Goal: Task Accomplishment & Management: Complete application form

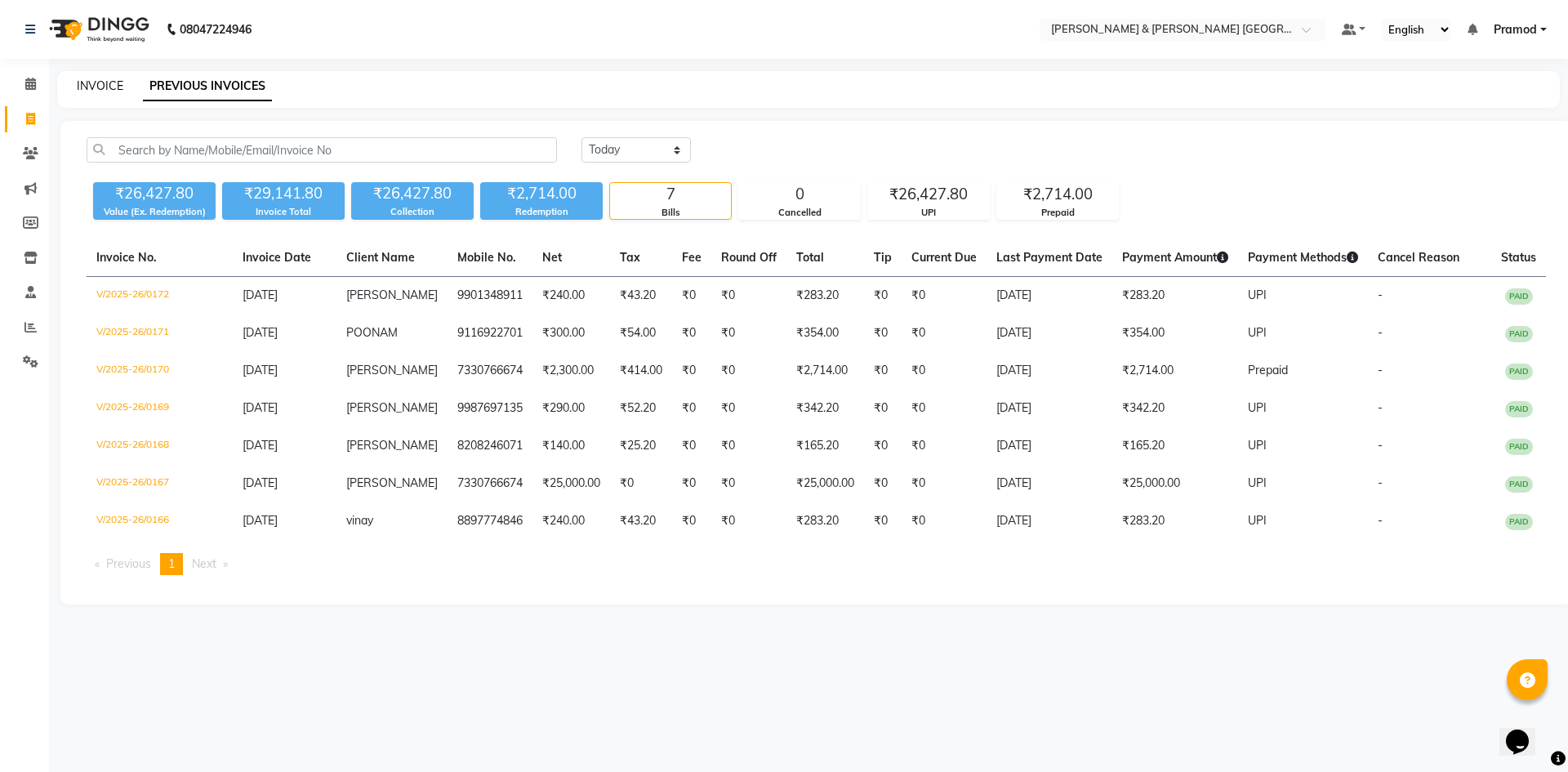
click at [85, 85] on link "INVOICE" at bounding box center [100, 86] width 47 height 15
select select "service"
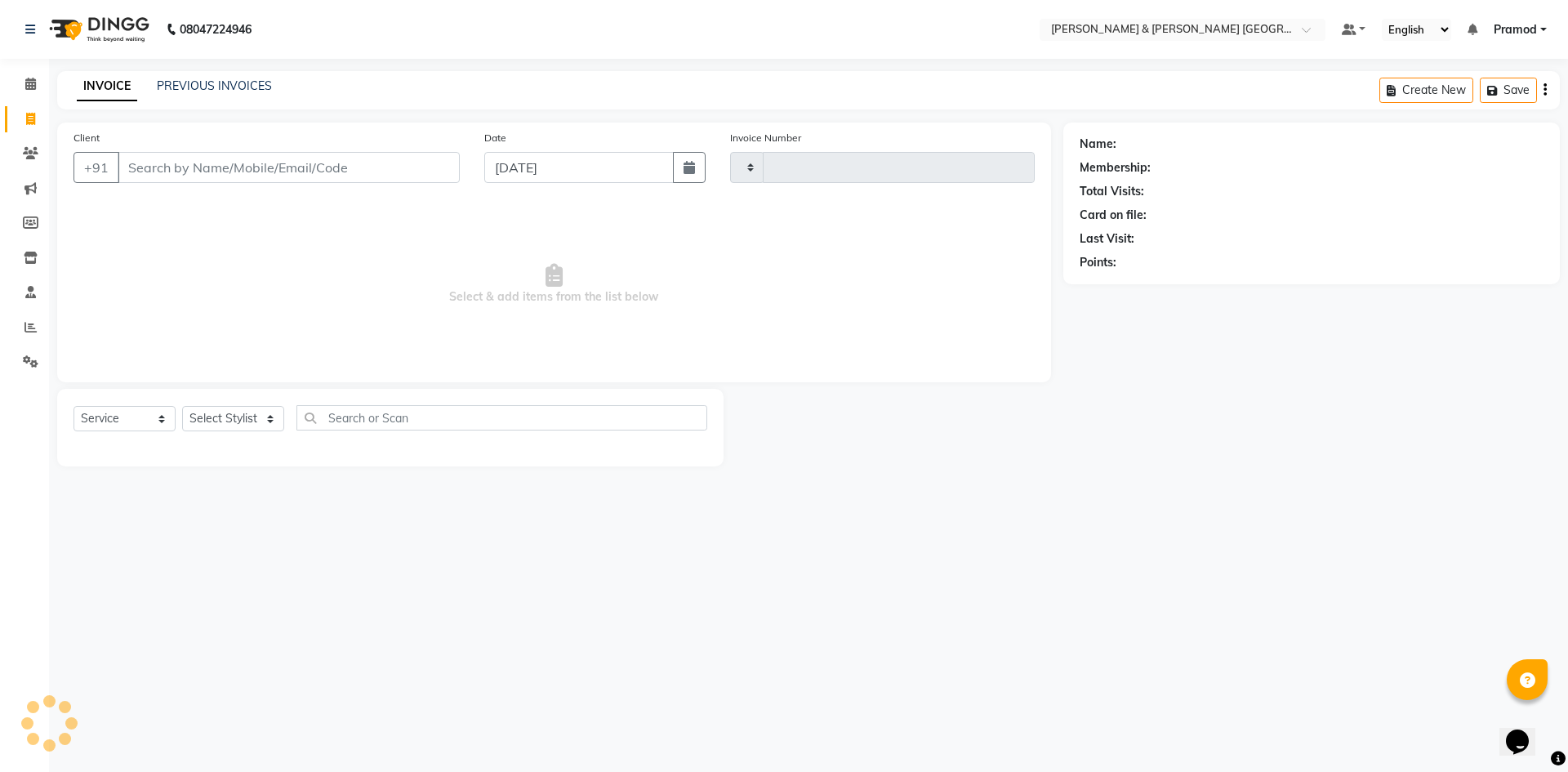
type input "0173"
select select "8717"
click at [311, 168] on input "Client" at bounding box center [288, 167] width 342 height 31
click at [255, 429] on select "Select Stylist Arhan Ashu E. Swapna Laxmi Pramod Shabbu swapna" at bounding box center [234, 419] width 102 height 25
select select "88029"
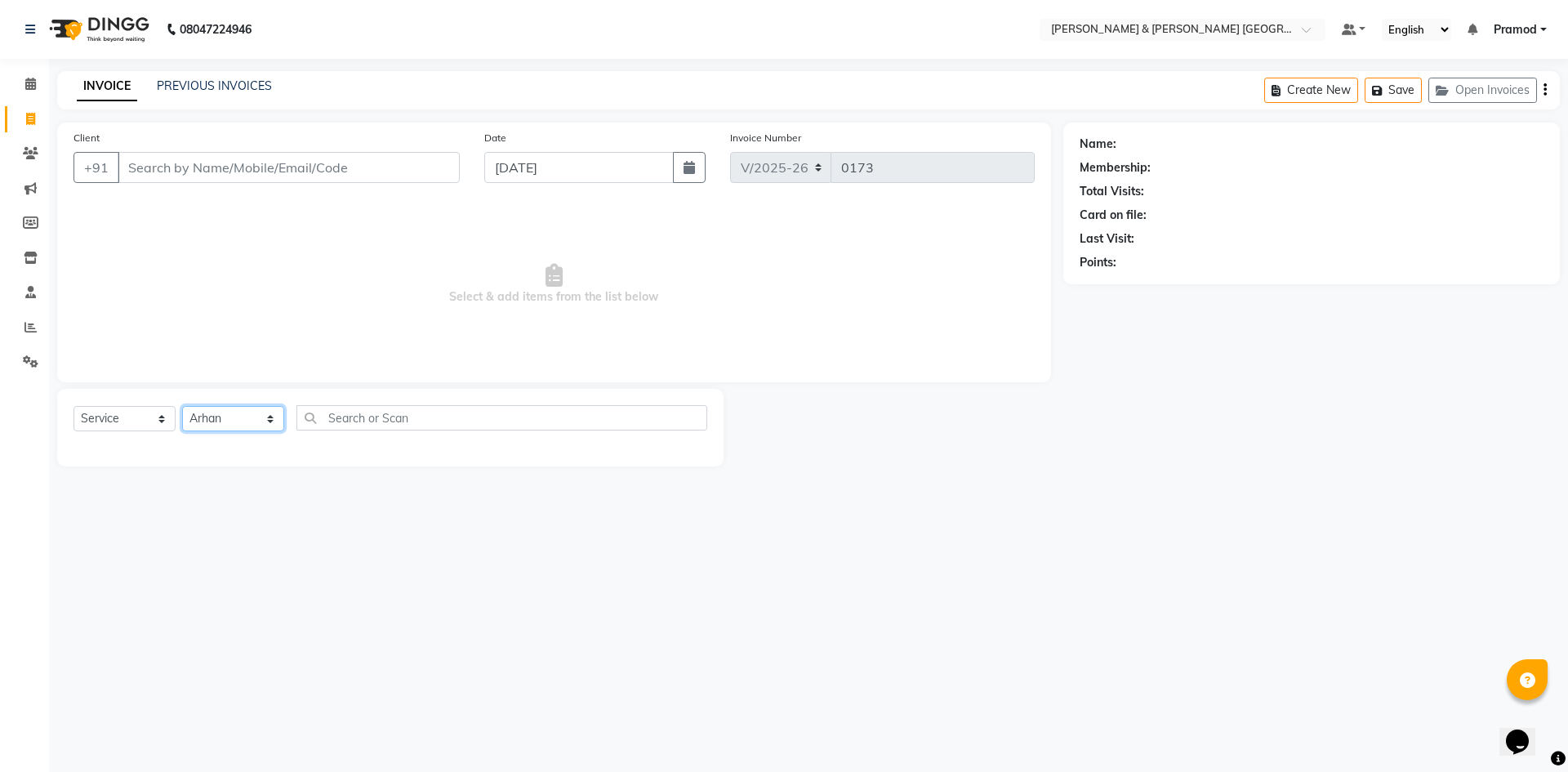
click at [183, 406] on select "Select Stylist Arhan Ashu E. Swapna Laxmi Pramod Shabbu swapna" at bounding box center [234, 419] width 102 height 25
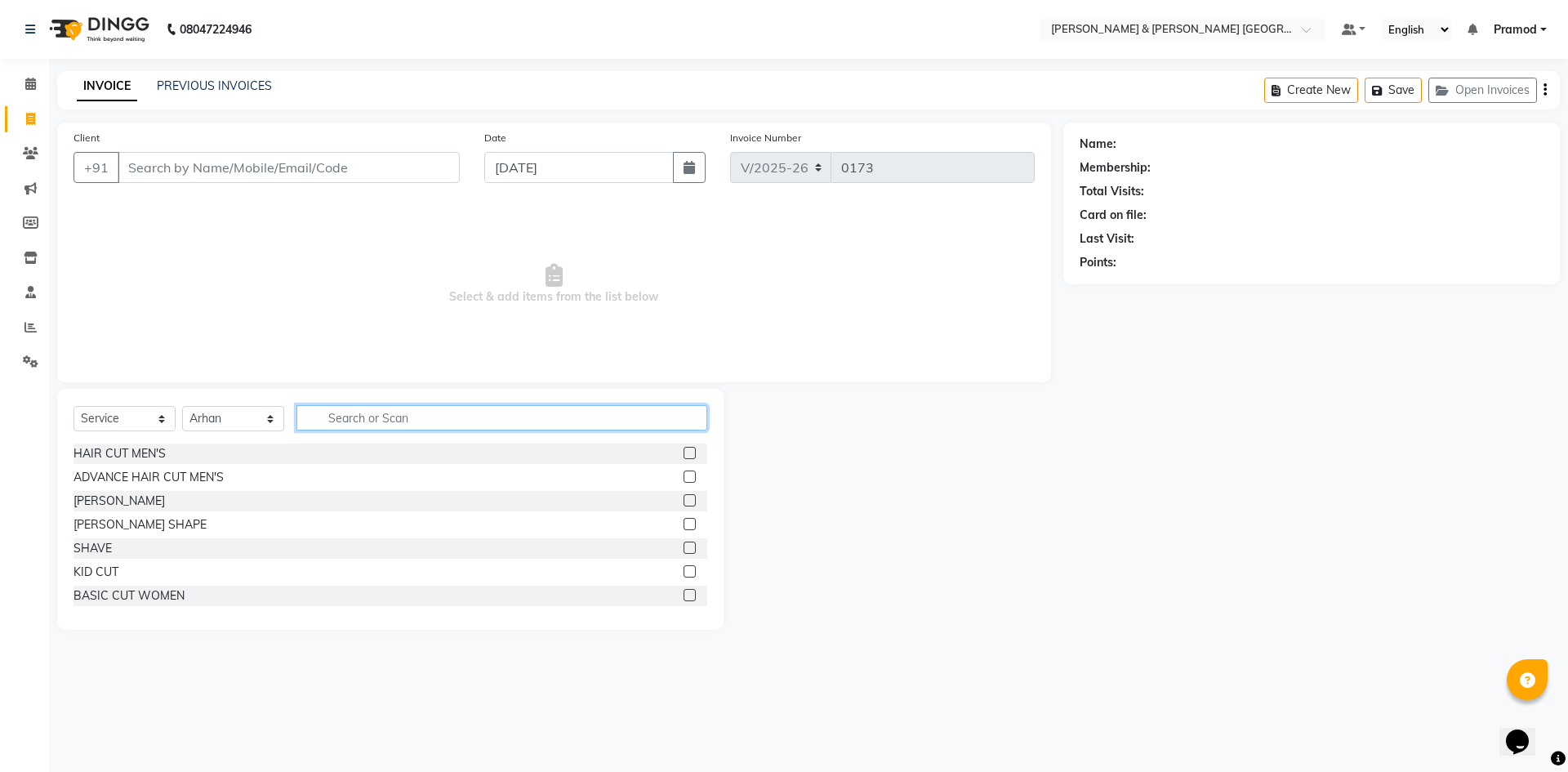
click at [384, 412] on input "text" at bounding box center [501, 418] width 411 height 25
click at [684, 452] on label at bounding box center [690, 453] width 13 height 13
click at [684, 452] on input "checkbox" at bounding box center [689, 454] width 11 height 11
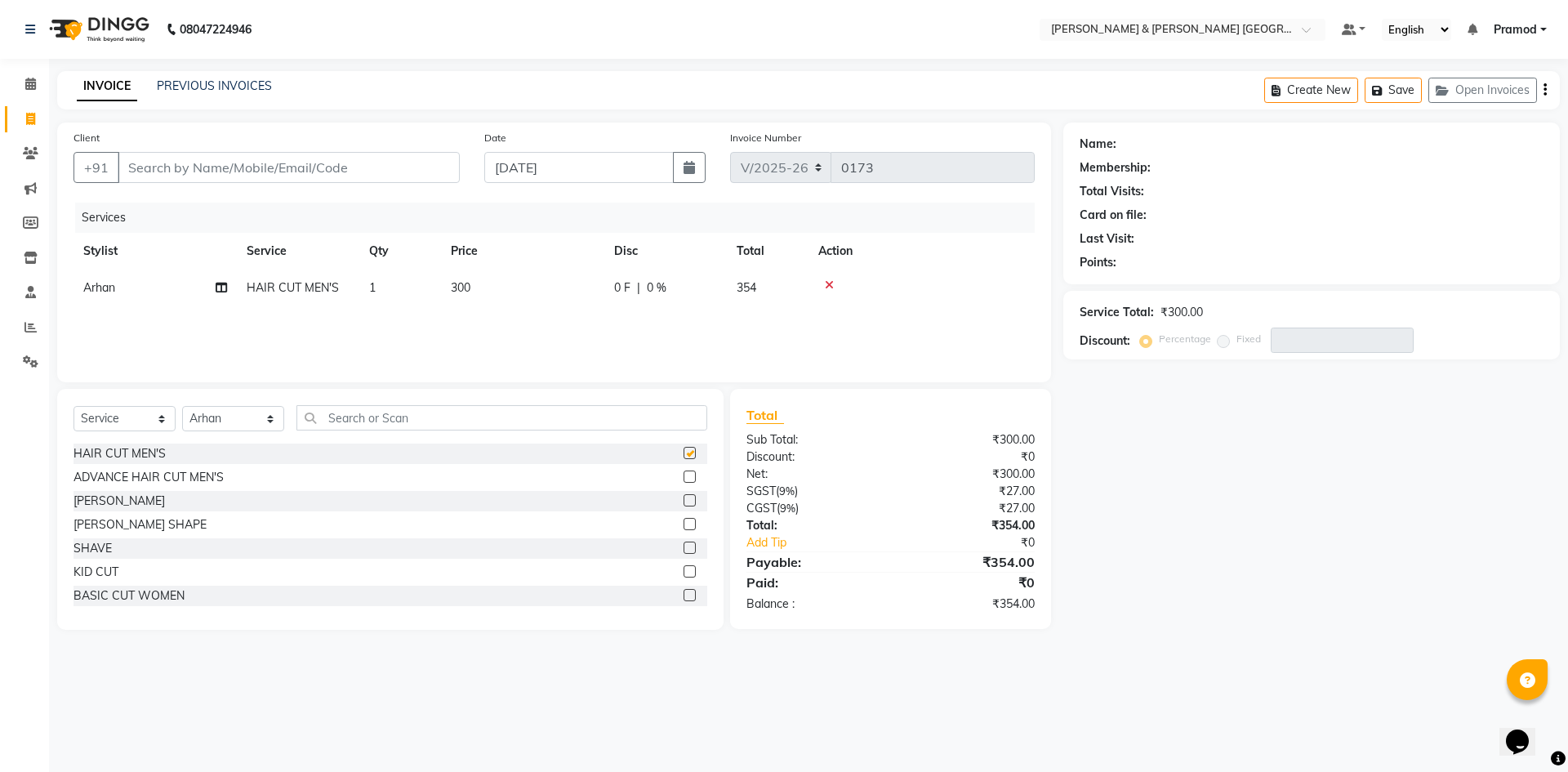
checkbox input "false"
click at [167, 176] on input "Client" at bounding box center [288, 167] width 342 height 31
type input "9"
type input "0"
type input "9440528701"
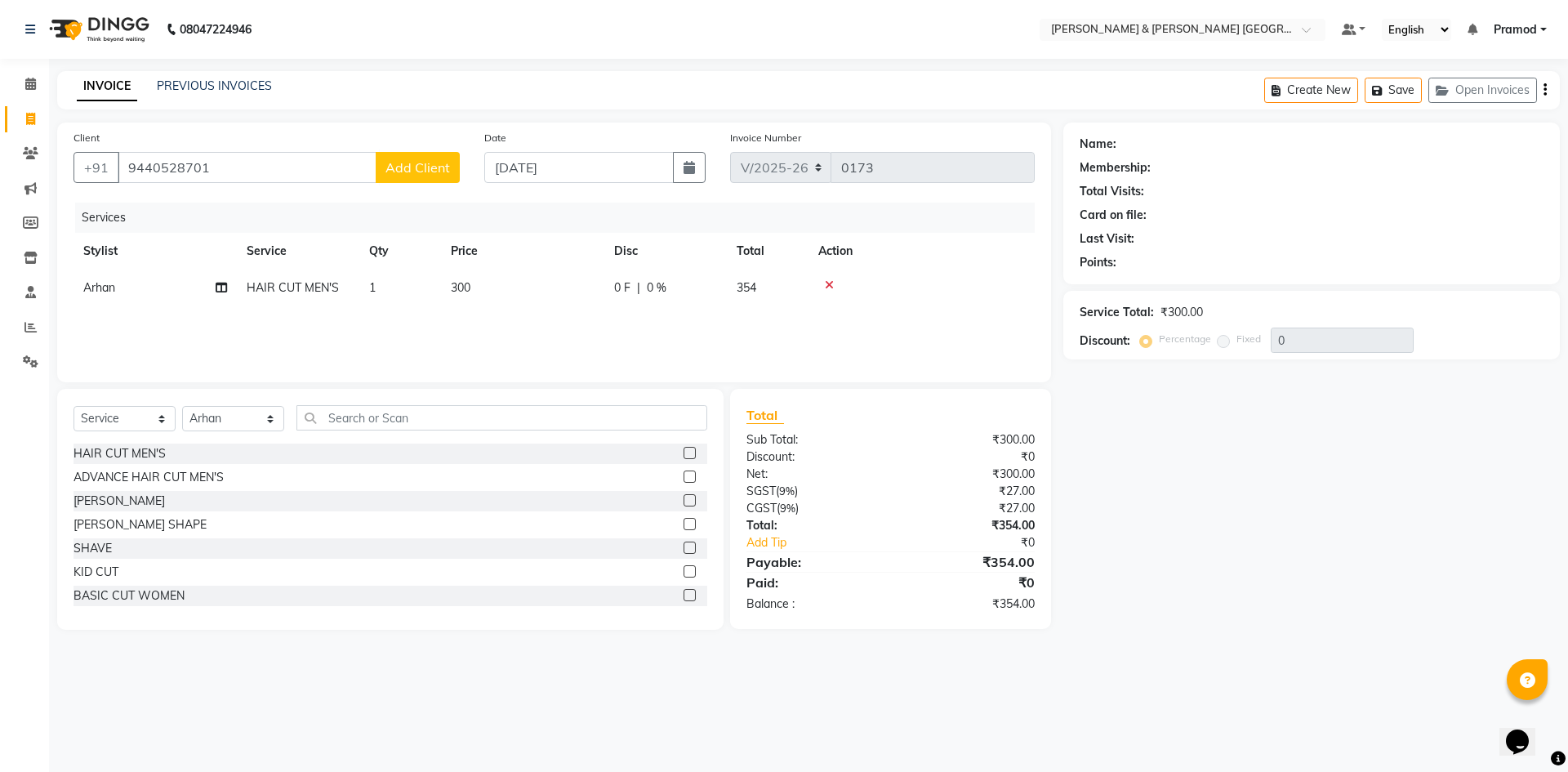
click at [423, 159] on span "Add Client" at bounding box center [418, 167] width 64 height 17
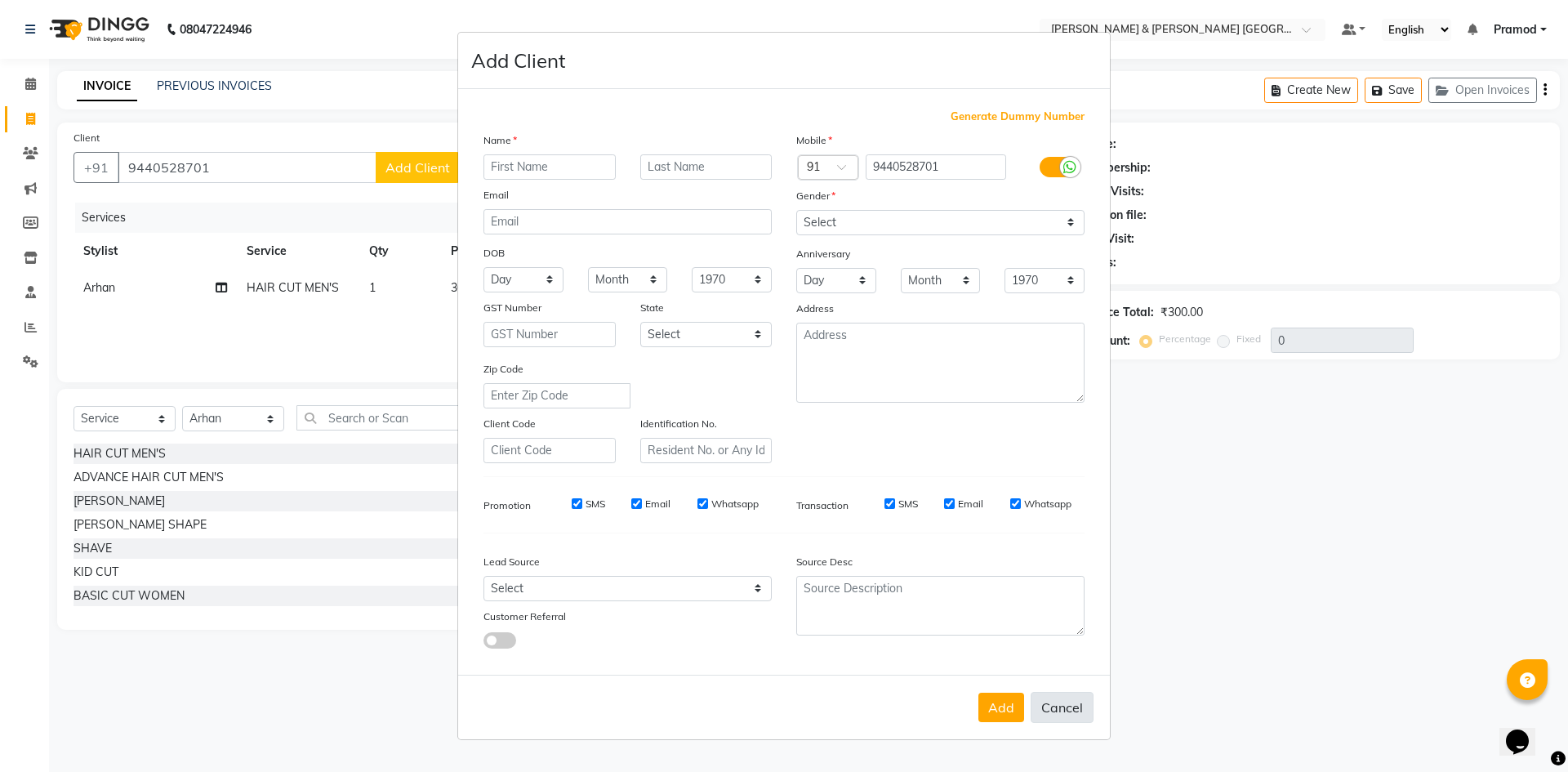
click at [1067, 720] on button "Cancel" at bounding box center [1062, 707] width 63 height 31
select select
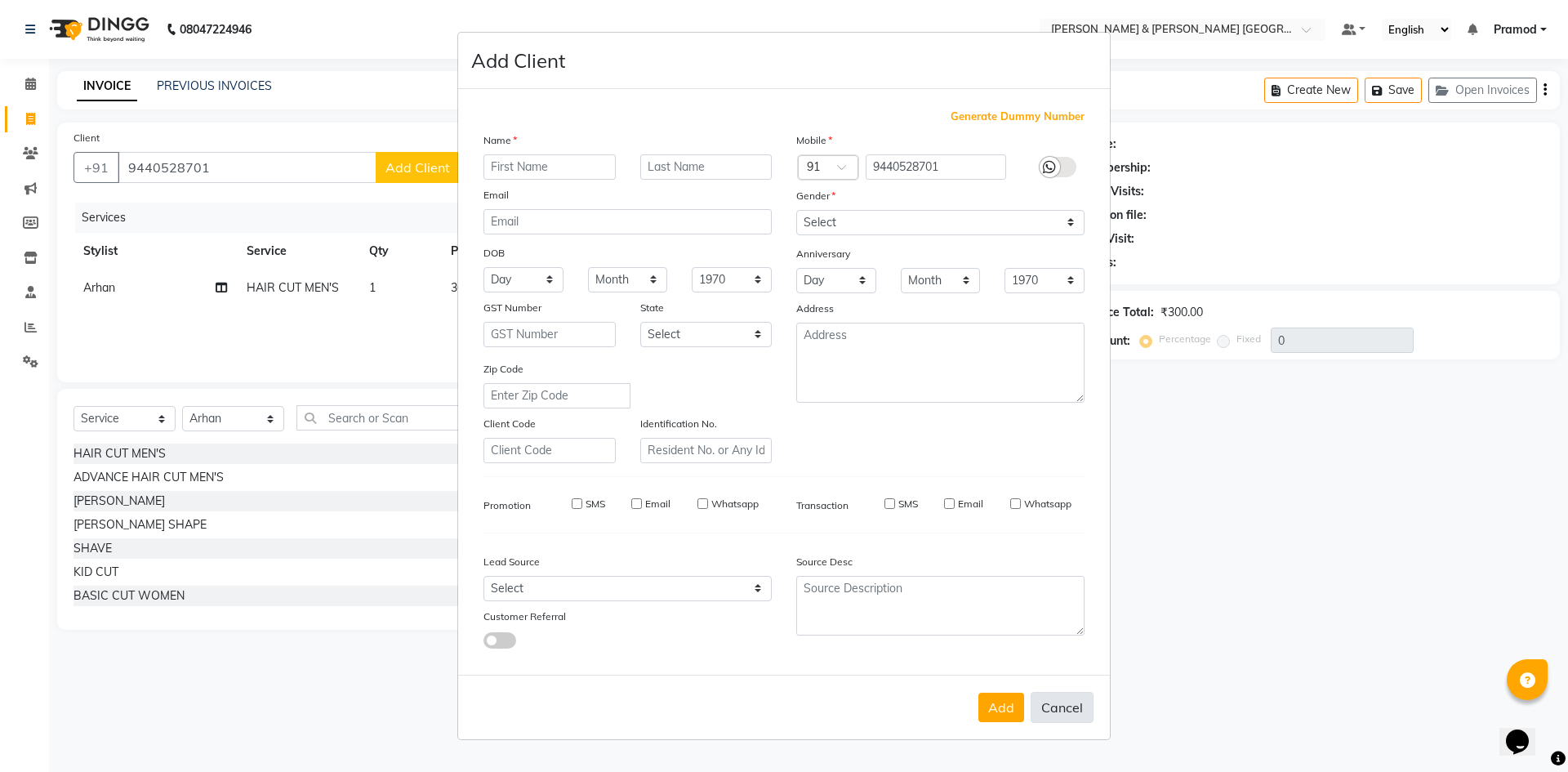
select select
checkbox input "false"
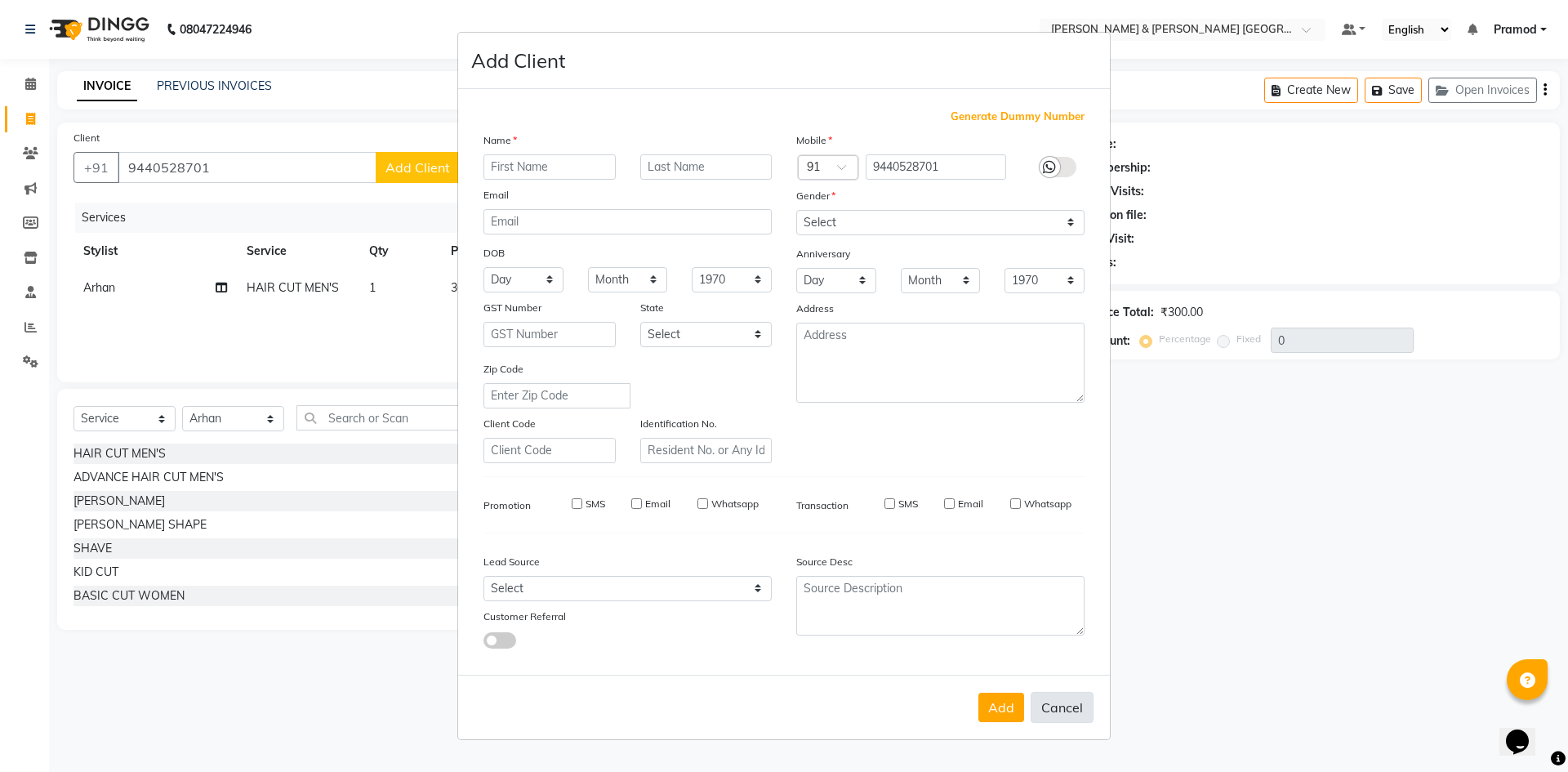
checkbox input "false"
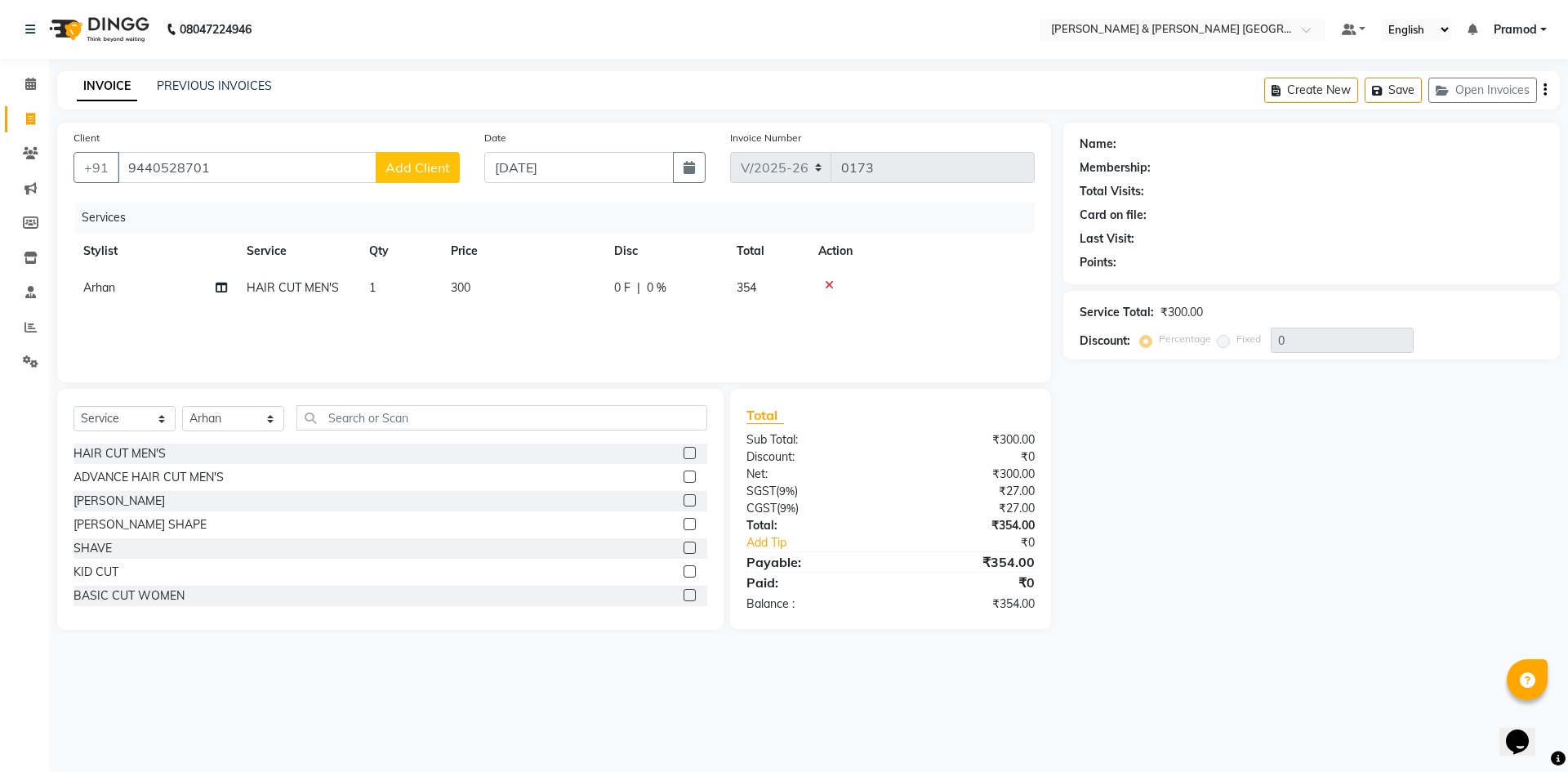
click at [475, 286] on td "300" at bounding box center [522, 288] width 163 height 37
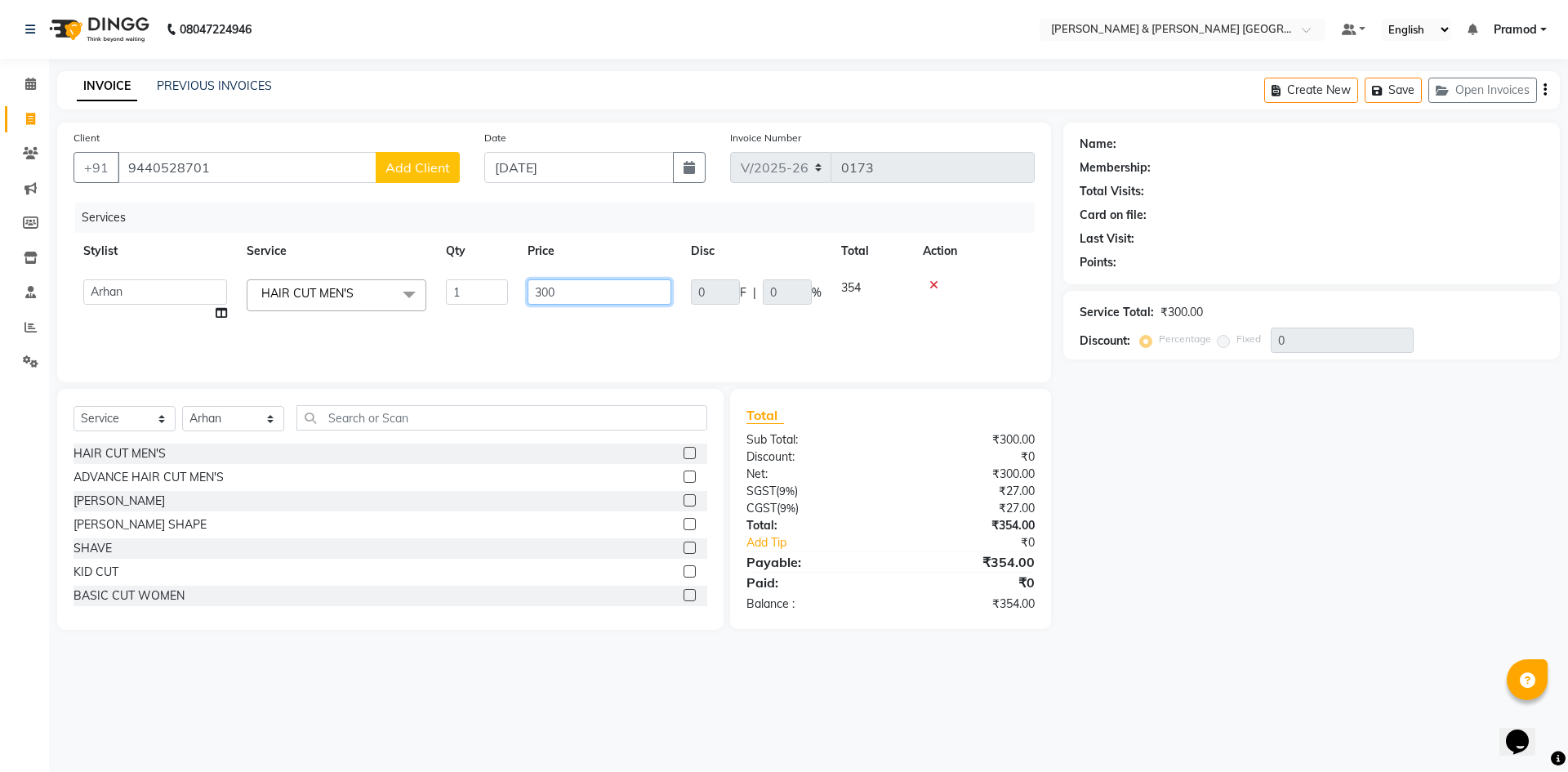
click at [563, 286] on input "300" at bounding box center [599, 292] width 144 height 25
type input "3"
type input "284"
click at [784, 111] on main "INVOICE PREVIOUS INVOICES Create New Save Open Invoices Client +91 9440528701 A…" at bounding box center [809, 363] width 1519 height 584
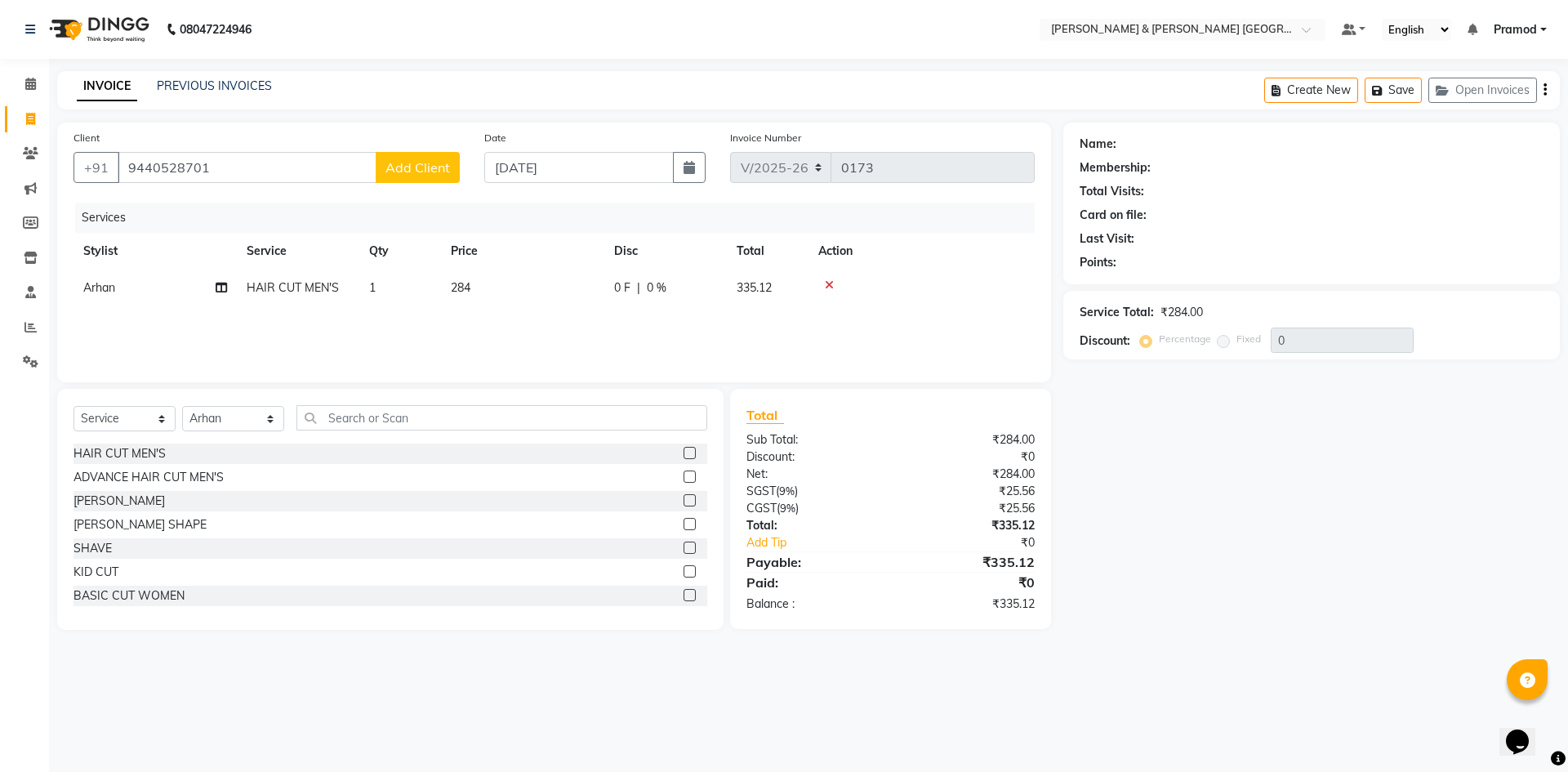
click at [420, 158] on button "Add Client" at bounding box center [418, 167] width 84 height 31
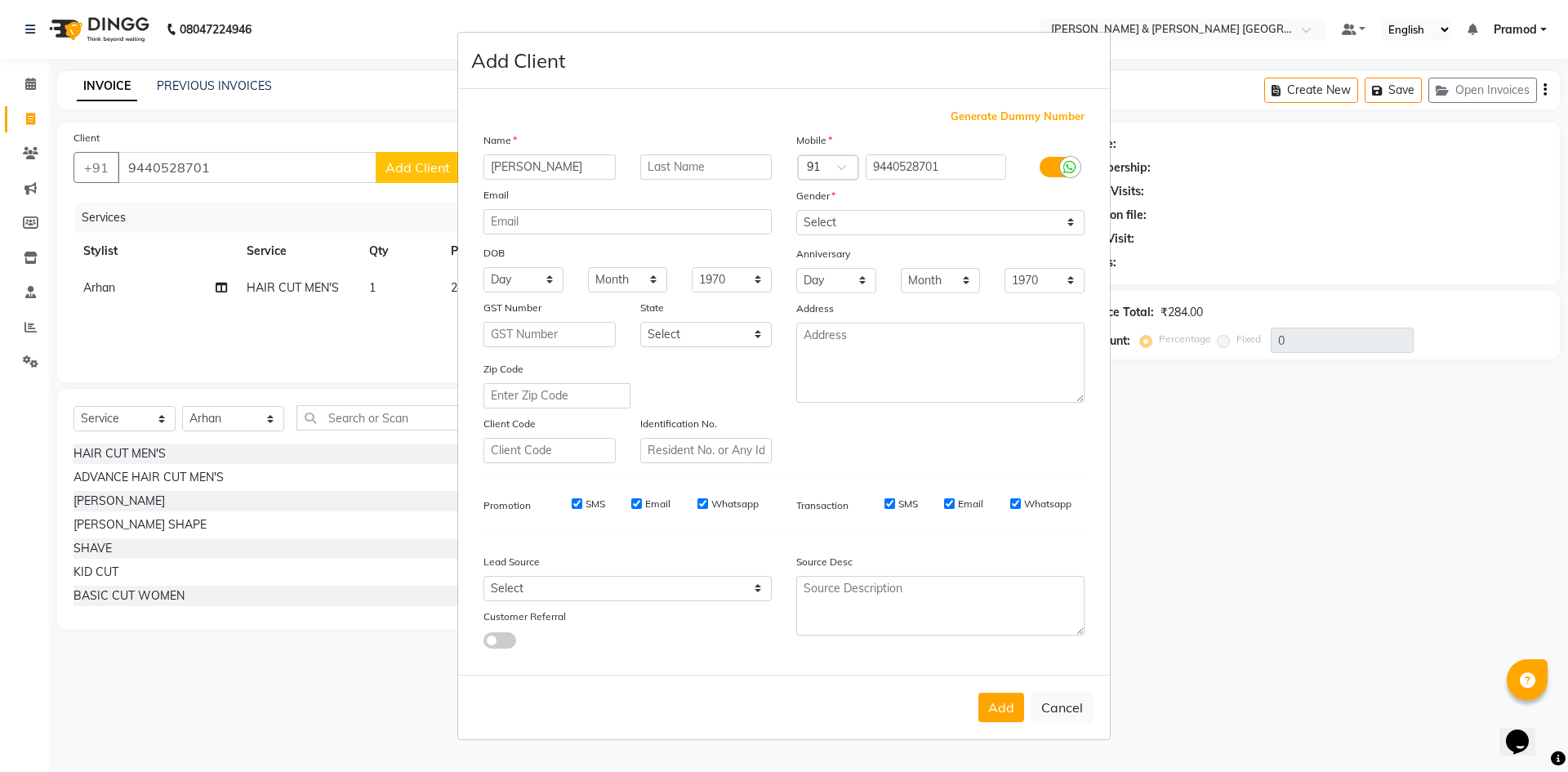
type input "[PERSON_NAME]"
click at [885, 223] on select "Select Male Female Other Prefer Not To Say" at bounding box center [940, 223] width 288 height 25
select select "male"
click at [796, 210] on select "Select Male Female Other Prefer Not To Say" at bounding box center [940, 223] width 288 height 25
click at [990, 701] on button "Add" at bounding box center [1001, 707] width 46 height 29
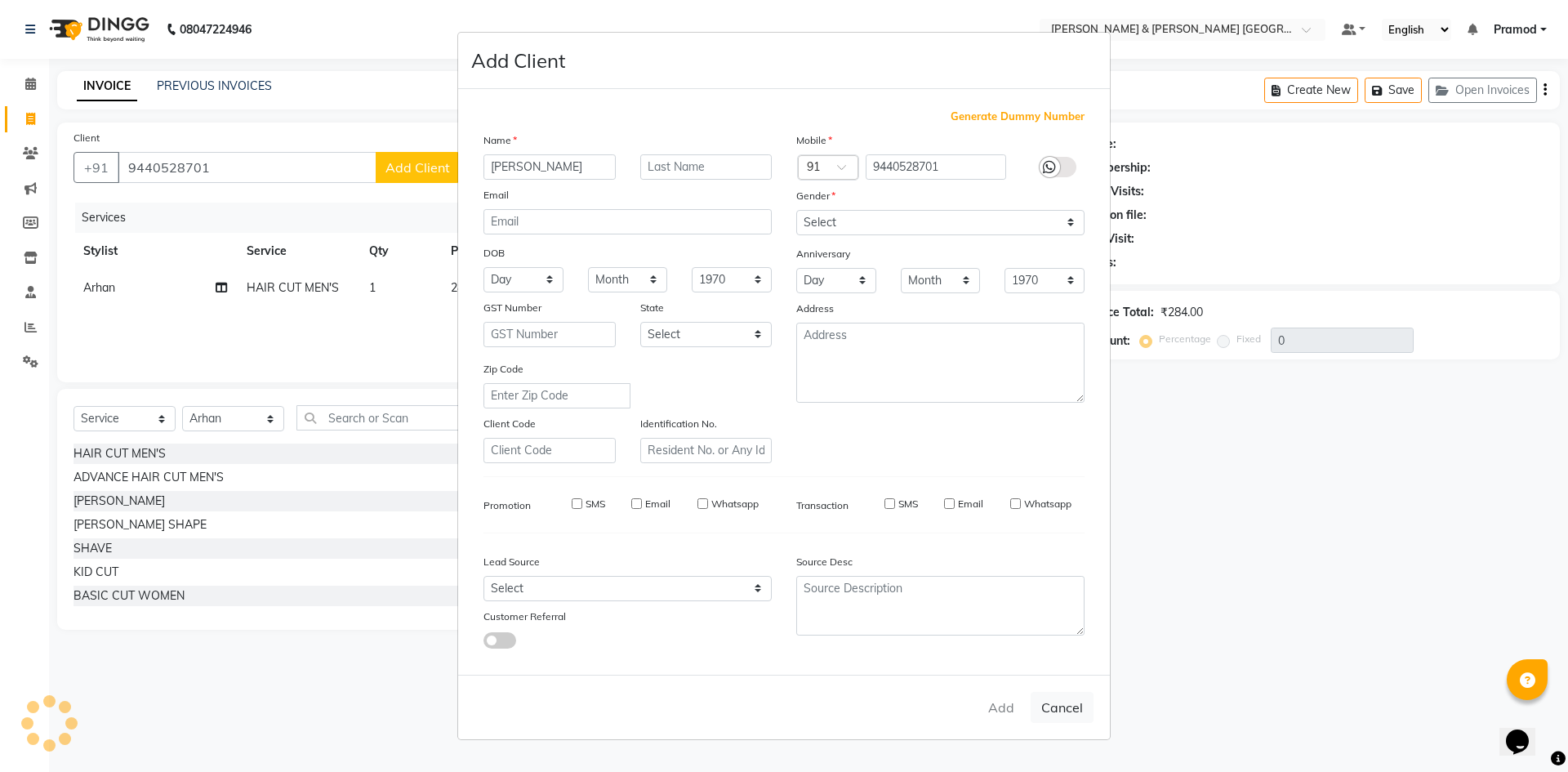
select select
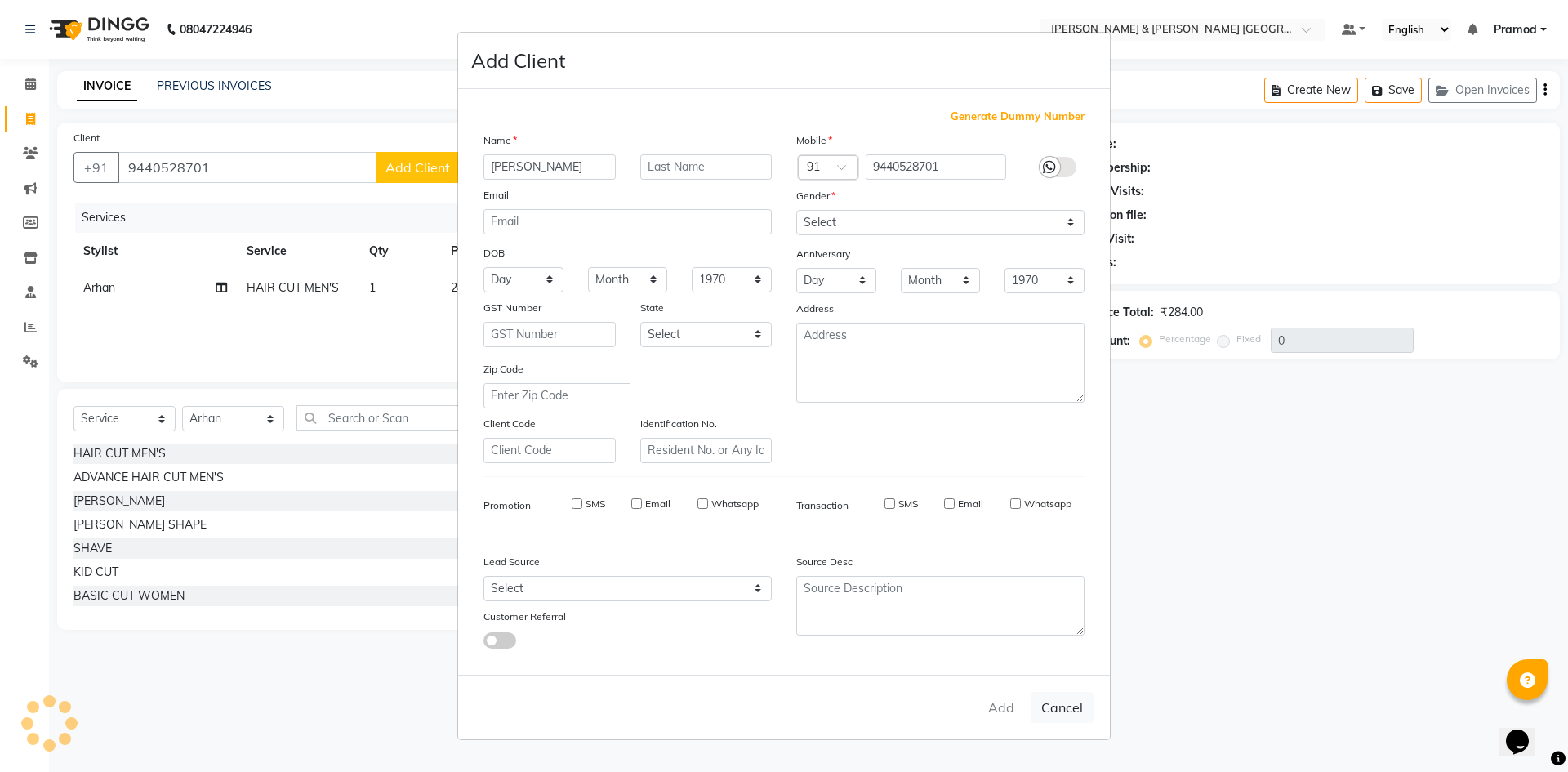
select select
checkbox input "false"
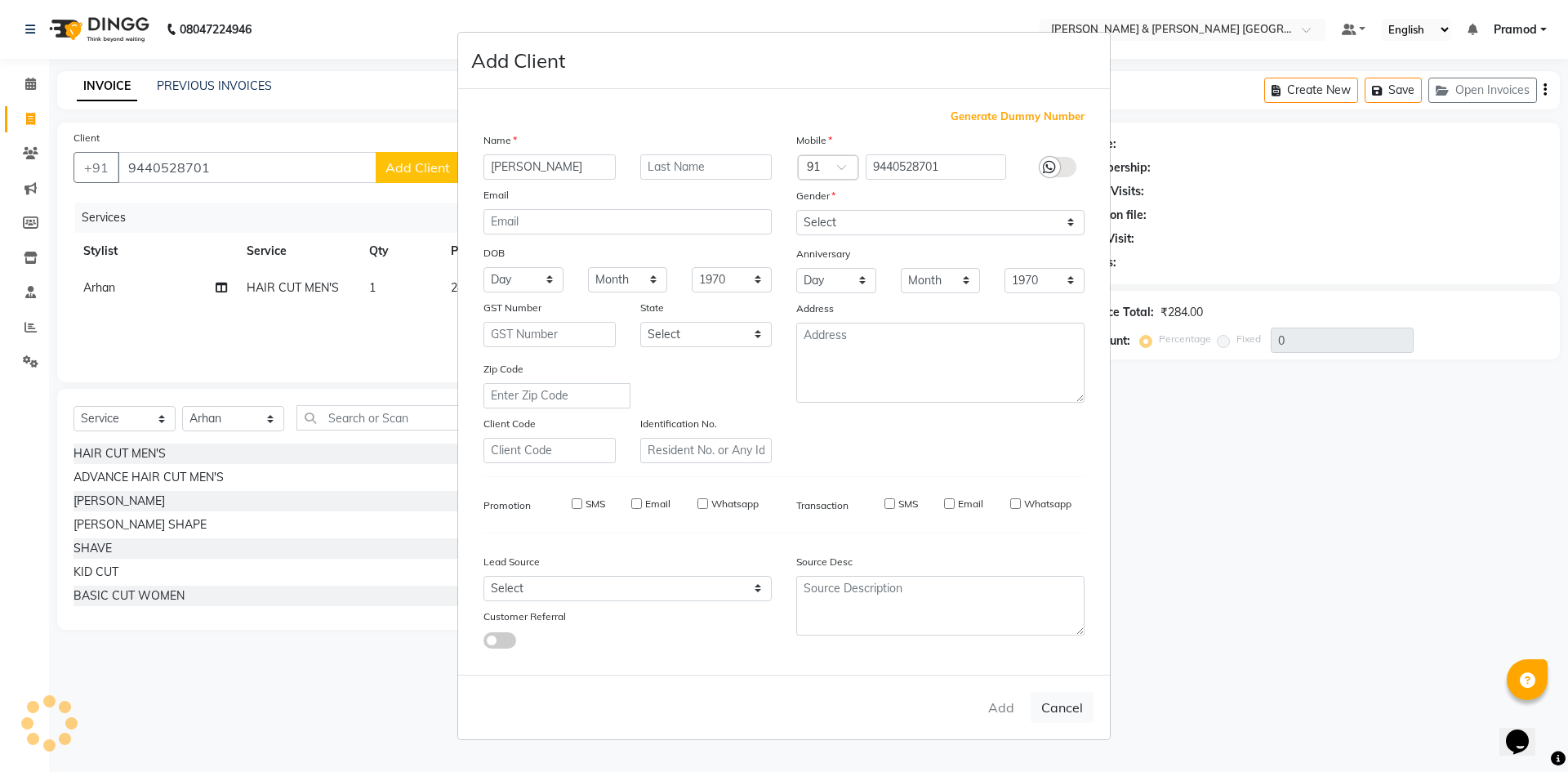
checkbox input "false"
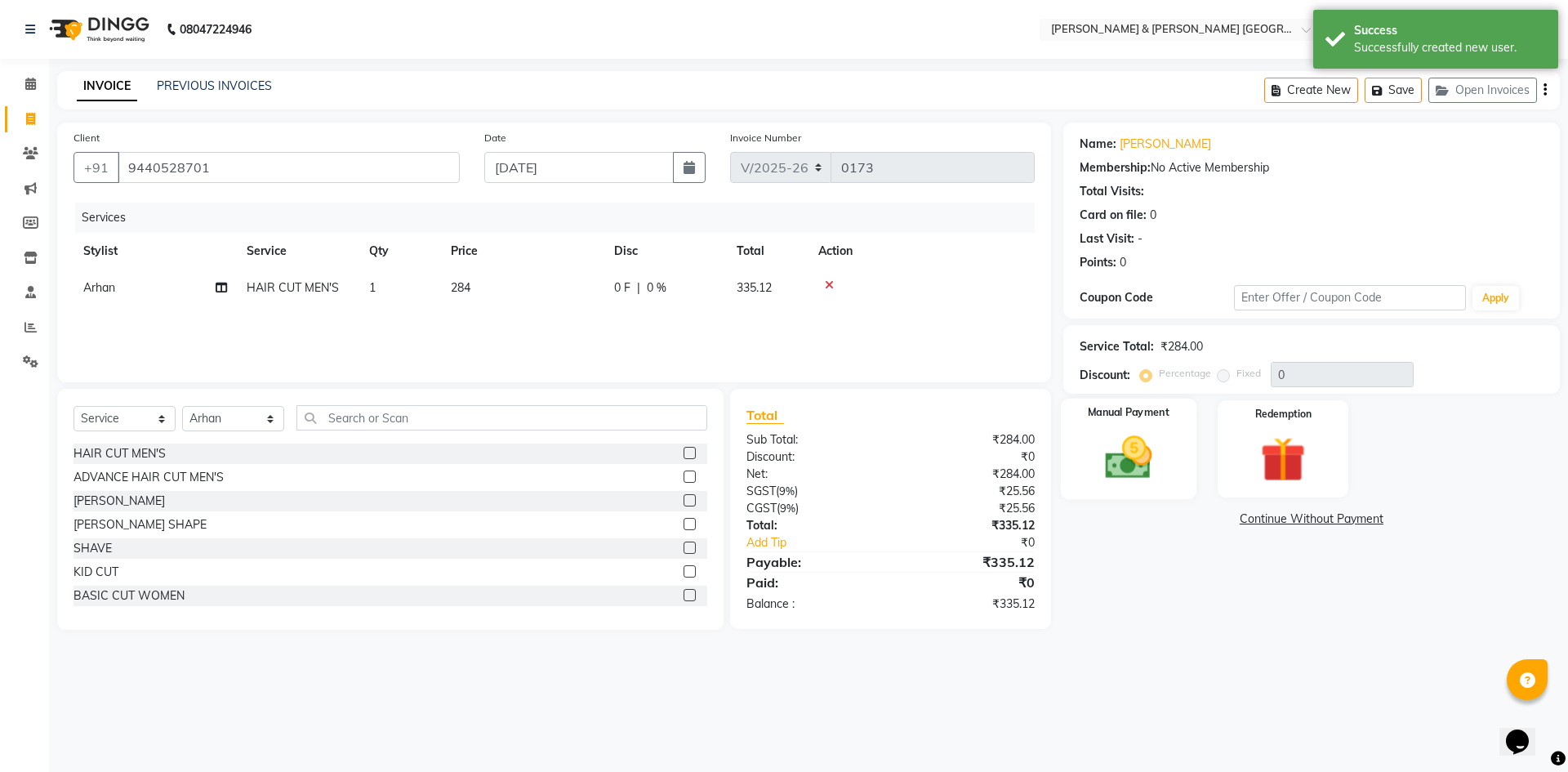
click at [1107, 419] on label "Manual Payment" at bounding box center [1129, 413] width 82 height 16
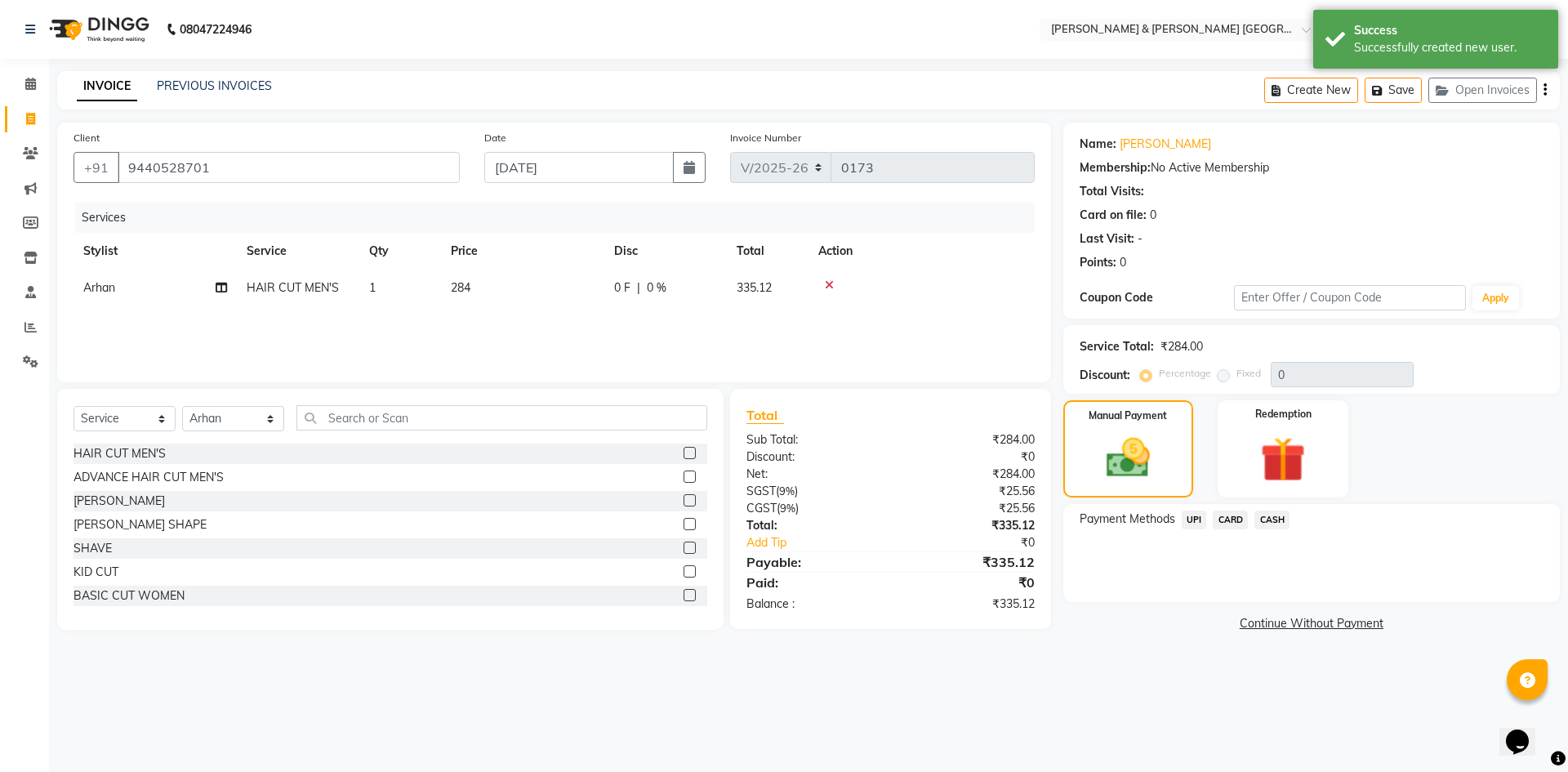
drag, startPoint x: 531, startPoint y: 319, endPoint x: 521, endPoint y: 313, distance: 11.7
click at [521, 313] on div "Services Stylist Service Qty Price Disc Total Action Arhan HAIR CUT MEN'S 1 284…" at bounding box center [554, 284] width 961 height 163
click at [471, 274] on td "284" at bounding box center [522, 288] width 163 height 37
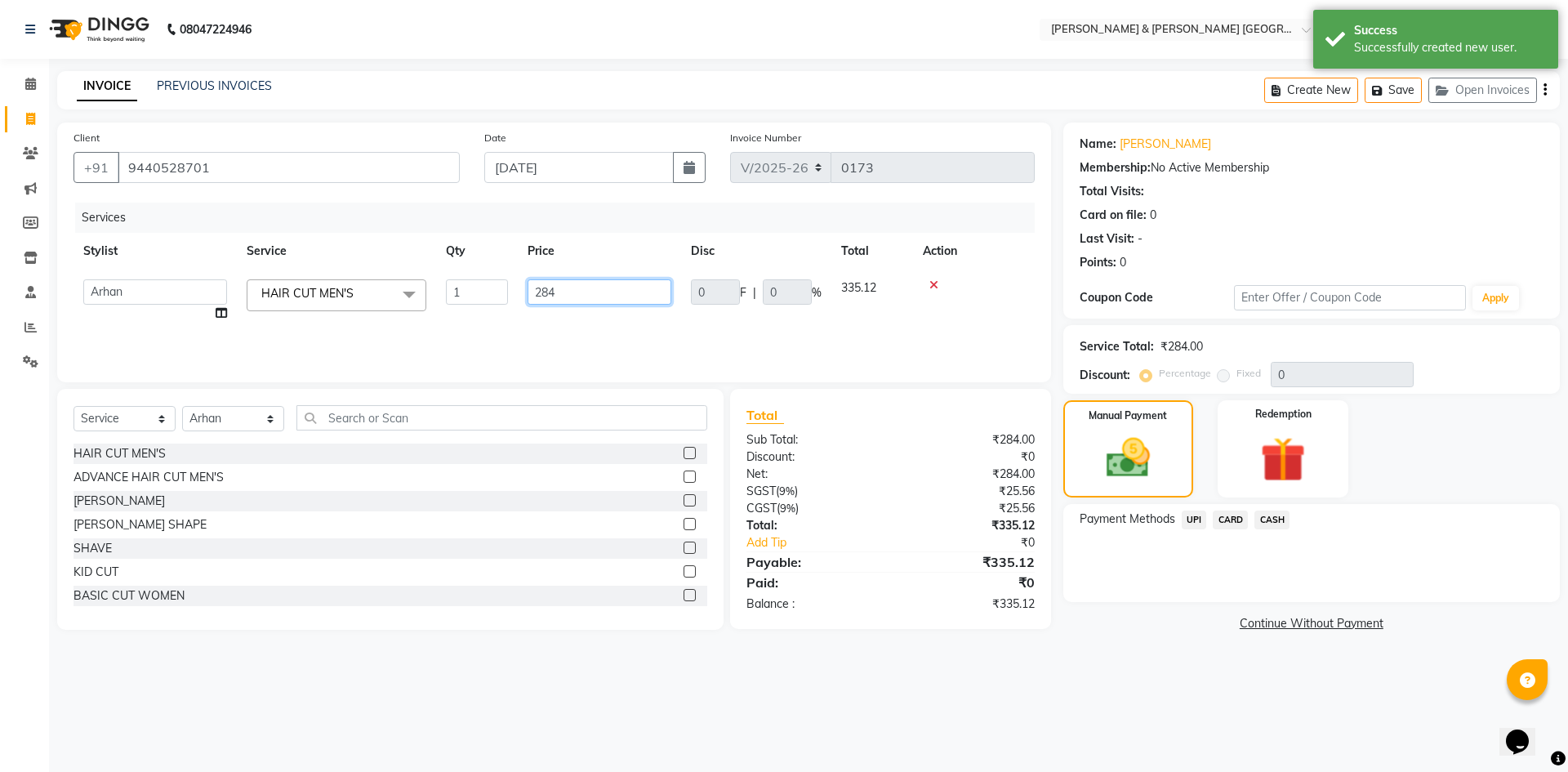
click at [579, 286] on input "284" at bounding box center [599, 292] width 144 height 25
type input "240"
click at [949, 755] on div "08047224946 Select Location × Toni & Guy Om Sree Heights, Kowkoor Default Panel…" at bounding box center [784, 386] width 1568 height 772
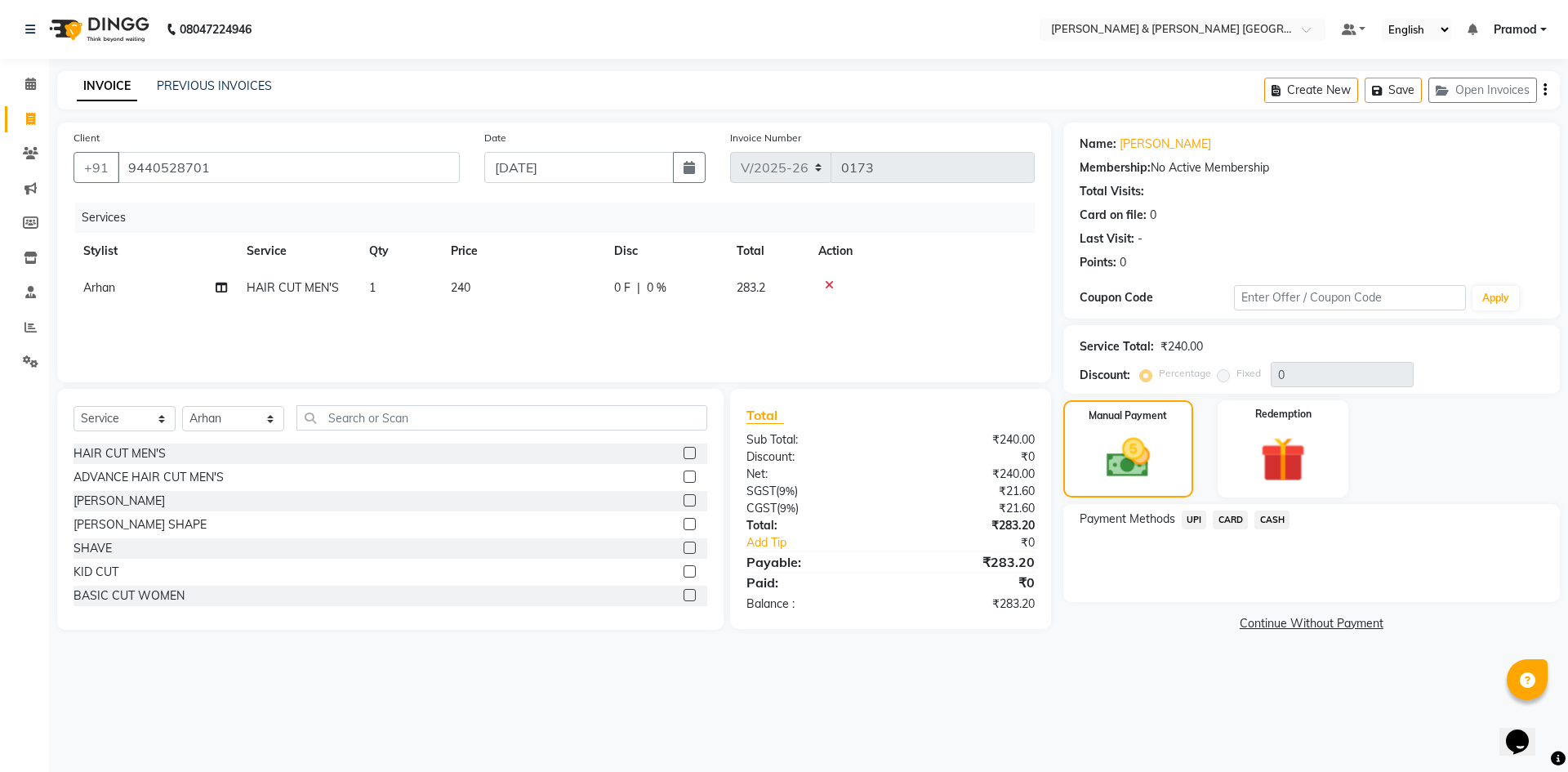
click at [1192, 524] on span "UPI" at bounding box center [1195, 520] width 25 height 18
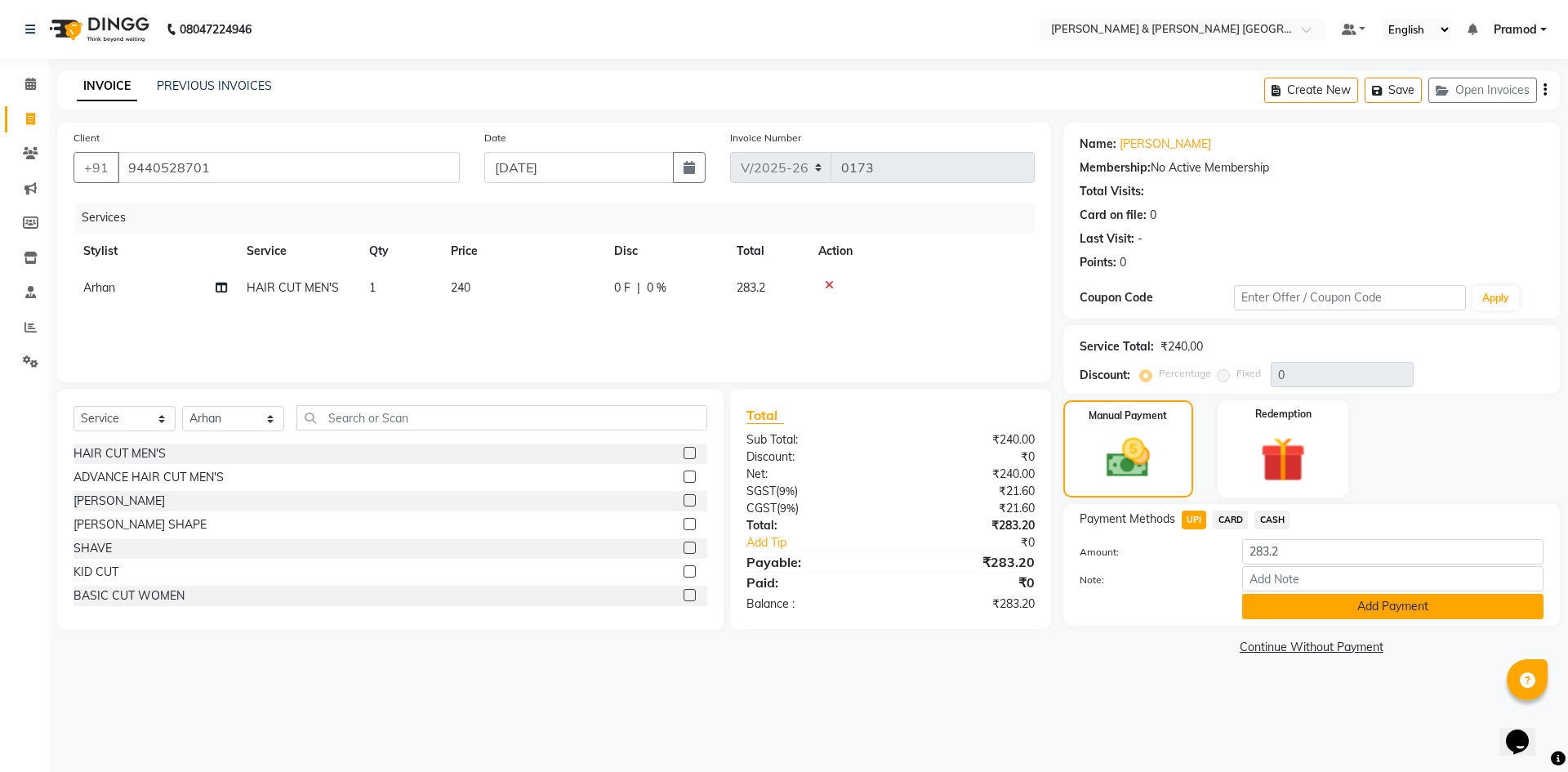
click at [1295, 611] on button "Add Payment" at bounding box center [1393, 606] width 301 height 25
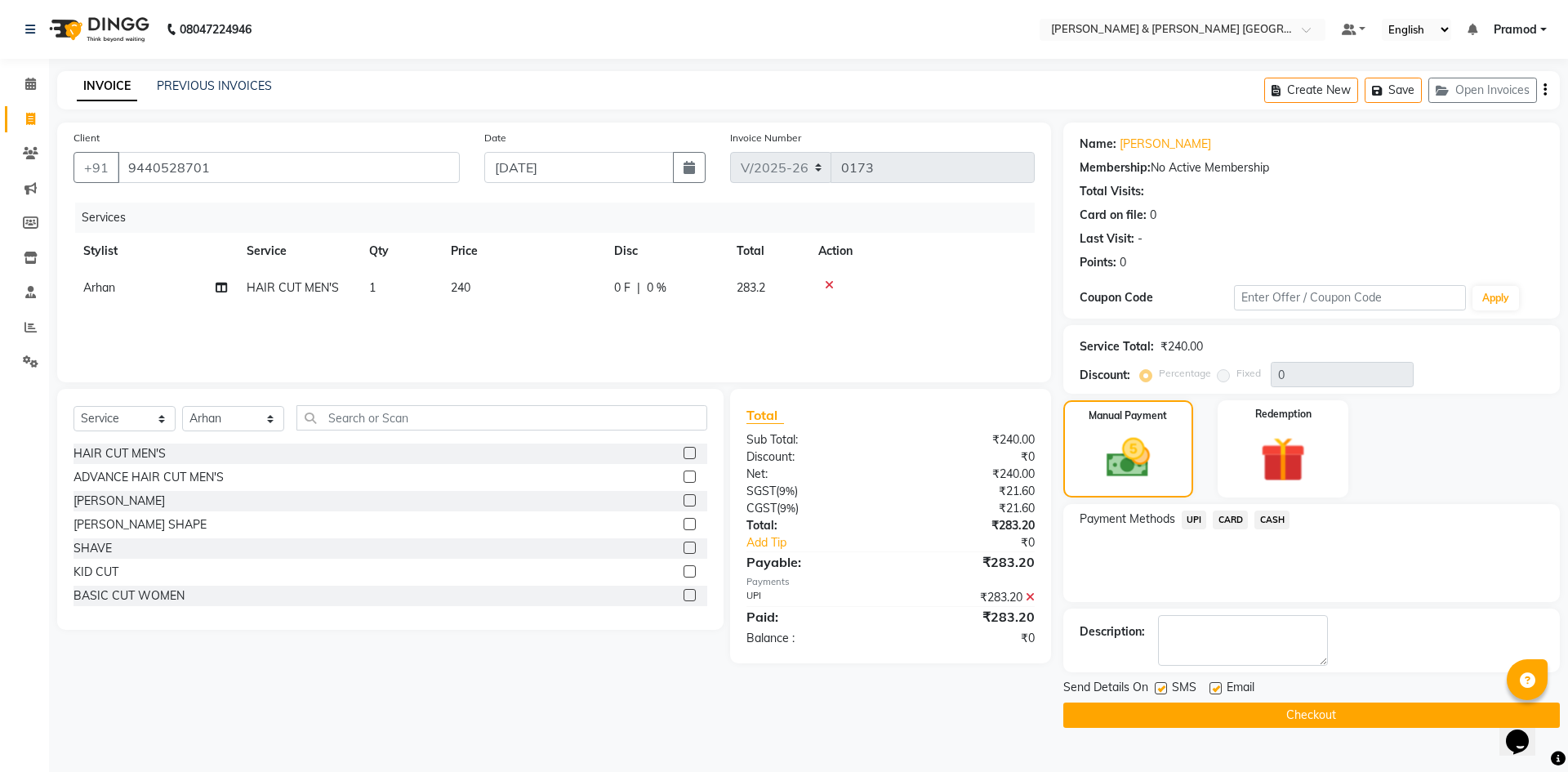
click at [1225, 718] on button "Checkout" at bounding box center [1311, 715] width 496 height 25
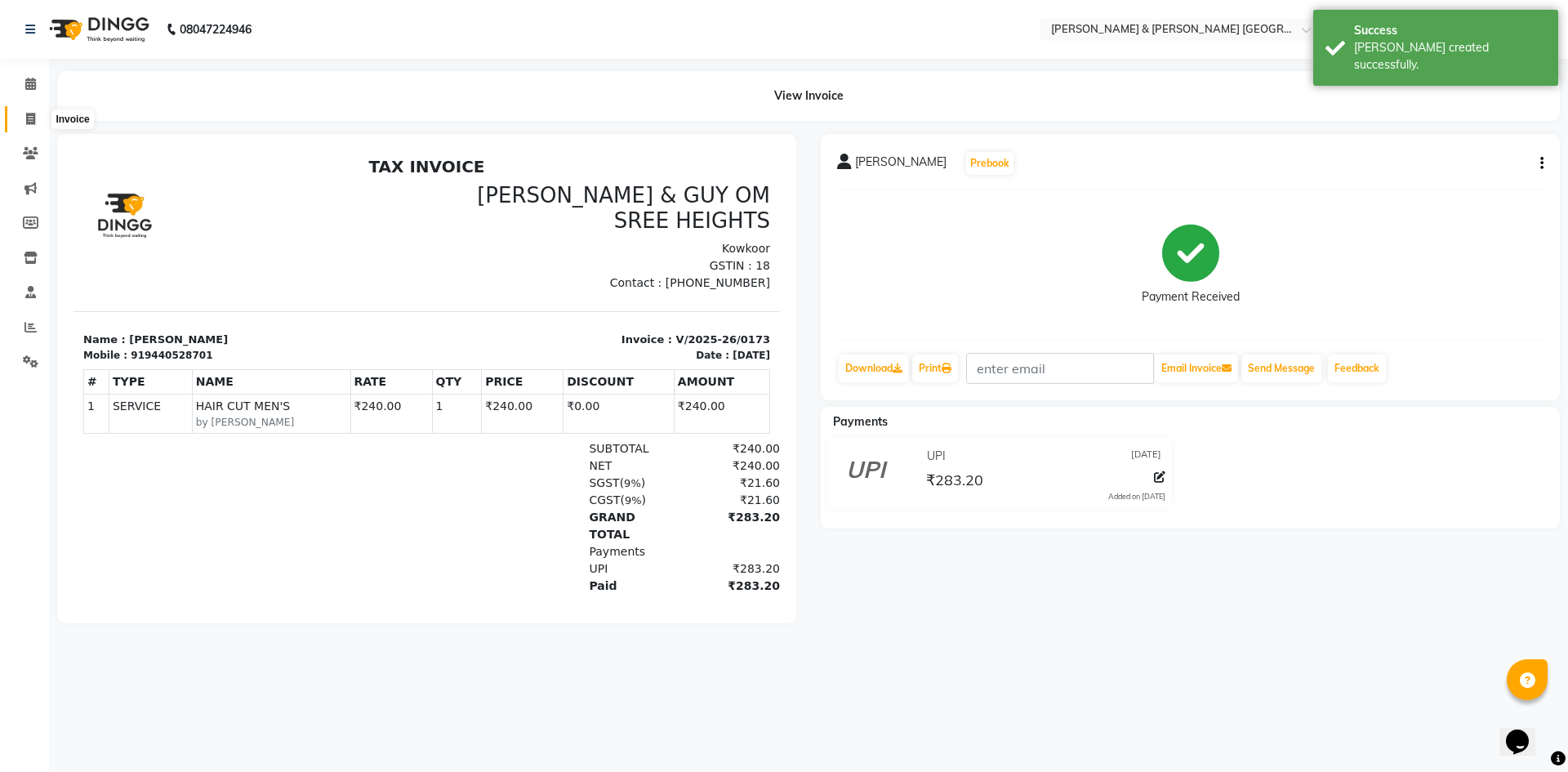
drag, startPoint x: 34, startPoint y: 120, endPoint x: 76, endPoint y: 118, distance: 42.0
click at [34, 120] on icon at bounding box center [30, 119] width 9 height 13
select select "8717"
select select "service"
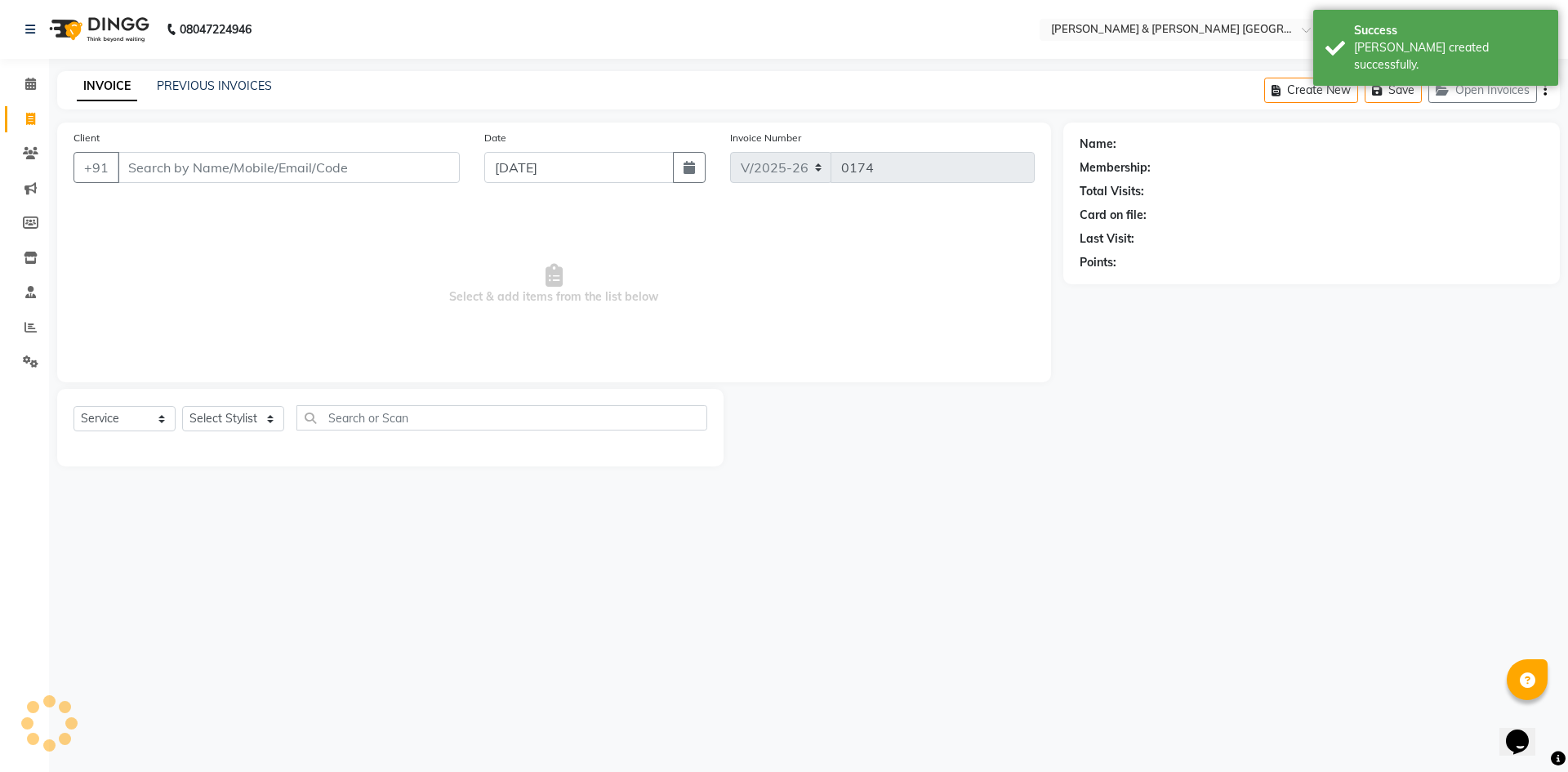
click at [218, 94] on div "PREVIOUS INVOICES" at bounding box center [214, 86] width 116 height 17
click at [222, 84] on link "PREVIOUS INVOICES" at bounding box center [214, 86] width 116 height 15
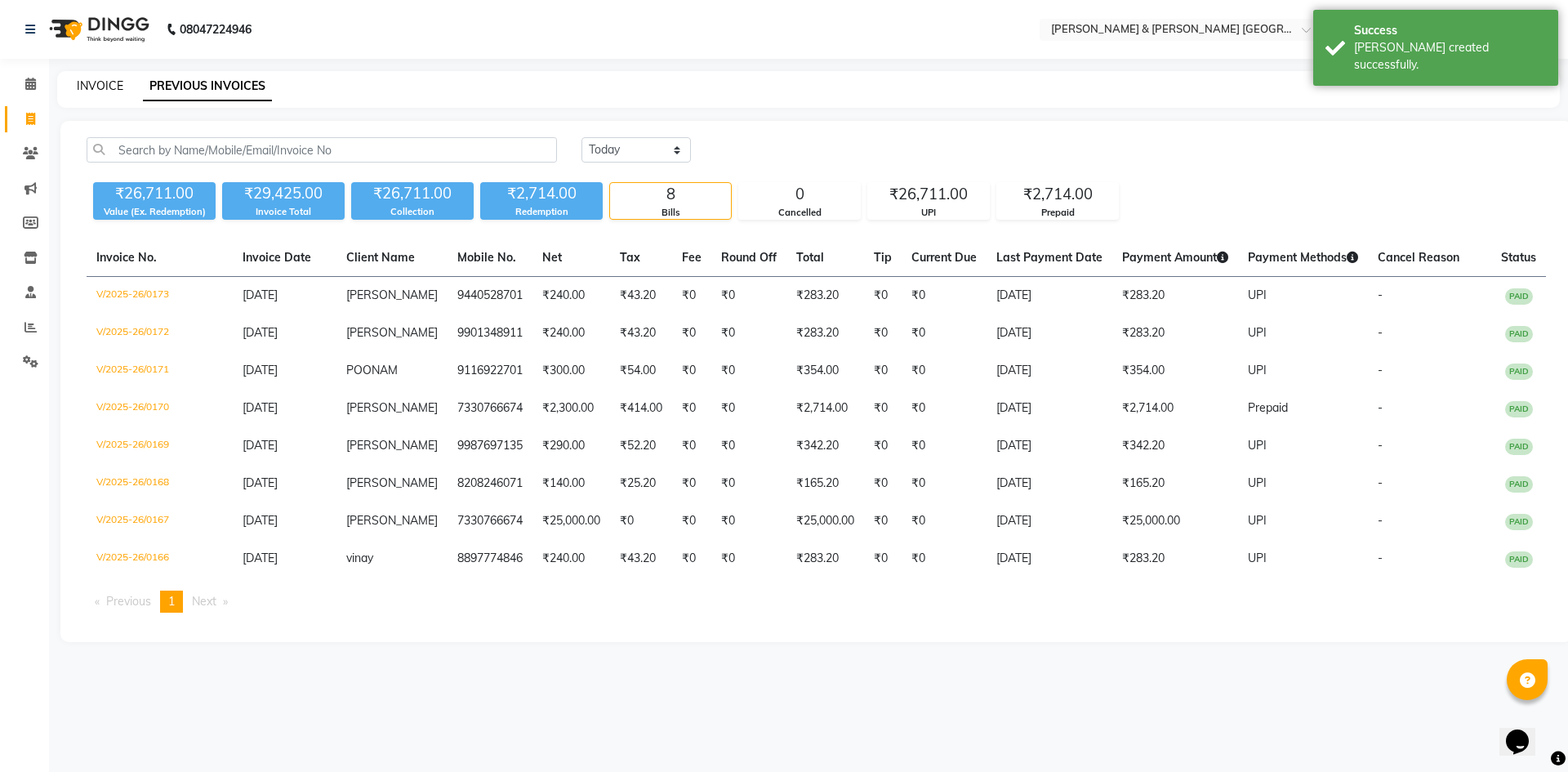
click at [104, 80] on link "INVOICE" at bounding box center [100, 86] width 47 height 15
select select "8717"
select select "service"
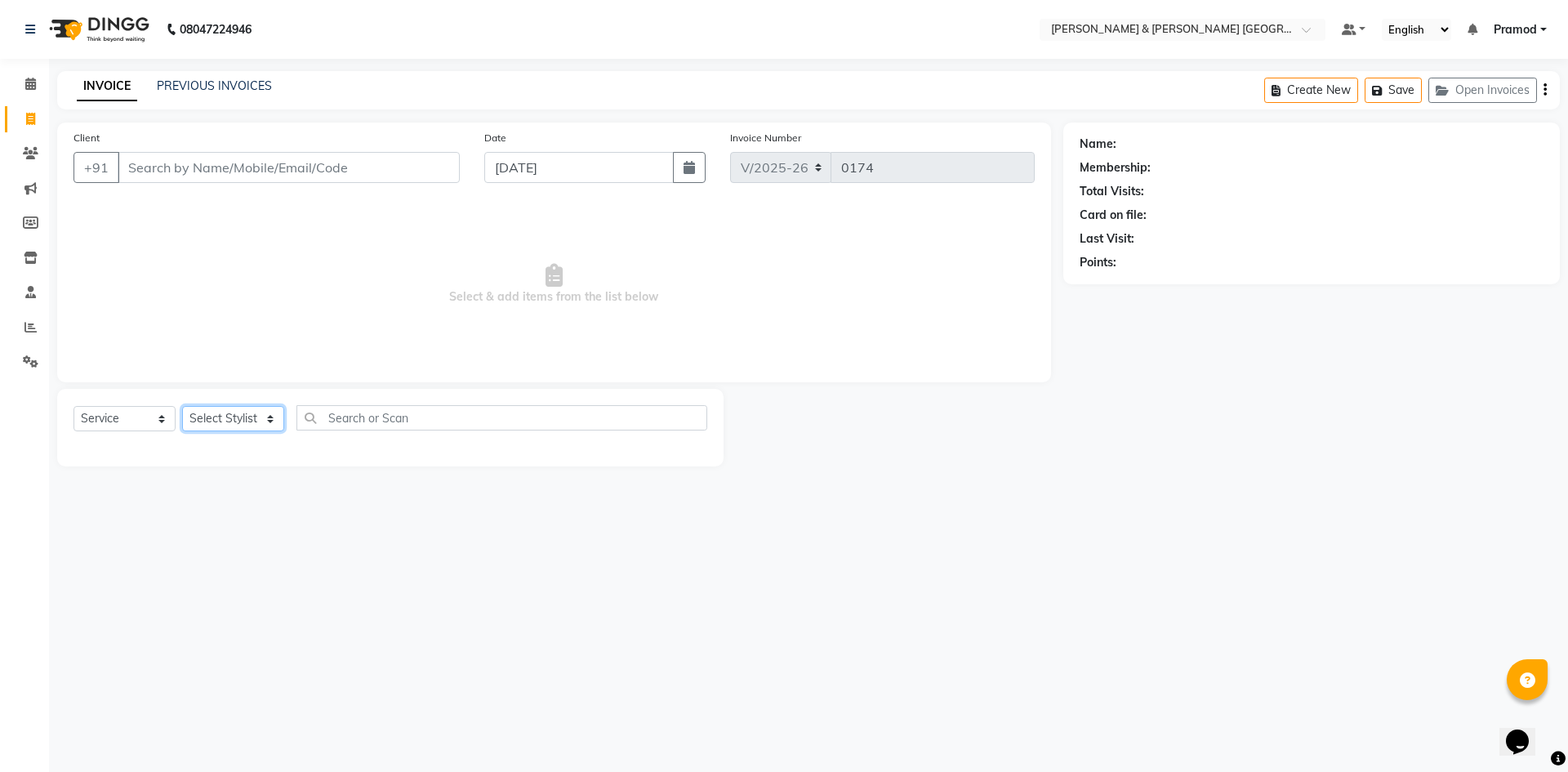
click at [221, 421] on select "Select Stylist [PERSON_NAME] [PERSON_NAME] [PERSON_NAME] [PERSON_NAME] Shabbu […" at bounding box center [234, 419] width 102 height 25
select select "88025"
click at [183, 406] on select "Select Stylist [PERSON_NAME] [PERSON_NAME] [PERSON_NAME] [PERSON_NAME] Shabbu […" at bounding box center [234, 419] width 102 height 25
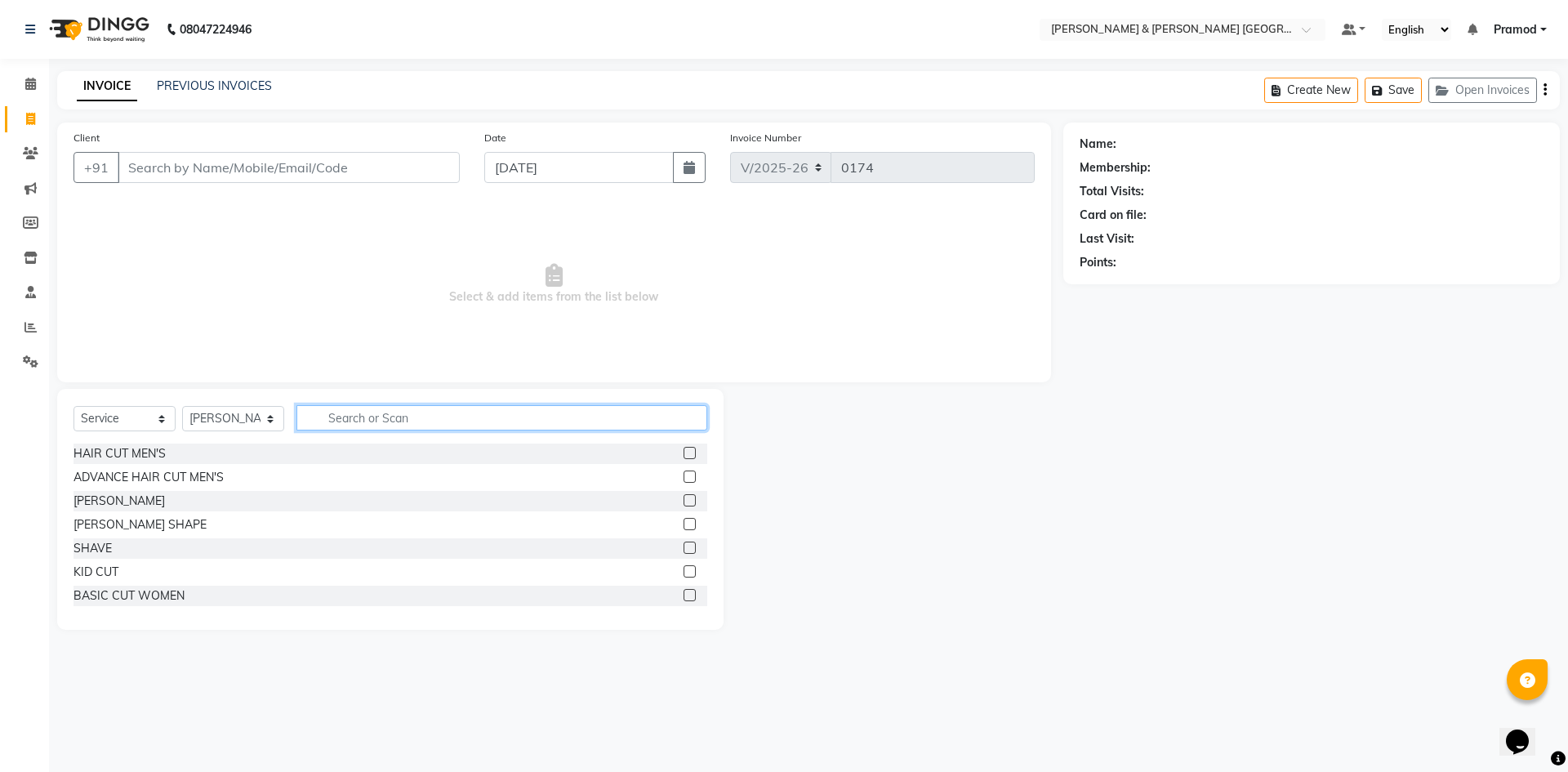
click at [338, 423] on input "text" at bounding box center [501, 418] width 411 height 25
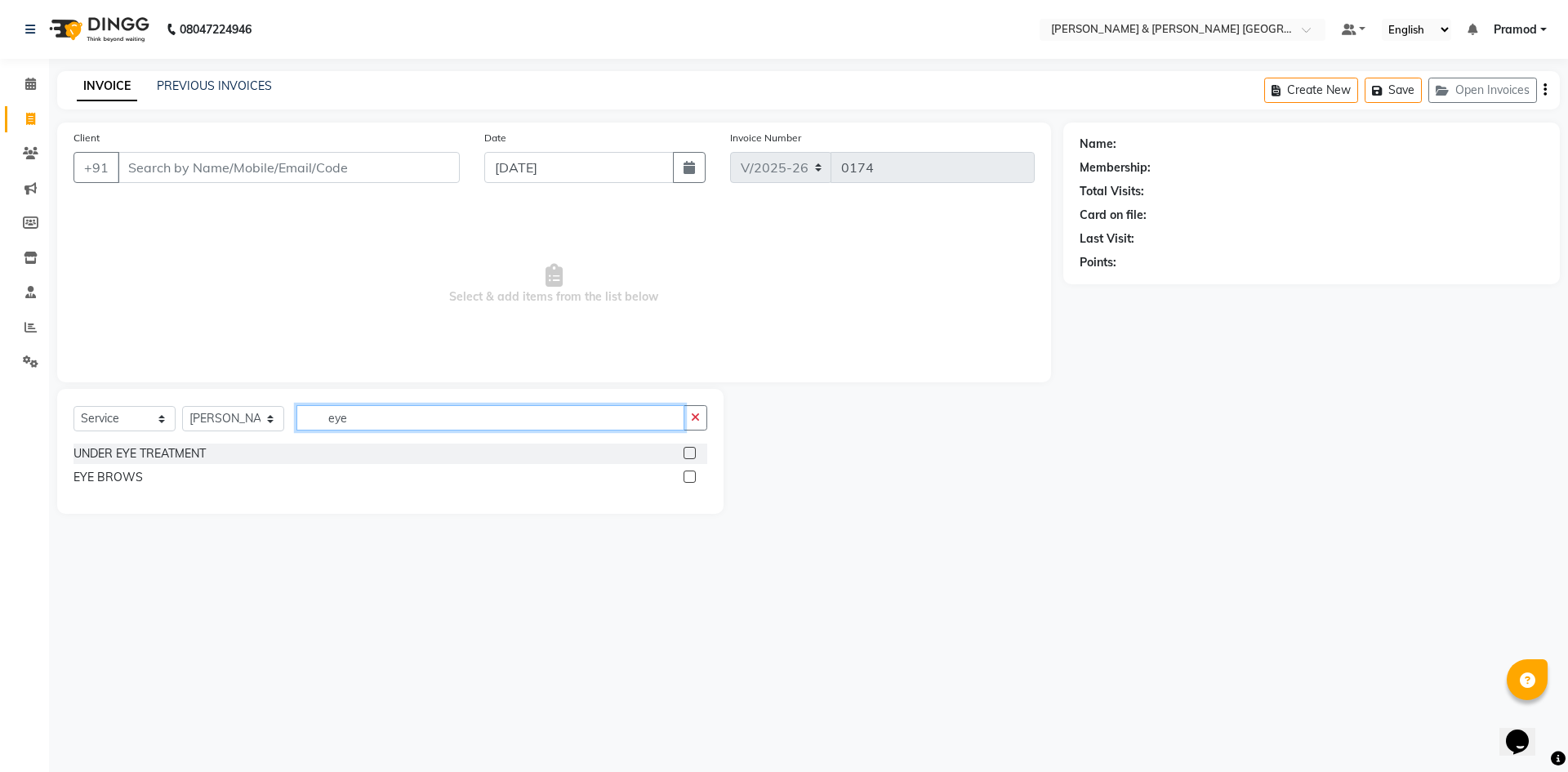
type input "eye"
click at [689, 474] on label at bounding box center [690, 476] width 13 height 13
click at [689, 474] on input "checkbox" at bounding box center [689, 477] width 11 height 11
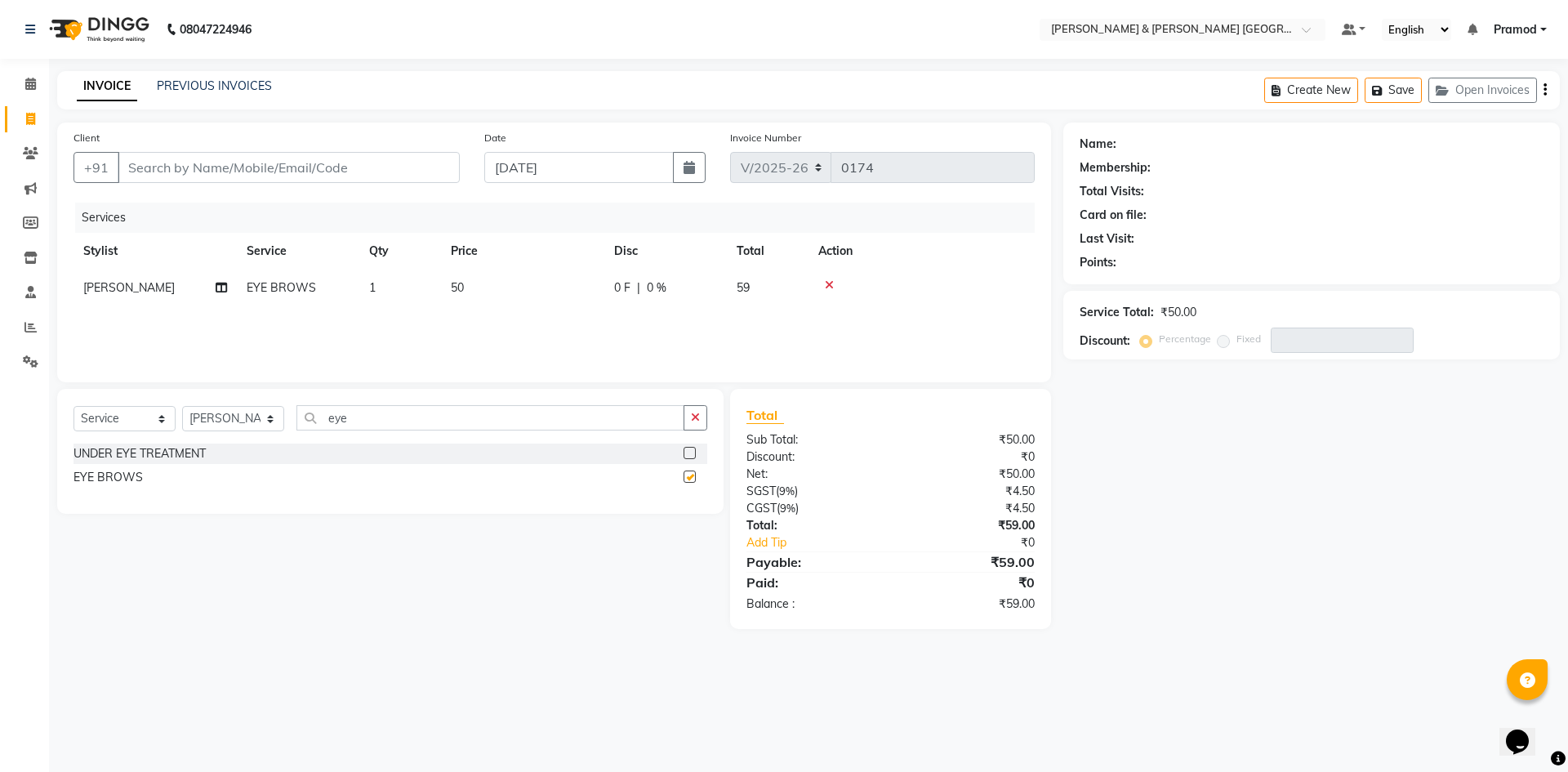
checkbox input "false"
drag, startPoint x: 0, startPoint y: 363, endPoint x: 0, endPoint y: 344, distance: 19.0
click at [0, 344] on app-home "08047224946 Select Location × Toni & Guy Om Sree Heights, Kowkoor Default Panel…" at bounding box center [784, 327] width 1568 height 654
type input "upper lip"
click at [684, 455] on label at bounding box center [690, 453] width 13 height 13
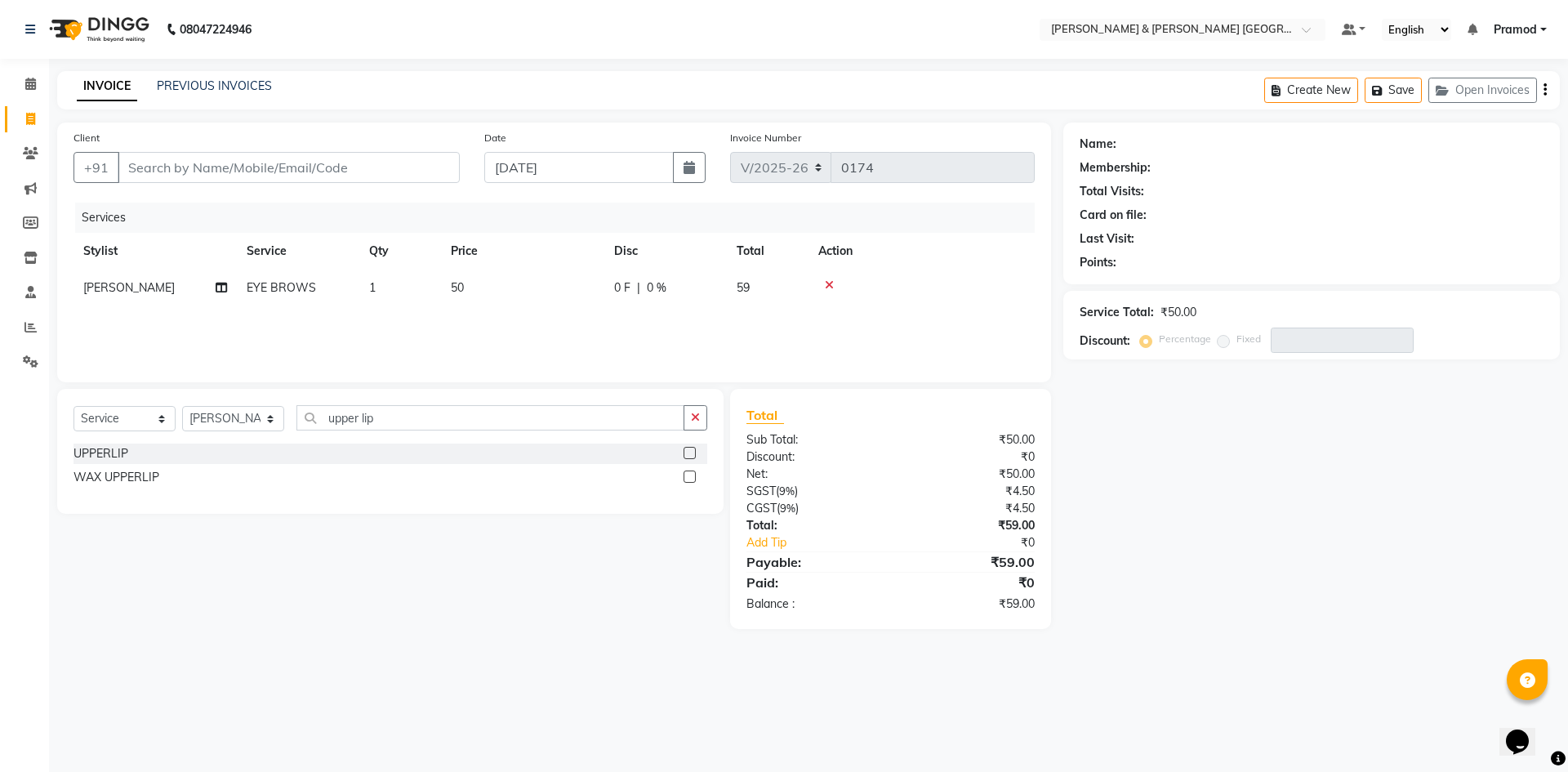
click at [684, 455] on input "checkbox" at bounding box center [689, 454] width 11 height 11
checkbox input "false"
click at [497, 329] on td "42" at bounding box center [522, 325] width 163 height 37
select select "88025"
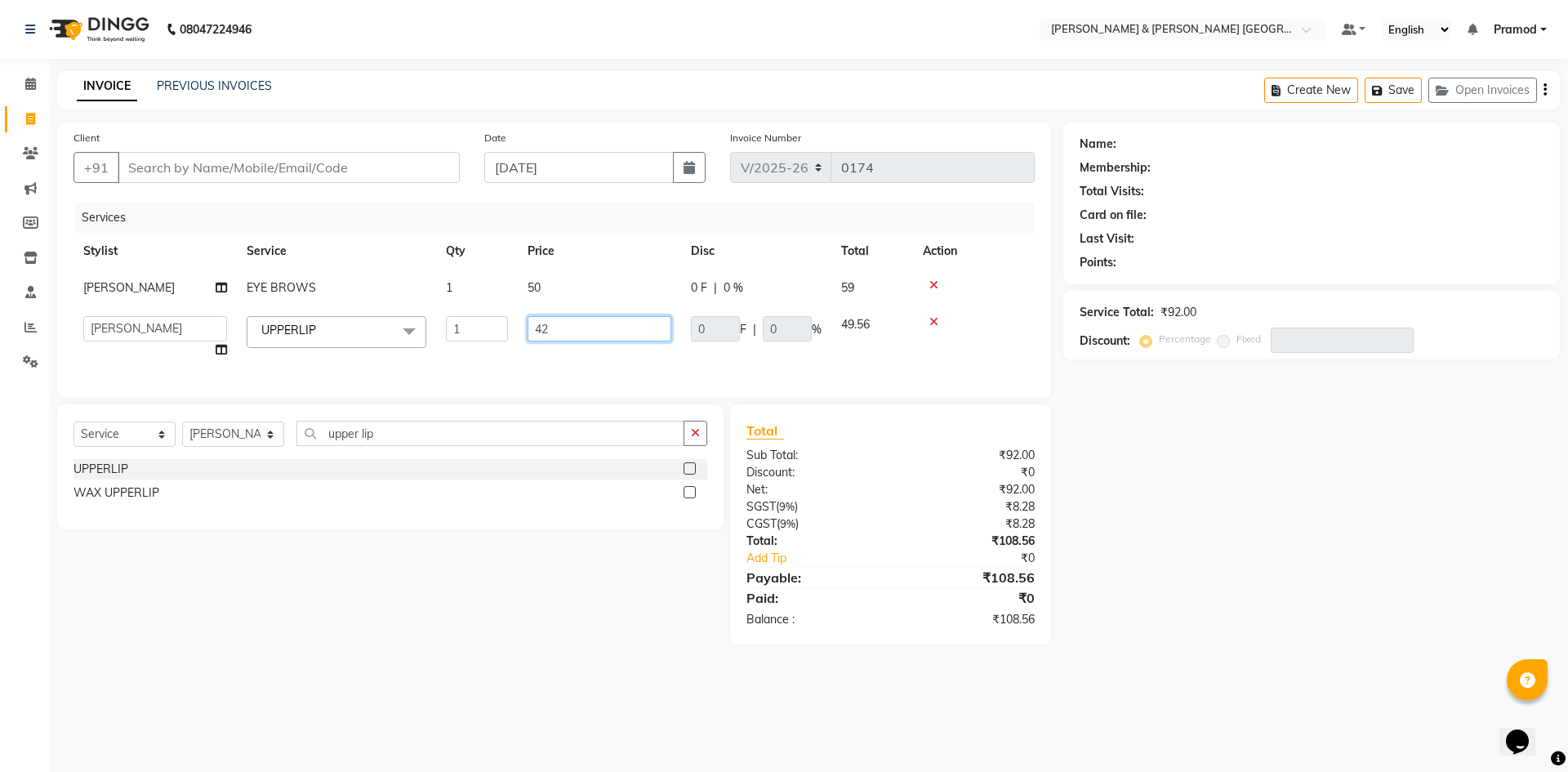
click at [573, 328] on input "42" at bounding box center [599, 329] width 144 height 25
type input "4"
type input "50"
click at [1176, 493] on div "Name: Membership: Total Visits: Card on file: Last Visit: Points: Service Total…" at bounding box center [1318, 383] width 509 height 522
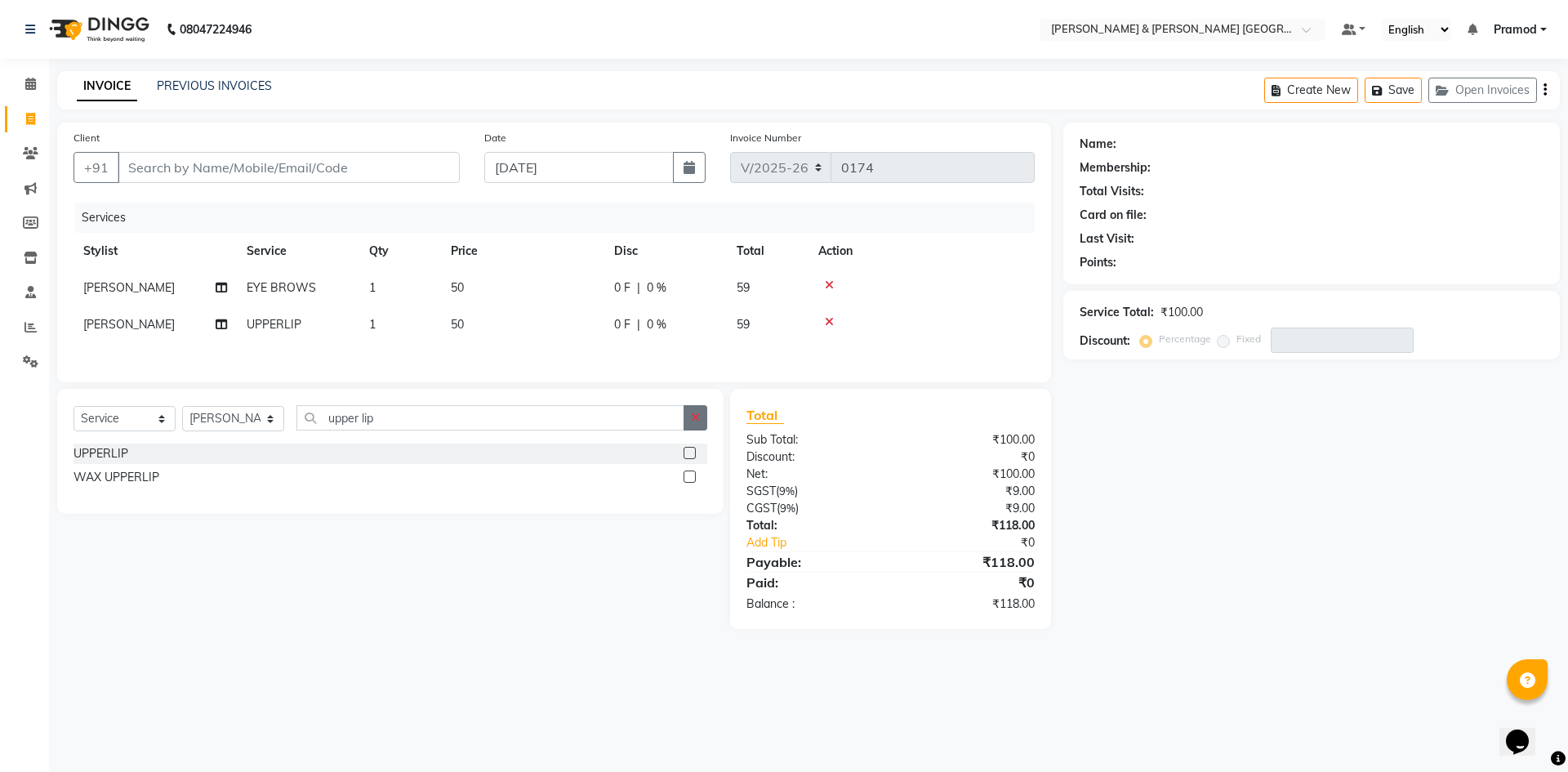
click at [696, 425] on button "button" at bounding box center [696, 418] width 23 height 25
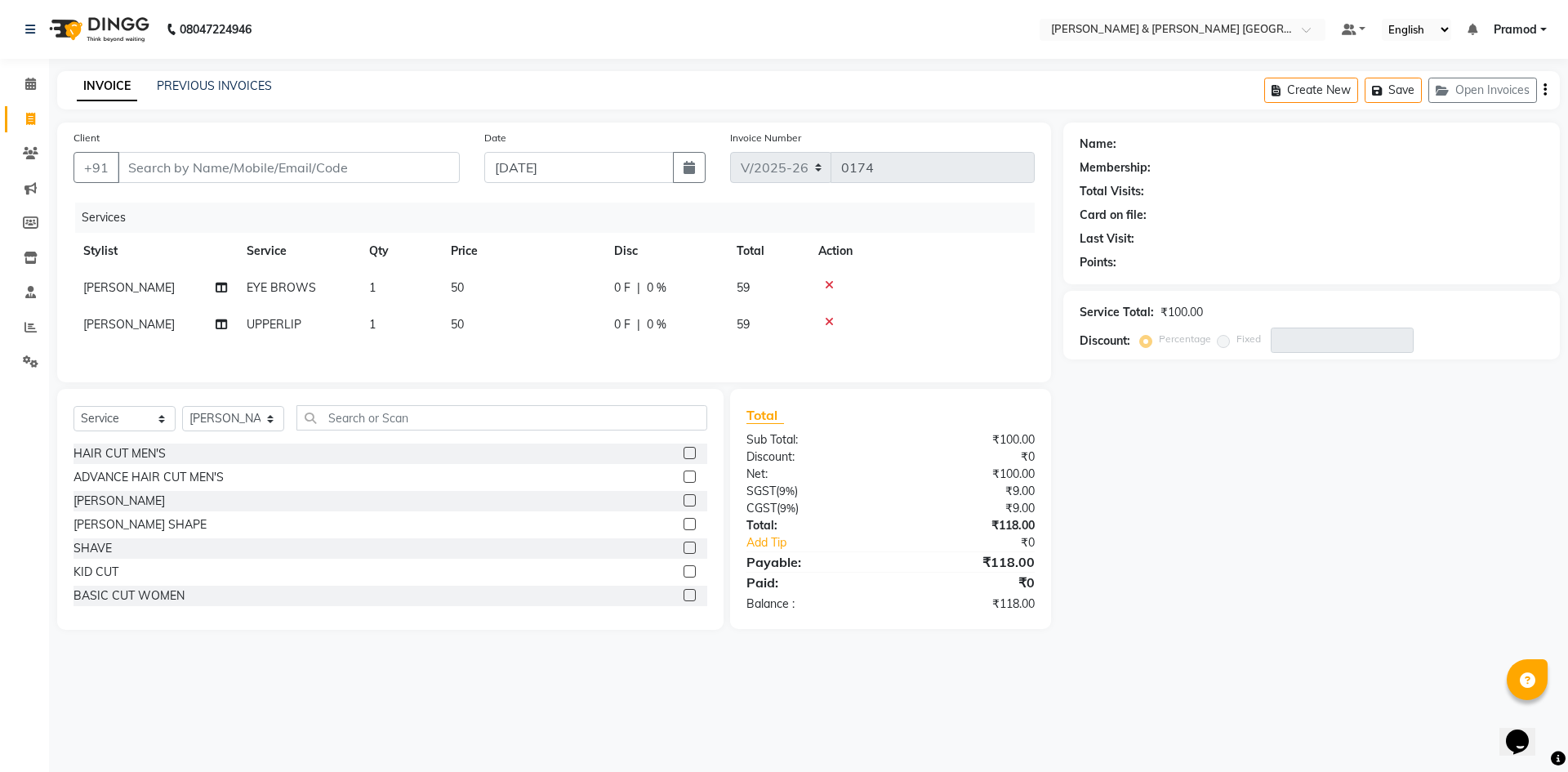
click at [1118, 456] on div "Name: Membership: Total Visits: Card on file: Last Visit: Points: Service Total…" at bounding box center [1318, 376] width 509 height 507
drag, startPoint x: 1112, startPoint y: 463, endPoint x: 1082, endPoint y: 512, distance: 57.5
drag, startPoint x: 1082, startPoint y: 512, endPoint x: 344, endPoint y: 422, distance: 743.5
click at [344, 422] on input "text" at bounding box center [501, 418] width 411 height 25
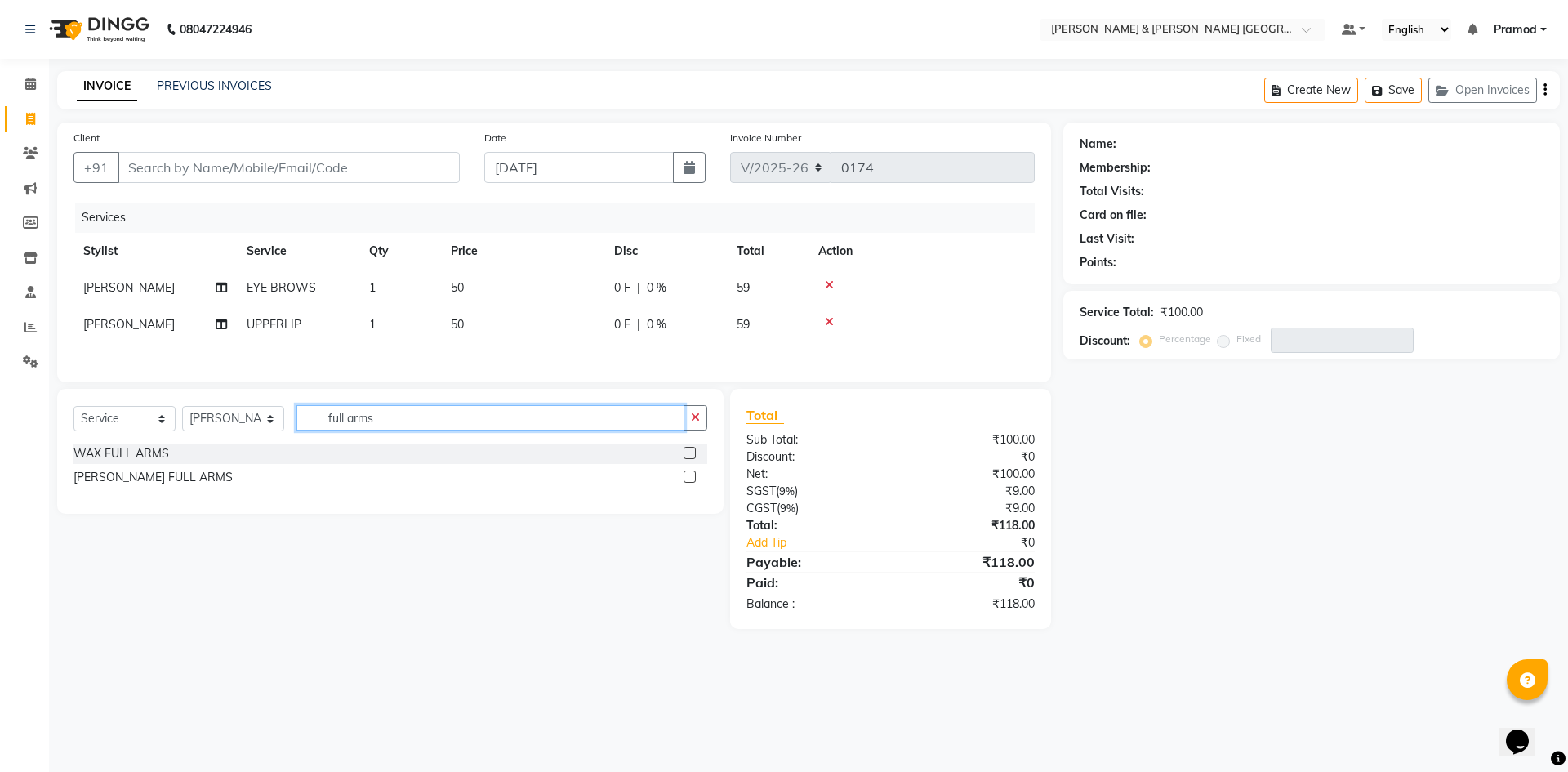
type input "full arms"
click at [688, 452] on label at bounding box center [690, 453] width 13 height 13
click at [688, 452] on input "checkbox" at bounding box center [689, 454] width 11 height 11
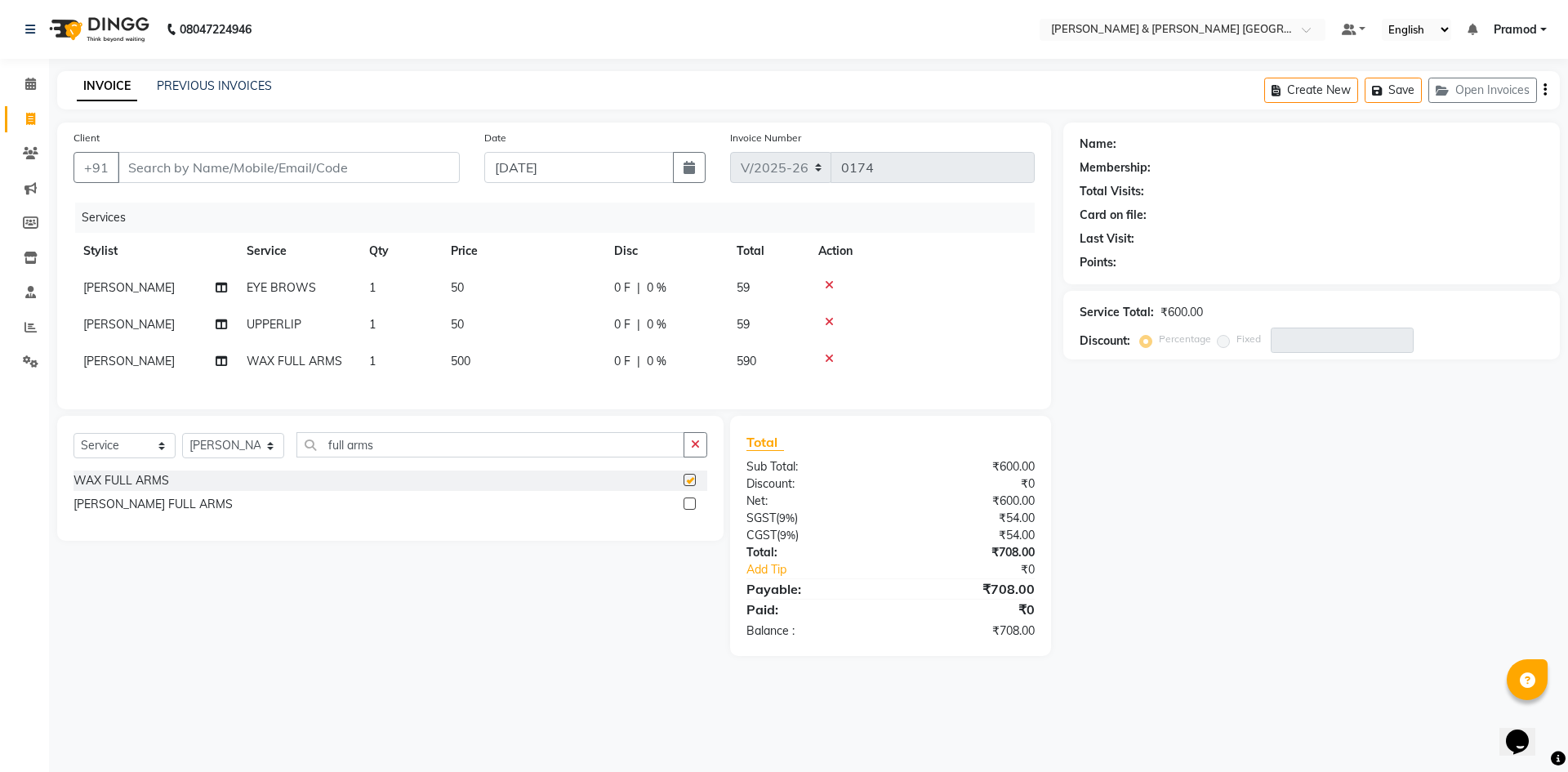
checkbox input "false"
click at [485, 353] on td "500" at bounding box center [522, 362] width 163 height 37
select select "88025"
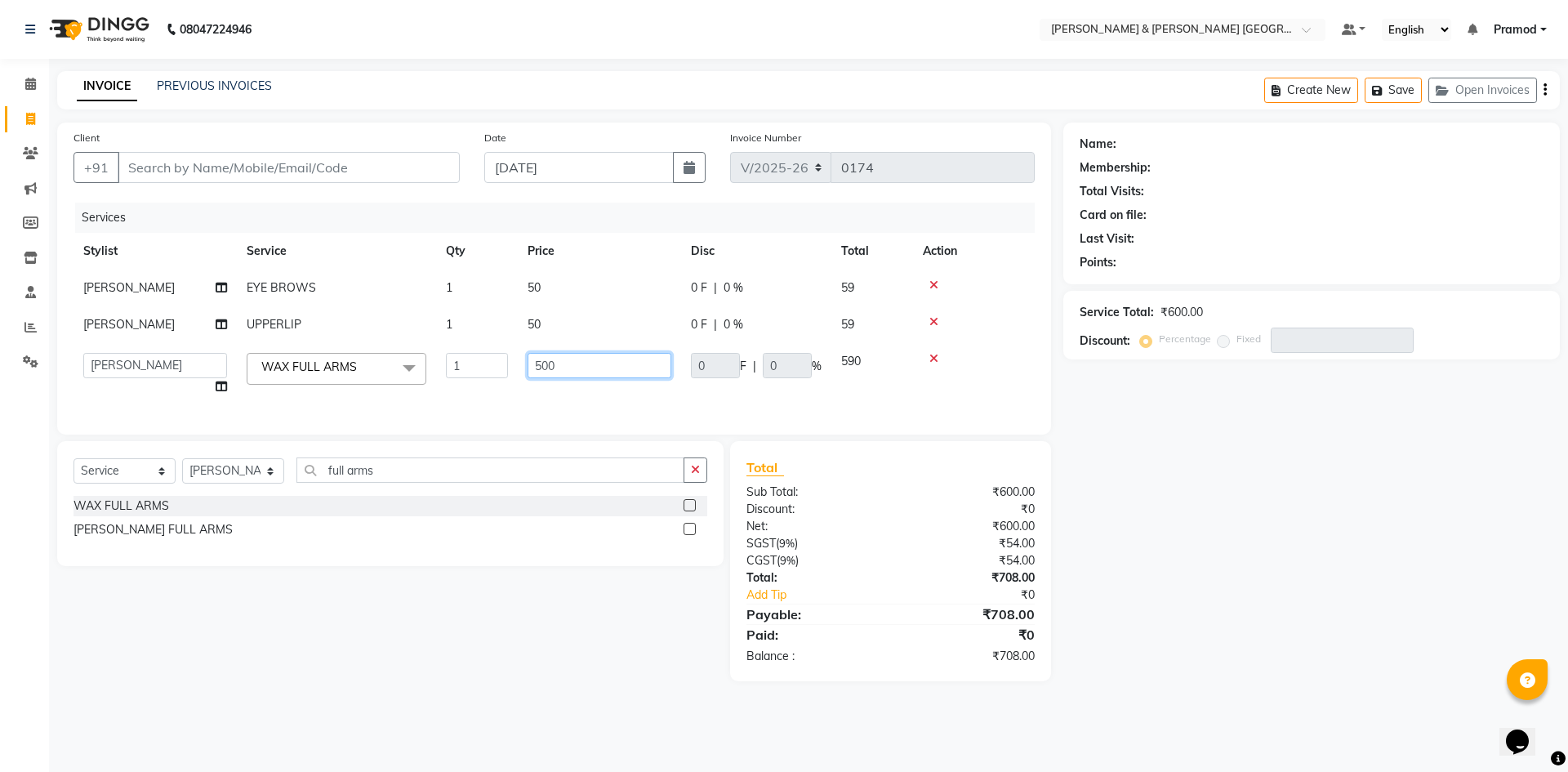
click at [609, 376] on input "500" at bounding box center [599, 365] width 144 height 25
type input "5"
type input "480"
click at [1170, 536] on div "Name: Membership: Total Visits: Card on file: Last Visit: Points: Service Total…" at bounding box center [1318, 401] width 509 height 558
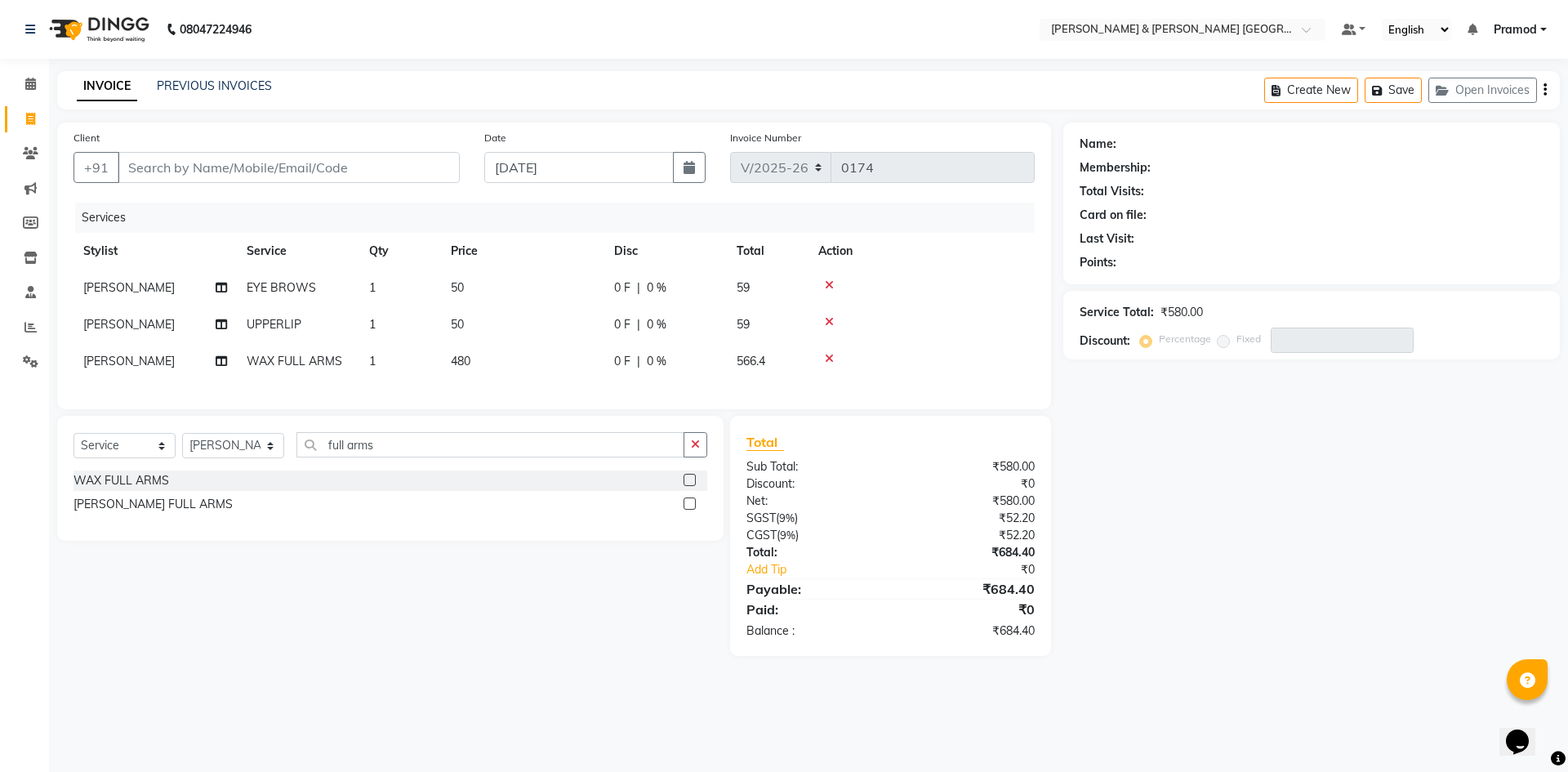
click at [1298, 435] on div "Name: Membership: Total Visits: Card on file: Last Visit: Points: Service Total…" at bounding box center [1318, 389] width 509 height 533
click at [170, 157] on input "Client" at bounding box center [288, 167] width 342 height 31
type input "6"
type input "0"
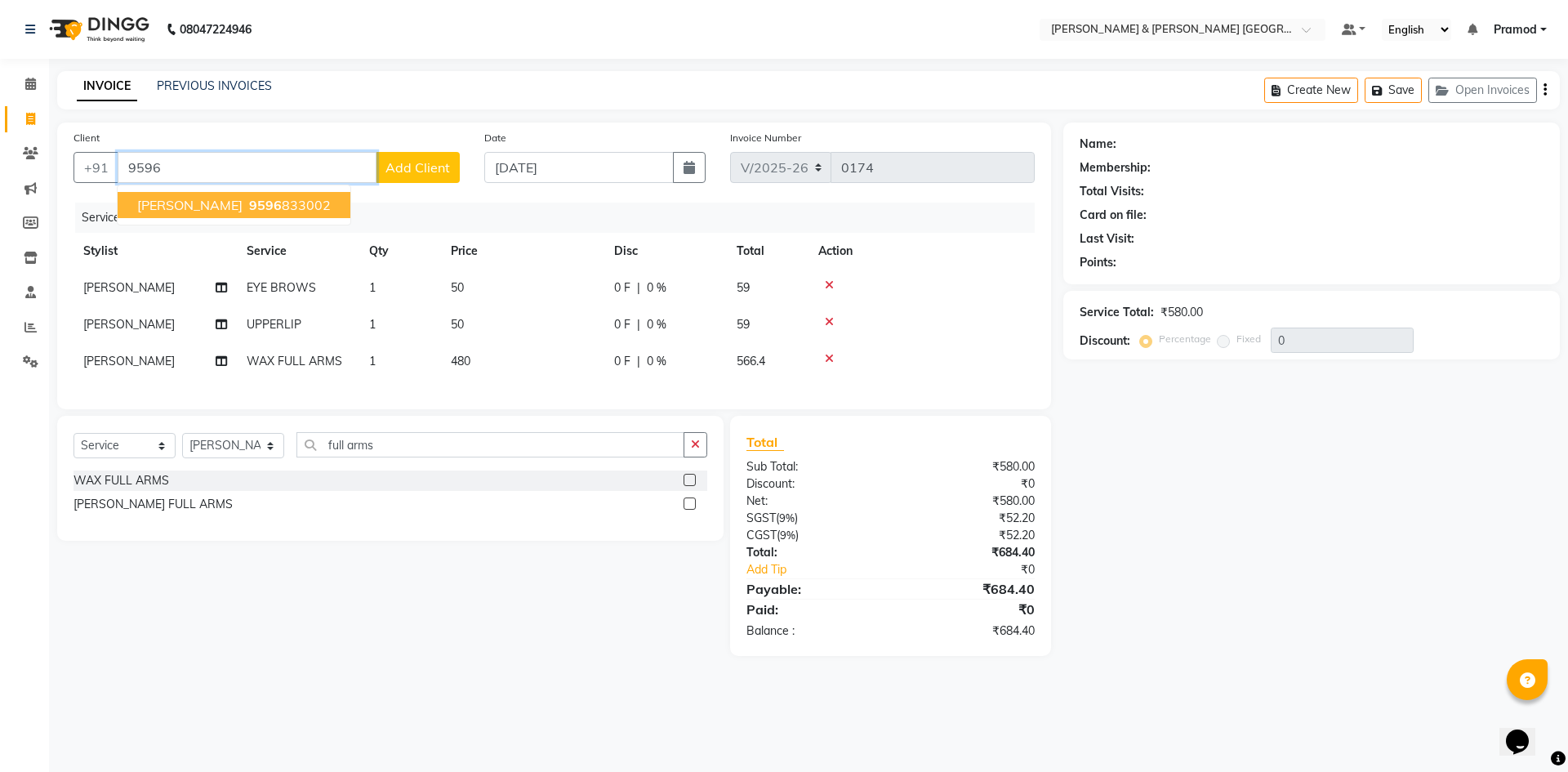
click at [263, 206] on ngb-highlight "9596 833002" at bounding box center [288, 205] width 85 height 17
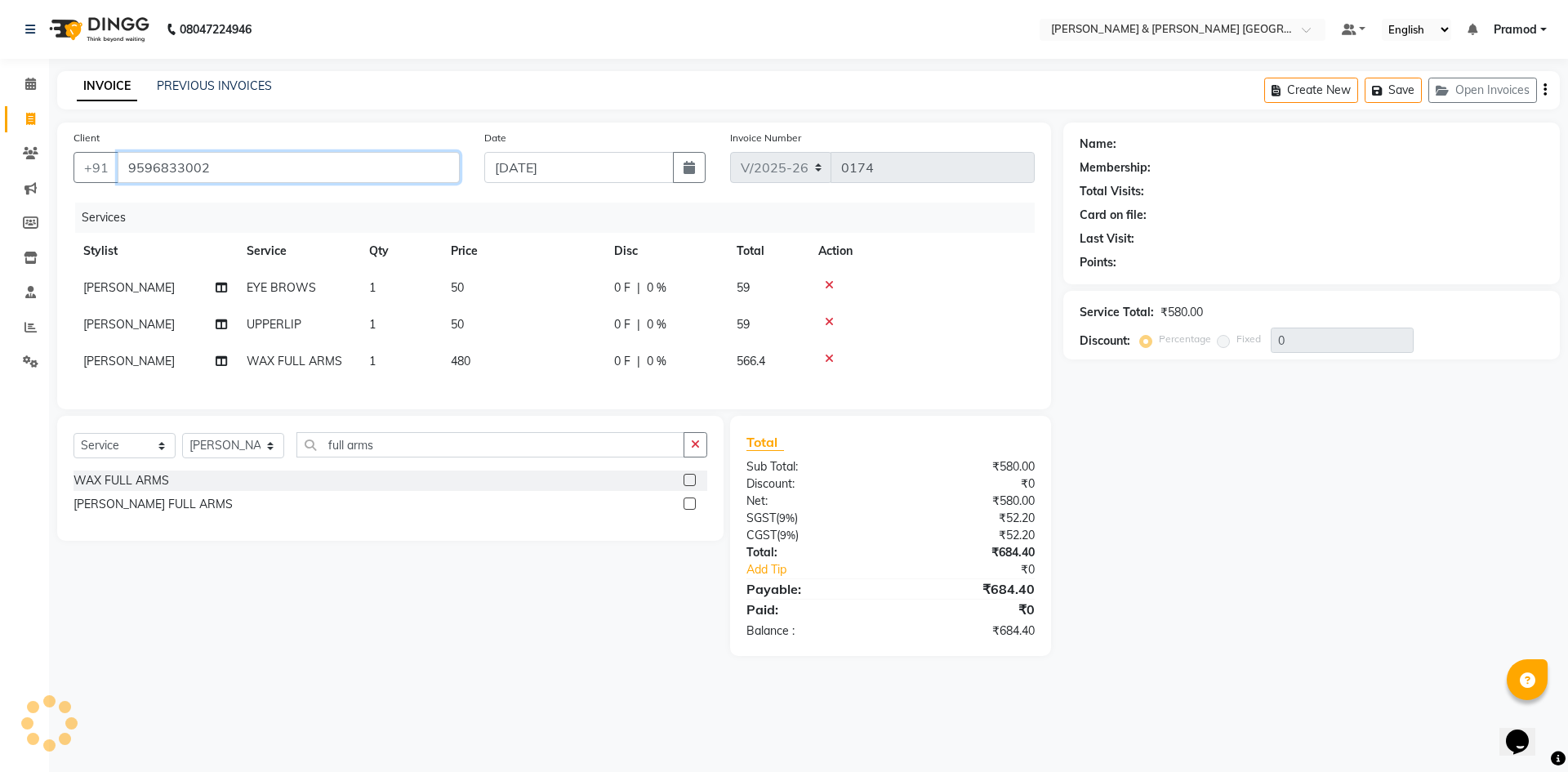
type input "9596833002"
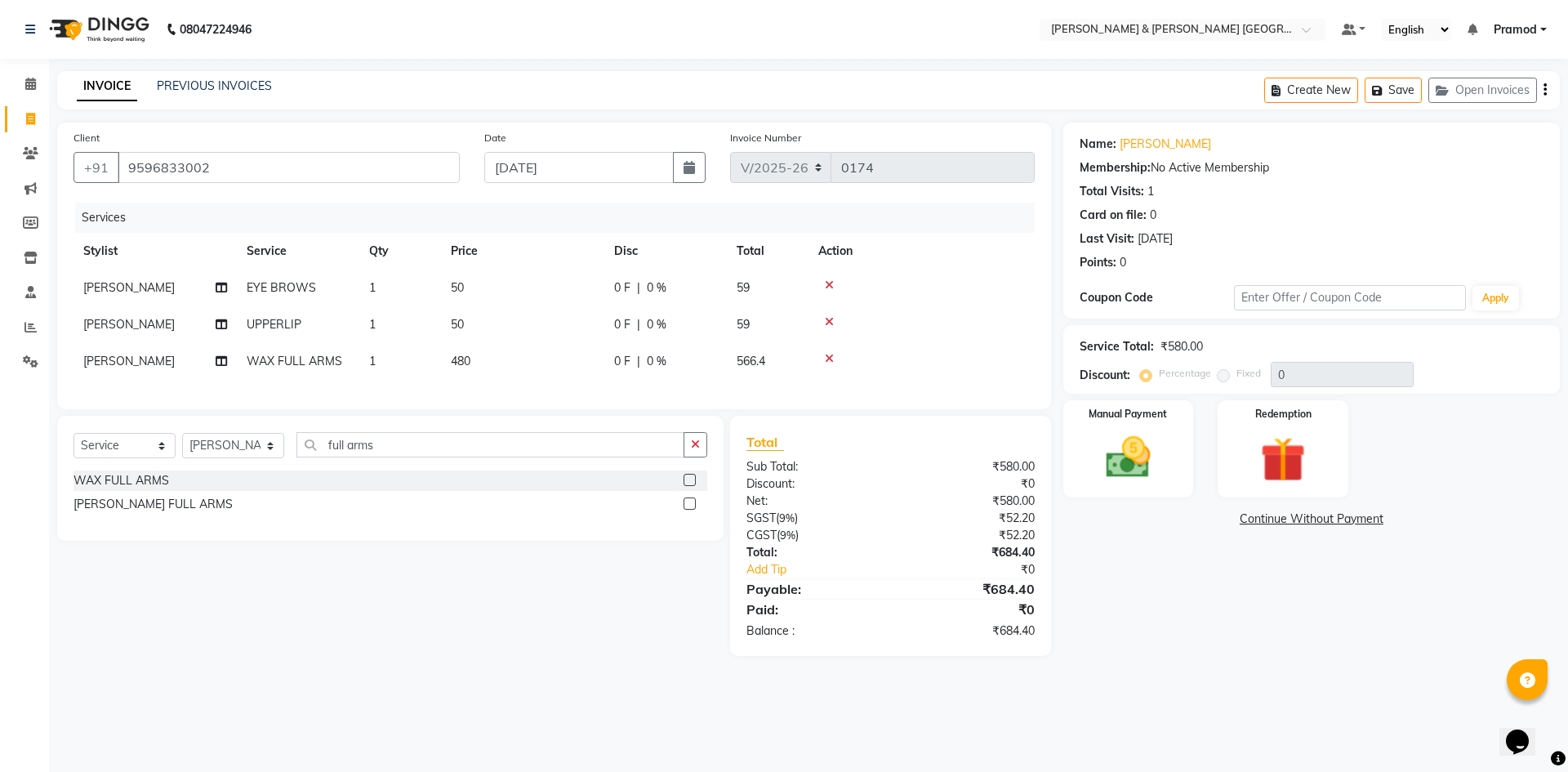
click at [447, 108] on div "INVOICE PREVIOUS INVOICES Create New Save Open Invoices" at bounding box center [808, 90] width 1503 height 39
click at [1123, 459] on img at bounding box center [1128, 457] width 76 height 54
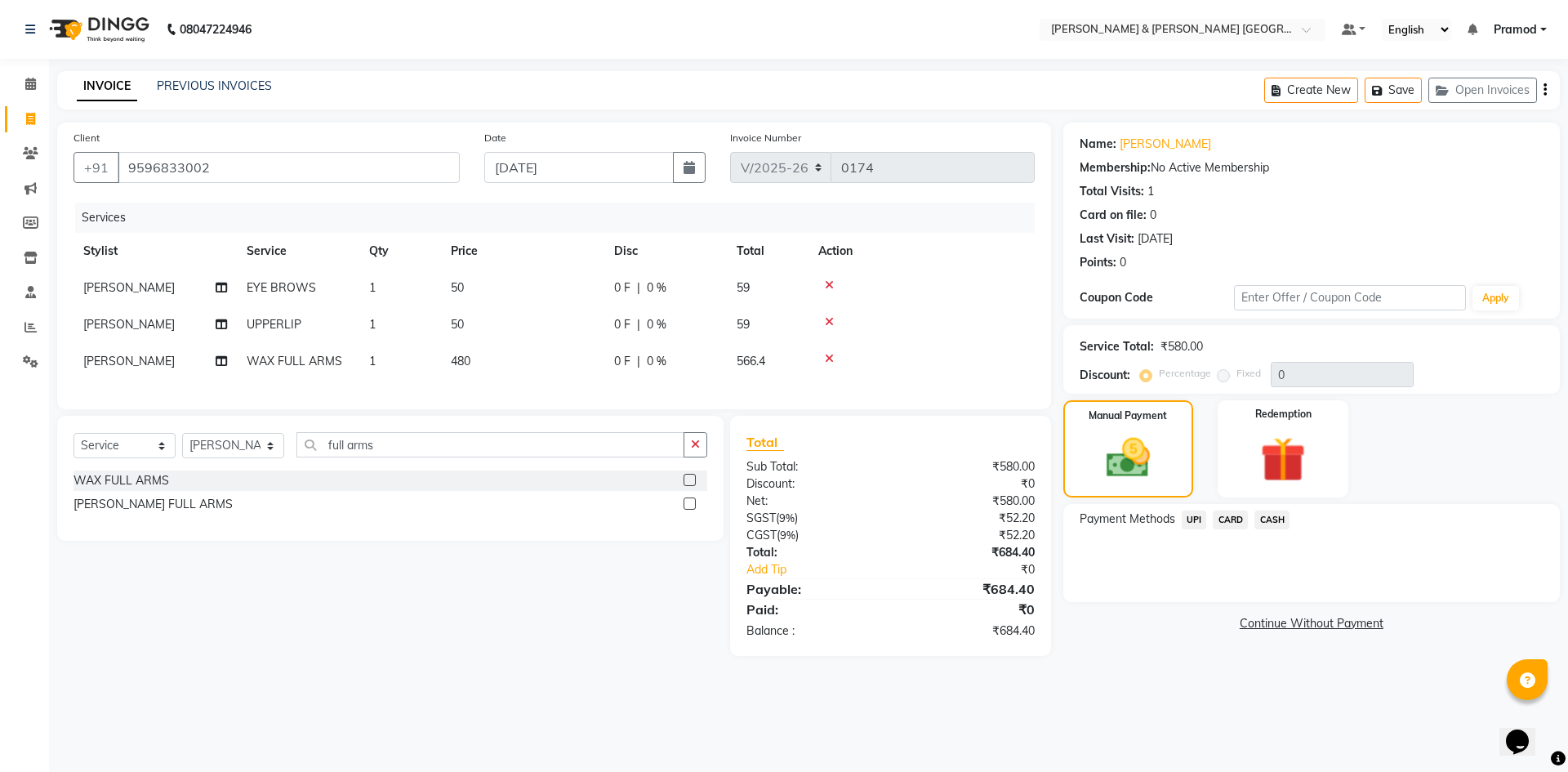
click at [1199, 520] on span "UPI" at bounding box center [1195, 520] width 25 height 18
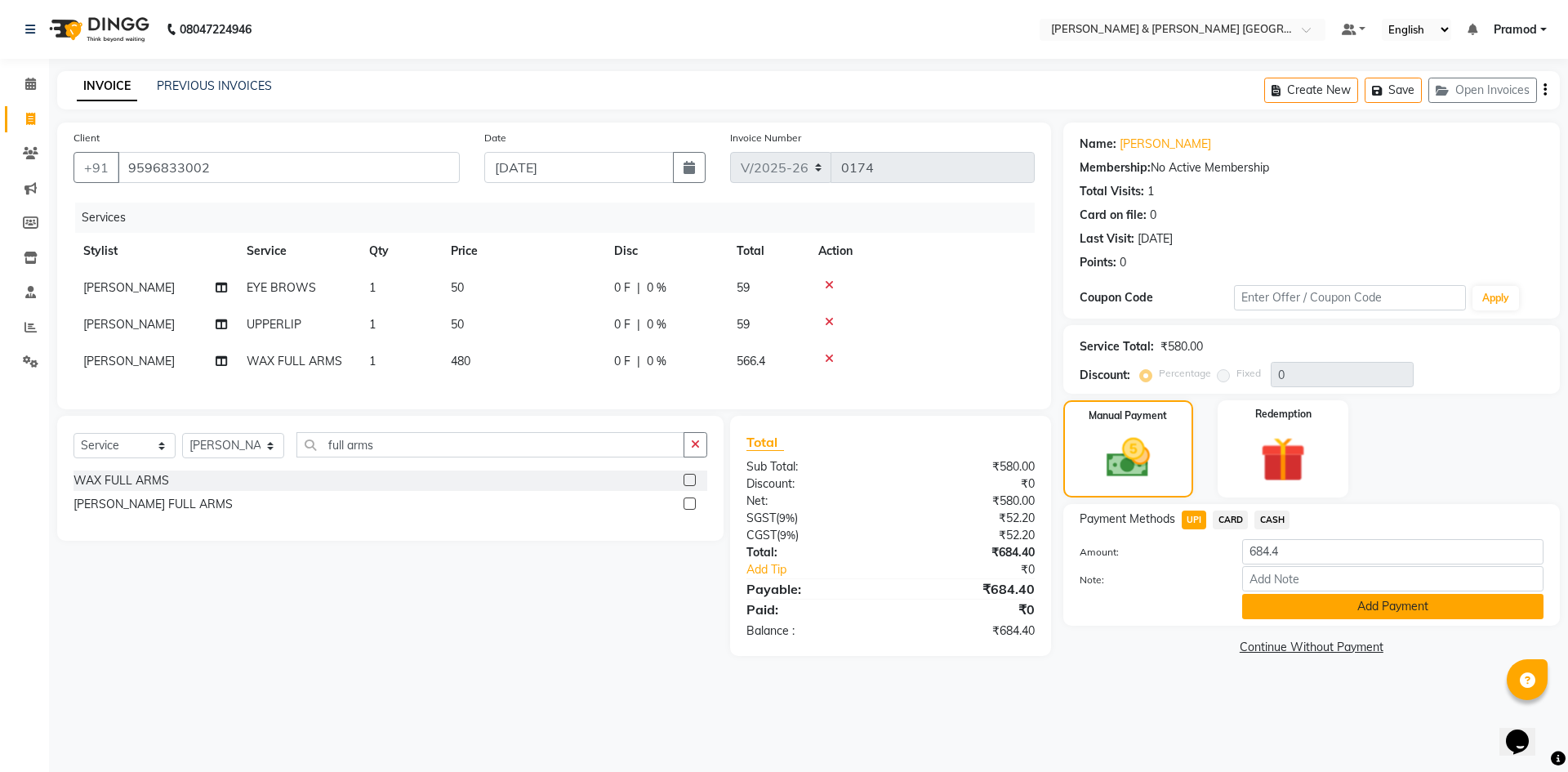
click at [1256, 610] on button "Add Payment" at bounding box center [1393, 606] width 301 height 25
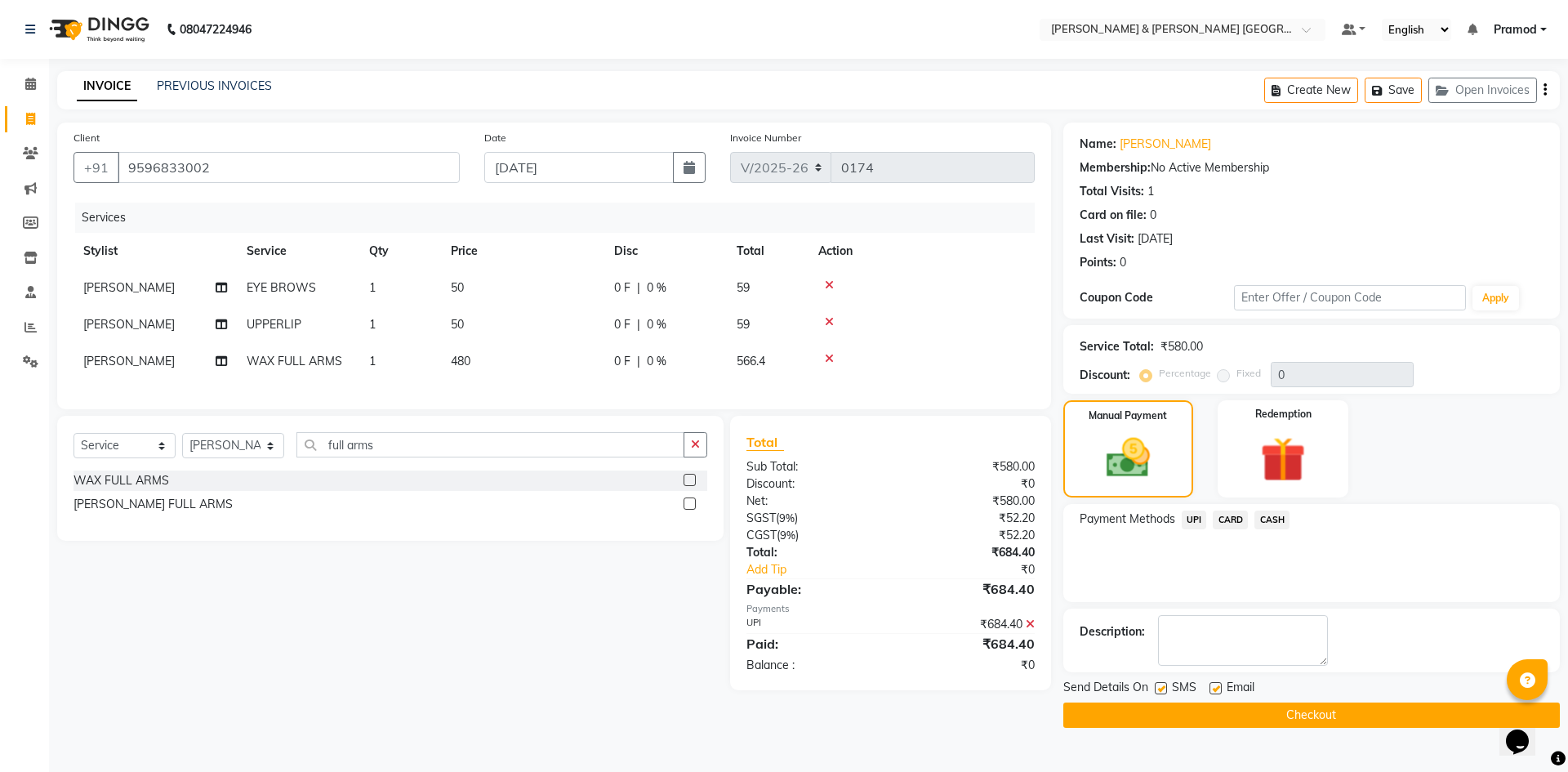
click at [1275, 721] on button "Checkout" at bounding box center [1311, 715] width 496 height 25
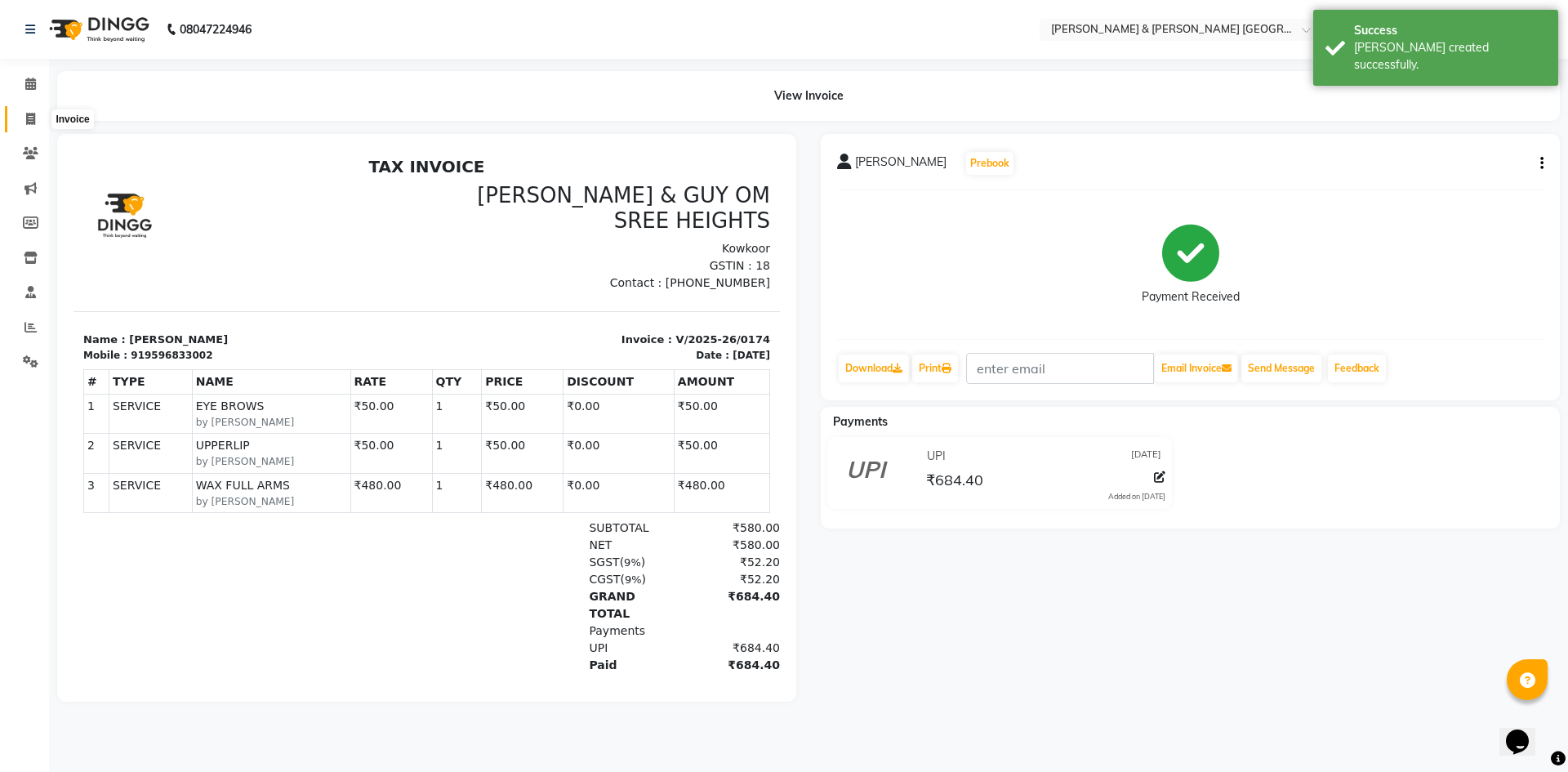
click at [28, 113] on icon at bounding box center [30, 119] width 9 height 13
select select "8717"
select select "service"
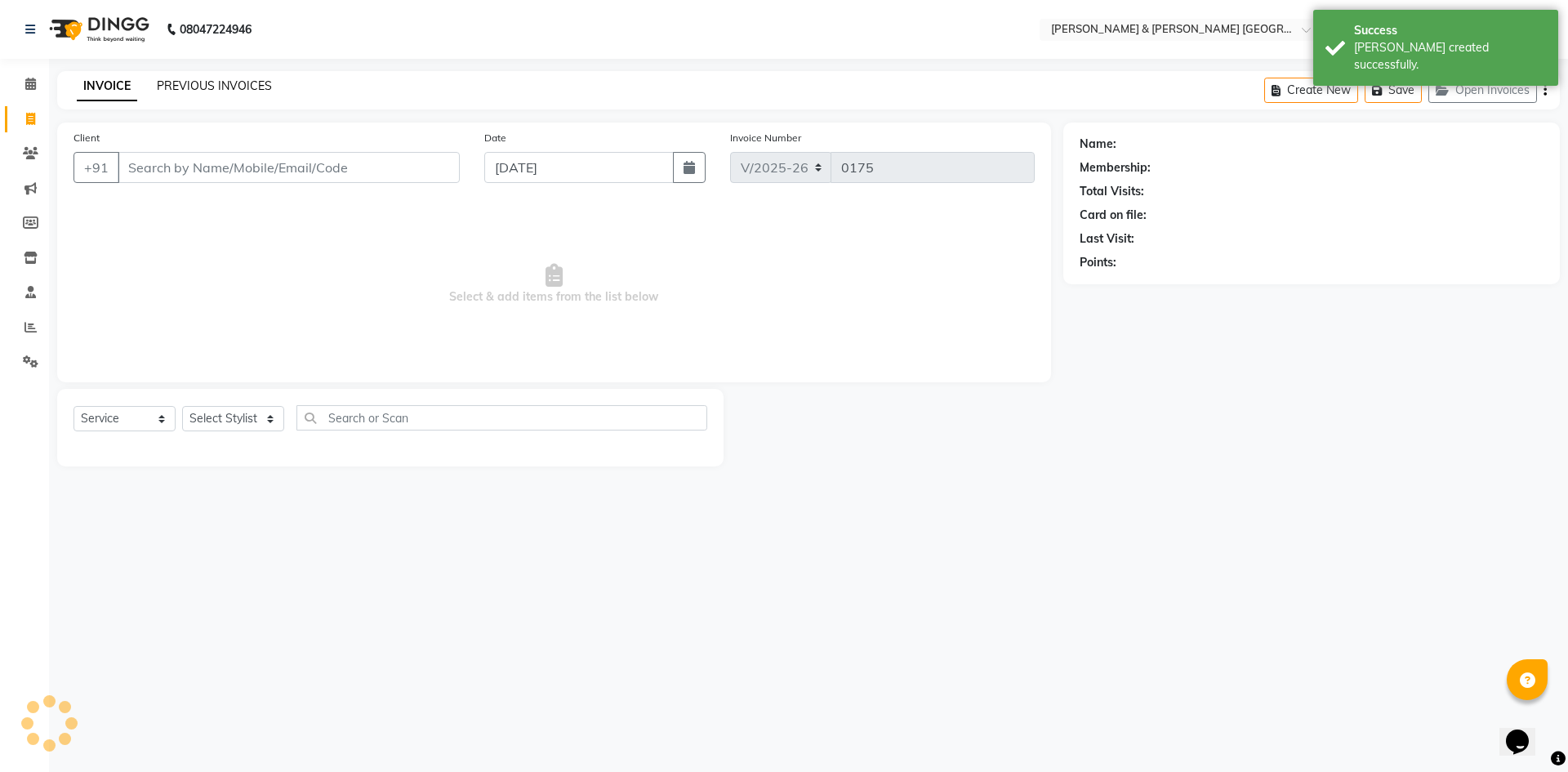
click at [208, 80] on link "PREVIOUS INVOICES" at bounding box center [214, 86] width 116 height 15
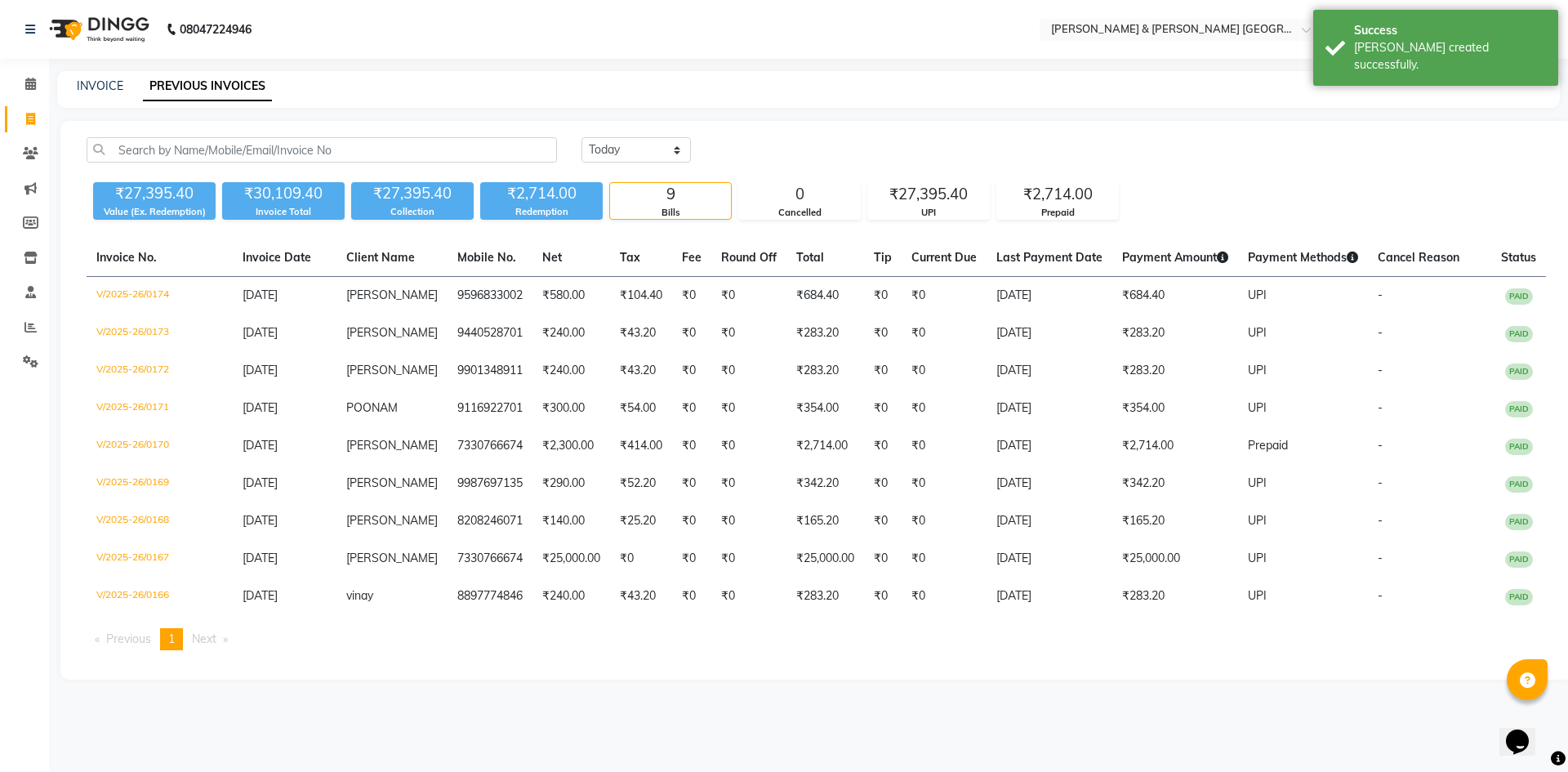
click at [459, 75] on div "INVOICE PREVIOUS INVOICES" at bounding box center [808, 90] width 1503 height 37
click at [96, 89] on link "INVOICE" at bounding box center [100, 86] width 47 height 15
select select "service"
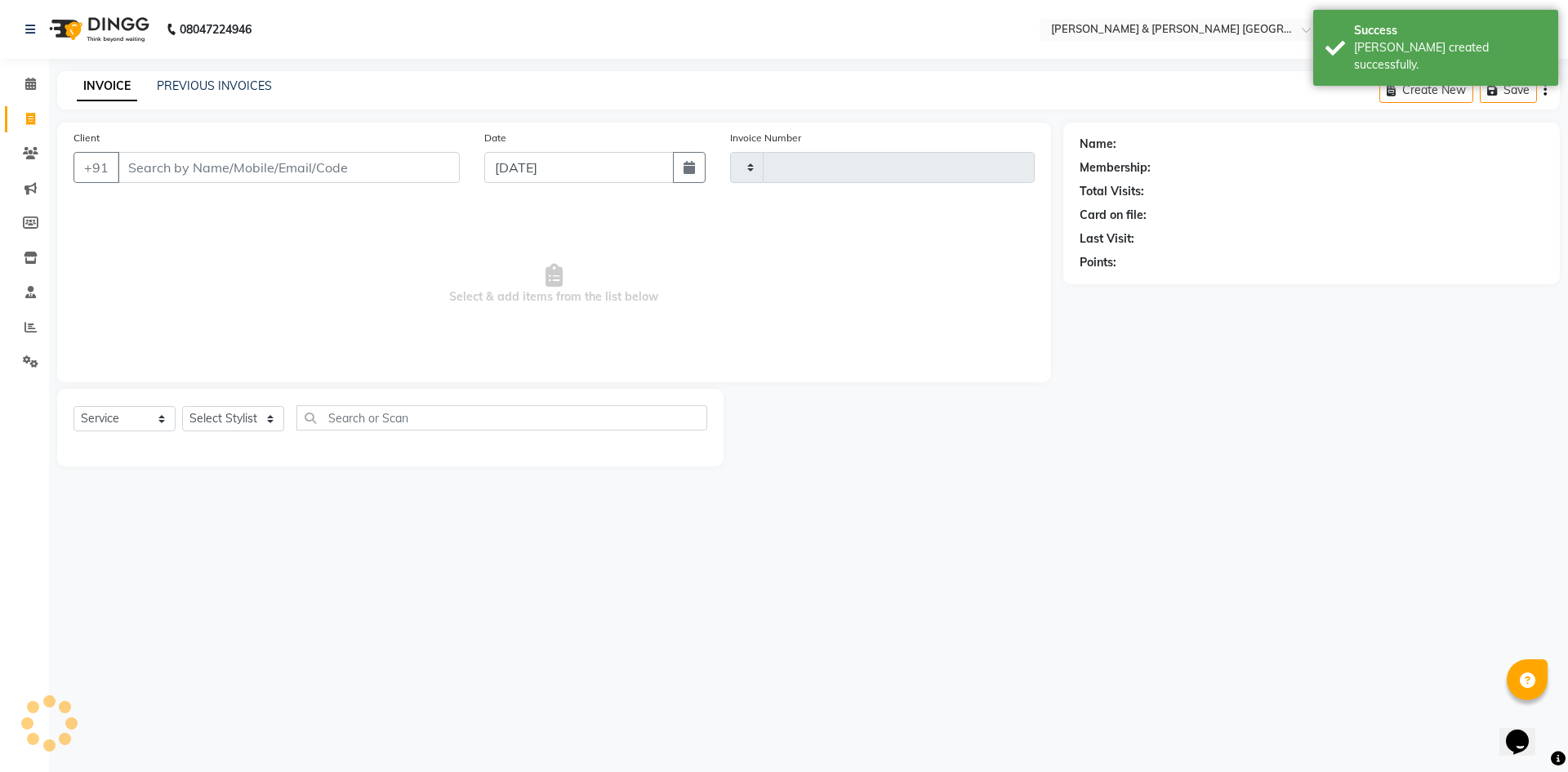
type input "0175"
select select "8717"
click at [259, 91] on link "PREVIOUS INVOICES" at bounding box center [214, 86] width 116 height 15
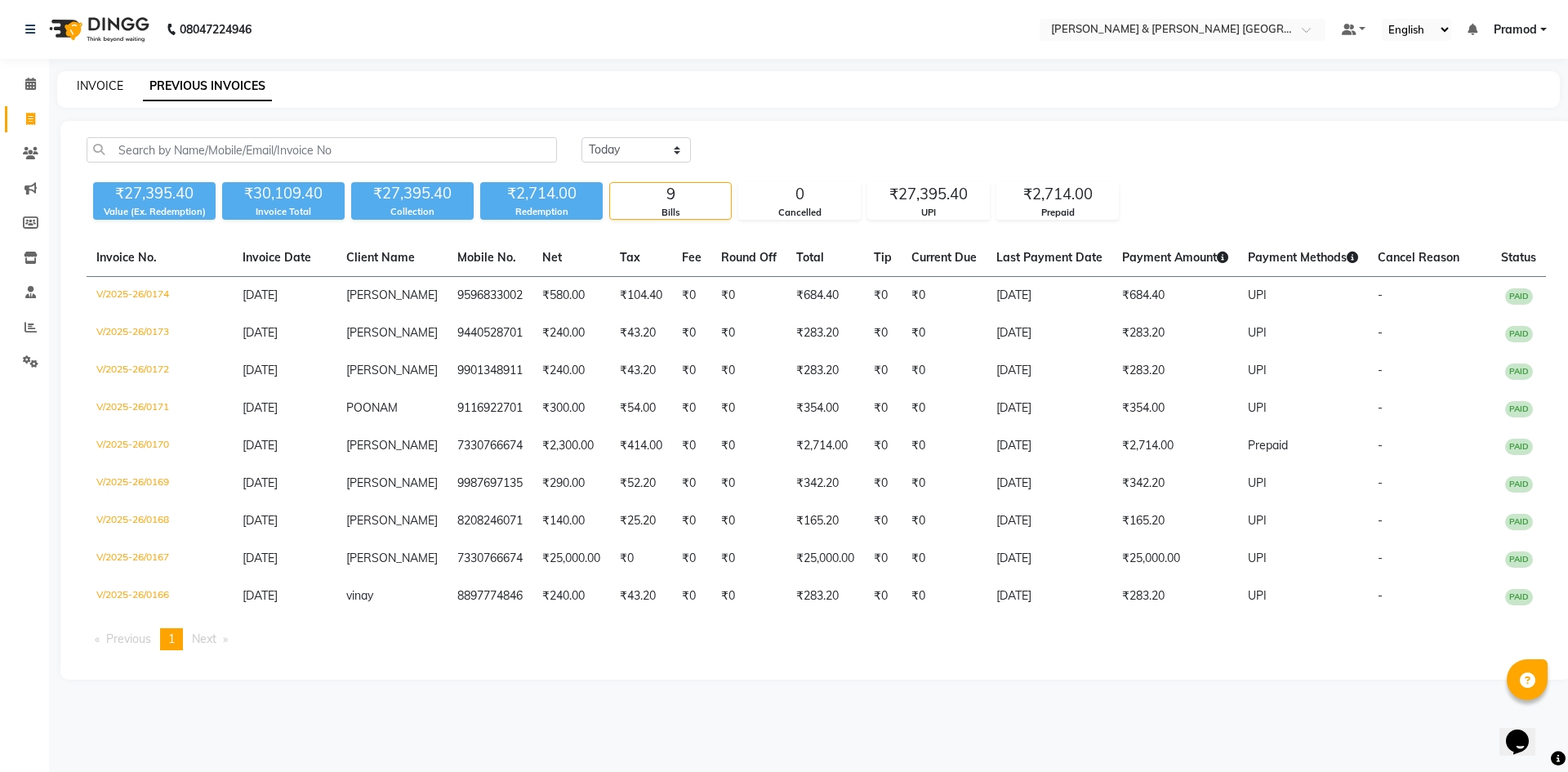
click at [90, 91] on link "INVOICE" at bounding box center [100, 86] width 47 height 15
select select "service"
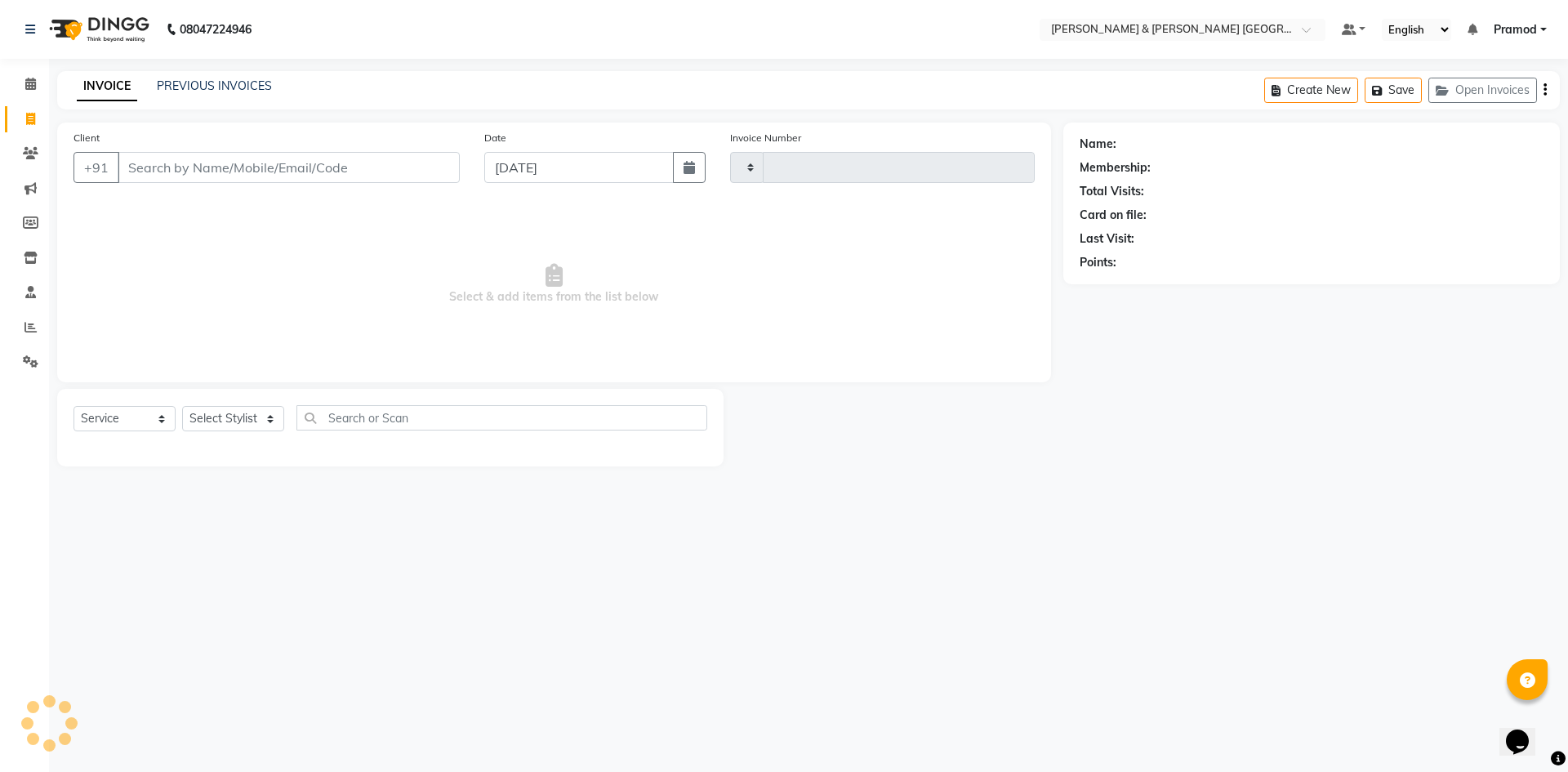
type input "0175"
select select "8717"
click at [231, 85] on link "PREVIOUS INVOICES" at bounding box center [214, 86] width 116 height 15
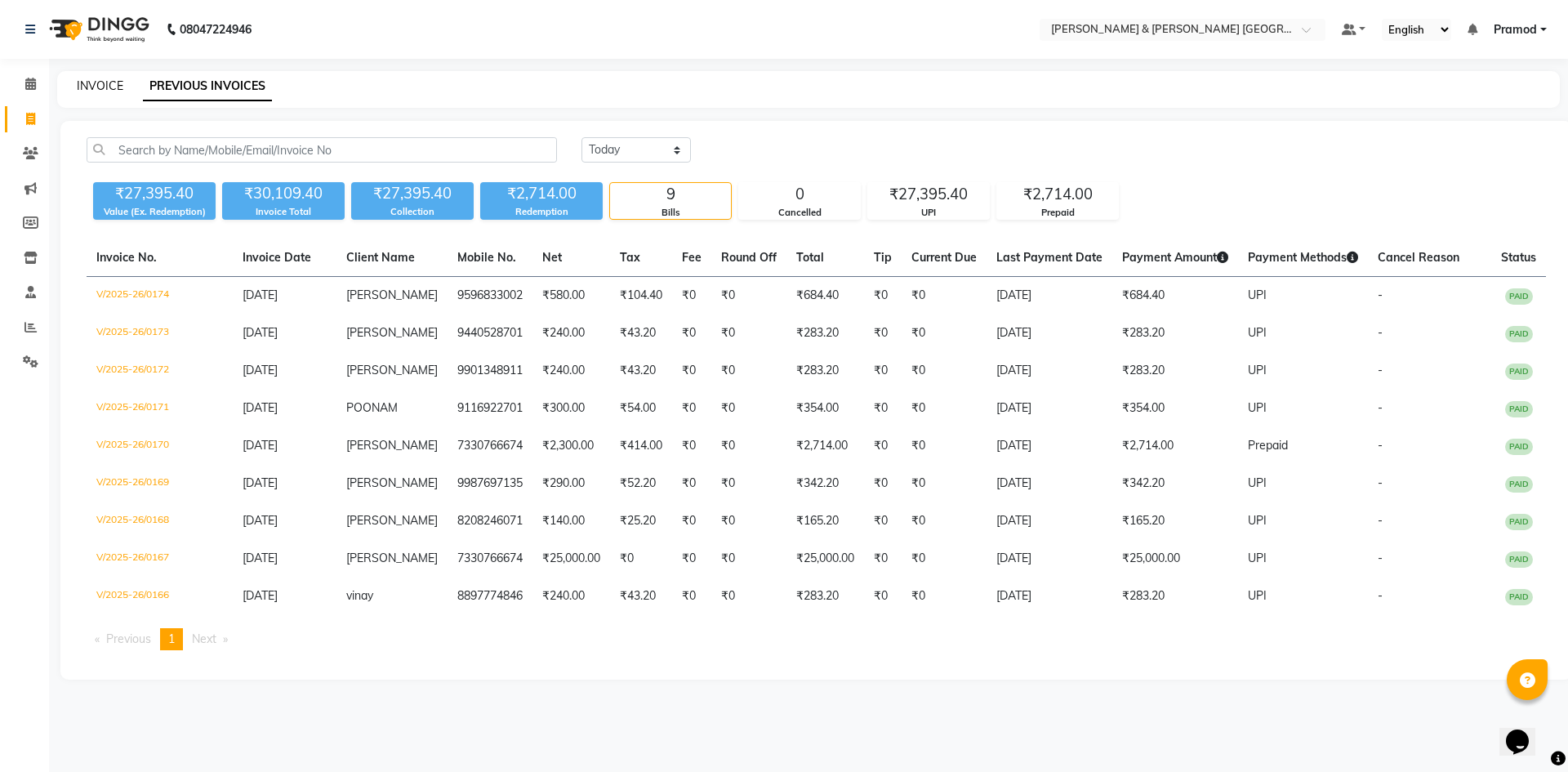
click at [121, 80] on link "INVOICE" at bounding box center [100, 86] width 47 height 15
select select "8717"
select select "service"
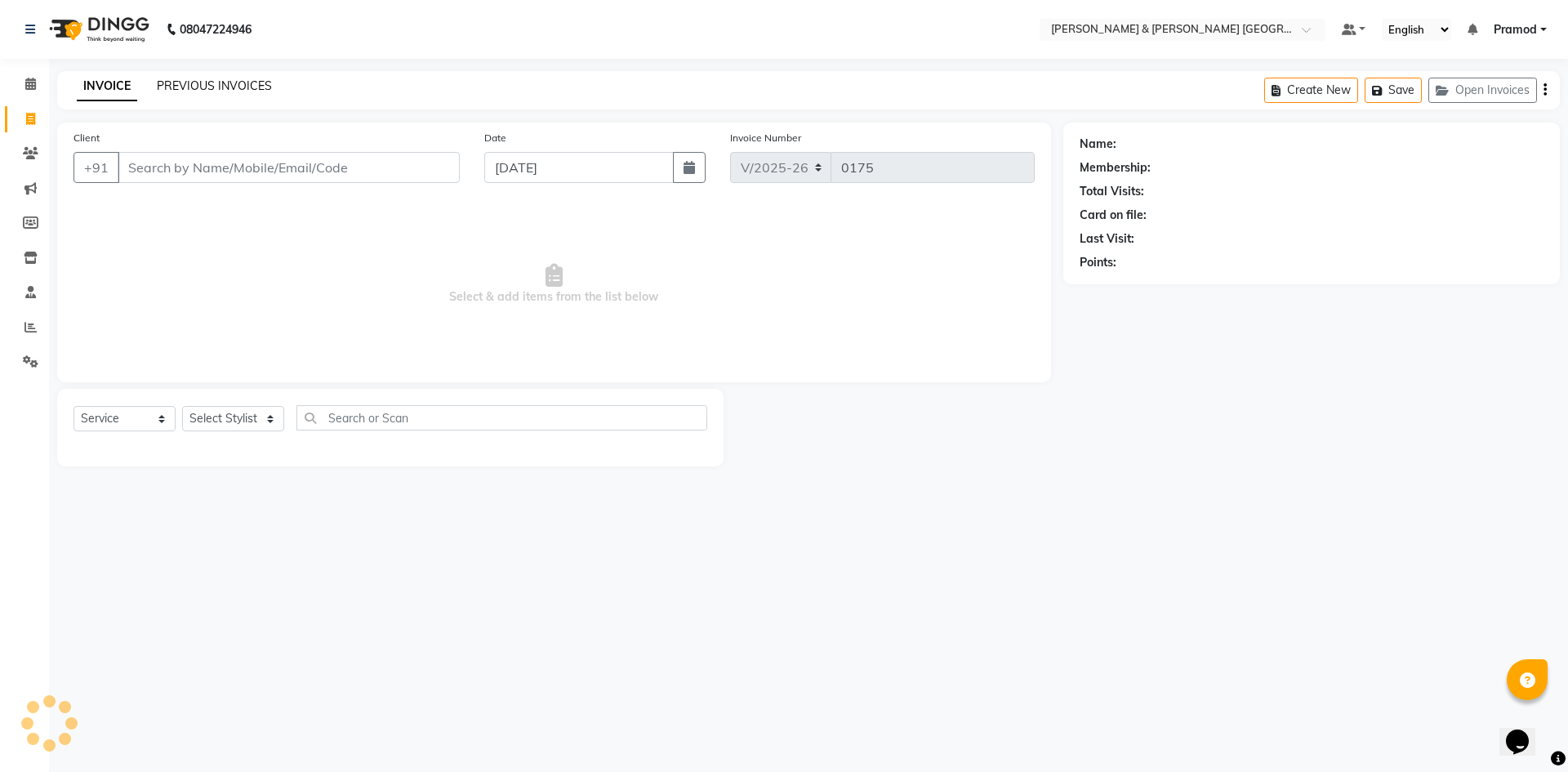
click at [203, 81] on link "PREVIOUS INVOICES" at bounding box center [214, 86] width 116 height 15
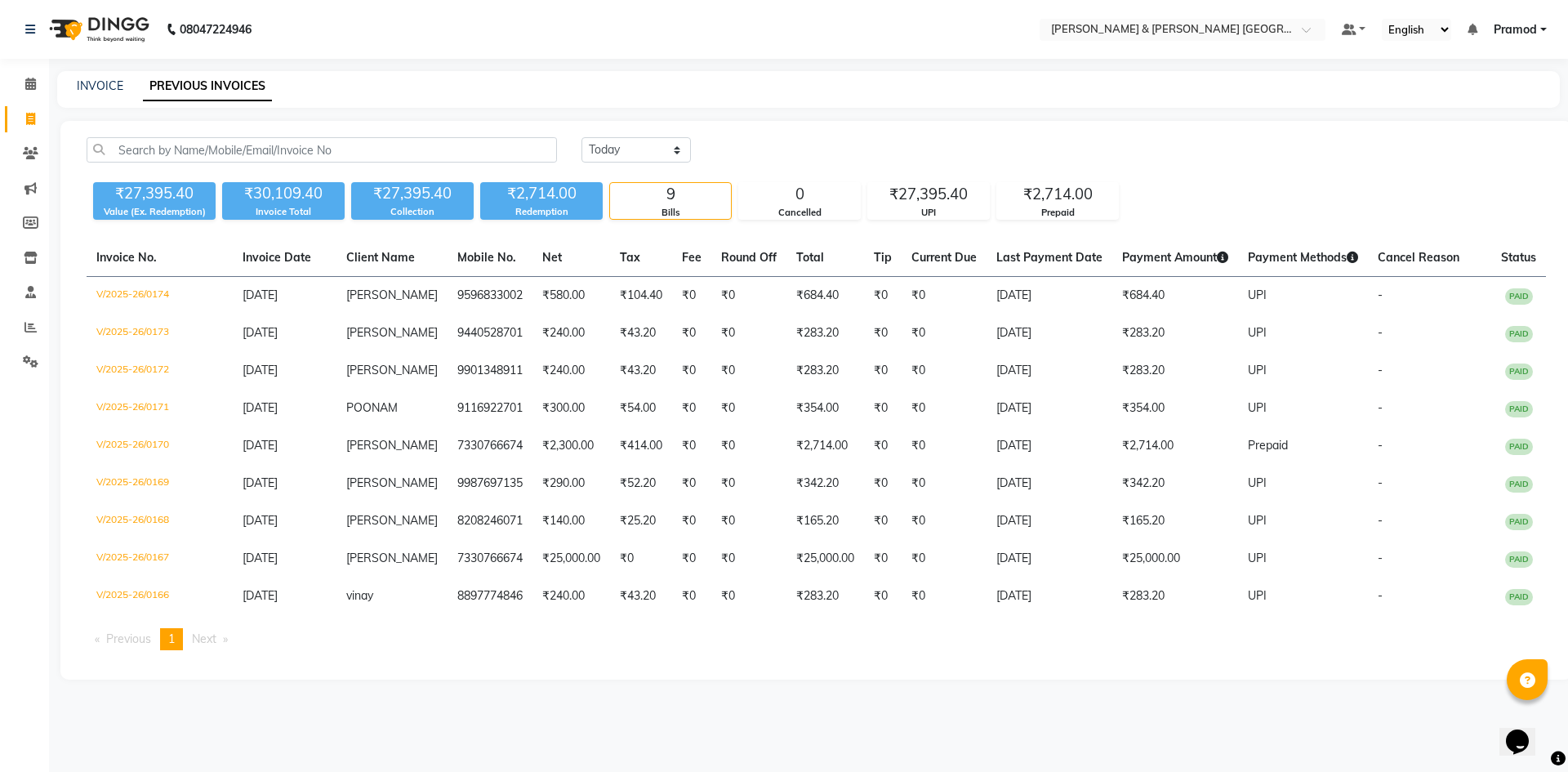
click at [624, 67] on div "08047224946 Select Location × Toni & Guy Om Sree Heights, Kowkoor Default Panel…" at bounding box center [784, 386] width 1568 height 772
click at [533, 141] on input "text" at bounding box center [321, 150] width 470 height 25
click at [606, 149] on select "Today Yesterday Custom Range" at bounding box center [636, 150] width 110 height 25
click at [756, 164] on div "Today Yesterday Custom Range" at bounding box center [1064, 157] width 990 height 39
drag, startPoint x: 654, startPoint y: 120, endPoint x: 653, endPoint y: 99, distance: 21.0
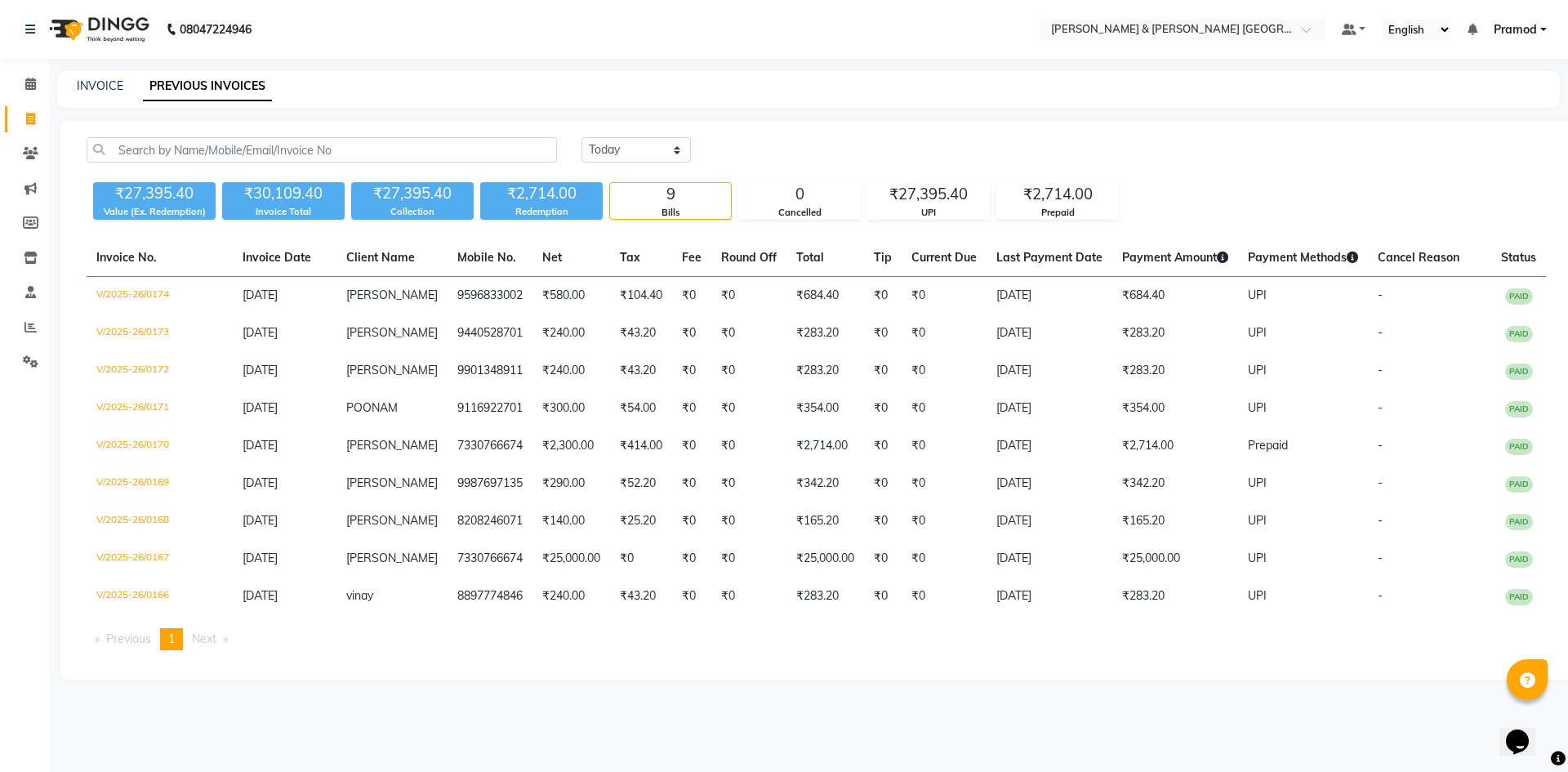
click at [654, 115] on main "INVOICE PREVIOUS INVOICES Today Yesterday Custom Range ₹27,395.40 Value (Ex. Re…" at bounding box center [809, 388] width 1519 height 633
click at [593, 180] on div "Today Yesterday Custom Range ₹27,395.40 Value (Ex. Redemption) ₹30,109.40 Invoi…" at bounding box center [816, 178] width 1479 height 83
click at [810, 109] on main "INVOICE PREVIOUS INVOICES Today Yesterday Custom Range ₹27,395.40 Value (Ex. Re…" at bounding box center [809, 388] width 1519 height 633
click at [84, 86] on link "INVOICE" at bounding box center [100, 86] width 47 height 15
select select "8717"
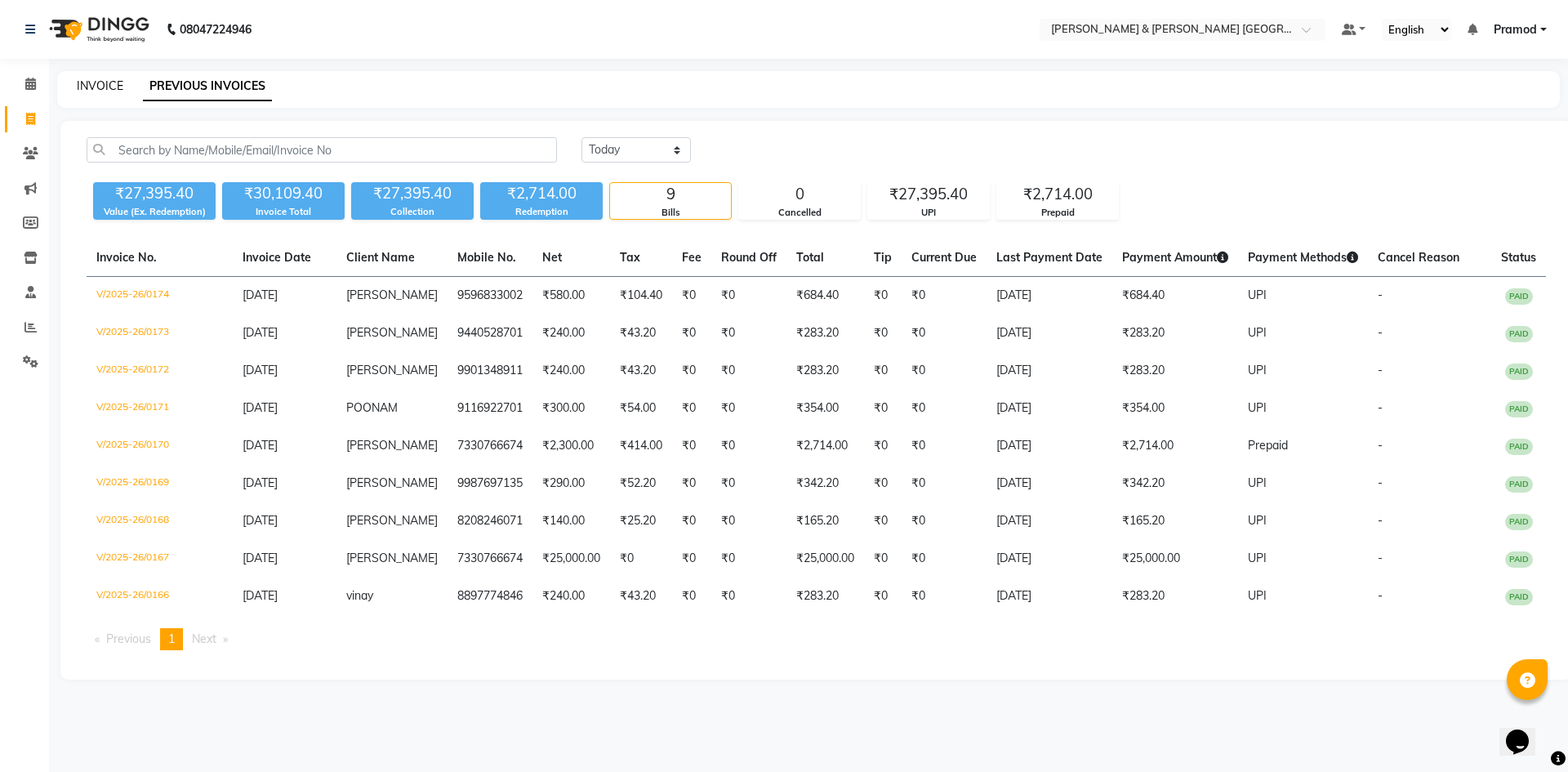
select select "service"
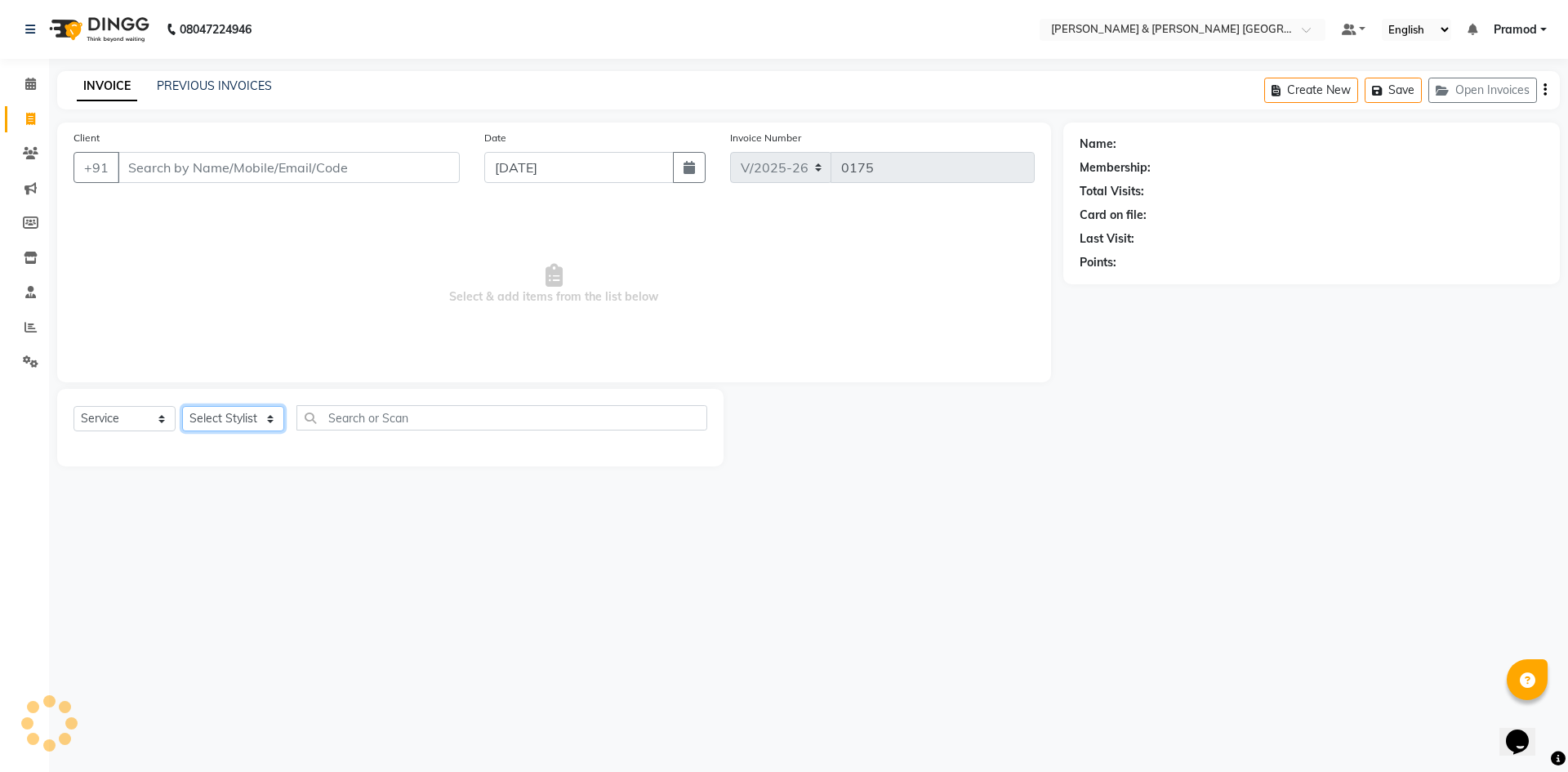
click at [220, 418] on select "Select Stylist [PERSON_NAME] [PERSON_NAME] [PERSON_NAME] [PERSON_NAME] Shabbu […" at bounding box center [234, 419] width 102 height 25
click at [424, 247] on span "Select & add items from the list below" at bounding box center [554, 284] width 961 height 163
click at [258, 414] on select "Select Stylist [PERSON_NAME] [PERSON_NAME] [PERSON_NAME] [PERSON_NAME] Shabbu […" at bounding box center [234, 419] width 102 height 25
click at [172, 76] on div "INVOICE PREVIOUS INVOICES Create New Save Open Invoices" at bounding box center [808, 90] width 1503 height 39
click at [177, 80] on link "PREVIOUS INVOICES" at bounding box center [214, 86] width 116 height 15
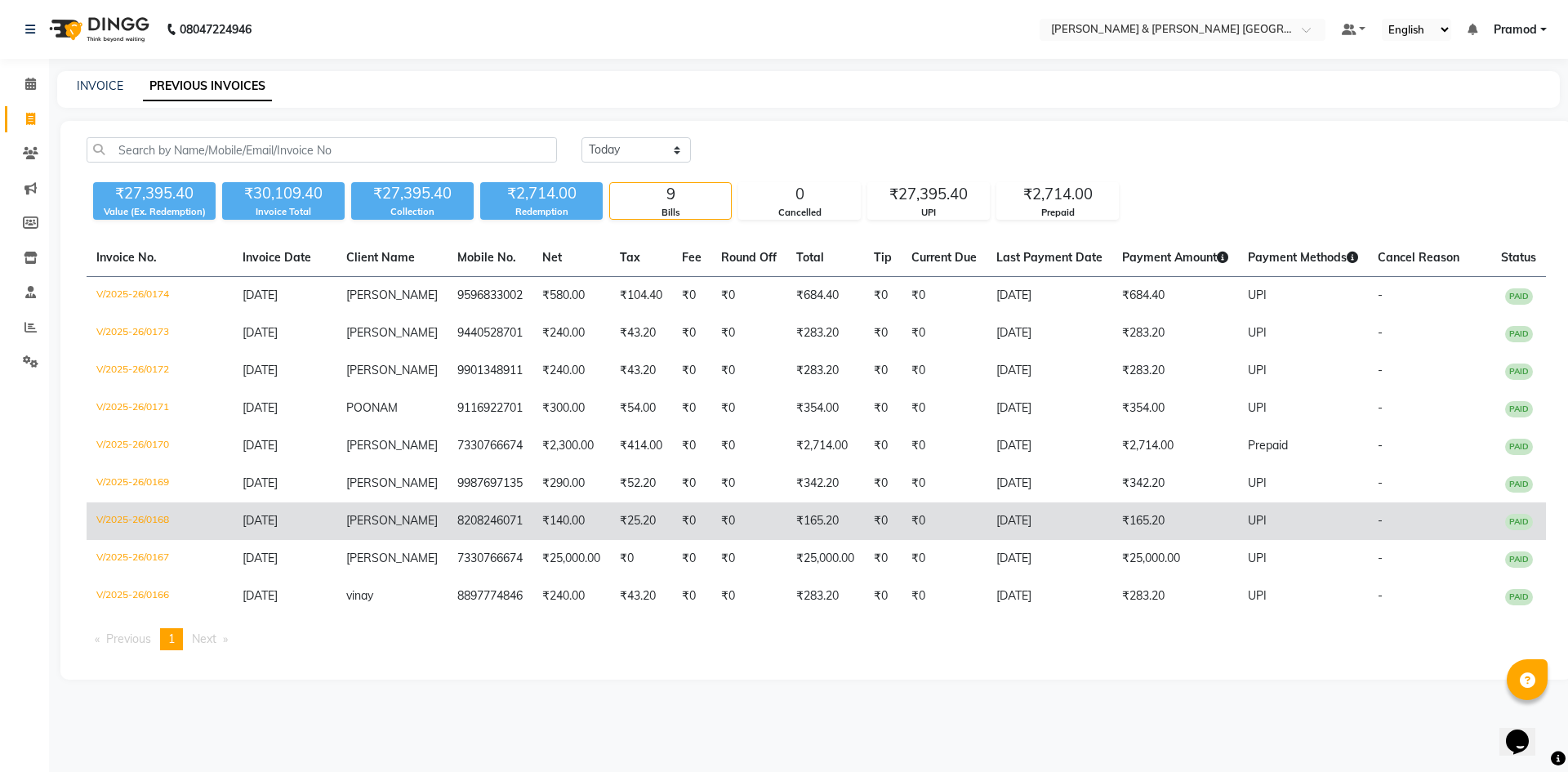
click at [350, 540] on td "[PERSON_NAME]" at bounding box center [392, 521] width 111 height 38
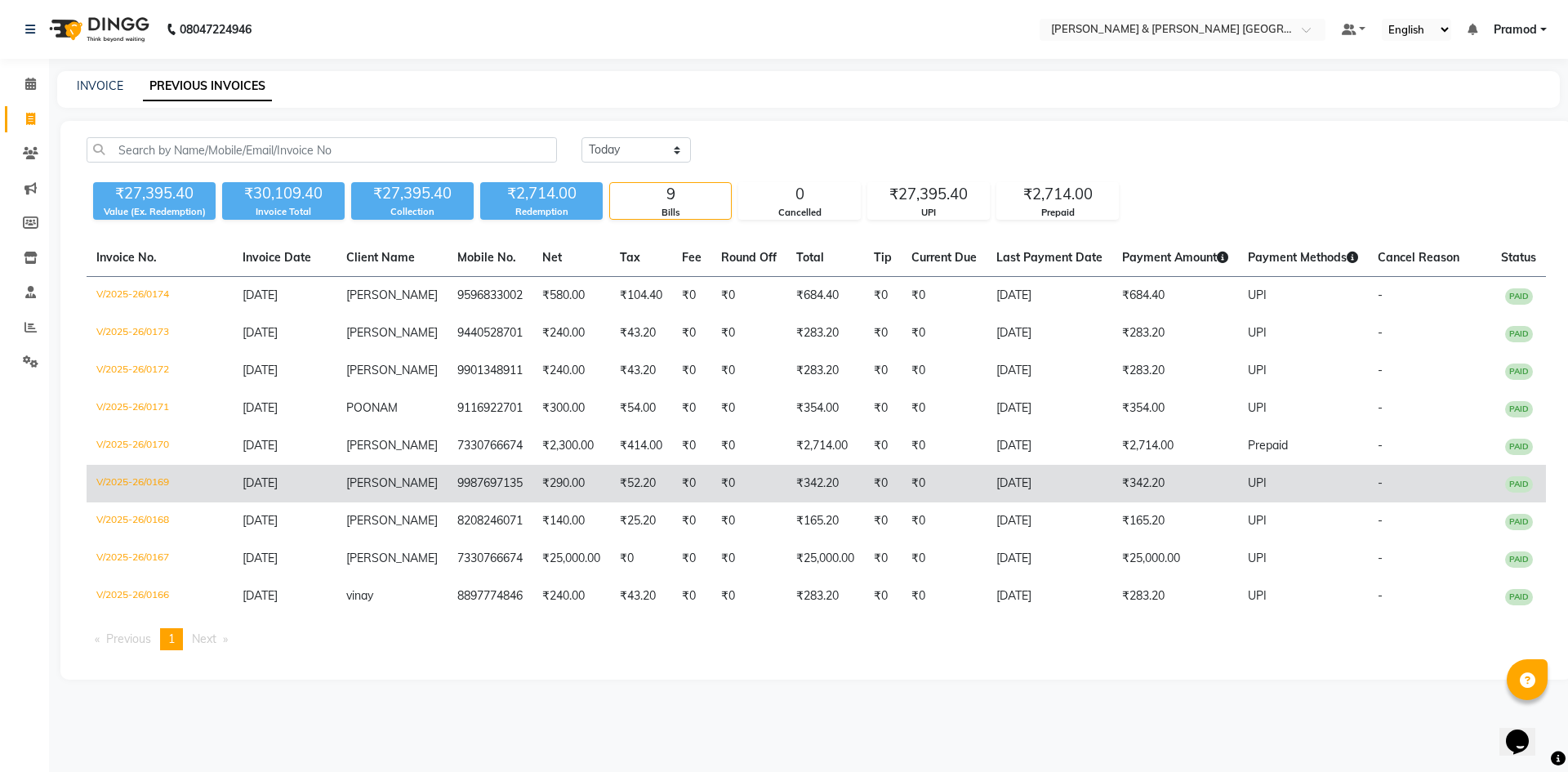
click at [151, 502] on td "V/2025-26/0169" at bounding box center [159, 483] width 147 height 38
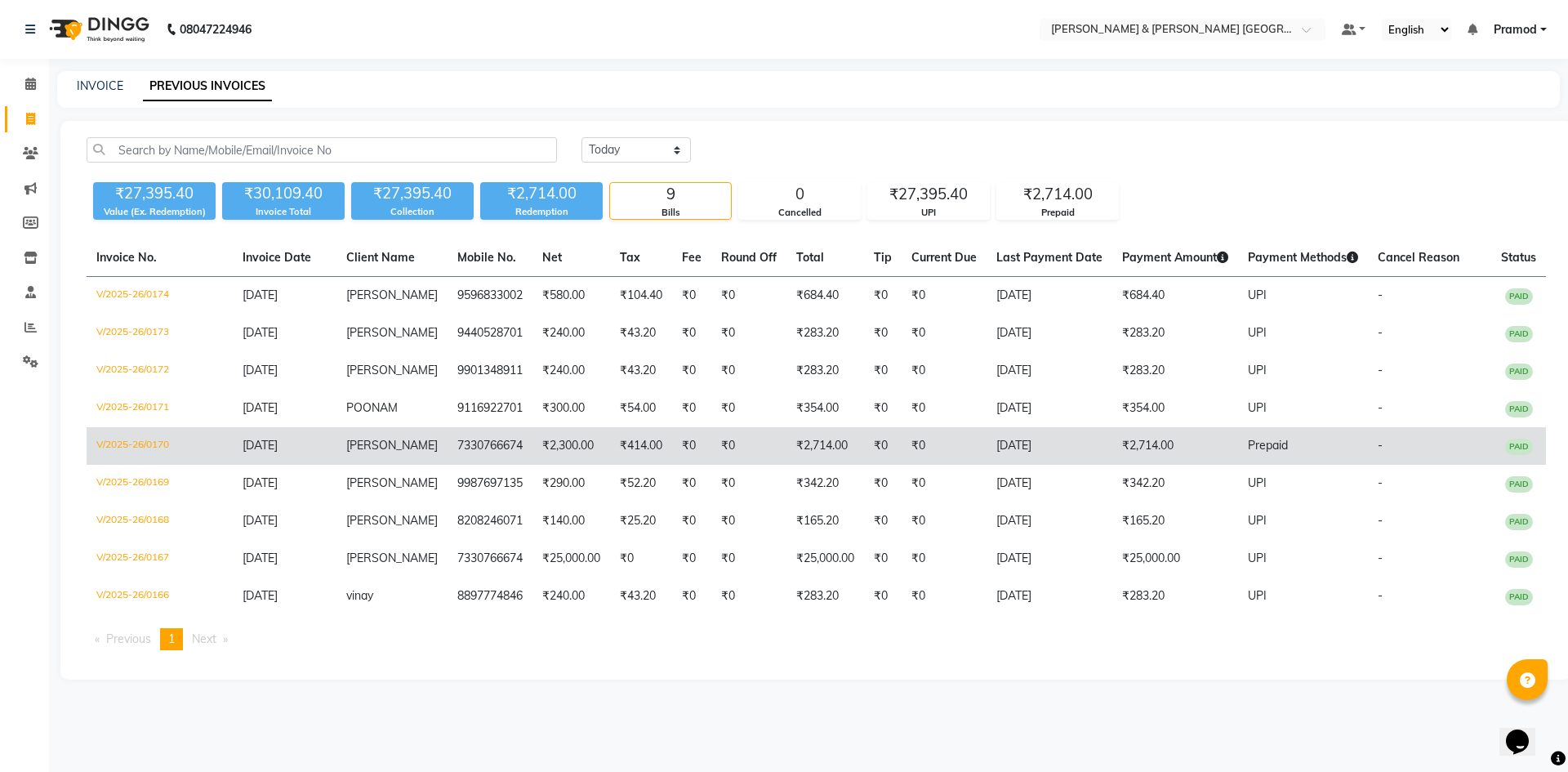
click at [171, 455] on td "V/2025-26/0170" at bounding box center [159, 445] width 147 height 38
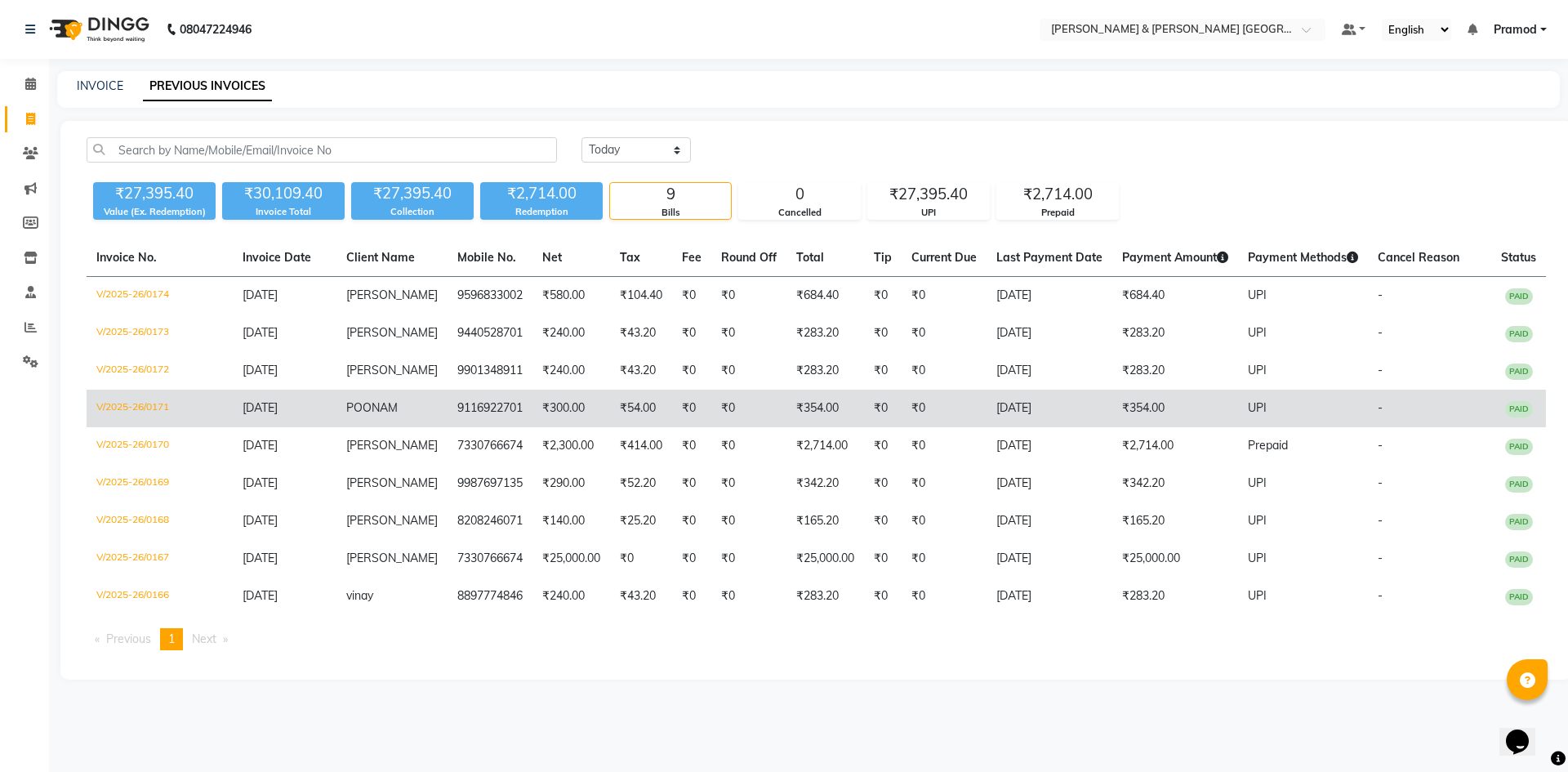
click at [126, 416] on td "V/2025-26/0171" at bounding box center [159, 408] width 147 height 38
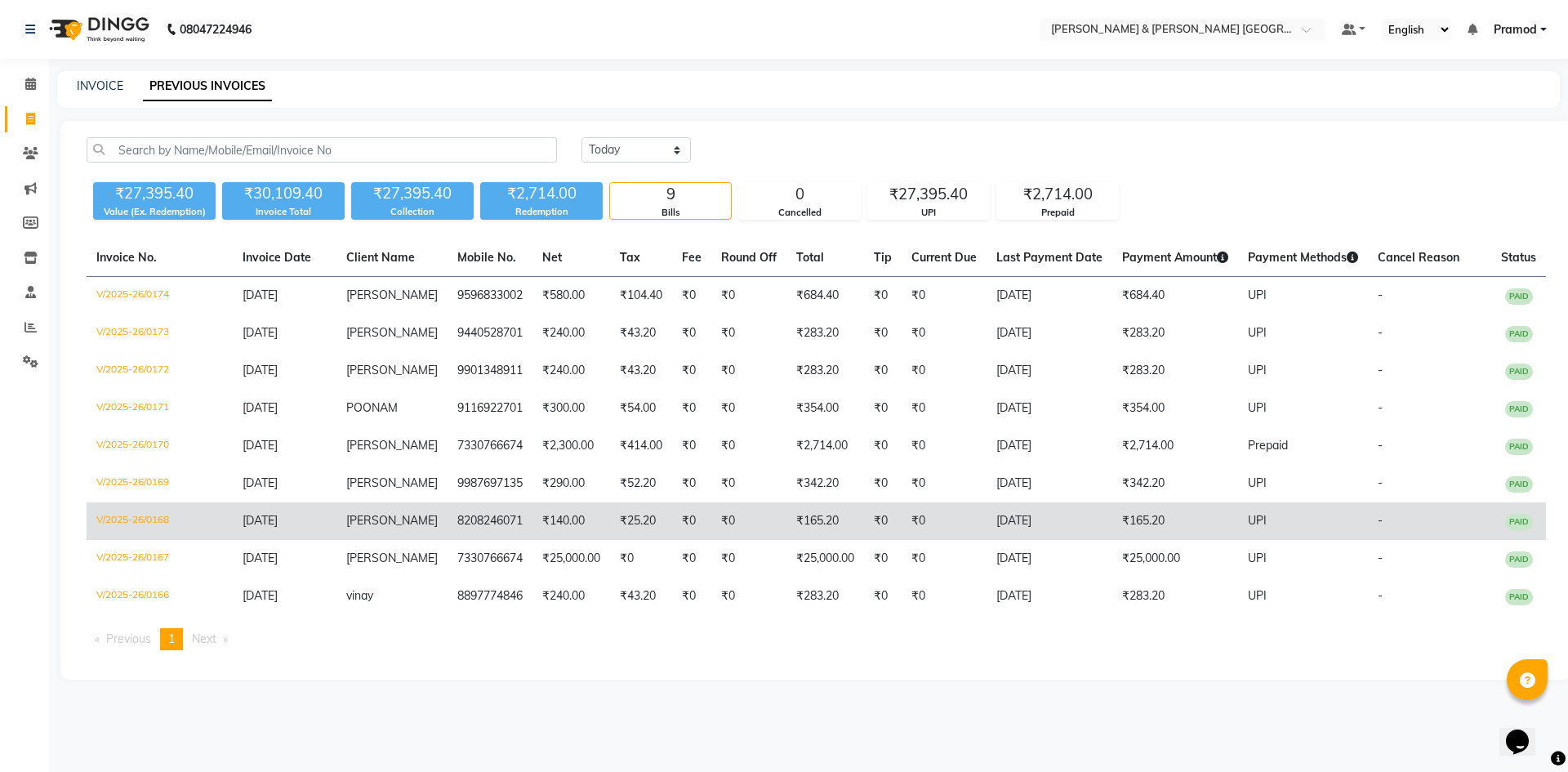
click at [133, 540] on td "V/2025-26/0168" at bounding box center [159, 521] width 147 height 38
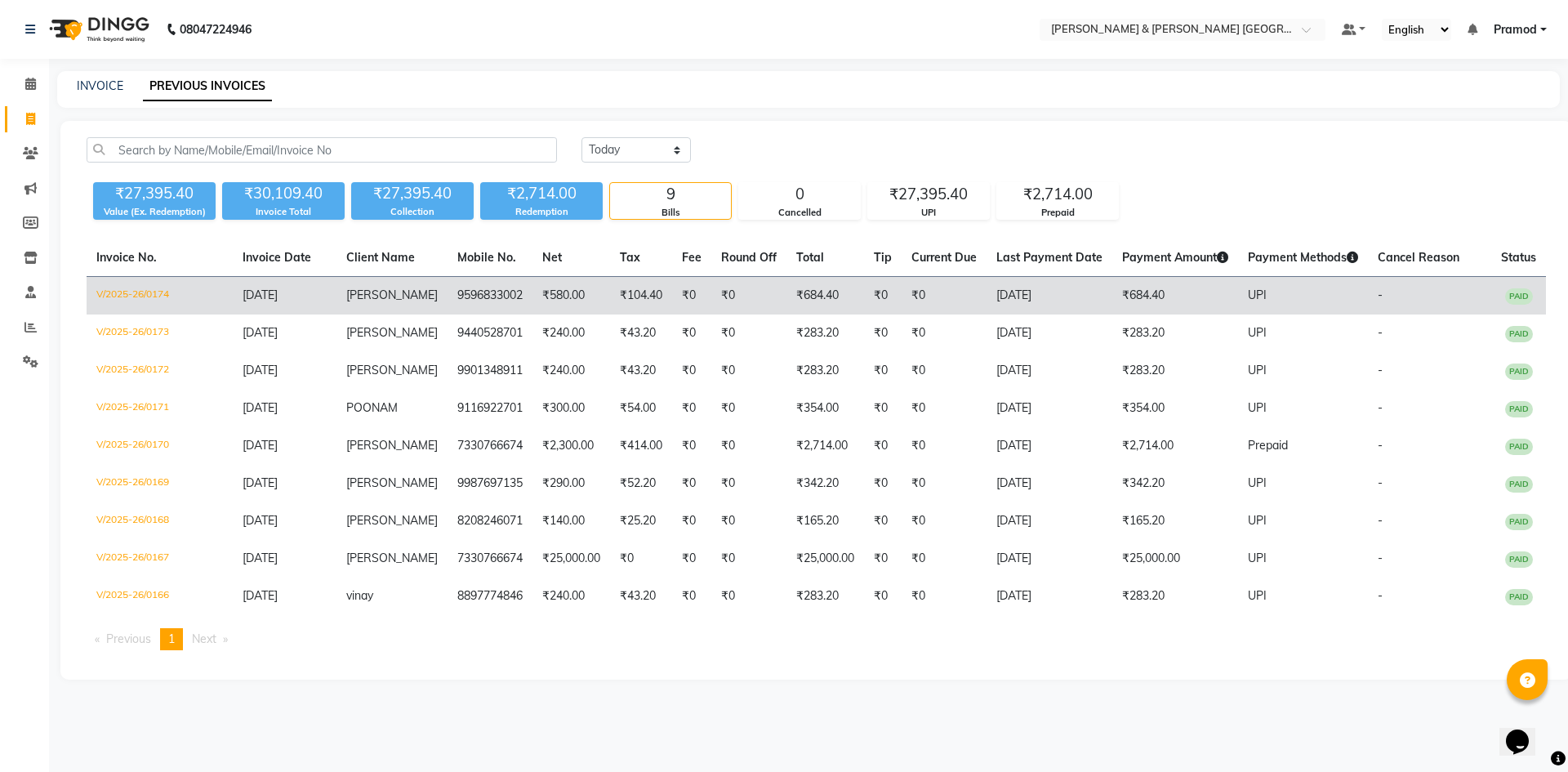
click at [167, 290] on td "V/2025-26/0174" at bounding box center [159, 296] width 147 height 39
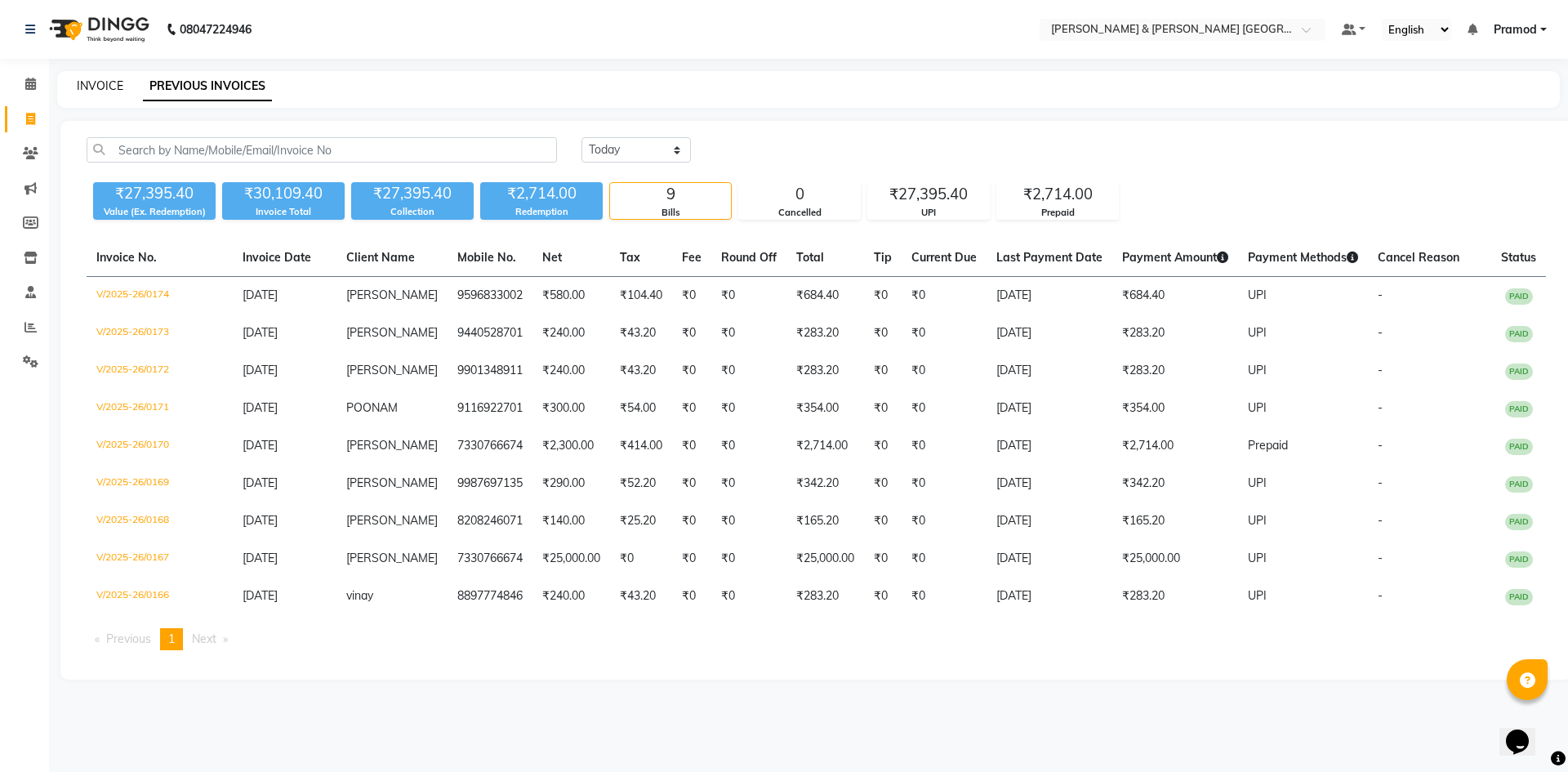
click at [105, 84] on link "INVOICE" at bounding box center [100, 86] width 47 height 15
select select "8717"
select select "service"
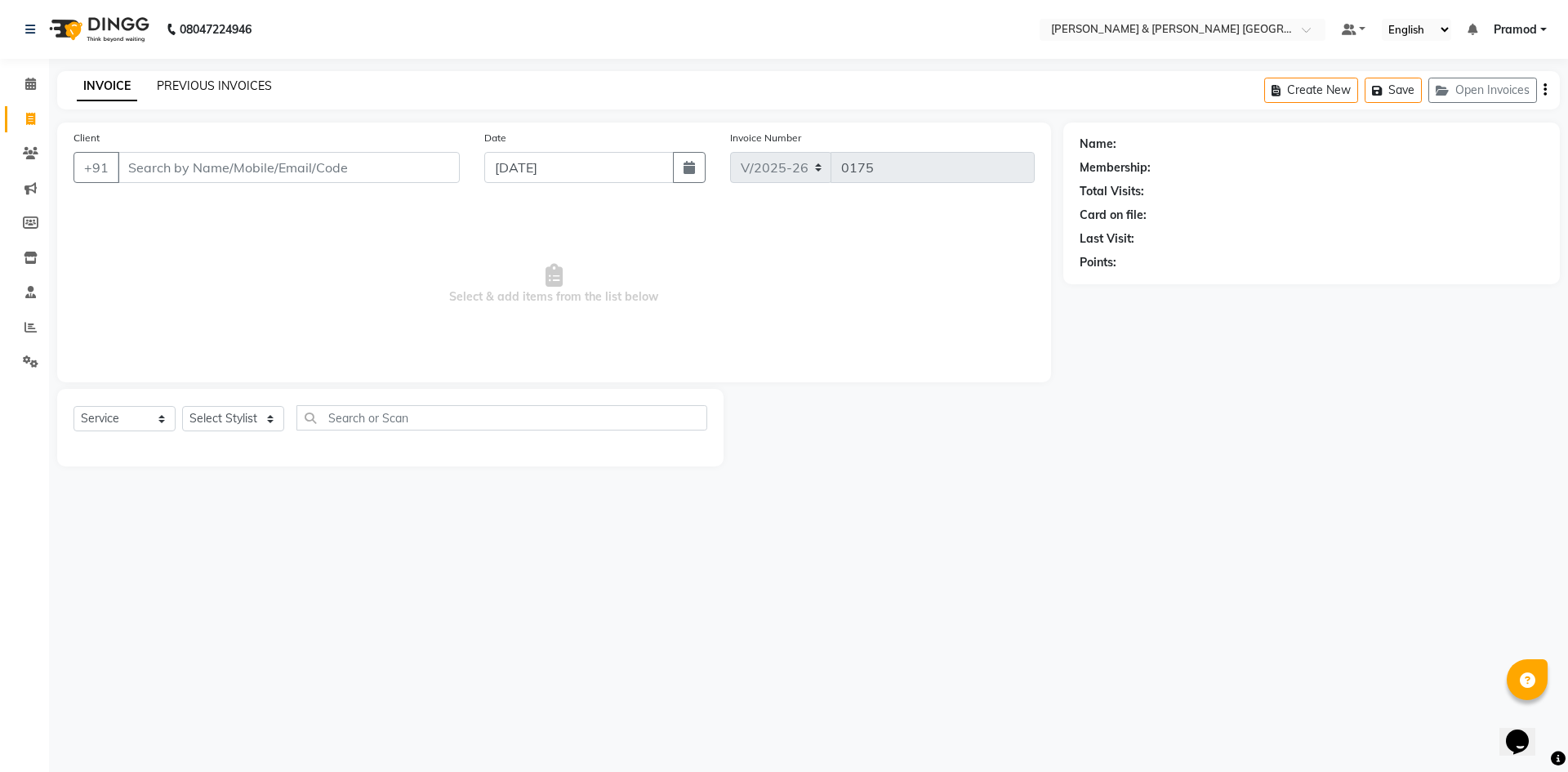
click at [177, 87] on link "PREVIOUS INVOICES" at bounding box center [214, 86] width 116 height 15
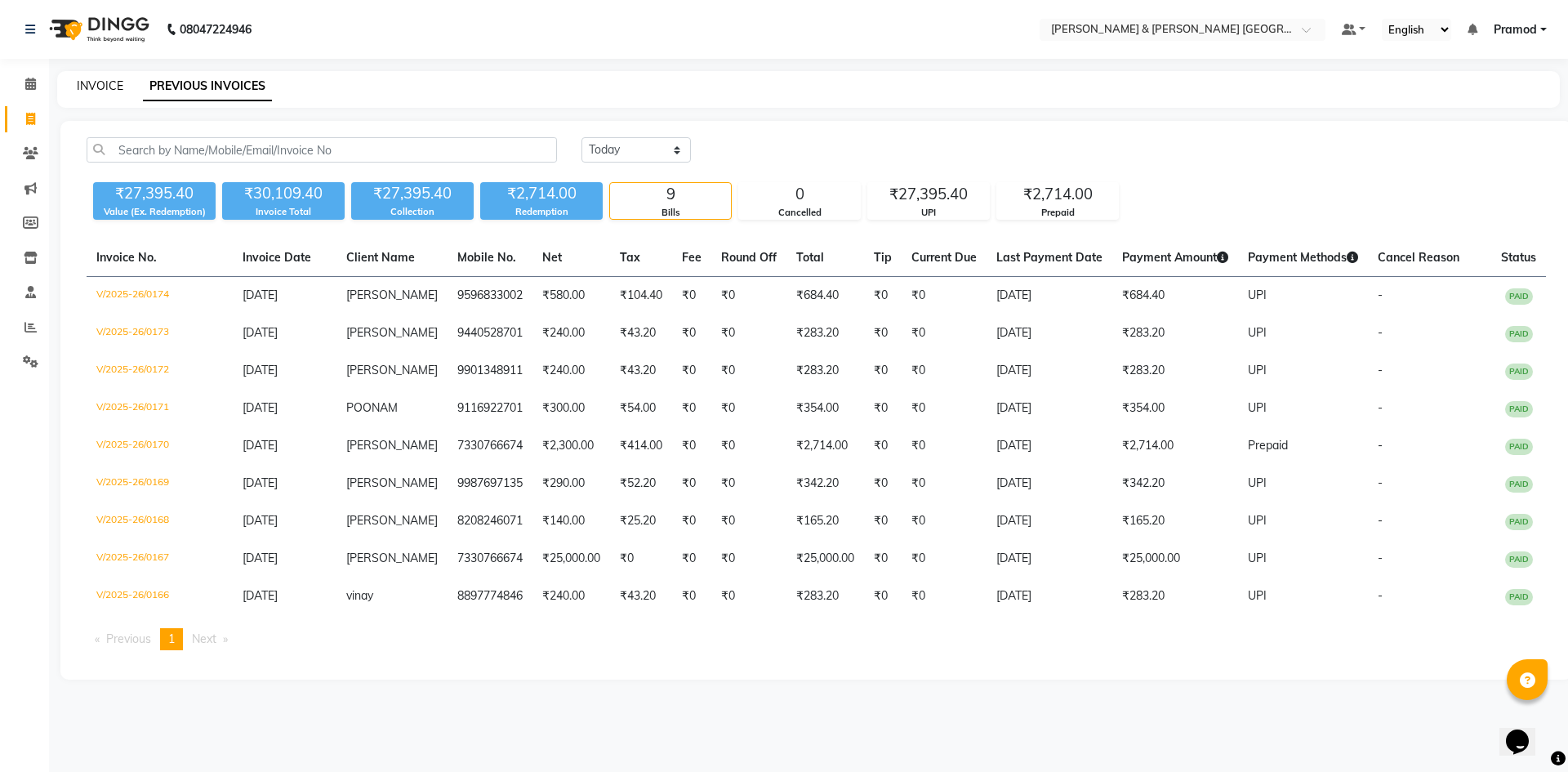
click at [100, 87] on link "INVOICE" at bounding box center [100, 86] width 47 height 15
select select "8717"
select select "service"
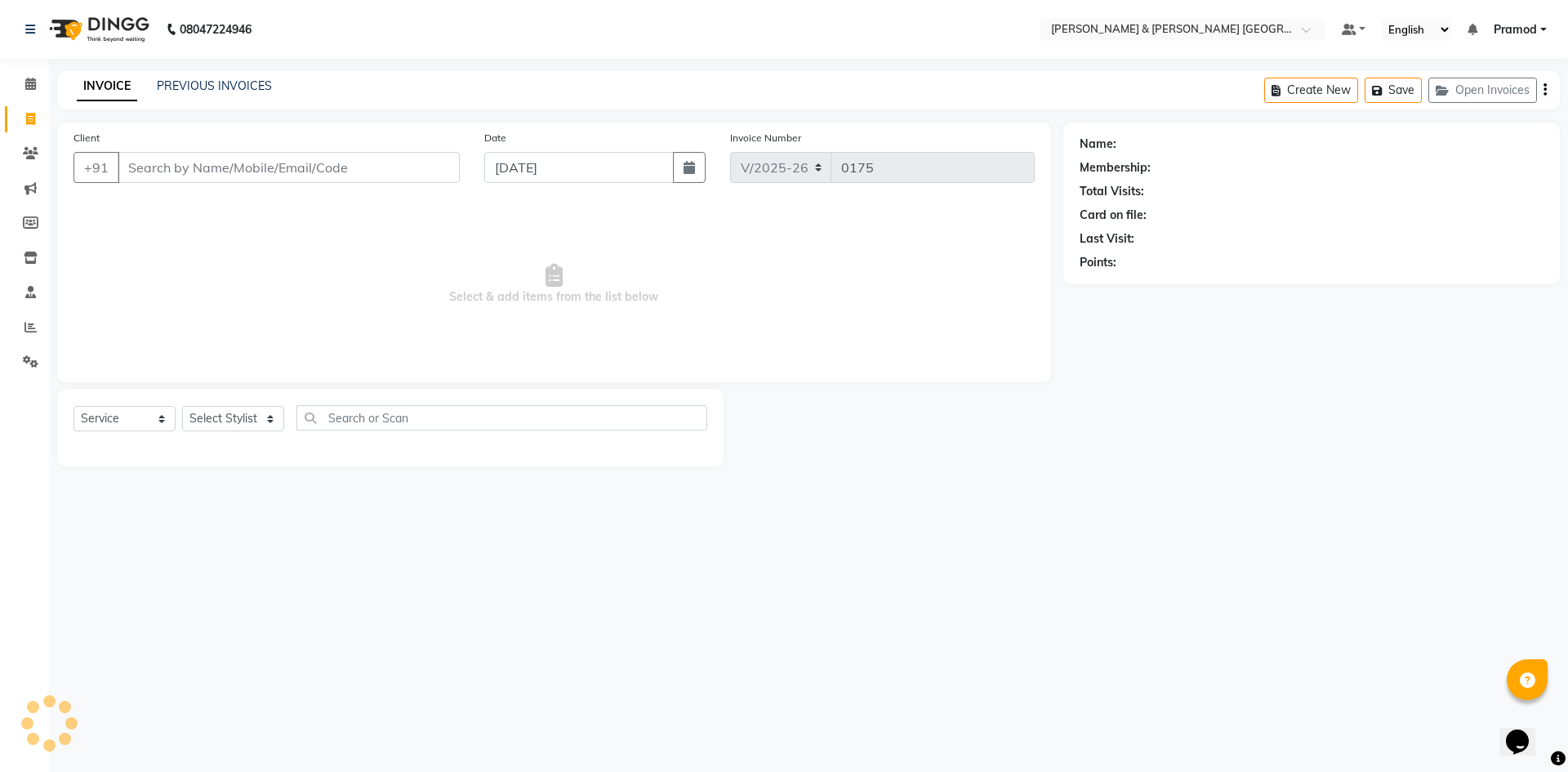
click at [567, 81] on div "INVOICE PREVIOUS INVOICES Create New Save Open Invoices" at bounding box center [808, 90] width 1503 height 39
click at [145, 90] on div "INVOICE PREVIOUS INVOICES" at bounding box center [164, 86] width 215 height 17
click at [158, 82] on link "PREVIOUS INVOICES" at bounding box center [214, 86] width 116 height 15
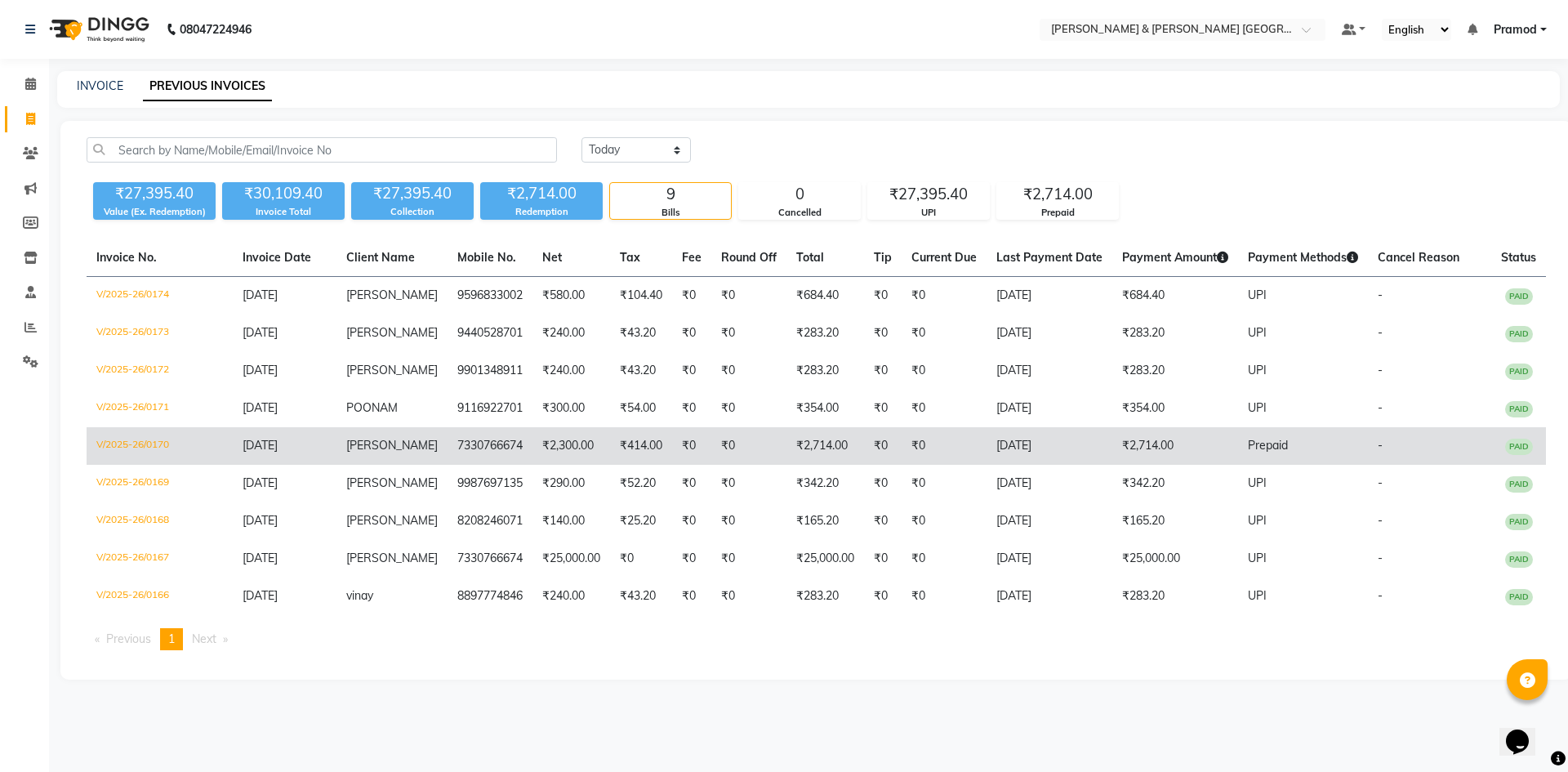
click at [116, 465] on td "V/2025-26/0170" at bounding box center [159, 445] width 147 height 38
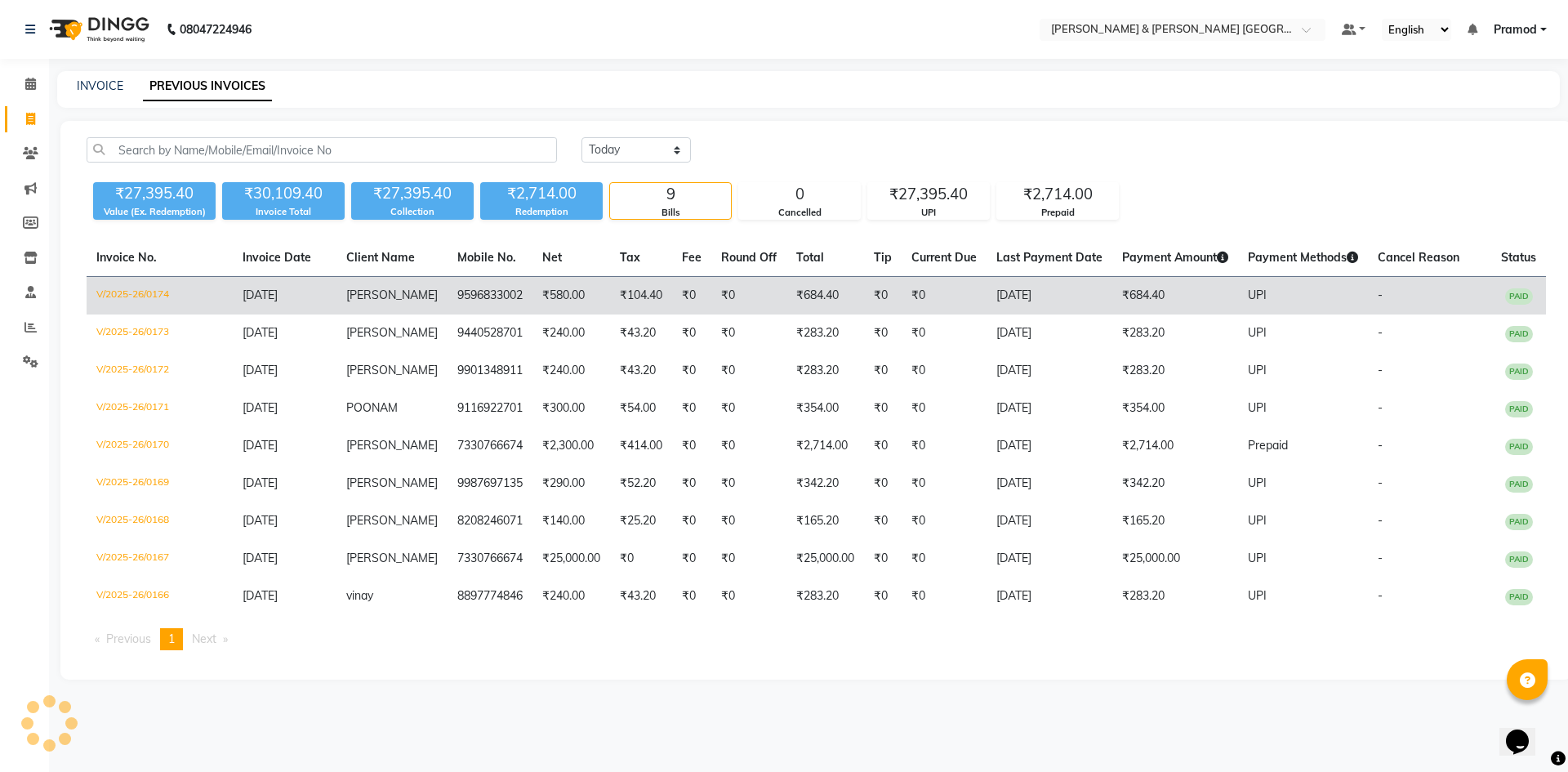
click at [104, 295] on td "V/2025-26/0174" at bounding box center [159, 296] width 147 height 39
click at [167, 297] on td "V/2025-26/0174" at bounding box center [159, 296] width 147 height 39
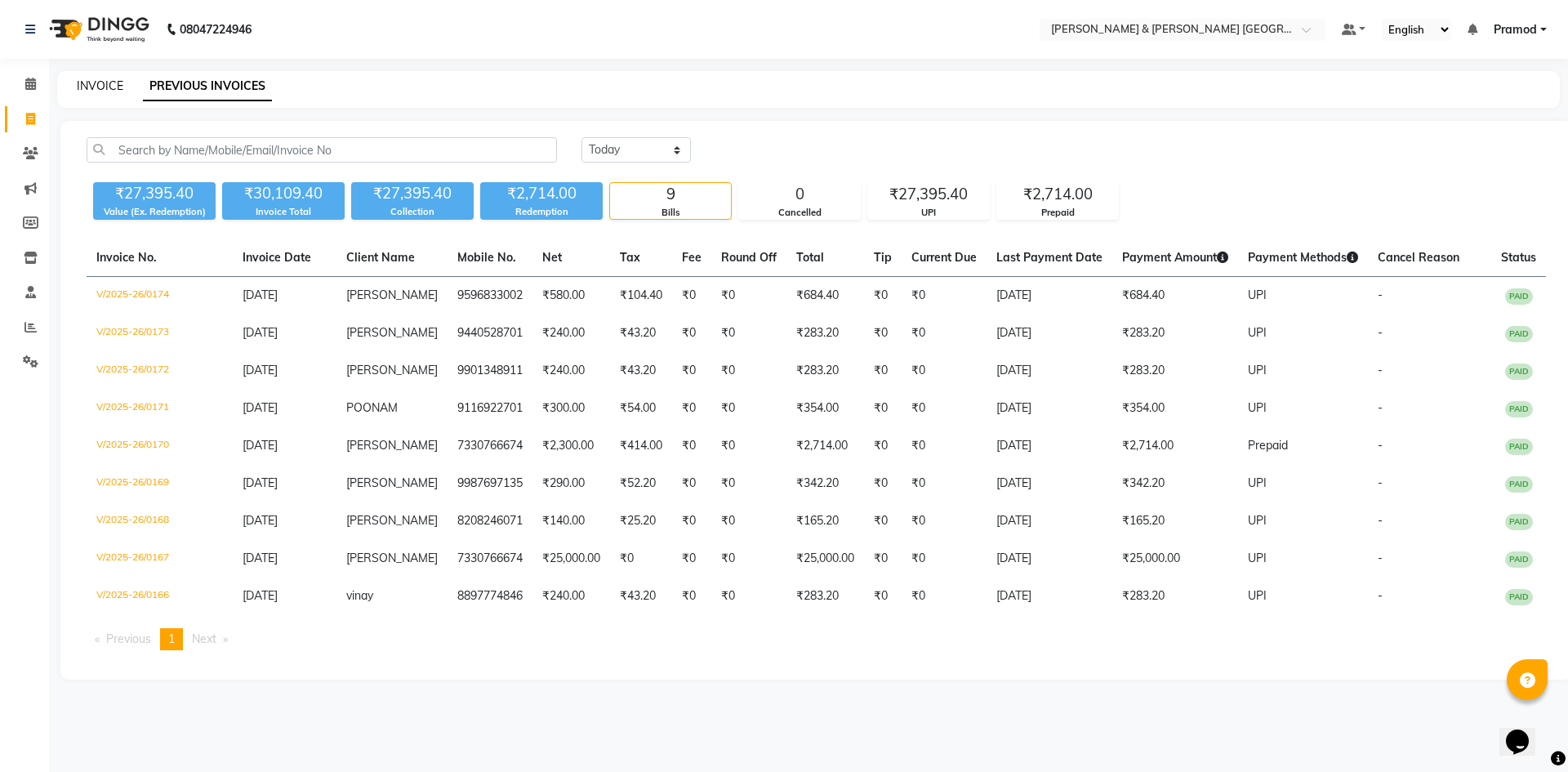
click at [103, 90] on link "INVOICE" at bounding box center [100, 86] width 47 height 15
select select "8717"
select select "service"
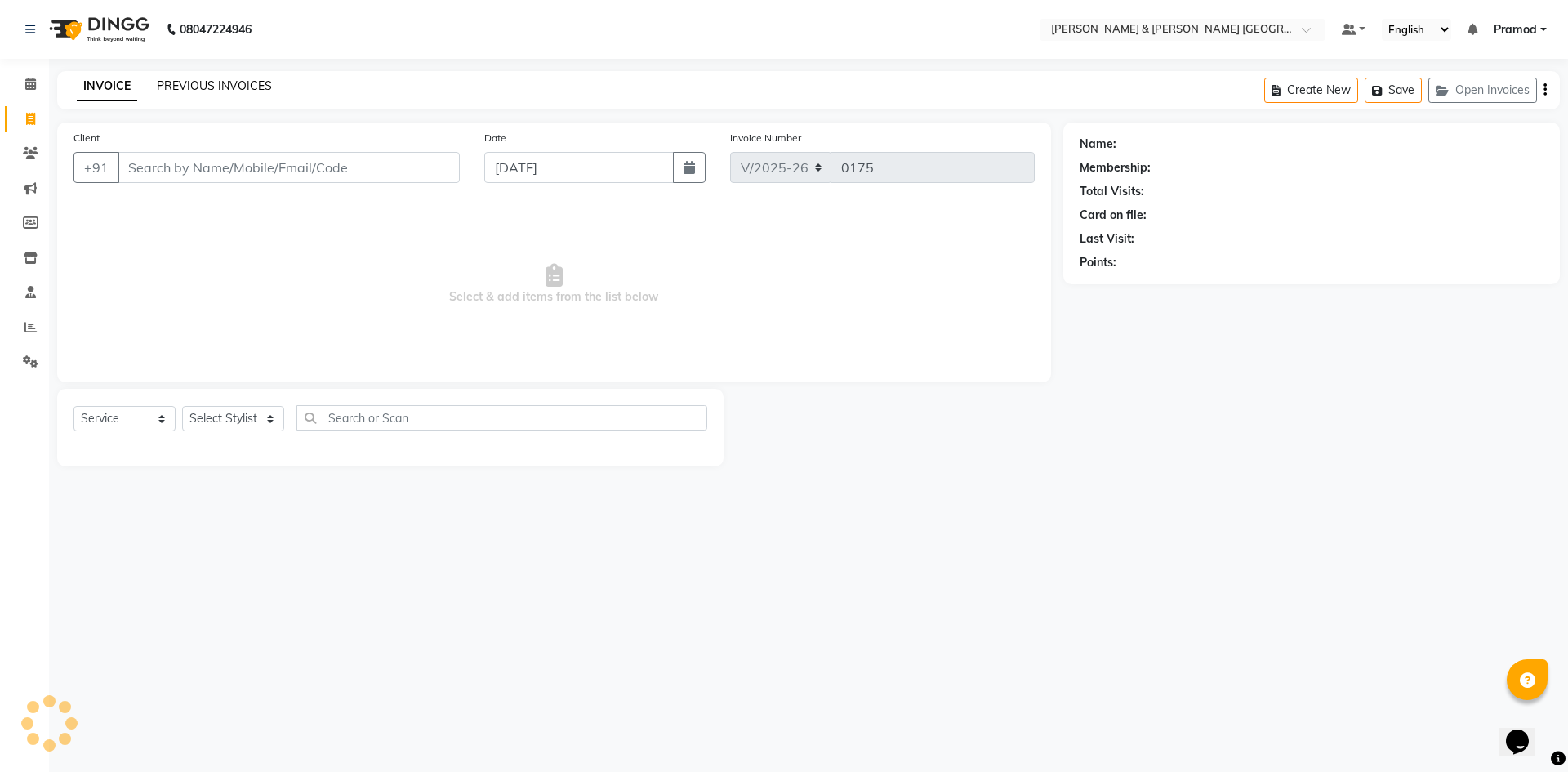
click at [214, 90] on link "PREVIOUS INVOICES" at bounding box center [214, 86] width 116 height 15
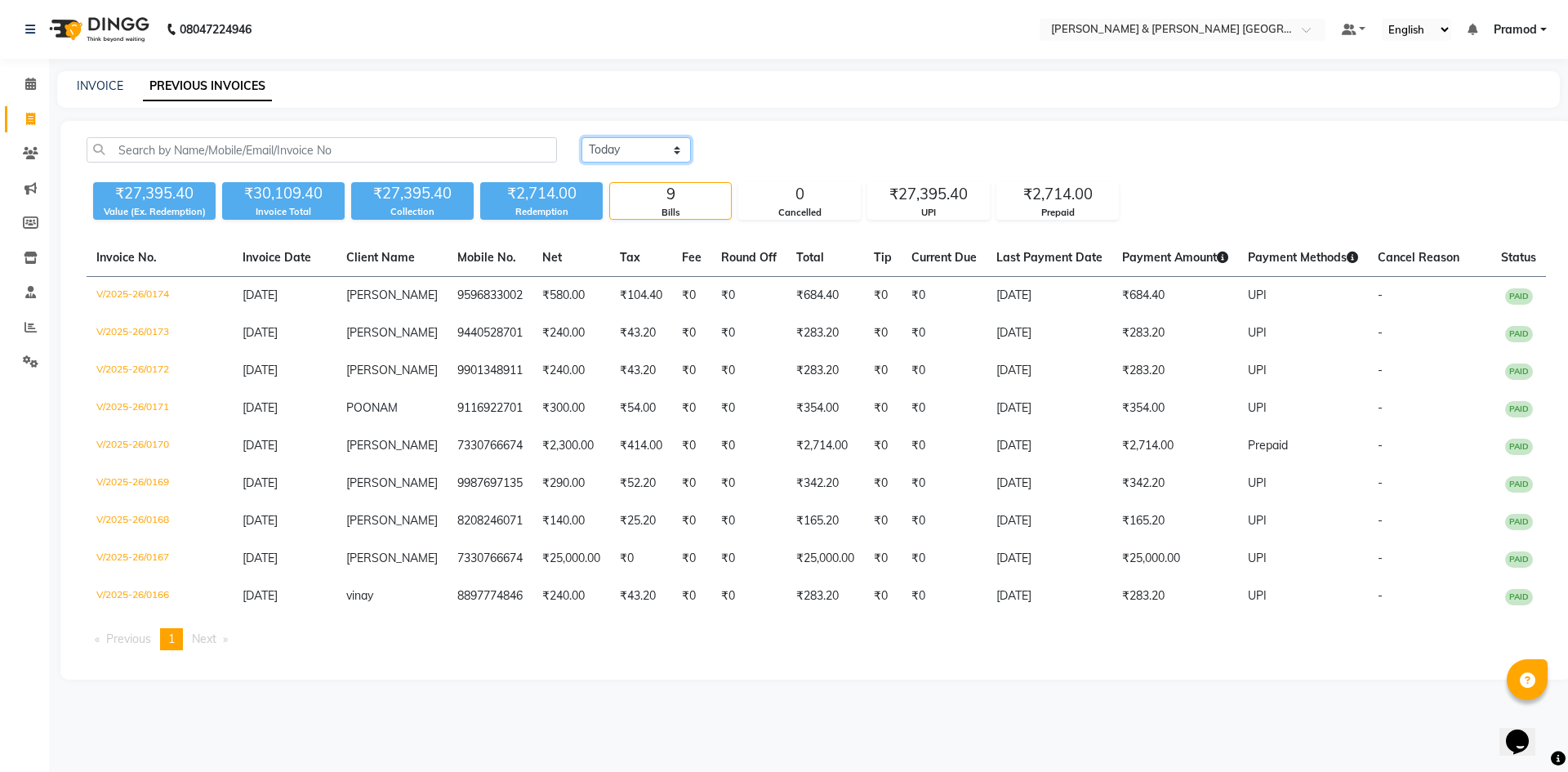
click at [624, 144] on select "Today Yesterday Custom Range" at bounding box center [636, 150] width 110 height 25
click at [582, 137] on select "Today Yesterday Custom Range" at bounding box center [636, 150] width 110 height 25
click at [630, 85] on div "INVOICE PREVIOUS INVOICES" at bounding box center [799, 86] width 1483 height 17
click at [85, 84] on link "INVOICE" at bounding box center [100, 86] width 47 height 15
select select "service"
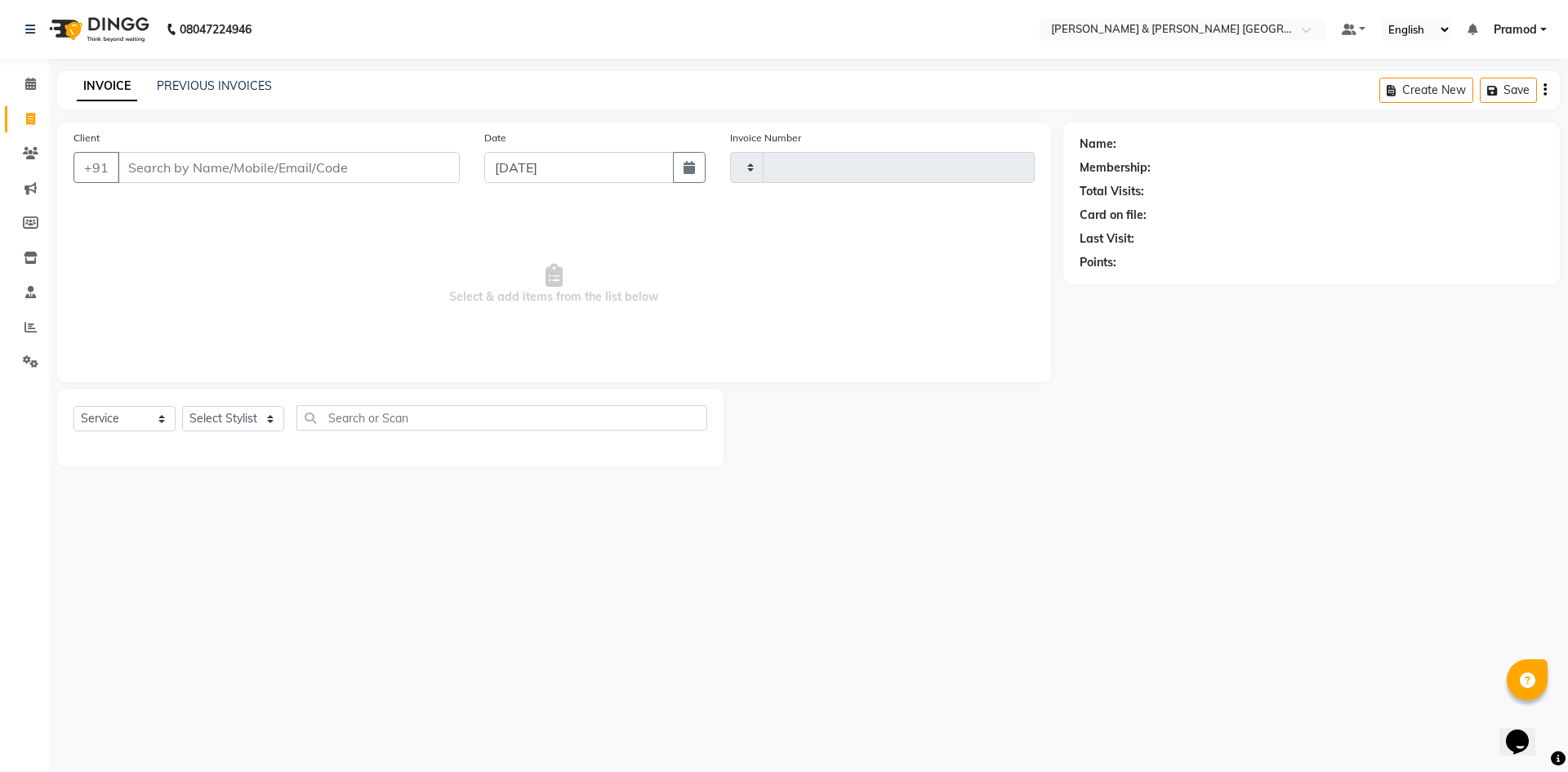
type input "0175"
select select "8717"
click at [572, 284] on span "Select & add items from the list below" at bounding box center [554, 284] width 961 height 163
click at [219, 84] on link "PREVIOUS INVOICES" at bounding box center [214, 86] width 116 height 15
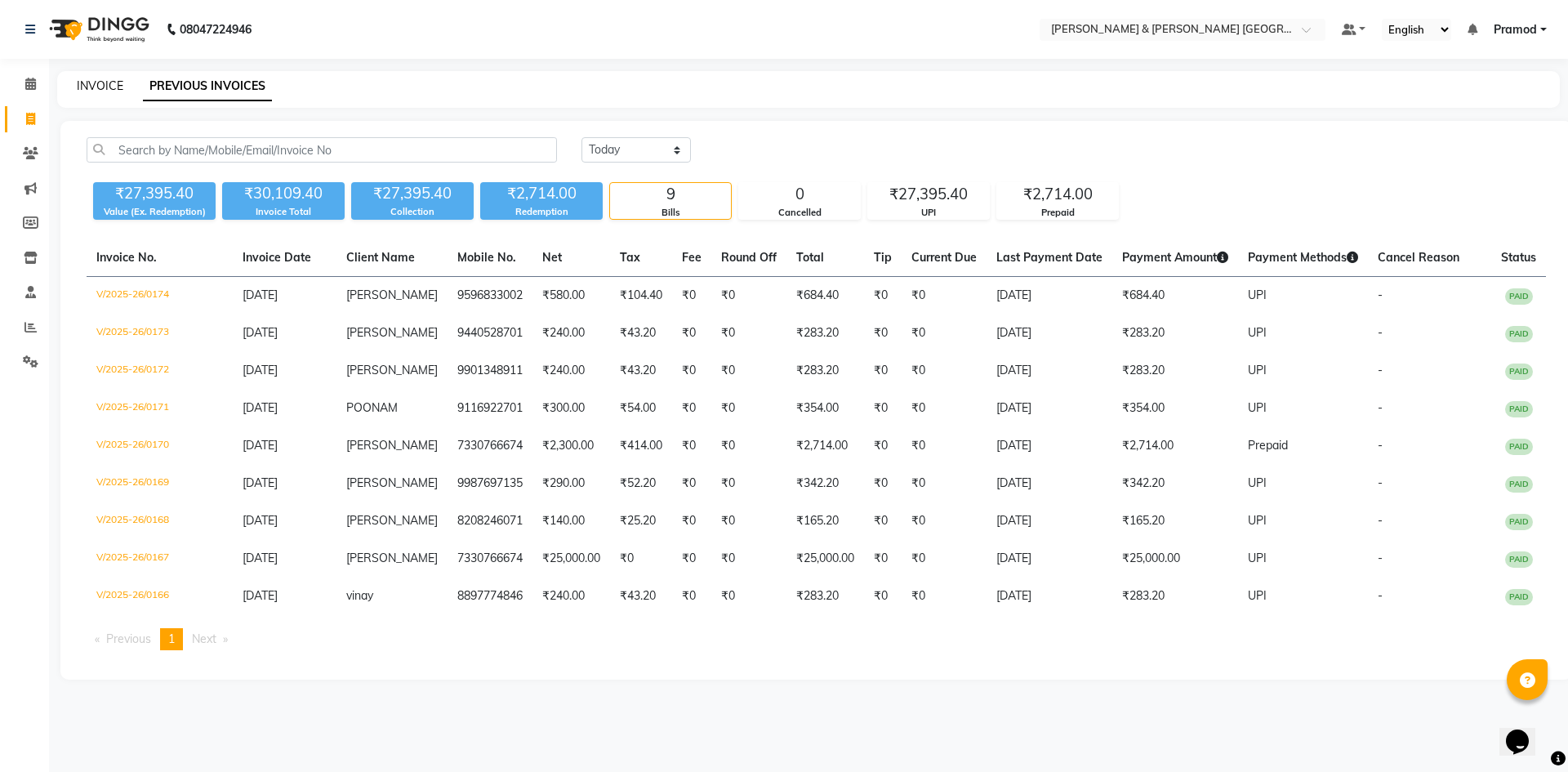
click at [106, 80] on link "INVOICE" at bounding box center [100, 86] width 47 height 15
select select "service"
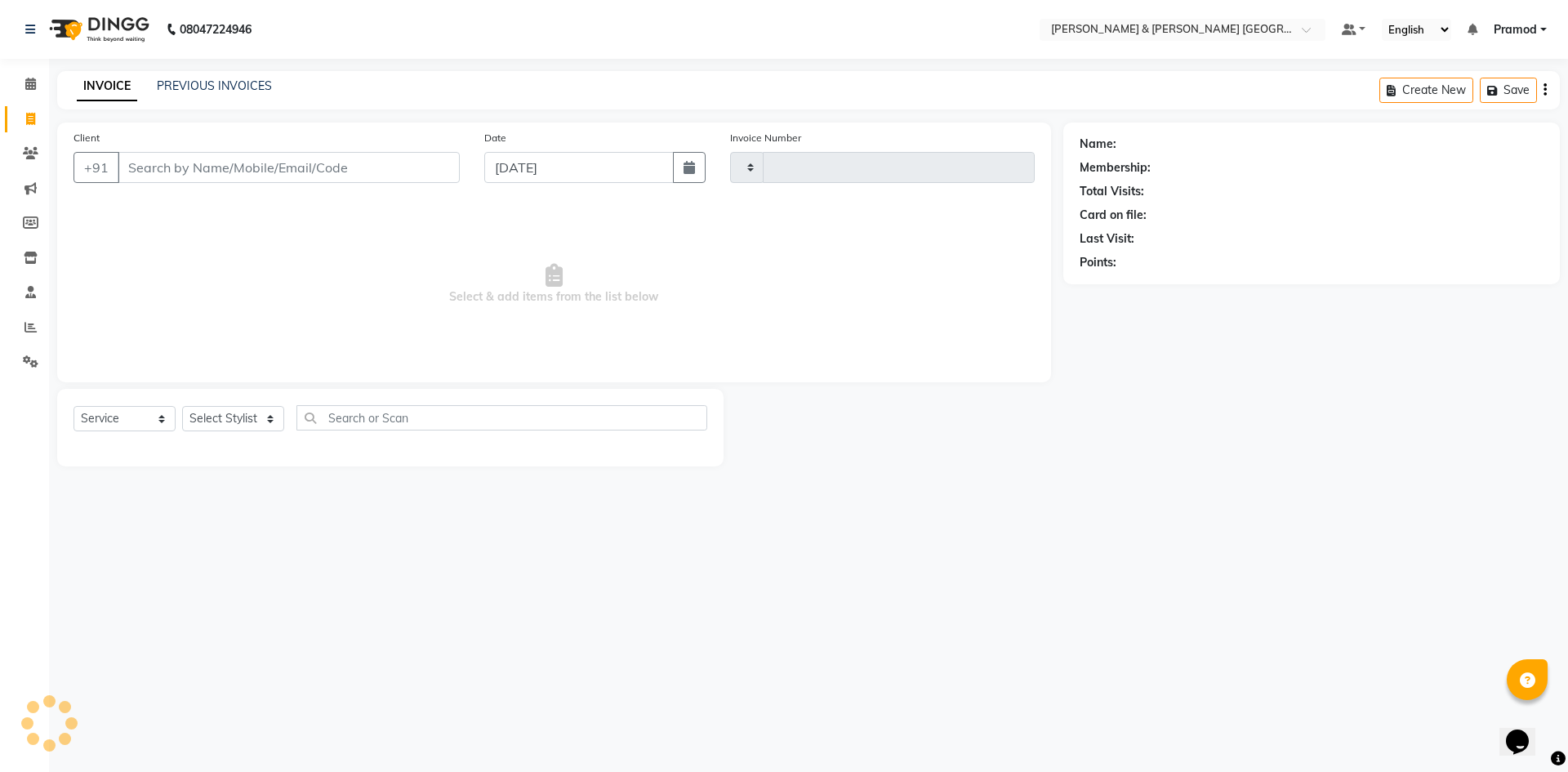
type input "0175"
select select "8717"
click at [217, 89] on link "PREVIOUS INVOICES" at bounding box center [214, 86] width 116 height 15
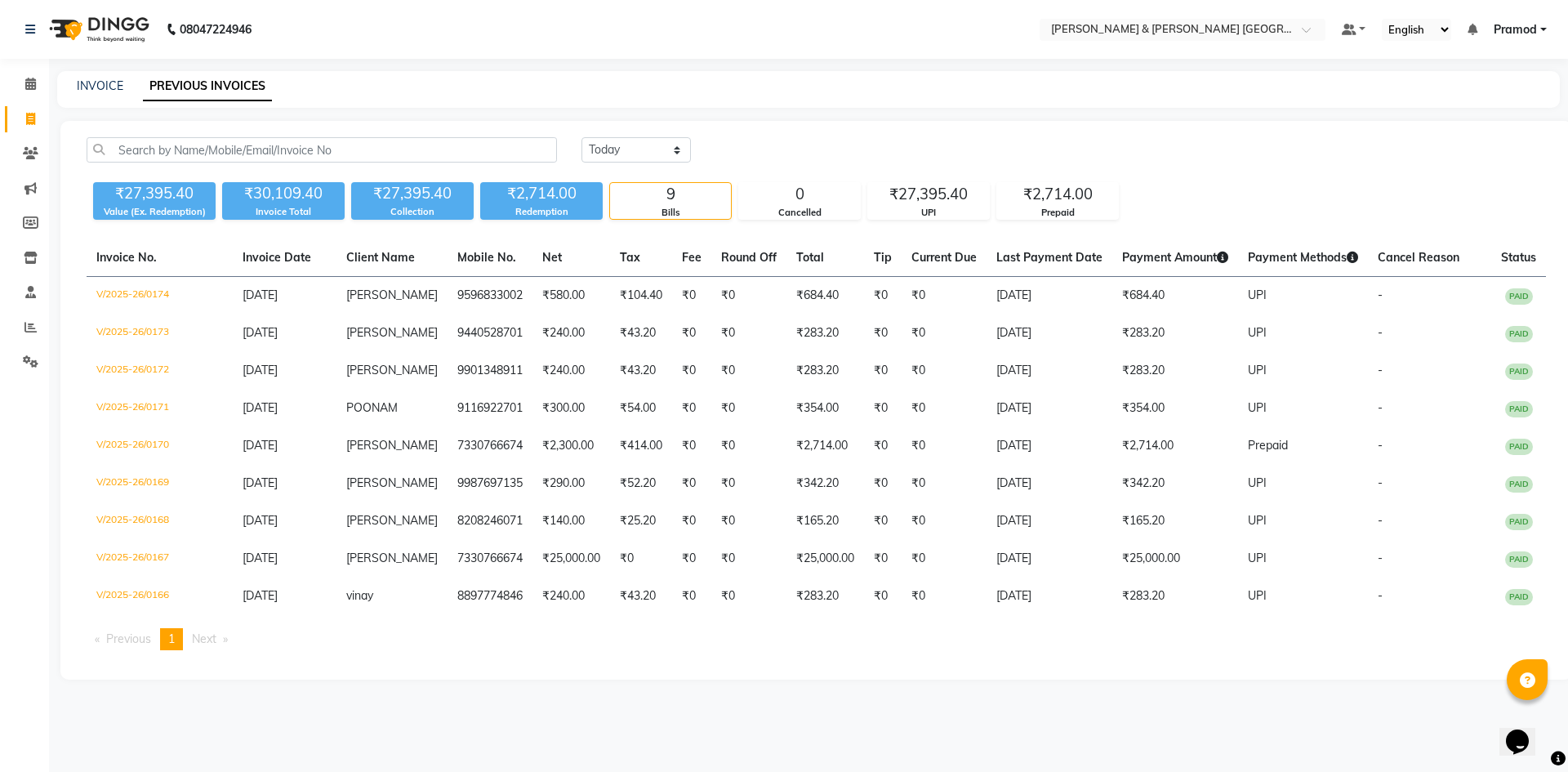
click at [457, 36] on nav "08047224946 Select Location × Toni & Guy Om Sree Heights, Kowkoor Default Panel…" at bounding box center [784, 29] width 1568 height 59
click at [895, 92] on div "INVOICE PREVIOUS INVOICES" at bounding box center [799, 86] width 1483 height 17
click at [100, 80] on link "INVOICE" at bounding box center [100, 86] width 47 height 15
select select "8717"
select select "service"
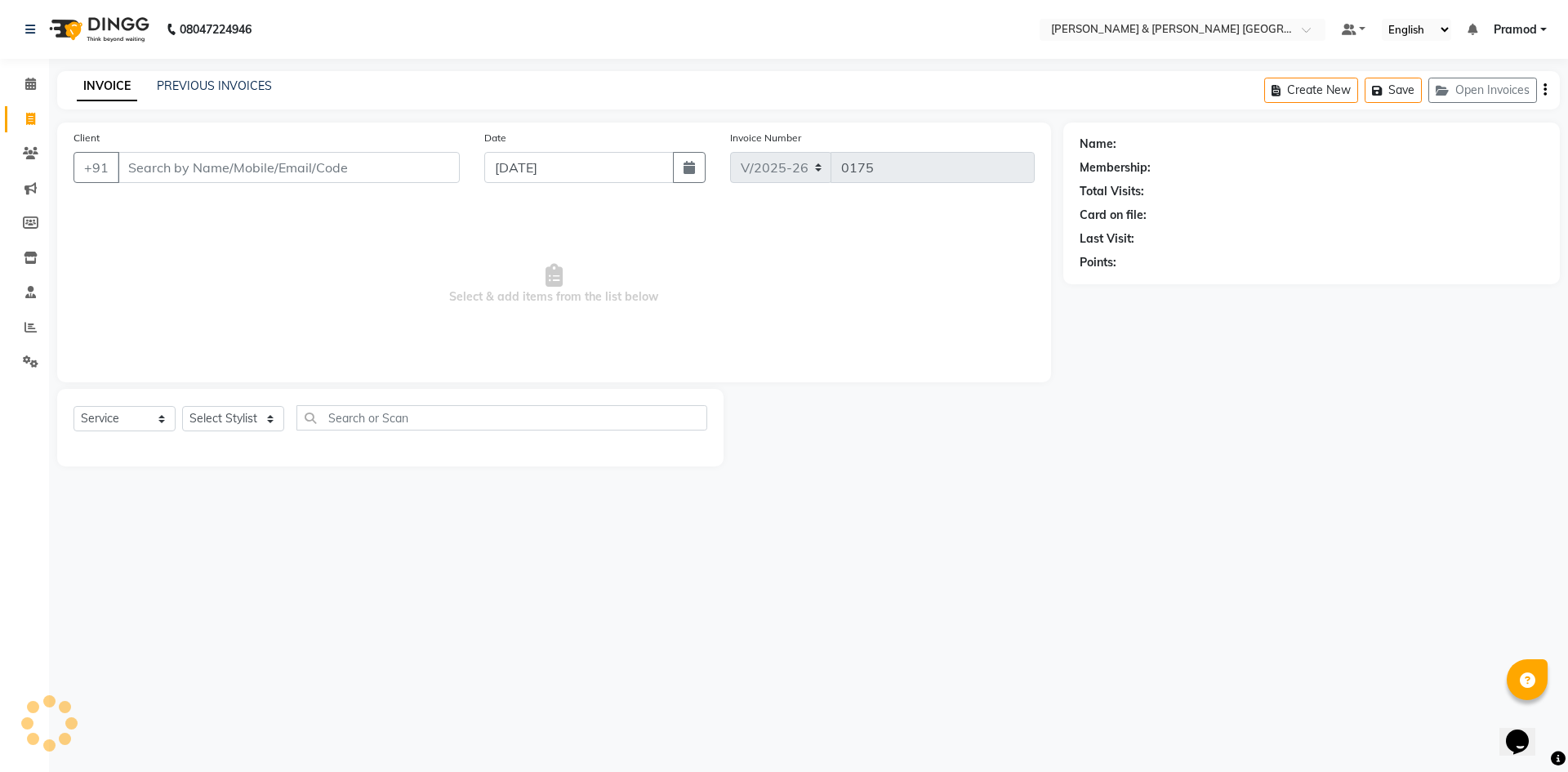
click at [221, 74] on div "INVOICE PREVIOUS INVOICES Create New Save Open Invoices" at bounding box center [808, 90] width 1503 height 39
click at [213, 77] on div "INVOICE PREVIOUS INVOICES Create New Save Open Invoices" at bounding box center [808, 90] width 1503 height 39
click at [208, 83] on link "PREVIOUS INVOICES" at bounding box center [214, 86] width 116 height 15
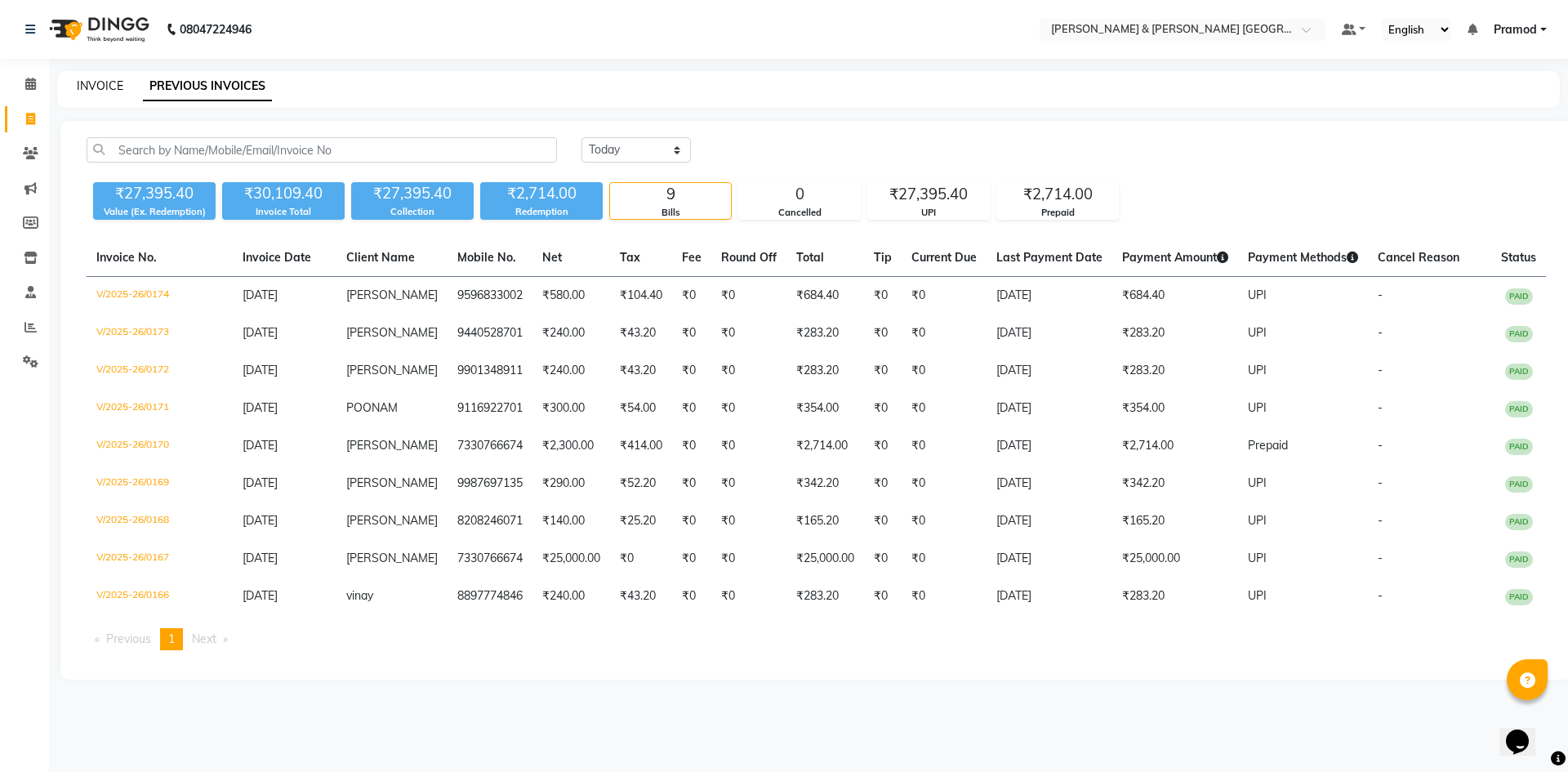
click at [116, 85] on link "INVOICE" at bounding box center [100, 86] width 47 height 15
select select "service"
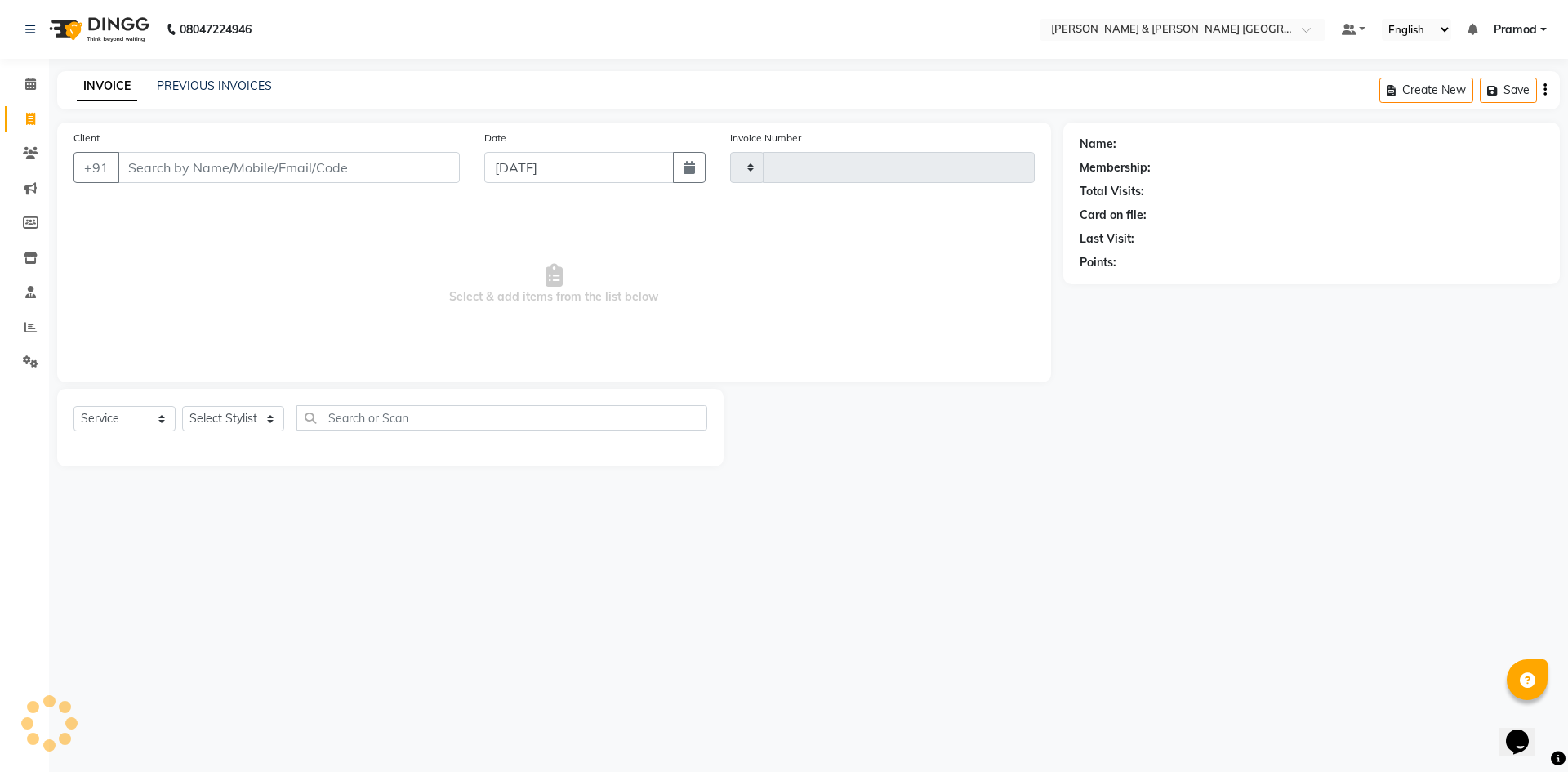
type input "0175"
select select "8717"
click at [959, 476] on main "INVOICE PREVIOUS INVOICES Create New Save Open Invoices Client +91 Date 03-09-2…" at bounding box center [809, 280] width 1519 height 419
click at [216, 426] on select "Select Stylist [PERSON_NAME] [PERSON_NAME] [PERSON_NAME] [PERSON_NAME] Shabbu […" at bounding box center [234, 419] width 102 height 25
click at [234, 363] on span "Select & add items from the list below" at bounding box center [554, 284] width 961 height 163
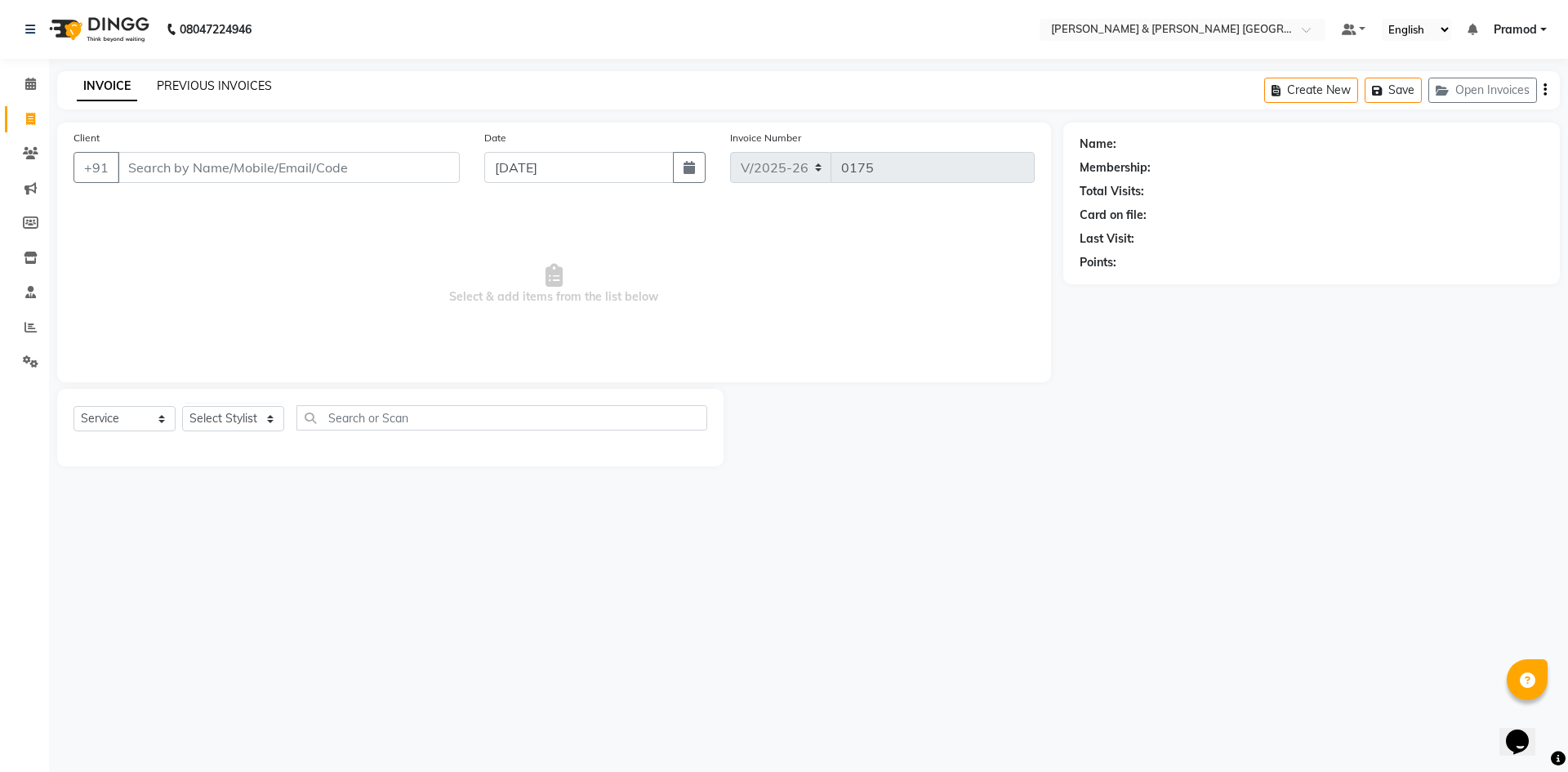
click at [164, 79] on link "PREVIOUS INVOICES" at bounding box center [214, 86] width 116 height 15
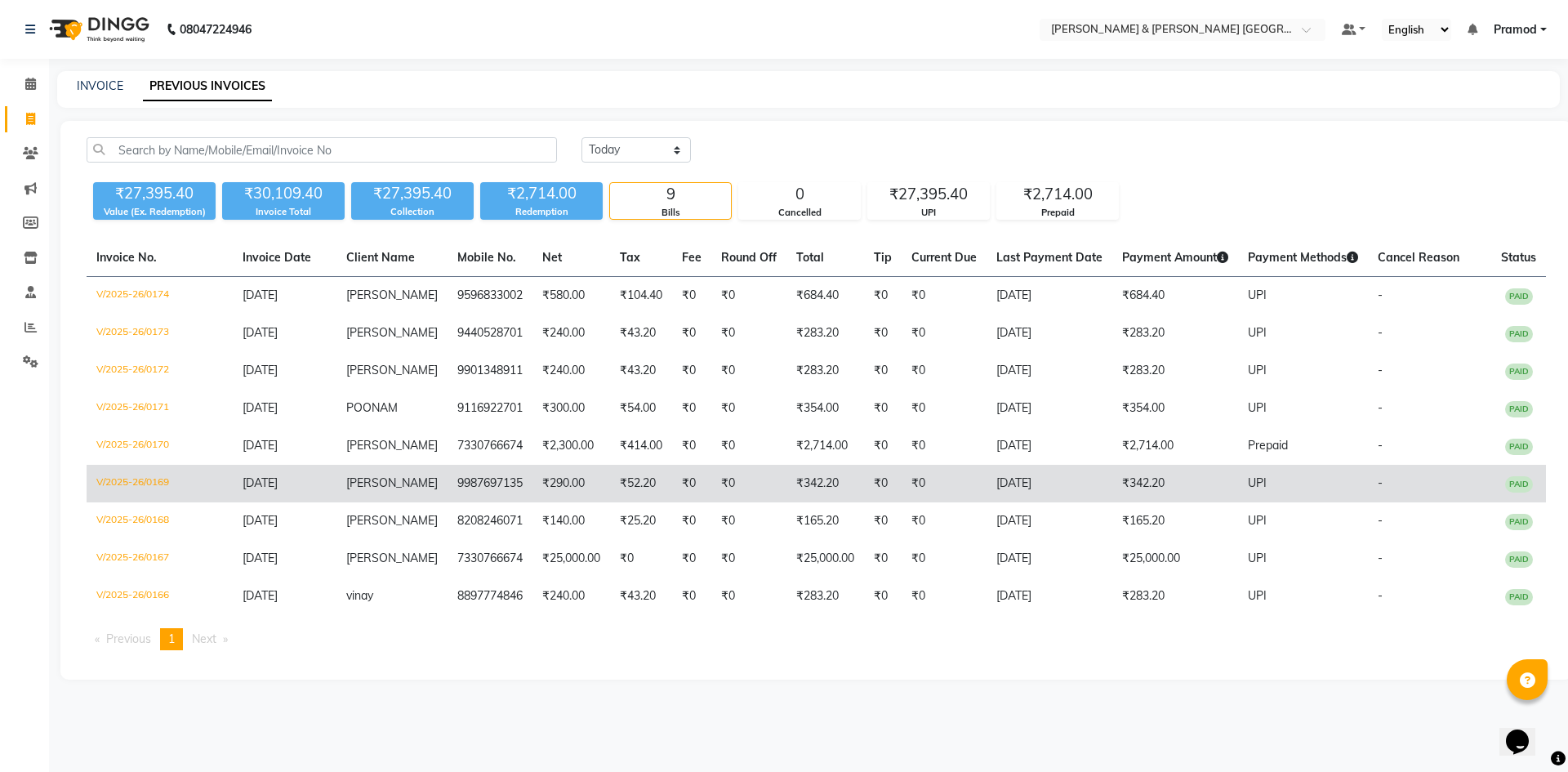
click at [127, 502] on td "V/2025-26/0169" at bounding box center [159, 483] width 147 height 38
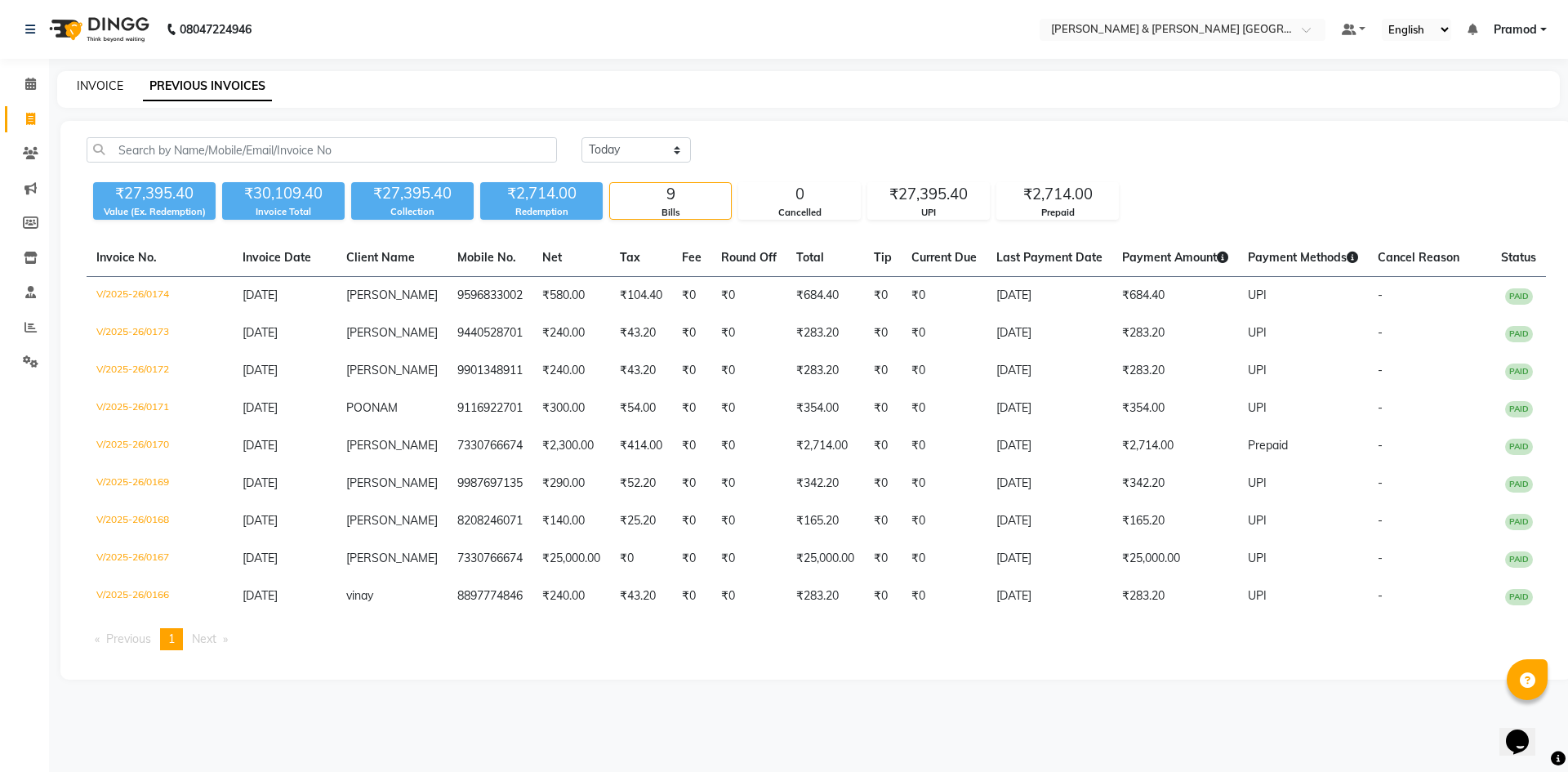
click at [111, 85] on link "INVOICE" at bounding box center [100, 86] width 47 height 15
select select "8717"
select select "service"
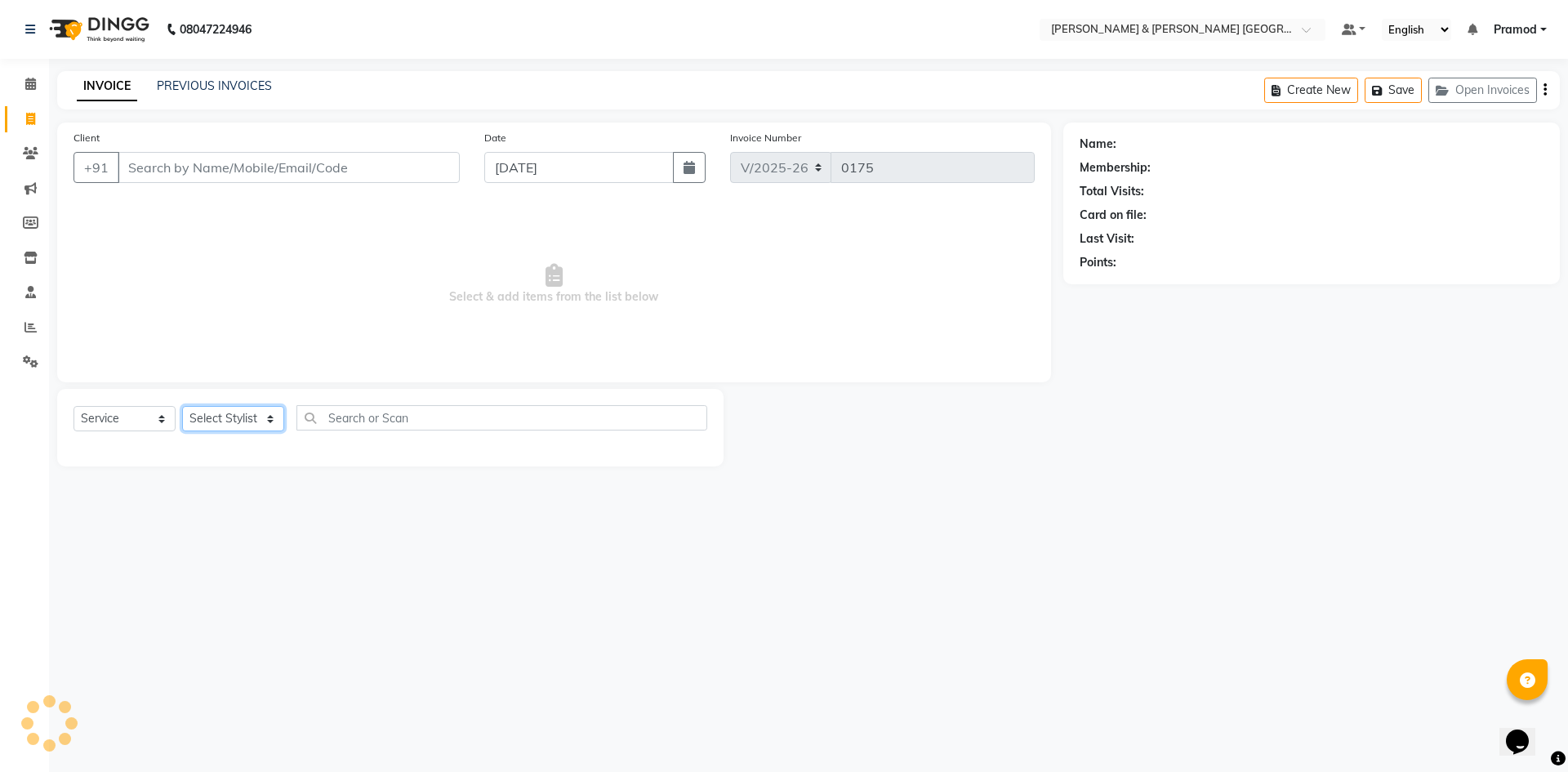
click at [229, 419] on select "Select Stylist [PERSON_NAME] [PERSON_NAME] [PERSON_NAME] [PERSON_NAME] Shabbu […" at bounding box center [234, 419] width 102 height 25
select select "88025"
click at [183, 406] on select "Select Stylist [PERSON_NAME] [PERSON_NAME] [PERSON_NAME] [PERSON_NAME] Shabbu […" at bounding box center [234, 419] width 102 height 25
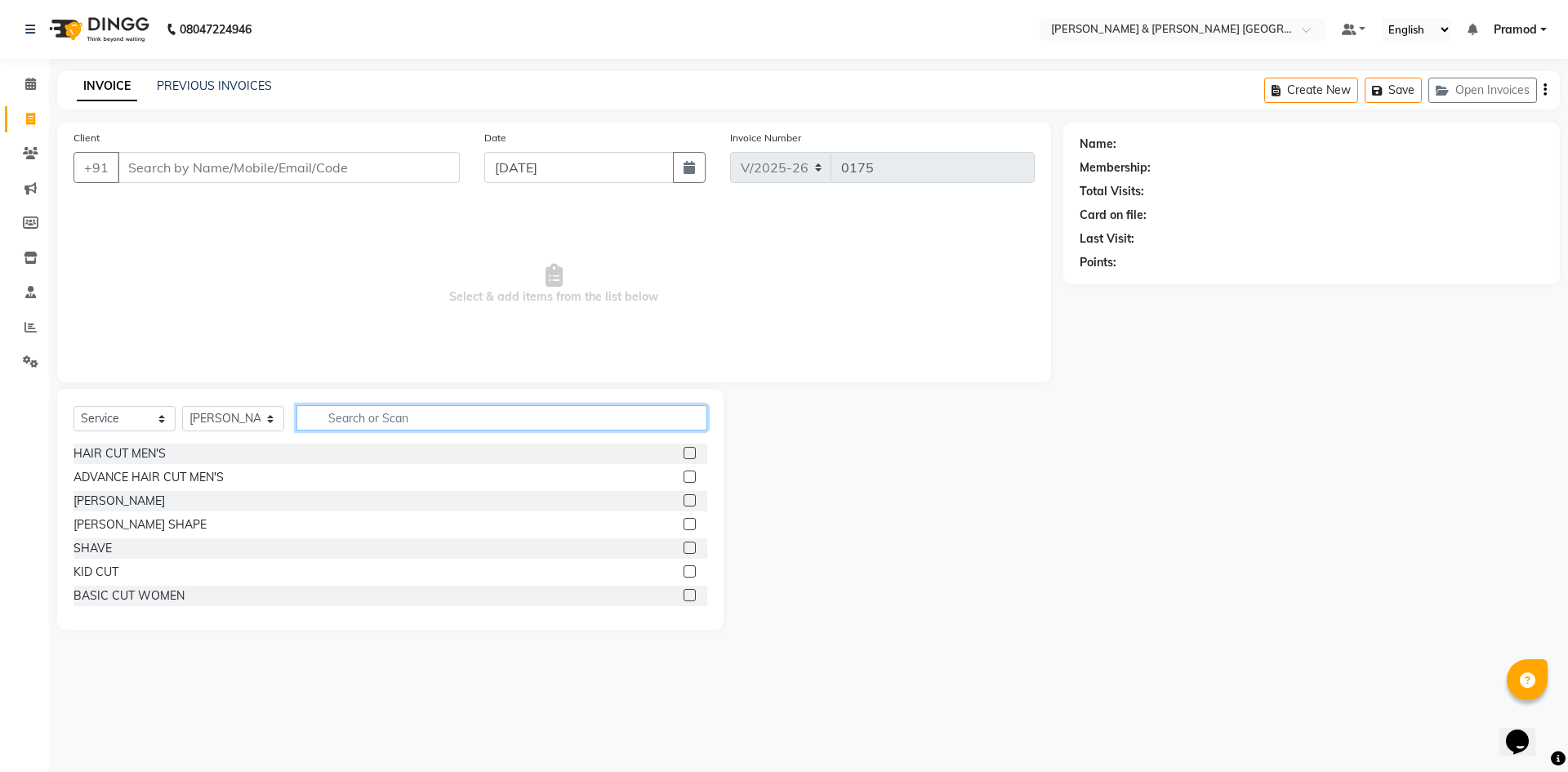
click at [359, 419] on input "text" at bounding box center [501, 418] width 411 height 25
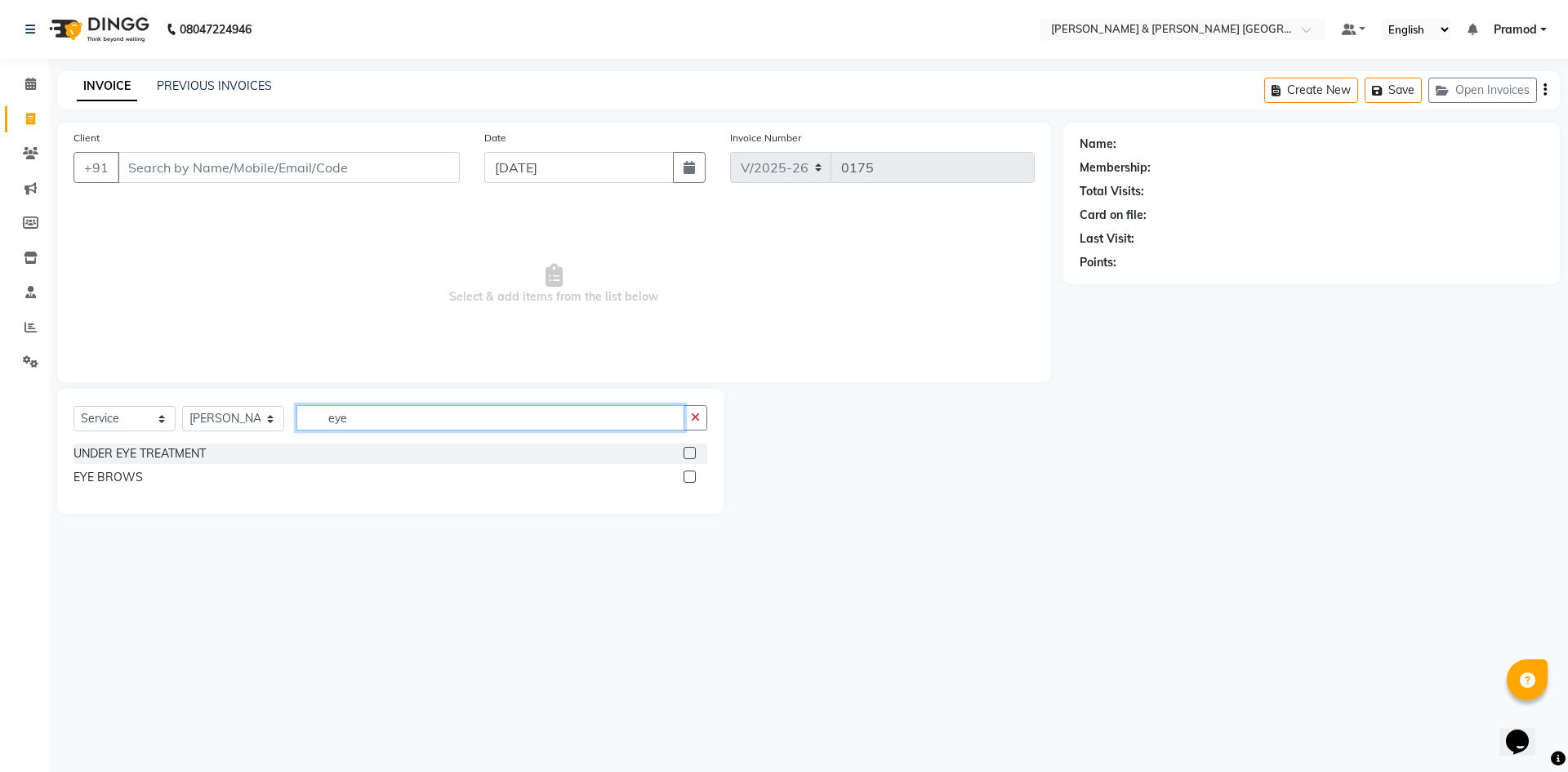
type input "eye"
click at [688, 476] on label at bounding box center [690, 476] width 13 height 13
click at [688, 476] on input "checkbox" at bounding box center [689, 477] width 11 height 11
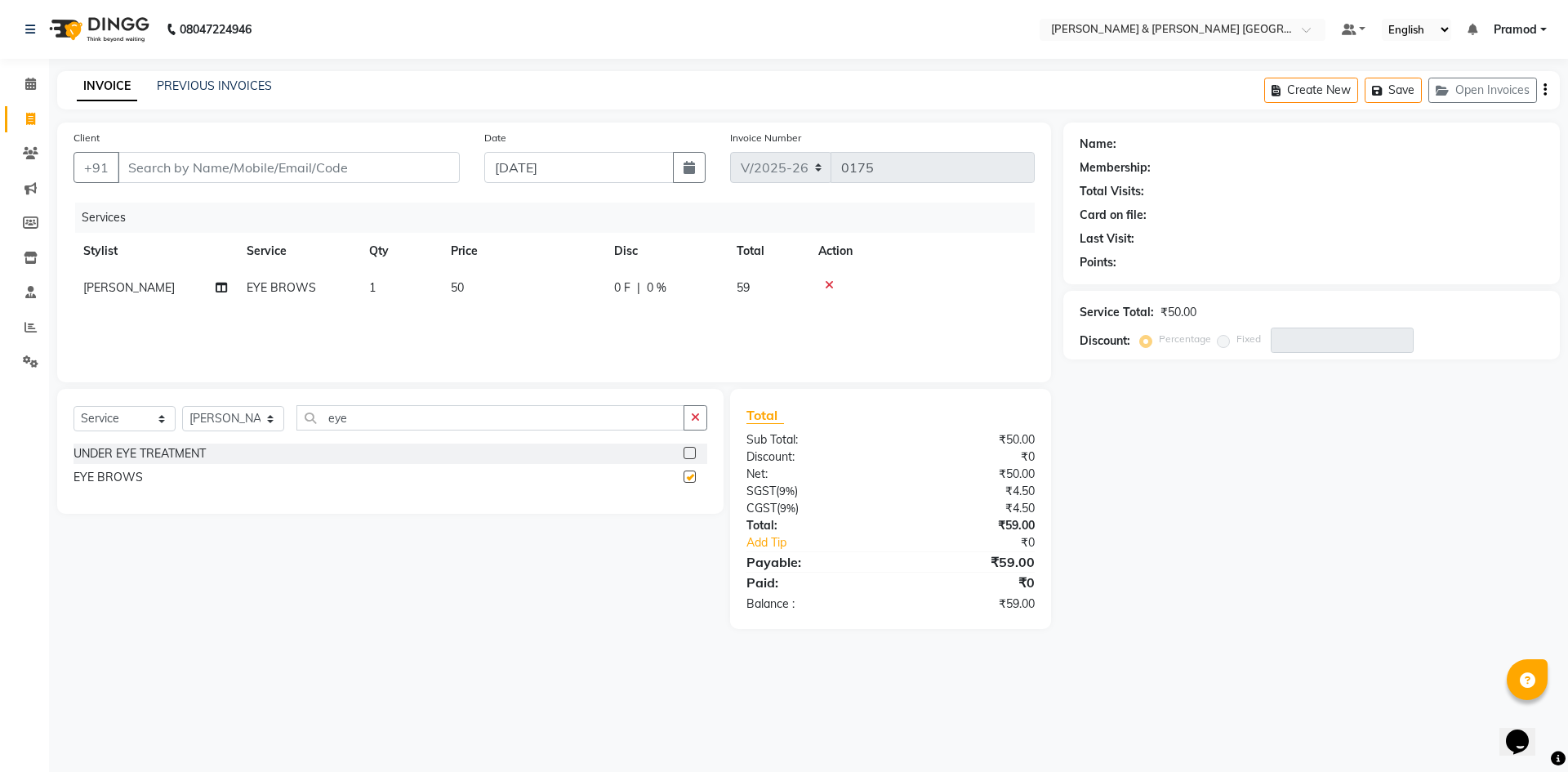
checkbox input "false"
drag, startPoint x: 432, startPoint y: 407, endPoint x: 293, endPoint y: 407, distance: 139.0
click at [293, 407] on div "Select Service Product Membership Package Voucher Prepaid Gift Card Select Styl…" at bounding box center [390, 425] width 634 height 39
type input "upper li"
click at [686, 452] on label at bounding box center [690, 453] width 13 height 13
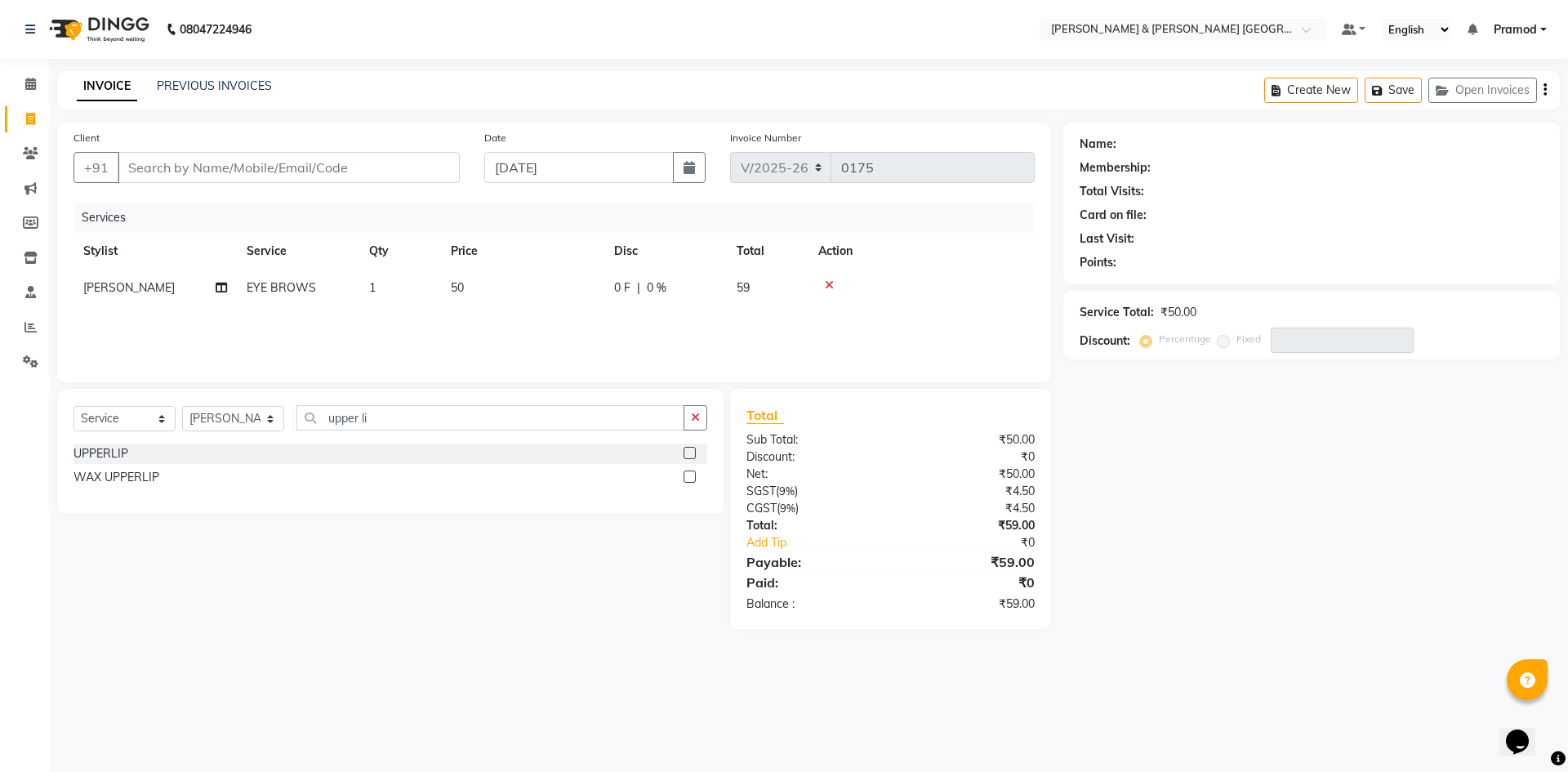
click at [686, 452] on input "checkbox" at bounding box center [689, 454] width 11 height 11
checkbox input "false"
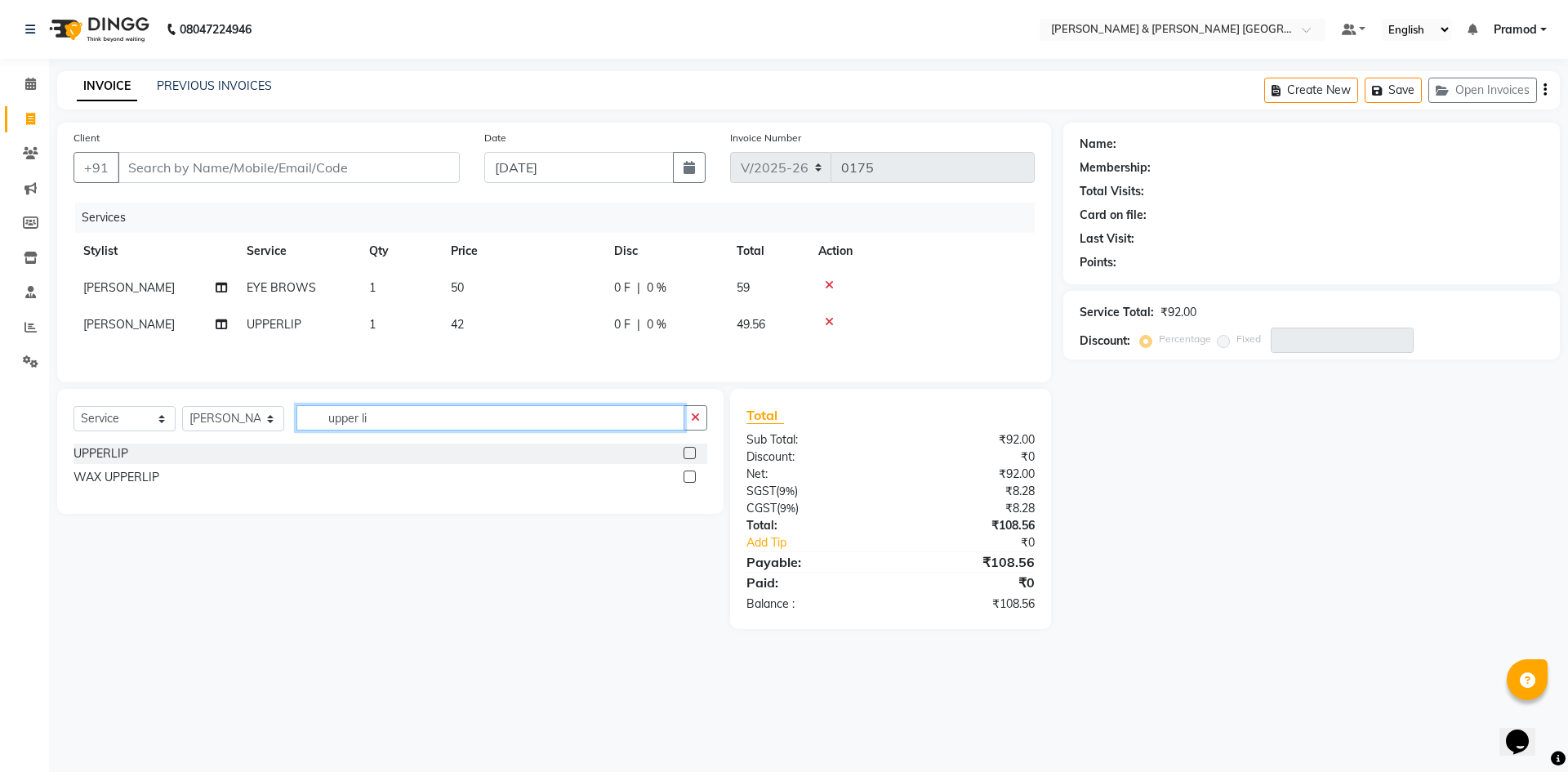
drag, startPoint x: 398, startPoint y: 419, endPoint x: 252, endPoint y: 419, distance: 146.0
click at [252, 419] on div "Select Service Product Membership Package Voucher Prepaid Gift Card Select Styl…" at bounding box center [390, 425] width 634 height 39
type input "full ar"
click at [691, 456] on label at bounding box center [690, 453] width 13 height 13
click at [691, 456] on input "checkbox" at bounding box center [689, 454] width 11 height 11
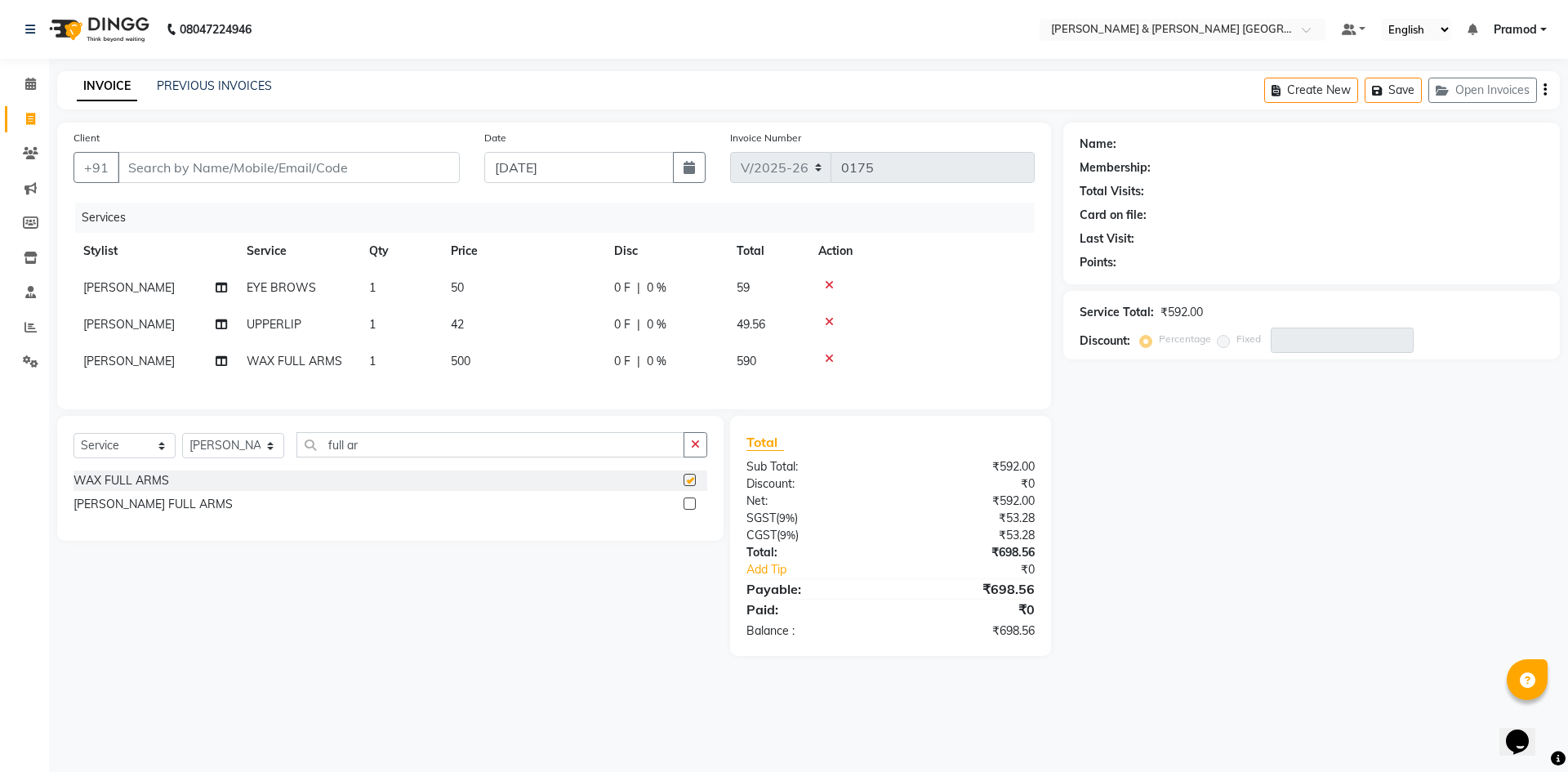
checkbox input "false"
drag, startPoint x: 385, startPoint y: 457, endPoint x: 193, endPoint y: 455, distance: 192.0
click at [193, 455] on div "Select Service Product Membership Package Voucher Prepaid Gift Card Select Styl…" at bounding box center [390, 451] width 634 height 39
type input "under"
click at [696, 510] on label at bounding box center [690, 503] width 13 height 13
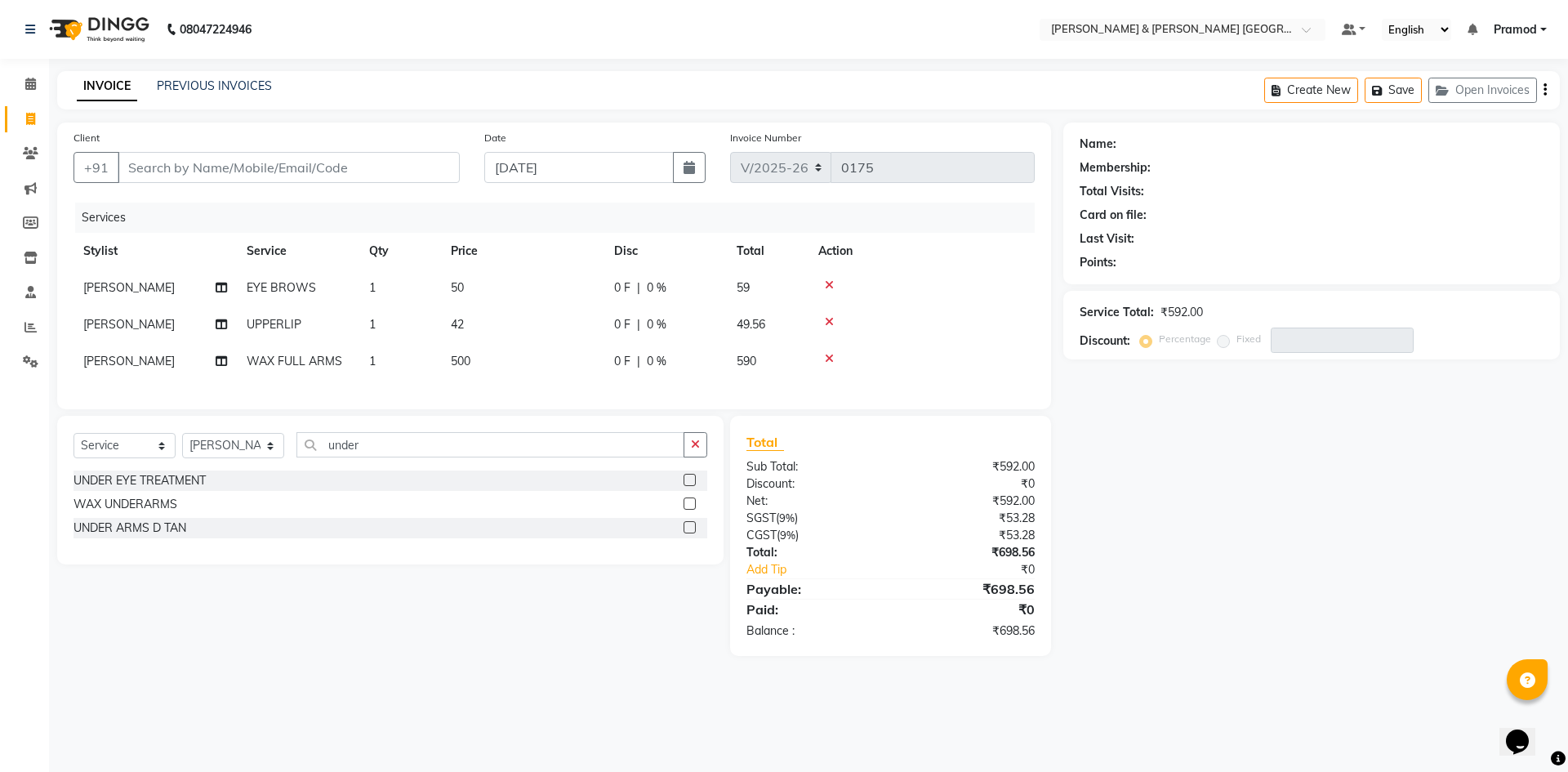
click at [694, 510] on input "checkbox" at bounding box center [689, 504] width 11 height 11
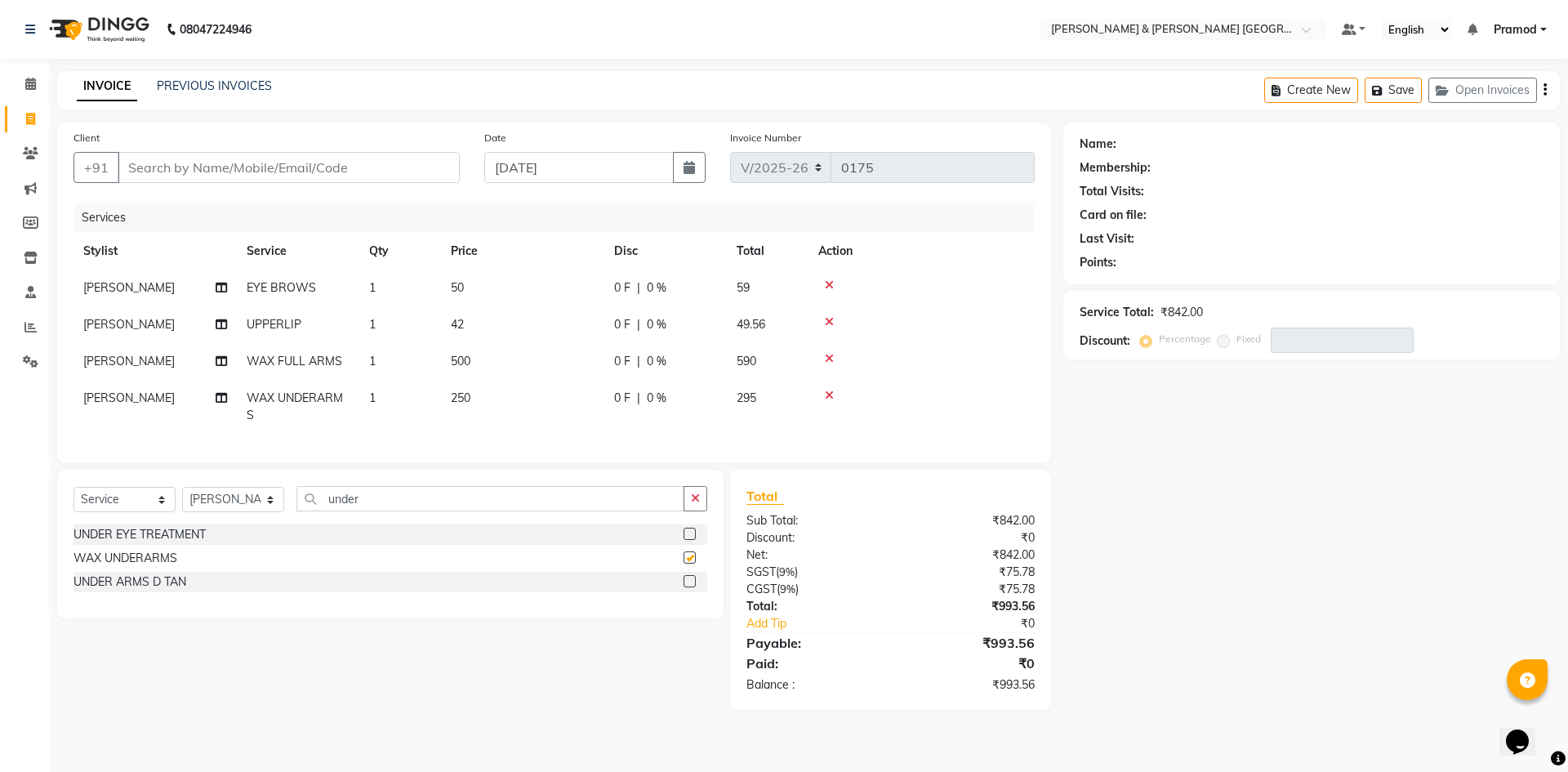
checkbox input "false"
drag, startPoint x: 407, startPoint y: 509, endPoint x: 195, endPoint y: 515, distance: 212.1
click at [195, 515] on div "Select Service Product Membership Package Voucher Prepaid Gift Card Select Styl…" at bounding box center [390, 506] width 634 height 39
type input "half"
click at [688, 592] on div at bounding box center [689, 584] width 11 height 17
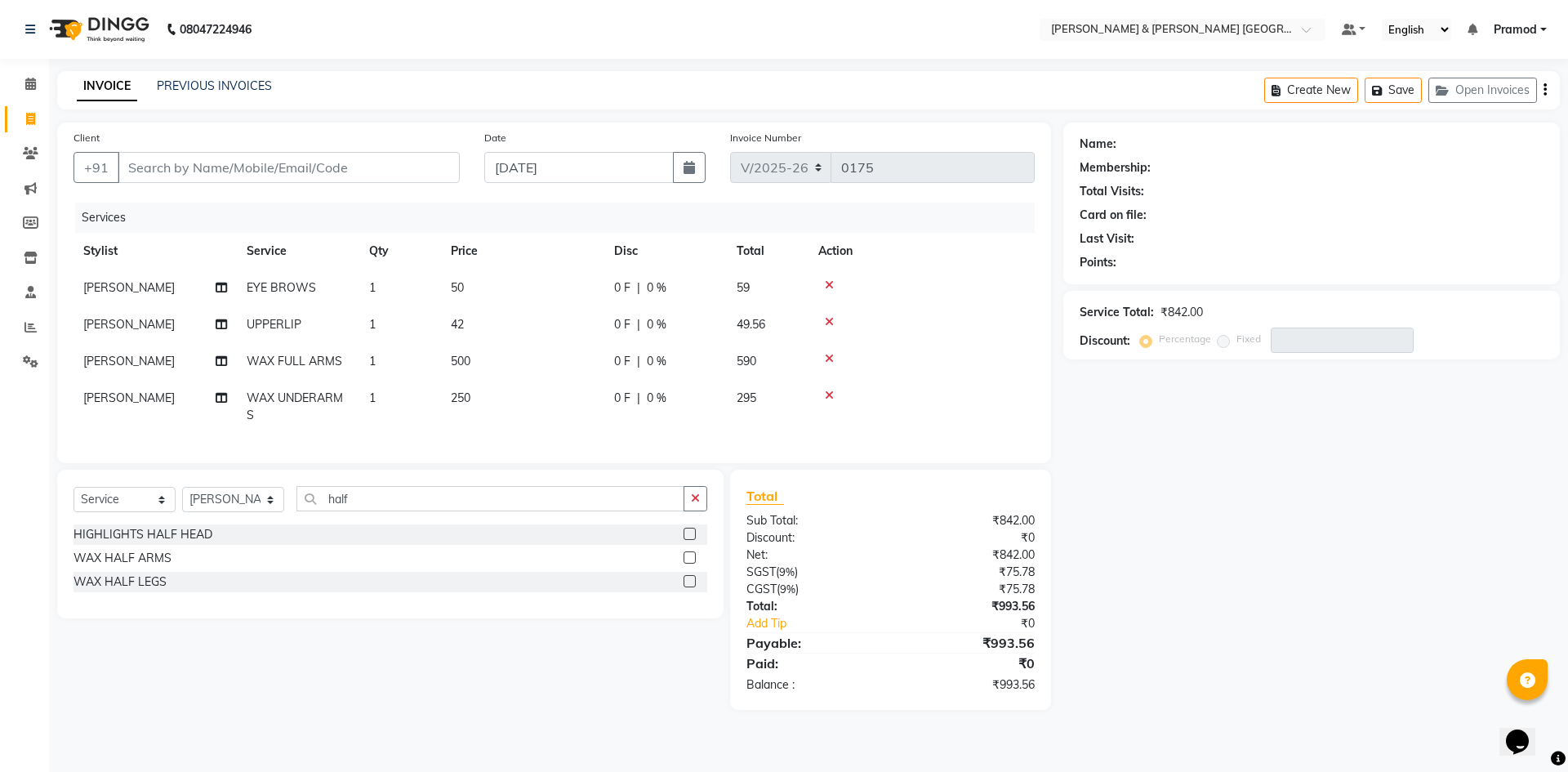
click at [687, 587] on label at bounding box center [690, 581] width 13 height 13
click at [687, 587] on input "checkbox" at bounding box center [689, 582] width 11 height 11
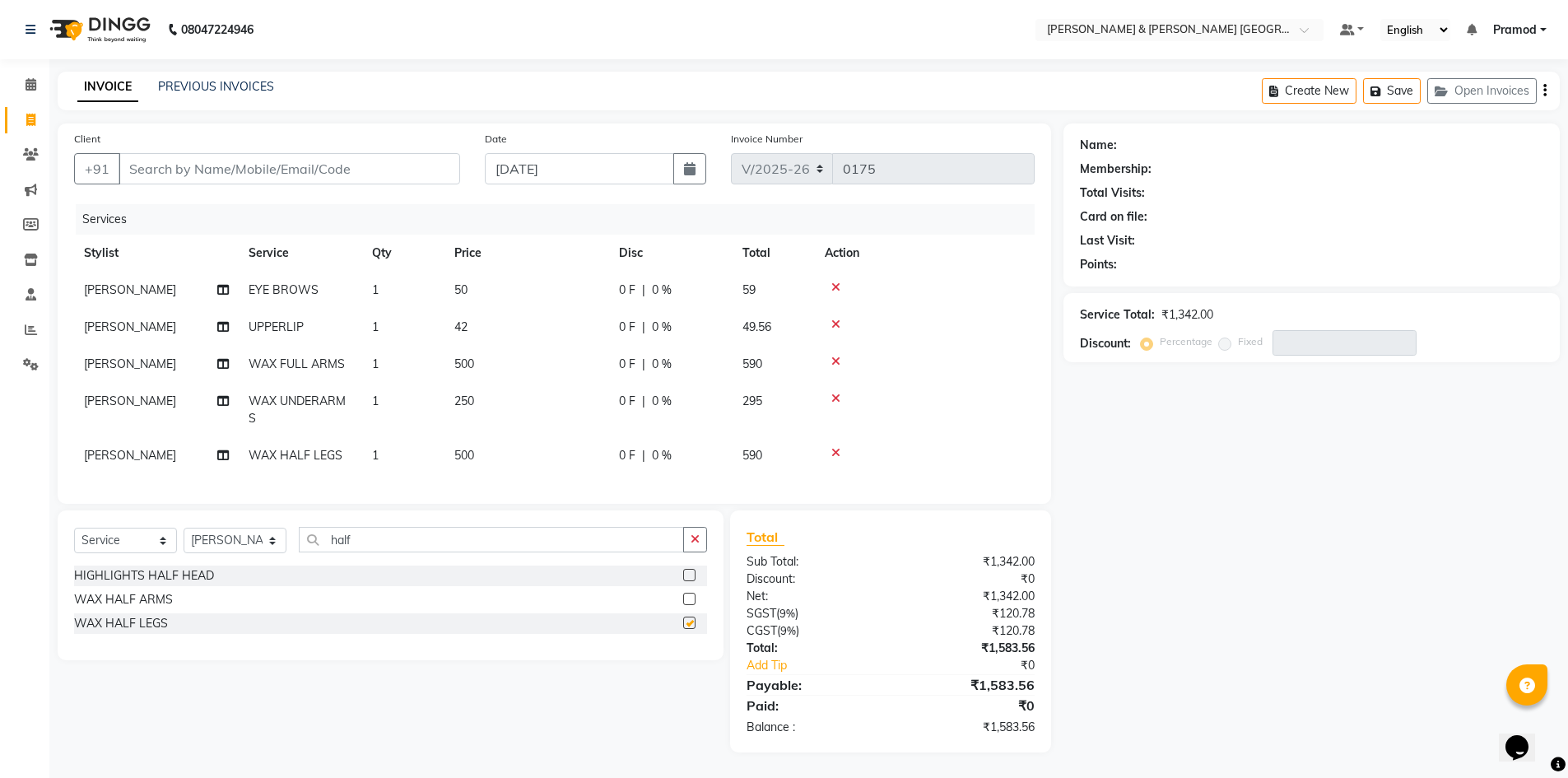
checkbox input "false"
click at [701, 546] on button "button" at bounding box center [695, 539] width 24 height 25
click at [458, 329] on span "42" at bounding box center [461, 327] width 13 height 15
select select "88025"
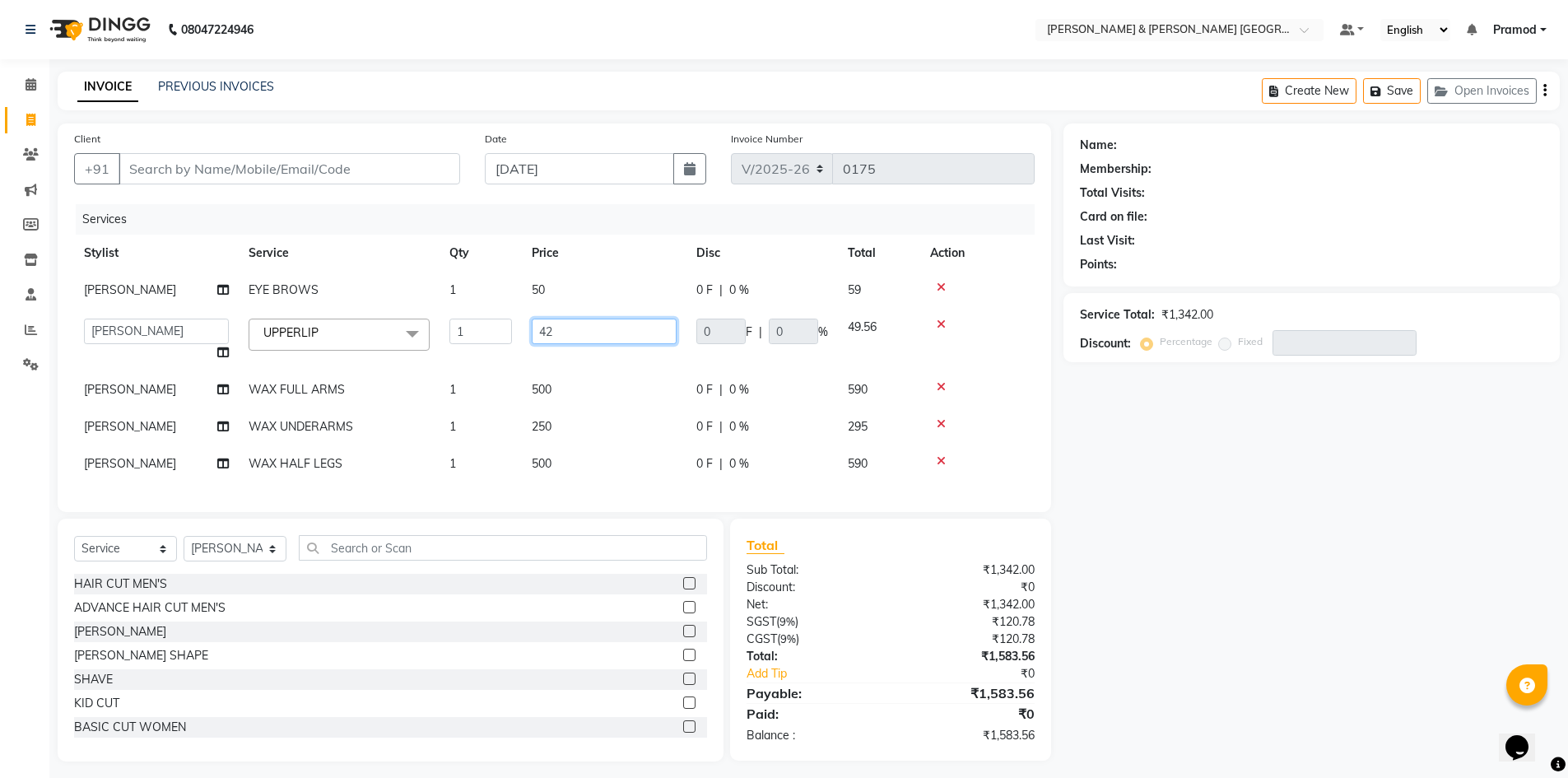
click at [612, 328] on input "42" at bounding box center [604, 332] width 145 height 25
type input "4"
type input "50"
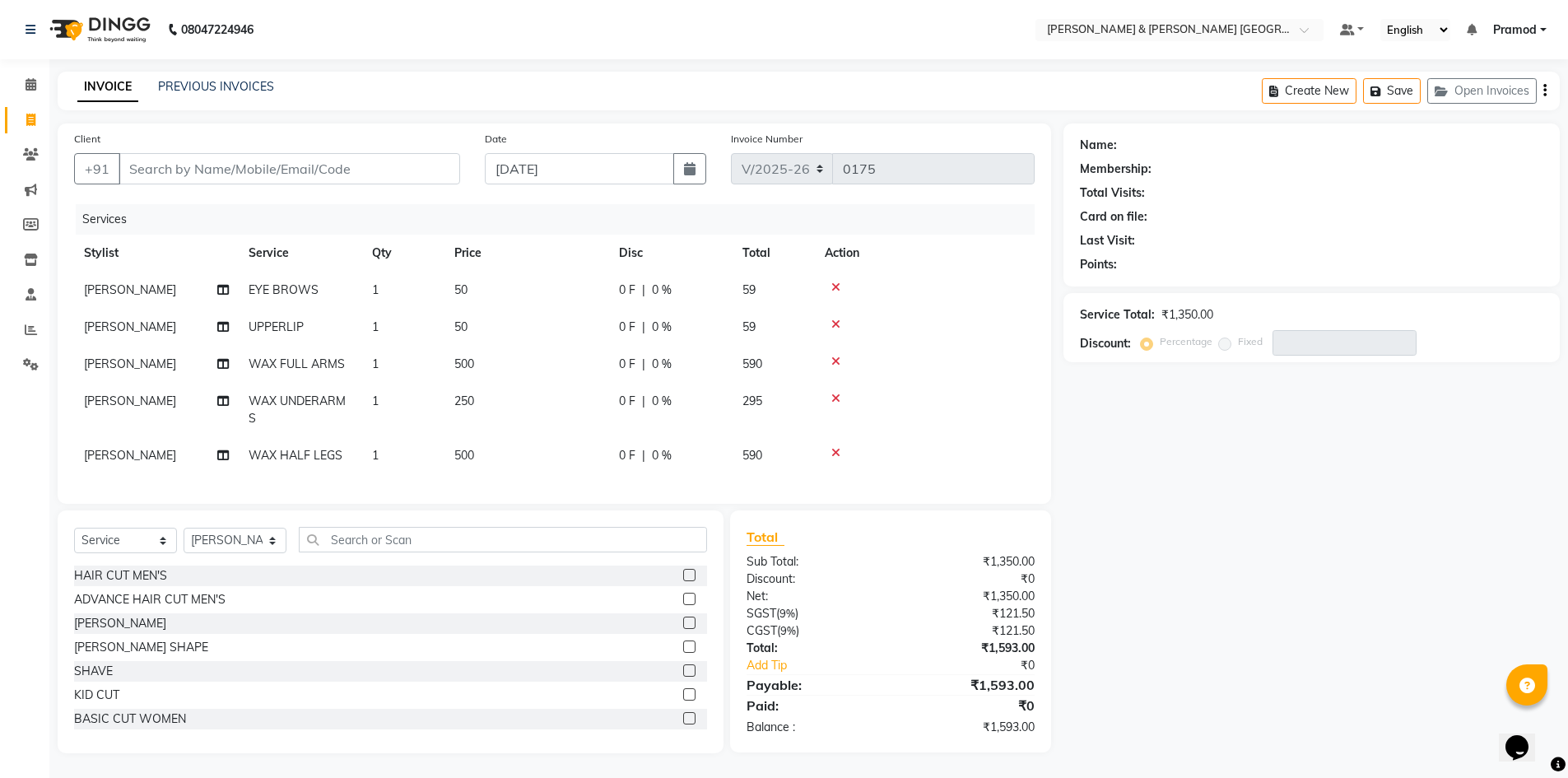
click at [575, 385] on tbody "Laxmi EYE BROWS 1 50 0 F | 0 % 59 Laxmi UPPERLIP 1 50 0 F | 0 % 59 Laxmi WAX FU…" at bounding box center [554, 373] width 961 height 203
click at [467, 362] on span "500" at bounding box center [464, 364] width 19 height 15
select select "88025"
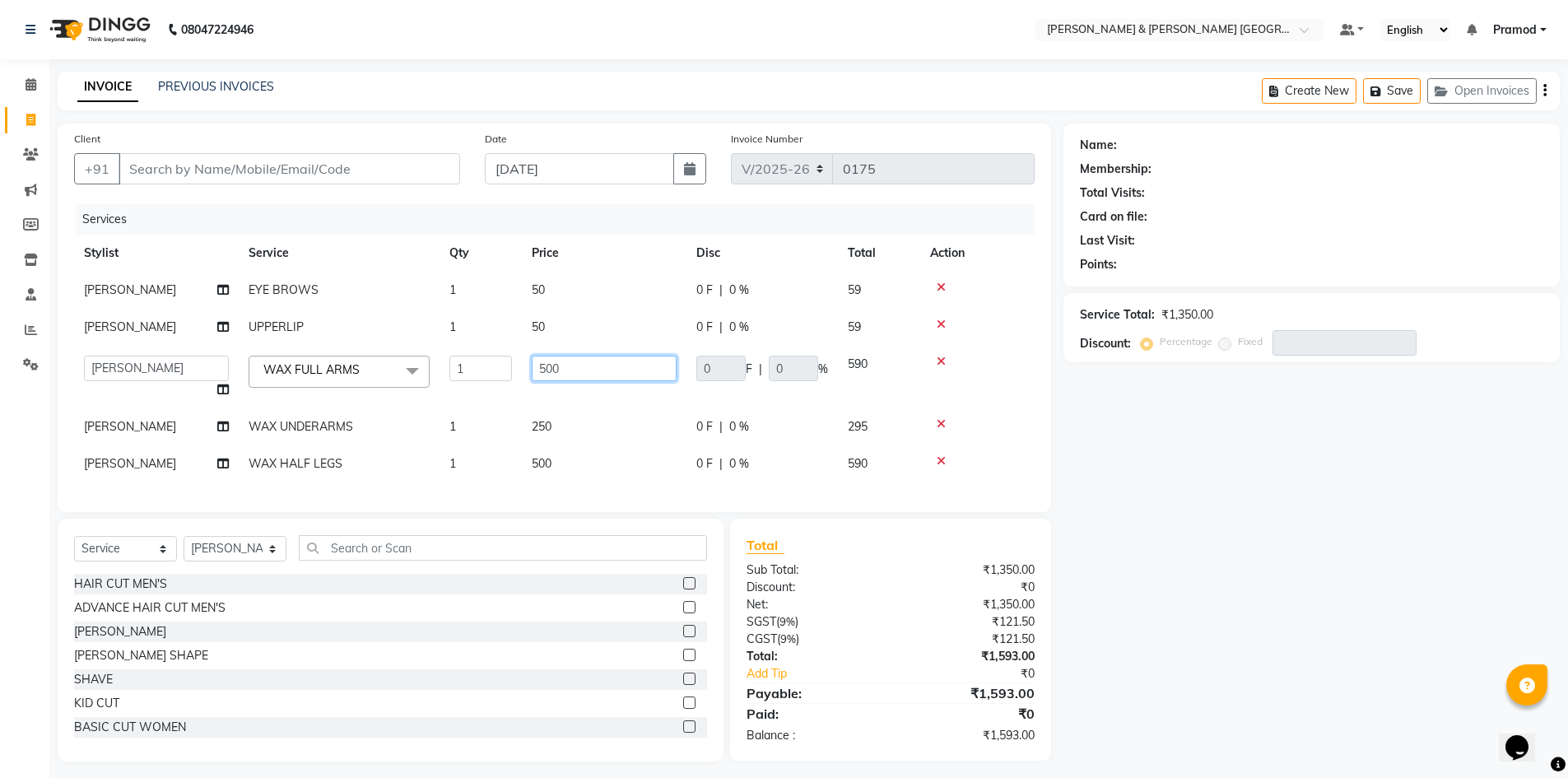
click at [574, 371] on input "500" at bounding box center [604, 368] width 145 height 25
type input "5"
type input "480"
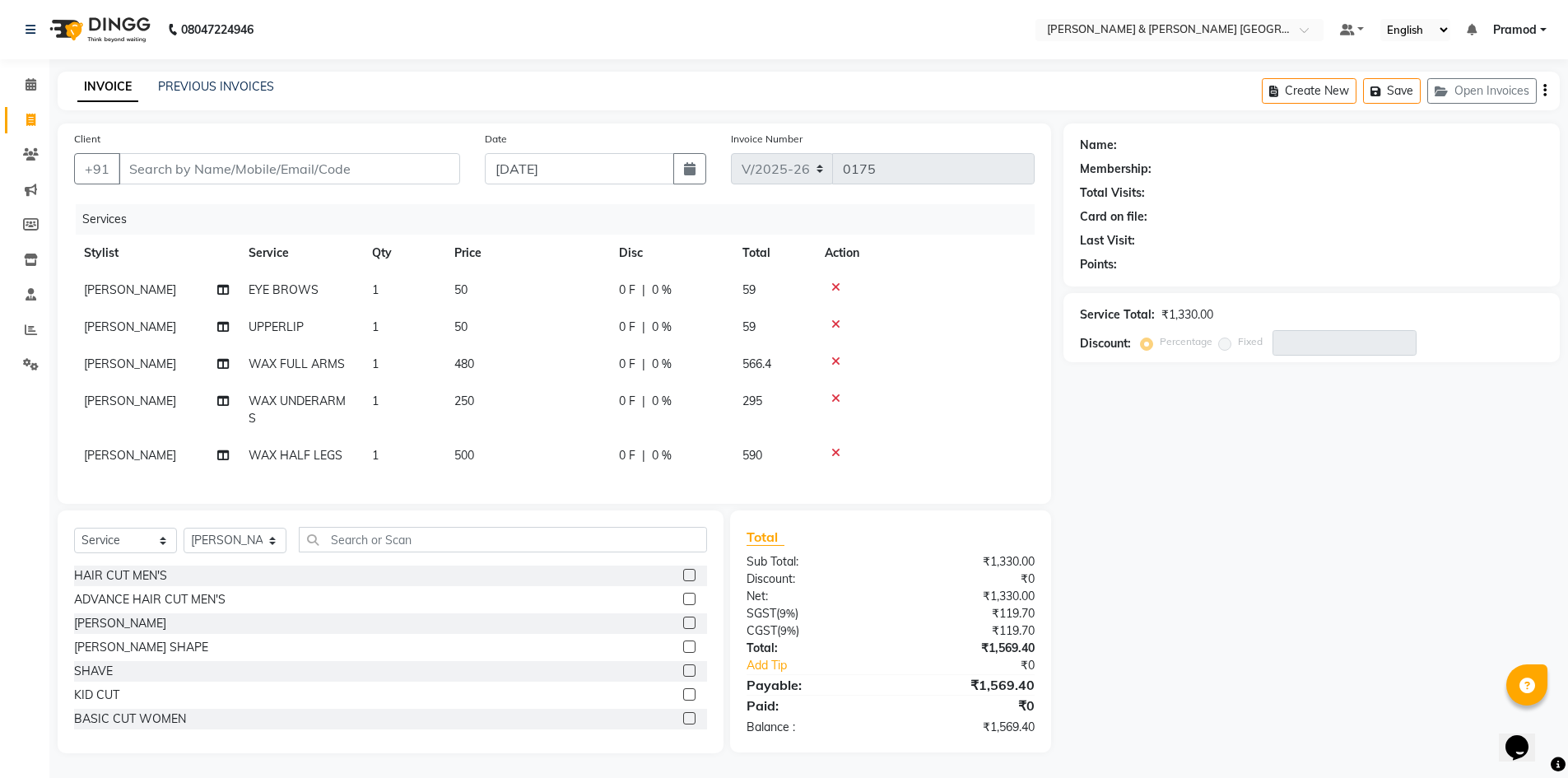
click at [558, 419] on td "250" at bounding box center [526, 410] width 164 height 54
select select "88025"
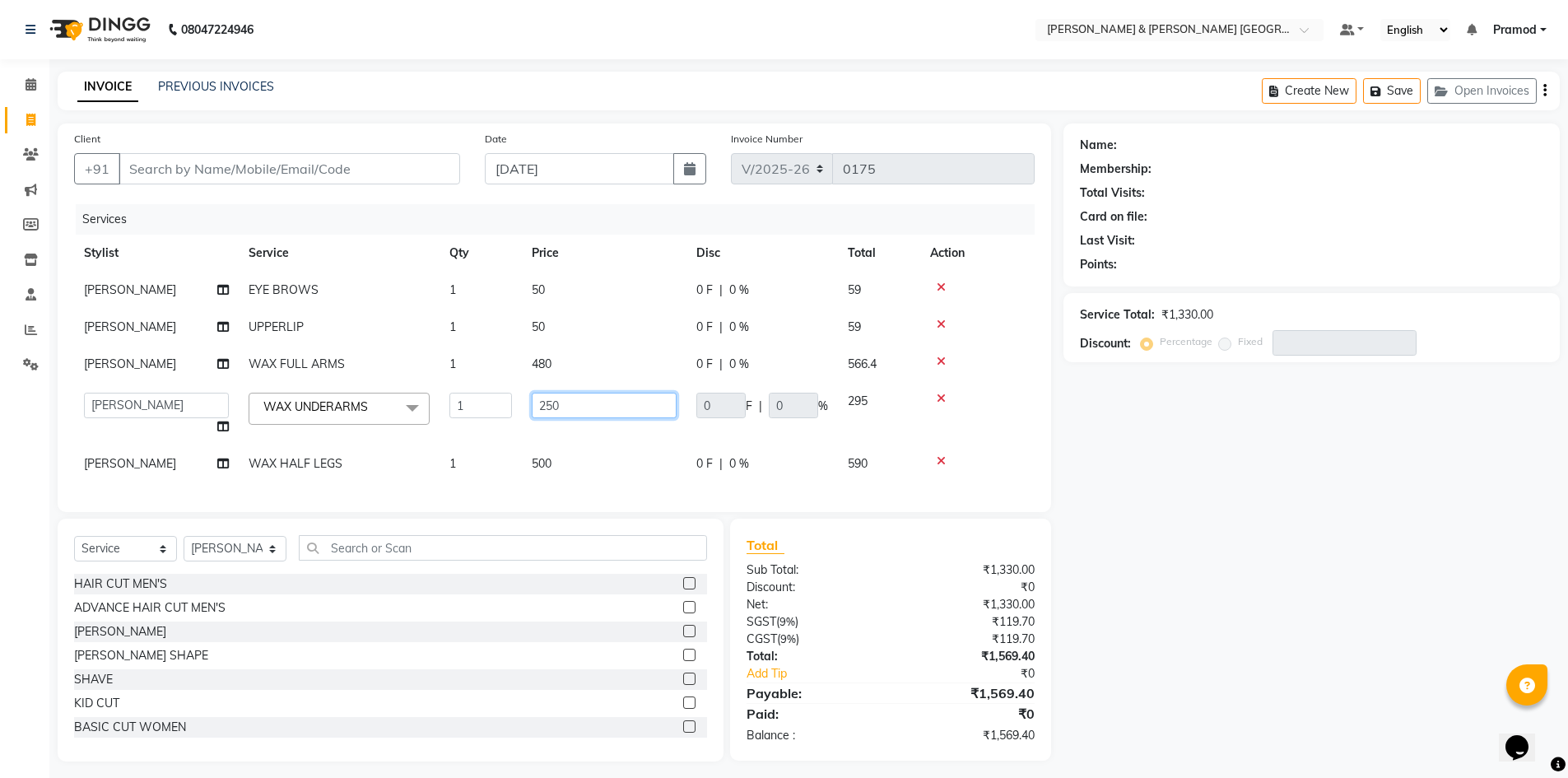
click at [564, 410] on input "250" at bounding box center [604, 405] width 145 height 25
type input "2"
type input "140"
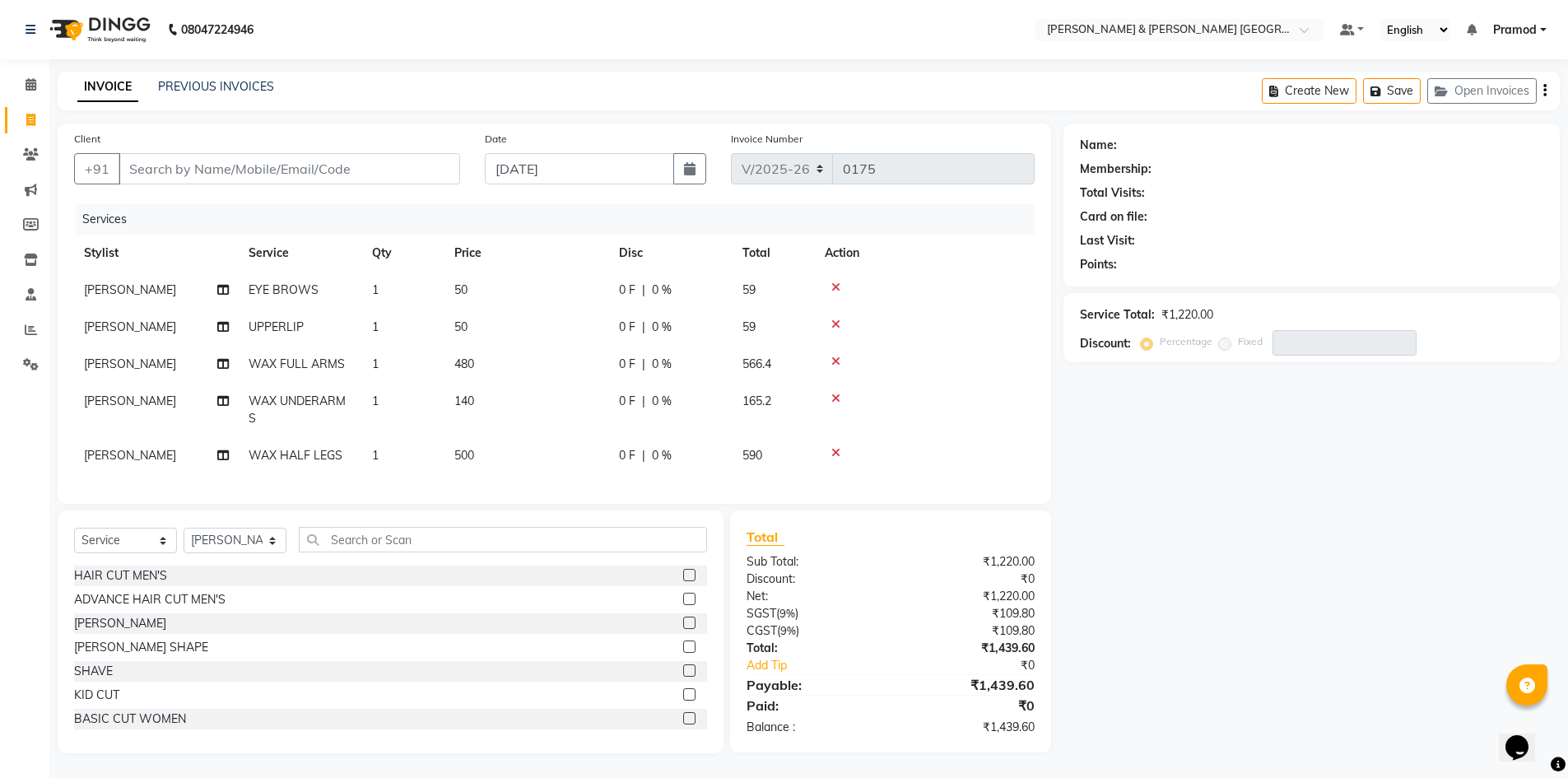
click at [515, 446] on td "500" at bounding box center [526, 456] width 164 height 37
select select "88025"
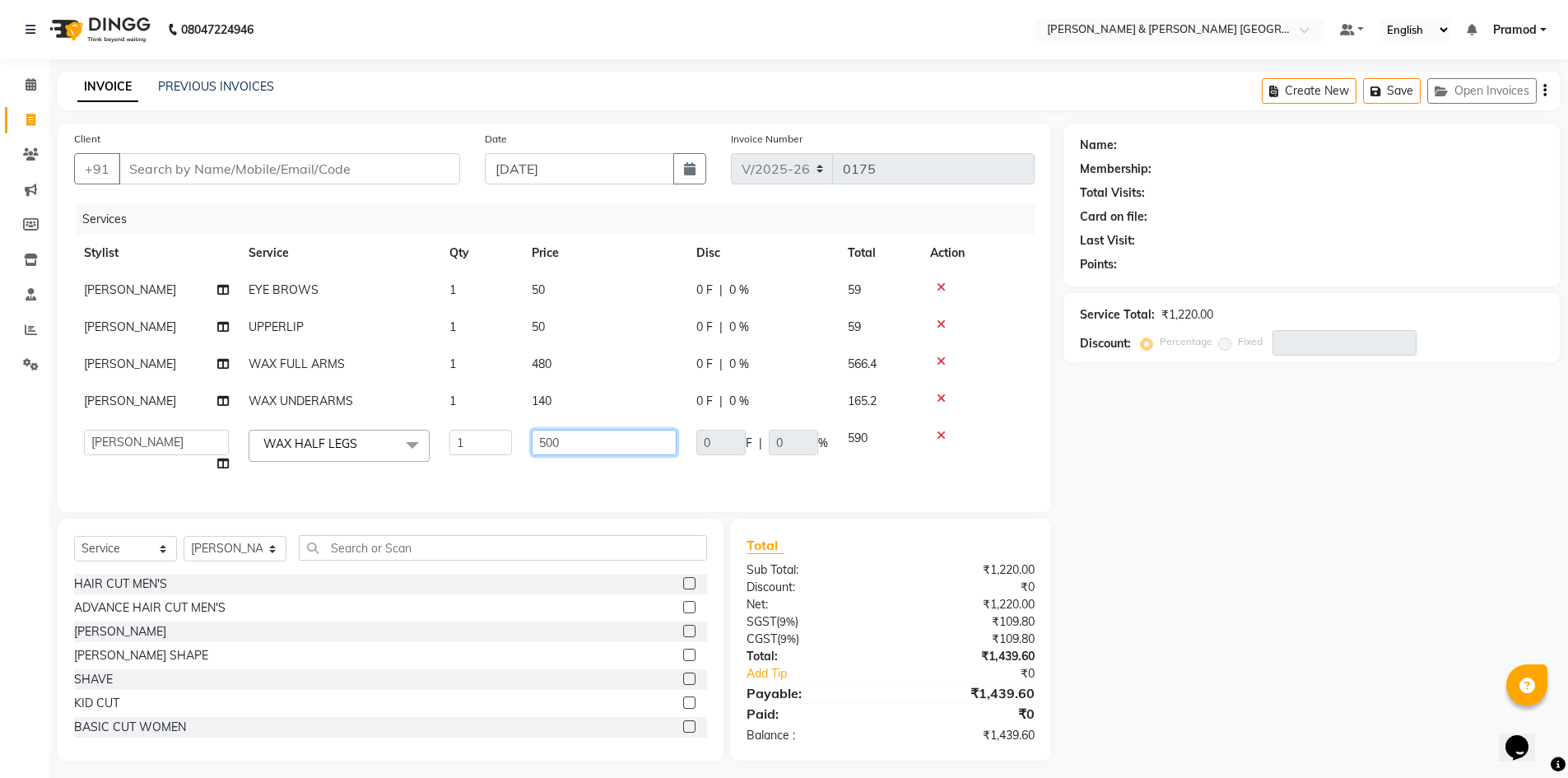
click at [575, 442] on input "500" at bounding box center [604, 442] width 145 height 25
type input "5"
type input "480"
click at [647, 64] on div "08047224946 Select Location × Toni & Guy Om Sree Heights, Kowkoor Default Panel…" at bounding box center [784, 393] width 1568 height 786
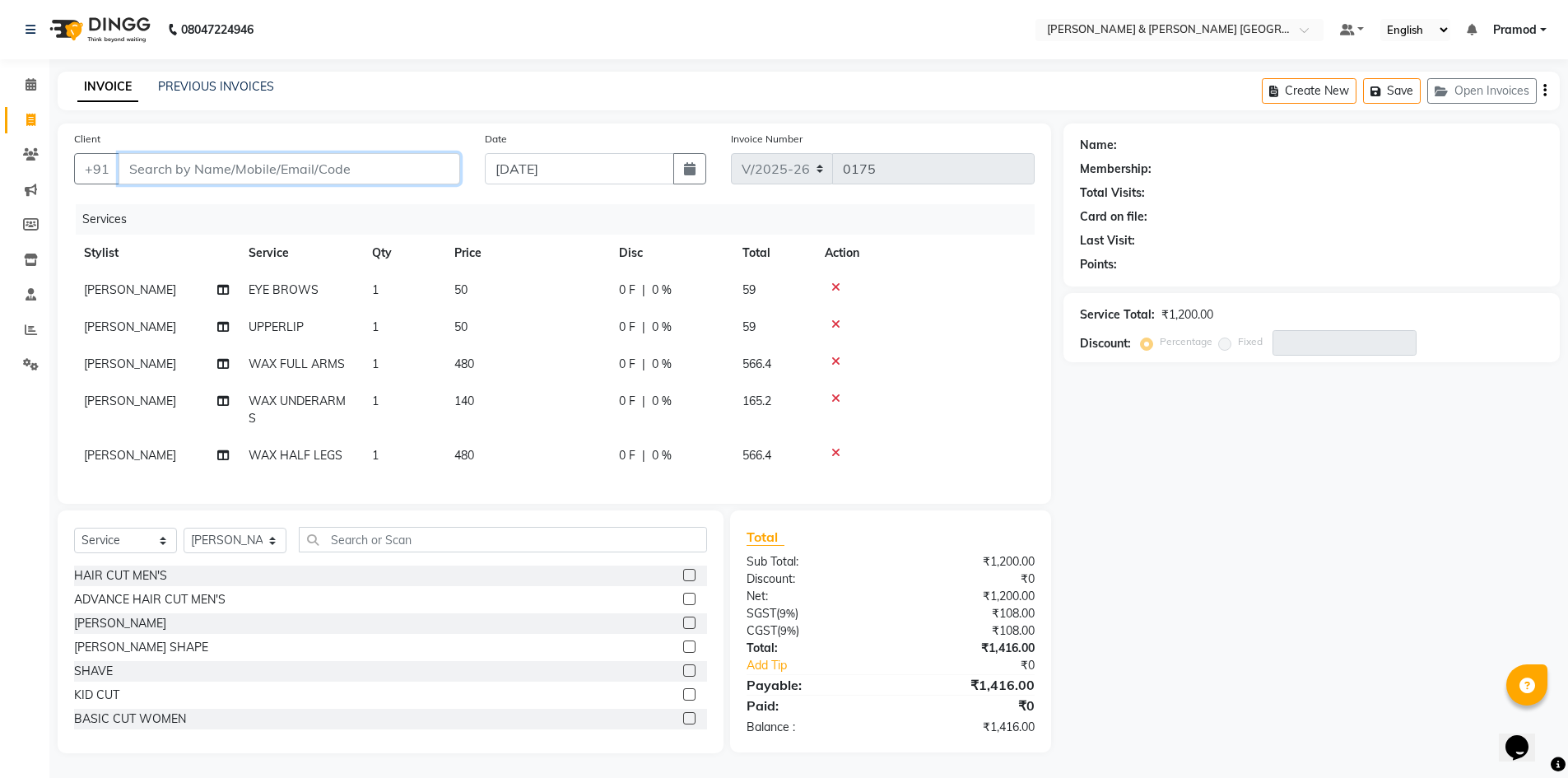
click at [197, 173] on input "Client" at bounding box center [288, 168] width 342 height 31
type input "9"
type input "0"
click at [249, 200] on ngb-highlight "95307 06810" at bounding box center [219, 207] width 85 height 17
type input "9530706810"
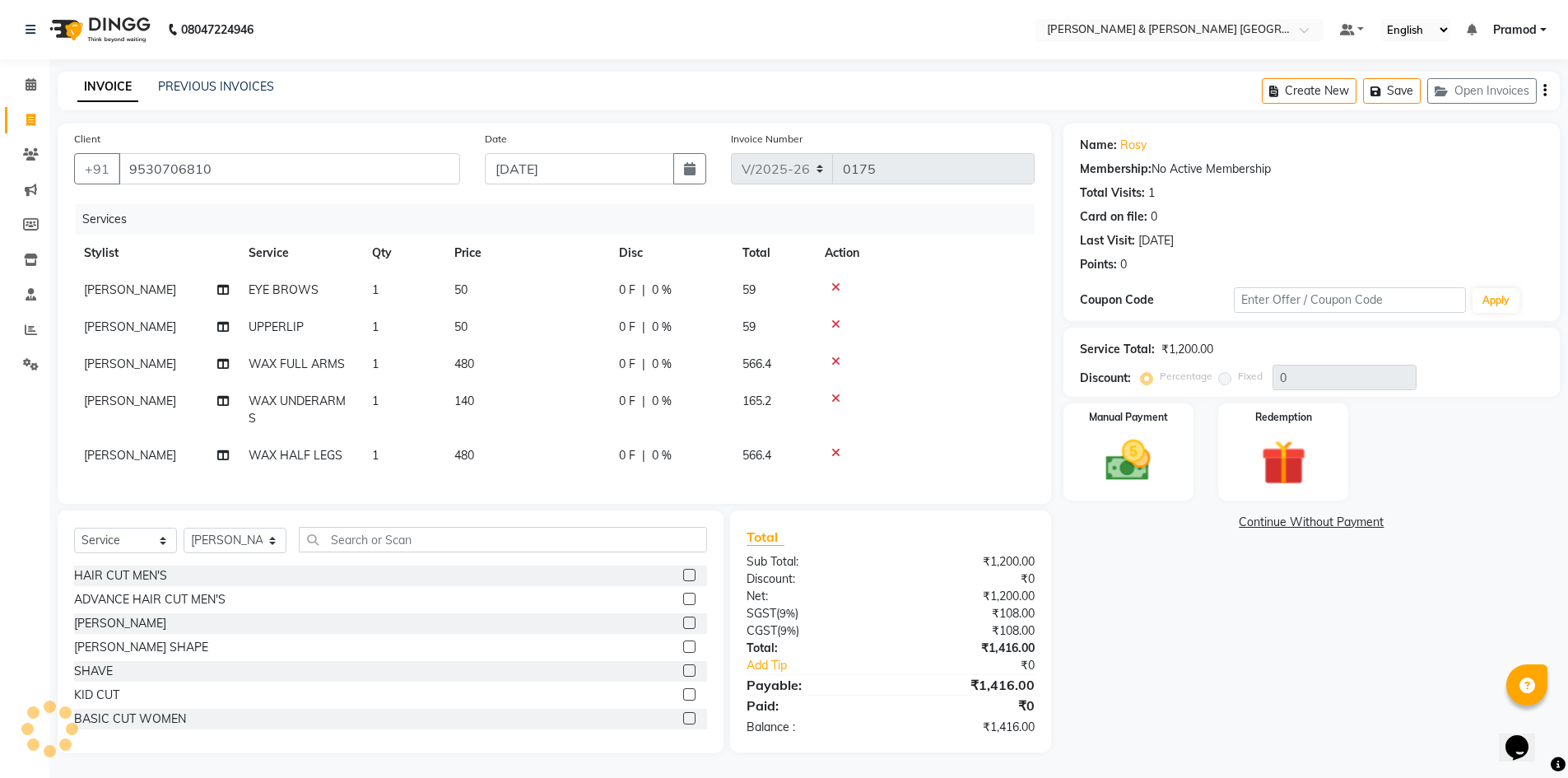
click at [555, 73] on div "INVOICE PREVIOUS INVOICES Create New Save Open Invoices" at bounding box center [808, 91] width 1502 height 39
click at [1086, 455] on div "Manual Payment" at bounding box center [1128, 452] width 136 height 101
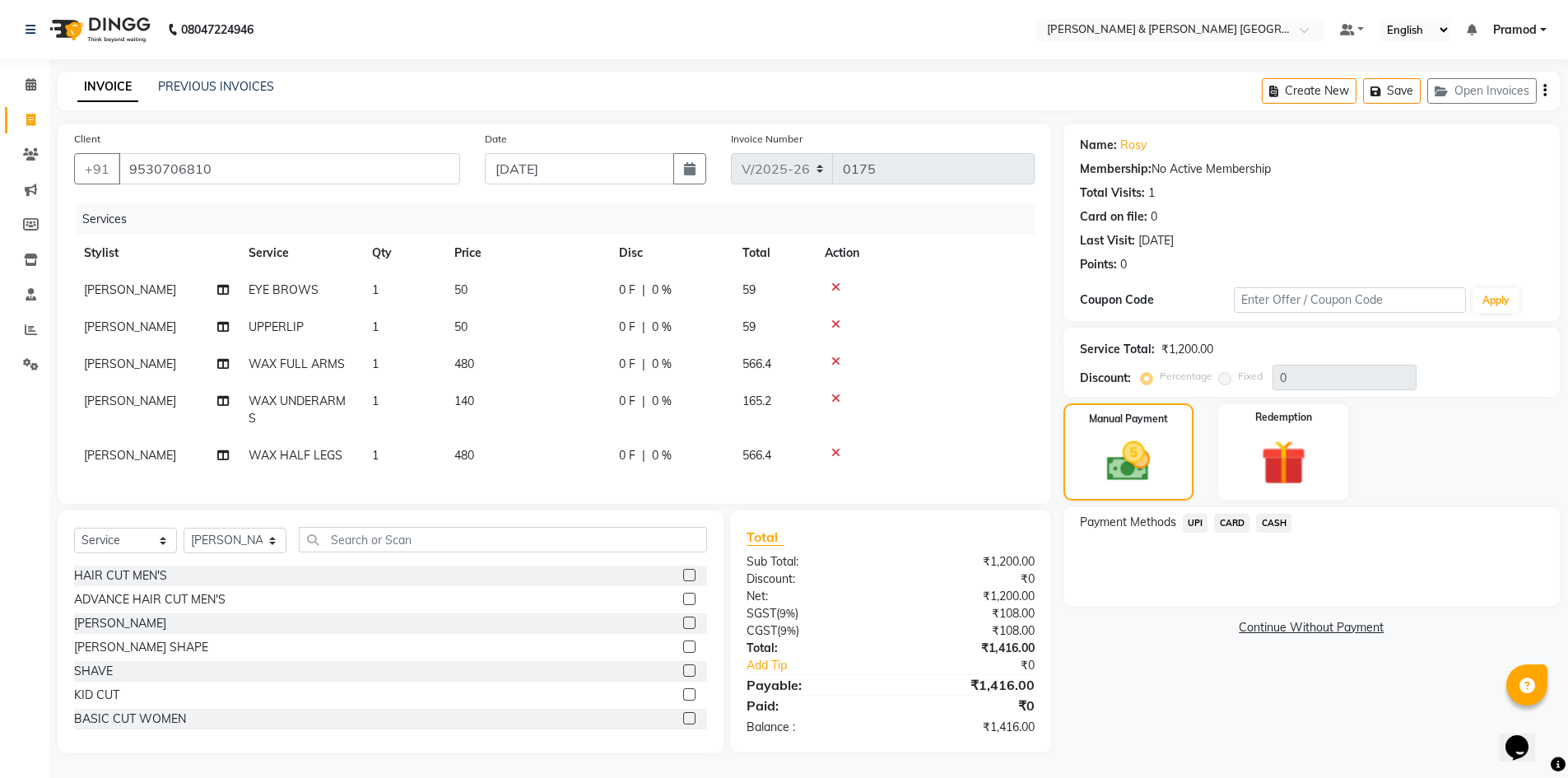
click at [1193, 514] on span "UPI" at bounding box center [1195, 523] width 25 height 19
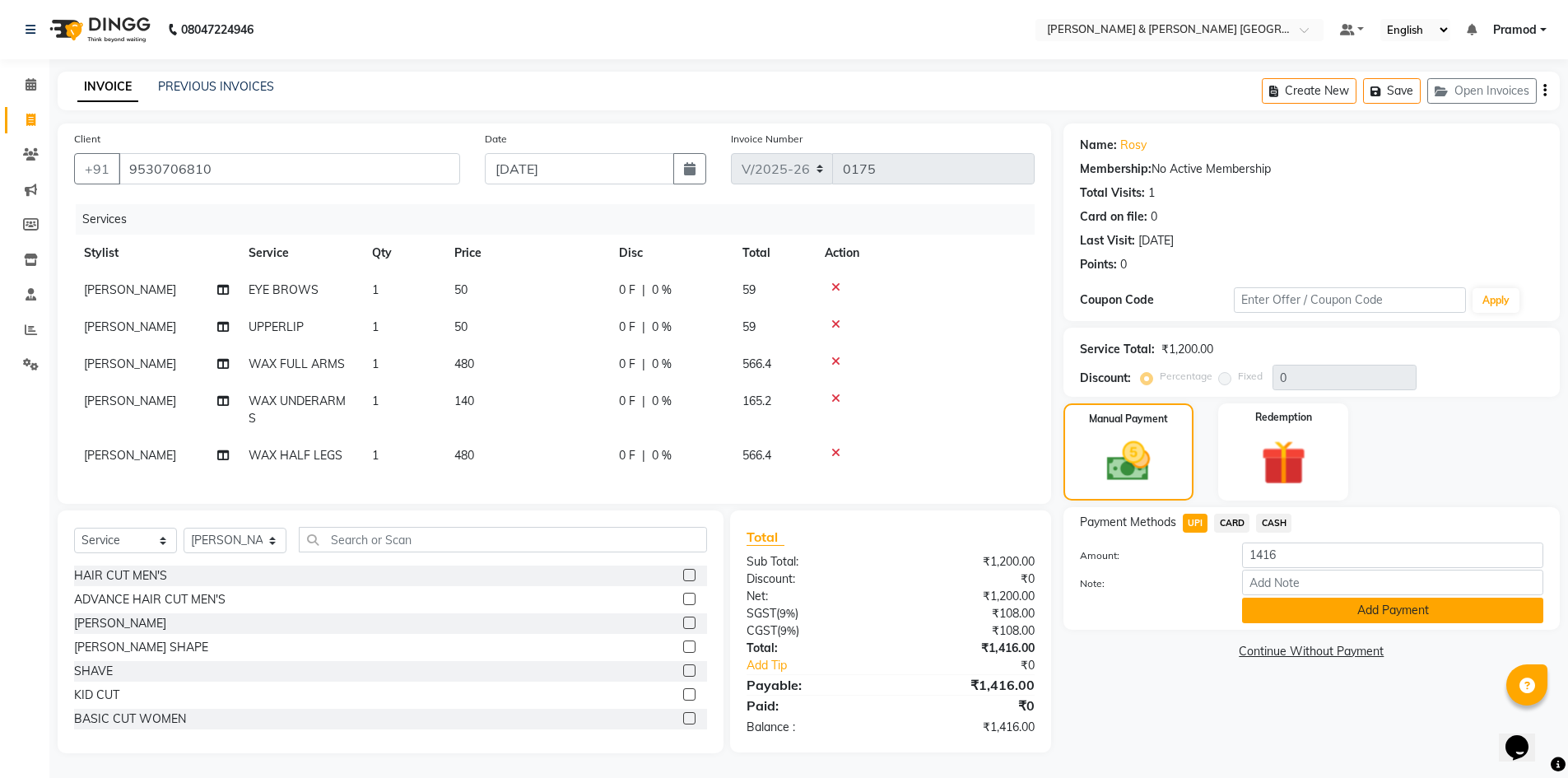
click at [1334, 598] on button "Add Payment" at bounding box center [1392, 610] width 301 height 25
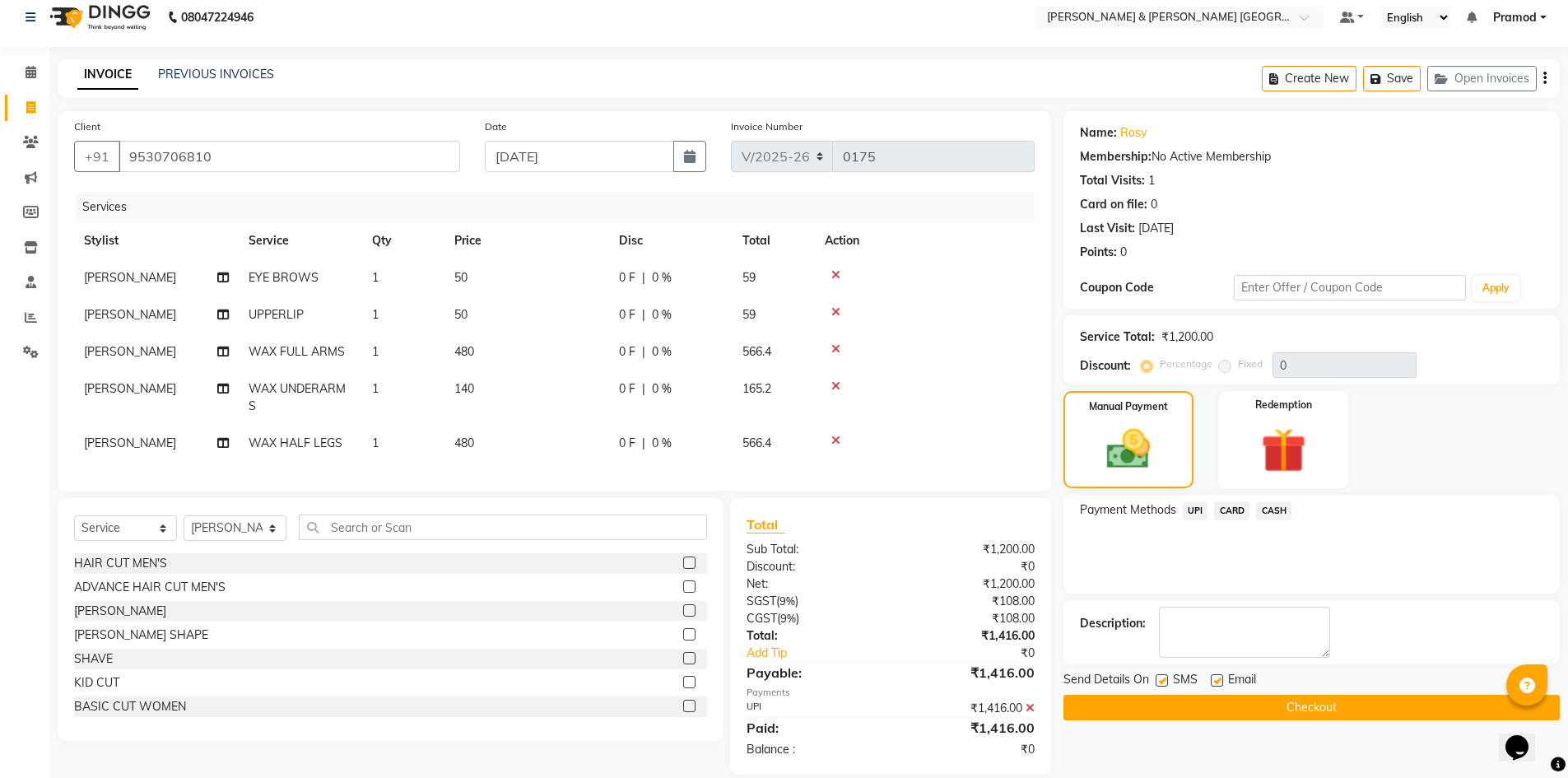
drag, startPoint x: 1237, startPoint y: 705, endPoint x: 1234, endPoint y: 694, distance: 11.4
click at [1236, 706] on button "Checkout" at bounding box center [1312, 707] width 496 height 25
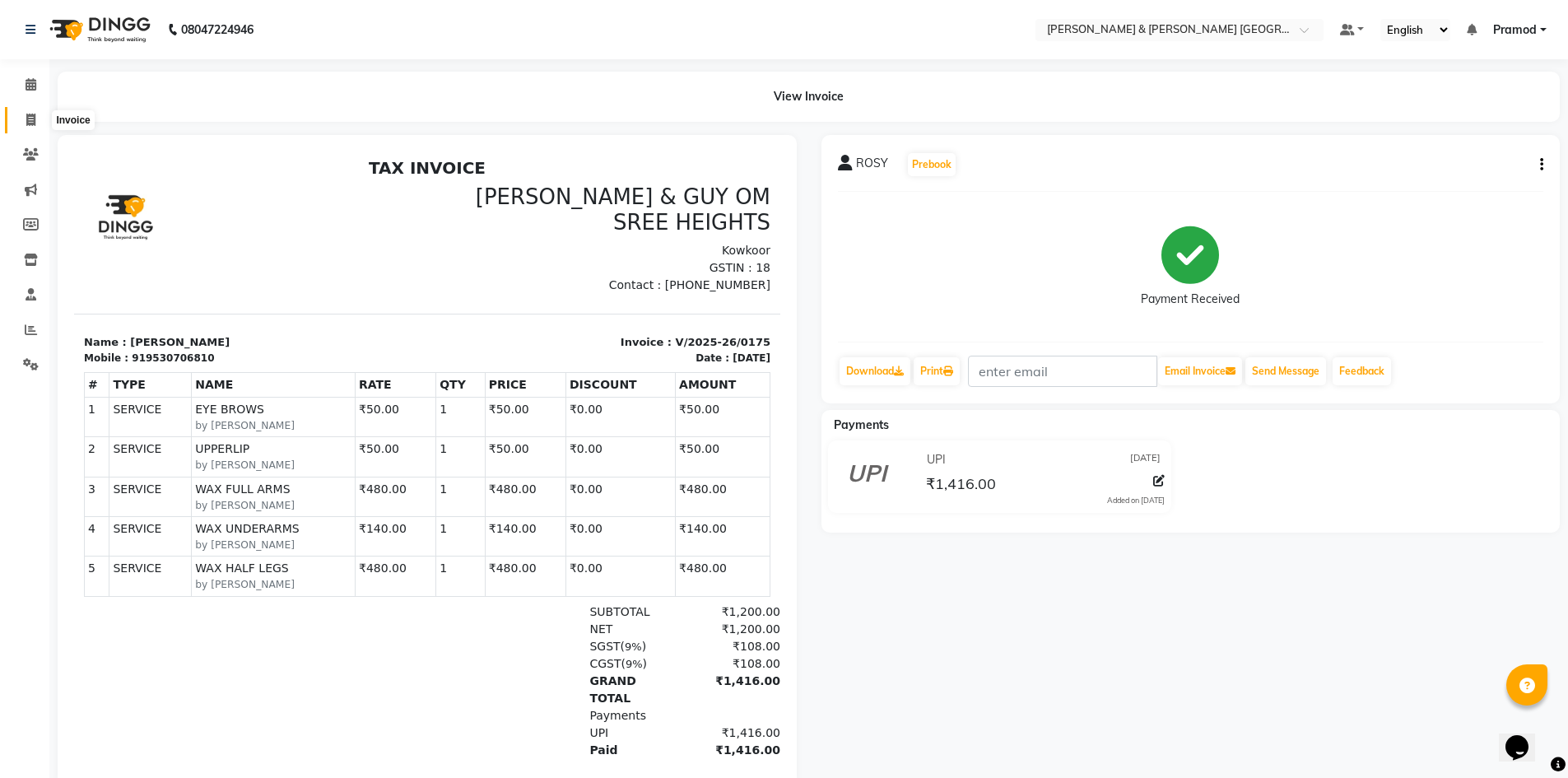
click at [41, 121] on span at bounding box center [31, 121] width 29 height 19
select select "service"
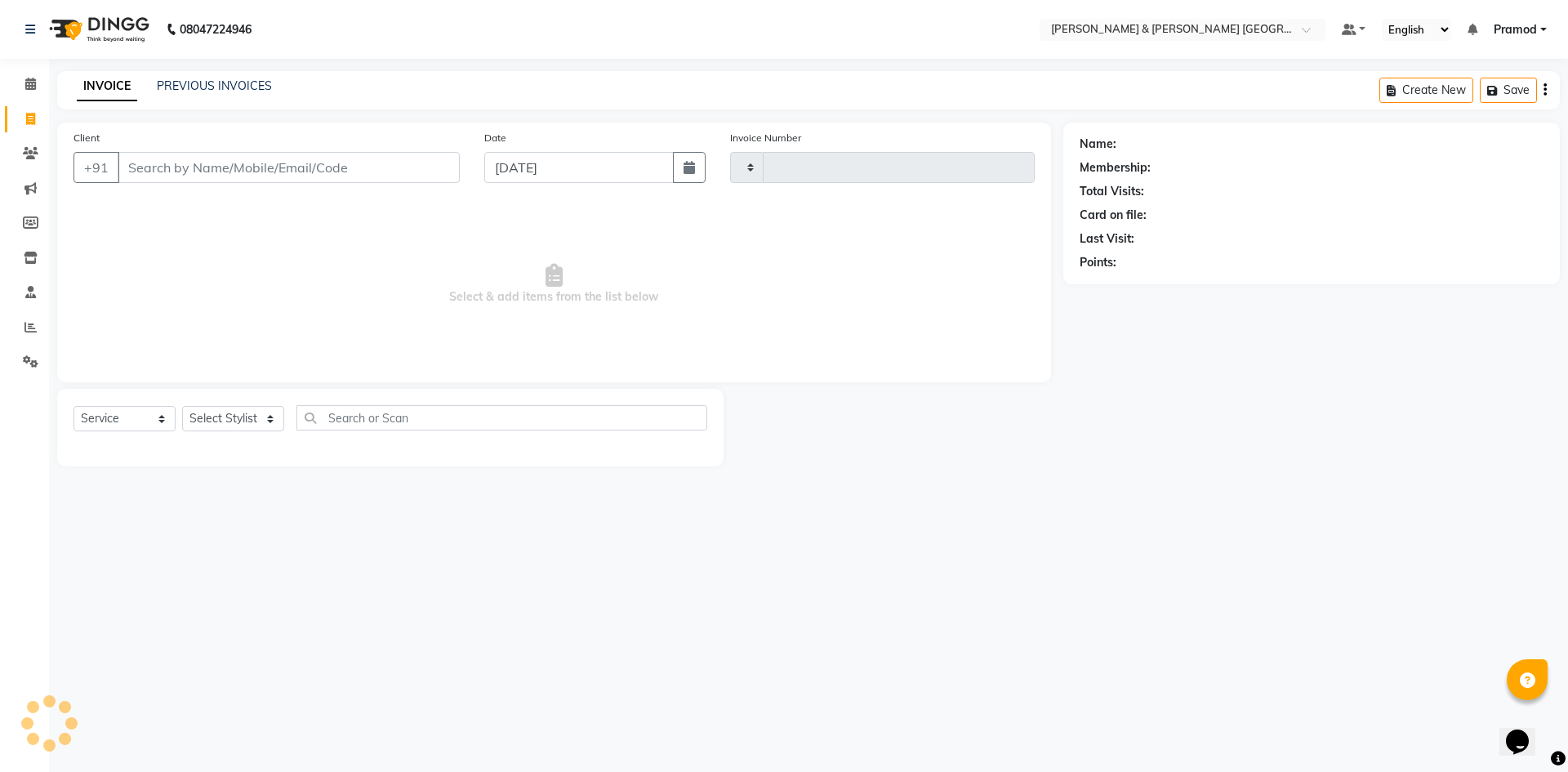
type input "0176"
select select "8717"
click at [198, 79] on link "PREVIOUS INVOICES" at bounding box center [214, 86] width 116 height 15
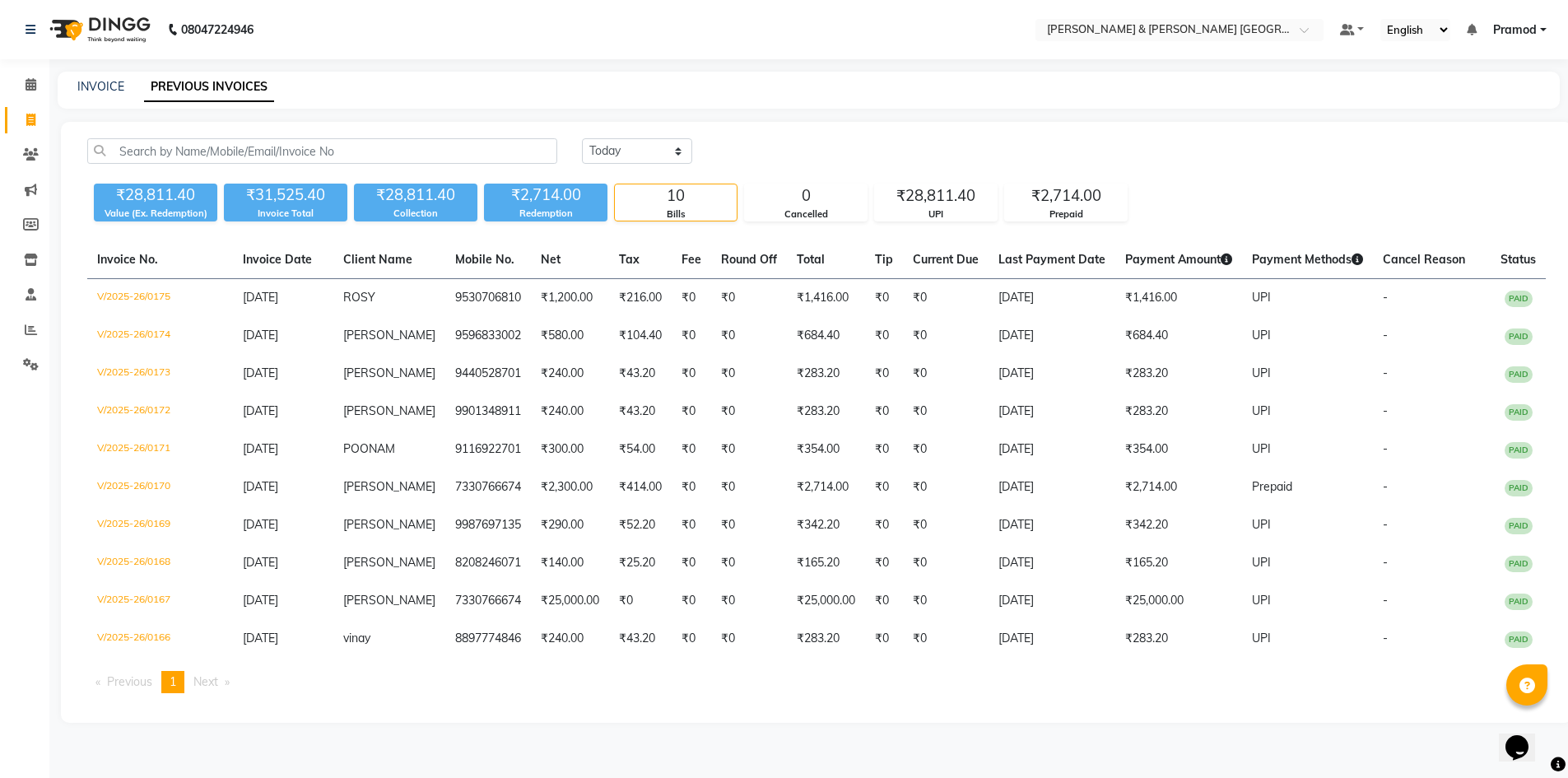
click at [520, 75] on div "INVOICE PREVIOUS INVOICES" at bounding box center [808, 90] width 1502 height 37
click at [105, 84] on link "INVOICE" at bounding box center [101, 87] width 47 height 15
select select "service"
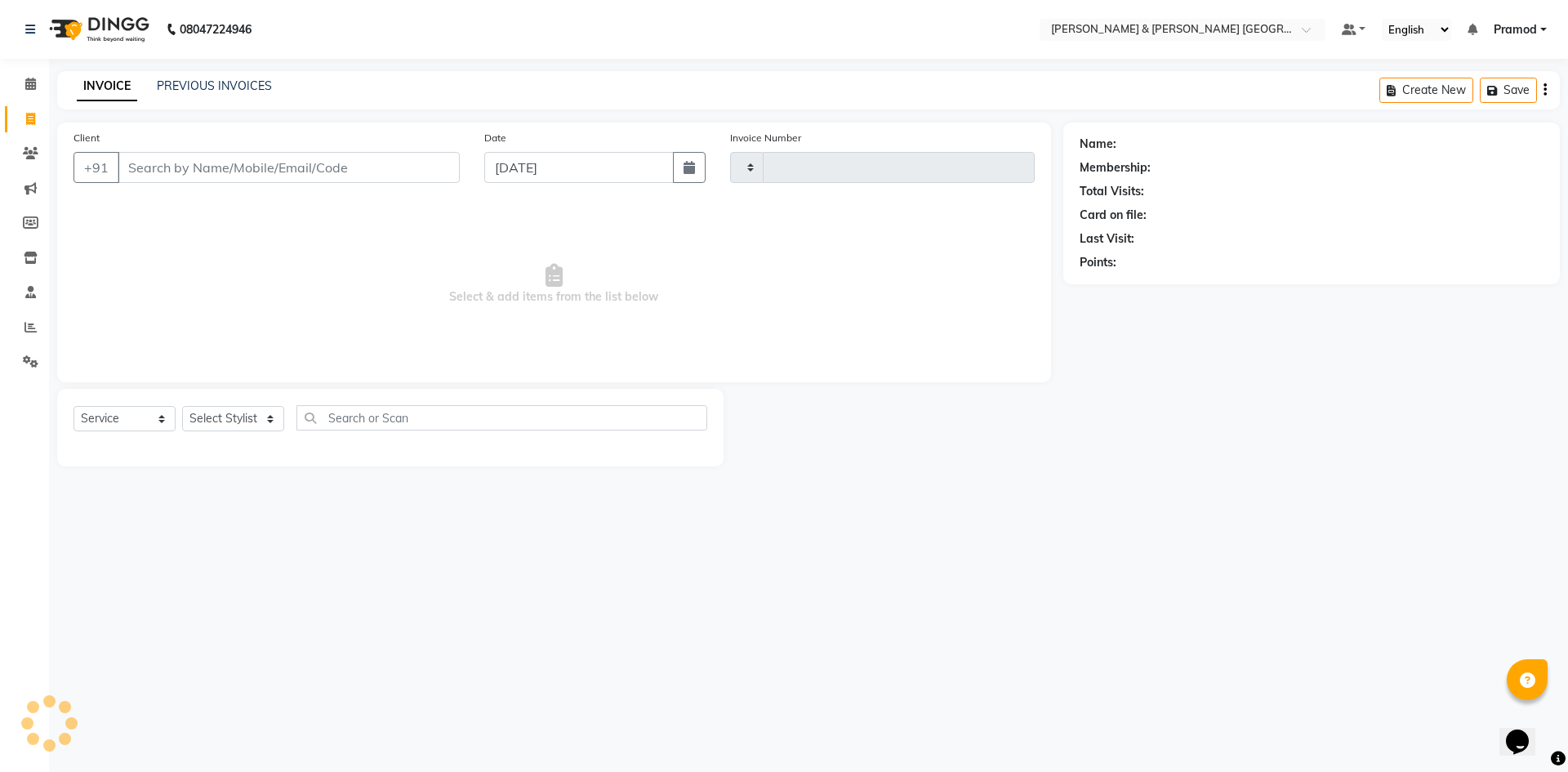
type input "0176"
select select "8717"
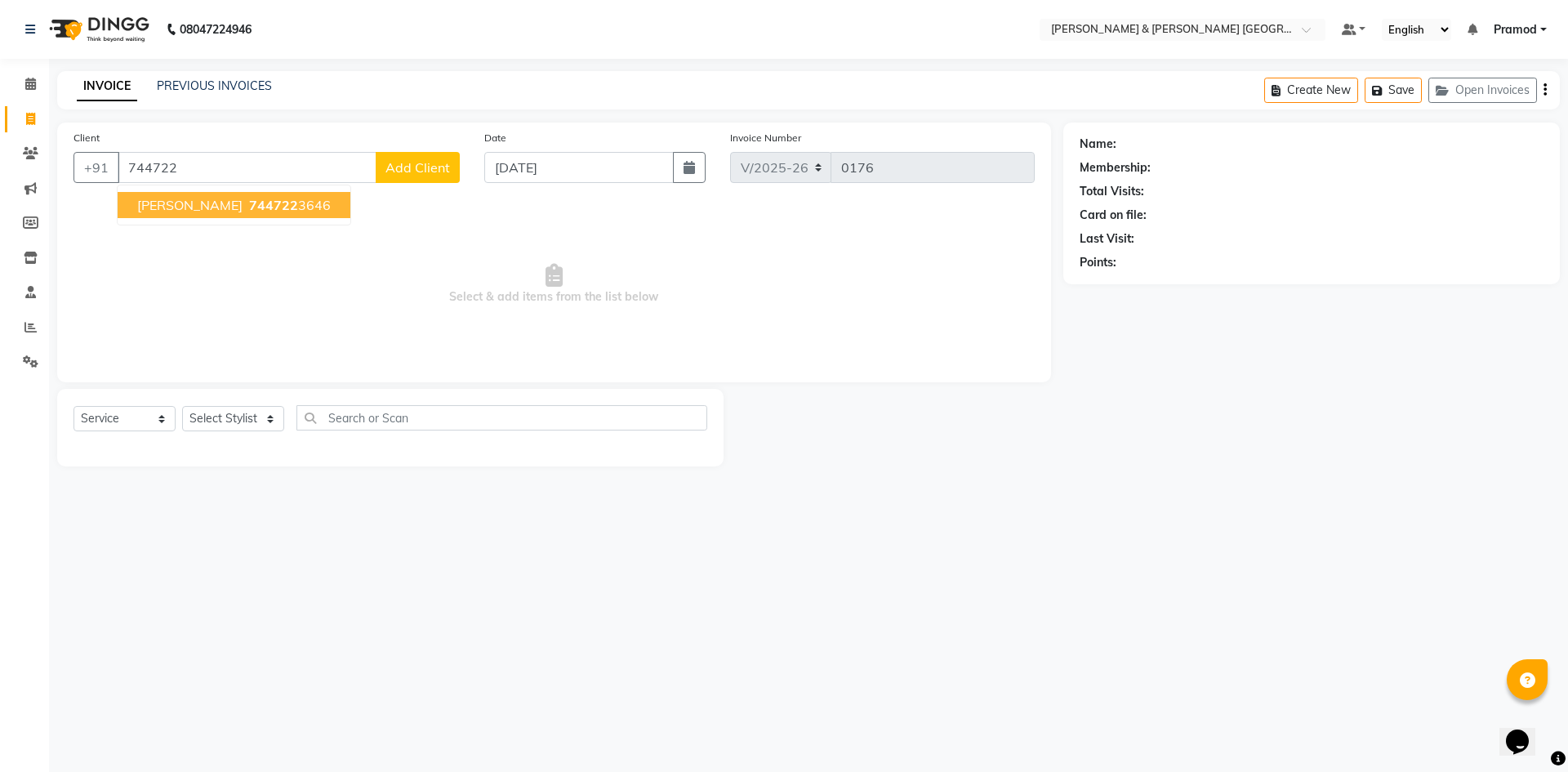
click at [249, 203] on span "744722" at bounding box center [274, 205] width 49 height 17
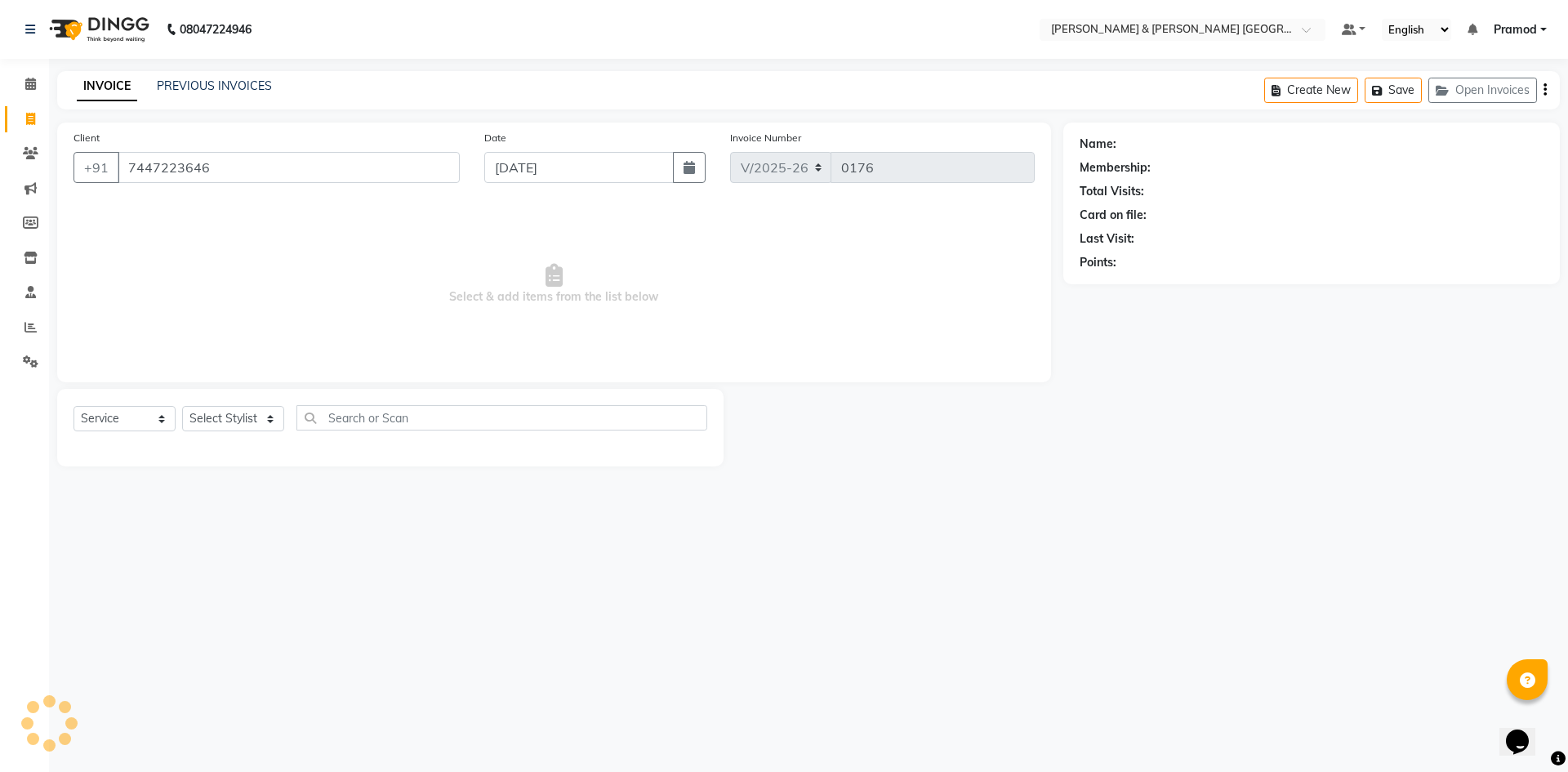
type input "7447223646"
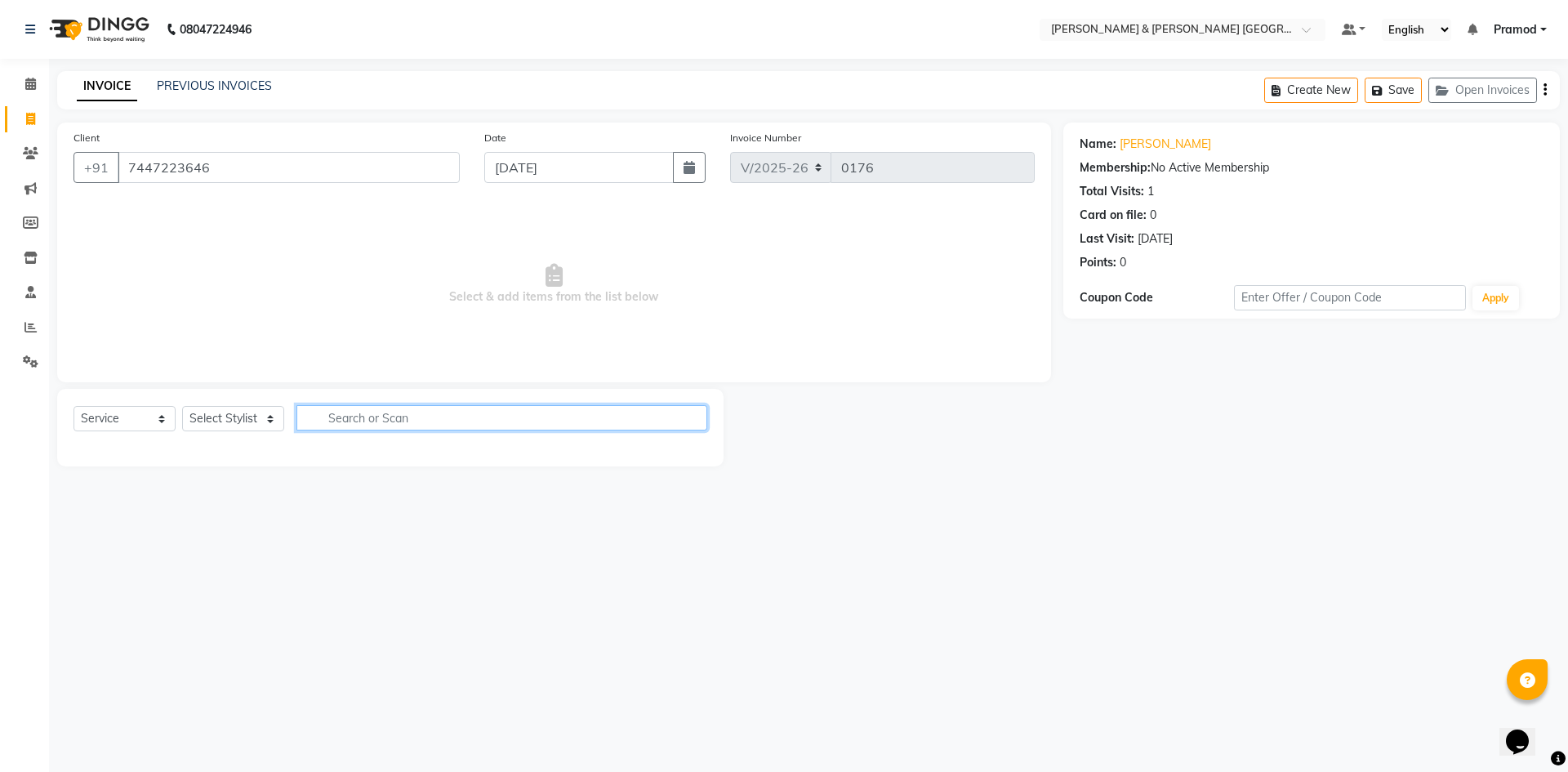
click at [347, 413] on input "text" at bounding box center [501, 418] width 411 height 25
type input "eye"
click at [234, 433] on div "Select Service Product Membership Package Voucher Prepaid Gift Card Select Styl…" at bounding box center [390, 425] width 634 height 39
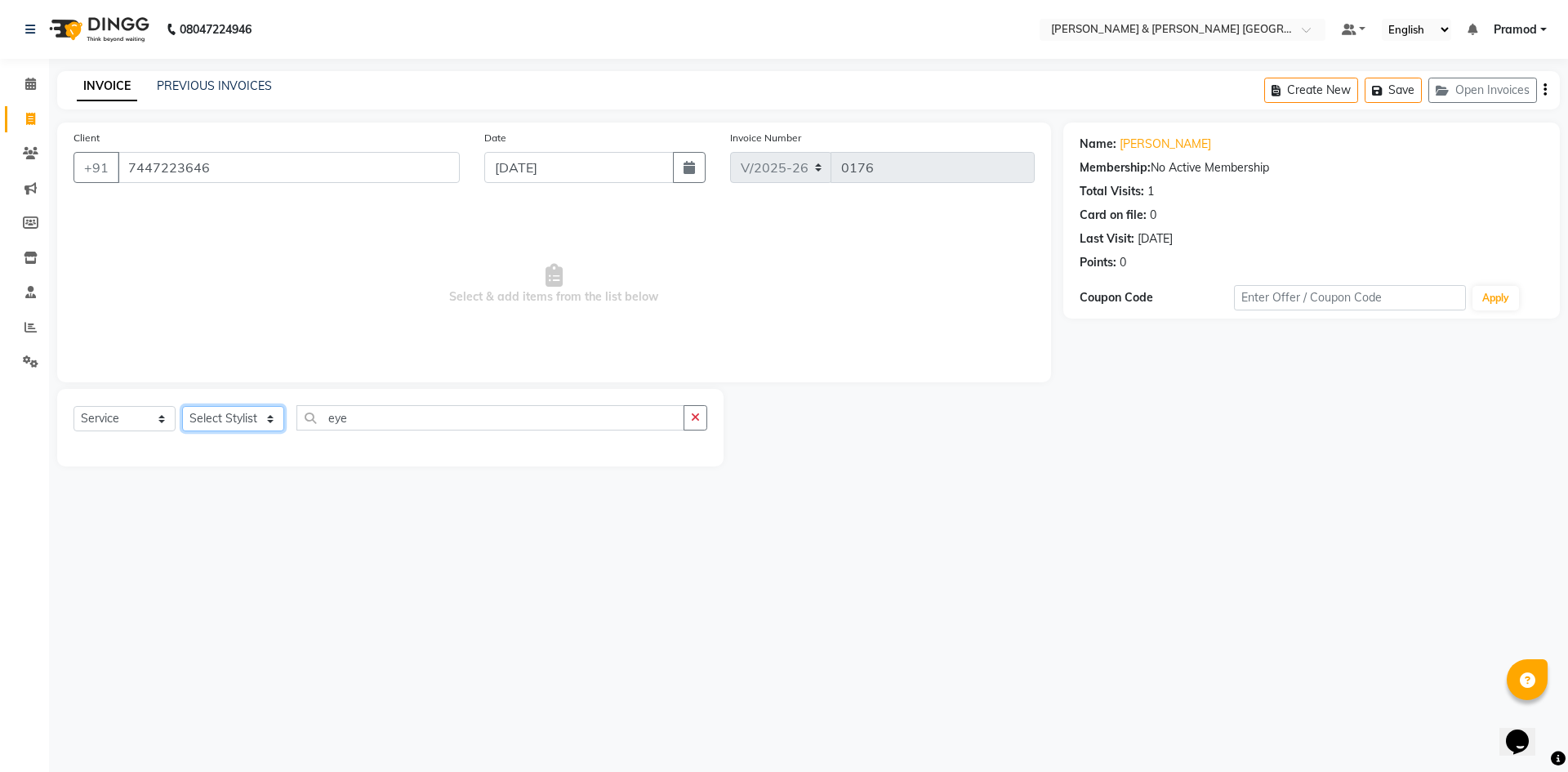
click at [242, 423] on select "Select Stylist [PERSON_NAME] [PERSON_NAME] [PERSON_NAME] [PERSON_NAME] Shabbu […" at bounding box center [234, 419] width 102 height 25
select select "89744"
click at [183, 406] on select "Select Stylist [PERSON_NAME] [PERSON_NAME] [PERSON_NAME] [PERSON_NAME] Shabbu […" at bounding box center [234, 419] width 102 height 25
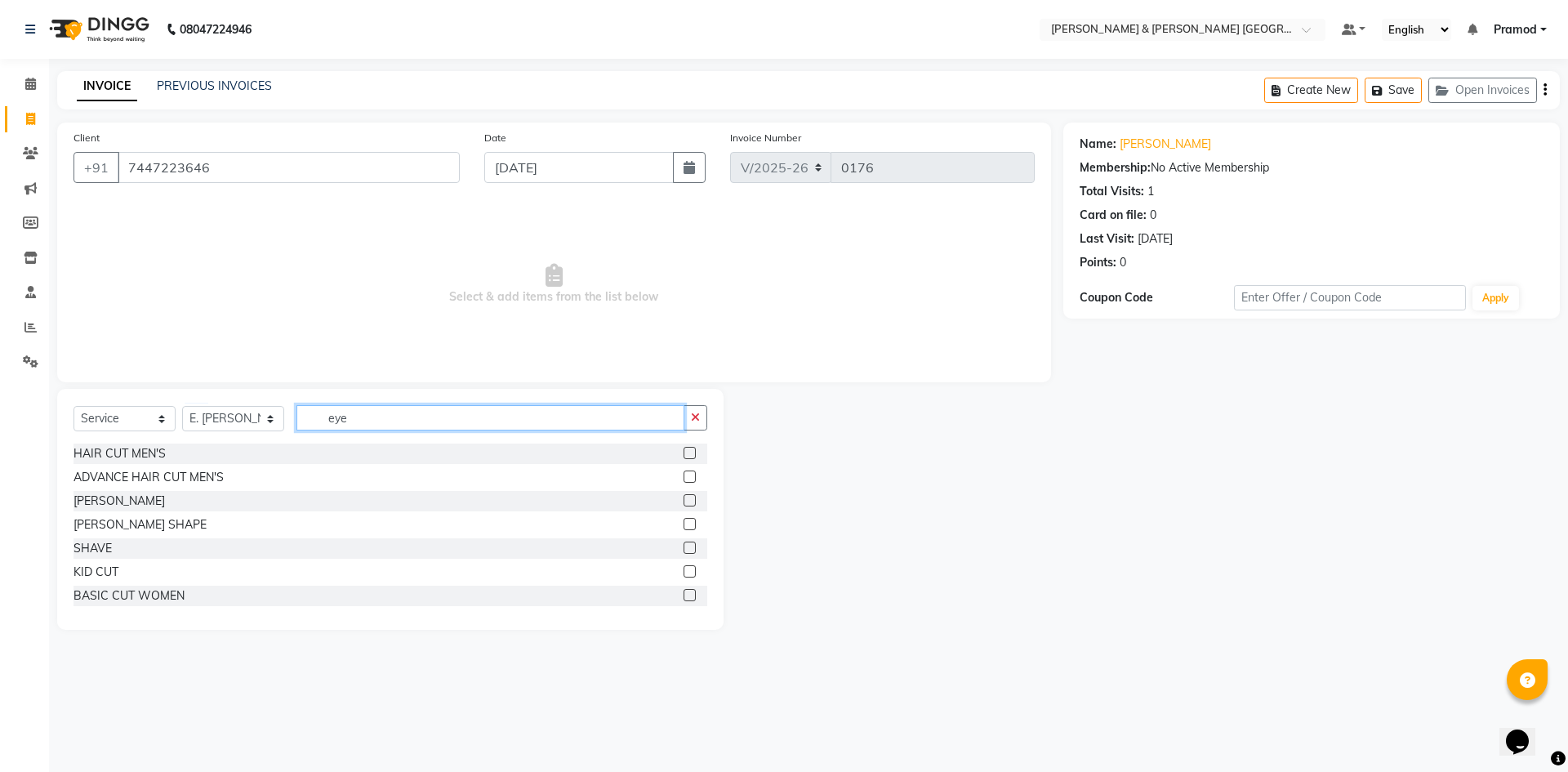
click at [412, 419] on input "eye" at bounding box center [490, 418] width 388 height 25
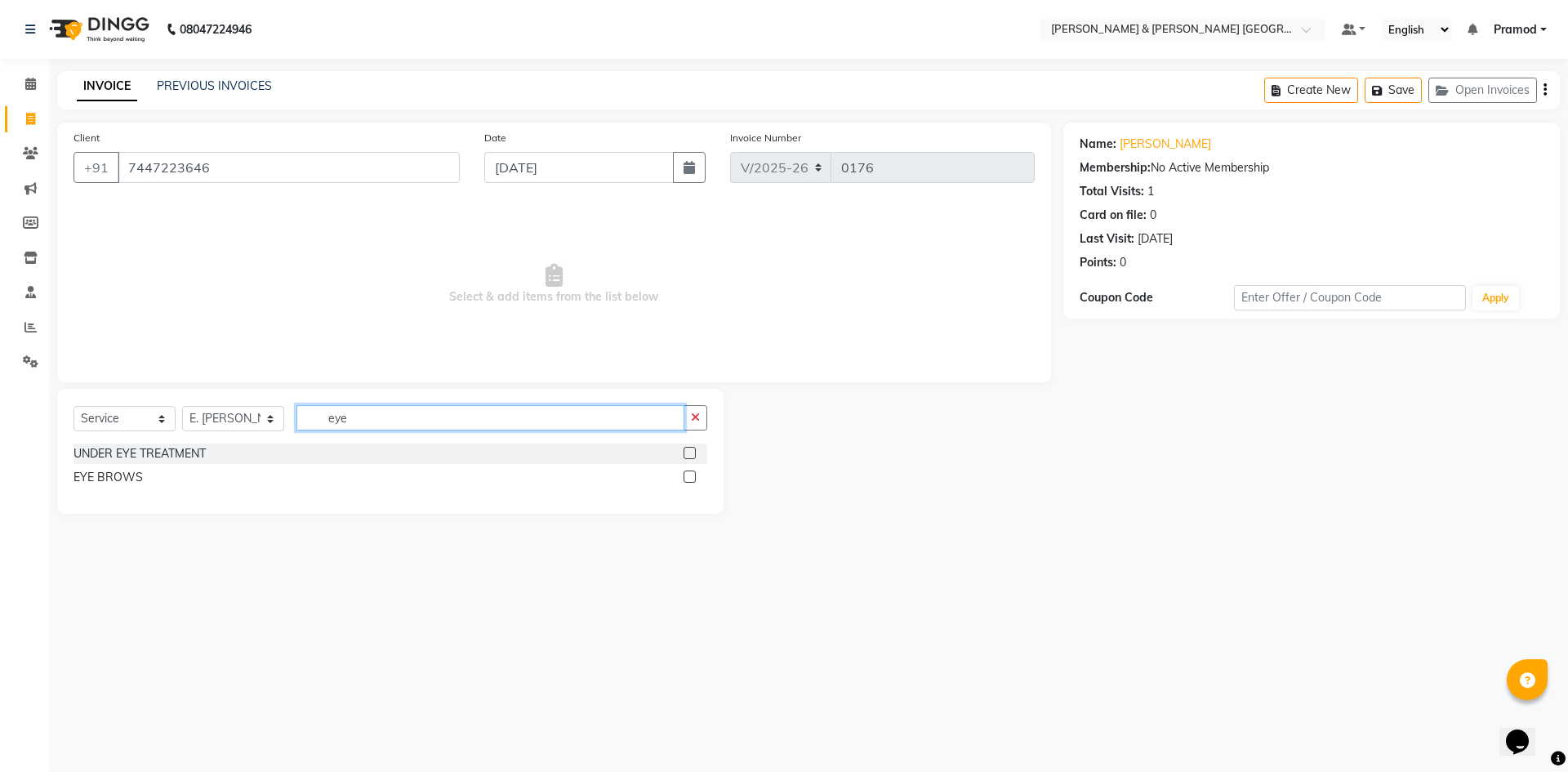
type input "eye"
click at [688, 478] on label at bounding box center [690, 476] width 13 height 13
click at [688, 478] on input "checkbox" at bounding box center [689, 477] width 11 height 11
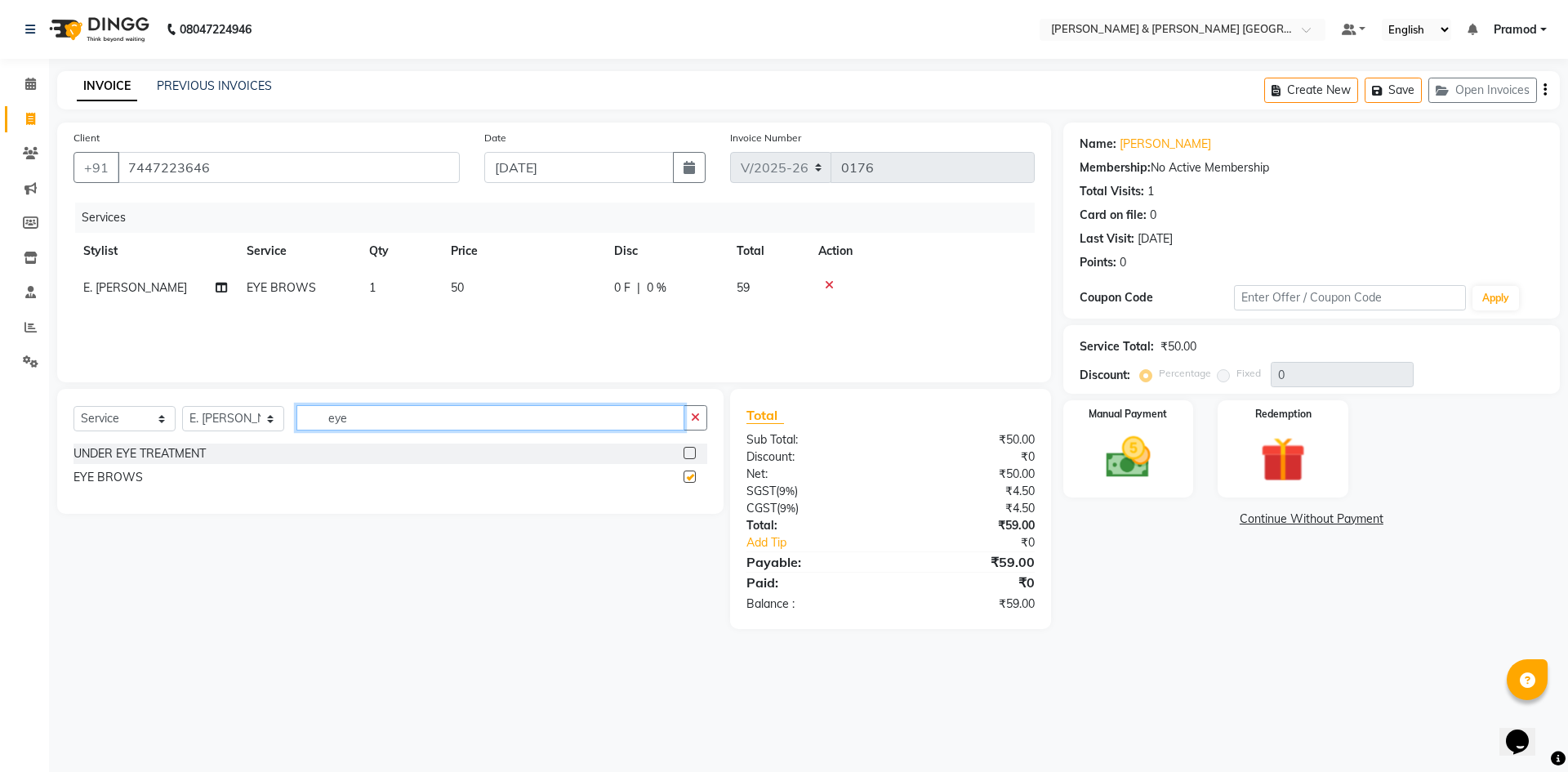
checkbox input "false"
drag, startPoint x: 377, startPoint y: 428, endPoint x: 250, endPoint y: 421, distance: 127.2
click at [167, 427] on div "Select Service Product Membership Package Voucher Prepaid Gift Card Select Styl…" at bounding box center [390, 425] width 634 height 39
type input "upper l"
click at [688, 451] on label at bounding box center [690, 453] width 13 height 13
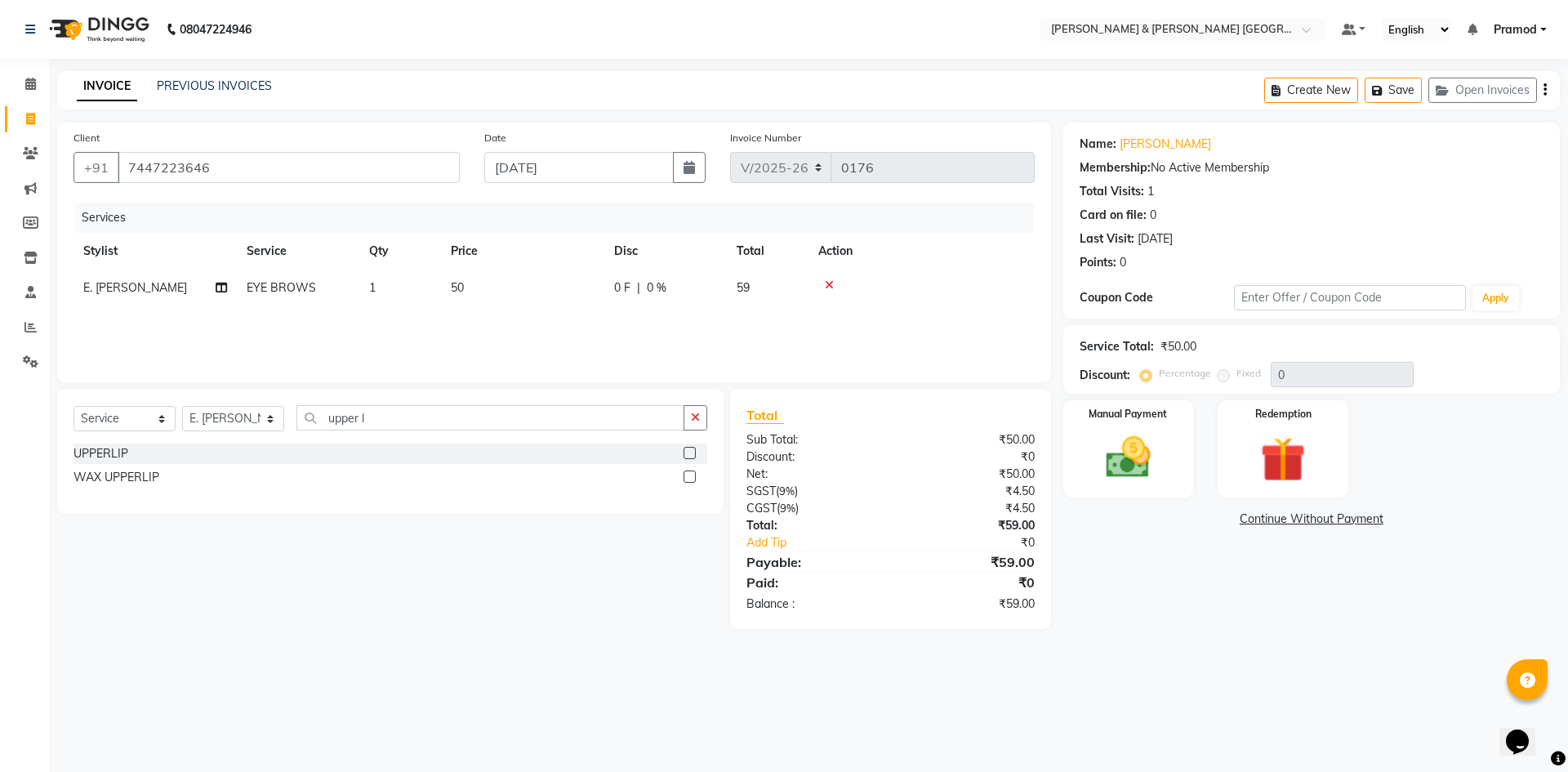
click at [688, 451] on input "checkbox" at bounding box center [689, 454] width 11 height 11
checkbox input "false"
click at [470, 322] on td "42" at bounding box center [522, 325] width 163 height 37
select select "89744"
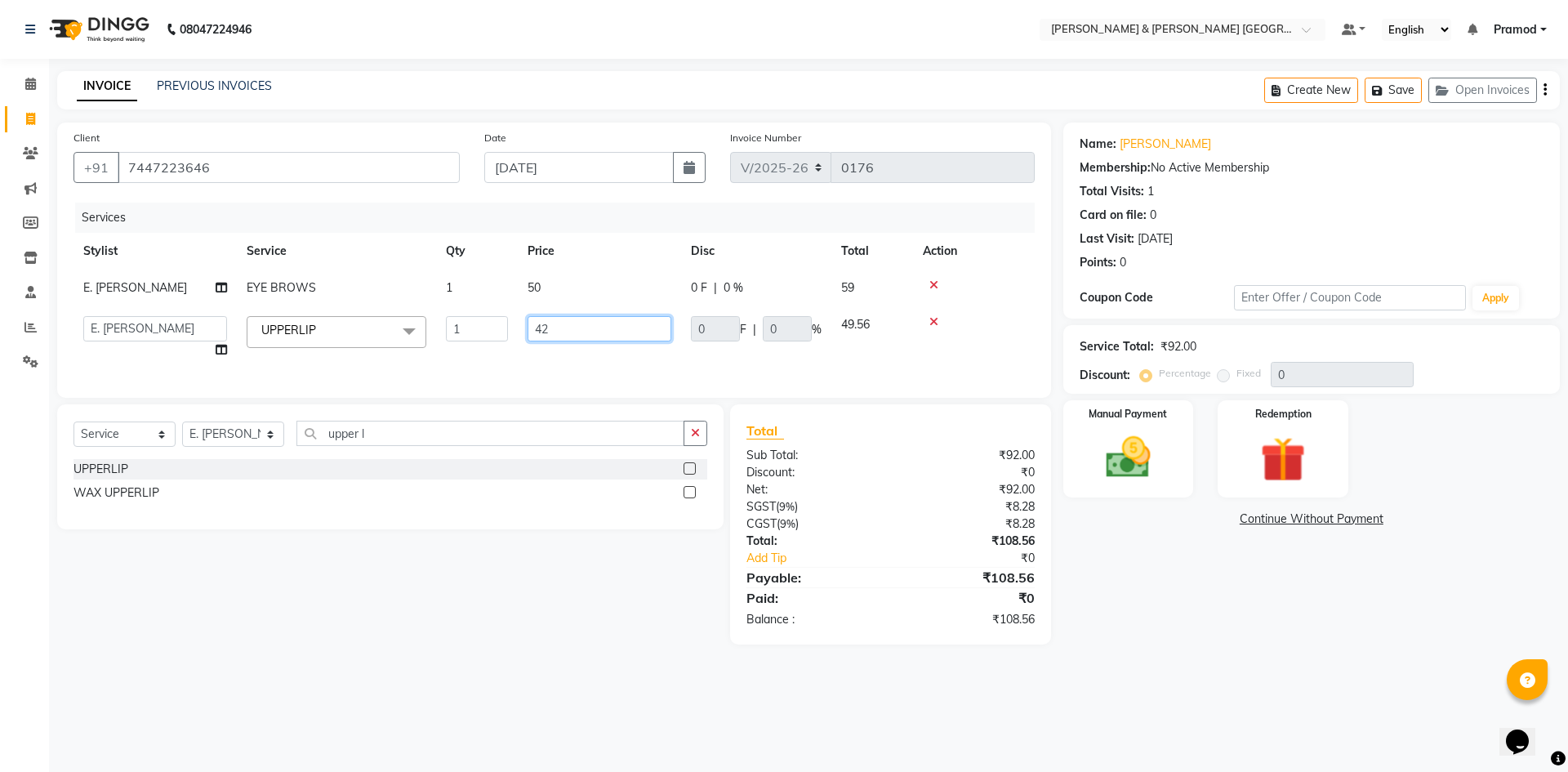
drag, startPoint x: 537, startPoint y: 322, endPoint x: 547, endPoint y: 325, distance: 10.4
click at [545, 324] on input "42" at bounding box center [599, 329] width 144 height 25
click at [549, 327] on input "42" at bounding box center [599, 329] width 144 height 25
type input "4"
type input "50"
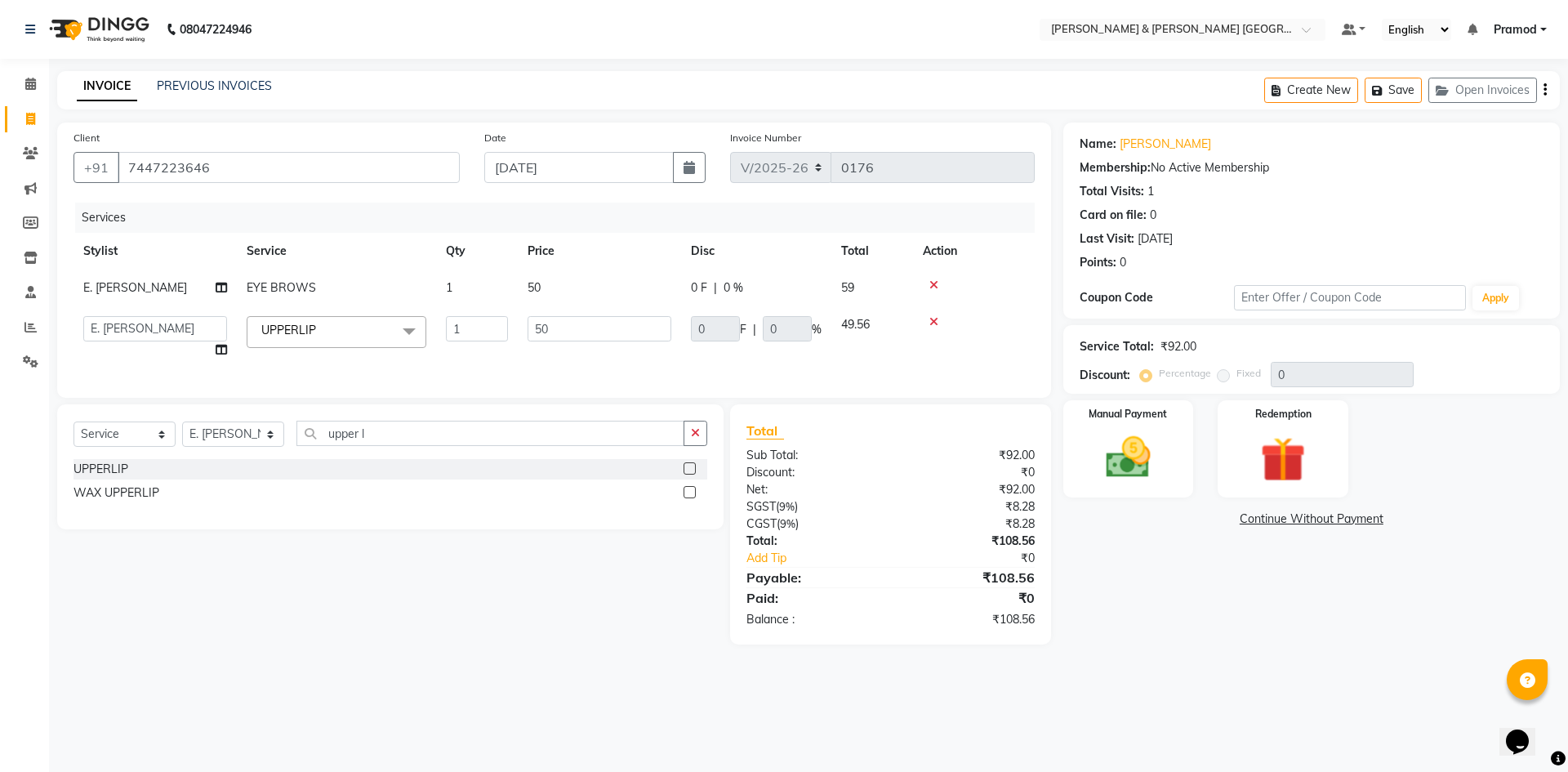
click at [1264, 665] on div "08047224946 Select Location × Toni & Guy Om Sree Heights, Kowkoor Default Panel…" at bounding box center [784, 386] width 1568 height 772
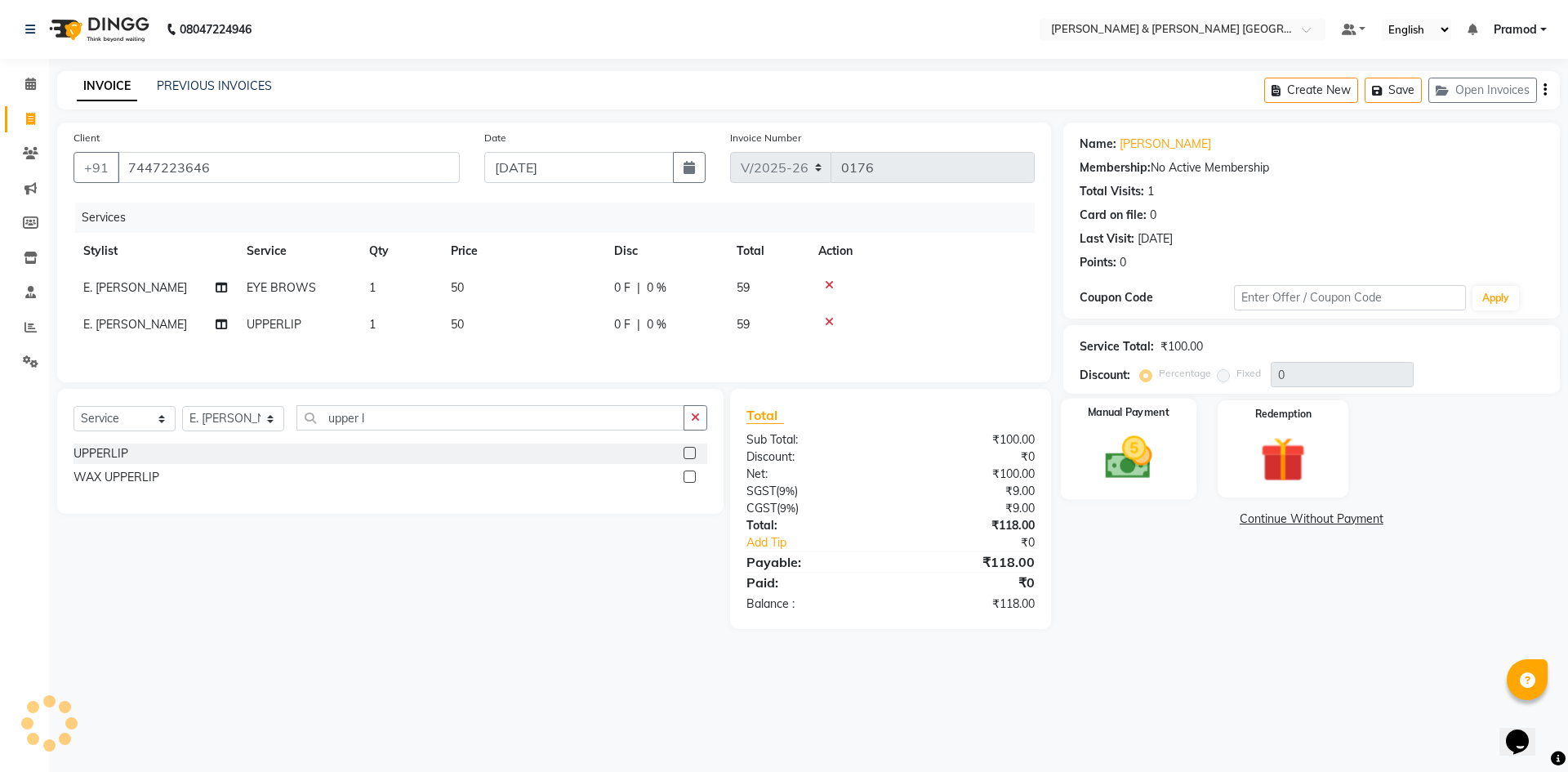
click at [1129, 436] on img at bounding box center [1128, 457] width 76 height 54
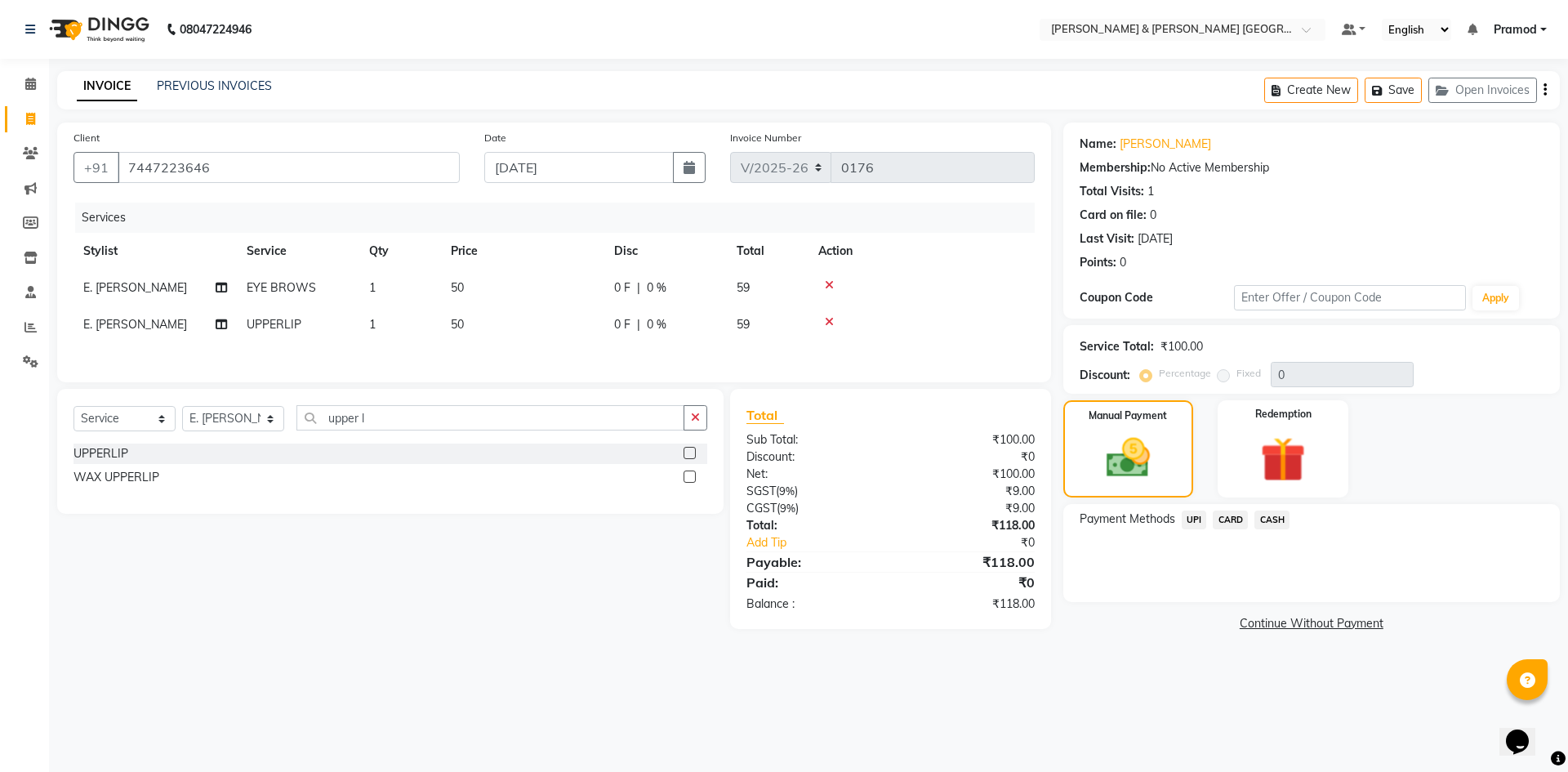
click at [1191, 518] on span "UPI" at bounding box center [1195, 520] width 25 height 18
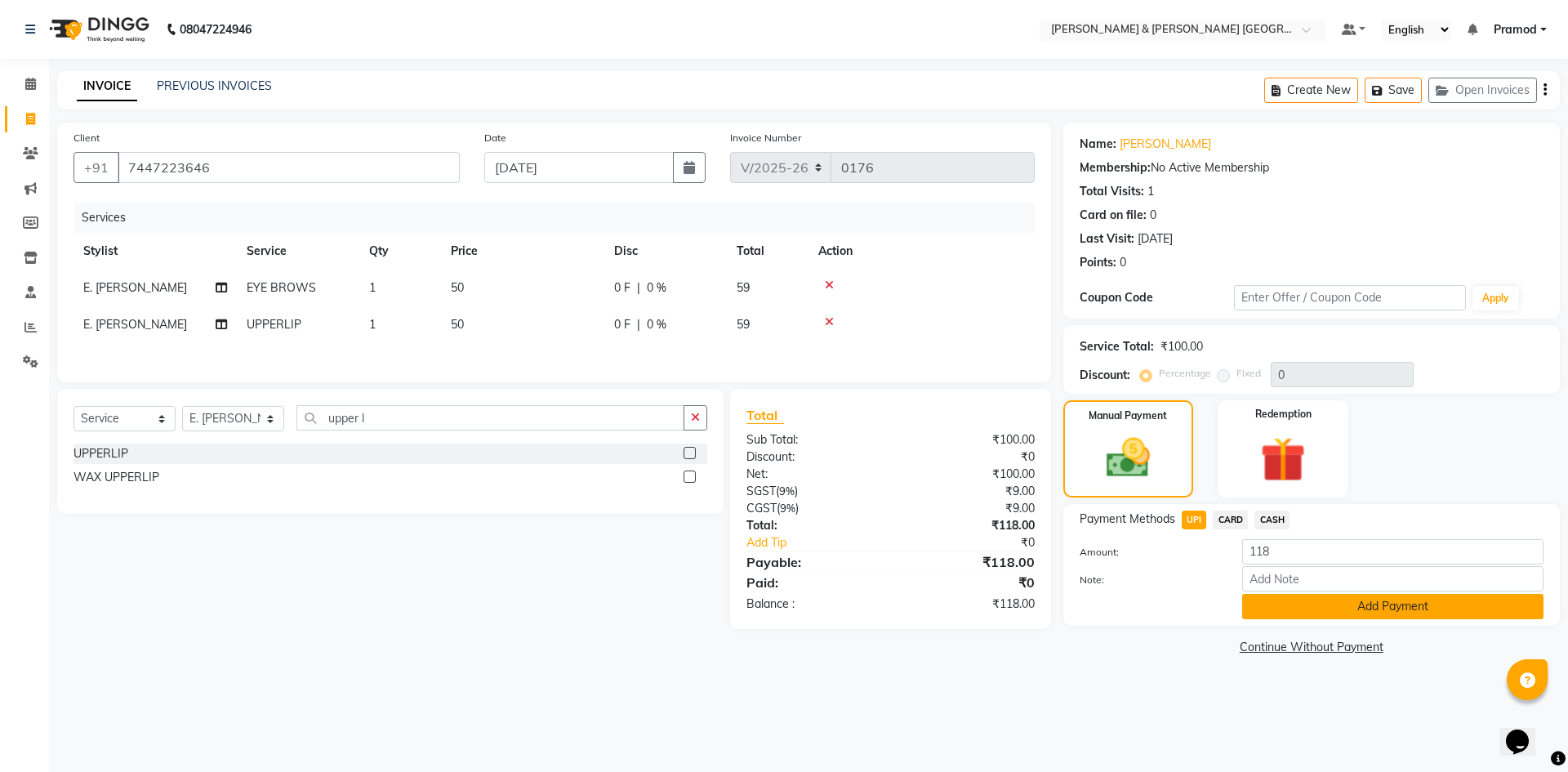
click at [1301, 615] on button "Add Payment" at bounding box center [1393, 606] width 301 height 25
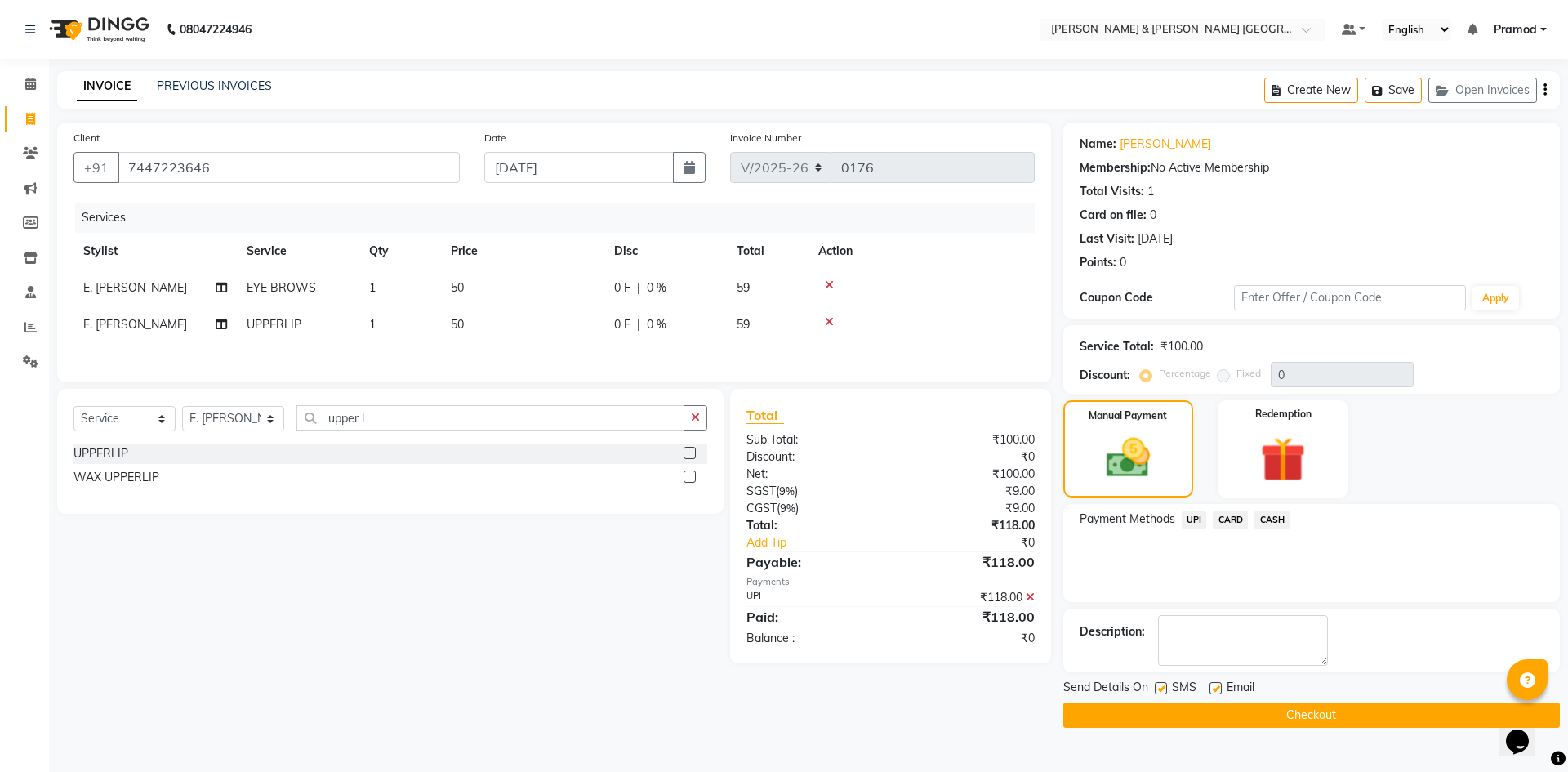
click at [1190, 713] on button "Checkout" at bounding box center [1311, 715] width 496 height 25
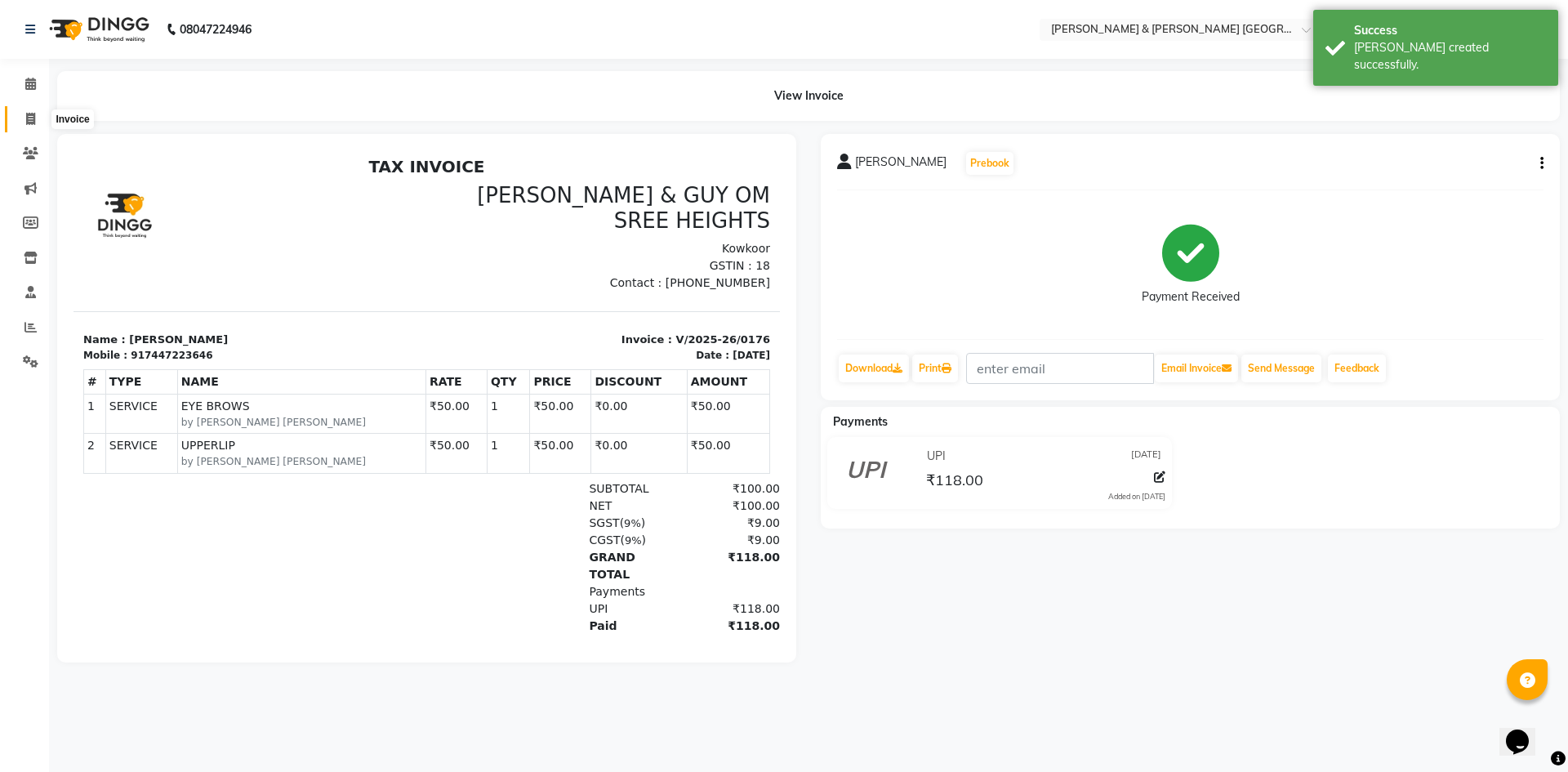
click at [37, 117] on span at bounding box center [31, 120] width 28 height 18
select select "service"
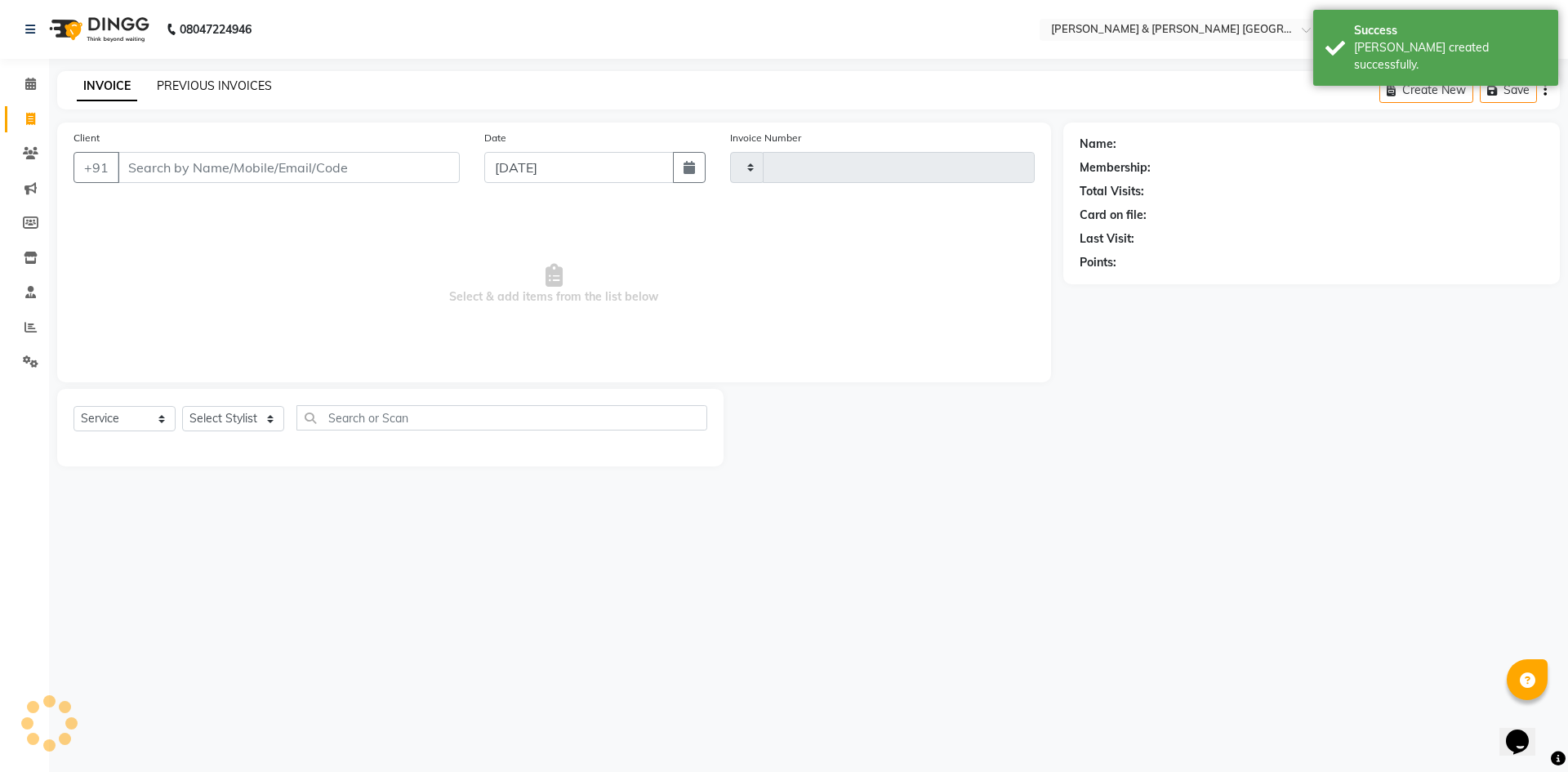
click at [233, 84] on link "PREVIOUS INVOICES" at bounding box center [214, 86] width 116 height 15
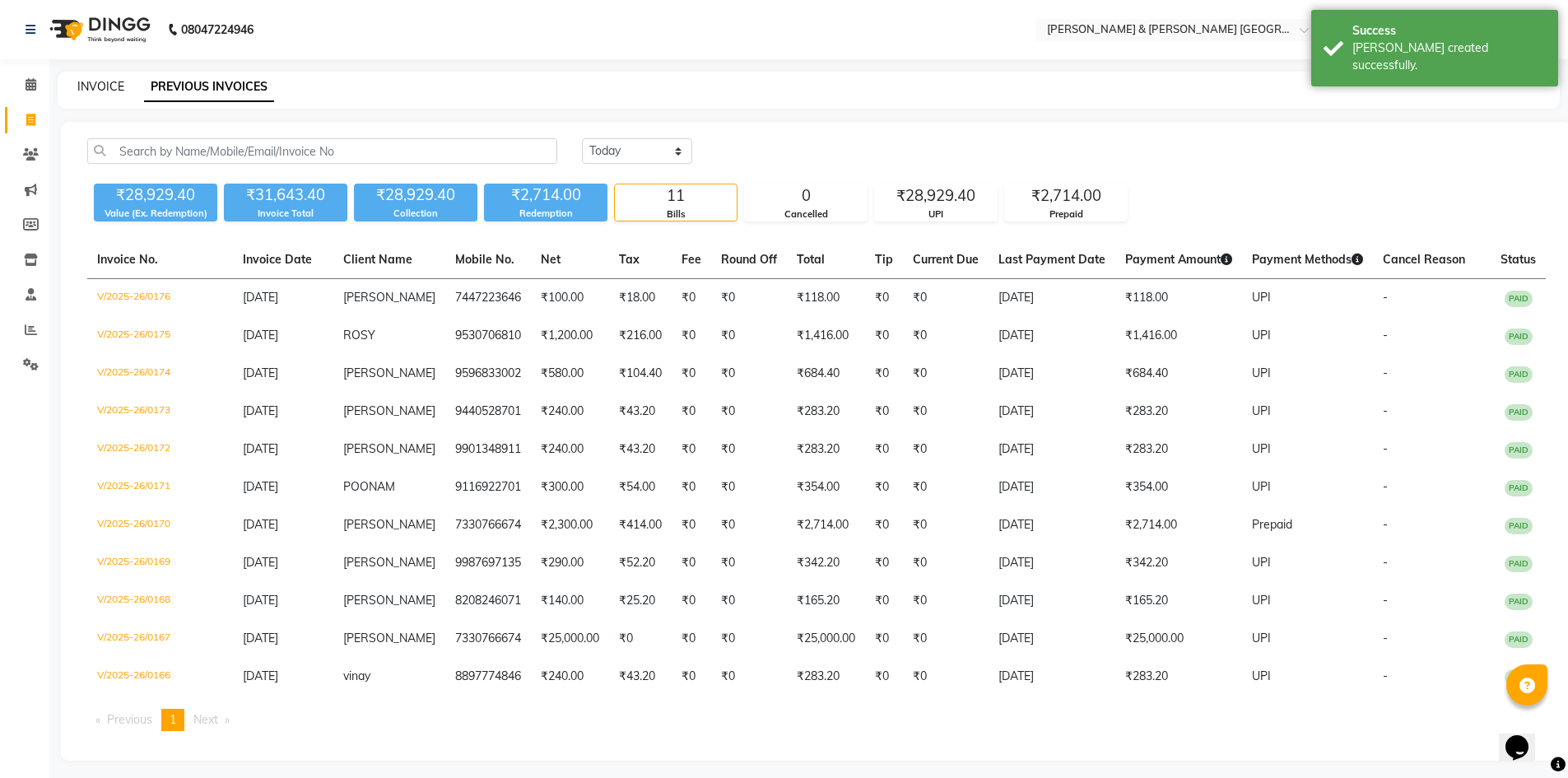
click at [105, 84] on link "INVOICE" at bounding box center [101, 87] width 47 height 15
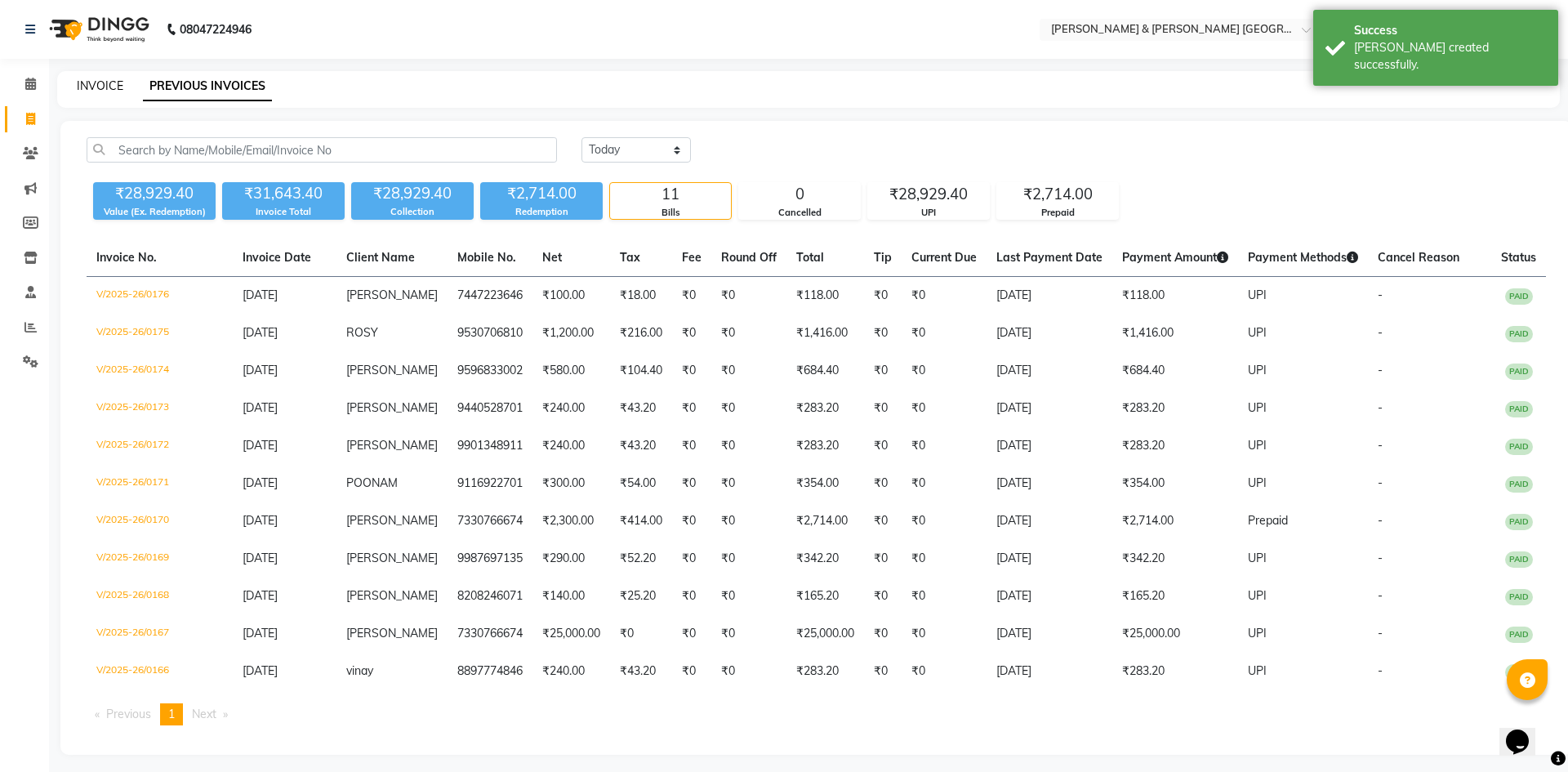
select select "8717"
select select "service"
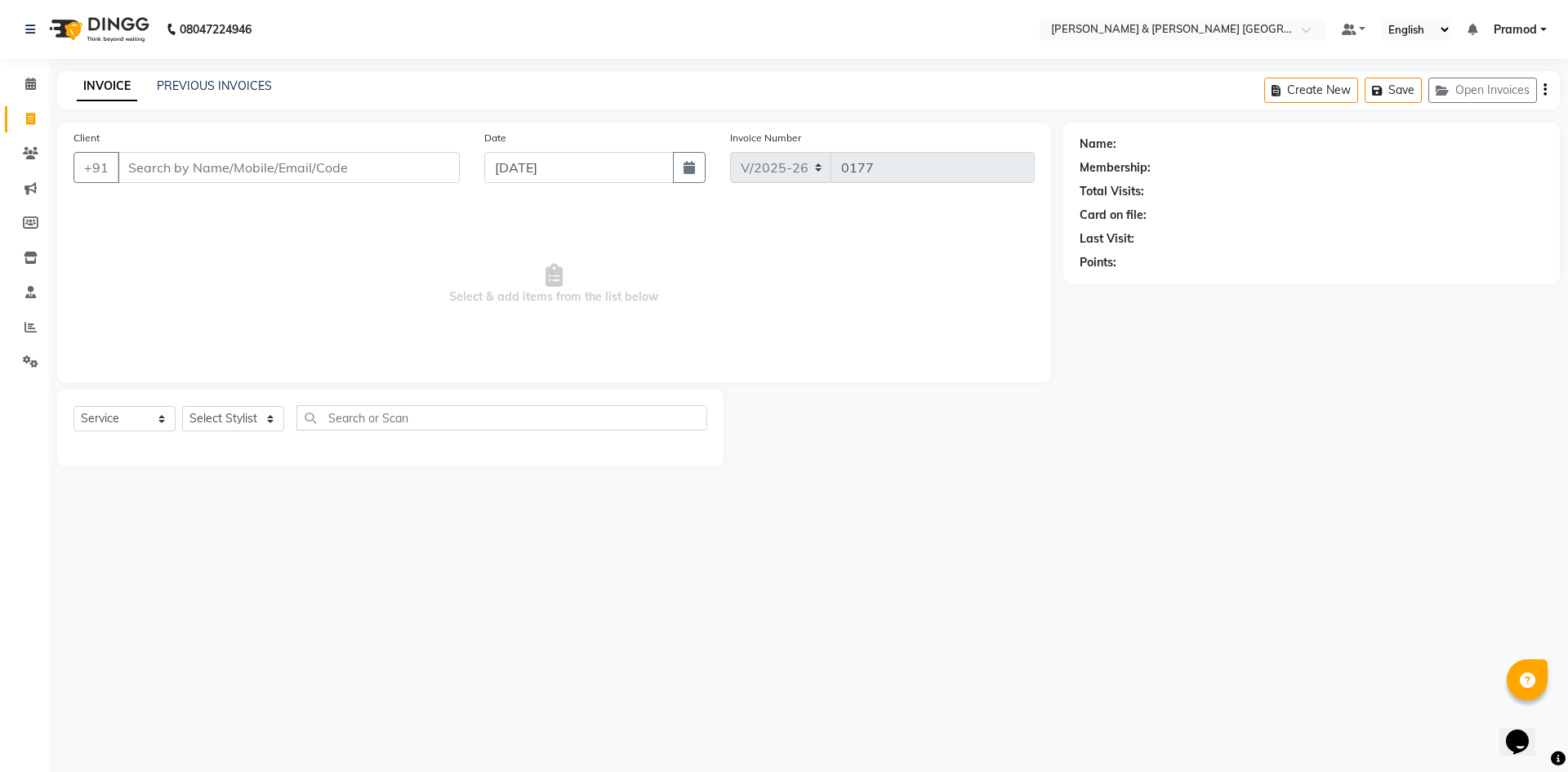
click at [215, 75] on div "INVOICE PREVIOUS INVOICES Create New Save Open Invoices" at bounding box center [808, 90] width 1503 height 39
click at [221, 90] on link "PREVIOUS INVOICES" at bounding box center [214, 86] width 116 height 15
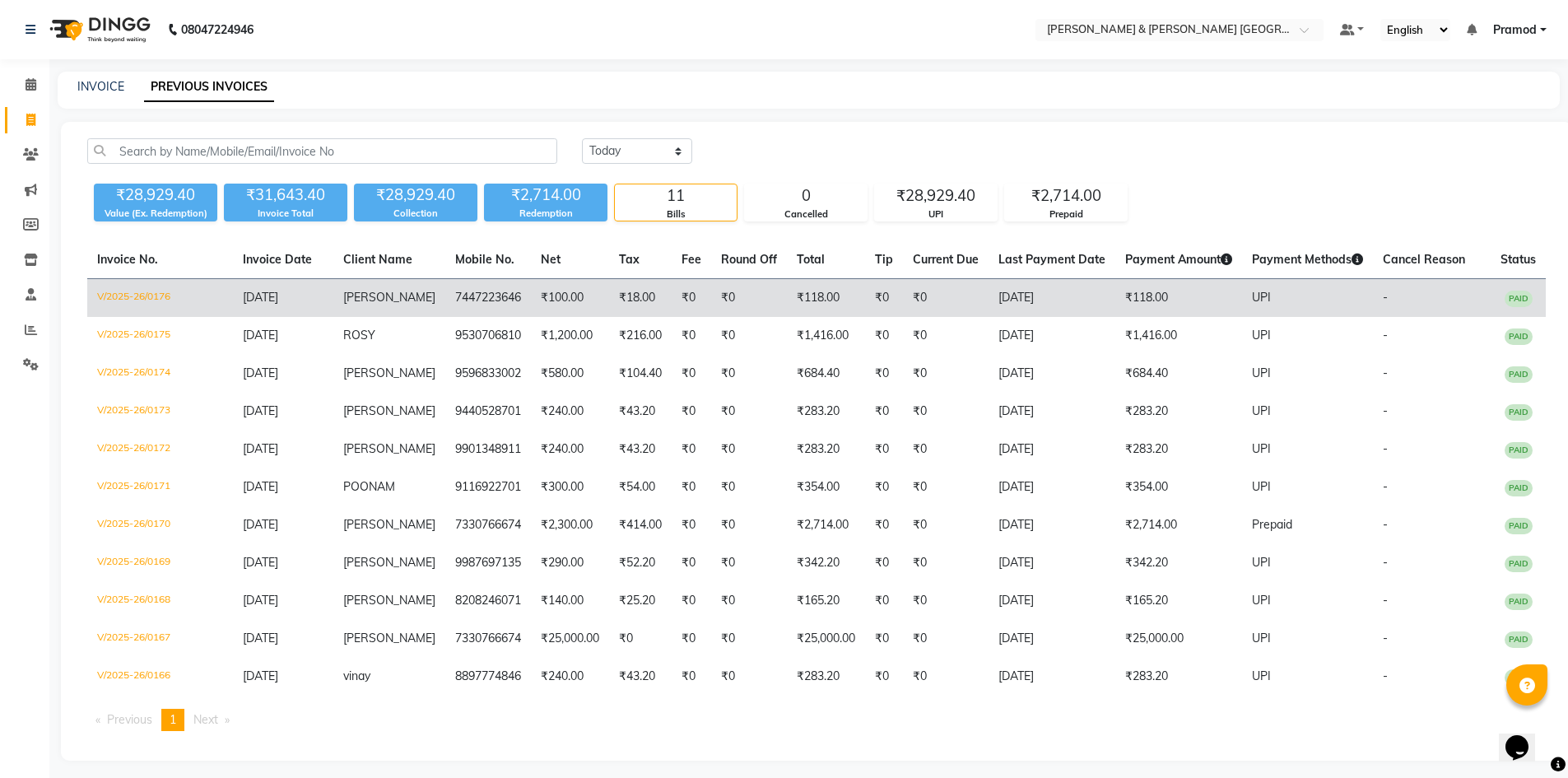
click at [100, 291] on td "V/2025-26/0176" at bounding box center [159, 299] width 146 height 39
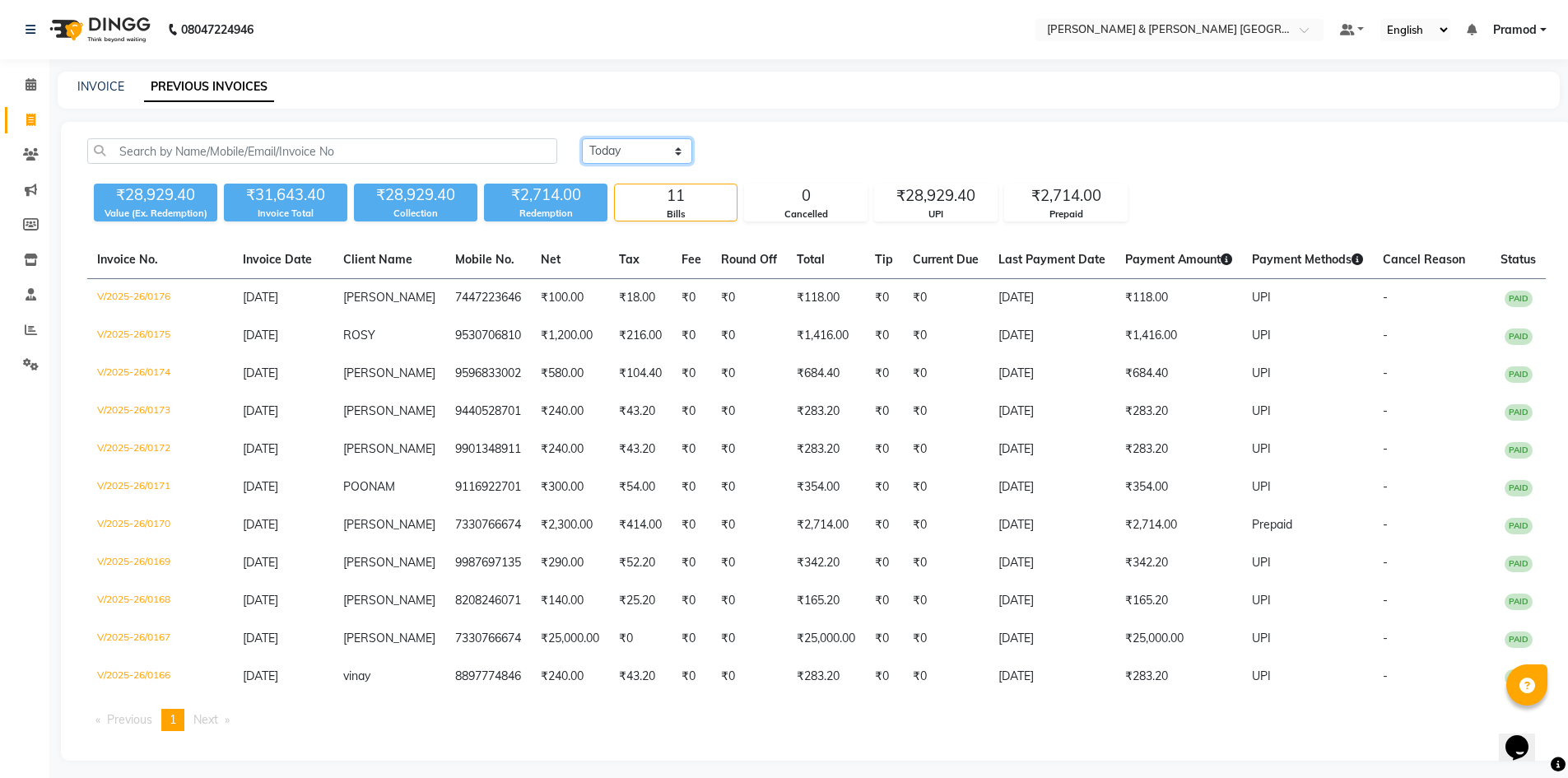
click at [627, 146] on select "Today Yesterday Custom Range" at bounding box center [637, 151] width 110 height 25
select select "range"
click at [582, 138] on select "Today Yesterday Custom Range" at bounding box center [637, 151] width 110 height 25
click at [748, 155] on input "[DATE]" at bounding box center [771, 151] width 116 height 23
select select "9"
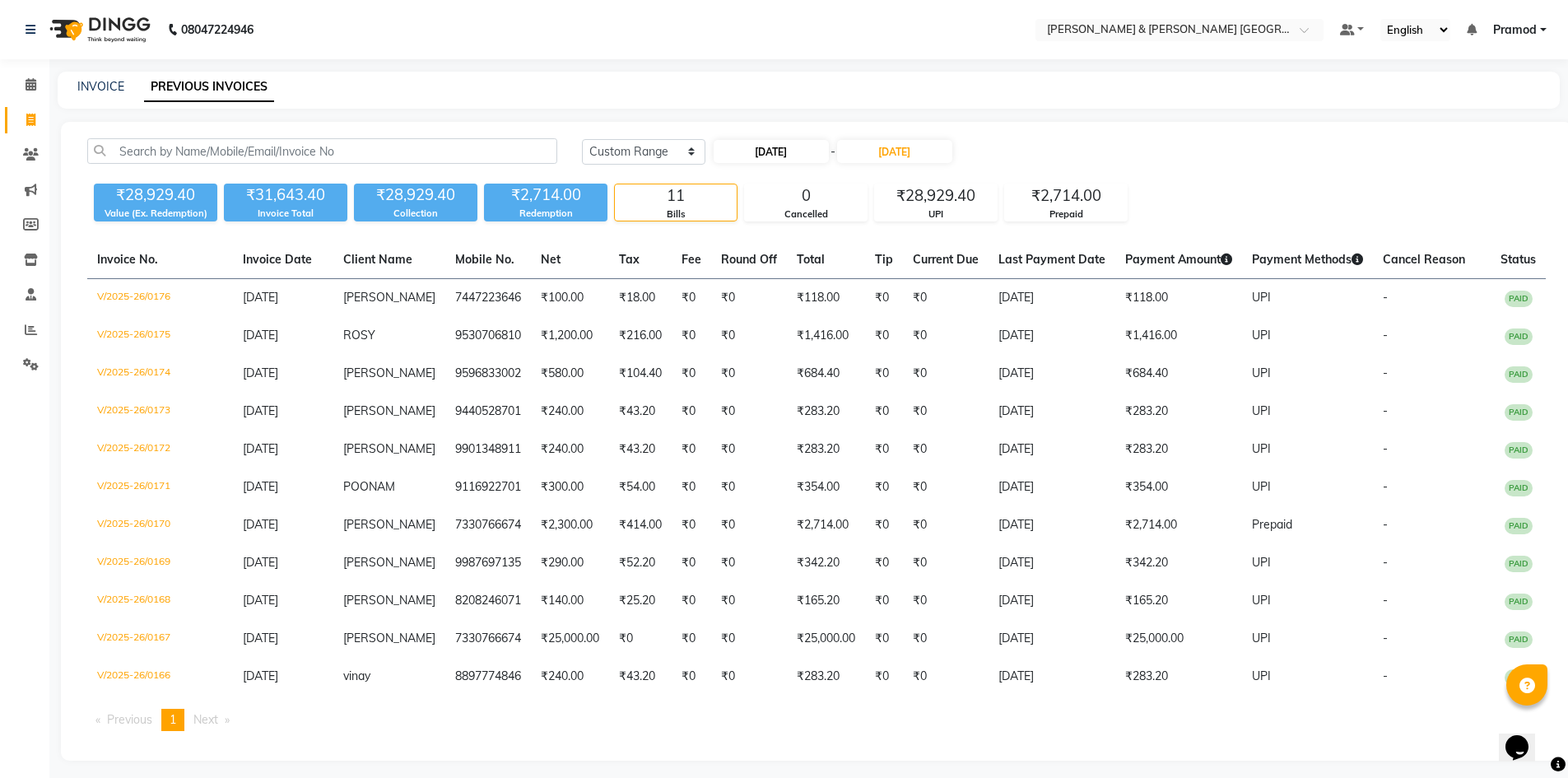
select select "2025"
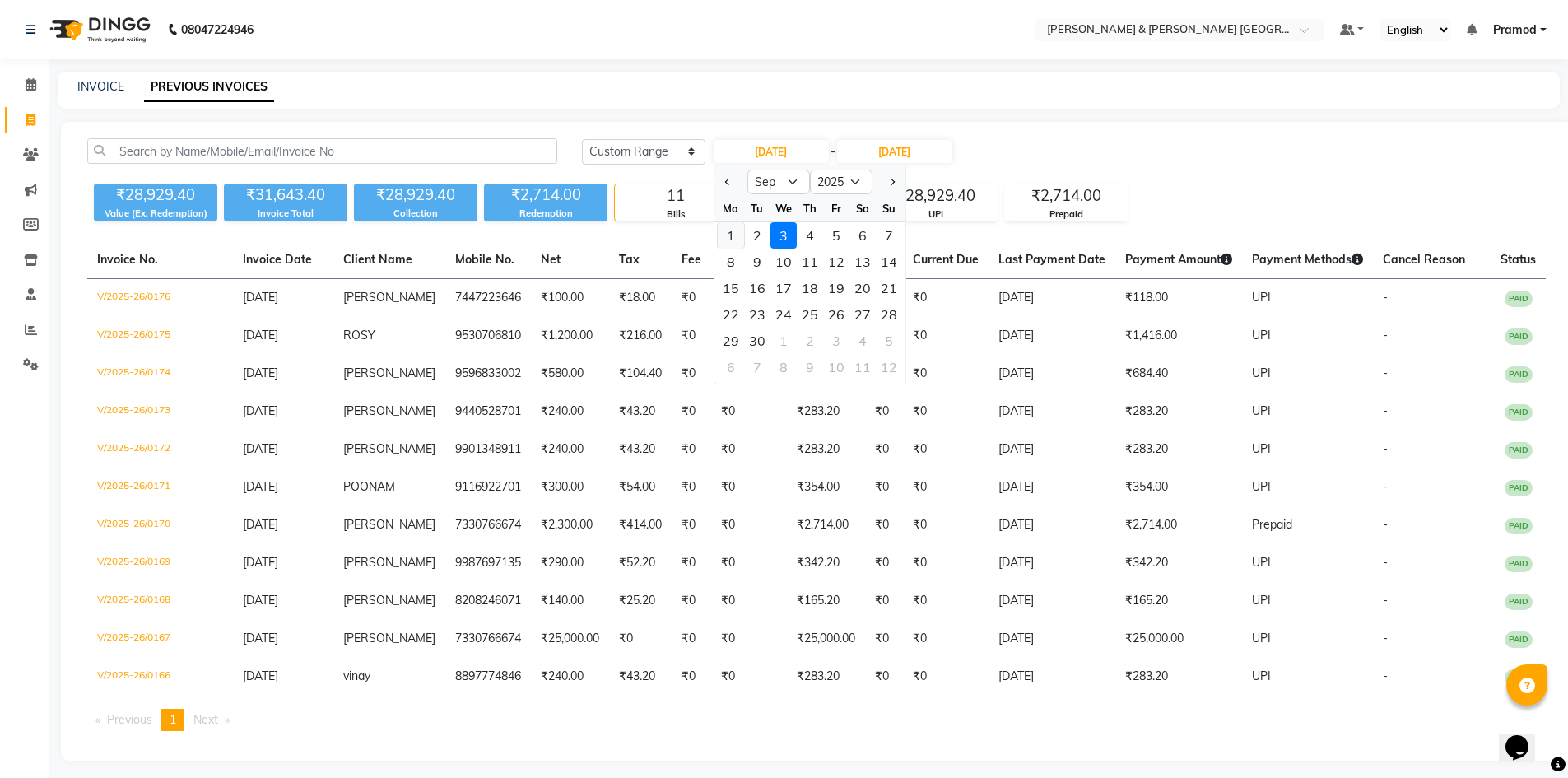
click at [730, 234] on div "1" at bounding box center [730, 235] width 26 height 26
type input "01-09-2025"
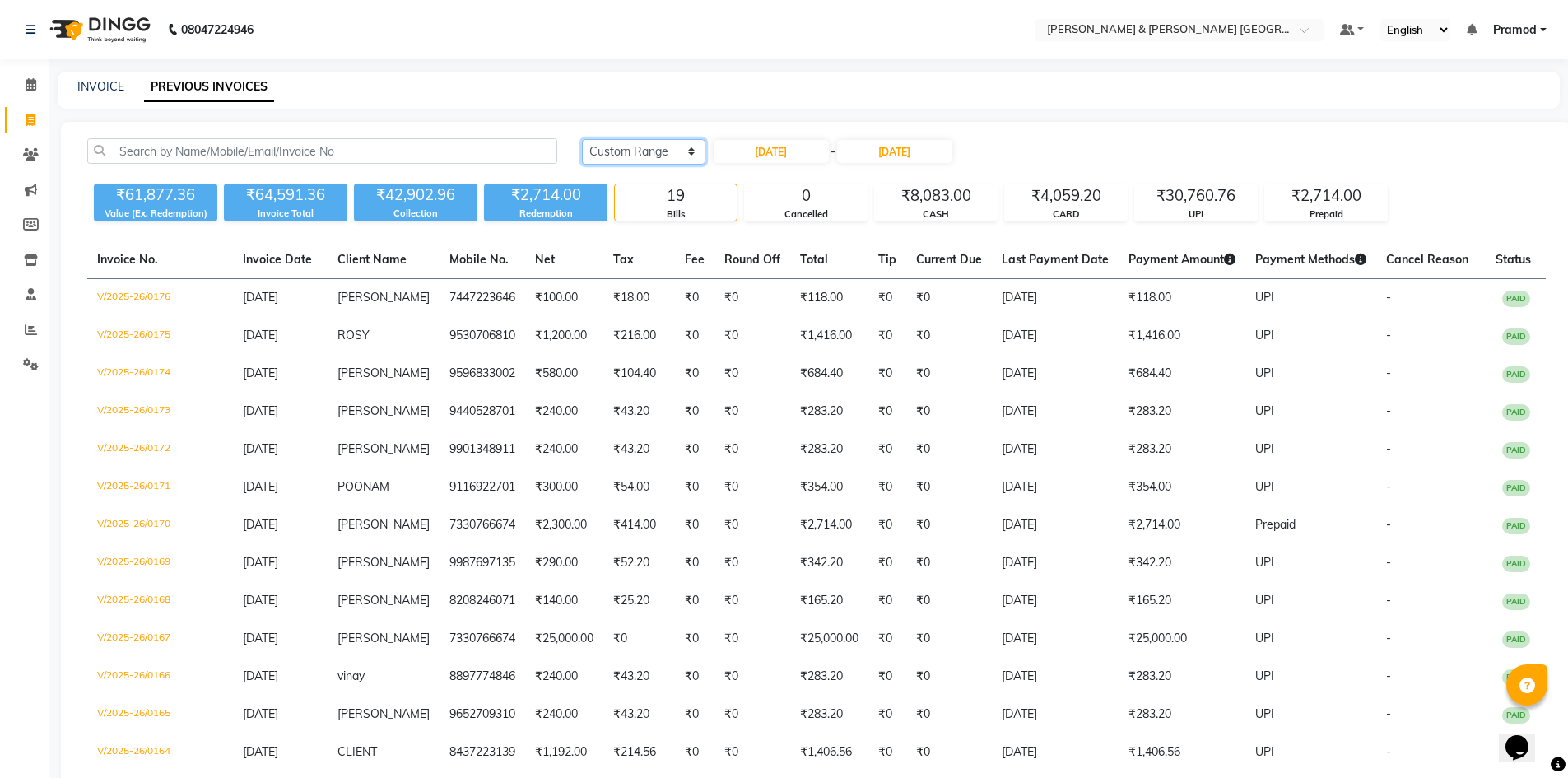
click at [623, 157] on select "Today Yesterday Custom Range" at bounding box center [644, 152] width 123 height 25
click at [606, 112] on main "INVOICE PREVIOUS INVOICES Today Yesterday Custom Range 01-09-2025 - 03-09-2025 …" at bounding box center [809, 580] width 1518 height 1017
click at [620, 156] on select "Today Yesterday Custom Range" at bounding box center [644, 152] width 123 height 25
select select "today"
click at [582, 139] on select "Today Yesterday Custom Range" at bounding box center [644, 152] width 123 height 25
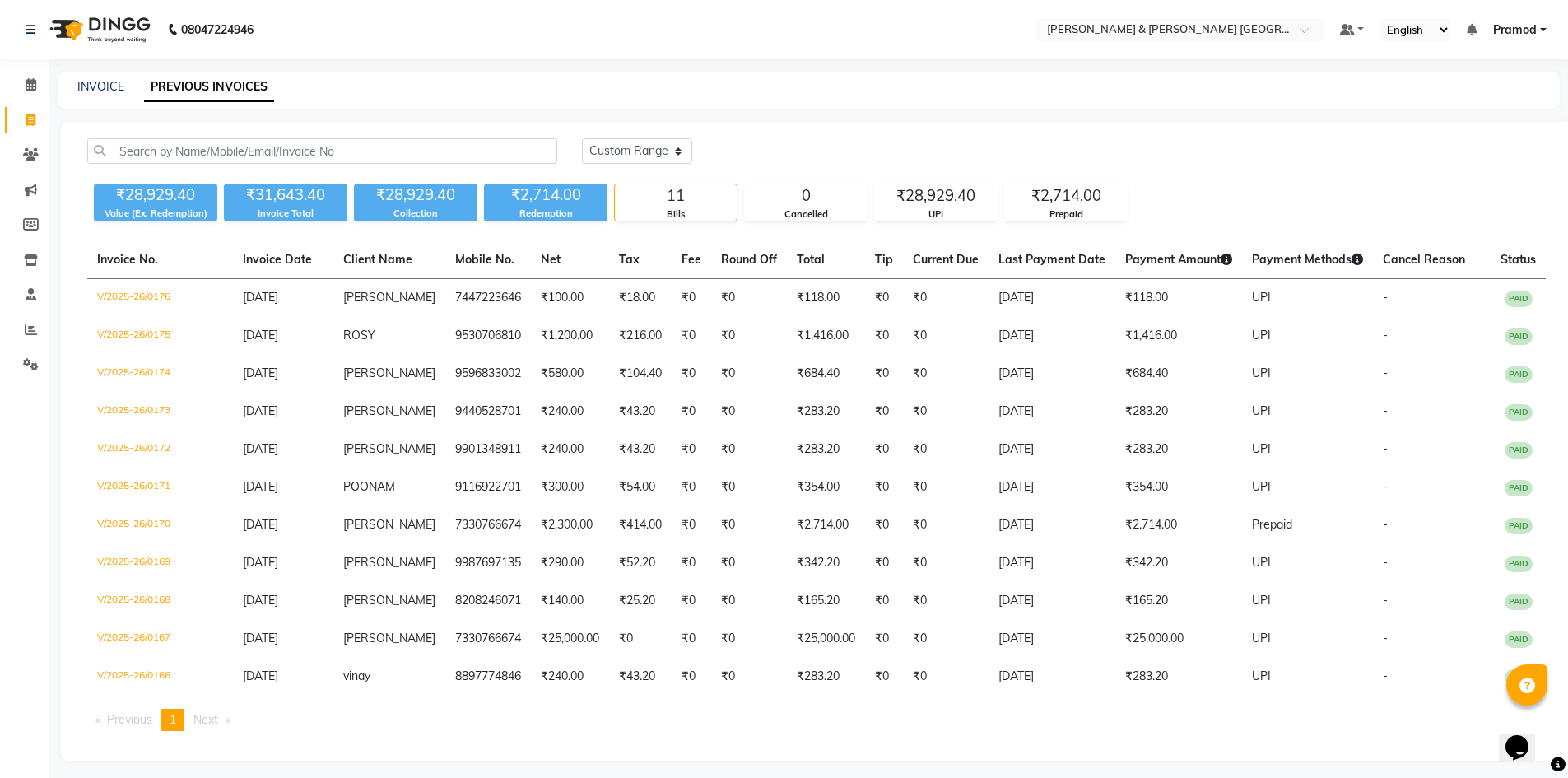
click at [635, 73] on div "INVOICE PREVIOUS INVOICES" at bounding box center [808, 90] width 1502 height 37
click at [767, 91] on div "INVOICE PREVIOUS INVOICES" at bounding box center [798, 87] width 1482 height 17
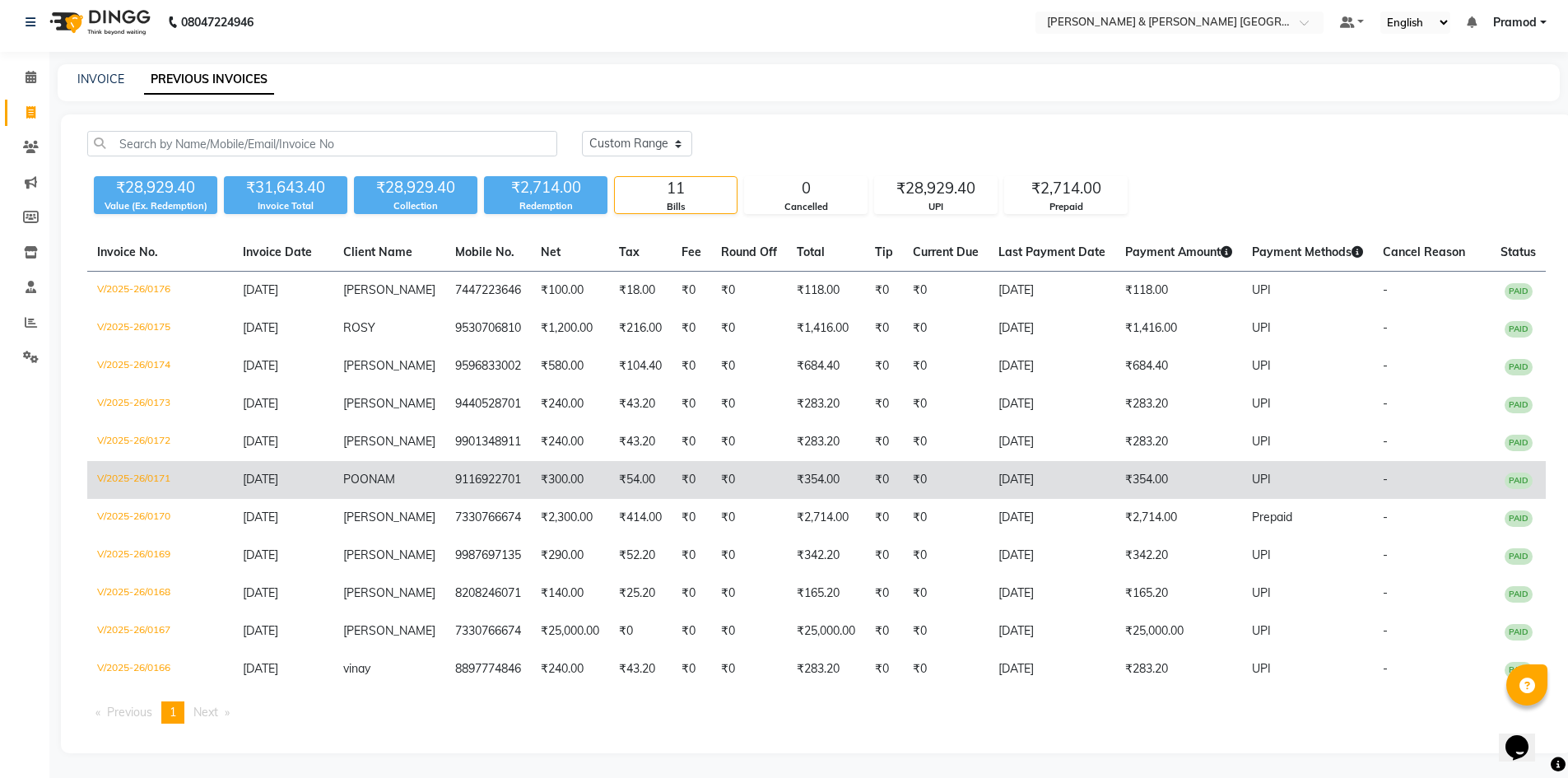
scroll to position [57, 0]
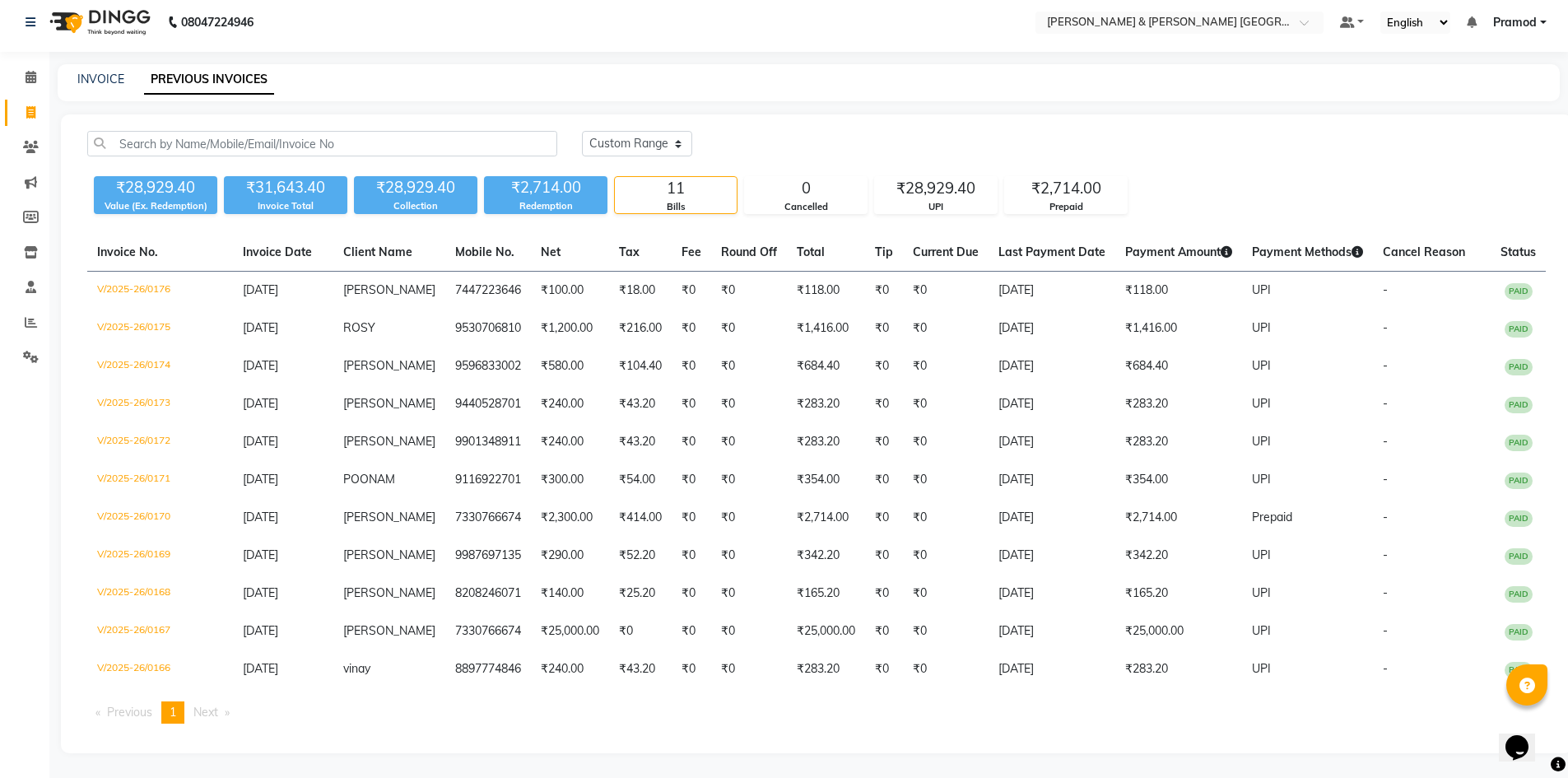
click at [112, 64] on div "INVOICE PREVIOUS INVOICES" at bounding box center [808, 83] width 1502 height 37
click at [116, 72] on link "INVOICE" at bounding box center [101, 79] width 47 height 15
select select "8717"
select select "service"
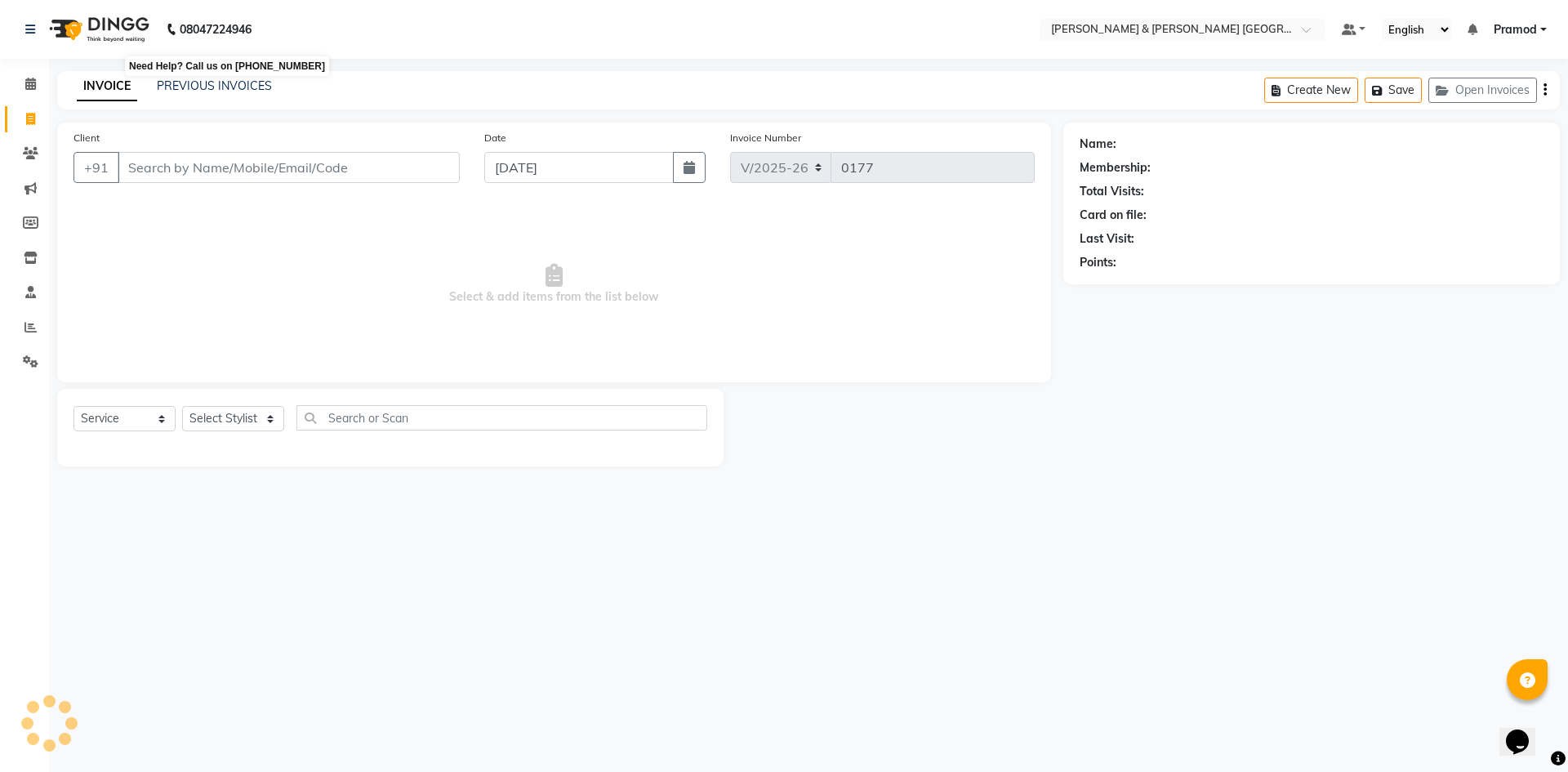
click at [229, 35] on b "08047224946" at bounding box center [216, 29] width 72 height 46
click at [230, 79] on div "INVOICE PREVIOUS INVOICES Create New Save Open Invoices" at bounding box center [808, 90] width 1503 height 39
click at [225, 88] on link "PREVIOUS INVOICES" at bounding box center [214, 86] width 116 height 15
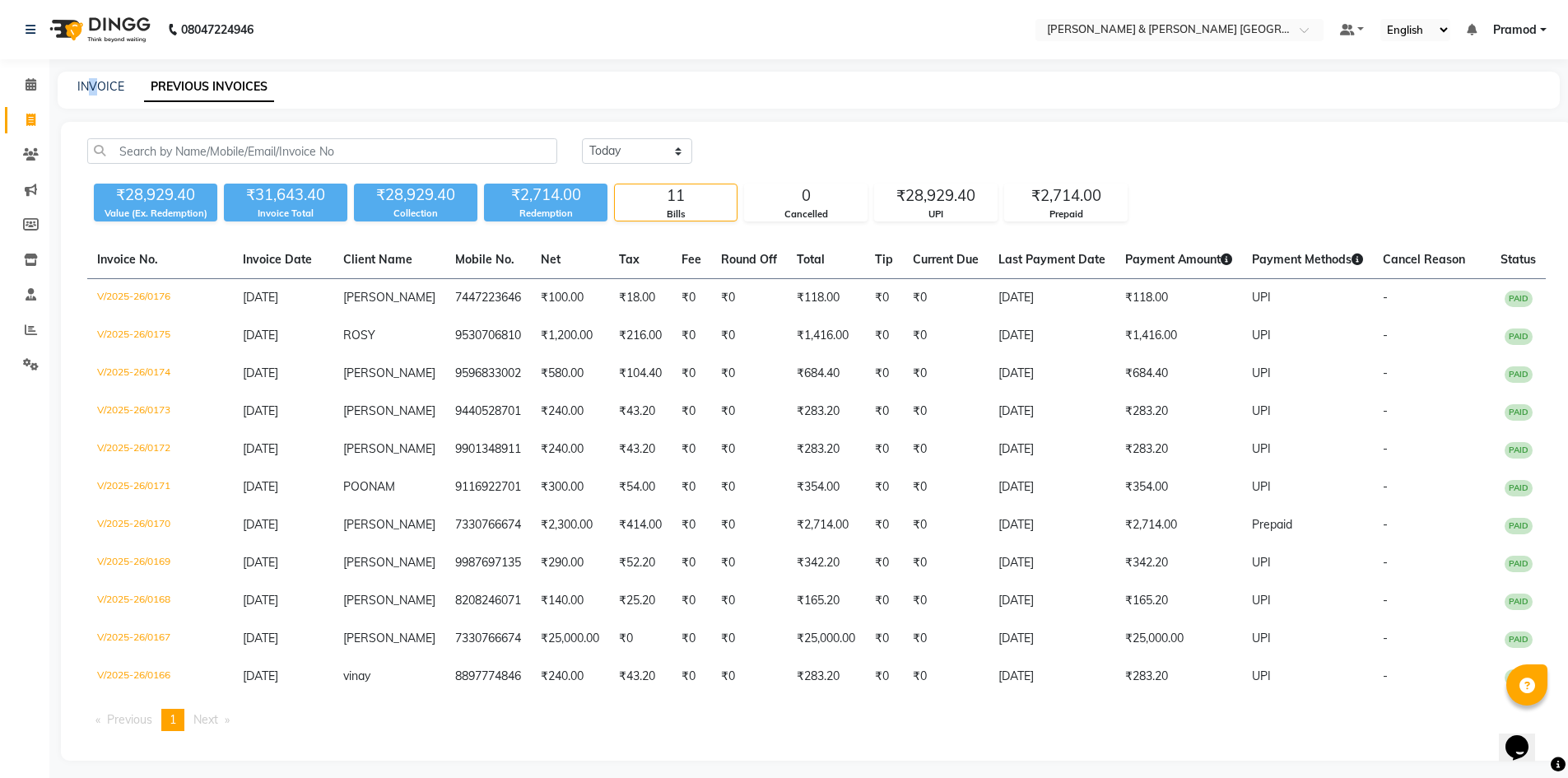
click at [88, 78] on div "INVOICE PREVIOUS INVOICES" at bounding box center [808, 90] width 1502 height 37
click at [84, 77] on div "INVOICE PREVIOUS INVOICES" at bounding box center [808, 90] width 1502 height 37
click at [90, 89] on link "INVOICE" at bounding box center [101, 87] width 47 height 15
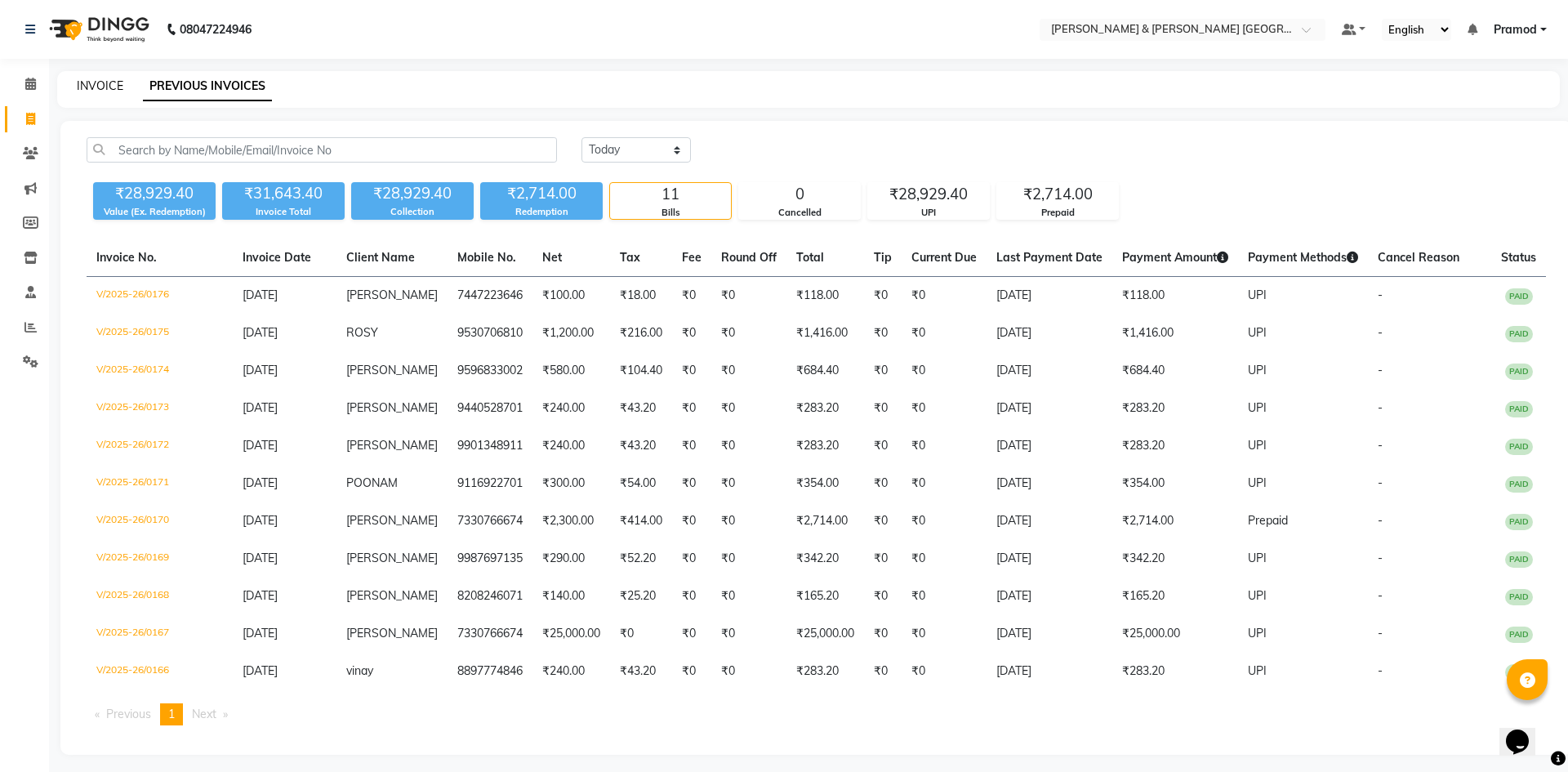
select select "service"
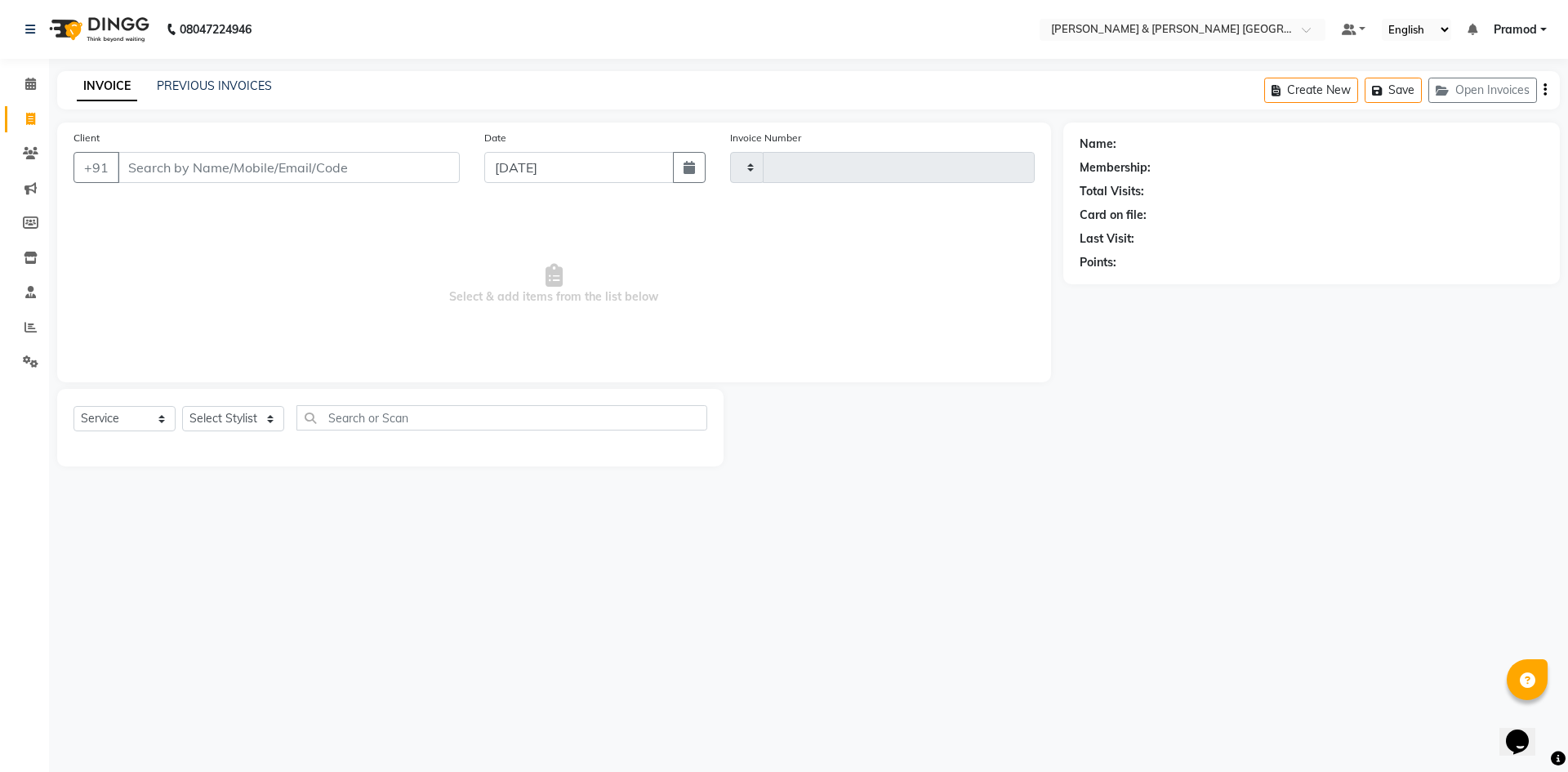
type input "0177"
select select "8717"
click at [469, 74] on div "INVOICE PREVIOUS INVOICES Create New Save Open Invoices" at bounding box center [808, 90] width 1503 height 39
click at [173, 79] on link "PREVIOUS INVOICES" at bounding box center [214, 86] width 116 height 15
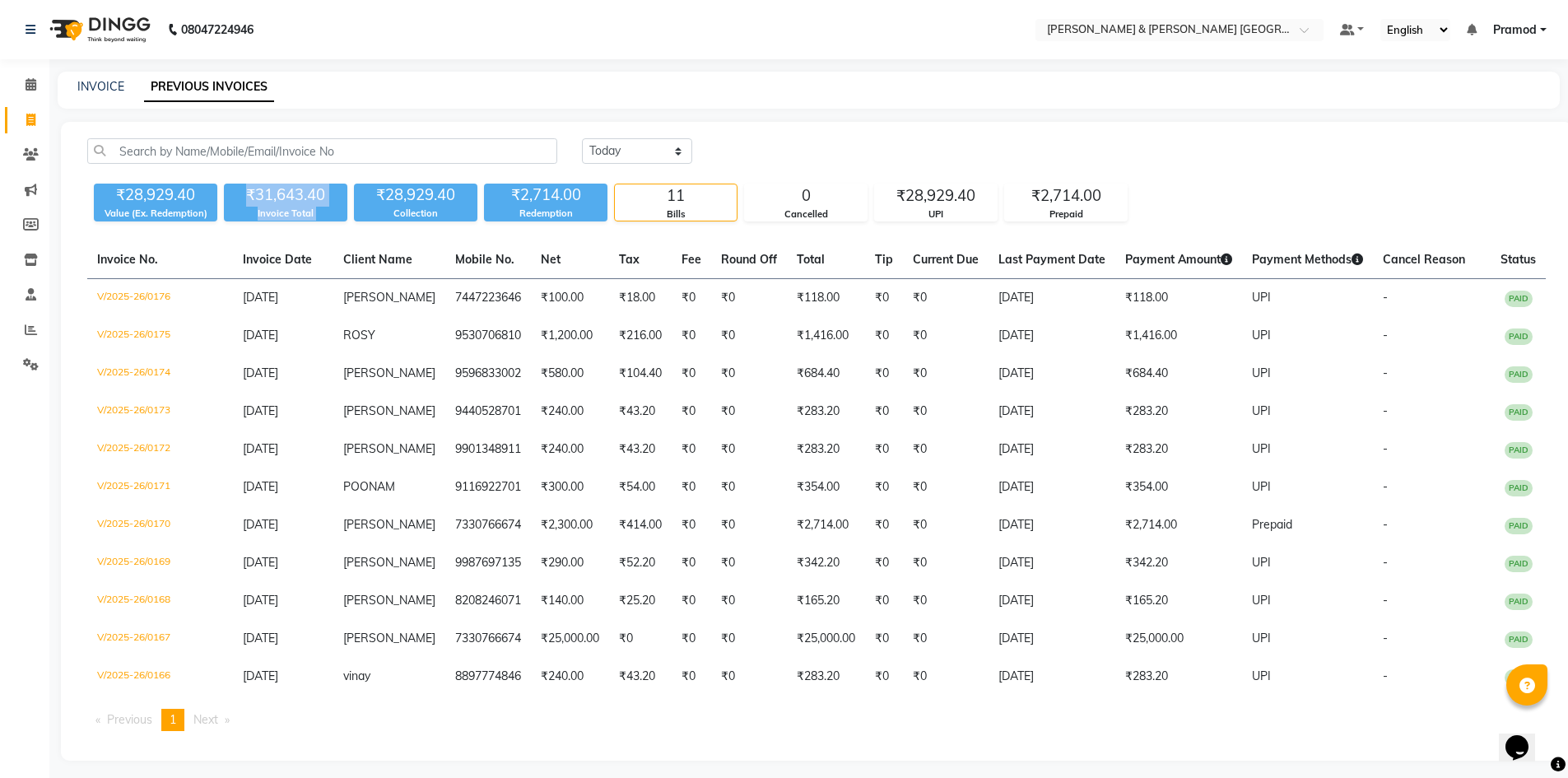
drag, startPoint x: 245, startPoint y: 203, endPoint x: 373, endPoint y: 202, distance: 128.0
click at [373, 202] on div "₹28,929.40 Value (Ex. Redemption) ₹31,643.40 Invoice Total ₹28,929.40 Collectio…" at bounding box center [816, 199] width 1458 height 45
click at [343, 195] on div "₹31,643.40" at bounding box center [285, 195] width 123 height 23
drag, startPoint x: 343, startPoint y: 195, endPoint x: 238, endPoint y: 196, distance: 105.0
click at [238, 196] on div "₹31,643.40" at bounding box center [285, 195] width 123 height 23
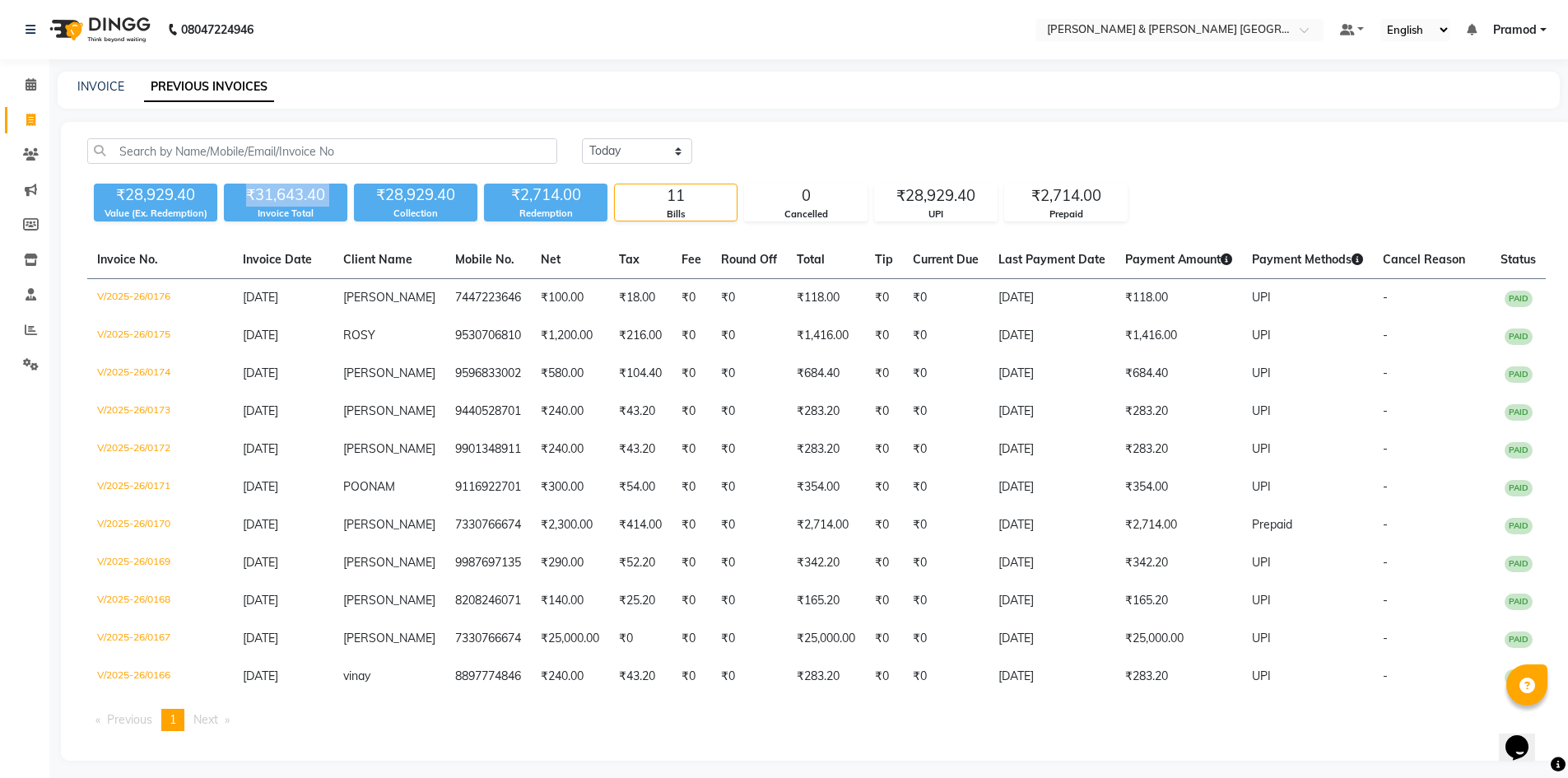
click at [238, 196] on div "₹31,643.40" at bounding box center [285, 195] width 123 height 23
drag, startPoint x: 238, startPoint y: 196, endPoint x: 310, endPoint y: 228, distance: 78.8
click at [310, 228] on div "Today Yesterday Custom Range ₹28,929.40 Value (Ex. Redemption) ₹31,643.40 Invoi…" at bounding box center [816, 440] width 1511 height 639
click at [312, 209] on div "Invoice Total" at bounding box center [285, 213] width 123 height 14
drag, startPoint x: 313, startPoint y: 209, endPoint x: 230, endPoint y: 184, distance: 86.7
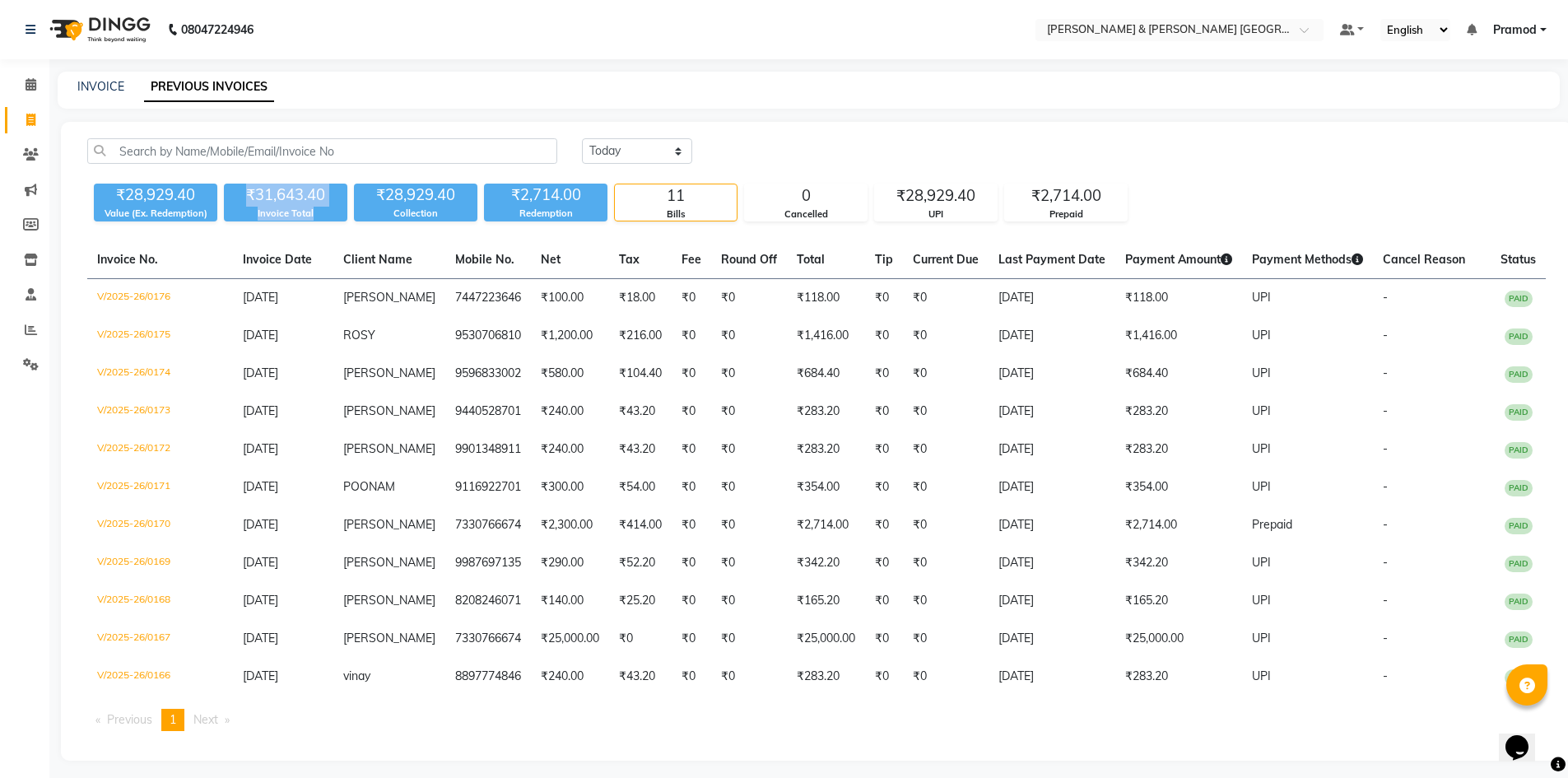
click at [230, 184] on div "₹31,643.40 Invoice Total" at bounding box center [285, 203] width 123 height 38
click at [230, 184] on div "₹31,643.40" at bounding box center [285, 195] width 123 height 23
click at [273, 192] on div "₹31,643.40" at bounding box center [285, 195] width 123 height 23
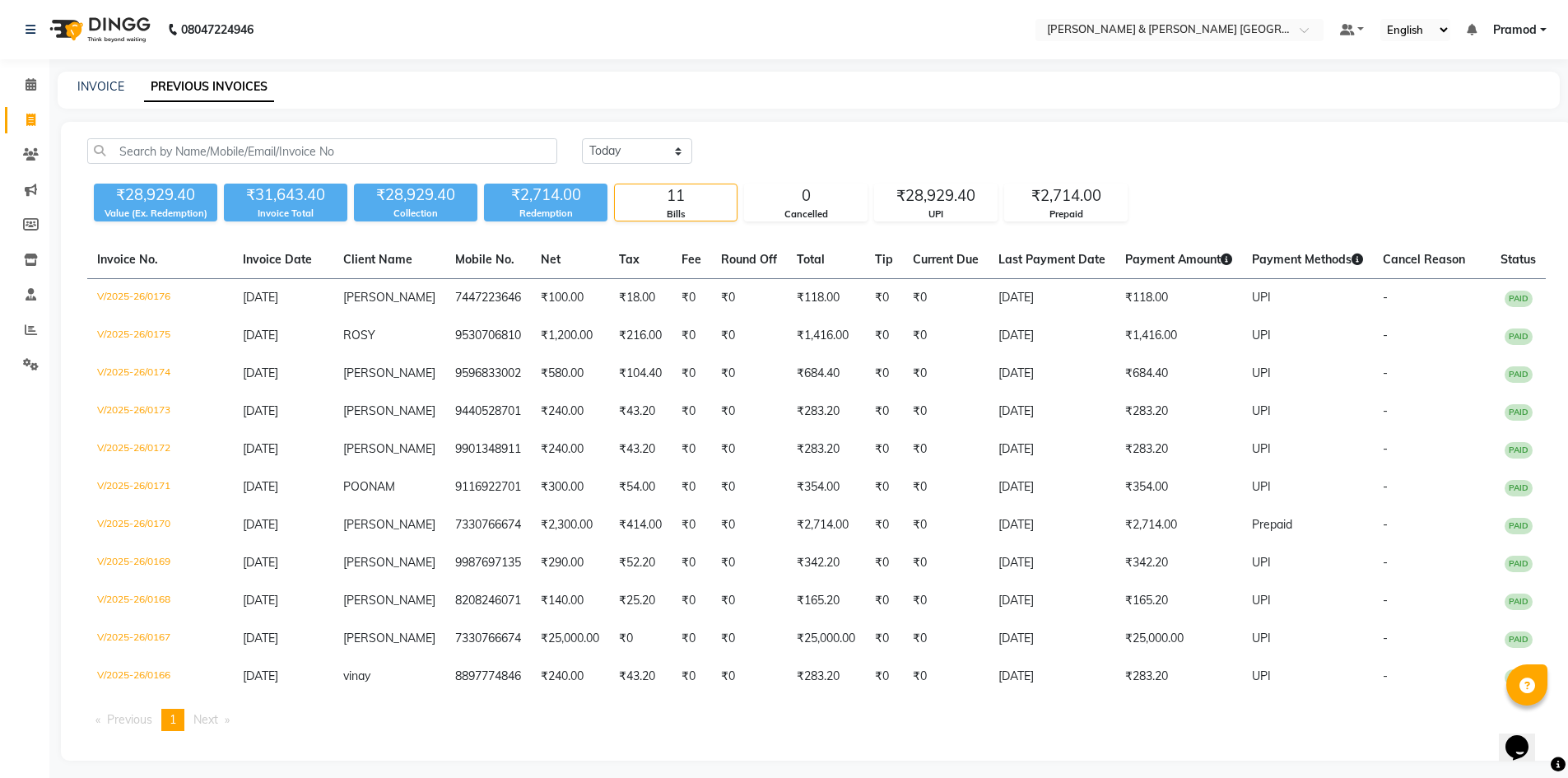
click at [408, 124] on div "Today Yesterday Custom Range ₹28,929.40 Value (Ex. Redemption) ₹31,643.40 Invoi…" at bounding box center [816, 440] width 1511 height 639
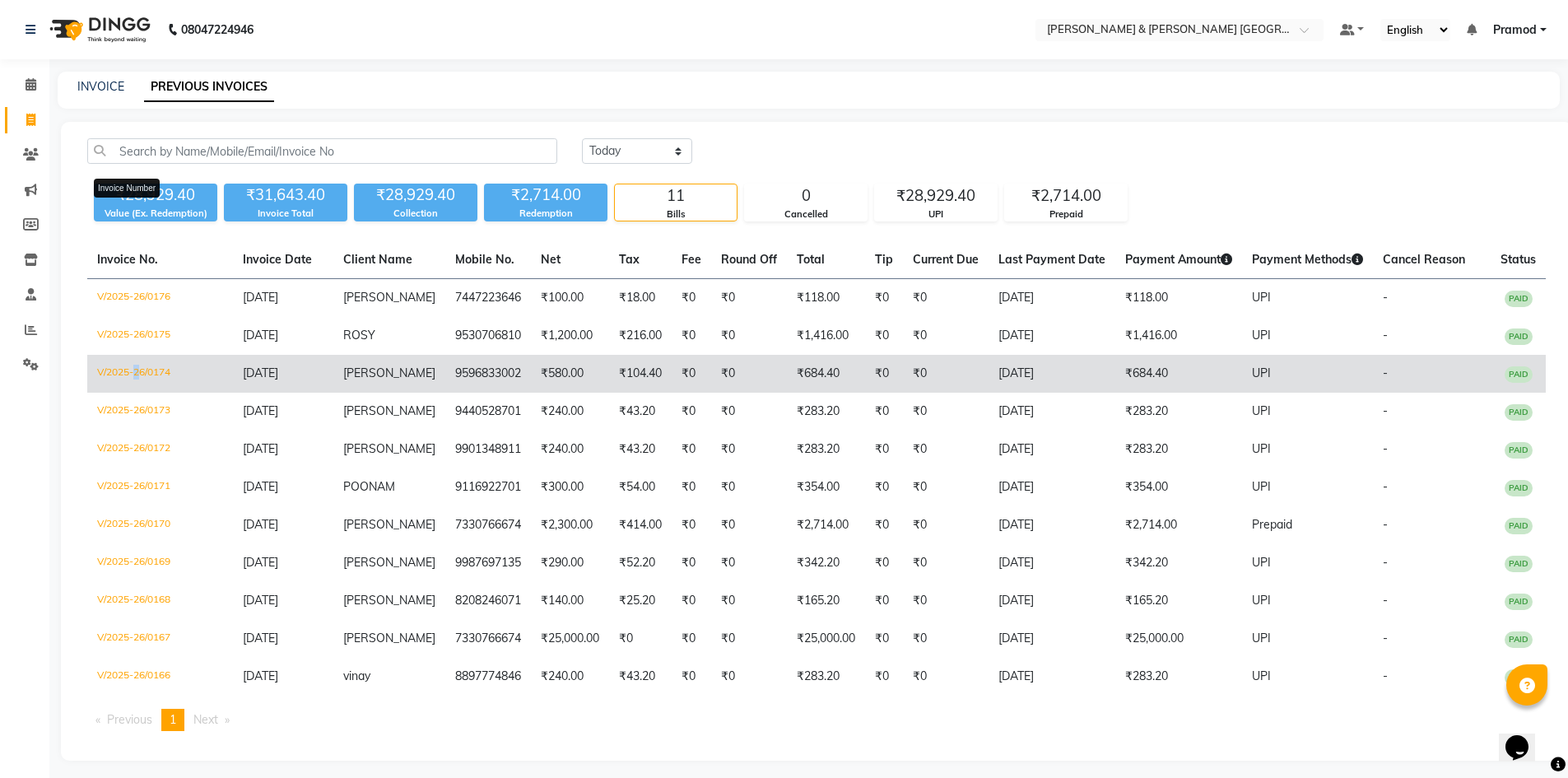
click at [132, 366] on td "V/2025-26/0174" at bounding box center [159, 374] width 146 height 38
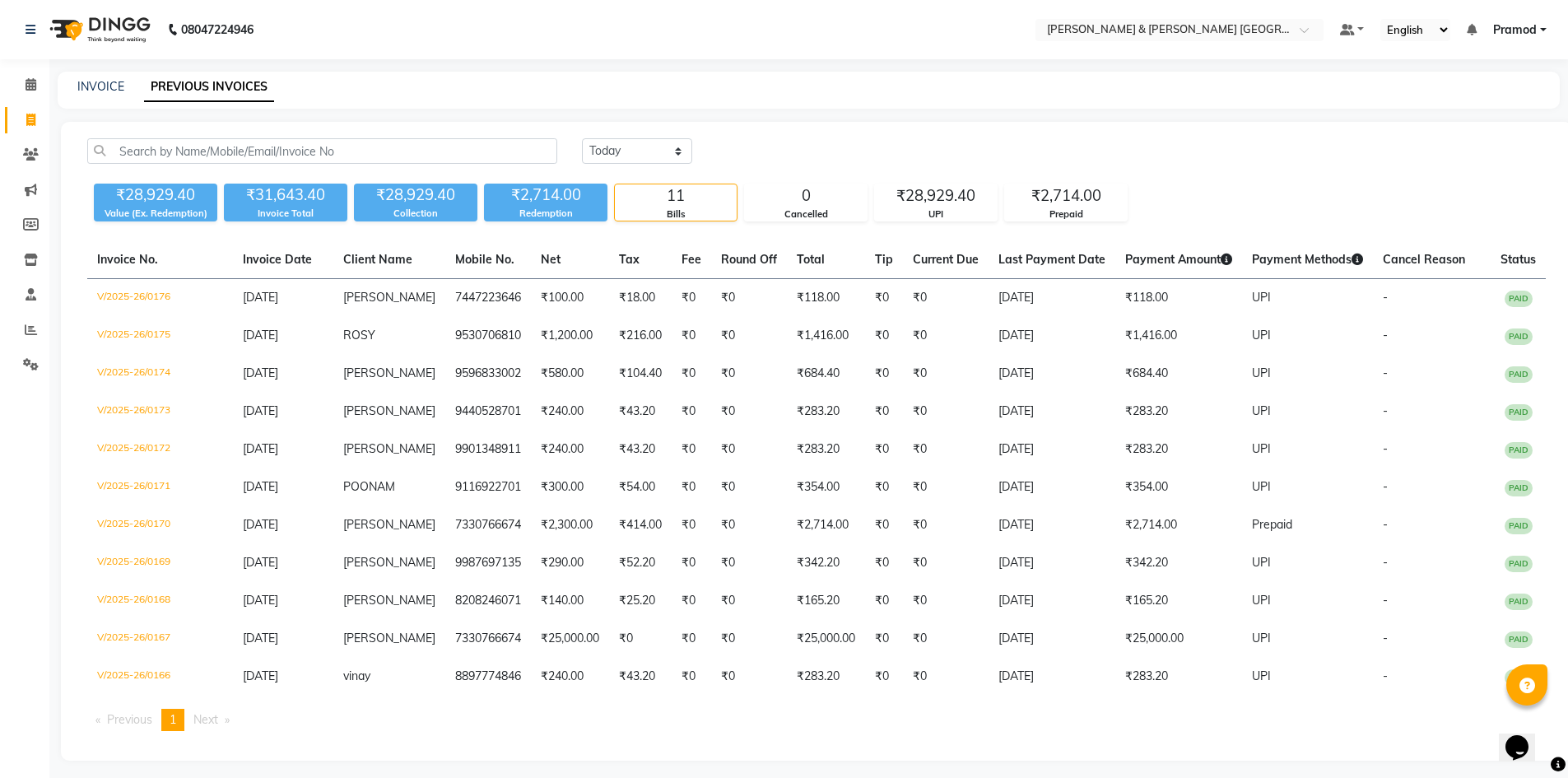
click at [109, 95] on div "INVOICE PREVIOUS INVOICES" at bounding box center [808, 90] width 1502 height 37
click at [116, 82] on link "INVOICE" at bounding box center [101, 87] width 47 height 15
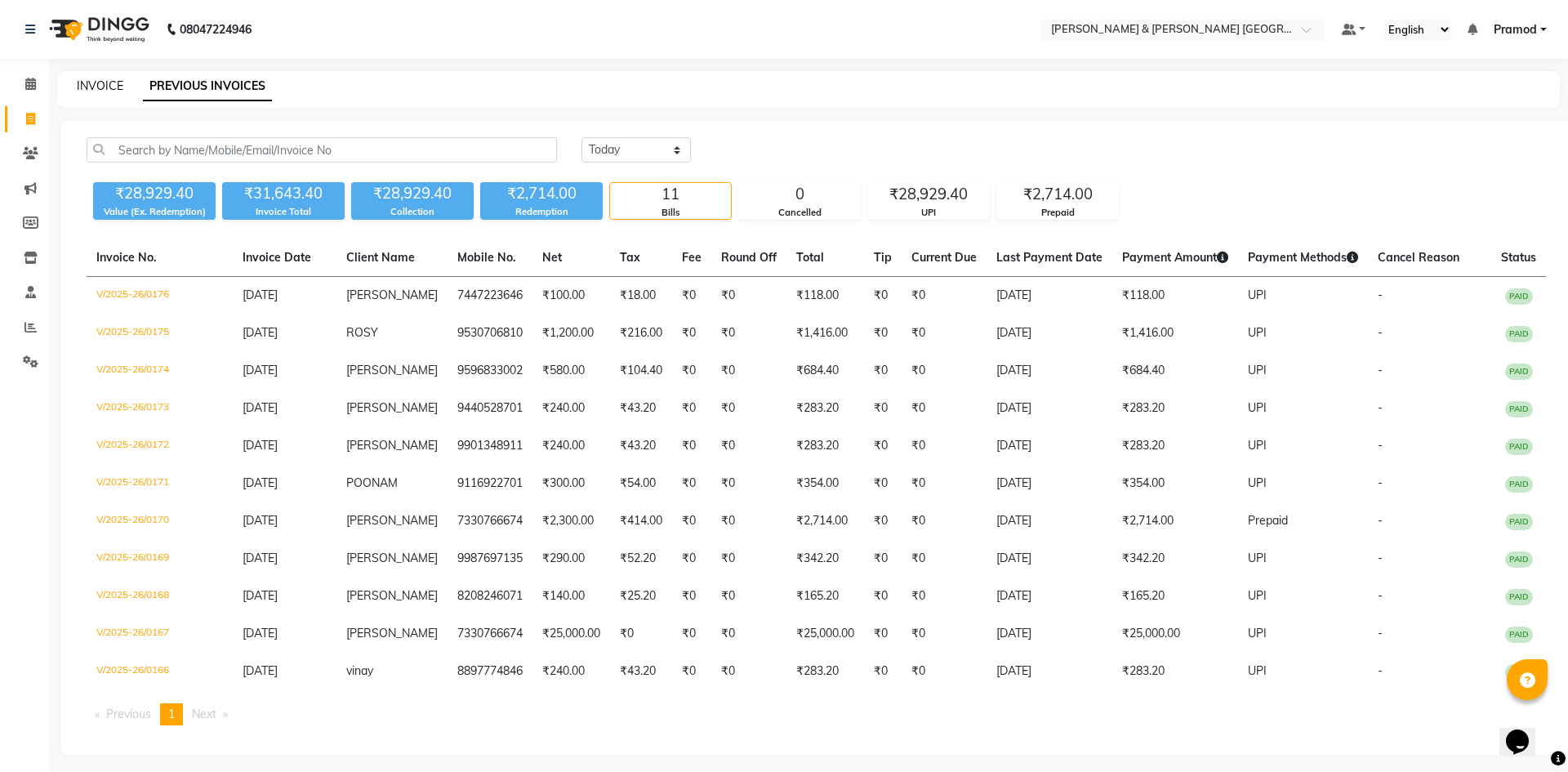
select select "8717"
select select "service"
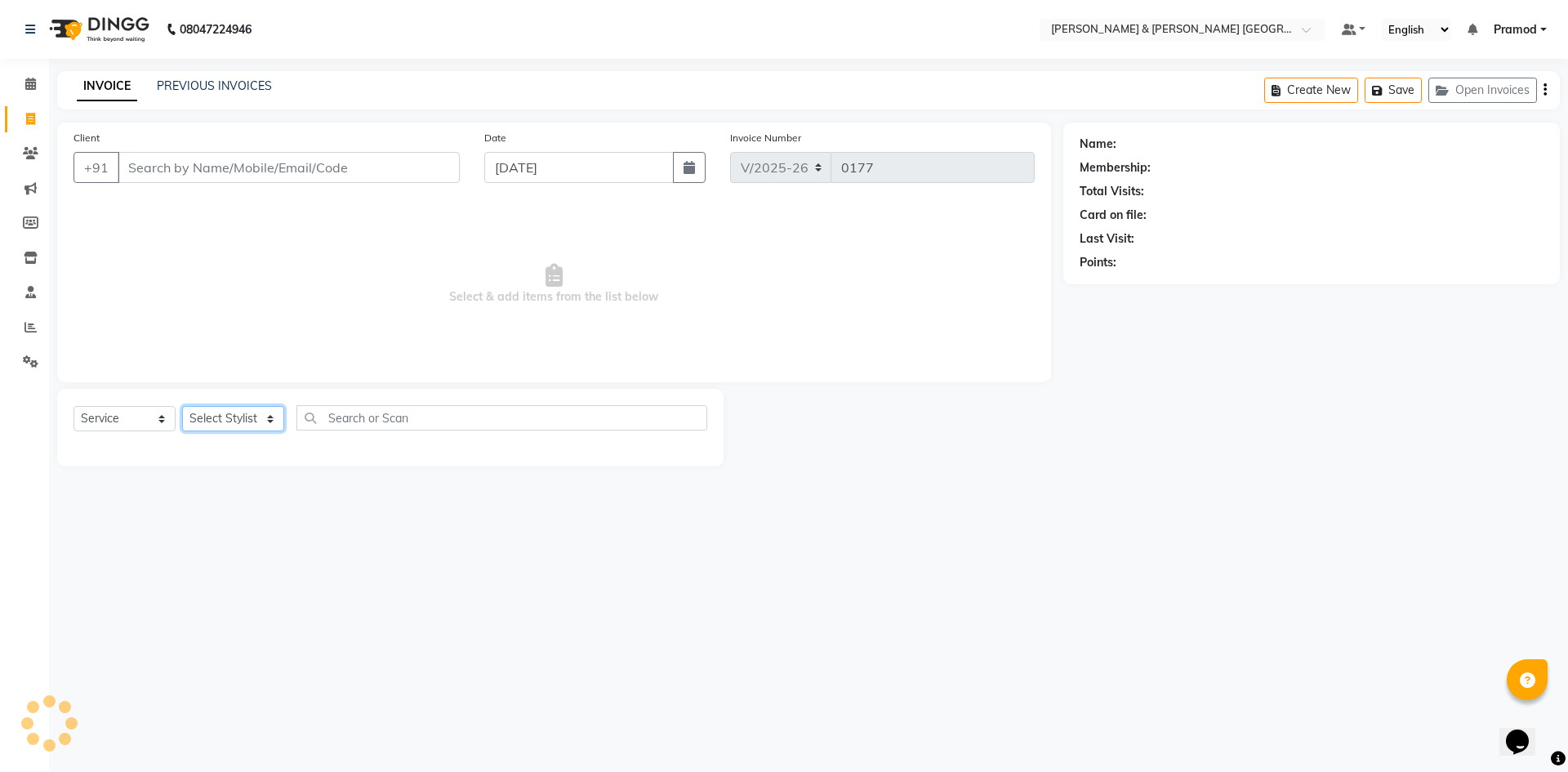
click at [234, 411] on select "Select Stylist [PERSON_NAME] [PERSON_NAME] [PERSON_NAME] [PERSON_NAME] Shabbu […" at bounding box center [234, 419] width 102 height 25
select select "88026"
click at [183, 406] on select "Select Stylist [PERSON_NAME] [PERSON_NAME] [PERSON_NAME] [PERSON_NAME] Shabbu […" at bounding box center [234, 419] width 102 height 25
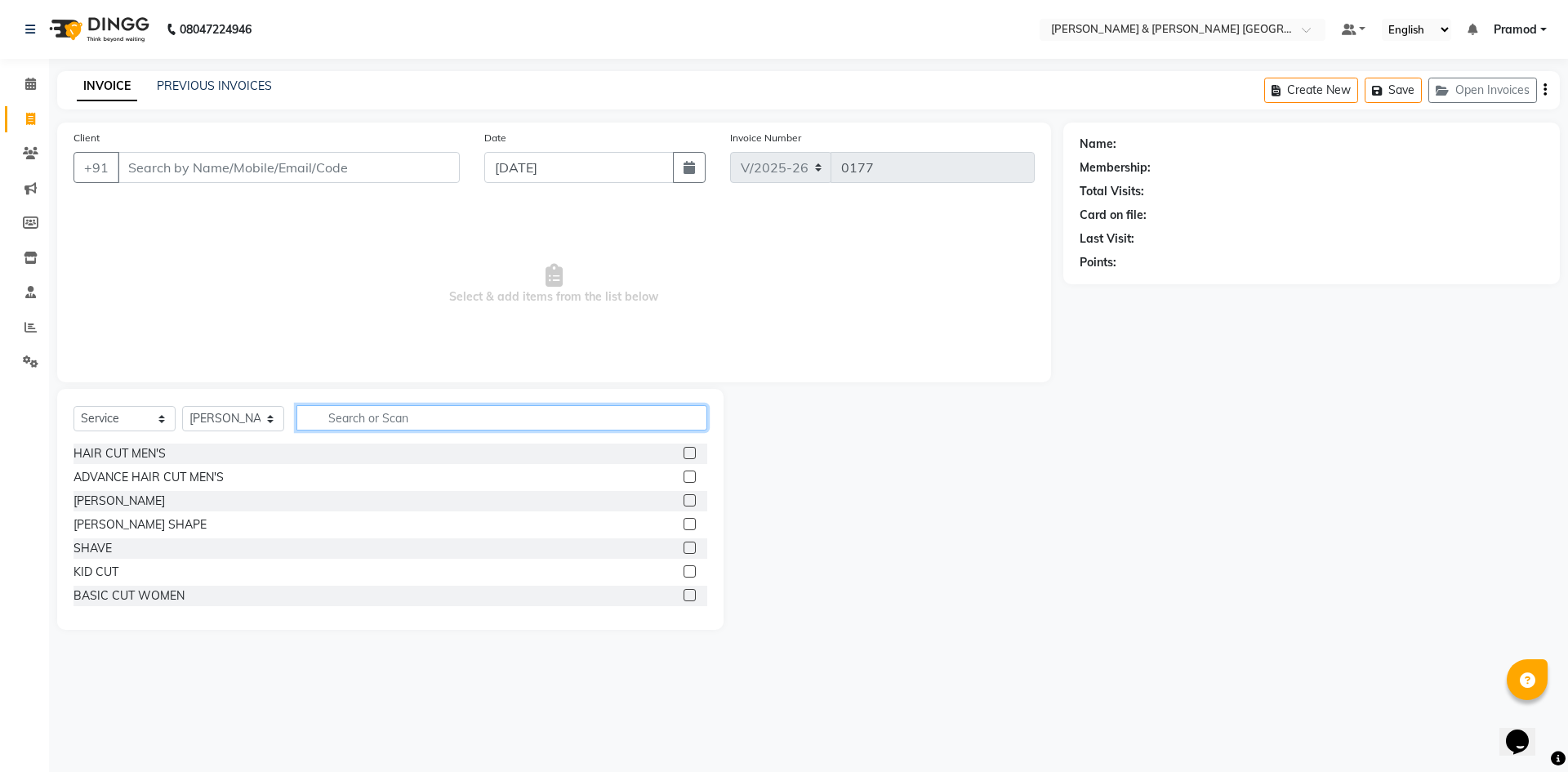
click at [384, 427] on input "text" at bounding box center [501, 418] width 411 height 25
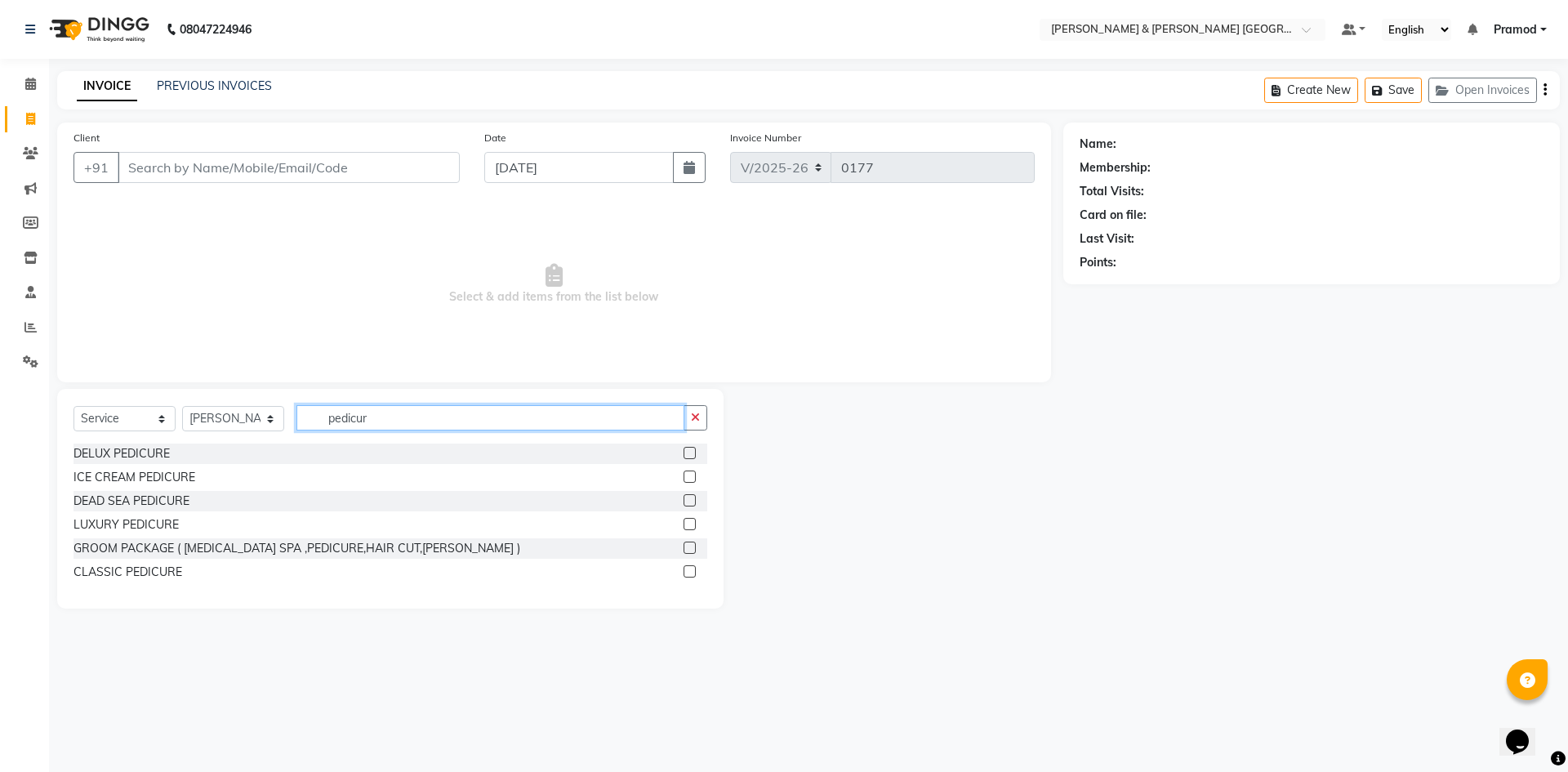
type input "pedicure"
drag, startPoint x: 371, startPoint y: 398, endPoint x: 279, endPoint y: 387, distance: 92.7
click at [279, 387] on div "Client +91 Date 03-09-2025 Invoice Number V/2025 V/2025-26 0177 Select & add it…" at bounding box center [554, 365] width 1019 height 486
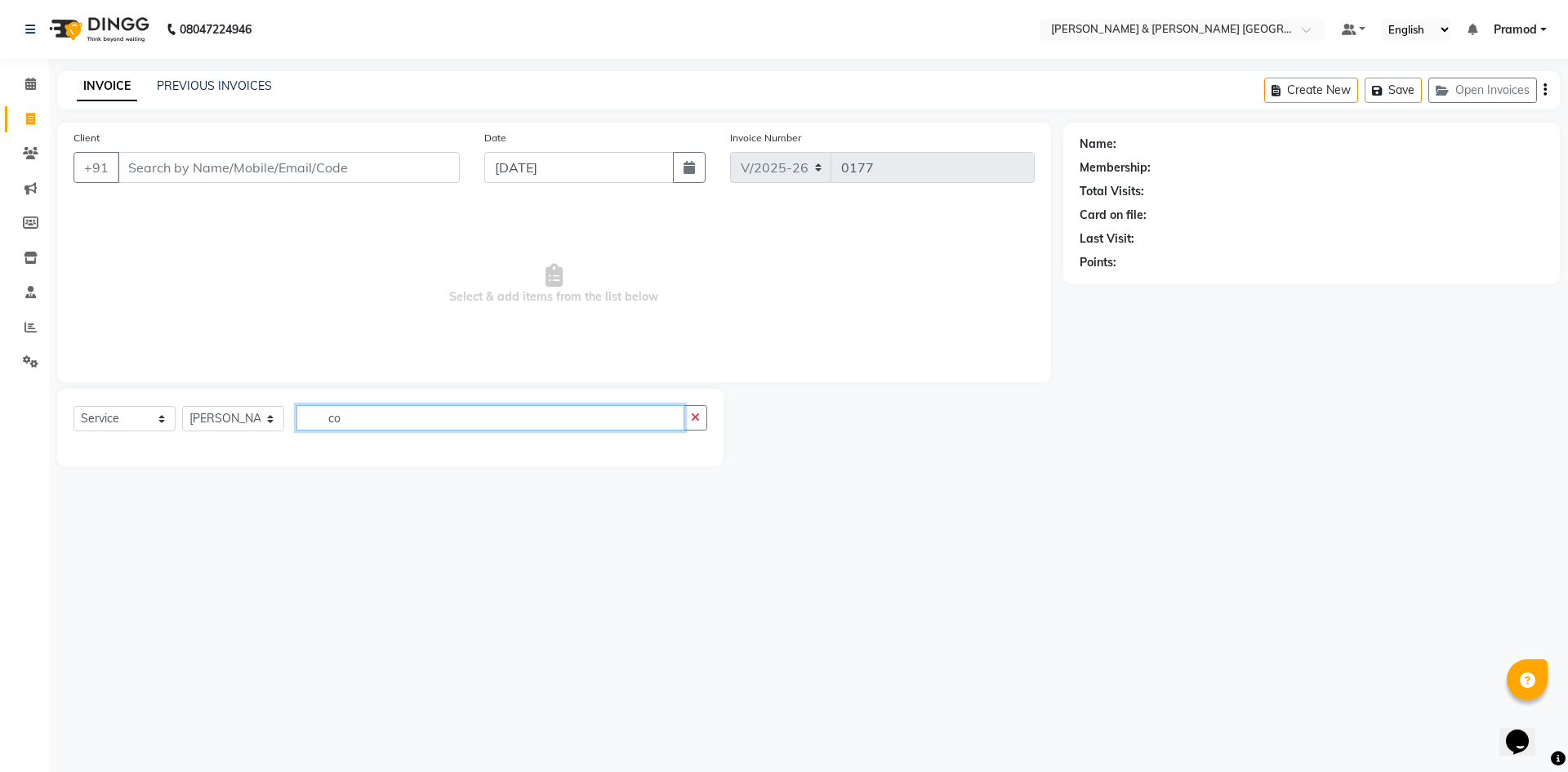
type input "c"
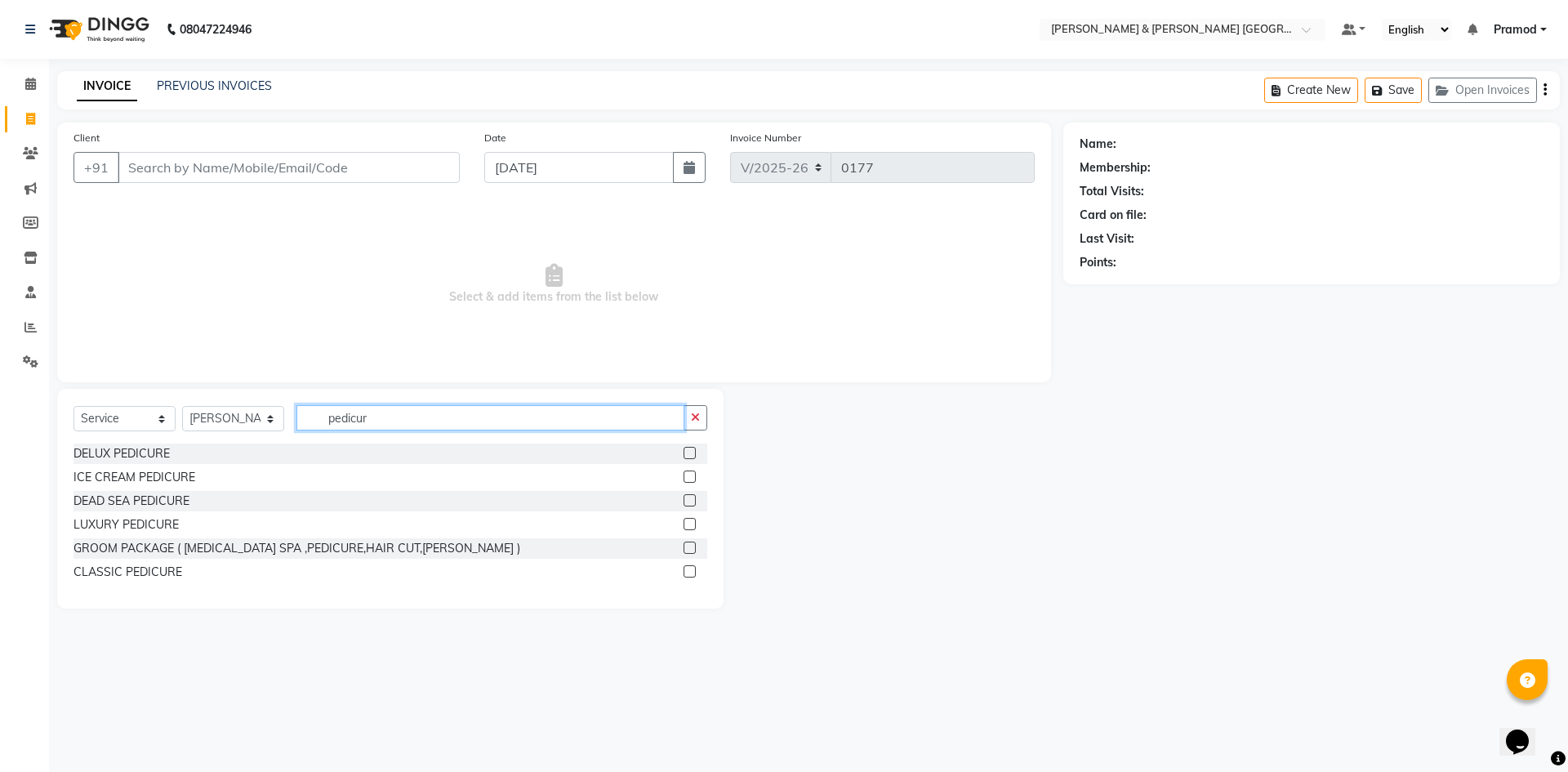
type input "pedicur"
click at [693, 569] on label at bounding box center [690, 571] width 13 height 13
click at [693, 569] on input "checkbox" at bounding box center [689, 572] width 11 height 11
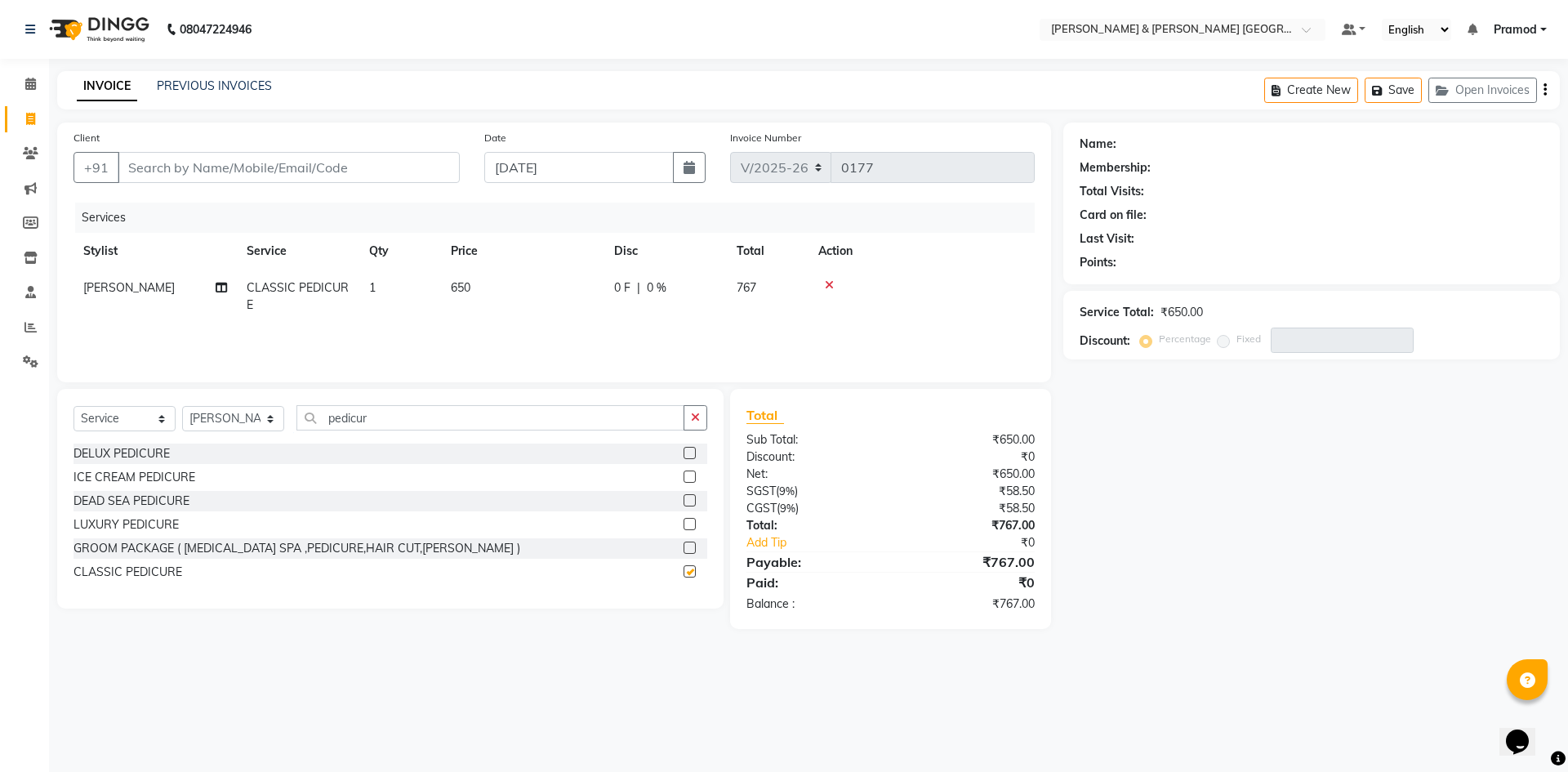
checkbox input "false"
click at [488, 289] on td "650" at bounding box center [522, 296] width 163 height 54
select select "88026"
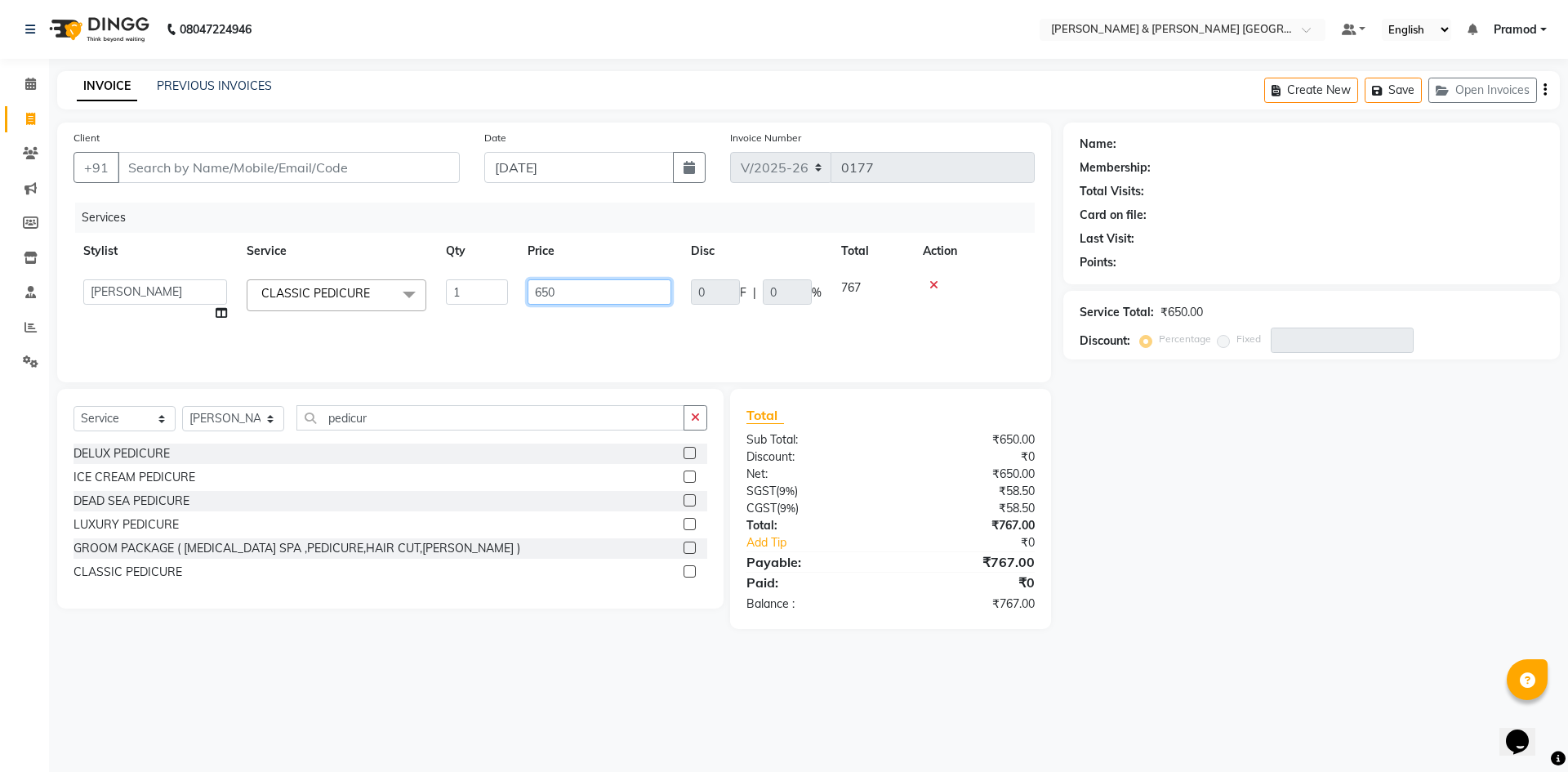
click at [542, 290] on input "650" at bounding box center [599, 292] width 144 height 25
type input "750"
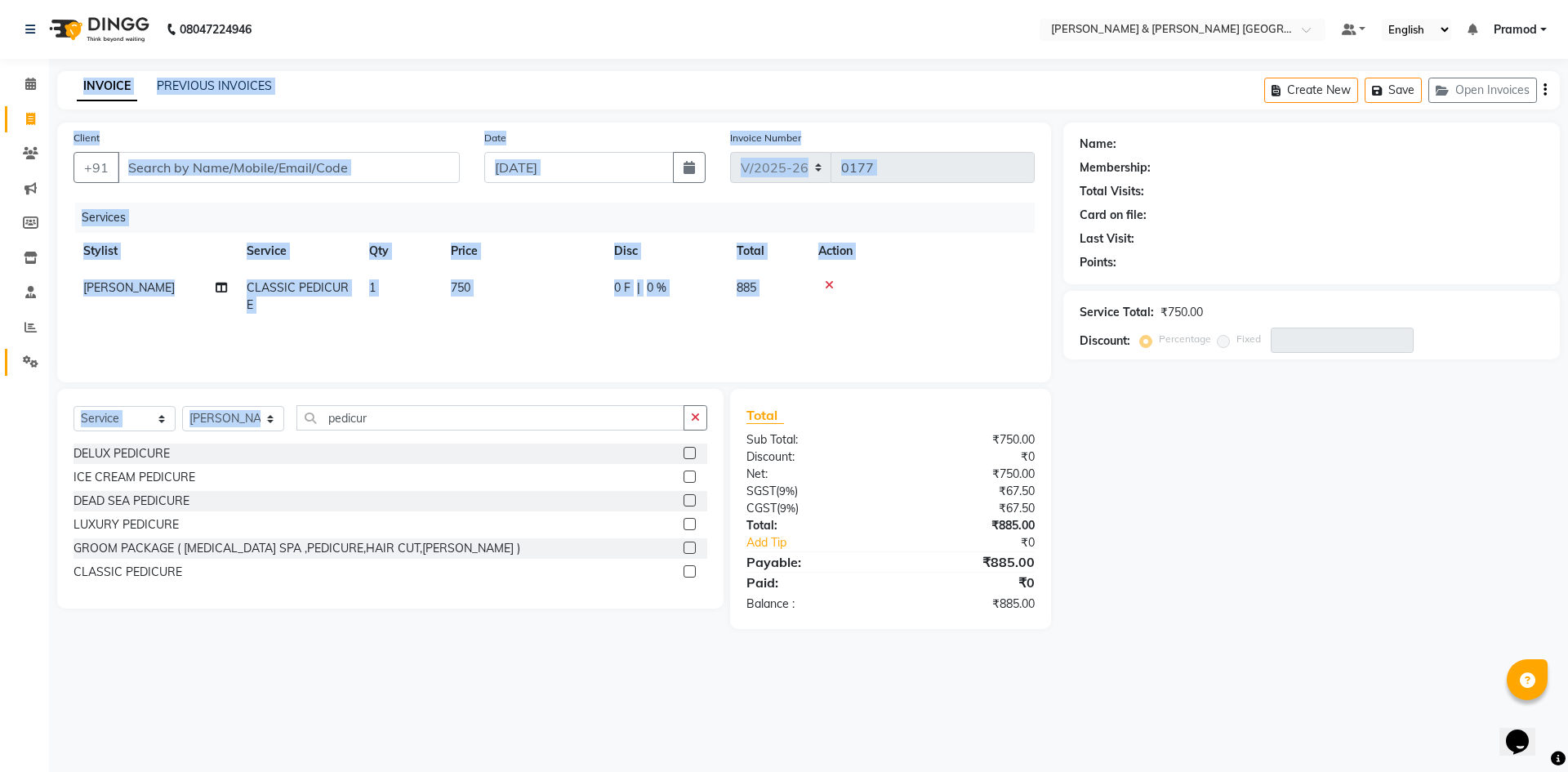
drag, startPoint x: 435, startPoint y: 431, endPoint x: 44, endPoint y: 373, distance: 395.3
click at [24, 373] on app-home "08047224946 Select Location × Toni & Guy Om Sree Heights, Kowkoor Default Panel…" at bounding box center [784, 327] width 1568 height 654
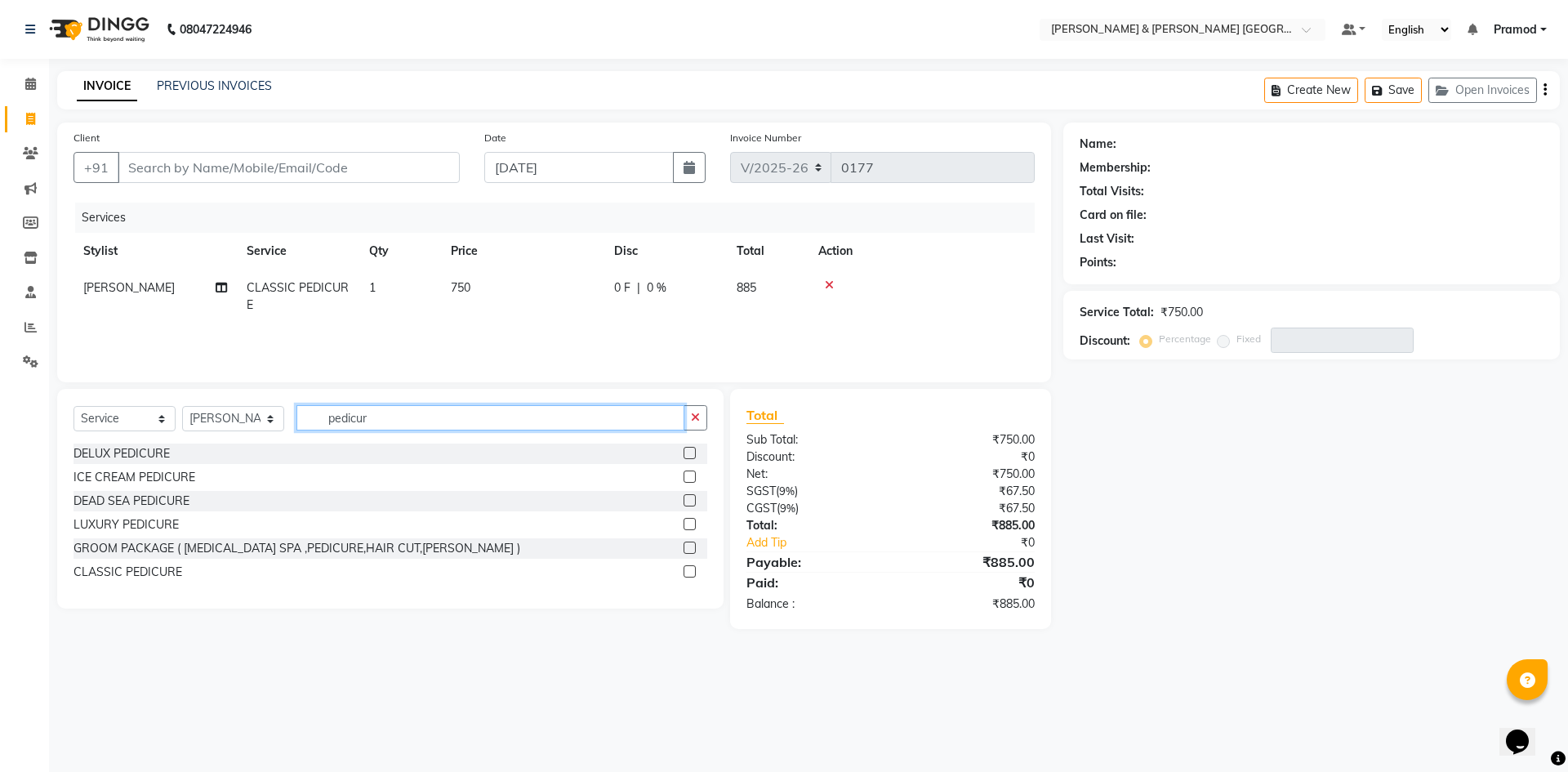
click at [422, 419] on input "pedicur" at bounding box center [490, 418] width 388 height 25
drag, startPoint x: 422, startPoint y: 419, endPoint x: 383, endPoint y: 419, distance: 39.0
click at [383, 419] on input "pedicur" at bounding box center [490, 418] width 388 height 25
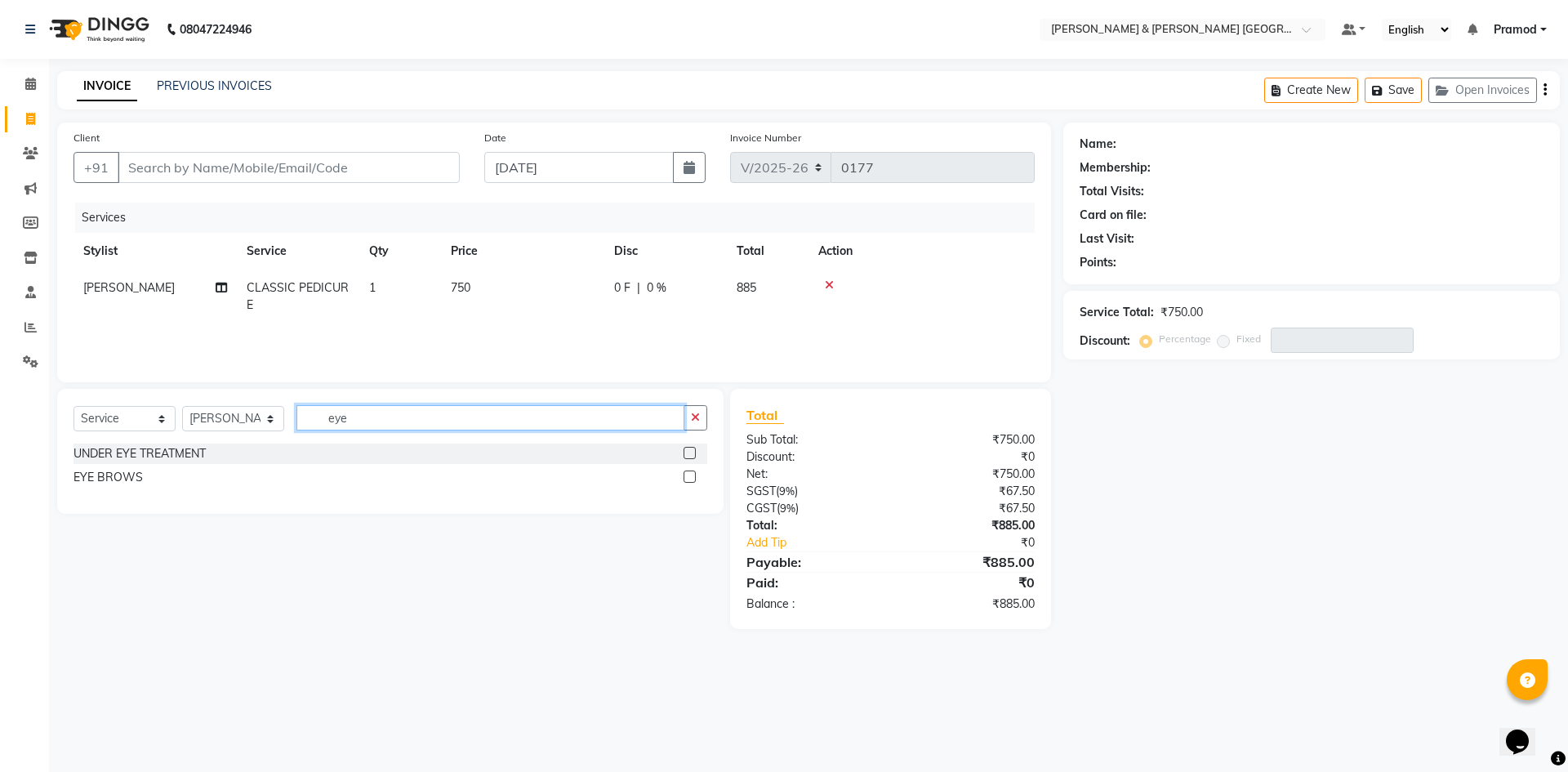
type input "eye"
click at [686, 474] on label at bounding box center [690, 476] width 13 height 13
click at [686, 474] on input "checkbox" at bounding box center [689, 477] width 11 height 11
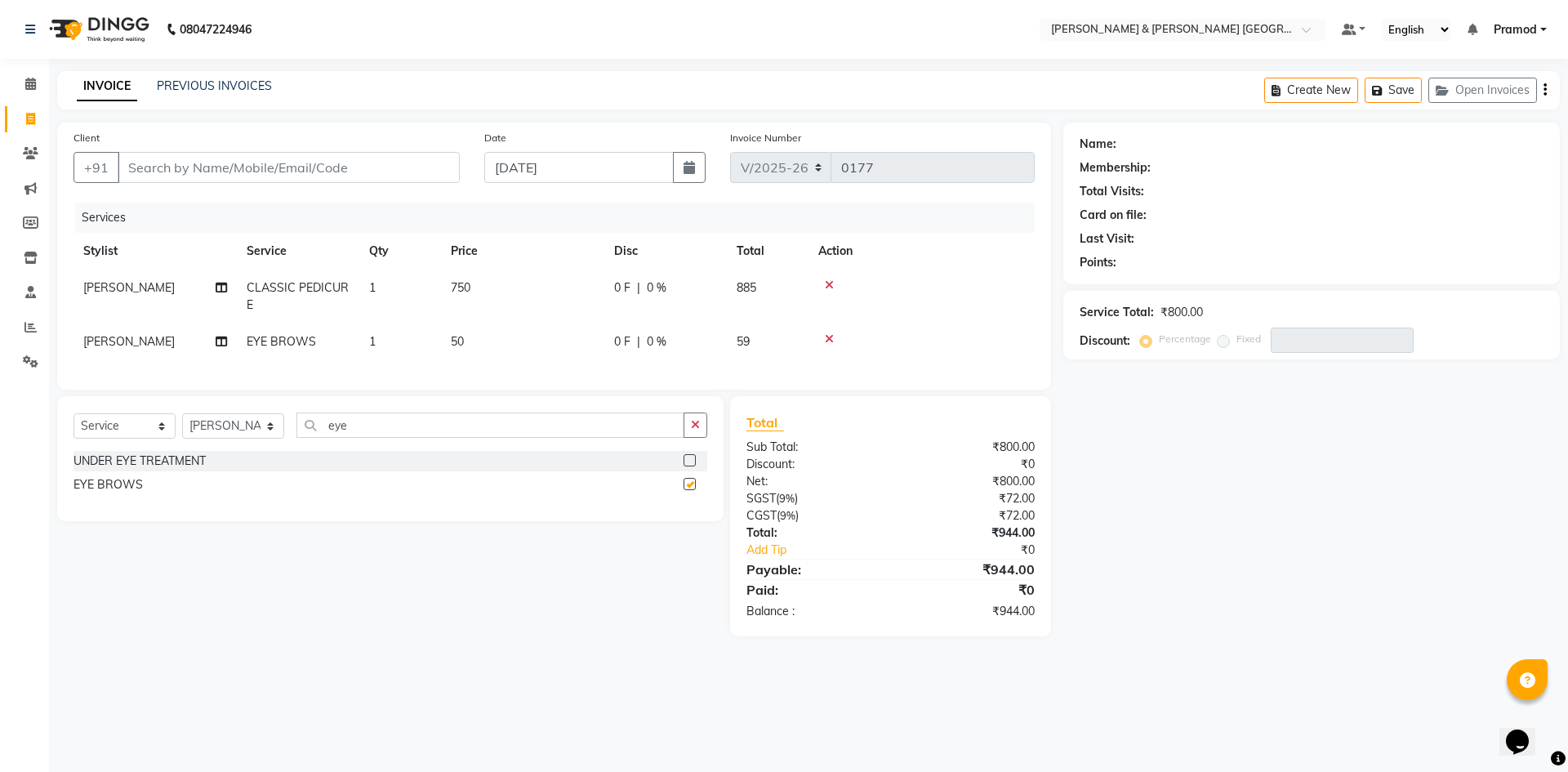
checkbox input "false"
drag, startPoint x: 381, startPoint y: 435, endPoint x: 38, endPoint y: 414, distance: 343.6
click at [38, 414] on app-home "08047224946 Select Location × Toni & Guy Om Sree Heights, Kowkoor Default Panel…" at bounding box center [784, 330] width 1568 height 661
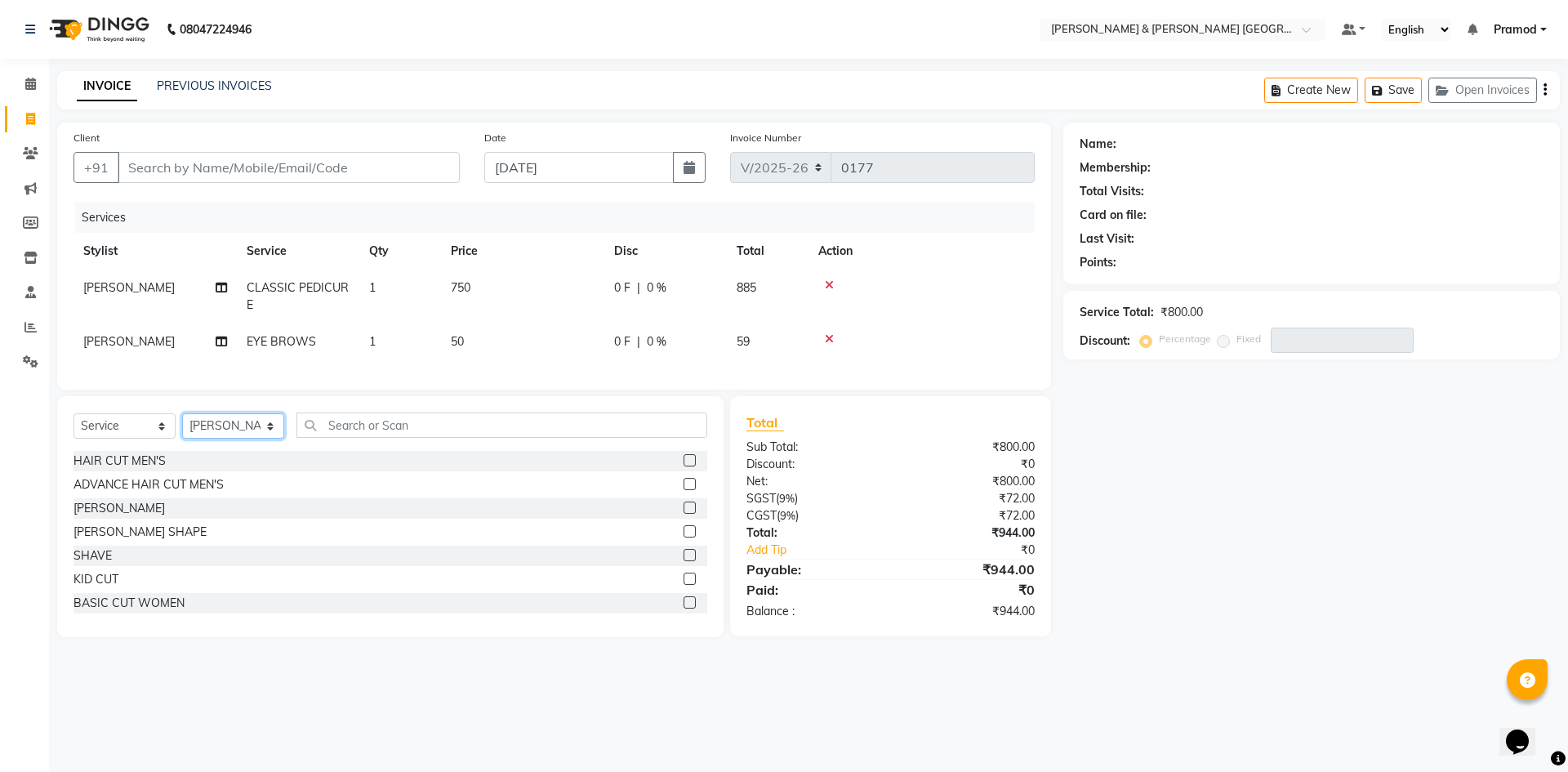
click at [250, 439] on select "Select Stylist [PERSON_NAME] [PERSON_NAME] [PERSON_NAME] [PERSON_NAME] Shabbu […" at bounding box center [234, 426] width 102 height 25
select select "88028"
click at [183, 425] on select "Select Stylist [PERSON_NAME] [PERSON_NAME] [PERSON_NAME] [PERSON_NAME] Shabbu […" at bounding box center [234, 426] width 102 height 25
click at [344, 428] on input "text" at bounding box center [501, 425] width 411 height 25
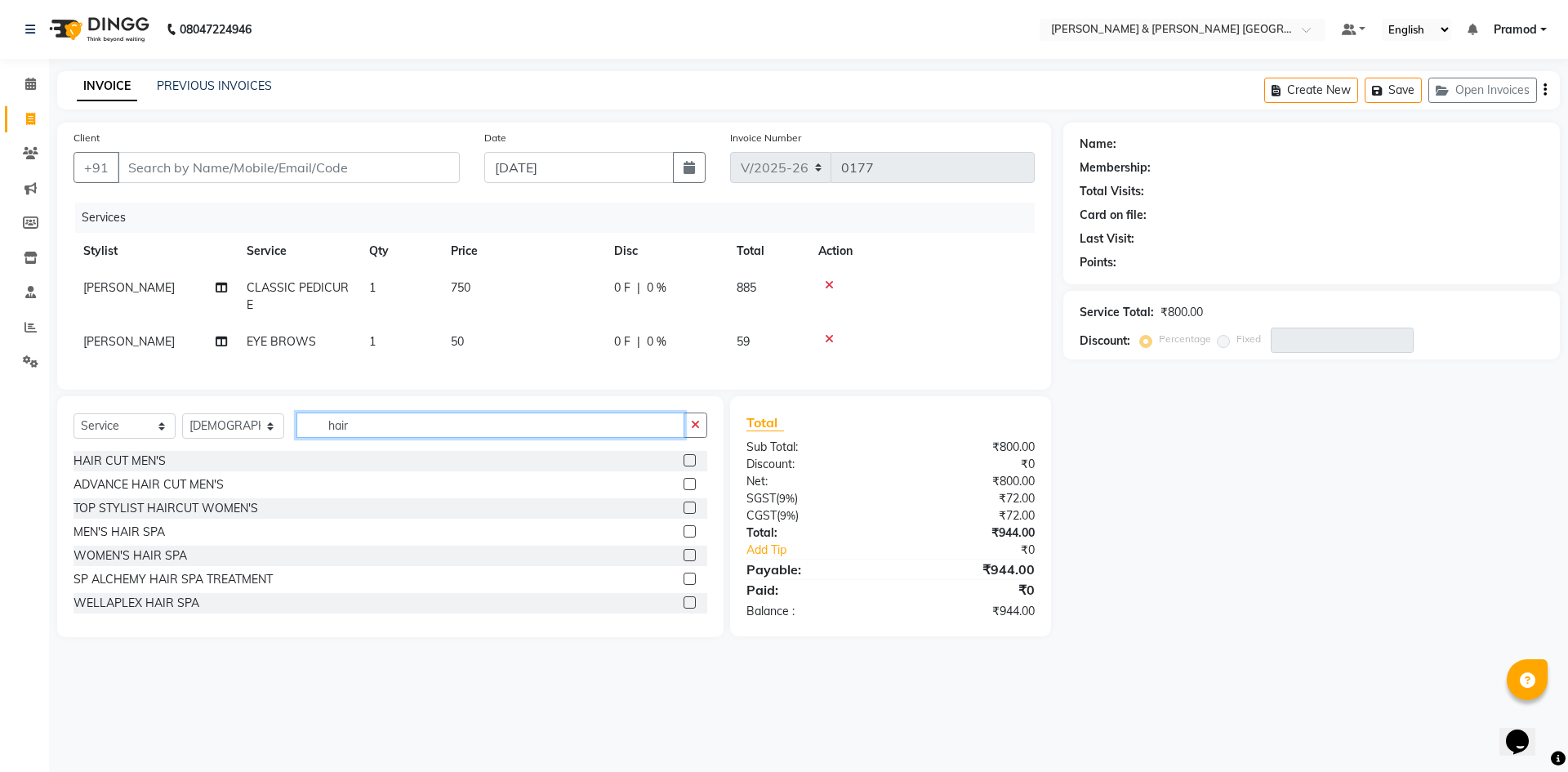
type input "hair"
click at [684, 466] on label at bounding box center [690, 460] width 13 height 13
click at [684, 466] on input "checkbox" at bounding box center [689, 461] width 11 height 11
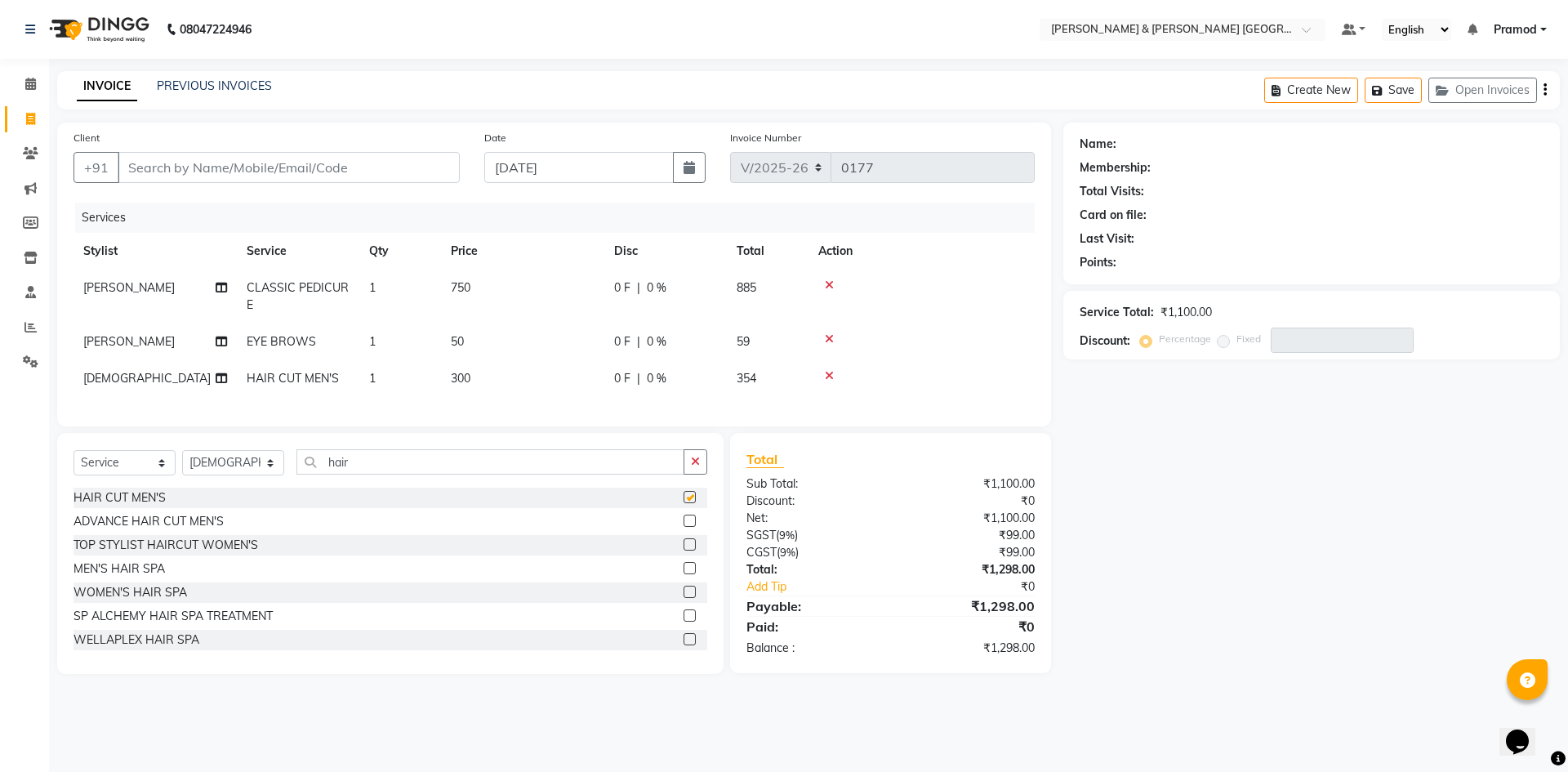
checkbox input "false"
click at [486, 376] on td "300" at bounding box center [522, 378] width 163 height 37
select select "88028"
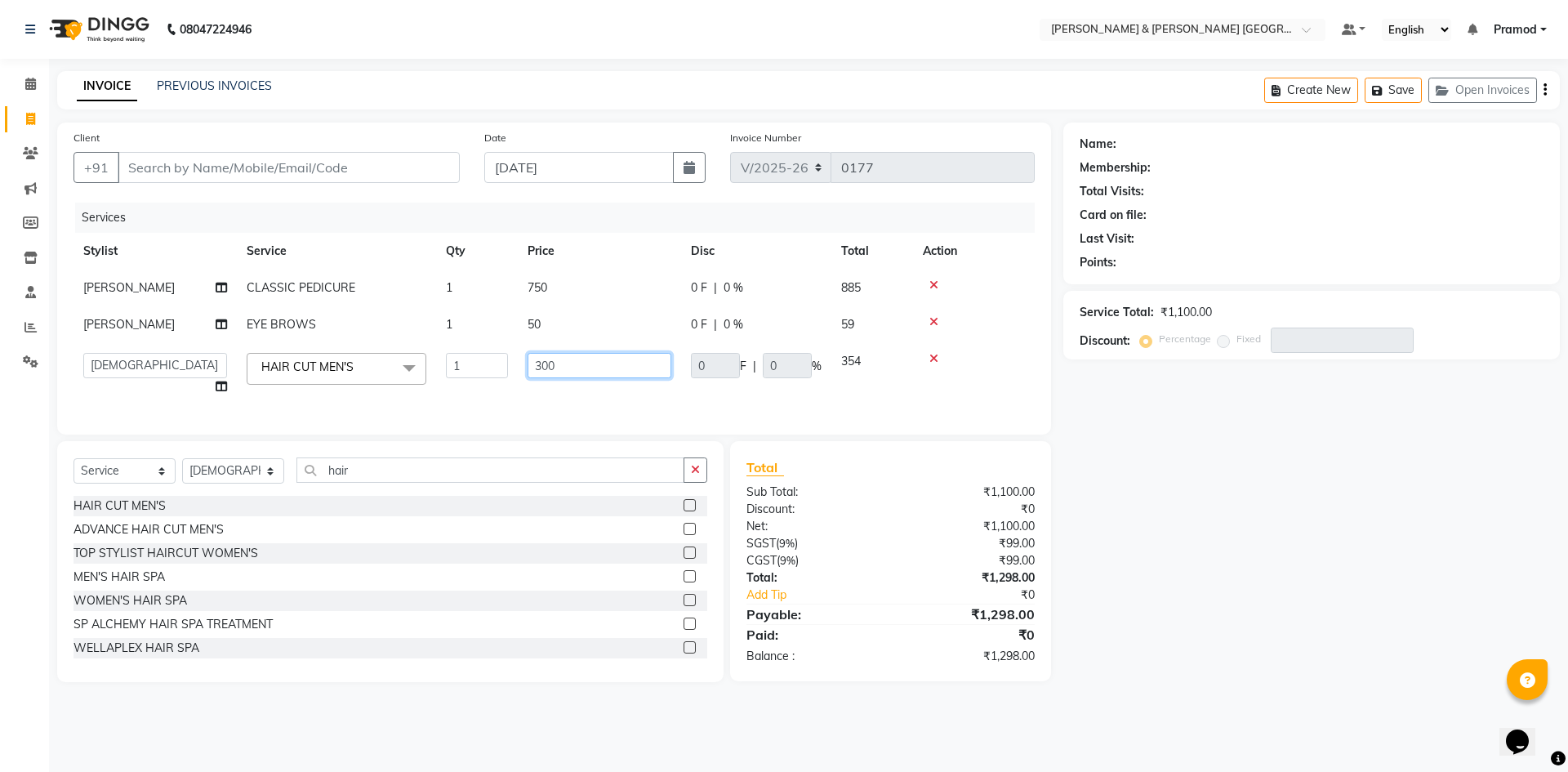
click at [557, 374] on input "300" at bounding box center [599, 365] width 144 height 25
type input "3"
type input "240"
click at [1323, 428] on div "Name: Membership: Total Visits: Card on file: Last Visit: Points: Service Total…" at bounding box center [1318, 402] width 509 height 559
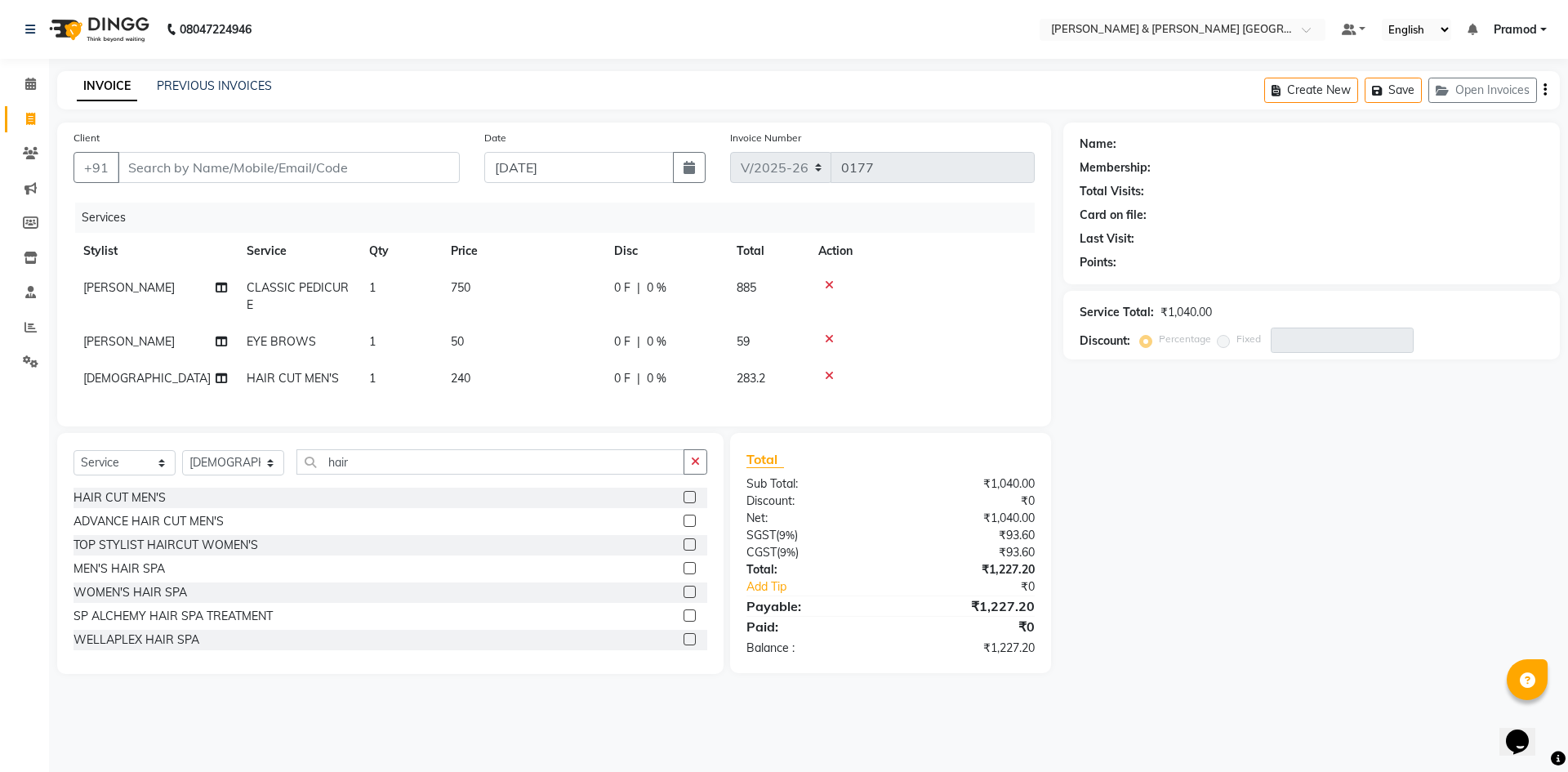
drag, startPoint x: 501, startPoint y: 78, endPoint x: 419, endPoint y: 116, distance: 90.4
click at [501, 78] on div "INVOICE PREVIOUS INVOICES Create New Save Open Invoices" at bounding box center [808, 90] width 1503 height 39
click at [171, 165] on input "Client" at bounding box center [288, 167] width 342 height 31
type input "9"
type input "0"
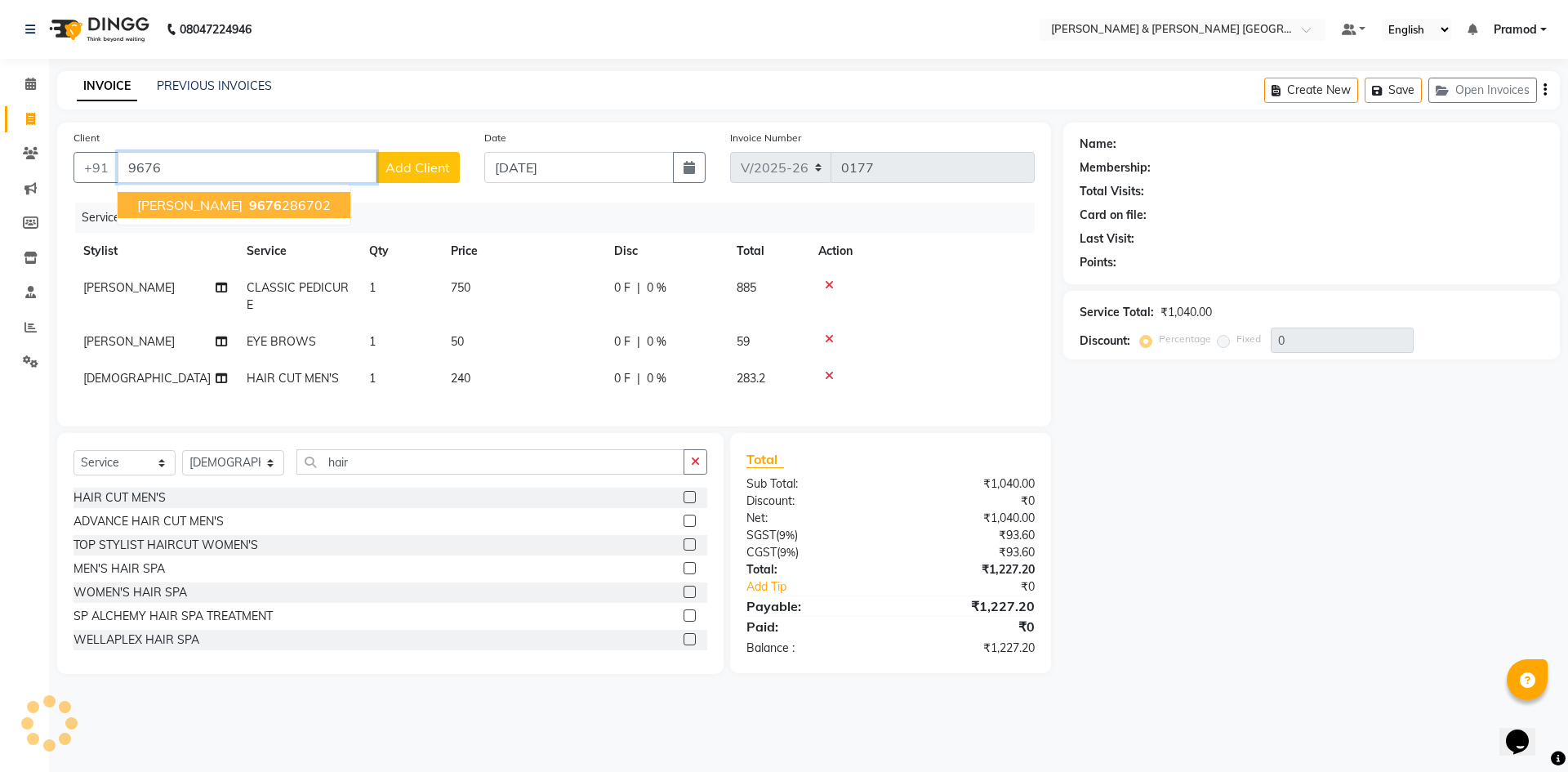
click at [213, 198] on span "[PERSON_NAME]" at bounding box center [190, 205] width 105 height 17
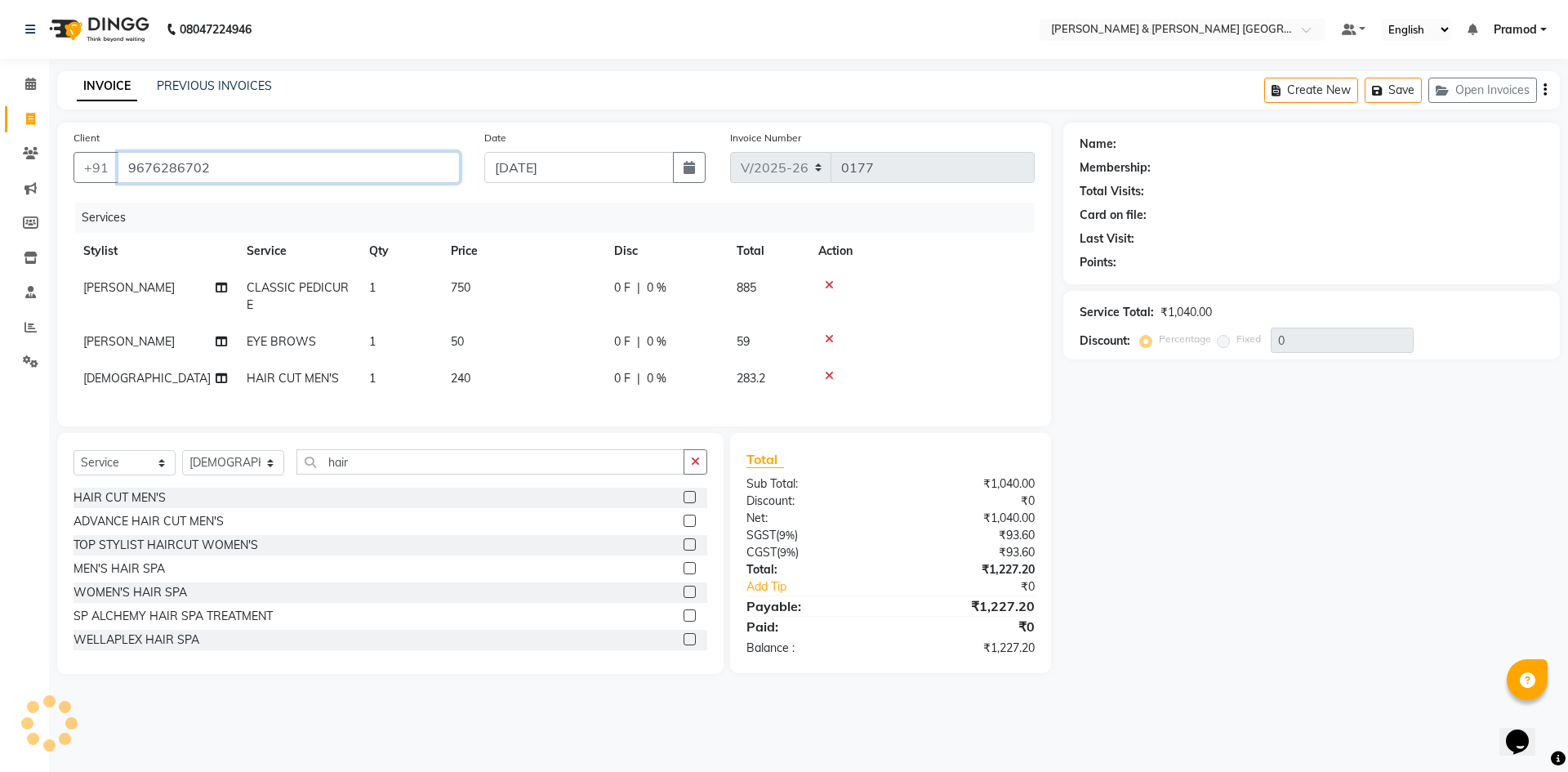
type input "9676286702"
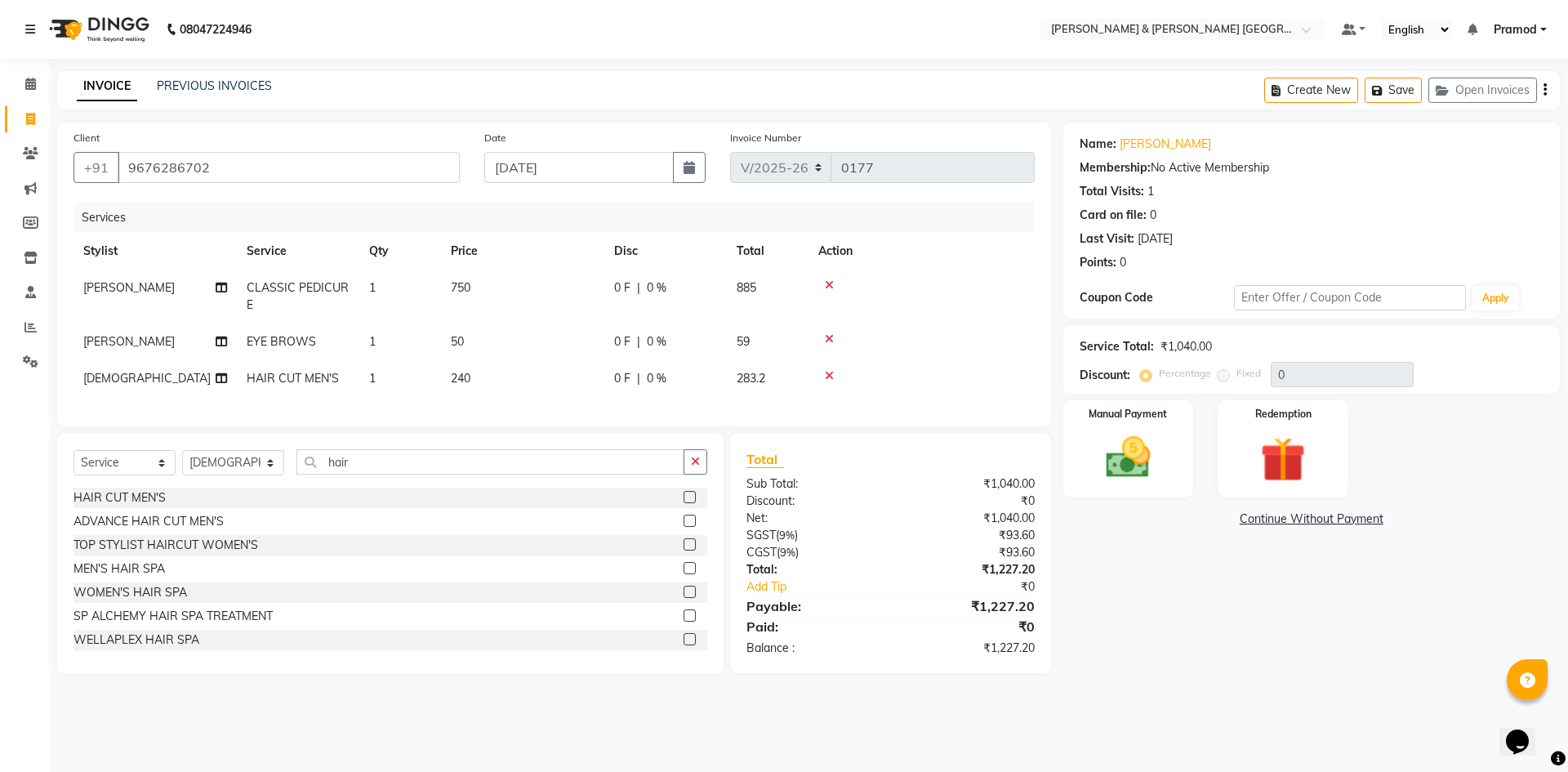
click at [1270, 601] on div "Name: Soumya Reddy Membership: No Active Membership Total Visits: 1 Card on fil…" at bounding box center [1318, 398] width 509 height 552
click at [1141, 468] on img at bounding box center [1128, 457] width 76 height 54
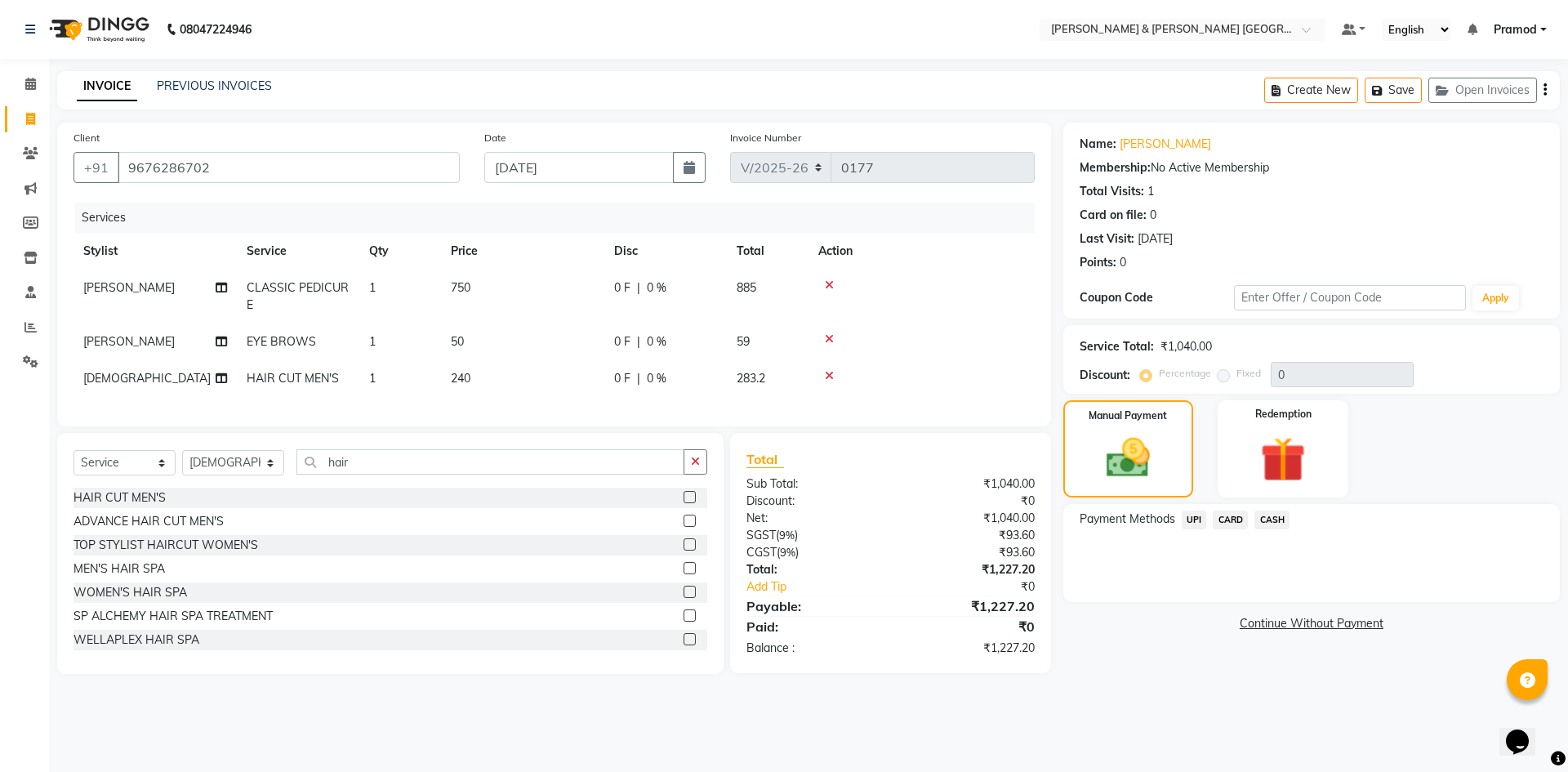
click at [1234, 518] on span "CARD" at bounding box center [1231, 520] width 35 height 18
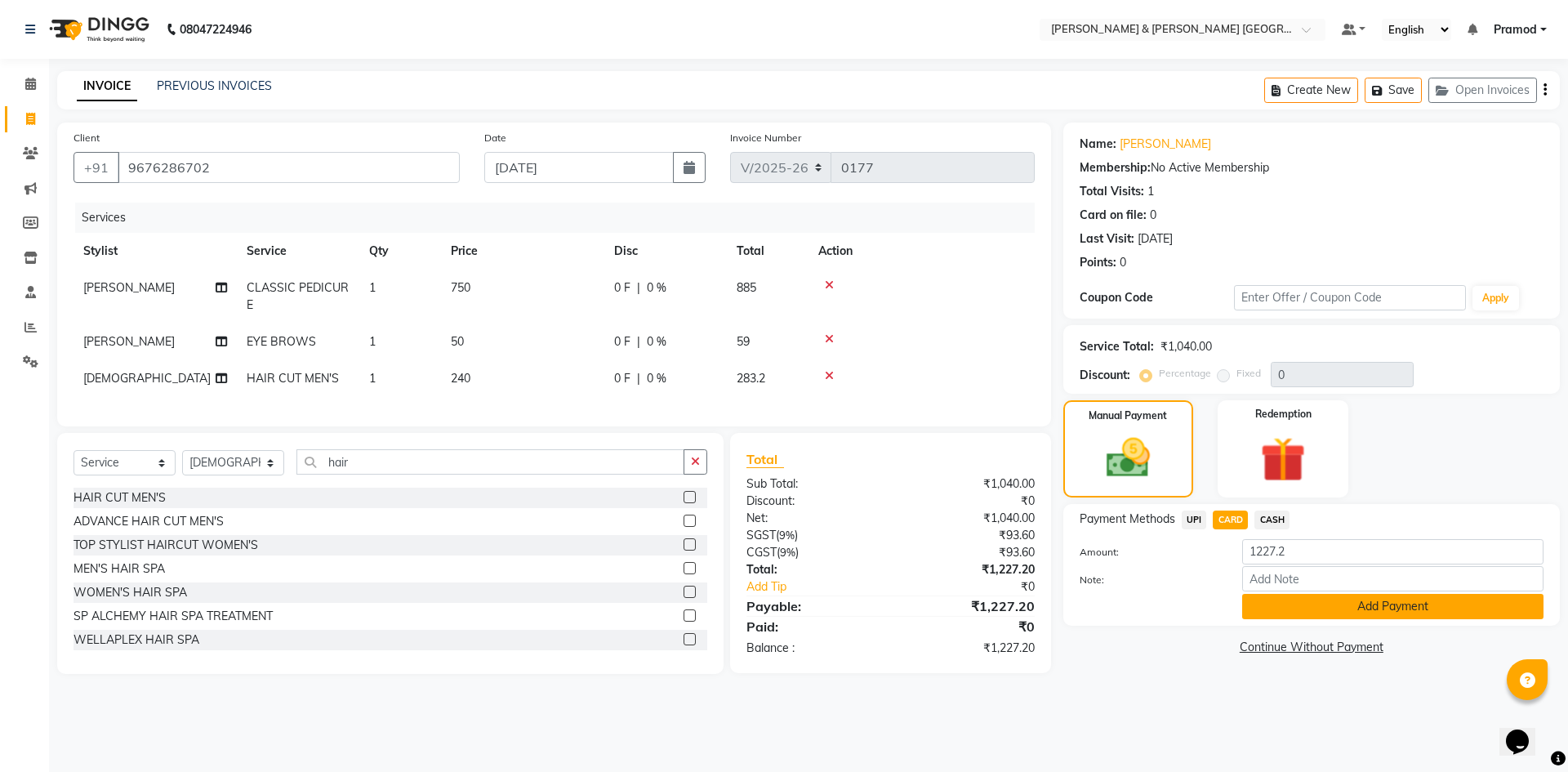
click at [1282, 605] on button "Add Payment" at bounding box center [1393, 606] width 301 height 25
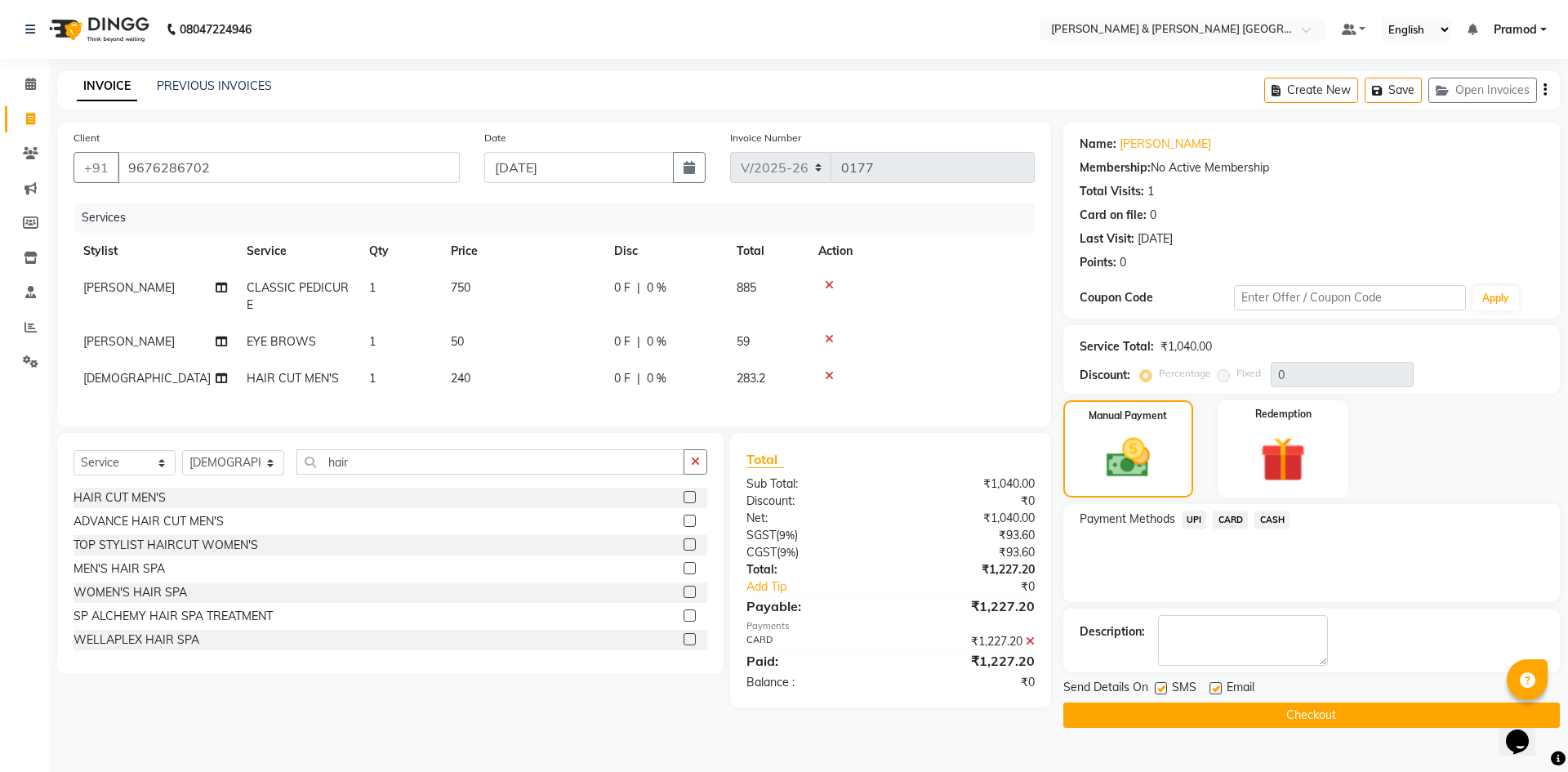
click at [1094, 717] on button "Checkout" at bounding box center [1311, 715] width 496 height 25
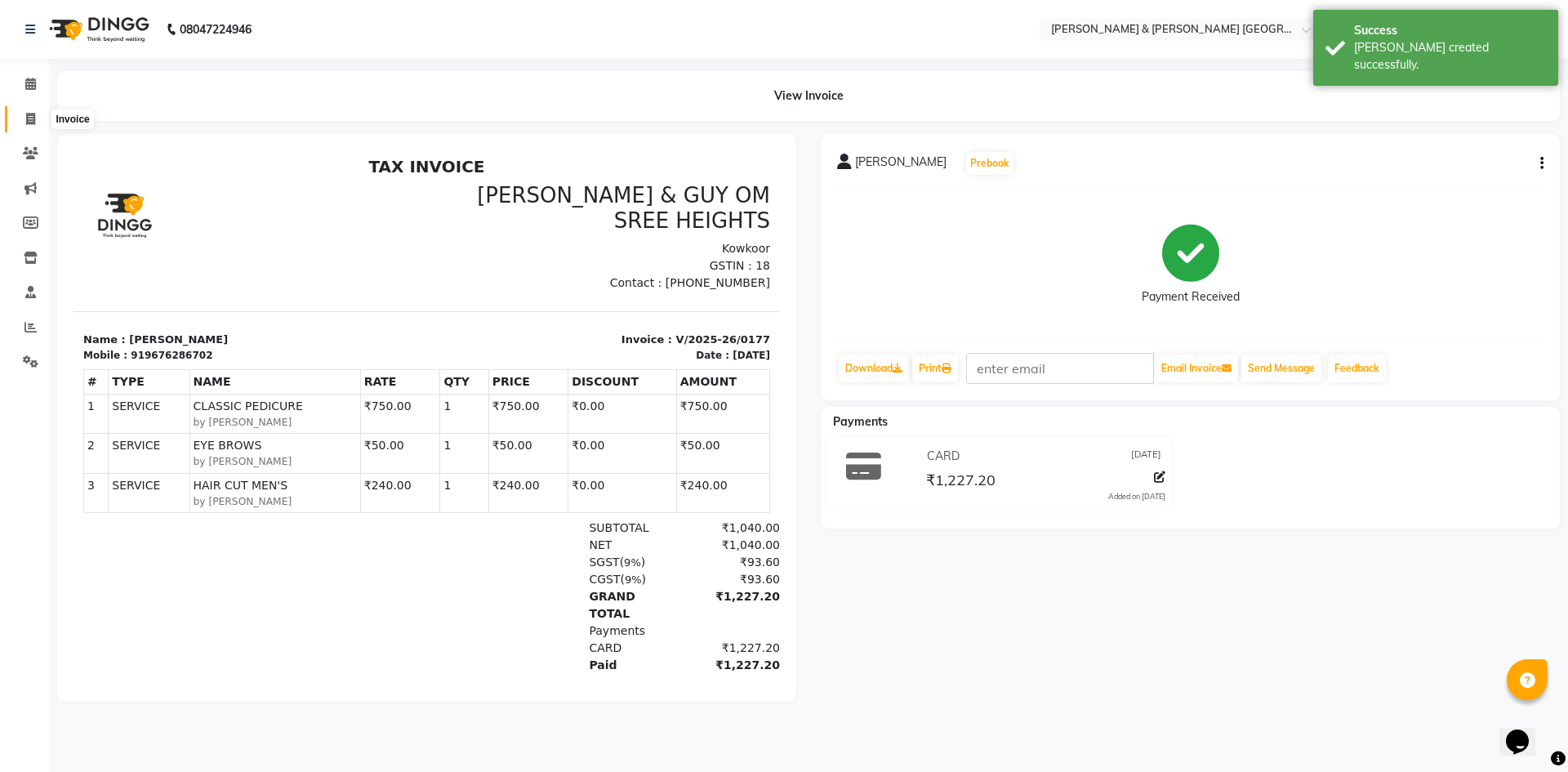
drag, startPoint x: 18, startPoint y: 120, endPoint x: 57, endPoint y: 119, distance: 39.0
click at [18, 120] on span at bounding box center [31, 120] width 28 height 18
select select "8717"
select select "service"
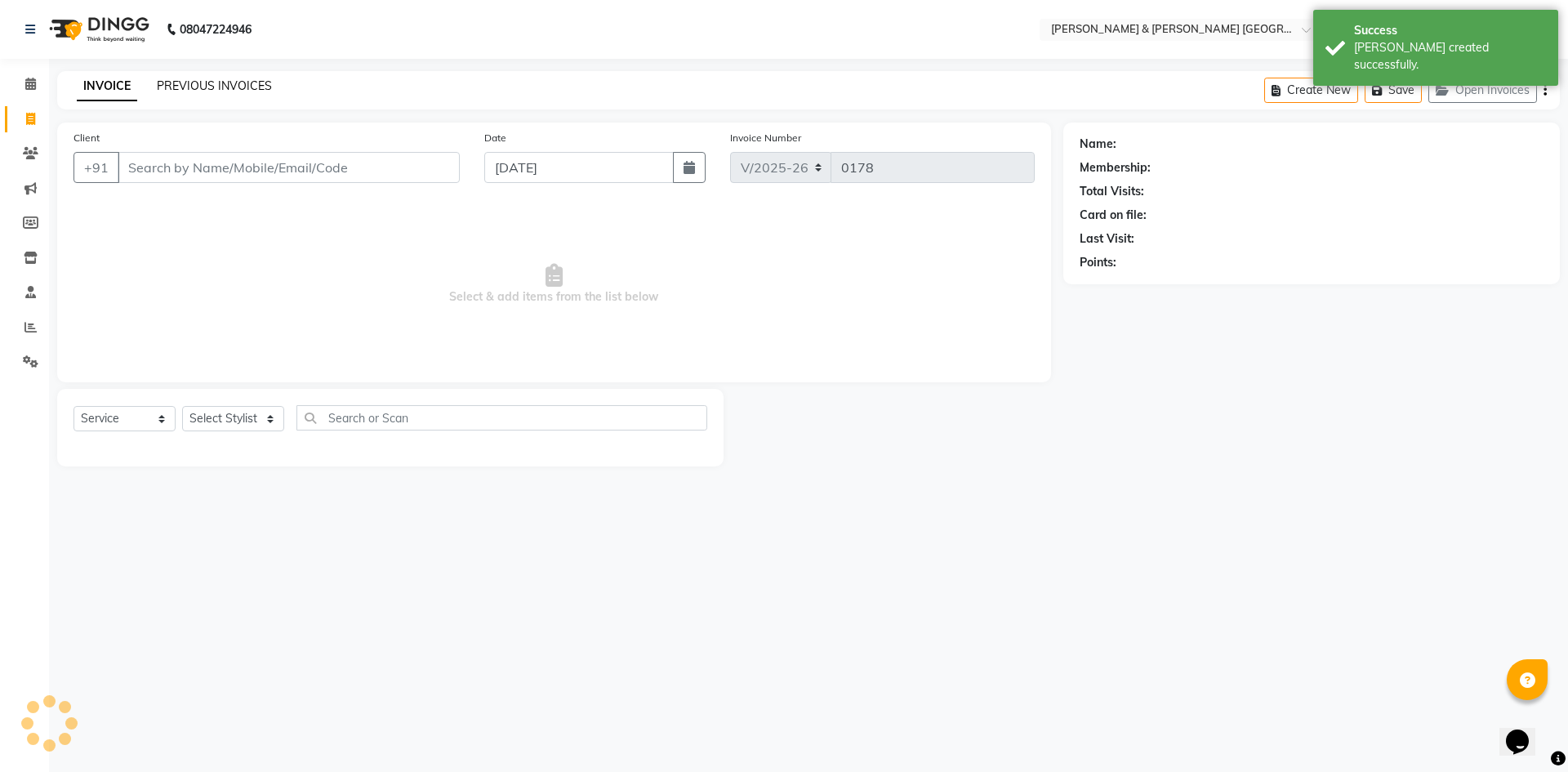
click at [188, 81] on link "PREVIOUS INVOICES" at bounding box center [214, 86] width 116 height 15
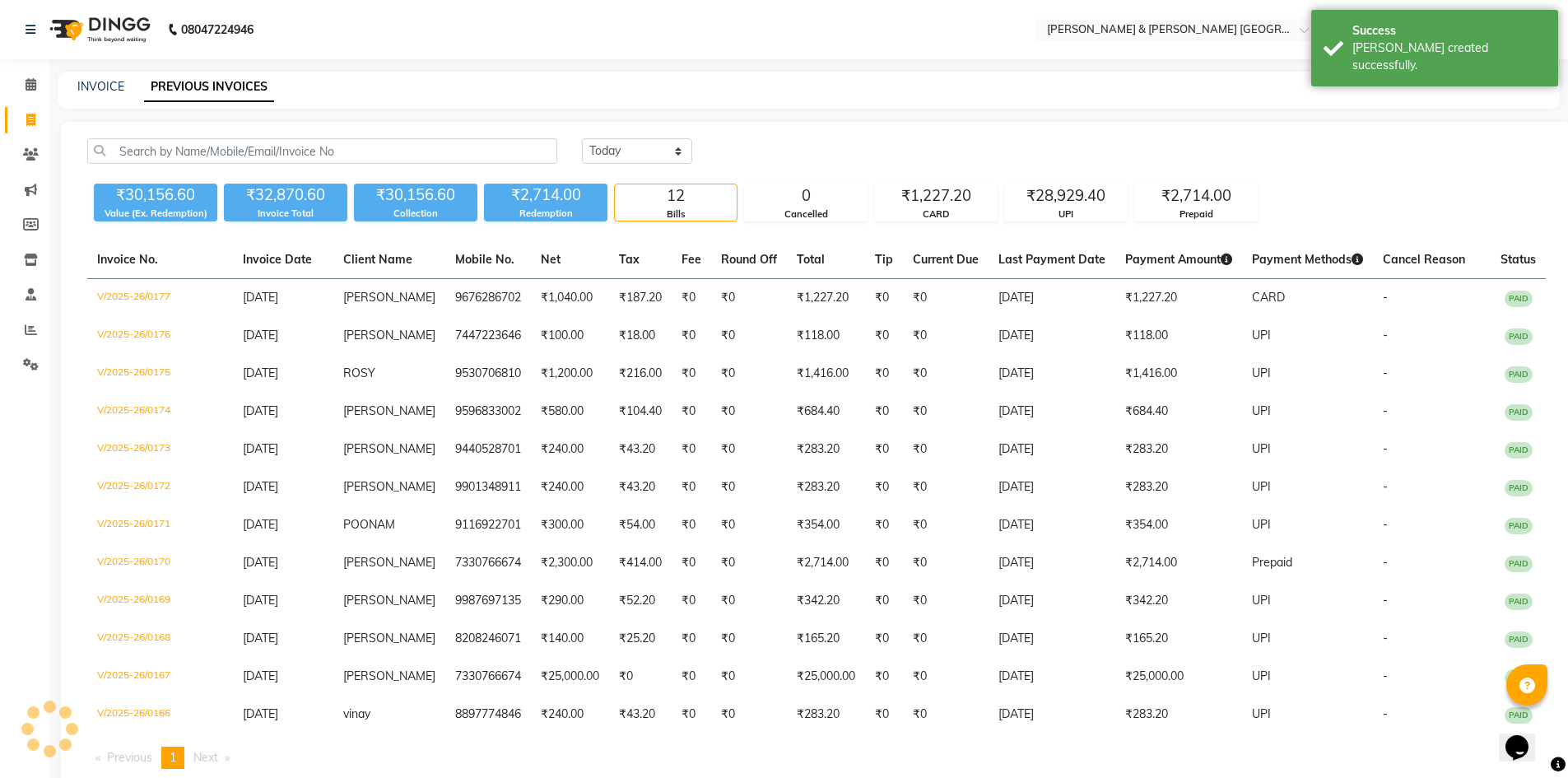
click at [394, 95] on div "INVOICE PREVIOUS INVOICES" at bounding box center [808, 90] width 1502 height 37
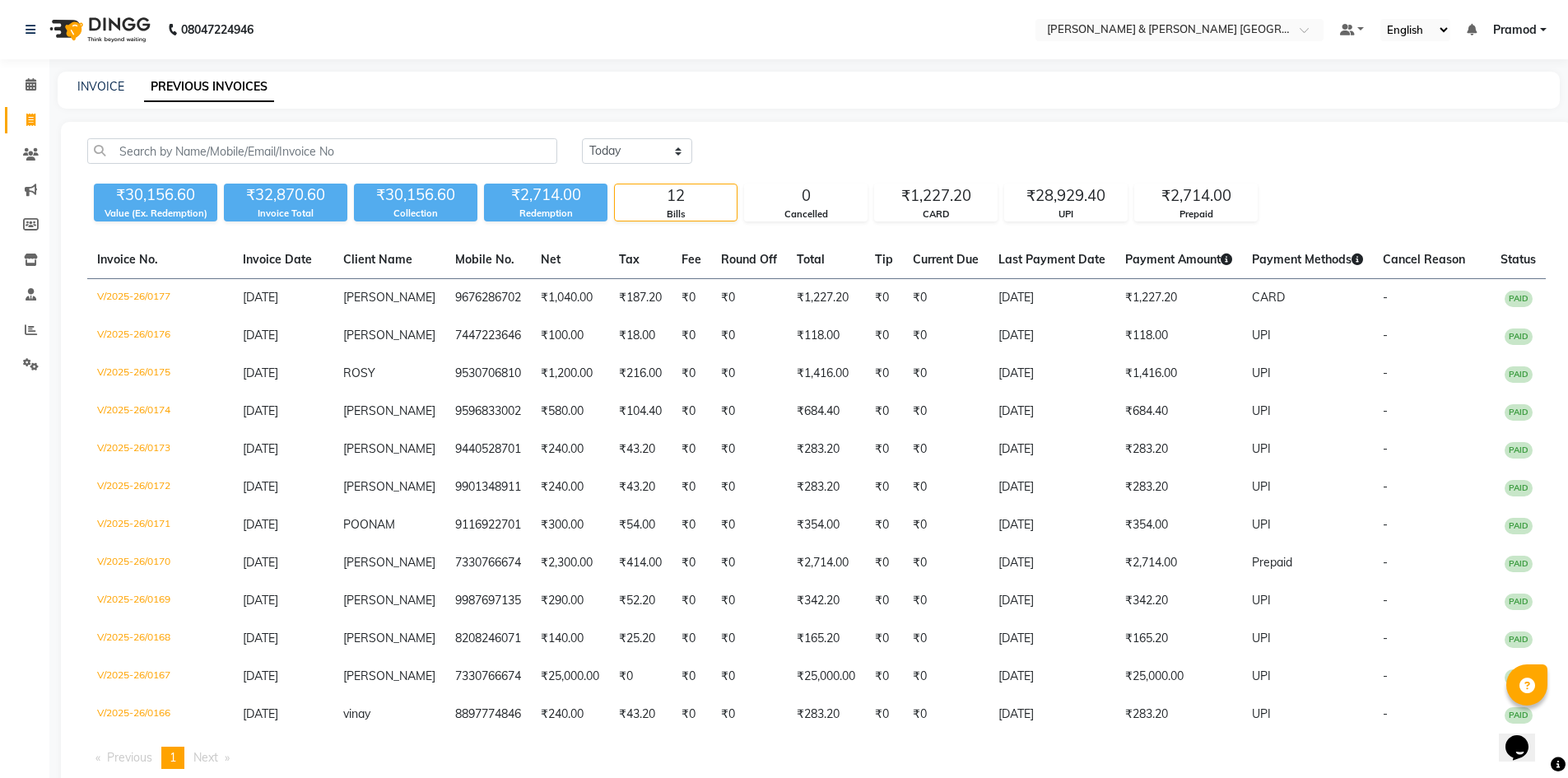
click at [827, 12] on nav "08047224946 Select Location × Toni & Guy Om Sree Heights, Kowkoor Default Panel…" at bounding box center [784, 30] width 1568 height 59
click at [105, 73] on div "INVOICE PREVIOUS INVOICES" at bounding box center [808, 90] width 1502 height 37
click at [100, 80] on link "INVOICE" at bounding box center [101, 87] width 47 height 15
select select "8717"
select select "service"
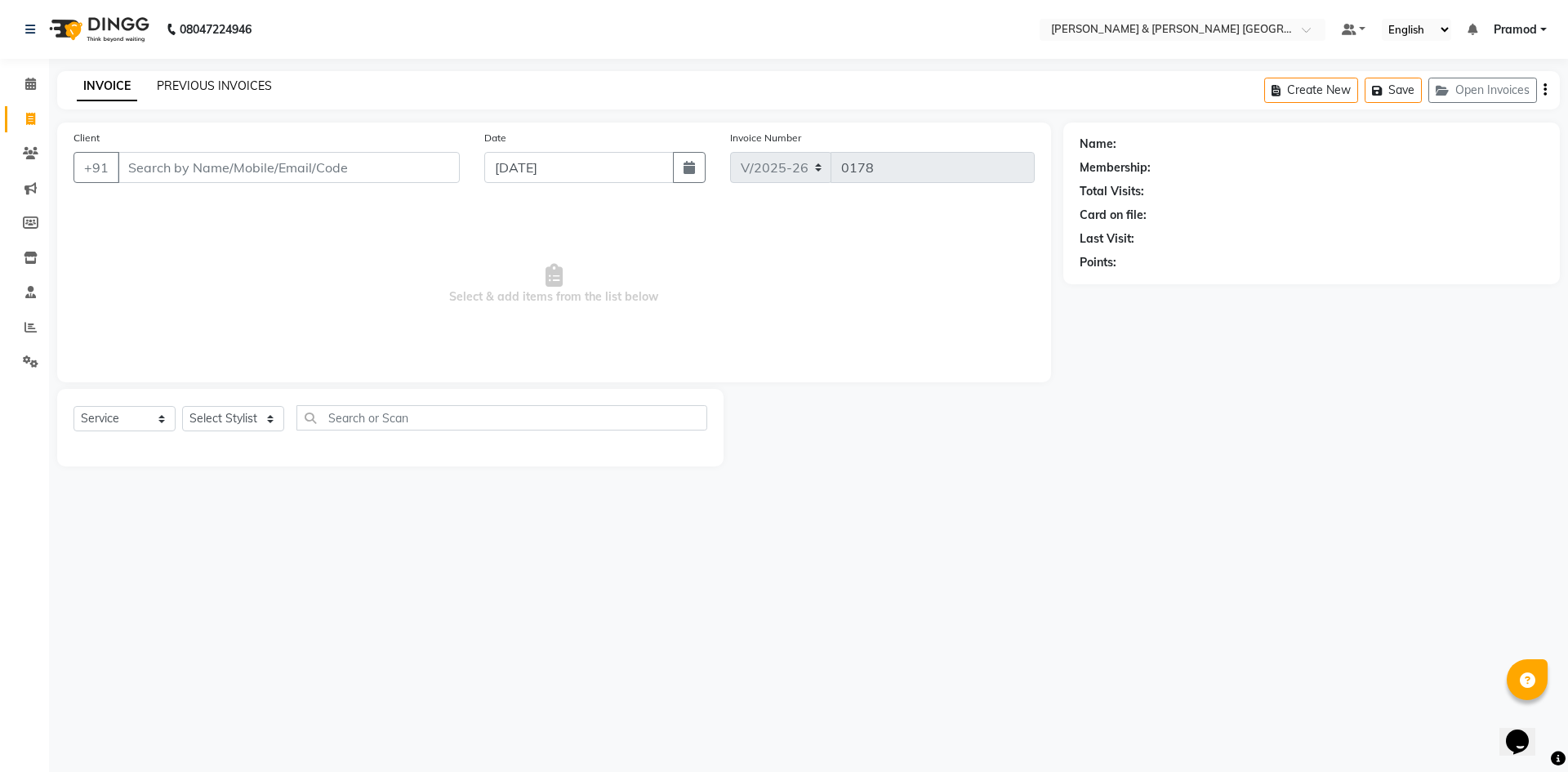
click at [207, 87] on link "PREVIOUS INVOICES" at bounding box center [214, 86] width 116 height 15
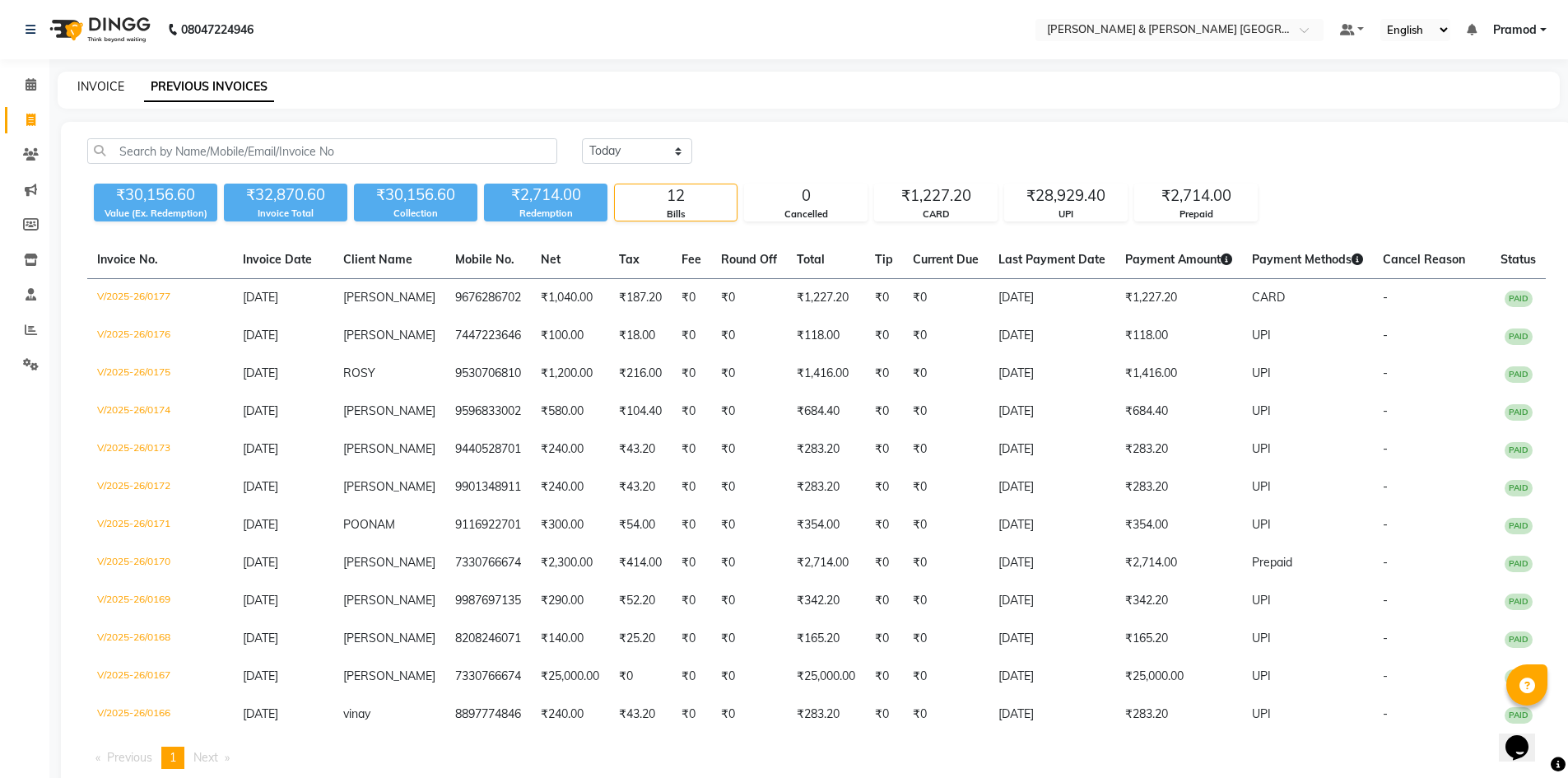
click at [108, 87] on link "INVOICE" at bounding box center [101, 87] width 47 height 15
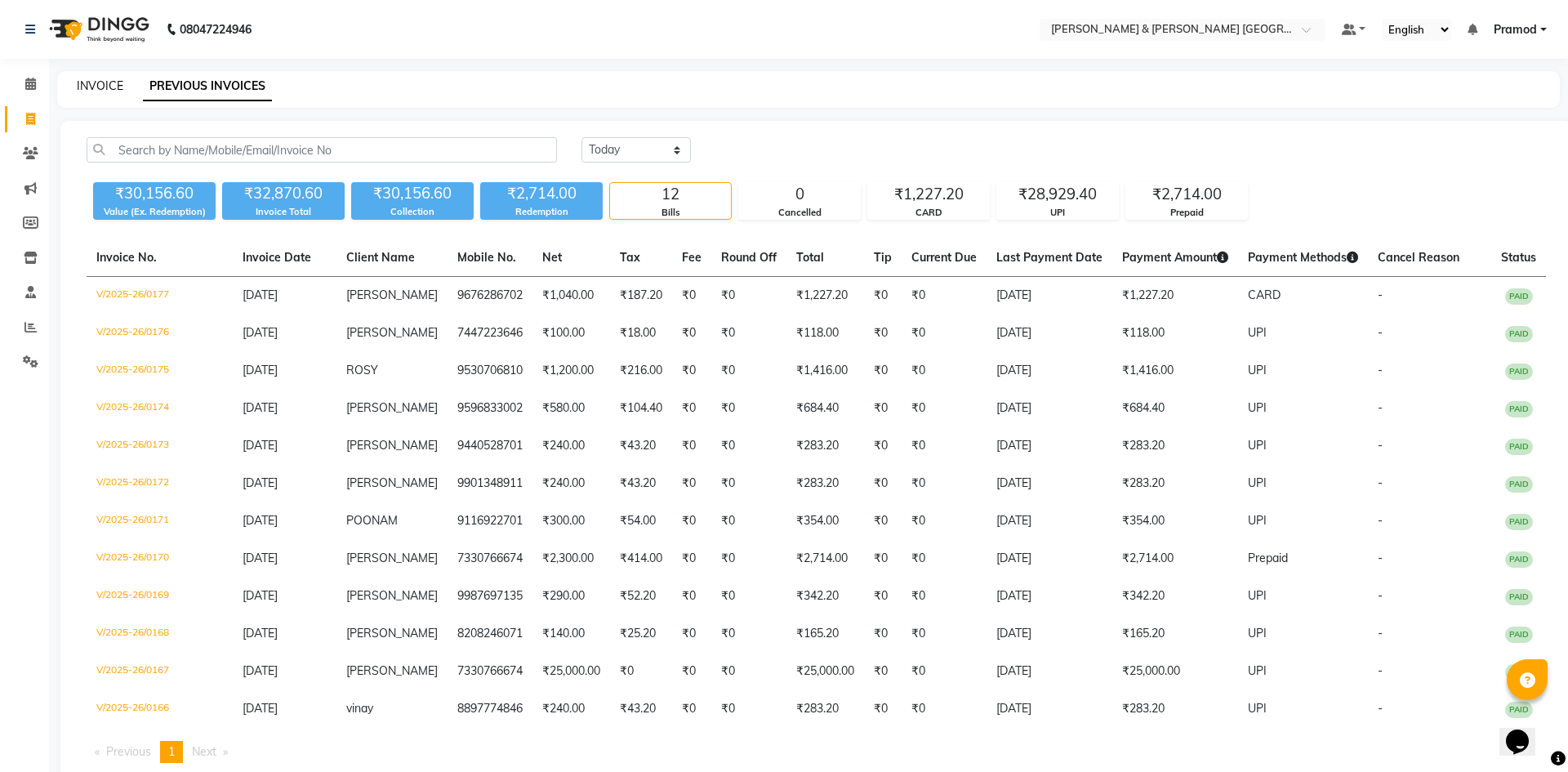
select select "8717"
select select "service"
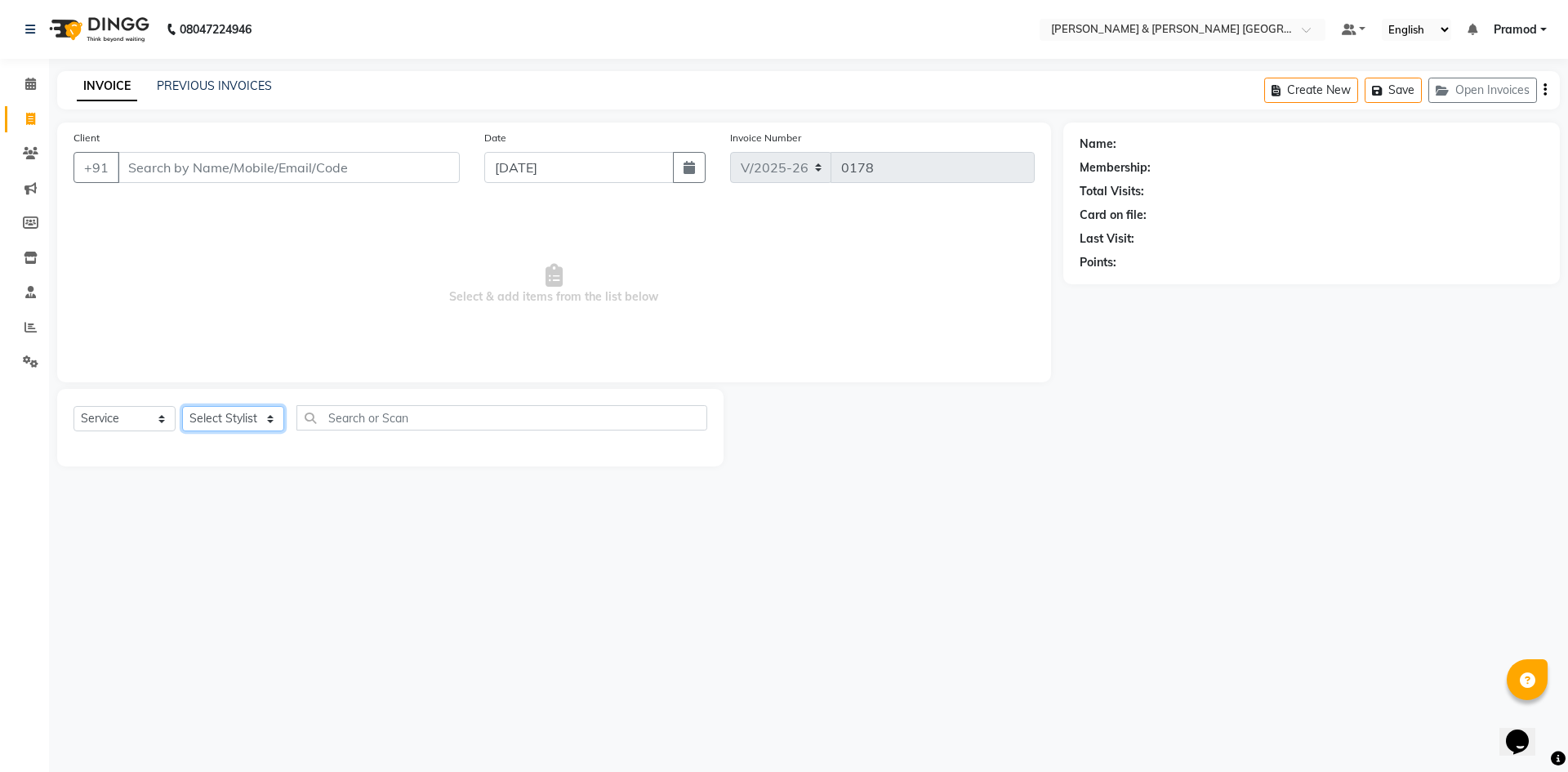
click at [234, 416] on select "Select Stylist [PERSON_NAME] [PERSON_NAME] [PERSON_NAME] [PERSON_NAME] Shabbu […" at bounding box center [234, 419] width 102 height 25
select select "88029"
click at [183, 406] on select "Select Stylist [PERSON_NAME] [PERSON_NAME] [PERSON_NAME] [PERSON_NAME] Shabbu […" at bounding box center [234, 419] width 102 height 25
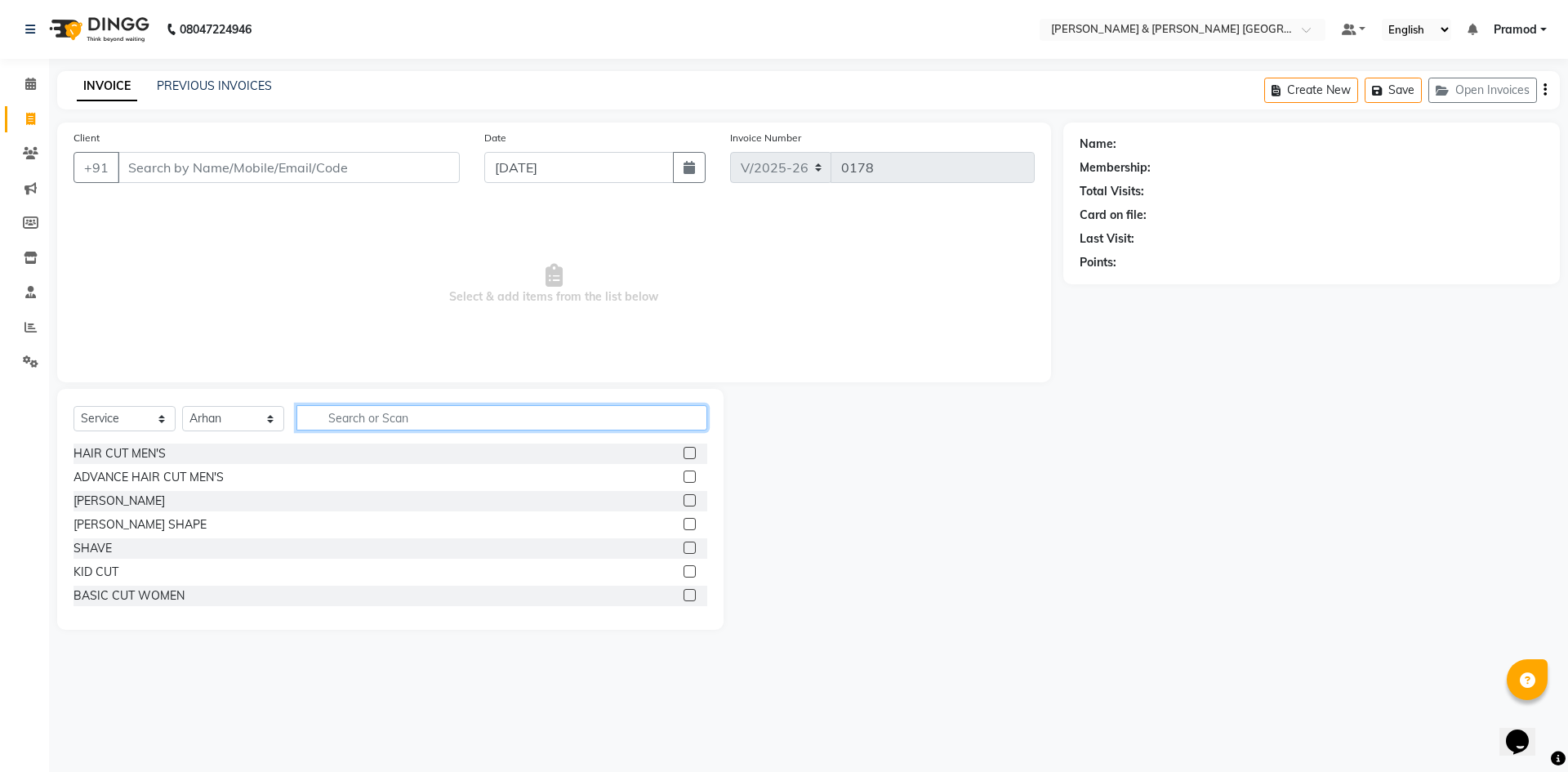
click at [340, 422] on input "text" at bounding box center [501, 418] width 411 height 25
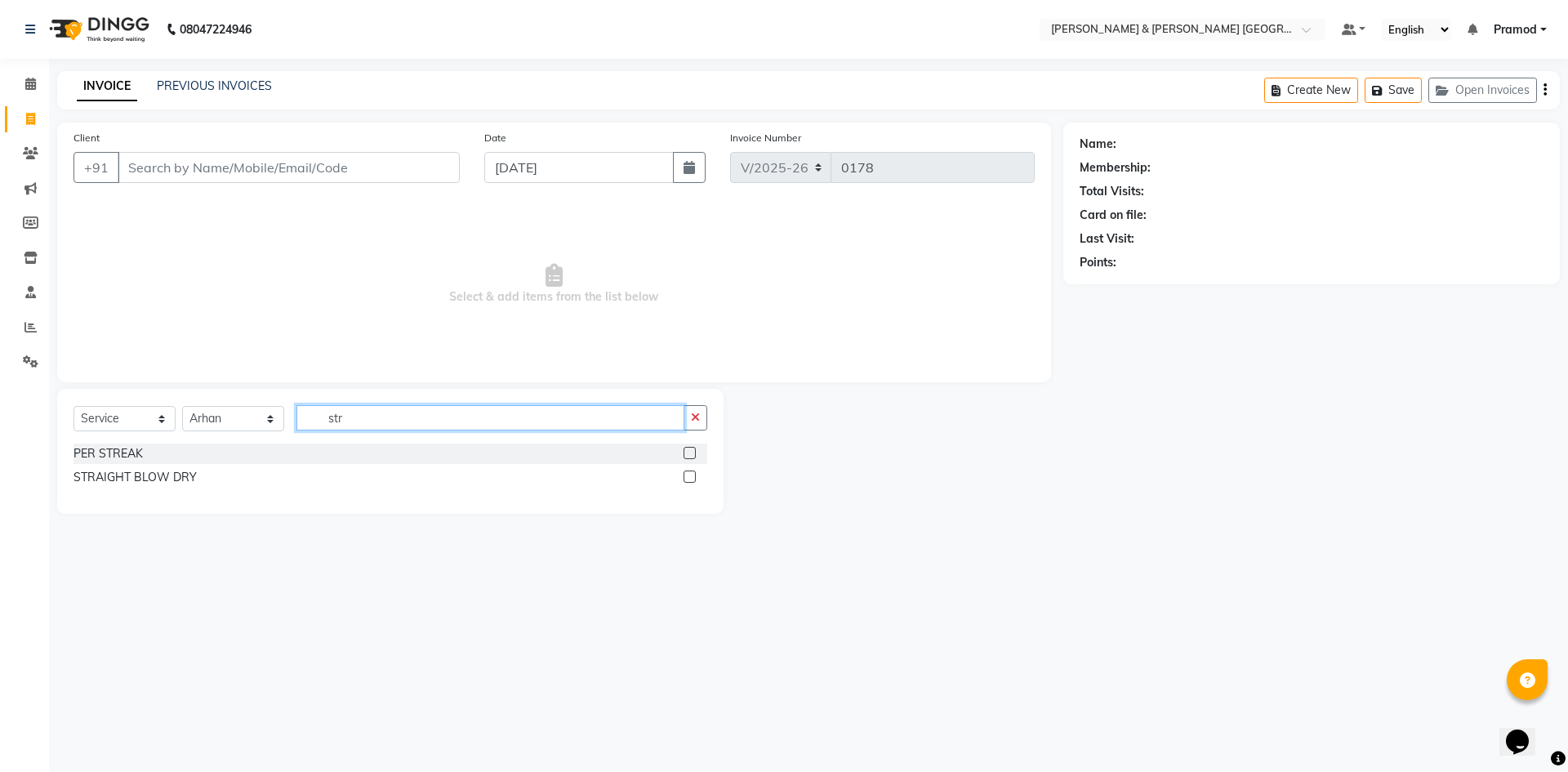
type input "str"
click at [693, 481] on label at bounding box center [690, 476] width 13 height 13
click at [693, 481] on input "checkbox" at bounding box center [689, 477] width 11 height 11
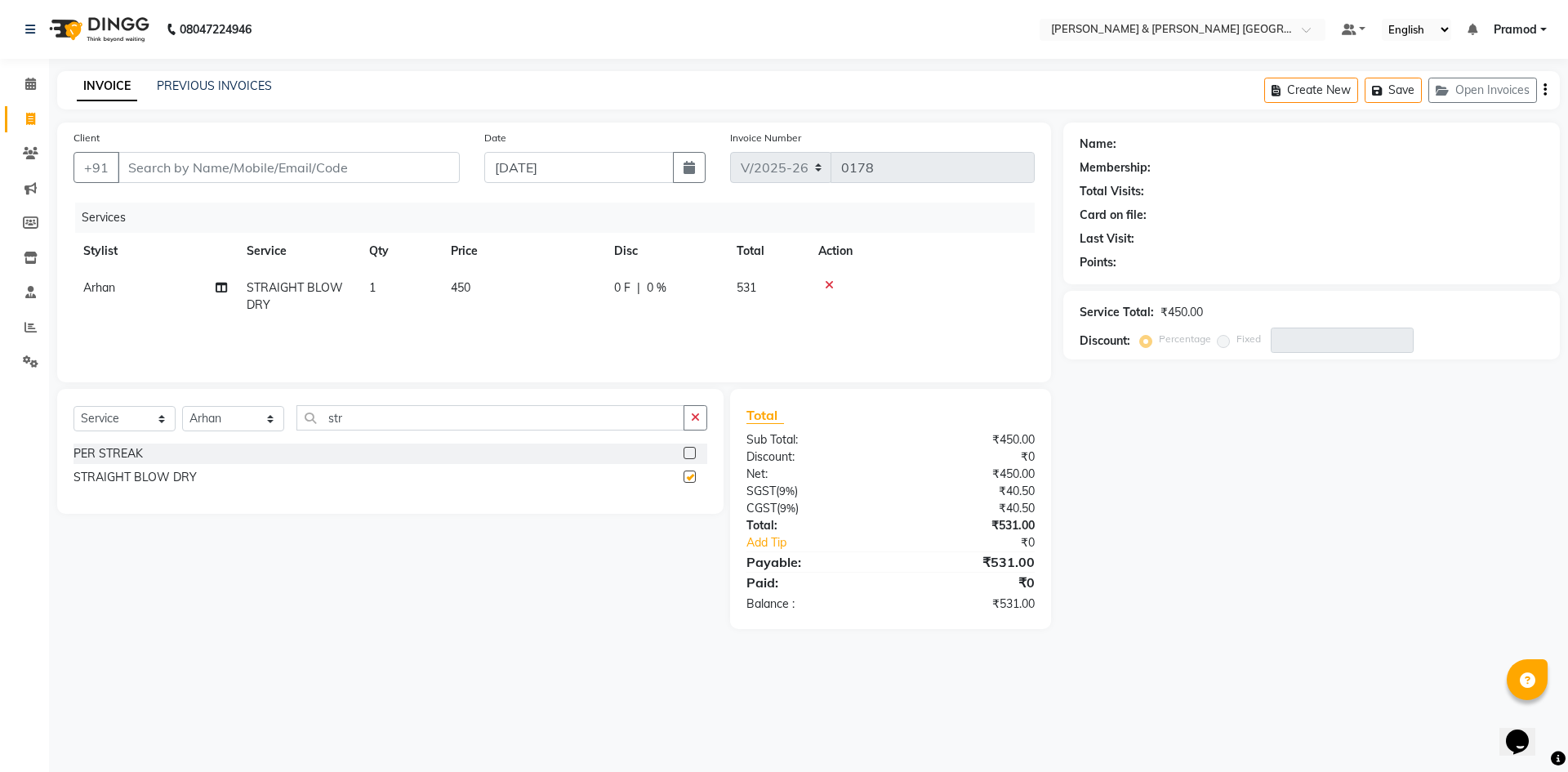
checkbox input "false"
click at [488, 283] on td "450" at bounding box center [522, 296] width 163 height 54
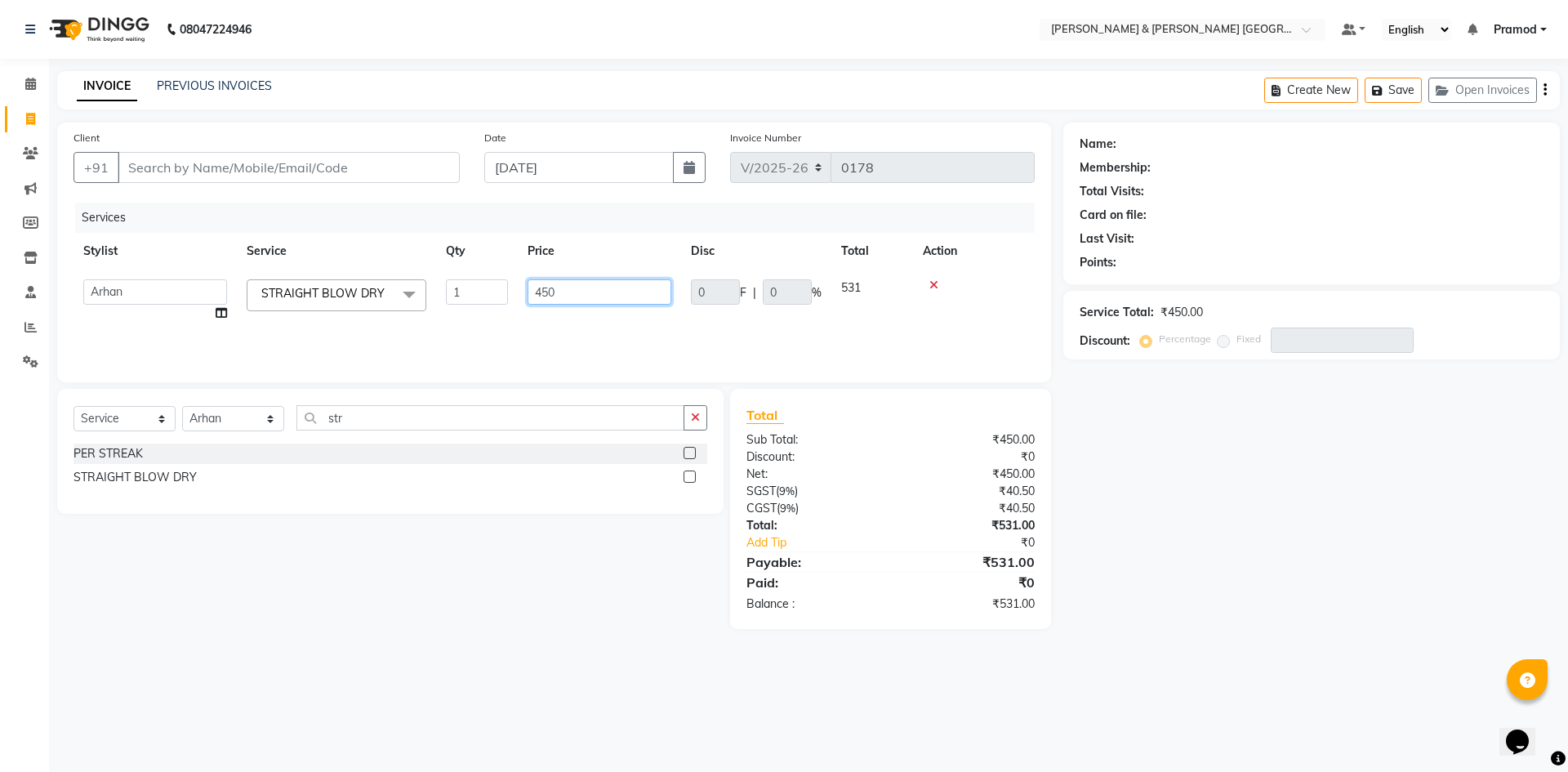
click at [548, 289] on input "450" at bounding box center [599, 292] width 144 height 25
type input "350"
click at [1156, 486] on div "Name: Membership: Total Visits: Card on file: Last Visit: Points: Service Total…" at bounding box center [1318, 375] width 509 height 507
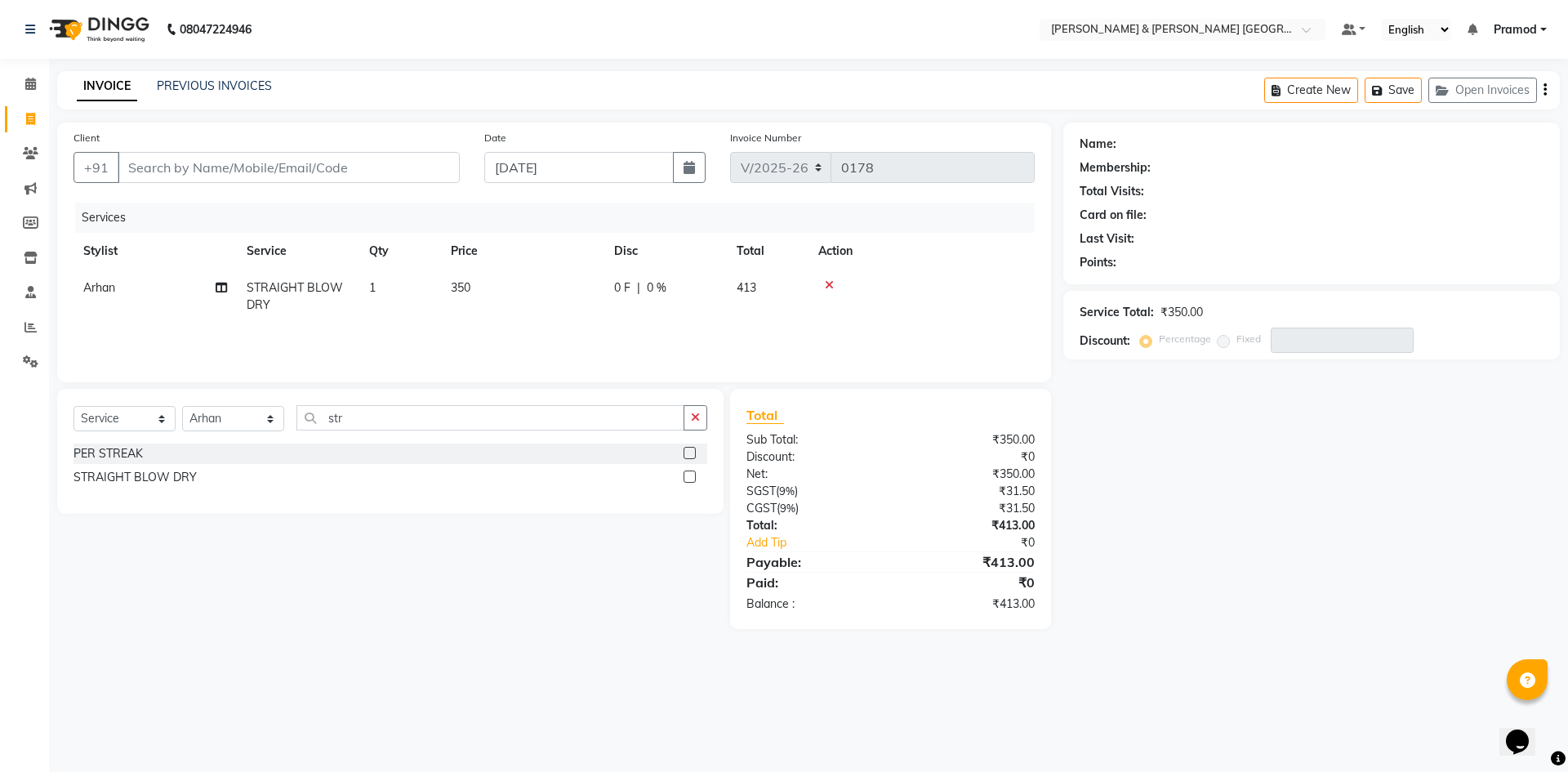
click at [534, 91] on div "INVOICE PREVIOUS INVOICES Create New Save Open Invoices" at bounding box center [808, 90] width 1503 height 39
click at [159, 167] on input "Client" at bounding box center [288, 167] width 342 height 31
click at [830, 285] on icon at bounding box center [829, 286] width 9 height 12
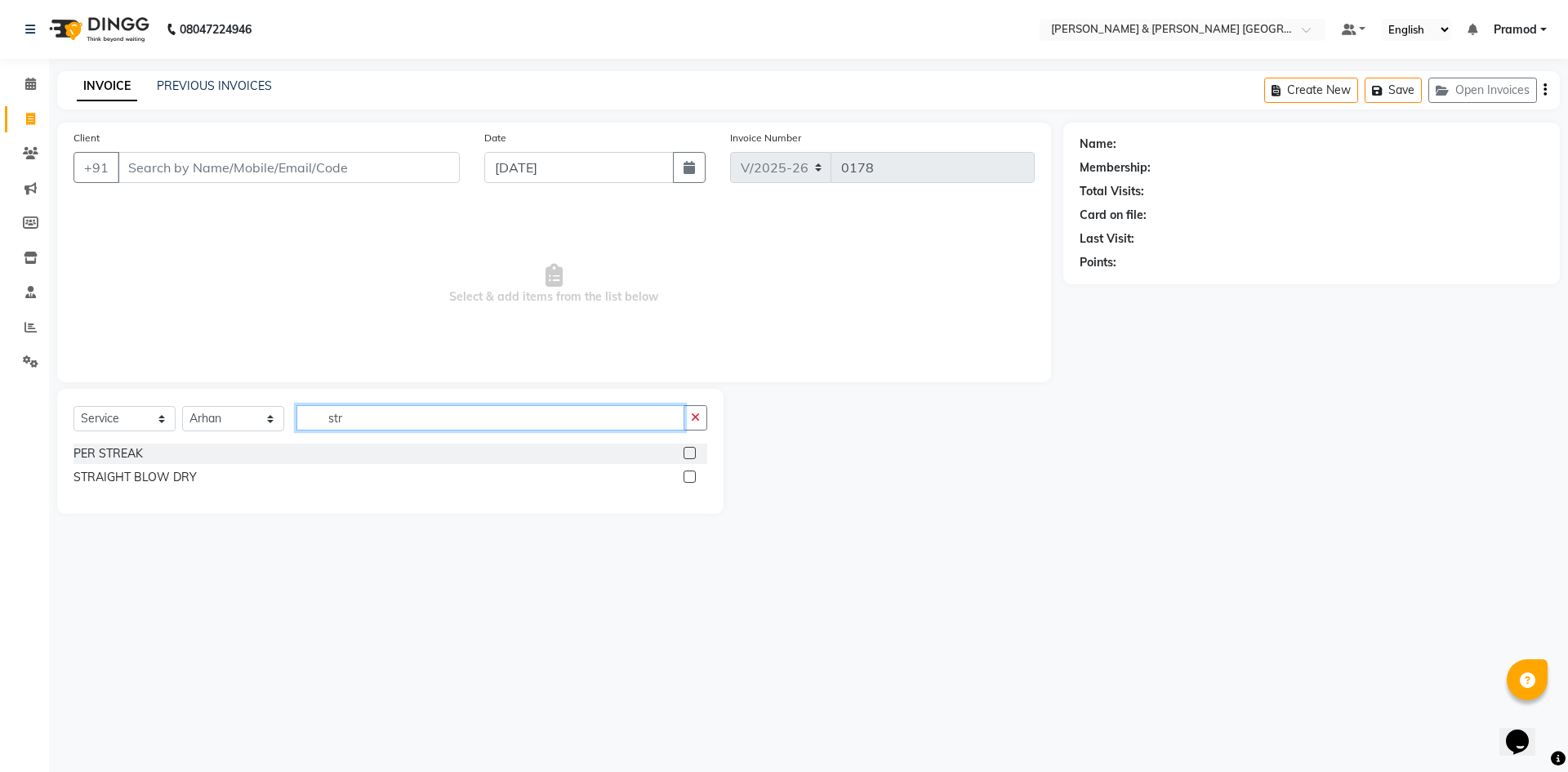
click at [373, 417] on input "str" at bounding box center [490, 418] width 388 height 25
type input "s"
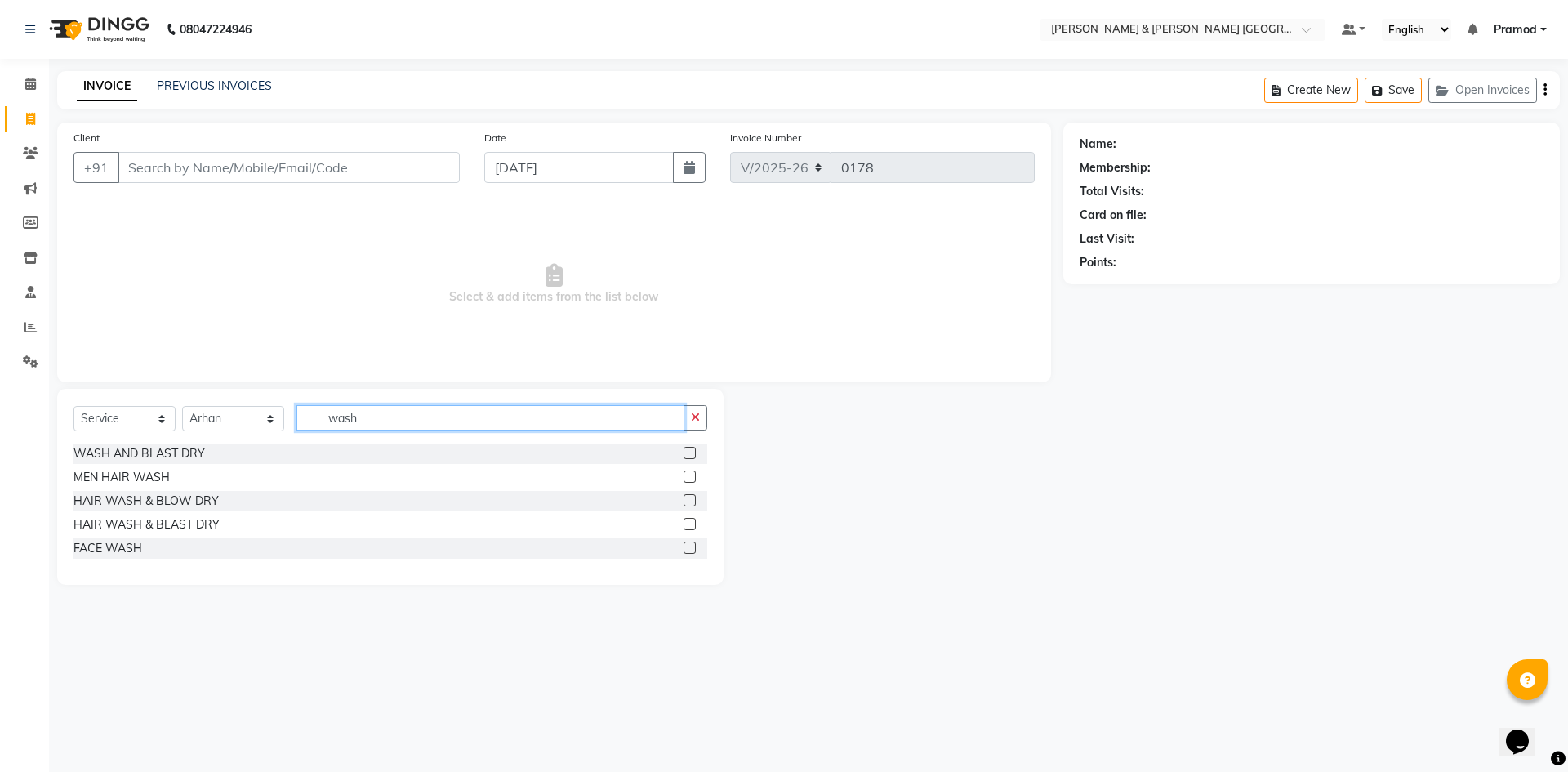
type input "wash"
click at [700, 453] on div at bounding box center [696, 454] width 23 height 20
click at [690, 453] on label at bounding box center [690, 453] width 13 height 13
click at [690, 453] on input "checkbox" at bounding box center [689, 454] width 11 height 11
checkbox input "true"
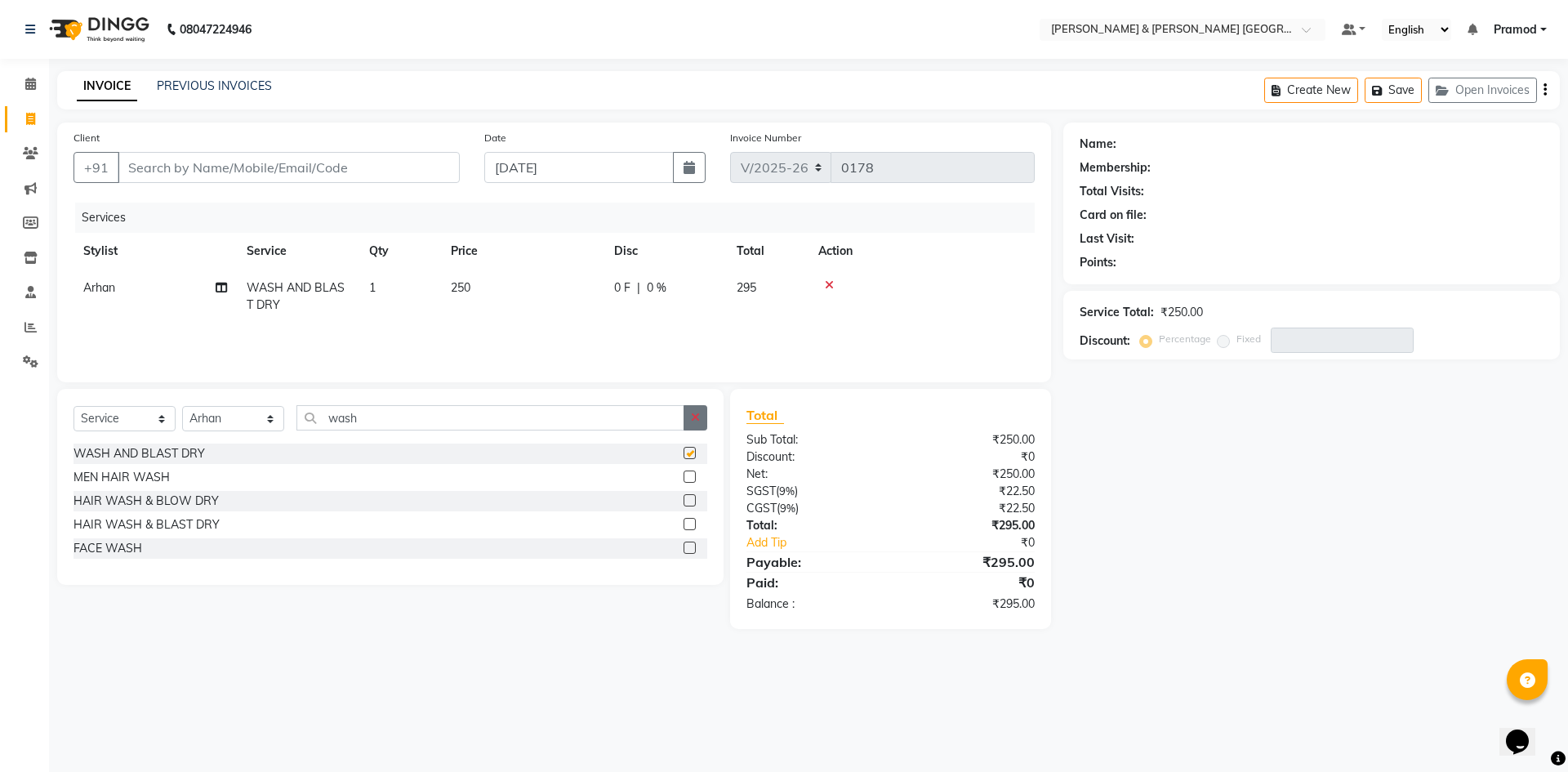
click at [701, 429] on button "button" at bounding box center [696, 418] width 23 height 25
checkbox input "false"
click at [1355, 532] on div "Name: Membership: Total Visits: Card on file: Last Visit: Points: Service Total…" at bounding box center [1318, 376] width 509 height 507
click at [465, 286] on span "250" at bounding box center [460, 288] width 19 height 15
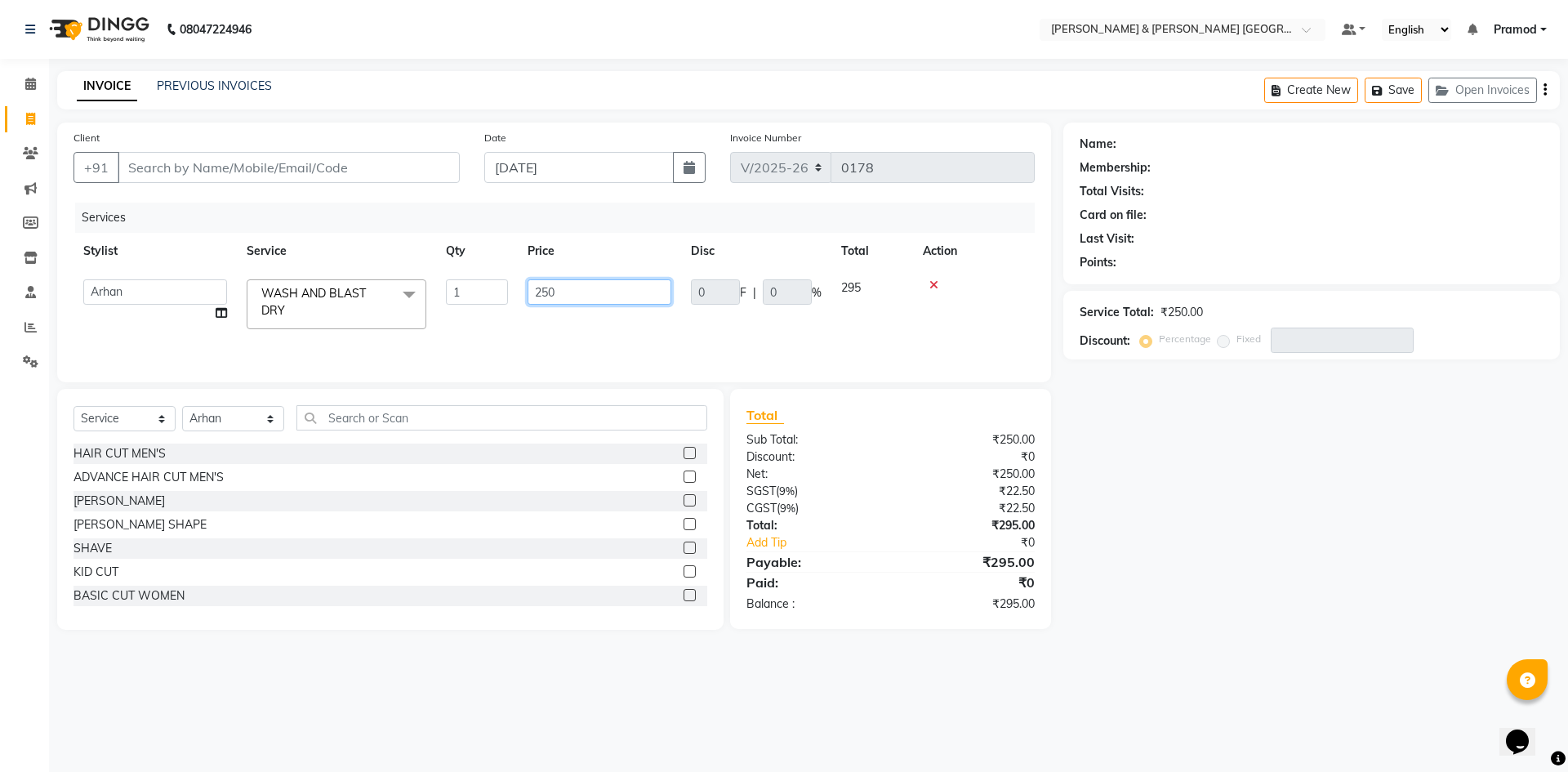
click at [553, 292] on input "250" at bounding box center [599, 292] width 144 height 25
type input "2"
type input "300"
click at [1191, 497] on div "Name: Membership: Total Visits: Card on file: Last Visit: Points: Service Total…" at bounding box center [1318, 376] width 509 height 507
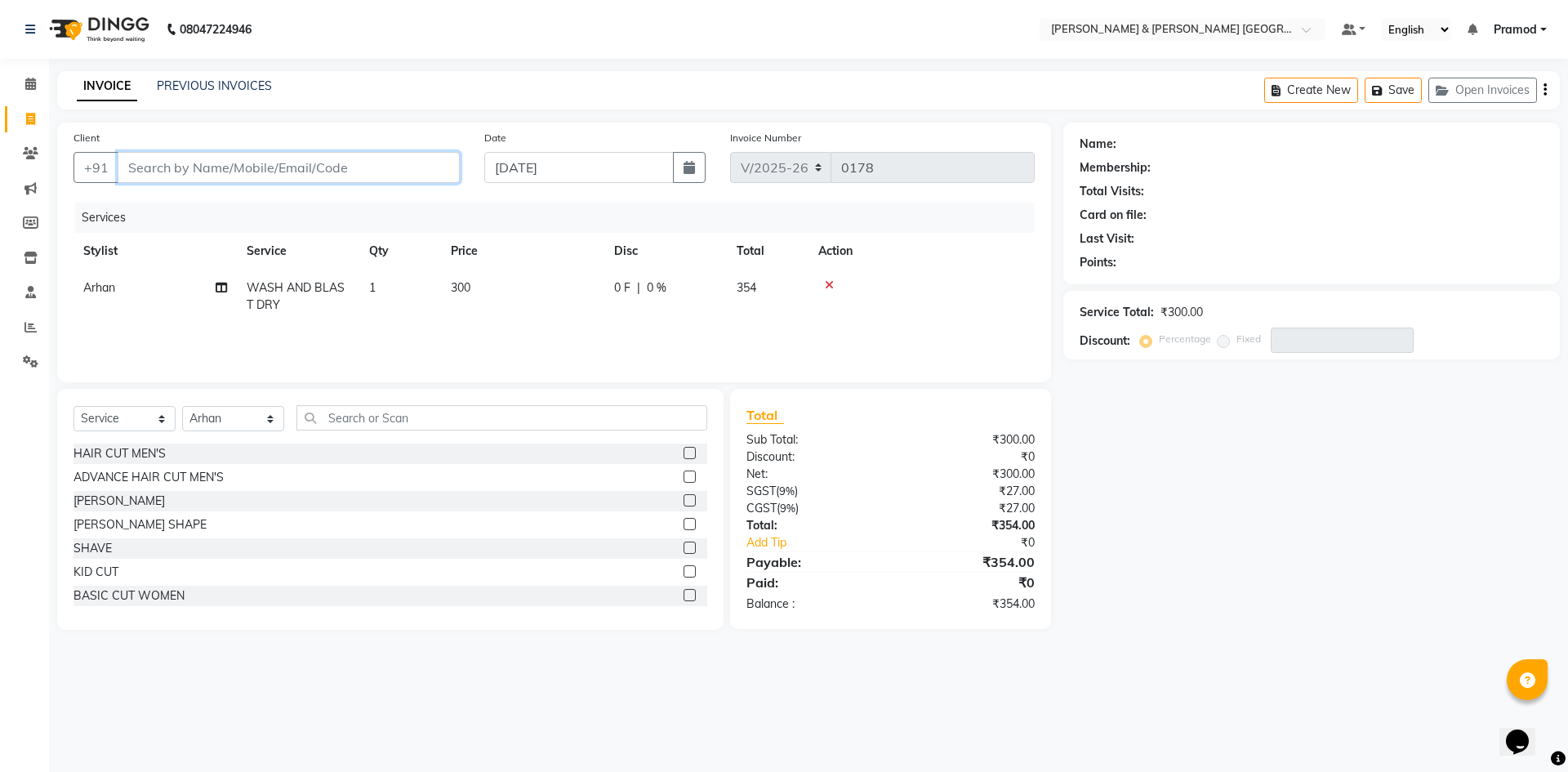
click at [173, 169] on input "Client" at bounding box center [288, 167] width 342 height 31
type input "7"
type input "0"
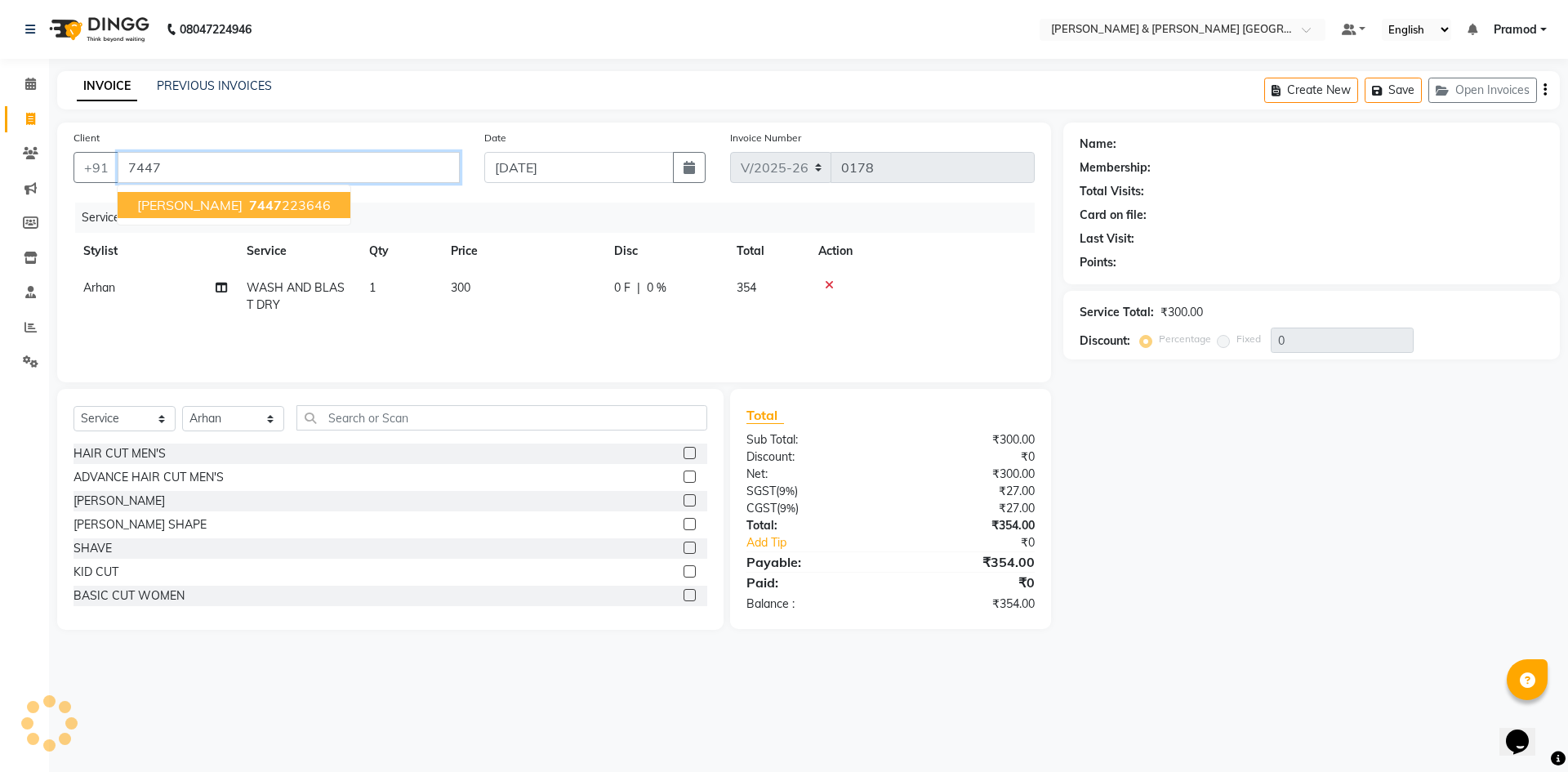
click at [249, 208] on span "7447" at bounding box center [265, 205] width 33 height 17
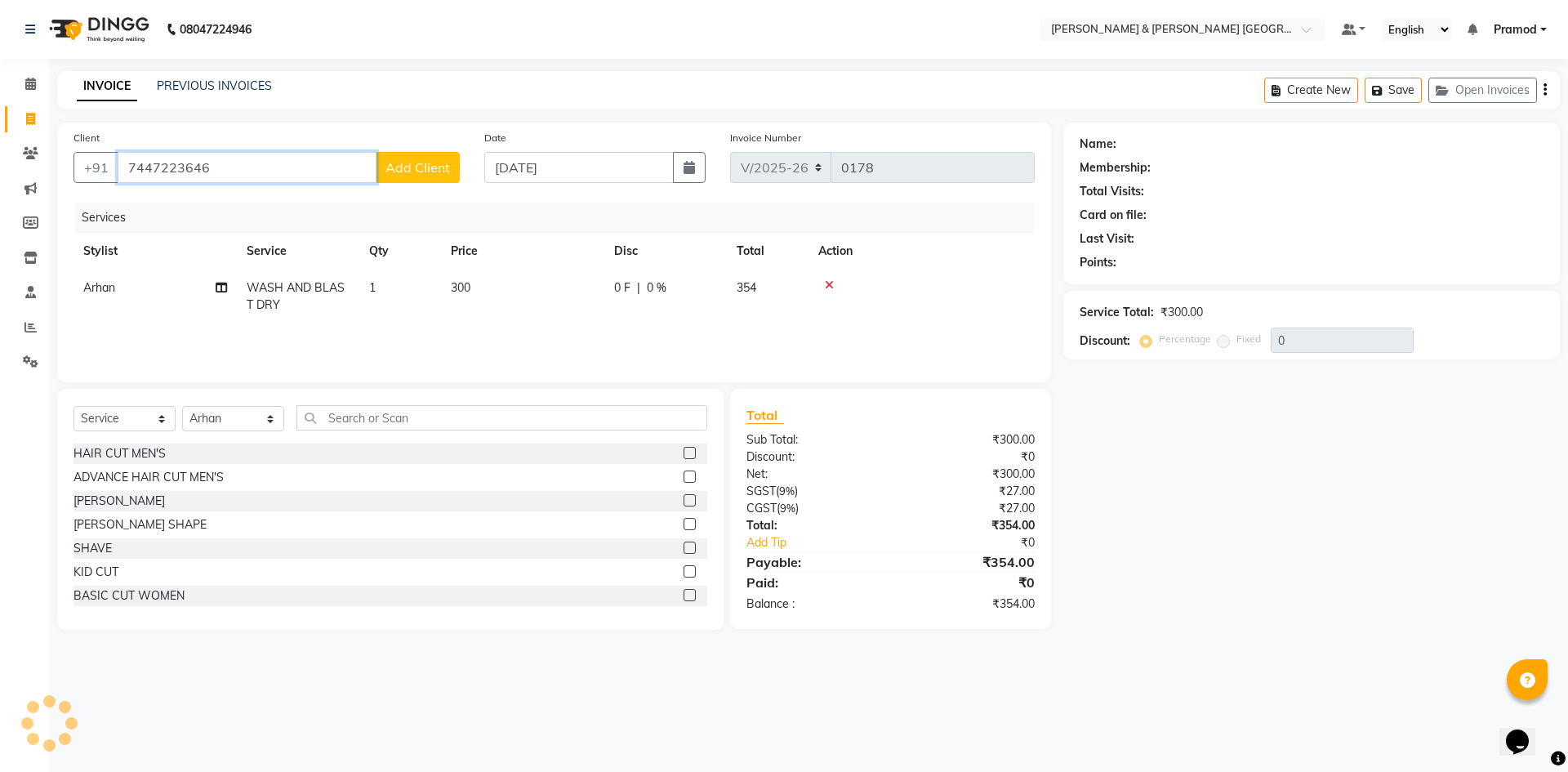
type input "7447223646"
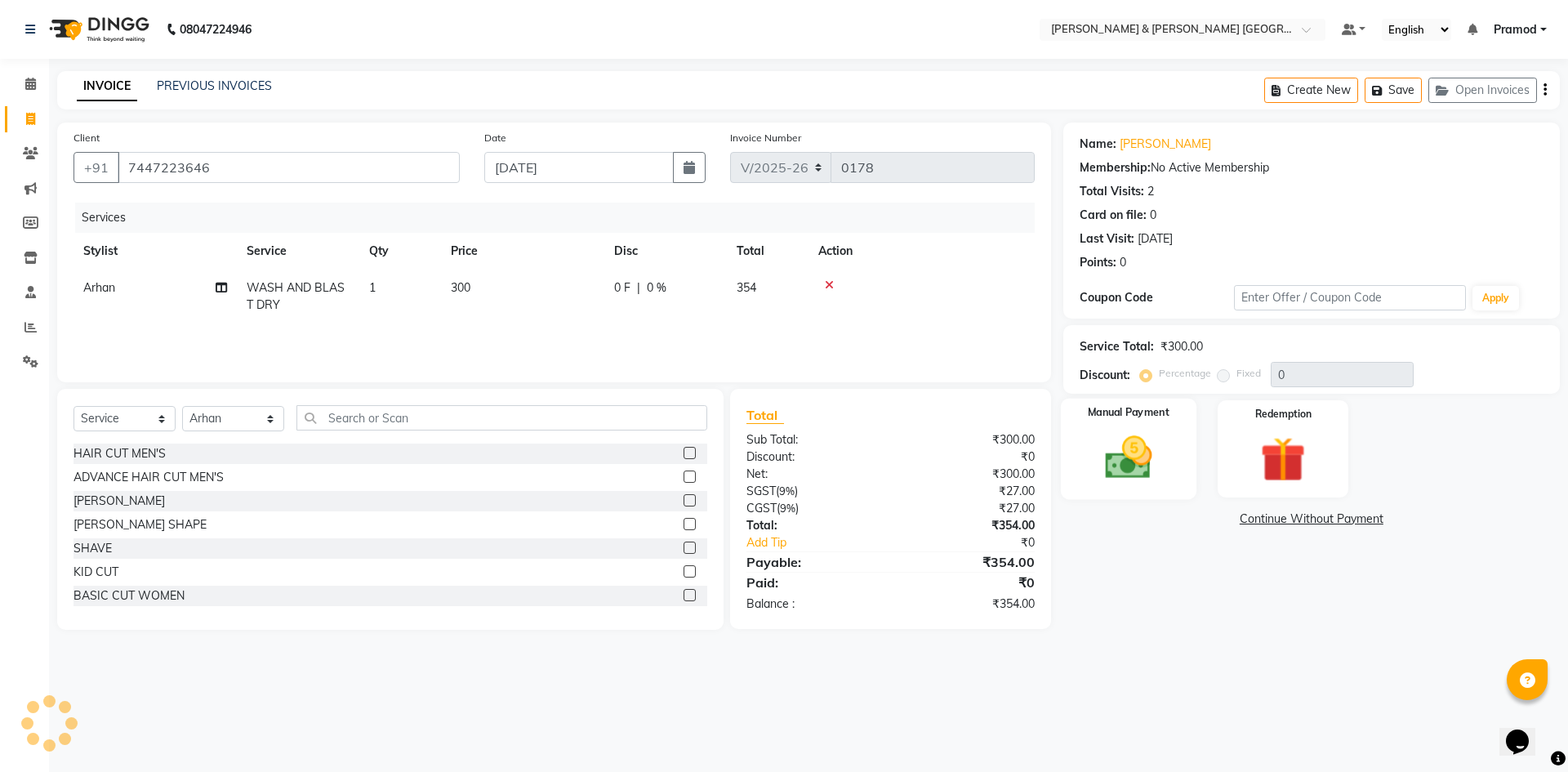
click at [1154, 466] on img at bounding box center [1128, 457] width 76 height 54
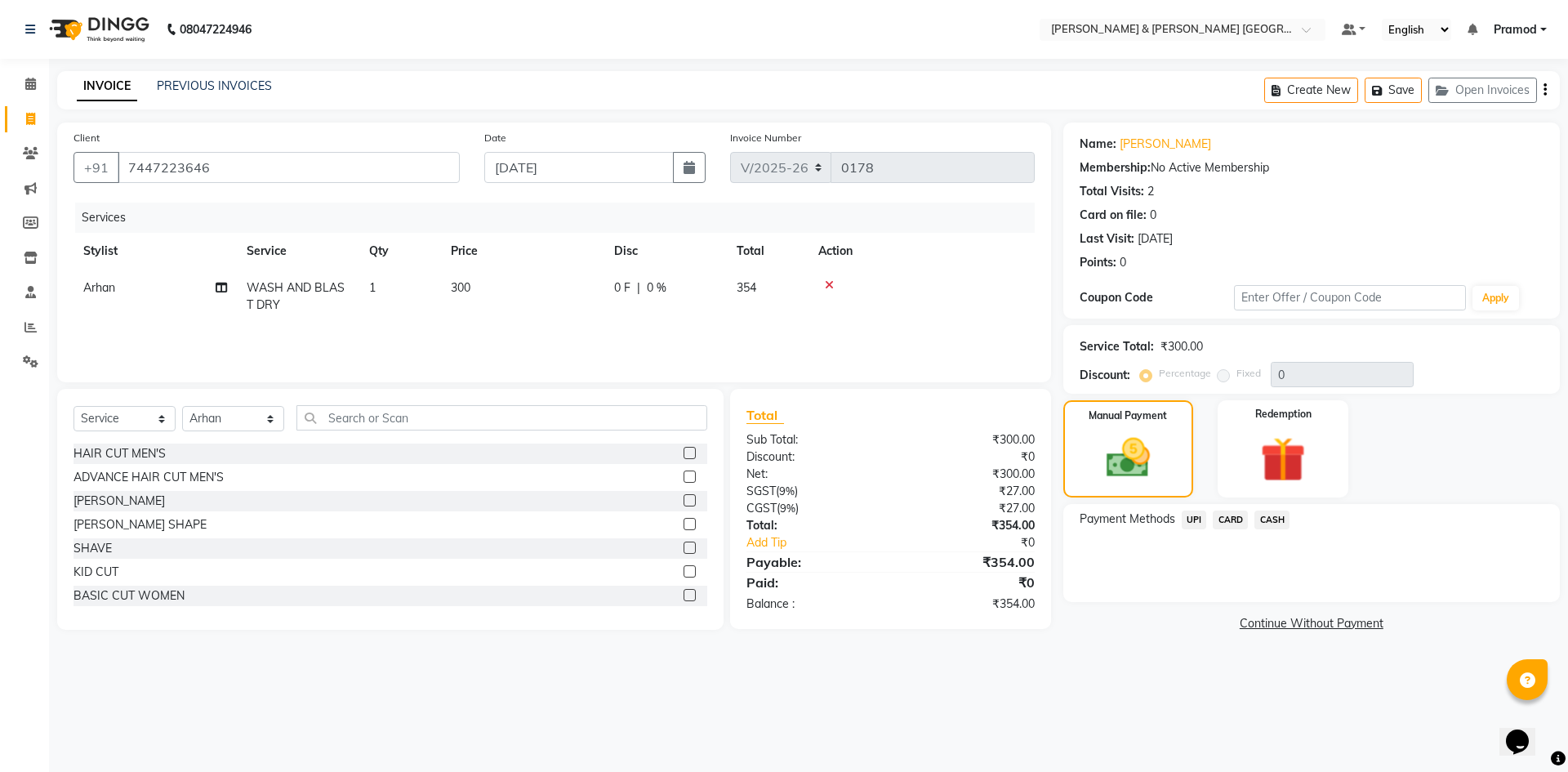
click at [1191, 522] on span "UPI" at bounding box center [1195, 520] width 25 height 18
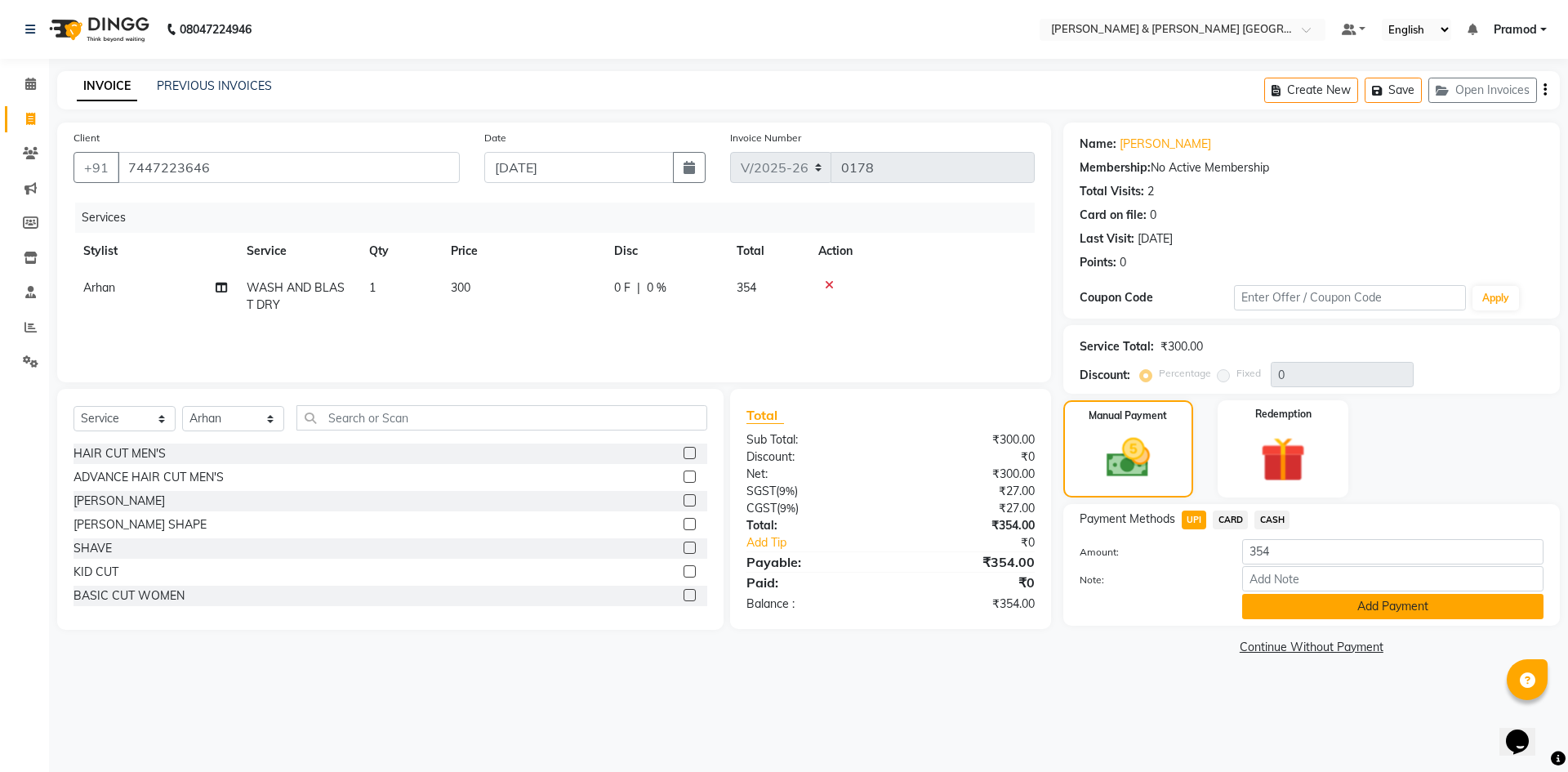
click at [1264, 619] on button "Add Payment" at bounding box center [1393, 606] width 301 height 25
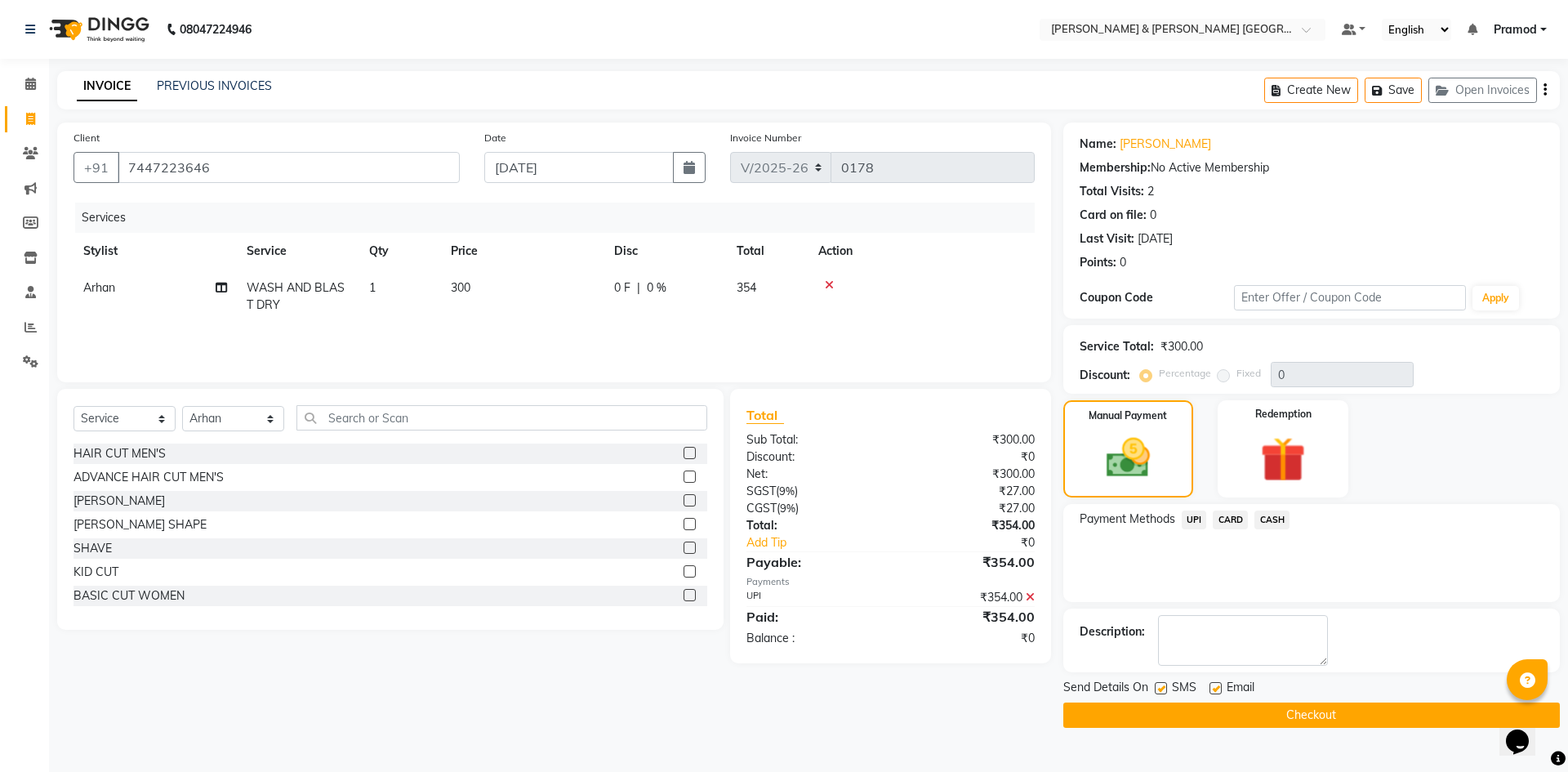
click at [1213, 712] on button "Checkout" at bounding box center [1311, 715] width 496 height 25
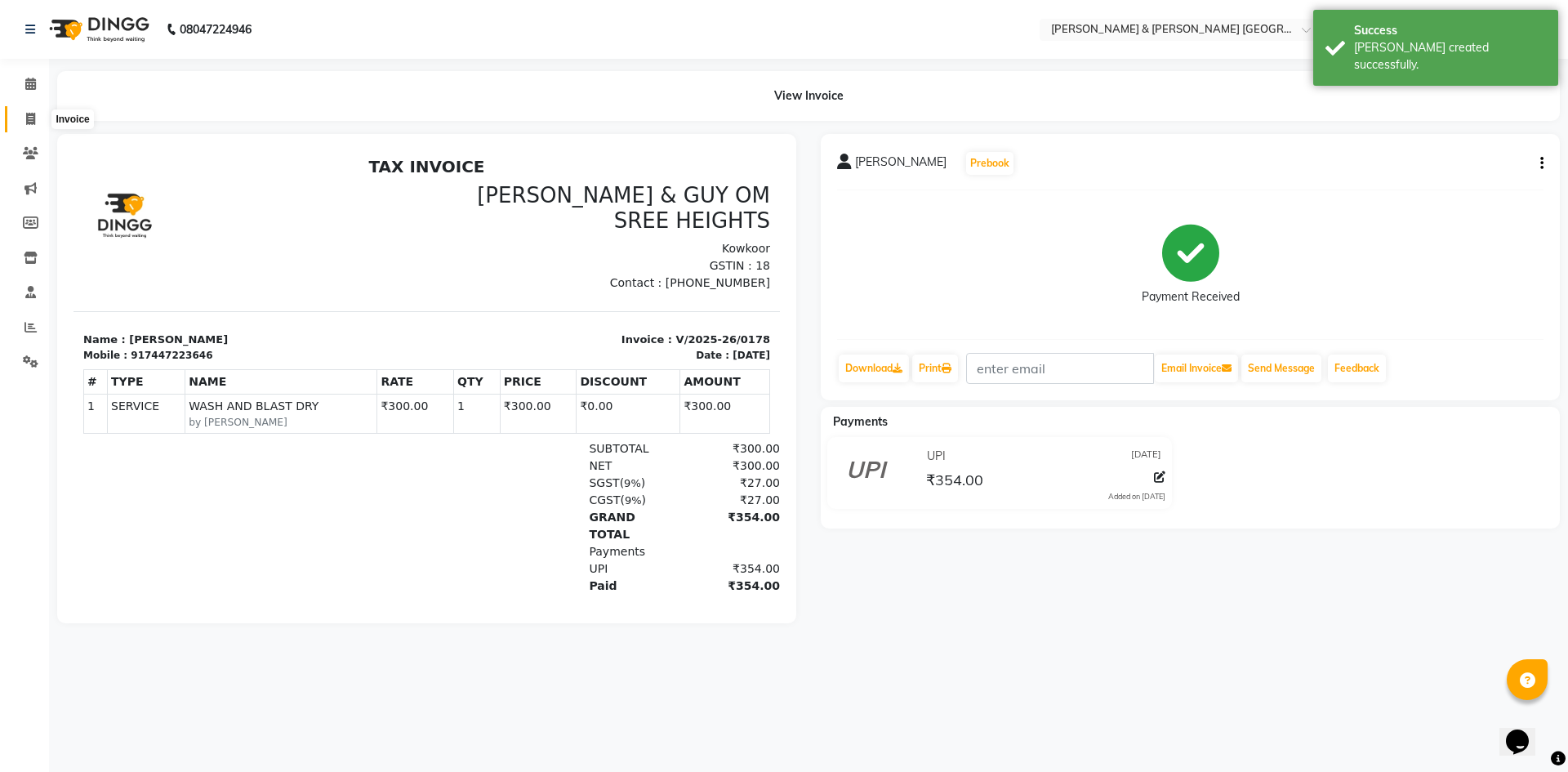
click at [37, 113] on span at bounding box center [31, 120] width 28 height 18
select select "service"
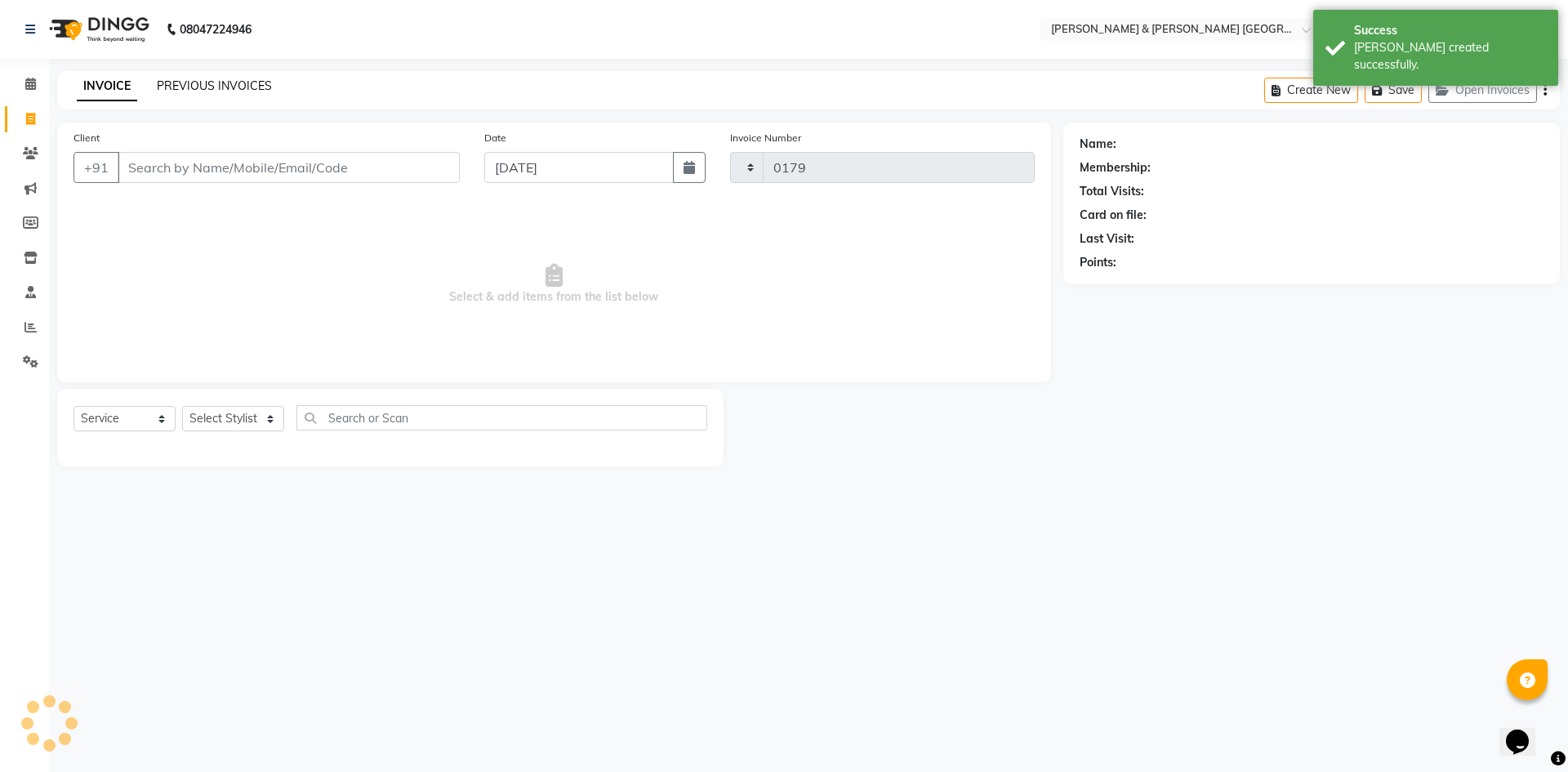
click at [209, 84] on link "PREVIOUS INVOICES" at bounding box center [214, 86] width 116 height 15
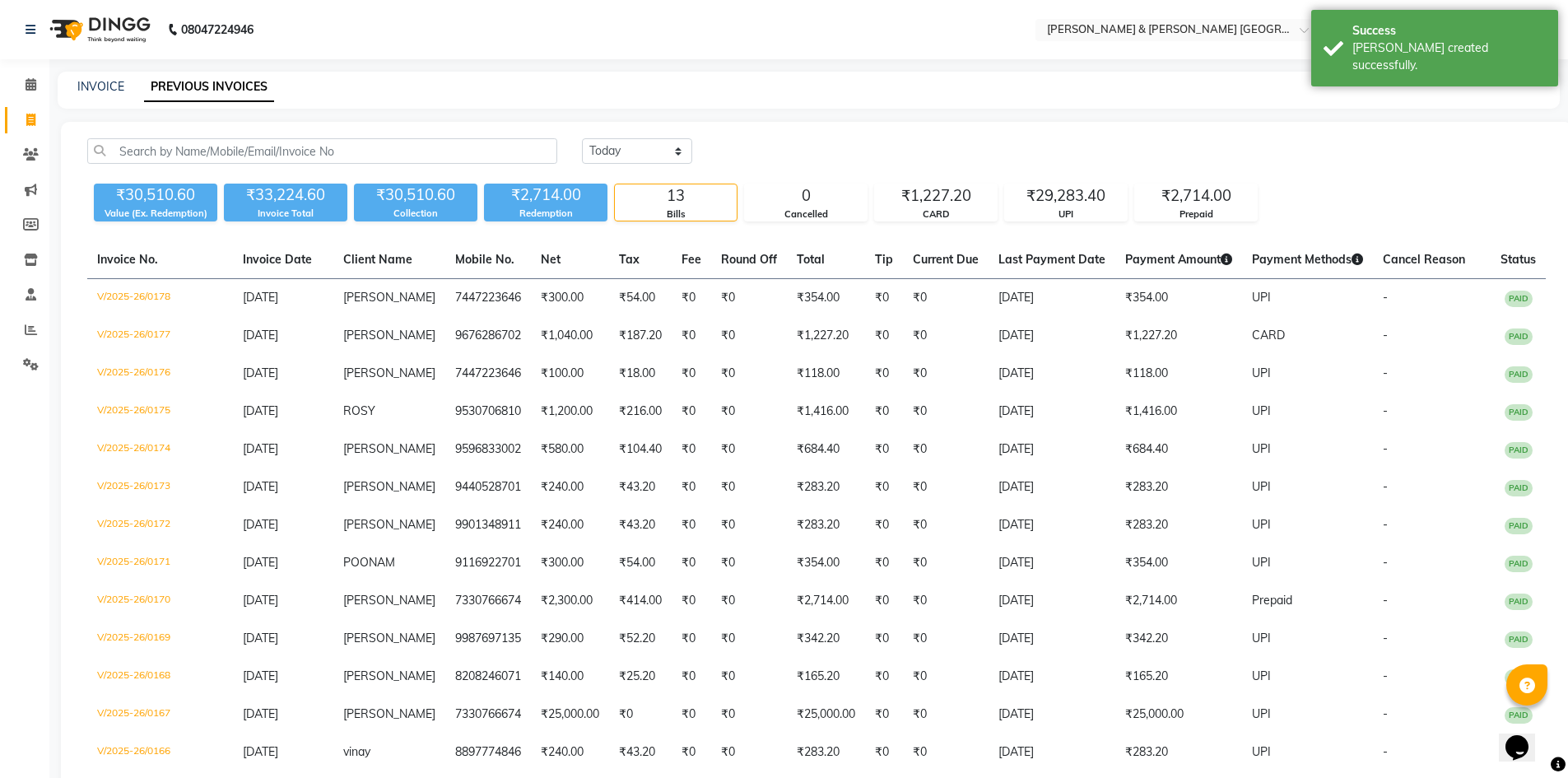
click at [107, 77] on div "INVOICE PREVIOUS INVOICES" at bounding box center [808, 90] width 1502 height 37
click at [98, 89] on link "INVOICE" at bounding box center [101, 87] width 47 height 15
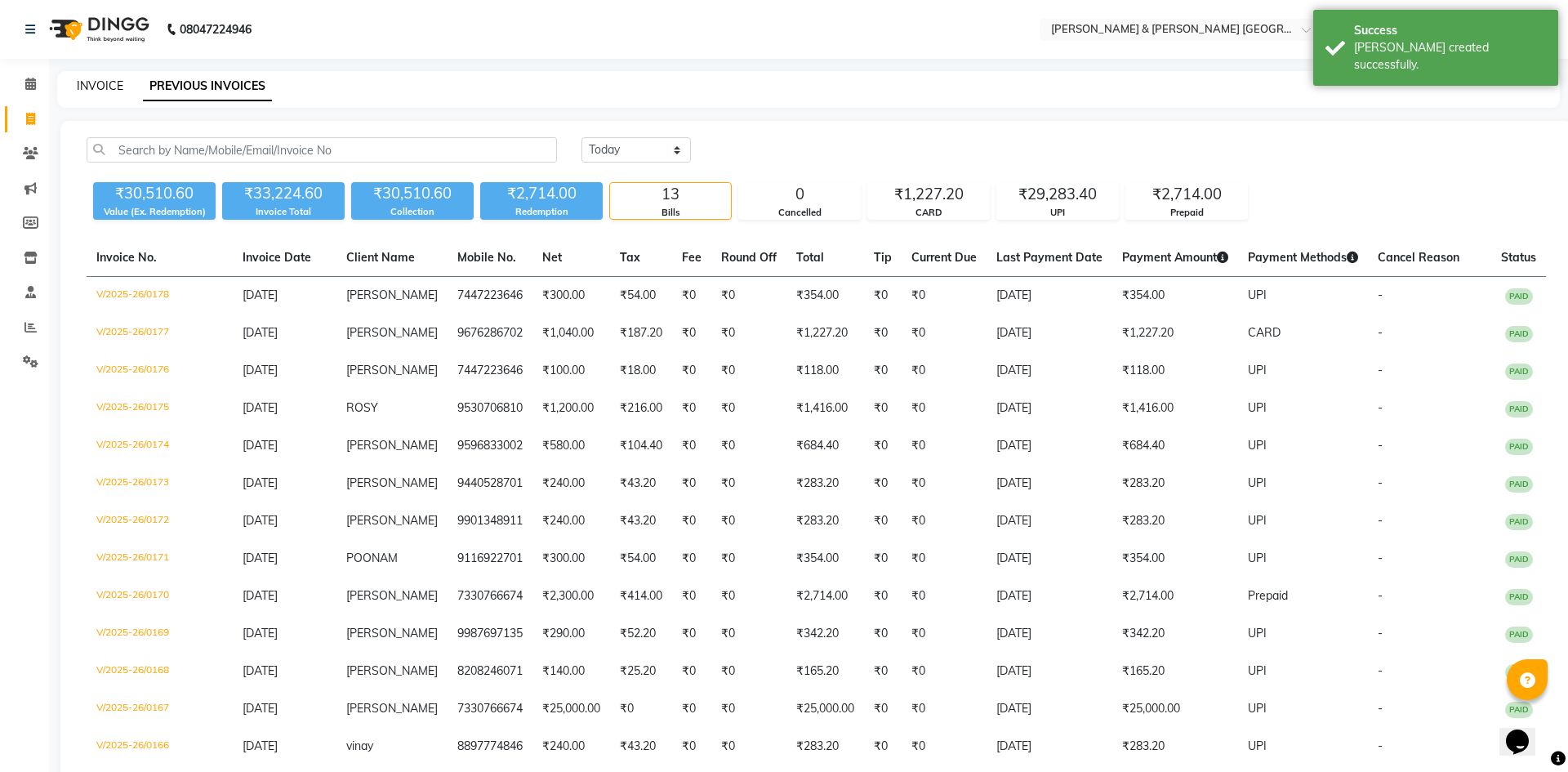
select select "8717"
select select "service"
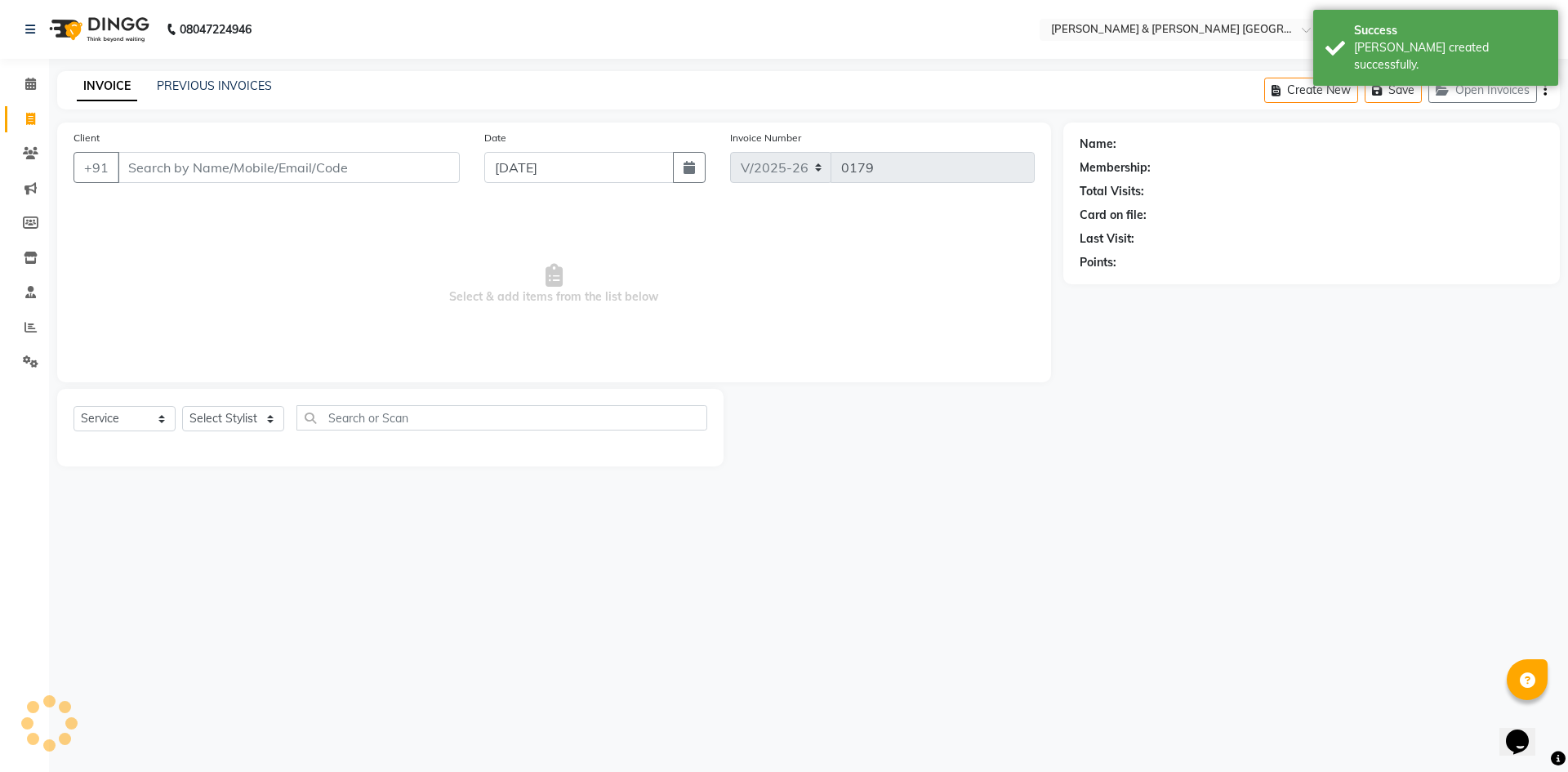
click at [139, 167] on input "Client" at bounding box center [288, 167] width 342 height 31
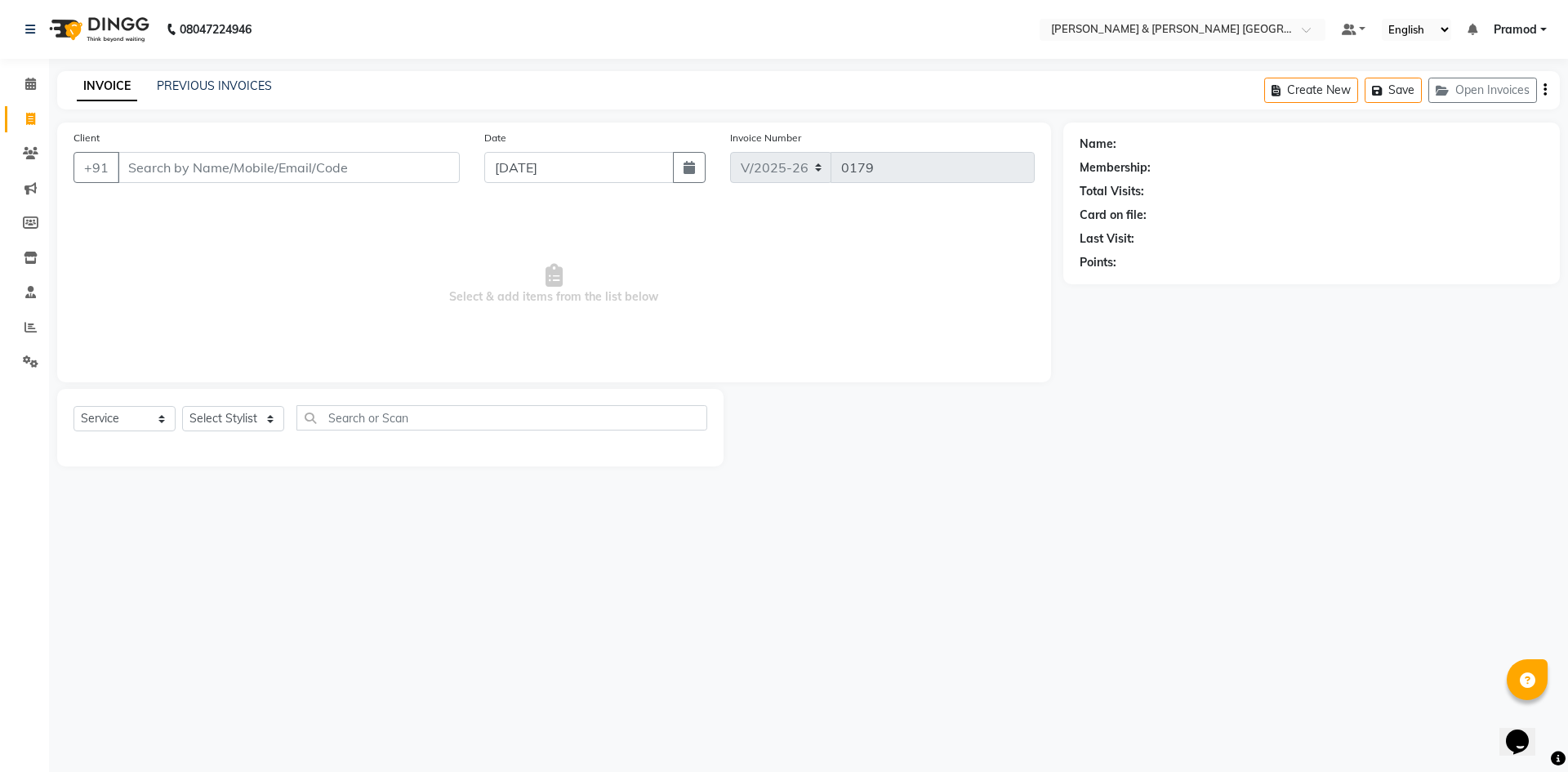
click at [158, 169] on input "Client" at bounding box center [288, 167] width 342 height 31
type input "8629811014"
click at [252, 408] on select "Select Stylist [PERSON_NAME] [PERSON_NAME] [PERSON_NAME] [PERSON_NAME] Shabbu […" at bounding box center [234, 419] width 102 height 25
select select "88027"
click at [183, 406] on select "Select Stylist [PERSON_NAME] [PERSON_NAME] [PERSON_NAME] [PERSON_NAME] Shabbu […" at bounding box center [234, 419] width 102 height 25
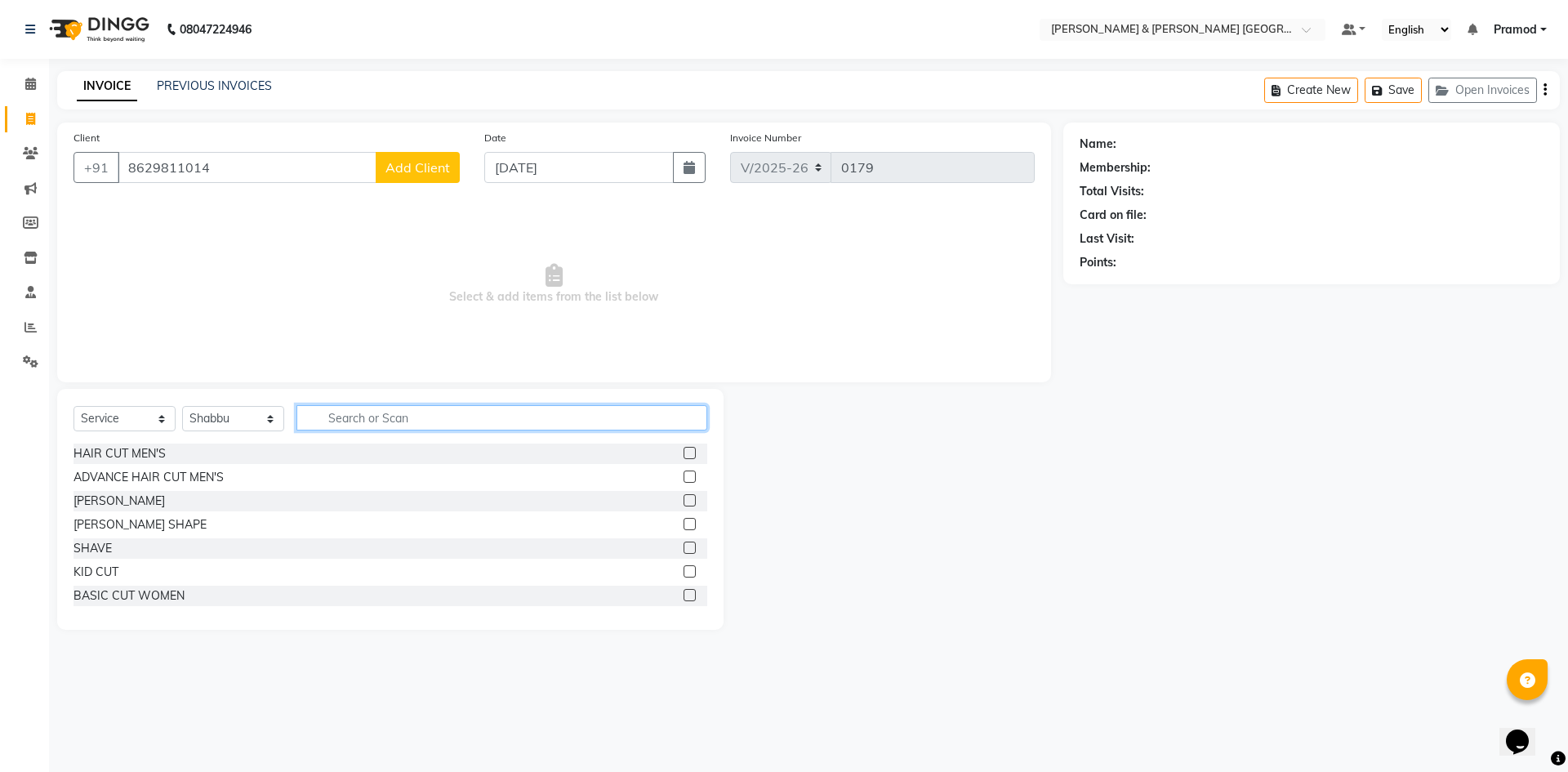
click at [338, 412] on input "text" at bounding box center [501, 418] width 411 height 25
type input "head"
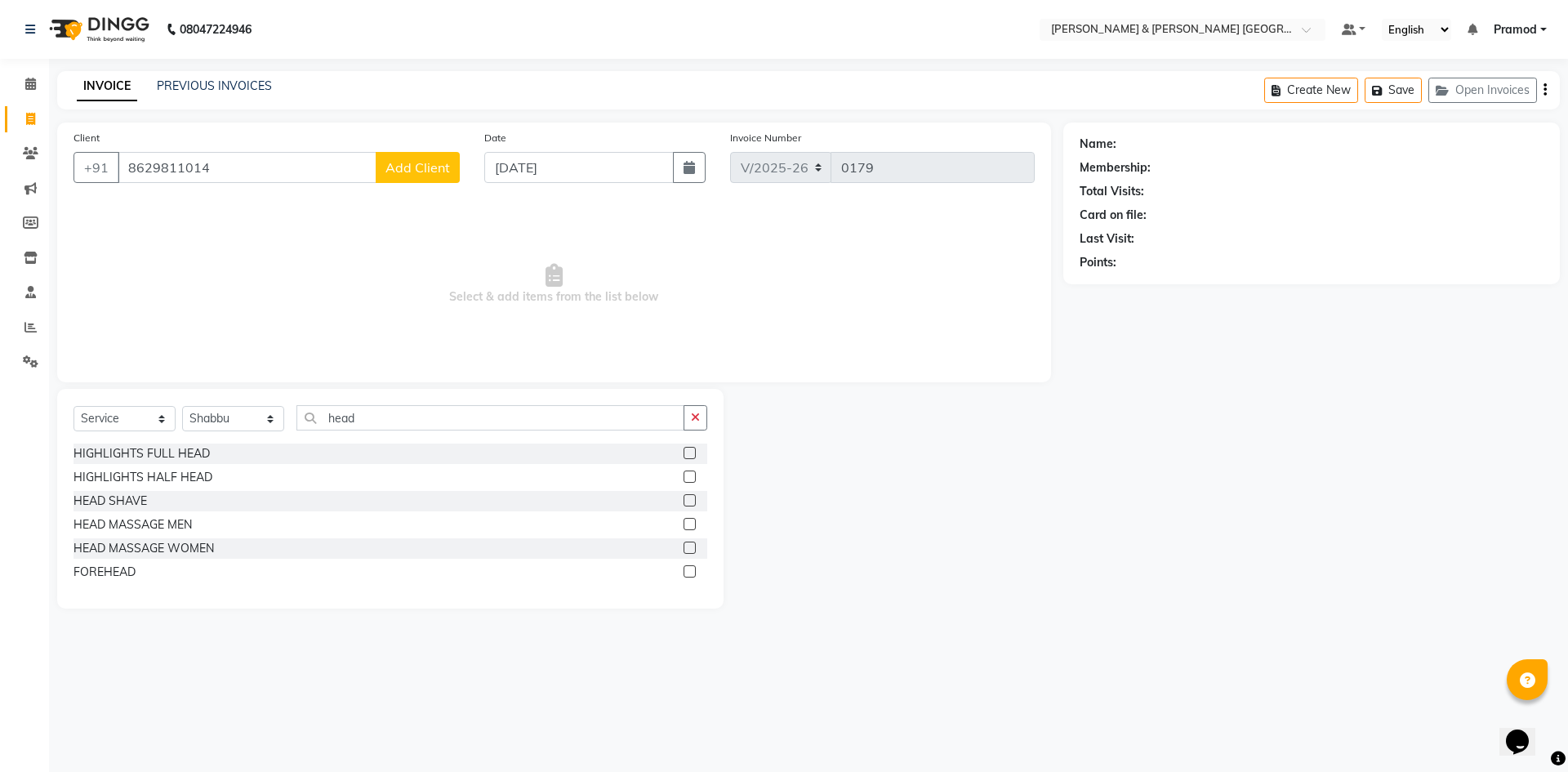
click at [691, 522] on label at bounding box center [690, 524] width 13 height 13
click at [691, 522] on input "checkbox" at bounding box center [689, 525] width 11 height 11
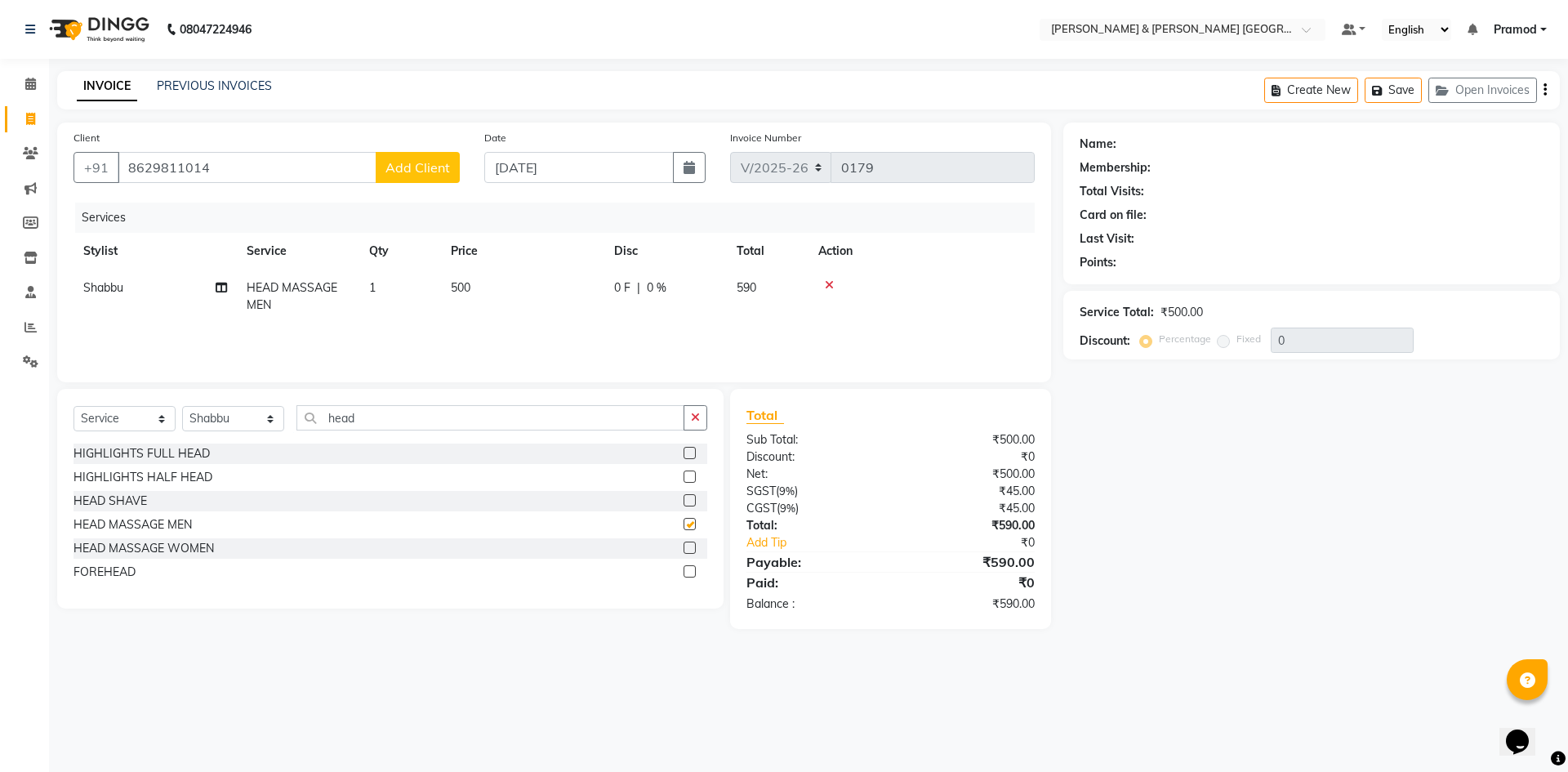
checkbox input "false"
click at [470, 287] on span "500" at bounding box center [460, 288] width 19 height 15
select select "88027"
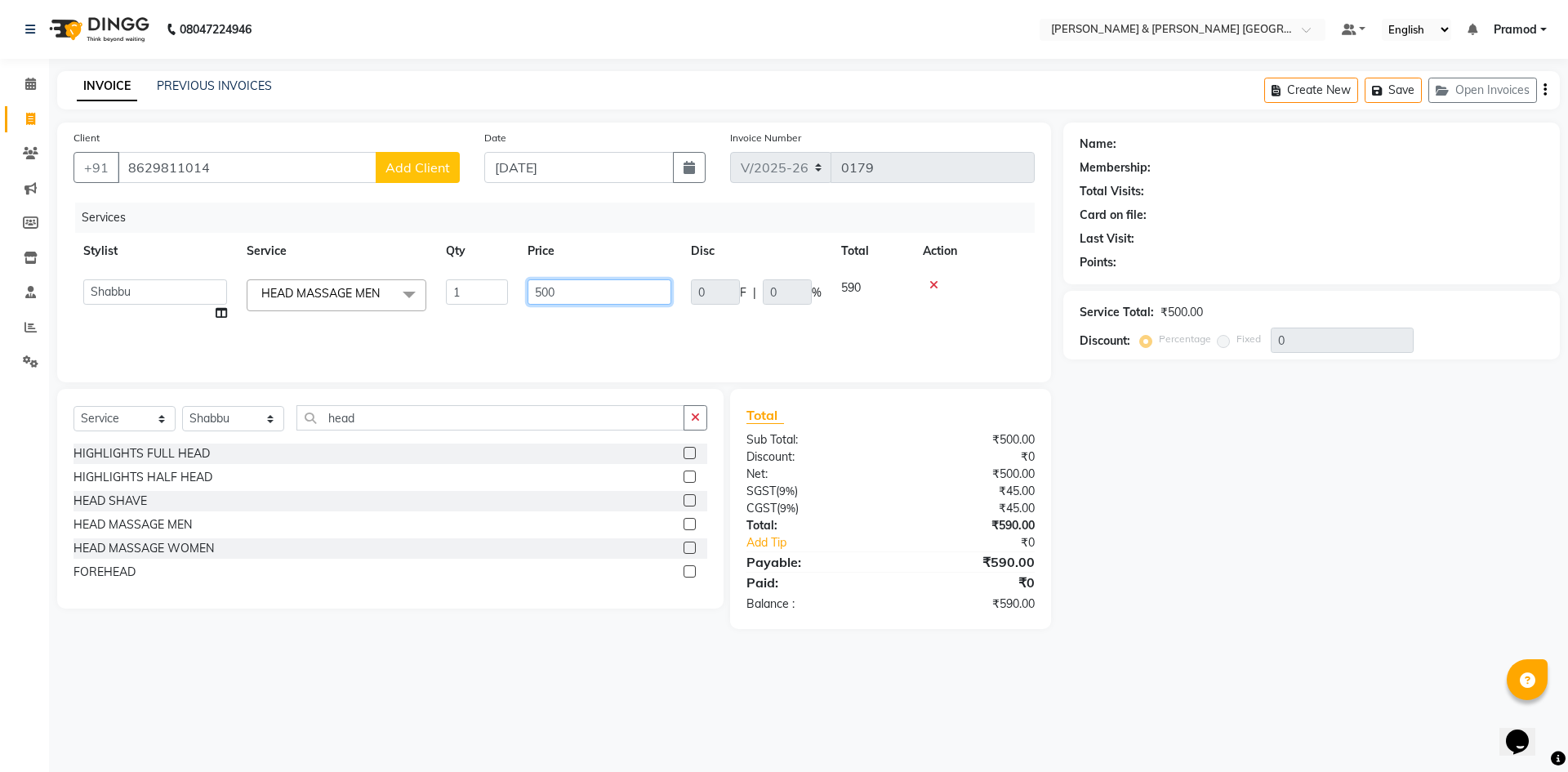
click at [541, 293] on input "500" at bounding box center [599, 292] width 144 height 25
type input "400"
click at [1094, 477] on div "Name: Membership: Total Visits: Card on file: Last Visit: Points: Service Total…" at bounding box center [1318, 375] width 509 height 507
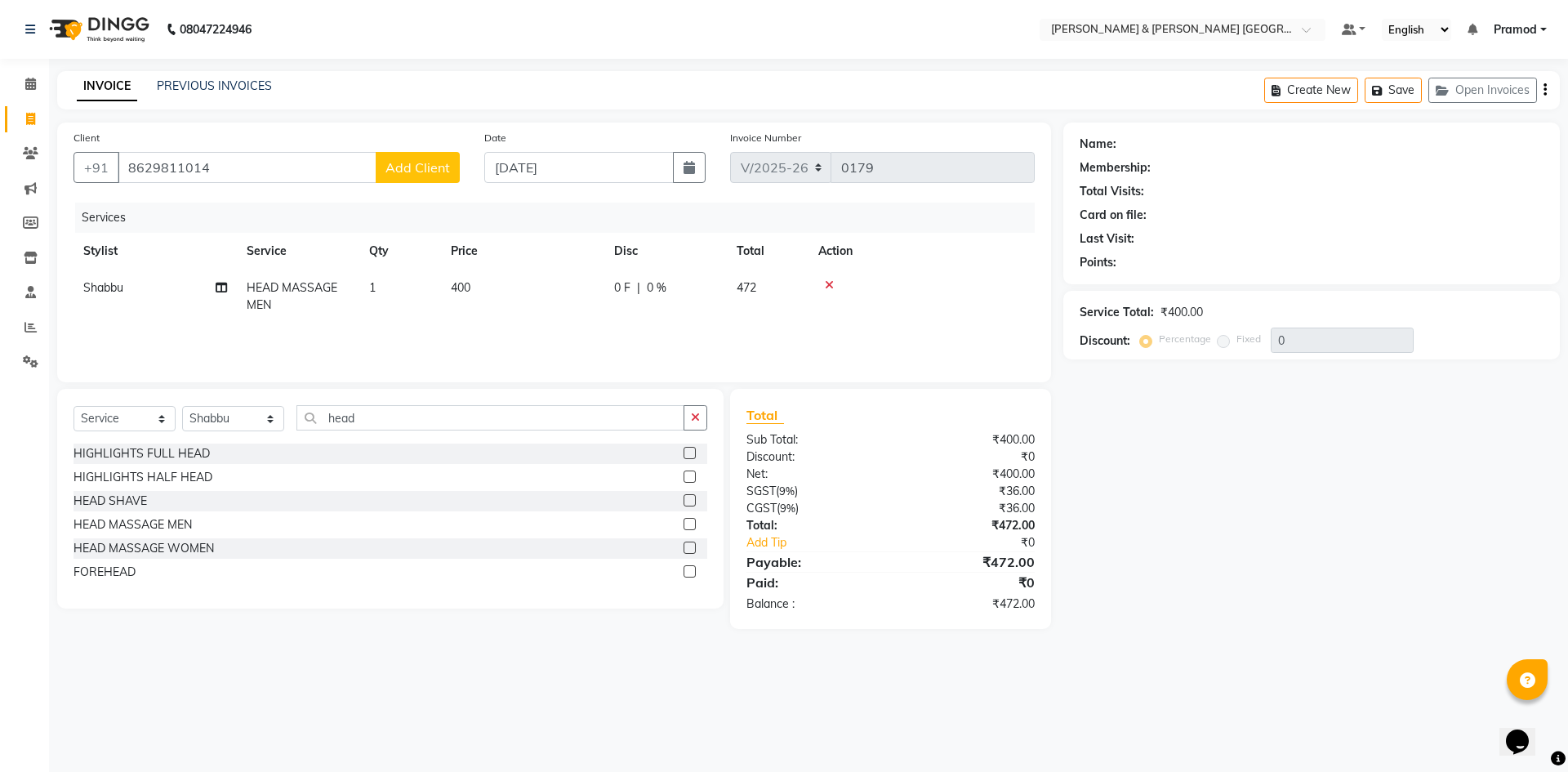
click at [409, 165] on span "Add Client" at bounding box center [418, 167] width 64 height 17
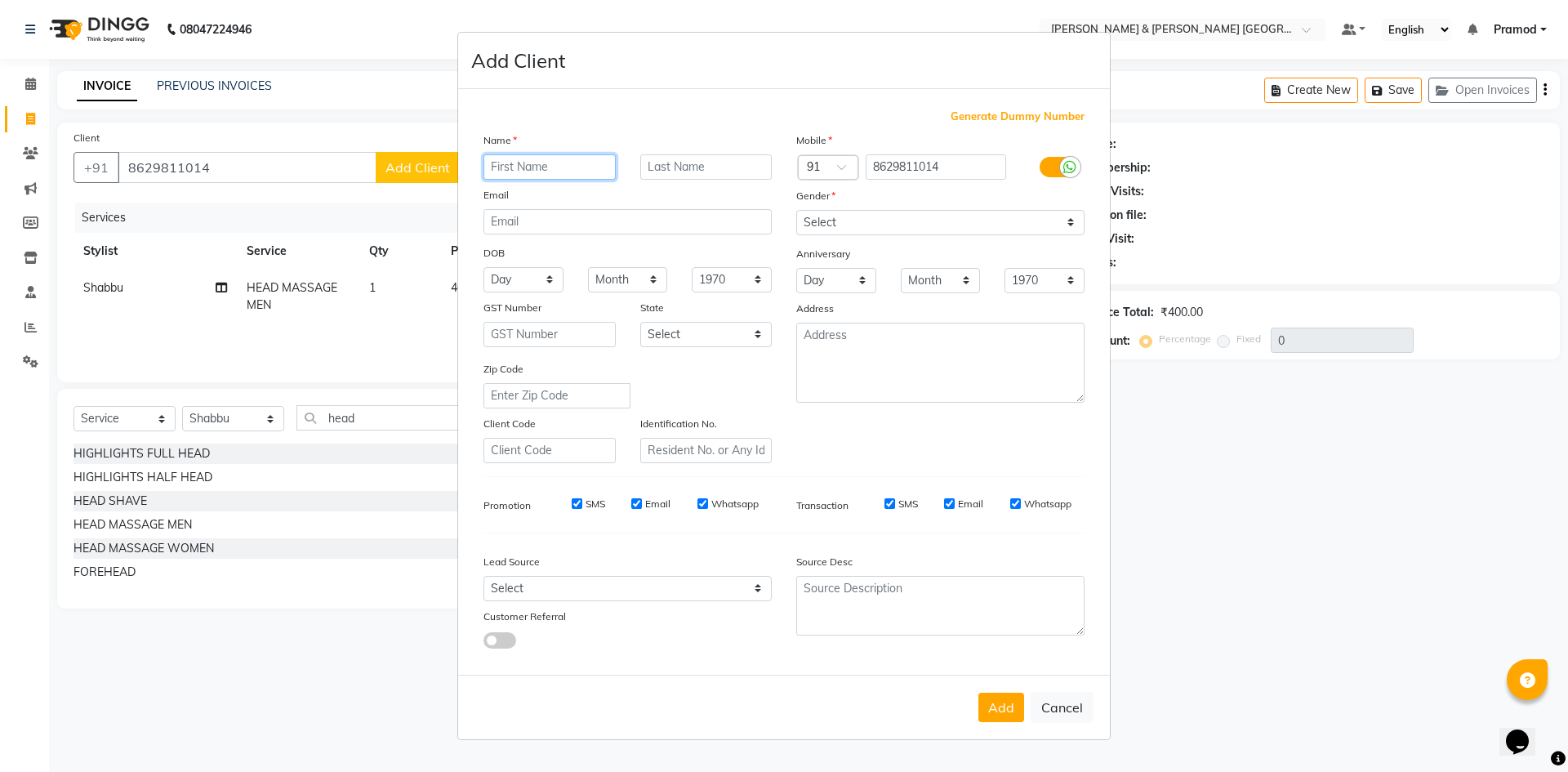
type input "a"
type input "Ashish"
click at [895, 214] on select "Select Male Female Other Prefer Not To Say" at bounding box center [940, 223] width 288 height 25
select select "female"
click at [796, 210] on select "Select Male Female Other Prefer Not To Say" at bounding box center [940, 223] width 288 height 25
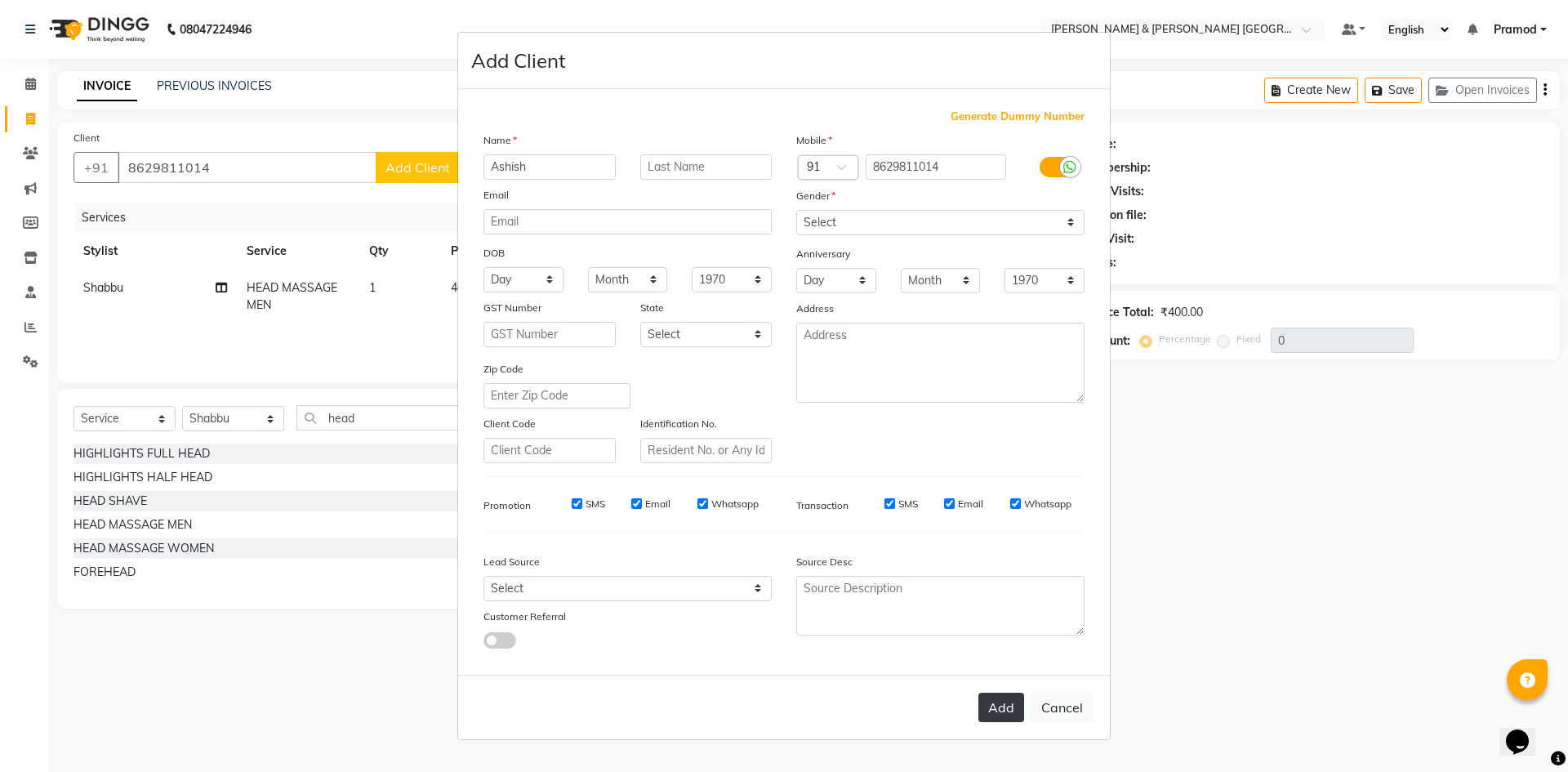
click at [984, 712] on button "Add" at bounding box center [1001, 707] width 46 height 29
select select
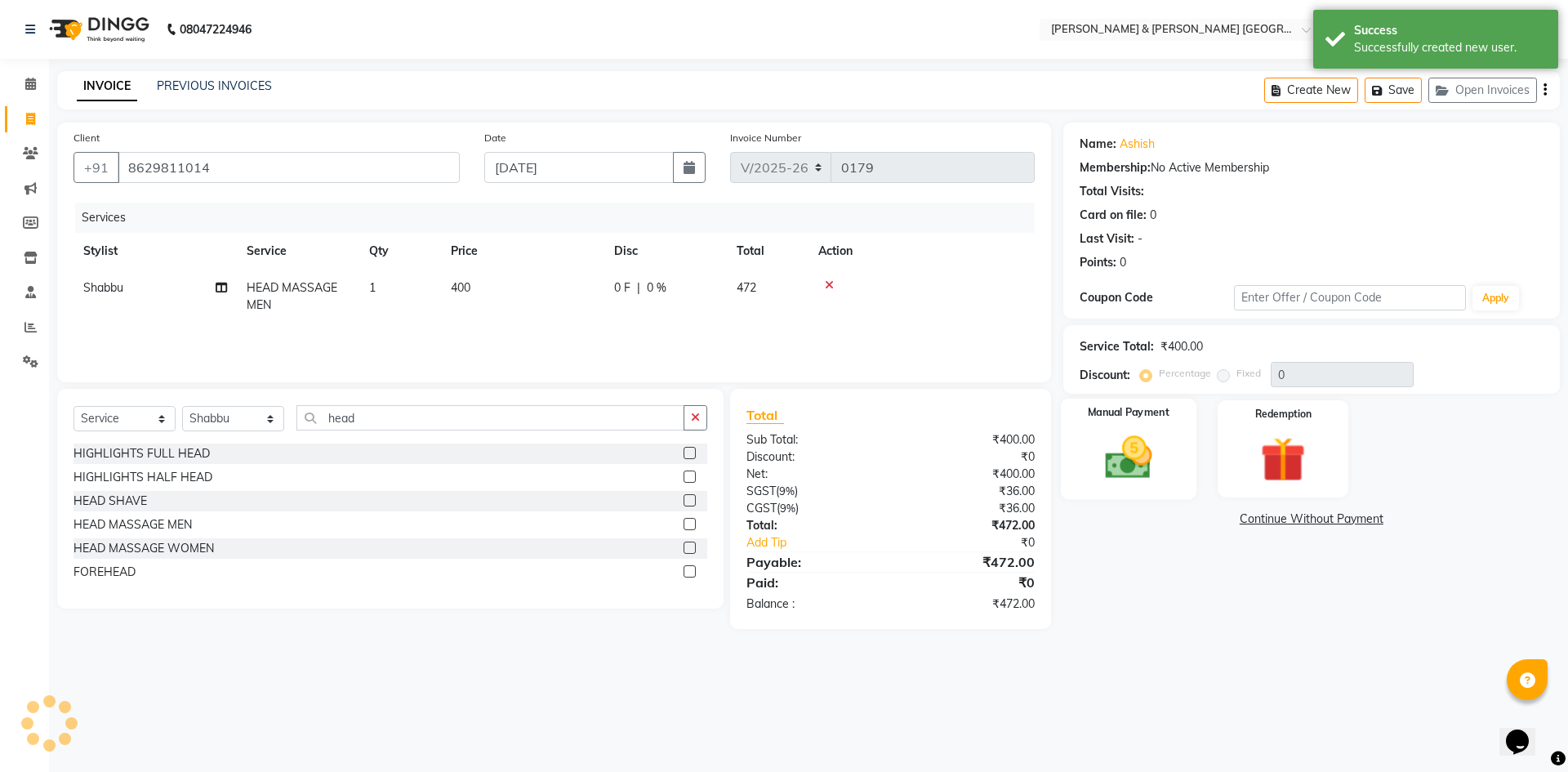
click at [1130, 431] on img at bounding box center [1128, 457] width 76 height 54
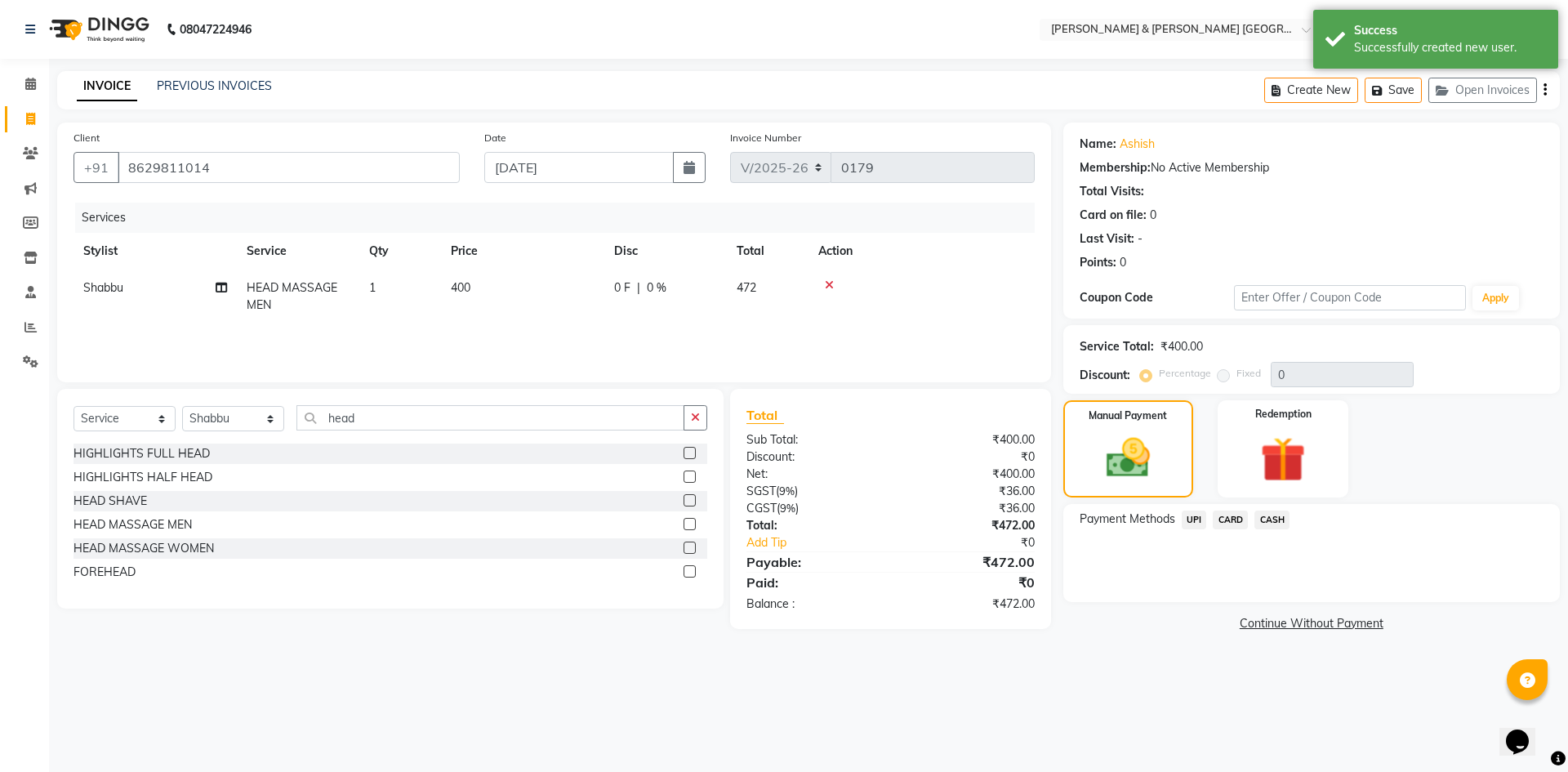
click at [1191, 517] on span "UPI" at bounding box center [1195, 520] width 25 height 18
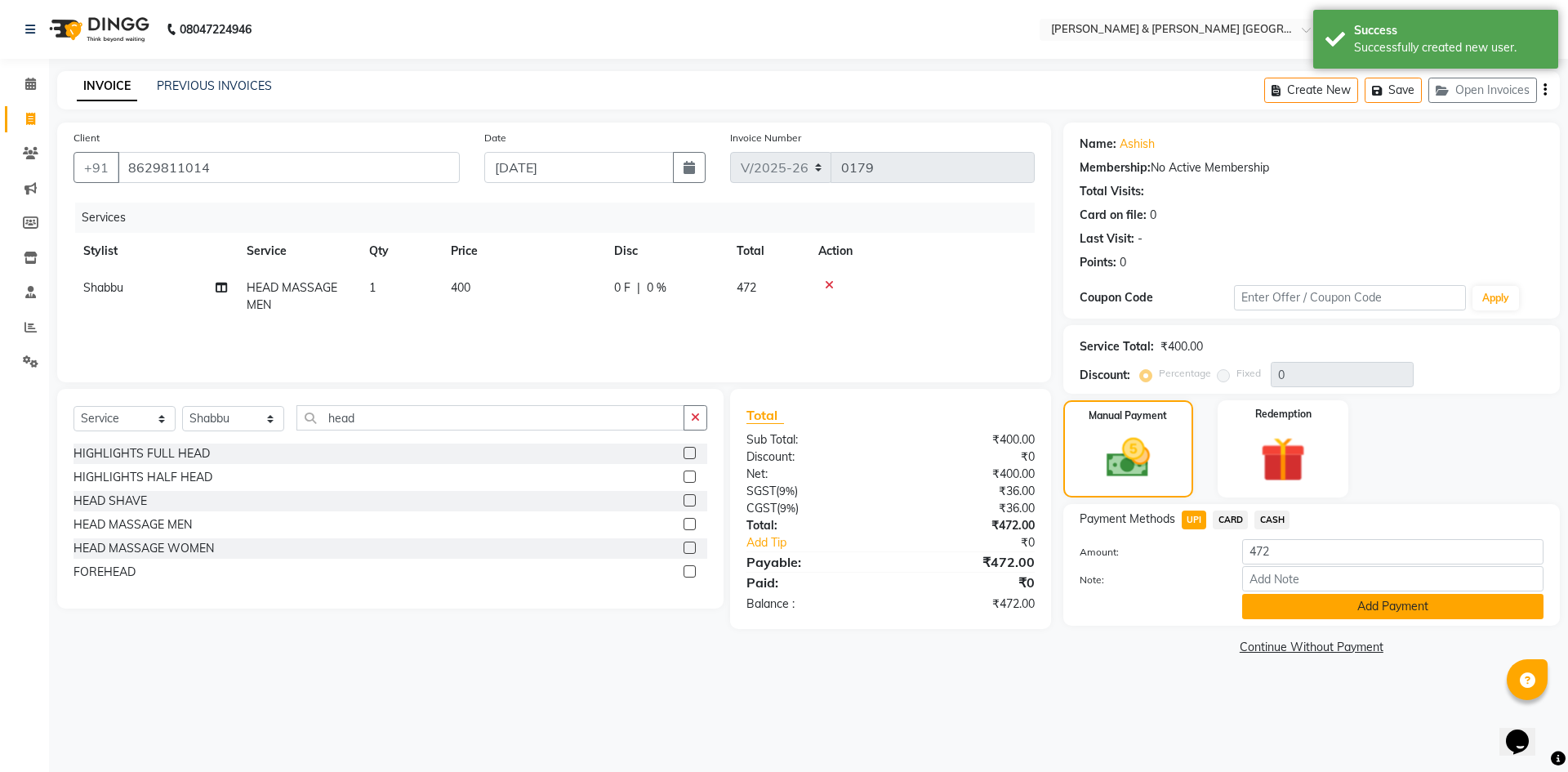
click at [1267, 611] on button "Add Payment" at bounding box center [1393, 606] width 301 height 25
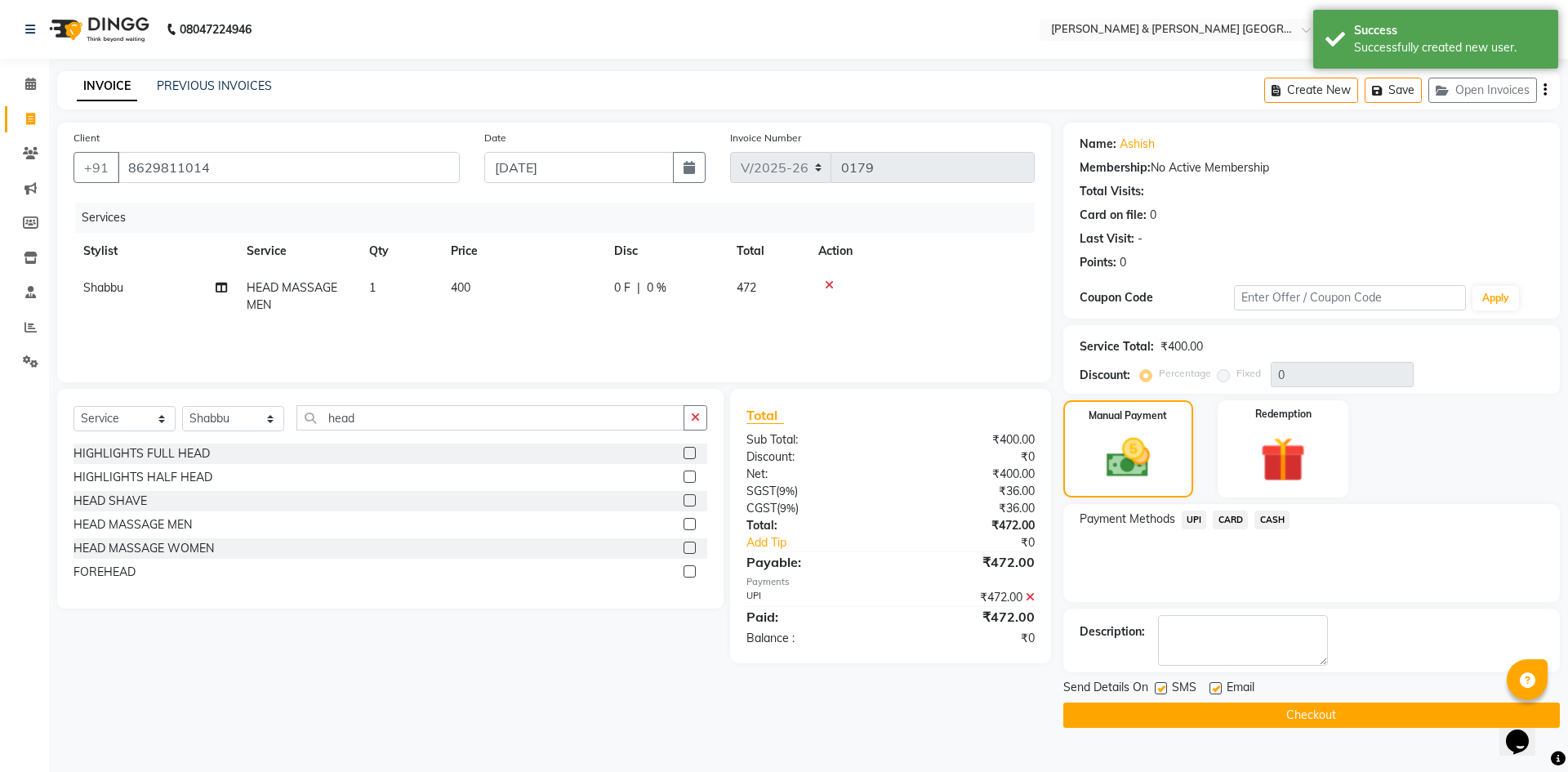
click at [1222, 715] on button "Checkout" at bounding box center [1311, 715] width 496 height 25
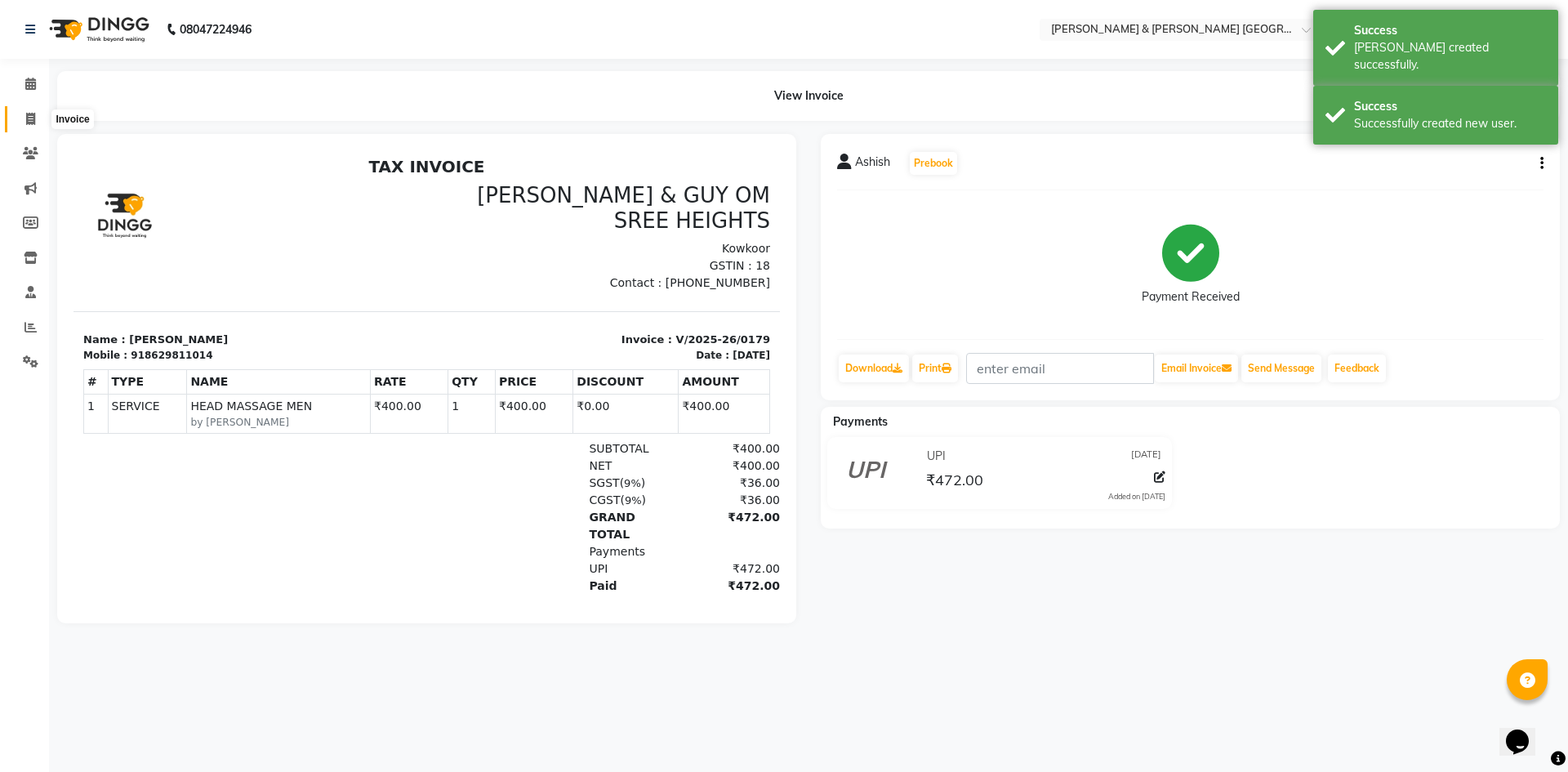
click at [44, 118] on span at bounding box center [31, 120] width 28 height 18
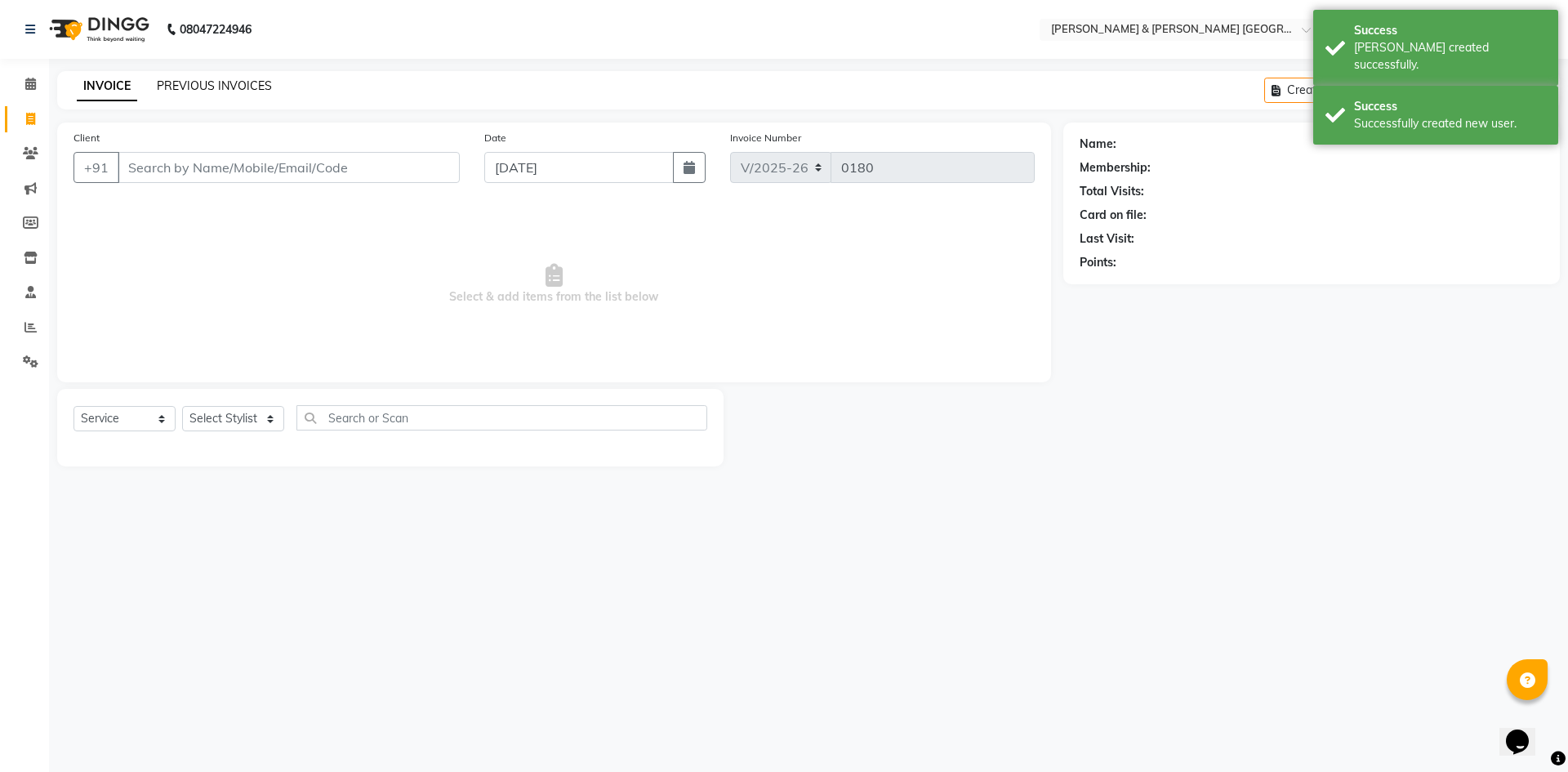
click at [172, 89] on link "PREVIOUS INVOICES" at bounding box center [214, 86] width 116 height 15
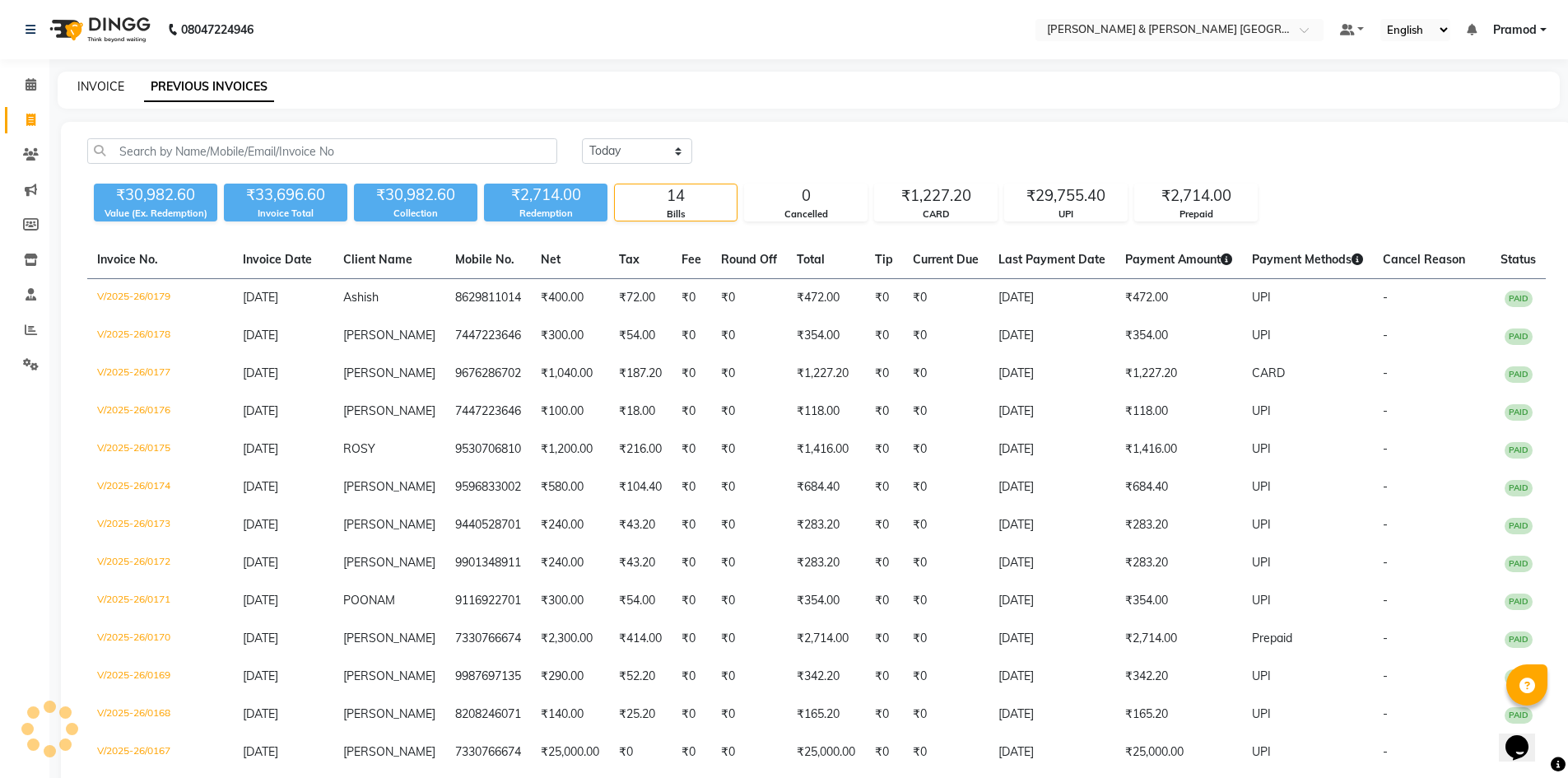
click at [82, 83] on link "INVOICE" at bounding box center [101, 87] width 47 height 15
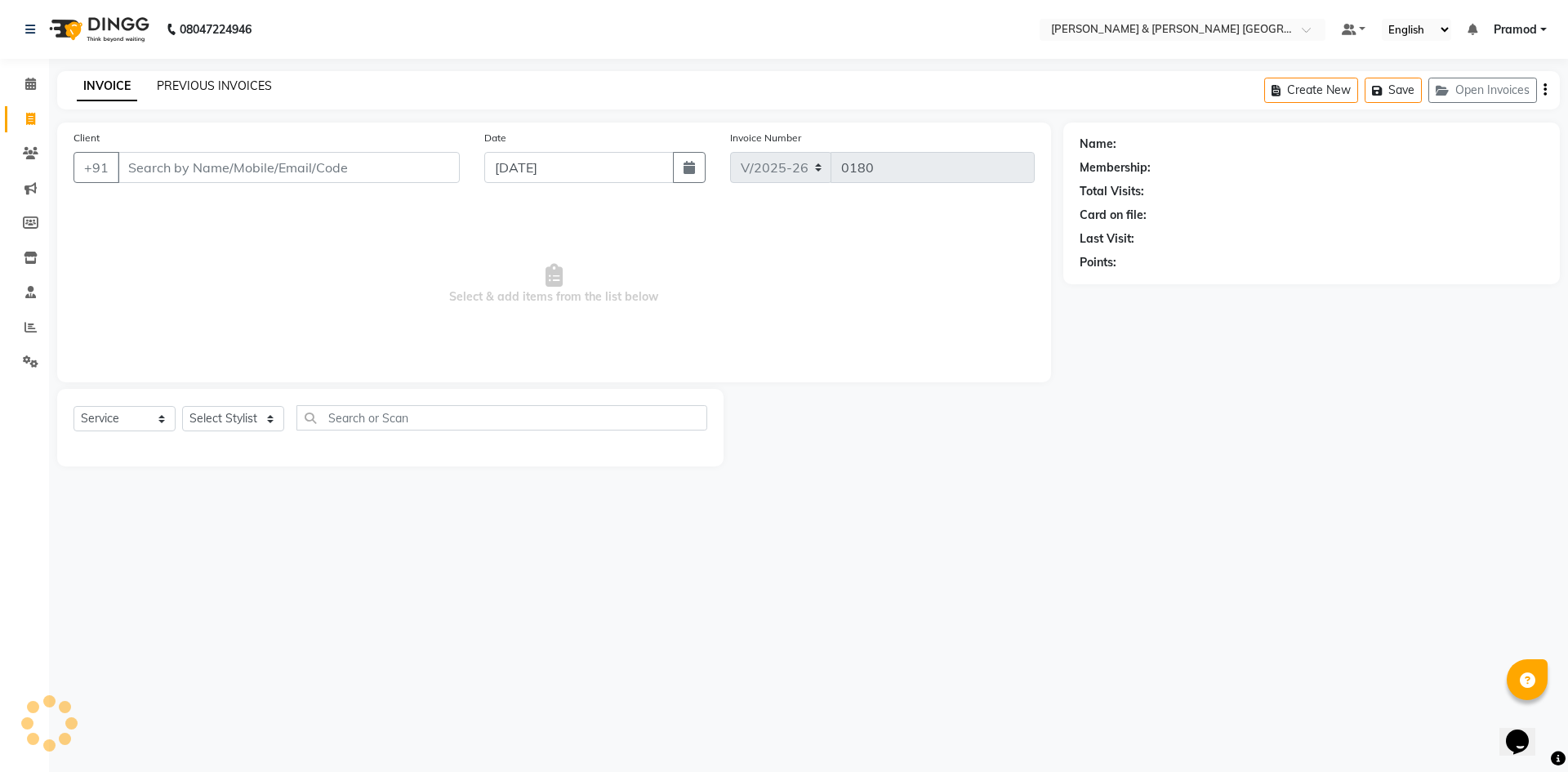
click at [181, 91] on link "PREVIOUS INVOICES" at bounding box center [214, 86] width 116 height 15
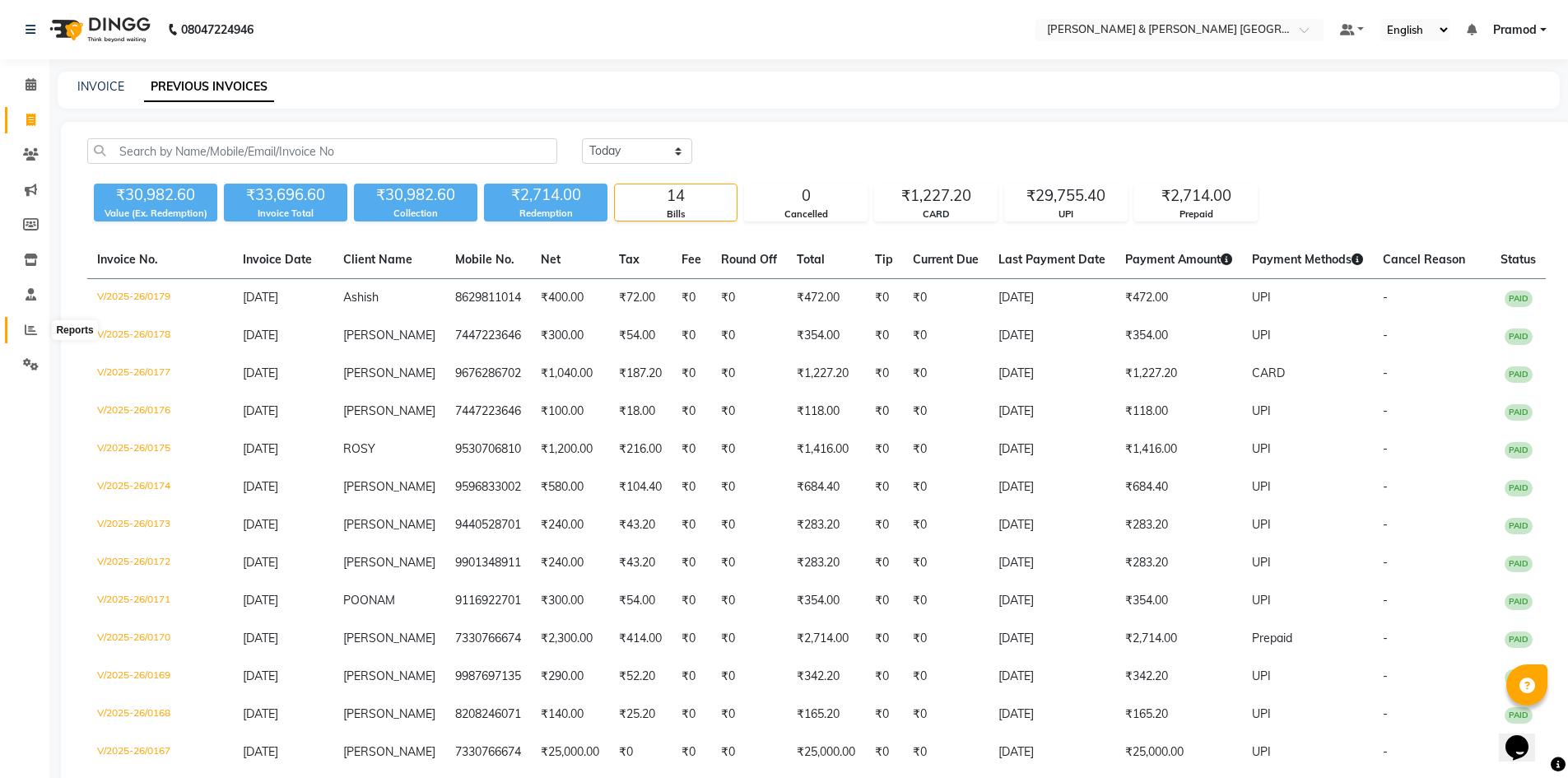
click at [22, 332] on span at bounding box center [31, 331] width 29 height 19
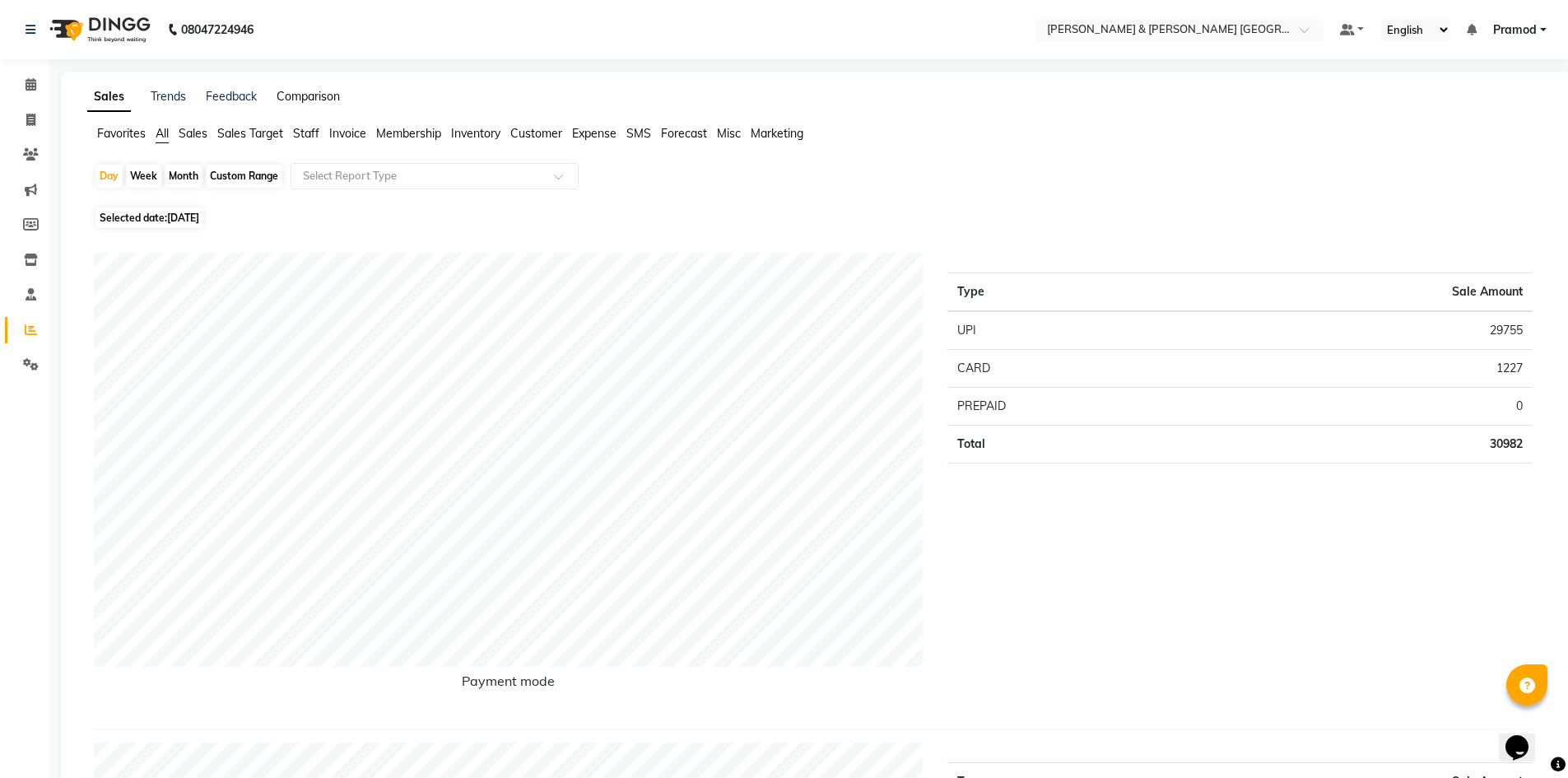
click at [298, 93] on link "Comparison" at bounding box center [308, 96] width 63 height 15
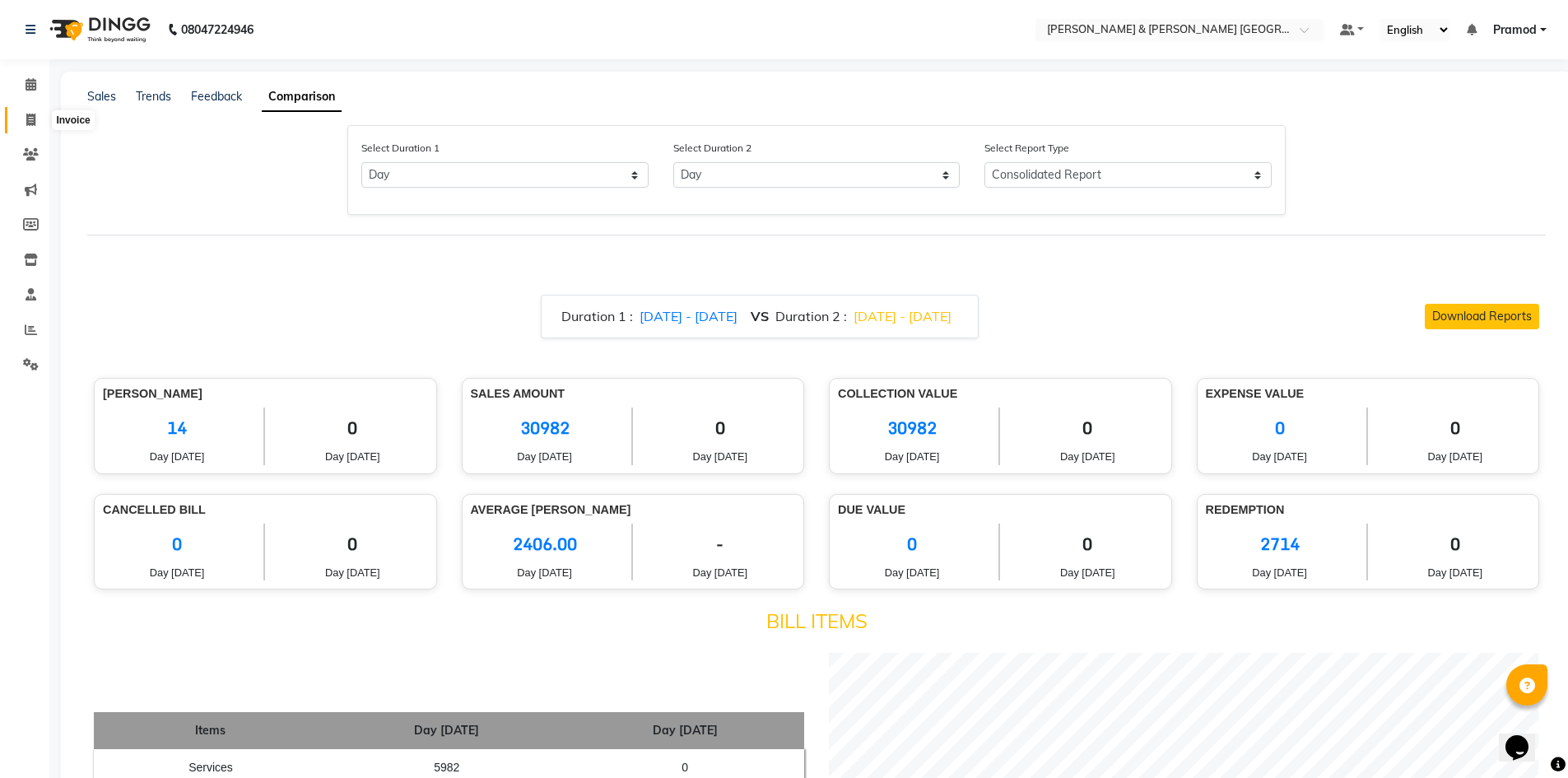
click at [30, 117] on icon at bounding box center [30, 120] width 9 height 13
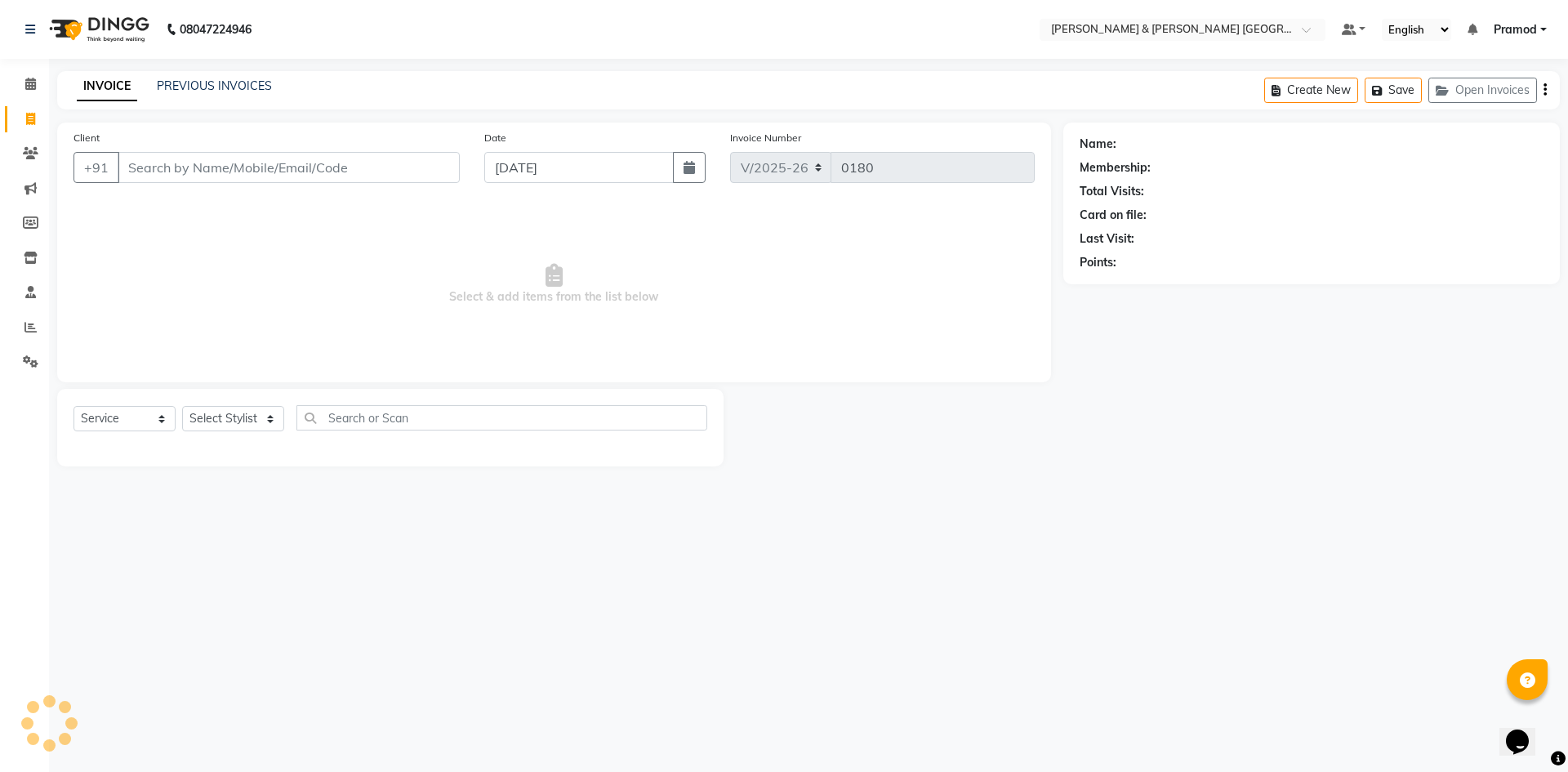
click at [208, 76] on div "INVOICE PREVIOUS INVOICES Create New Save Open Invoices" at bounding box center [808, 90] width 1503 height 39
click at [203, 80] on link "PREVIOUS INVOICES" at bounding box center [214, 86] width 116 height 15
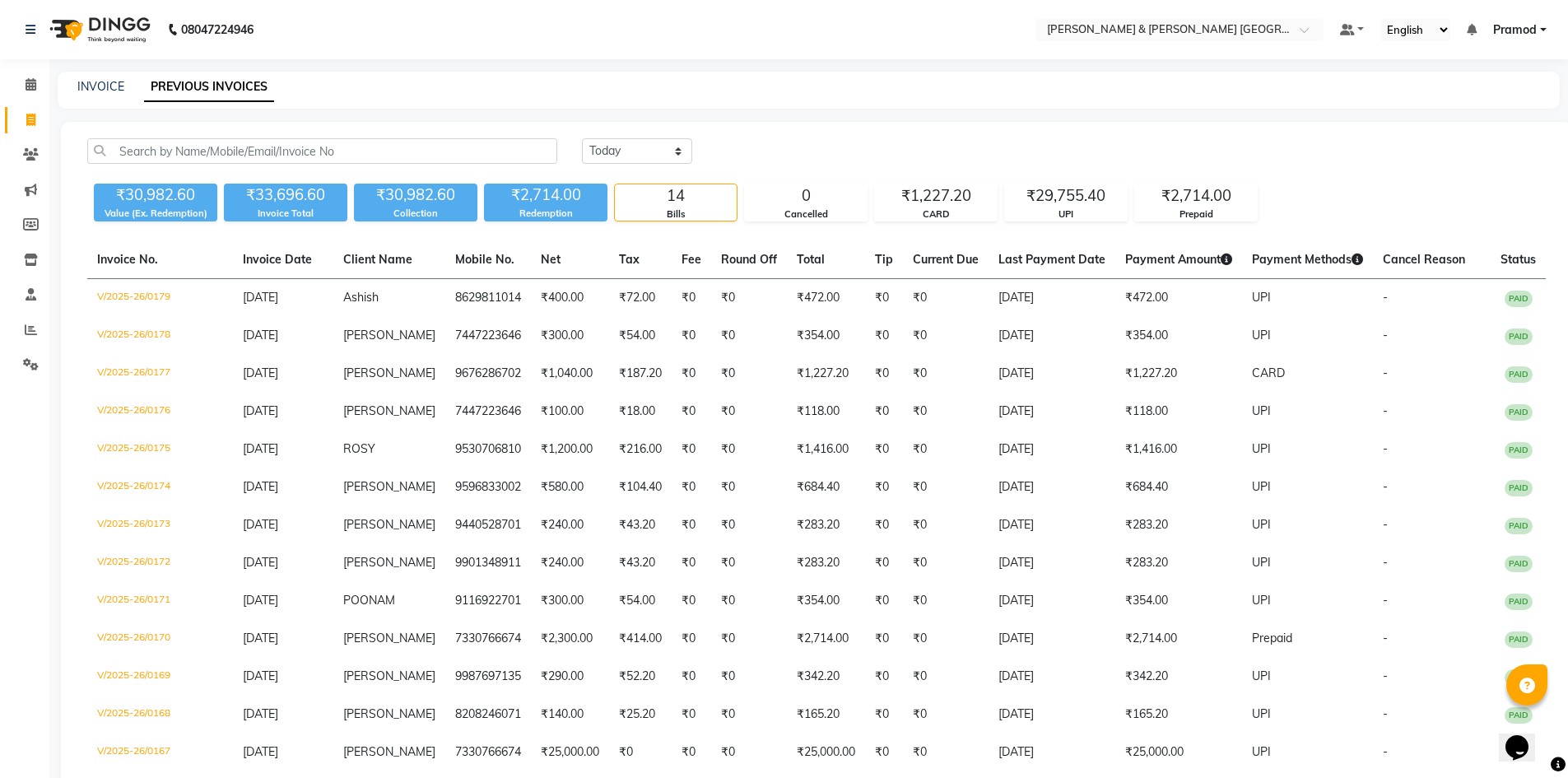
click at [1556, 36] on nav "08047224946 Select Location × Toni & Guy Om Sree Heights, Kowkoor Default Panel…" at bounding box center [784, 30] width 1568 height 59
click at [1544, 33] on link "Pramod" at bounding box center [1519, 30] width 53 height 17
click at [1450, 107] on link "Sign out" at bounding box center [1462, 113] width 151 height 25
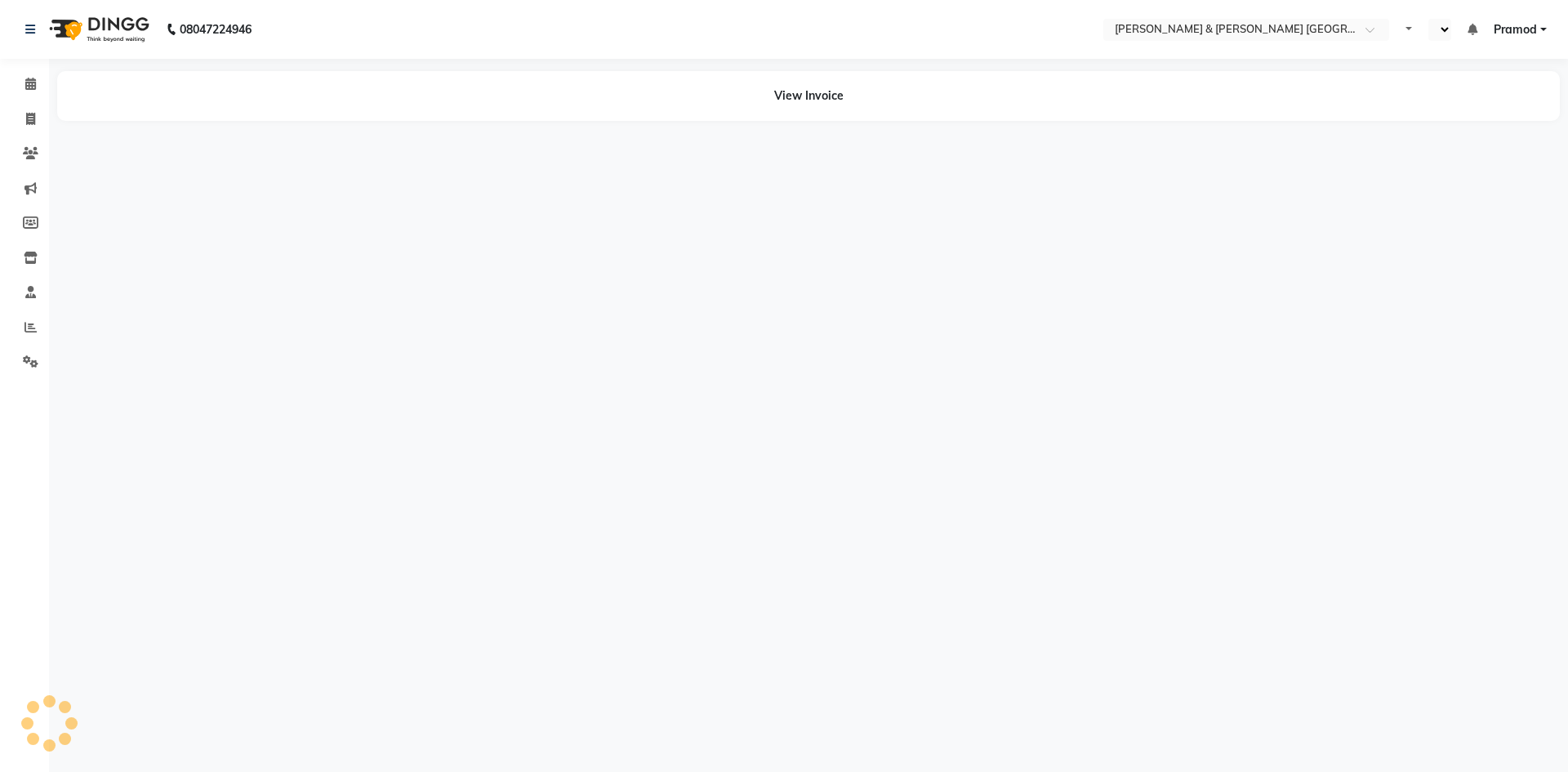
select select "en"
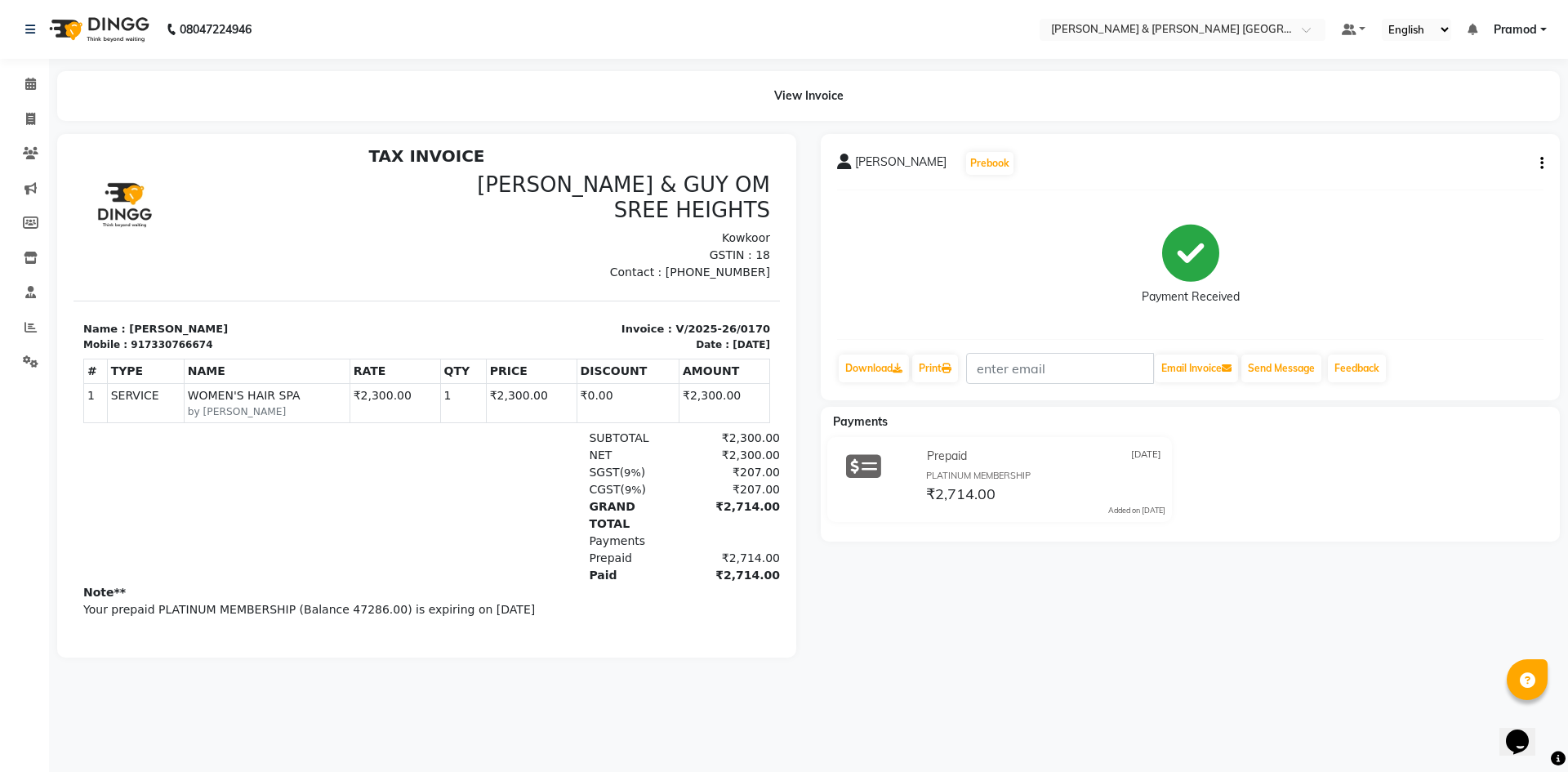
scroll to position [13, 0]
click at [942, 366] on link "Print" at bounding box center [935, 368] width 46 height 28
click at [927, 366] on link "Print" at bounding box center [935, 368] width 46 height 28
click at [1134, 472] on div "PLATINUM MEMBERSHIP" at bounding box center [1046, 476] width 239 height 14
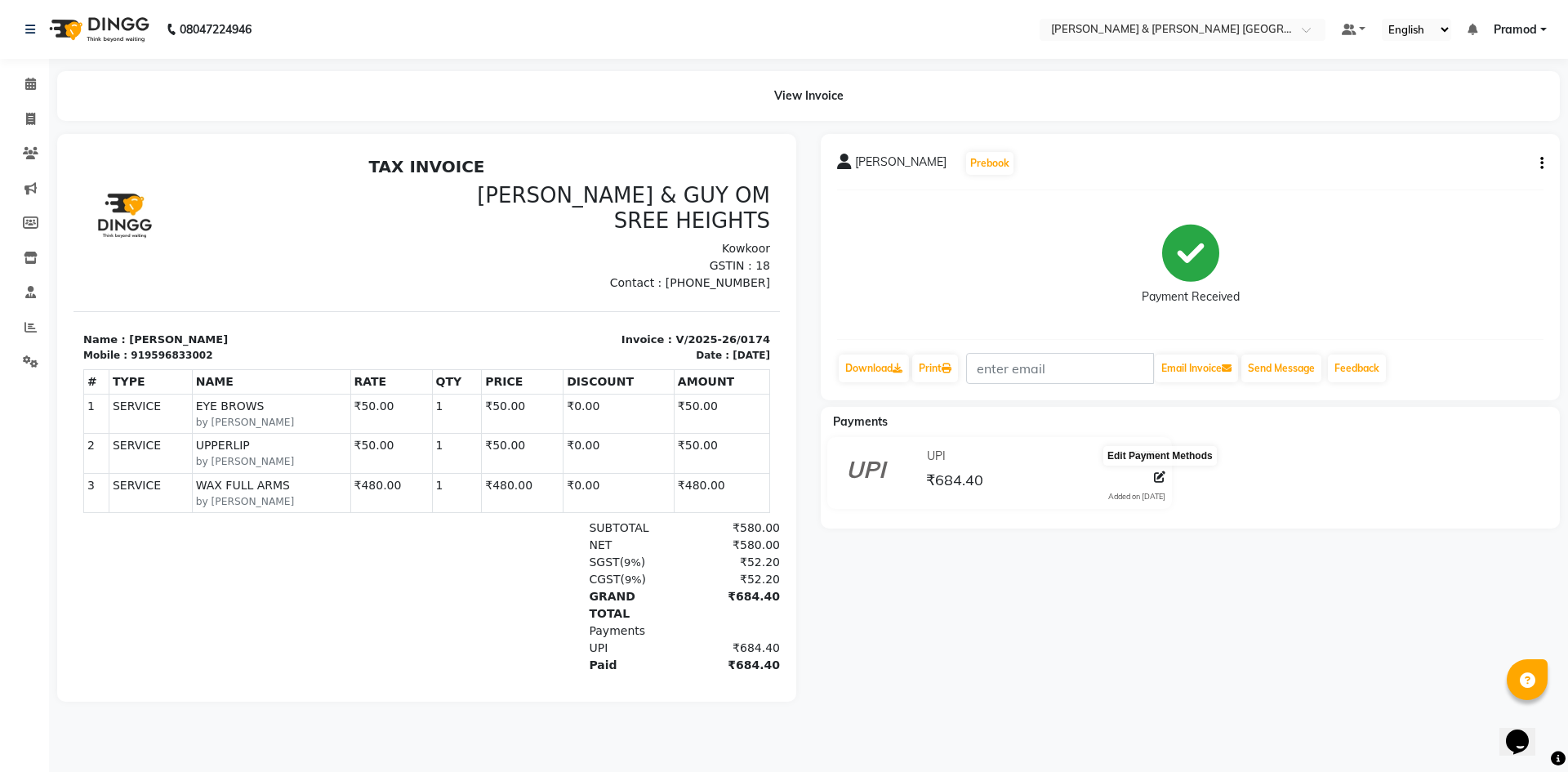
click at [1156, 477] on icon at bounding box center [1160, 477] width 12 height 12
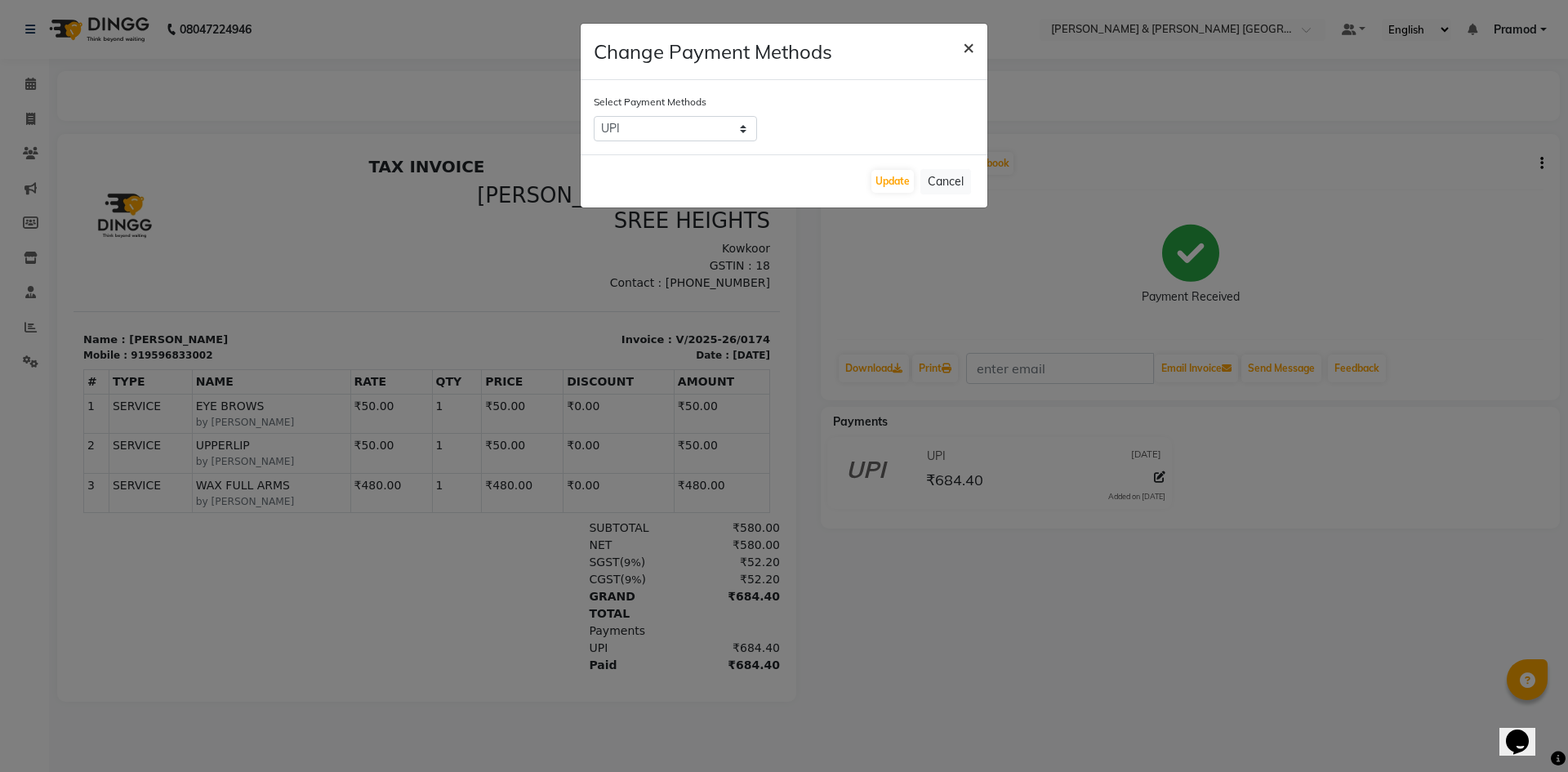
click at [968, 49] on span "×" at bounding box center [969, 46] width 12 height 24
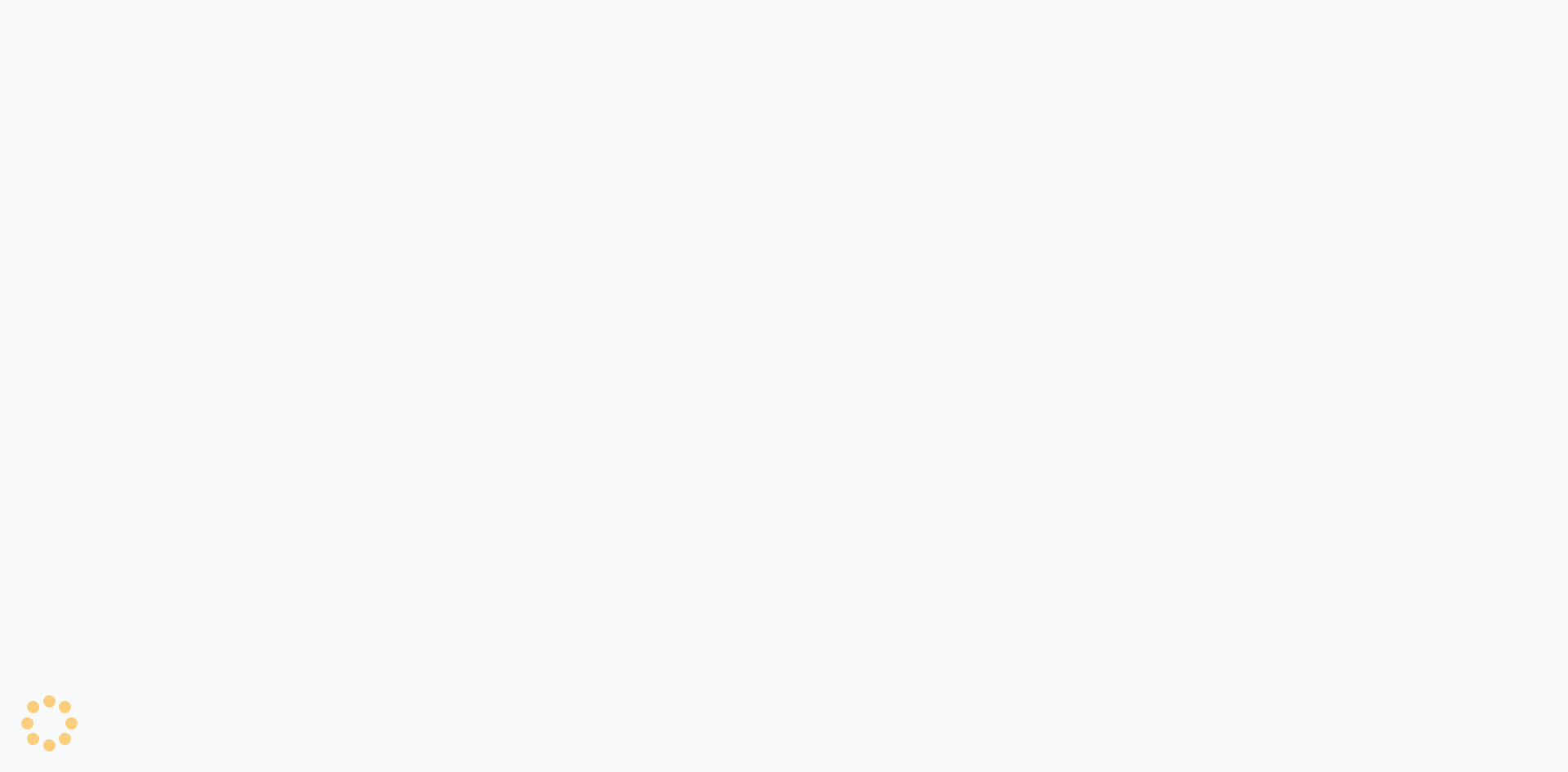
select select "service"
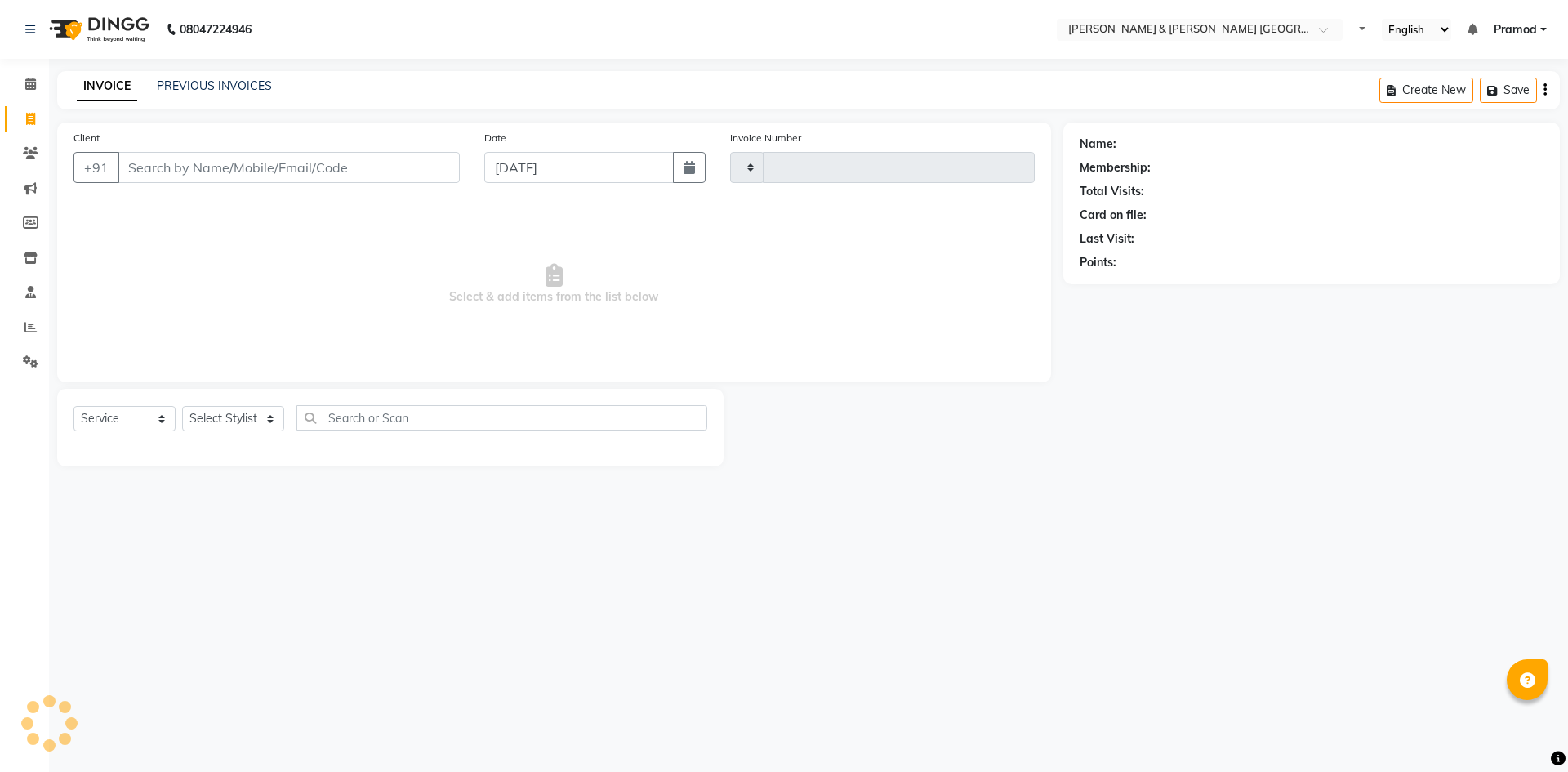
type input "0177"
select select "8717"
click at [193, 85] on link "PREVIOUS INVOICES" at bounding box center [214, 86] width 116 height 15
select select "8717"
select select "service"
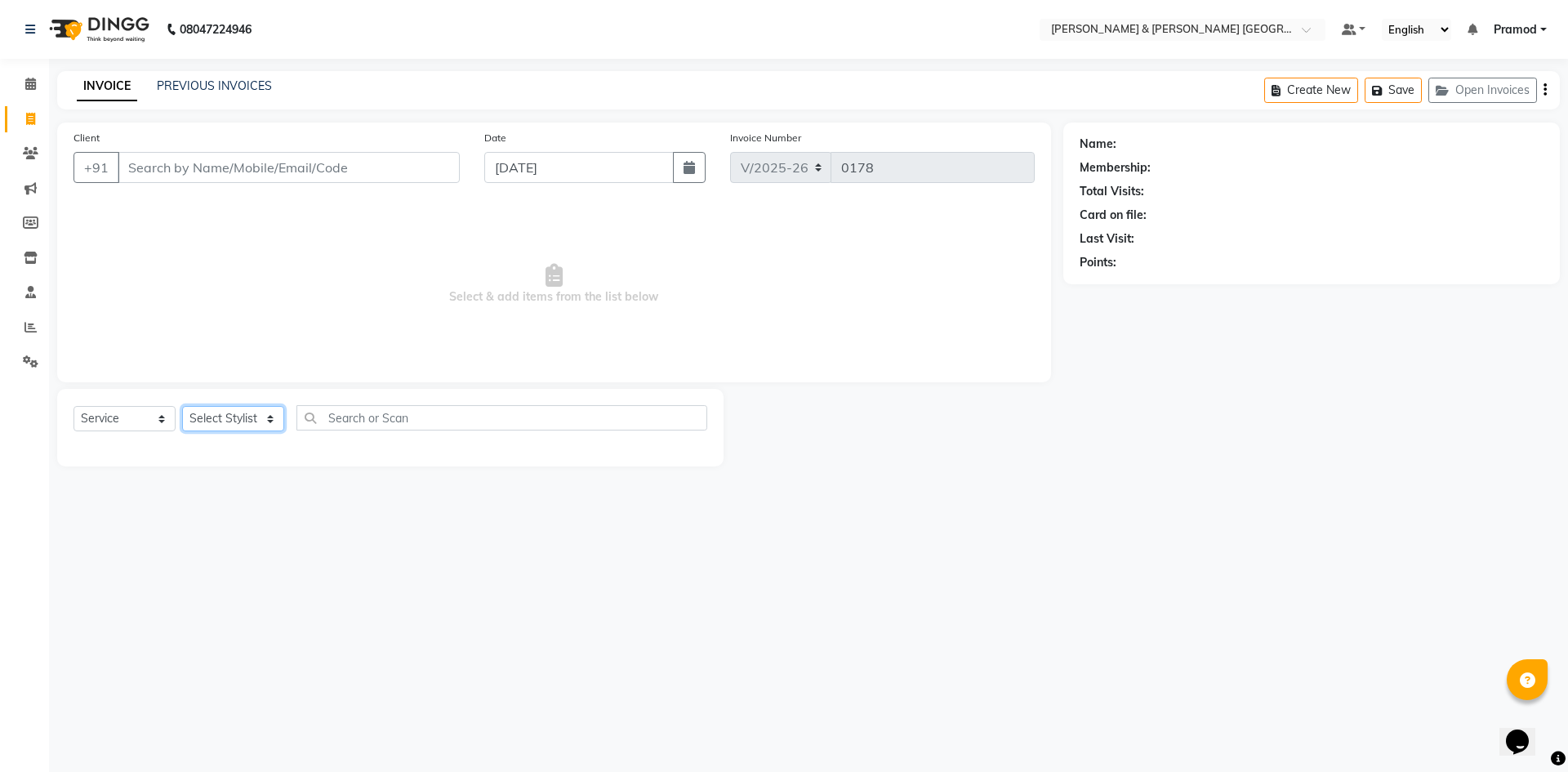
click at [202, 424] on select "Select Stylist [PERSON_NAME] [PERSON_NAME] [PERSON_NAME] [PERSON_NAME] Shabbu […" at bounding box center [234, 419] width 102 height 25
click at [318, 318] on span "Select & add items from the list below" at bounding box center [554, 284] width 961 height 163
click at [162, 88] on link "PREVIOUS INVOICES" at bounding box center [214, 86] width 116 height 15
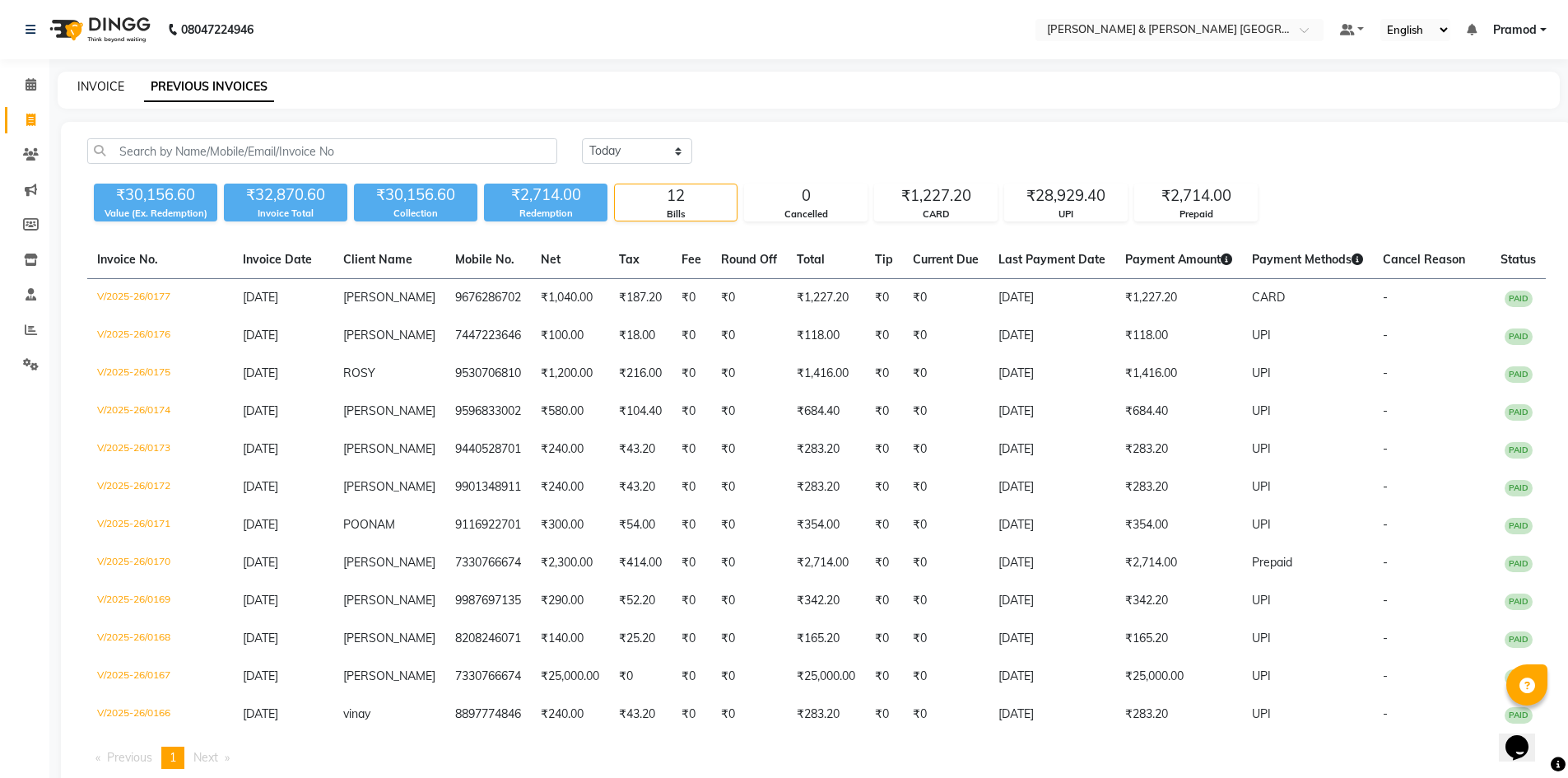
click at [86, 92] on link "INVOICE" at bounding box center [101, 87] width 47 height 15
select select "8717"
select select "service"
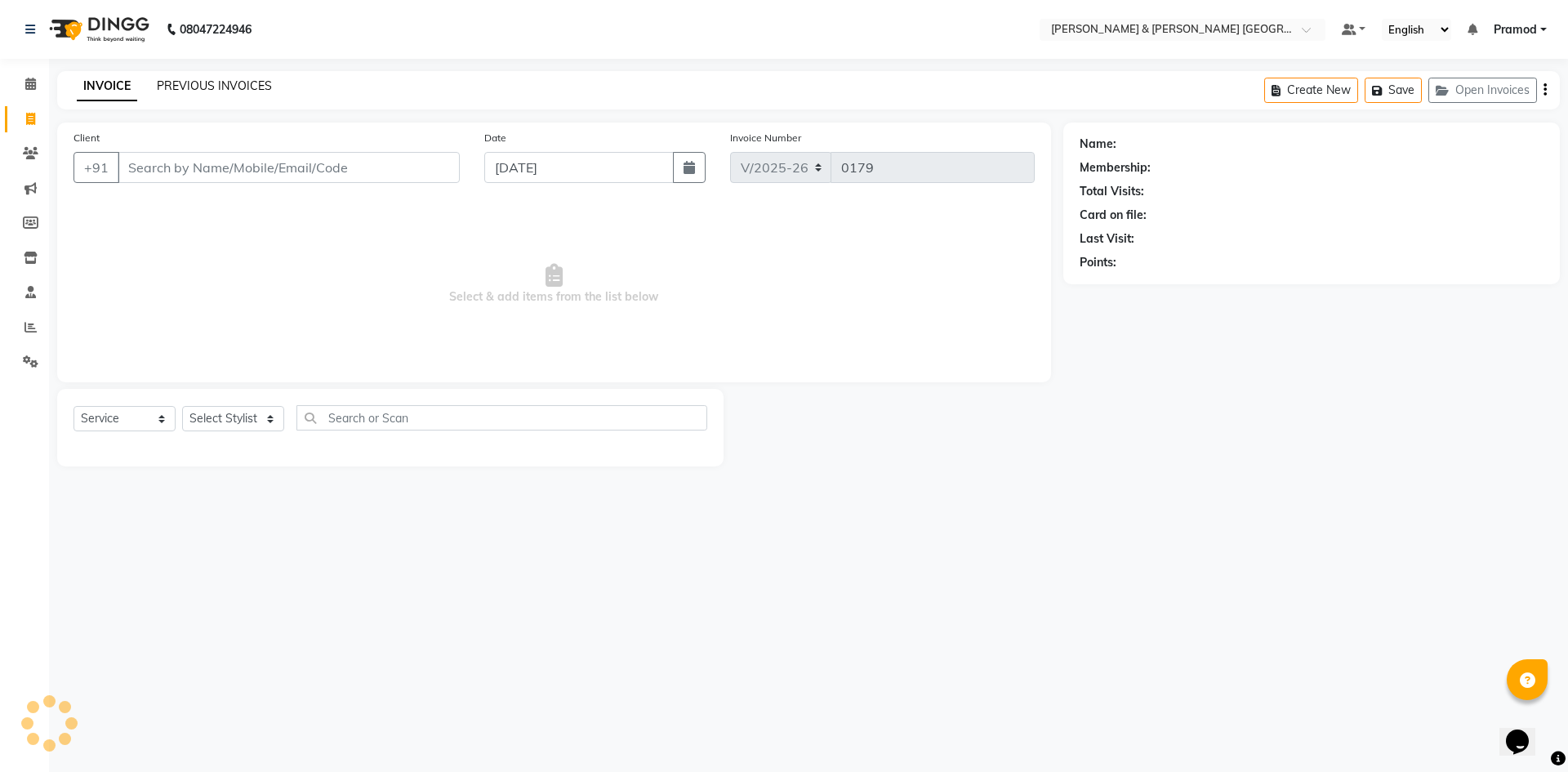
click at [157, 80] on link "PREVIOUS INVOICES" at bounding box center [214, 86] width 116 height 15
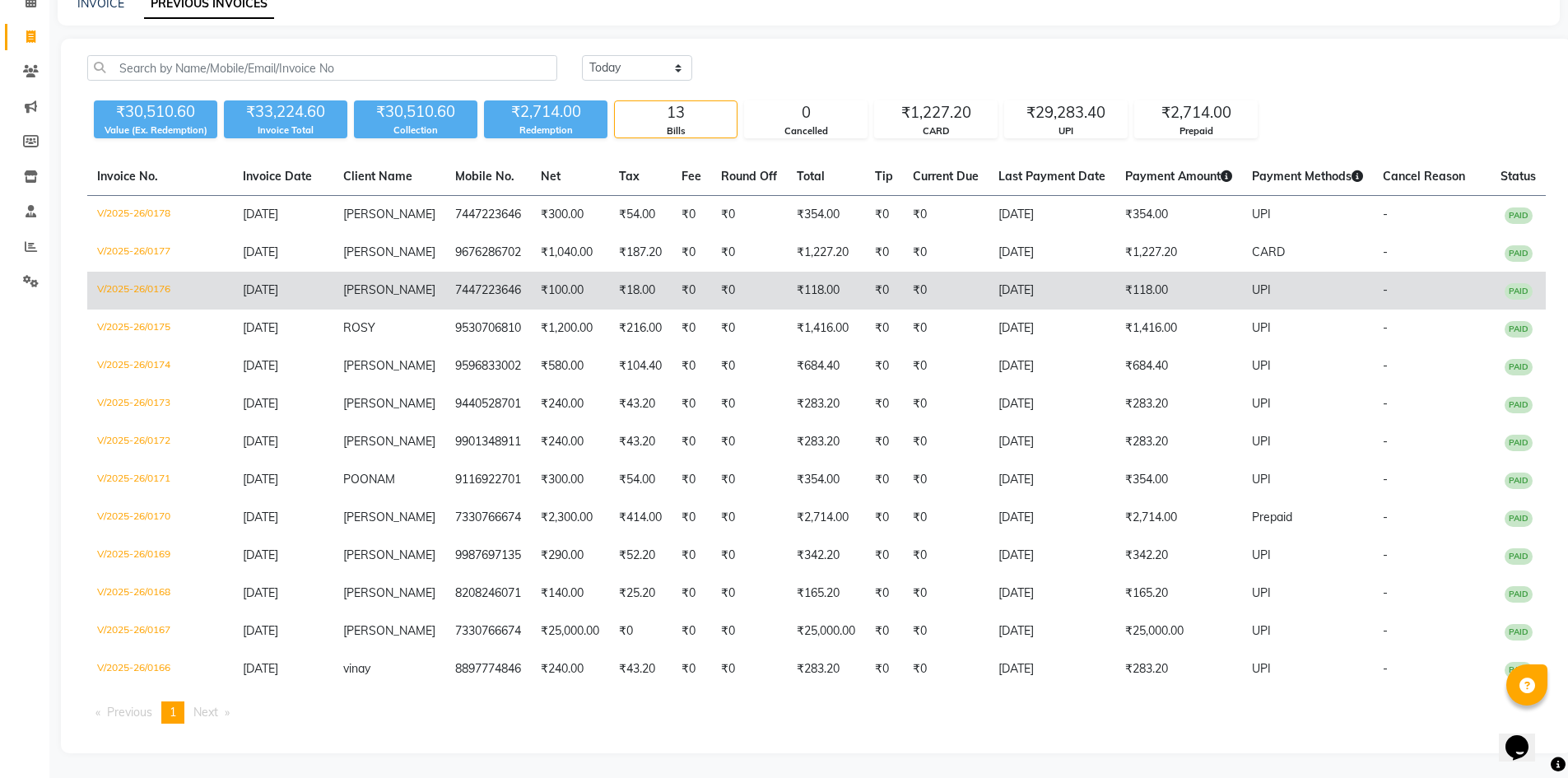
scroll to position [67, 0]
